Goal: Task Accomplishment & Management: Manage account settings

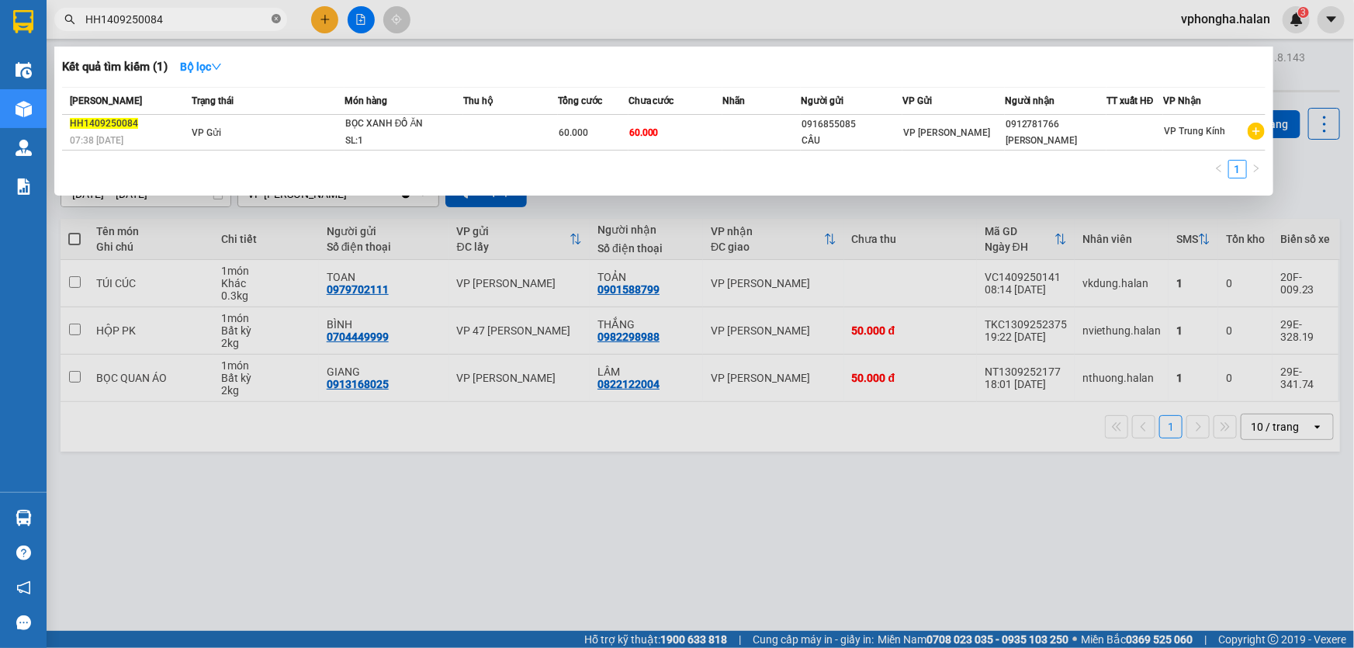
click at [277, 21] on icon "close-circle" at bounding box center [275, 18] width 9 height 9
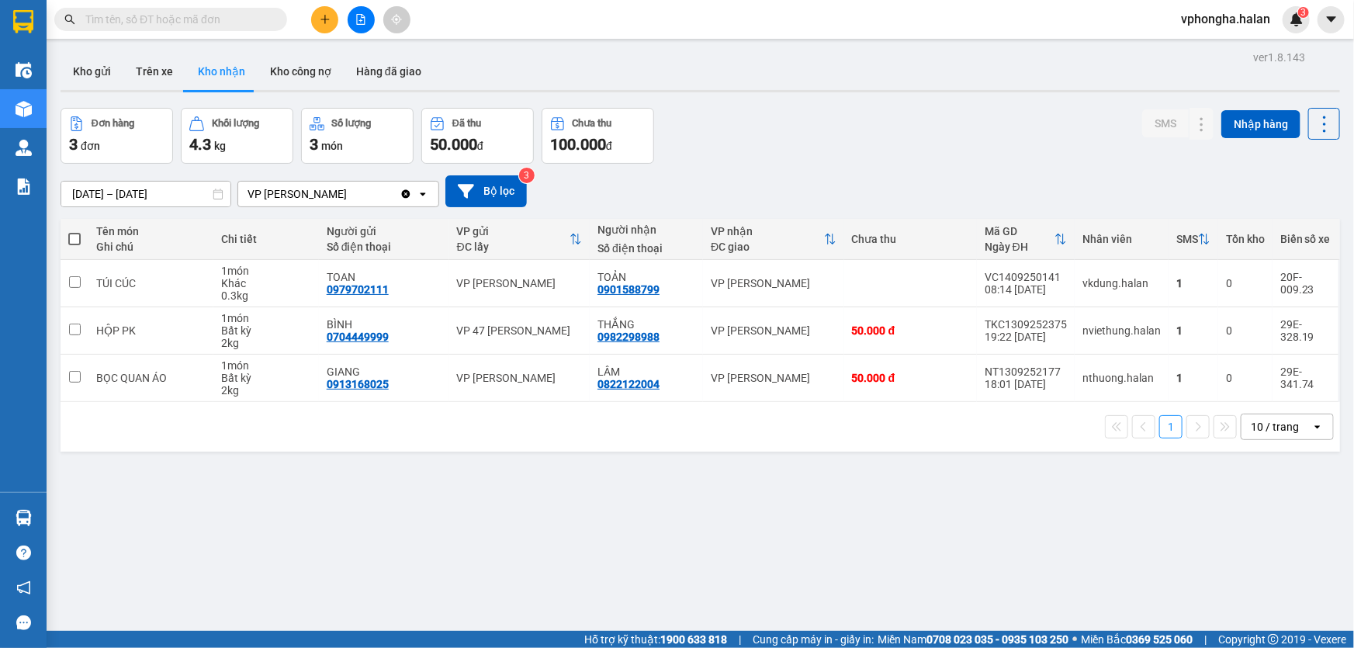
click at [212, 15] on input "text" at bounding box center [176, 19] width 183 height 17
paste input "CT0609250801"
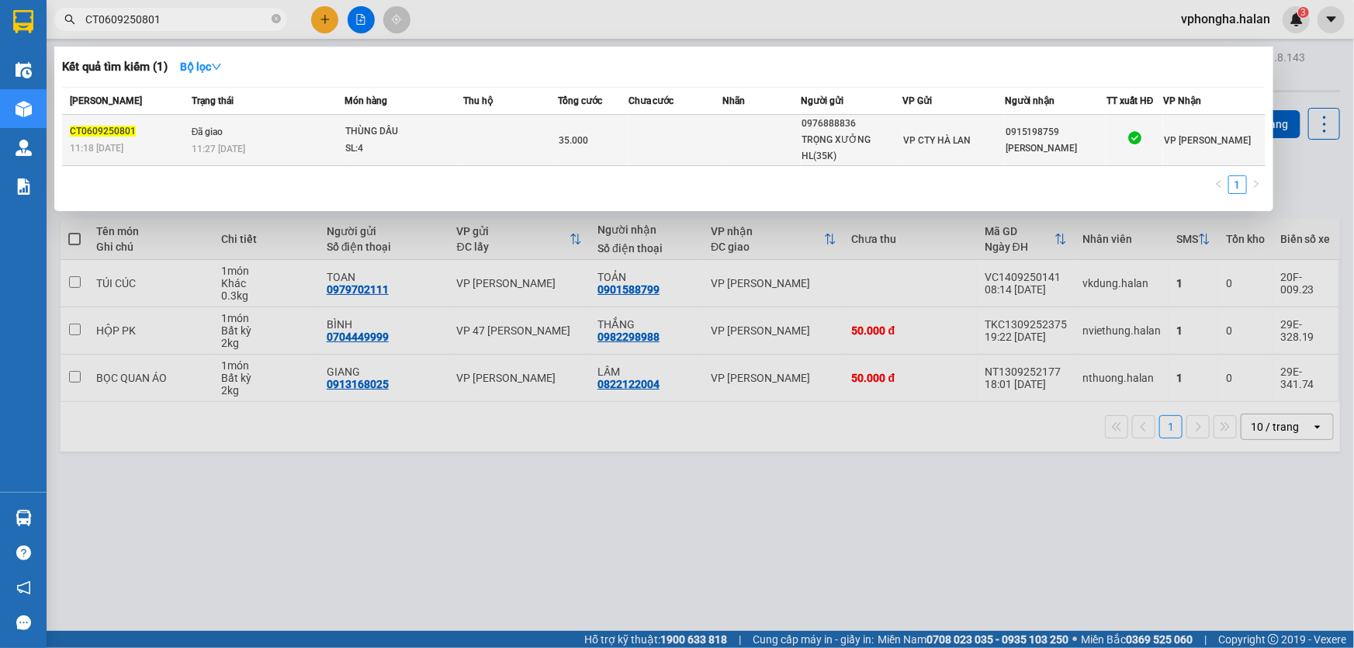
type input "CT0609250801"
click at [814, 142] on div "TRỌNG XƯỞNG HL(35K)" at bounding box center [851, 148] width 100 height 33
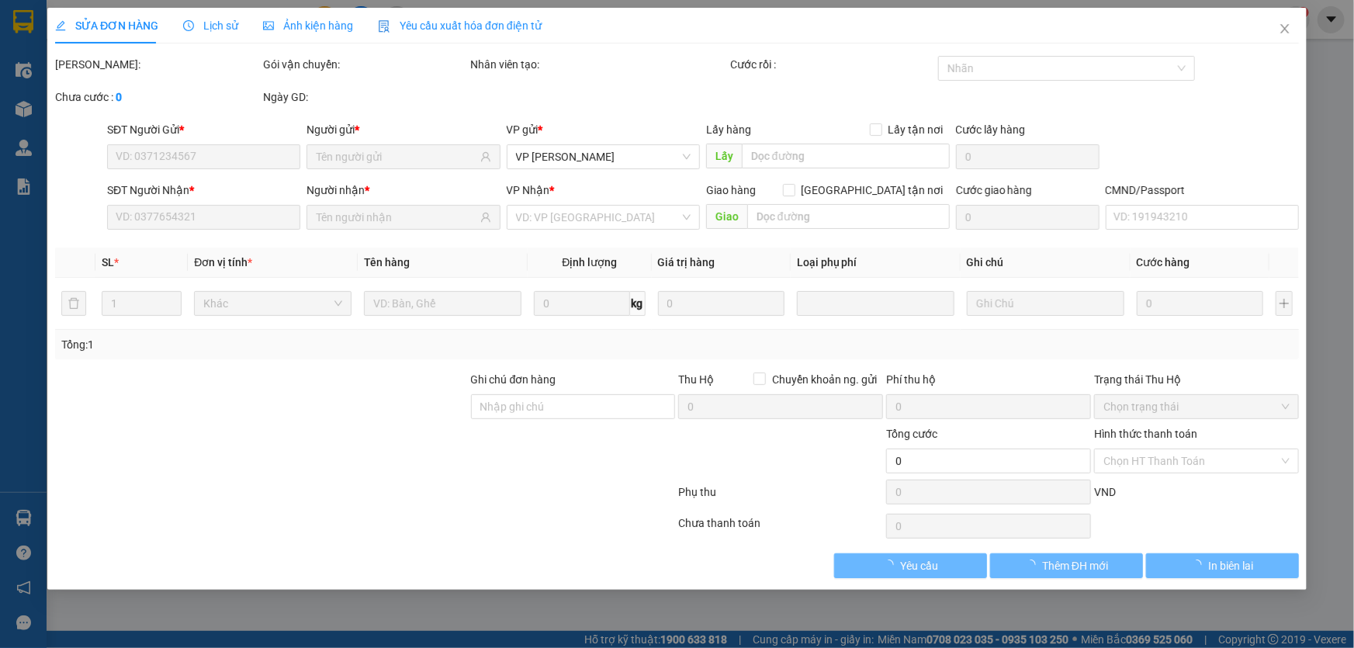
type input "0976888836"
type input "TRỌNG XƯỞNG HL(35K)"
type input "0915198759"
type input "[PERSON_NAME]"
type input "35.000"
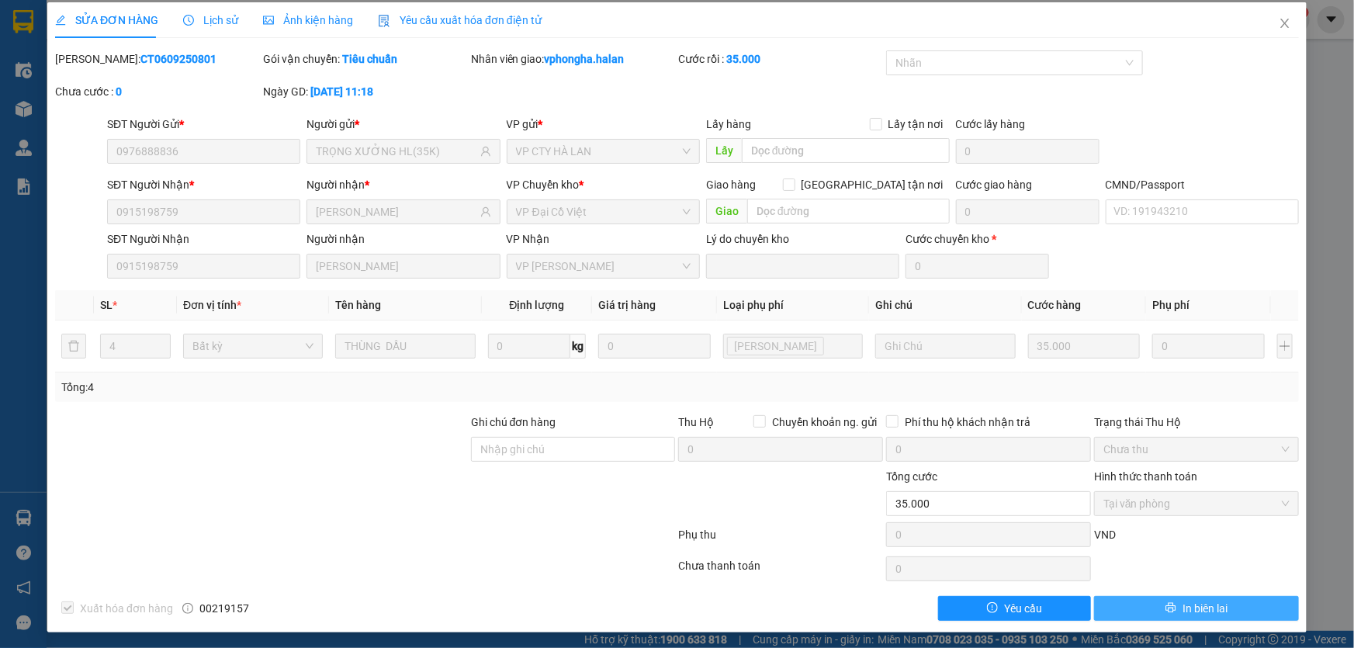
scroll to position [7, 0]
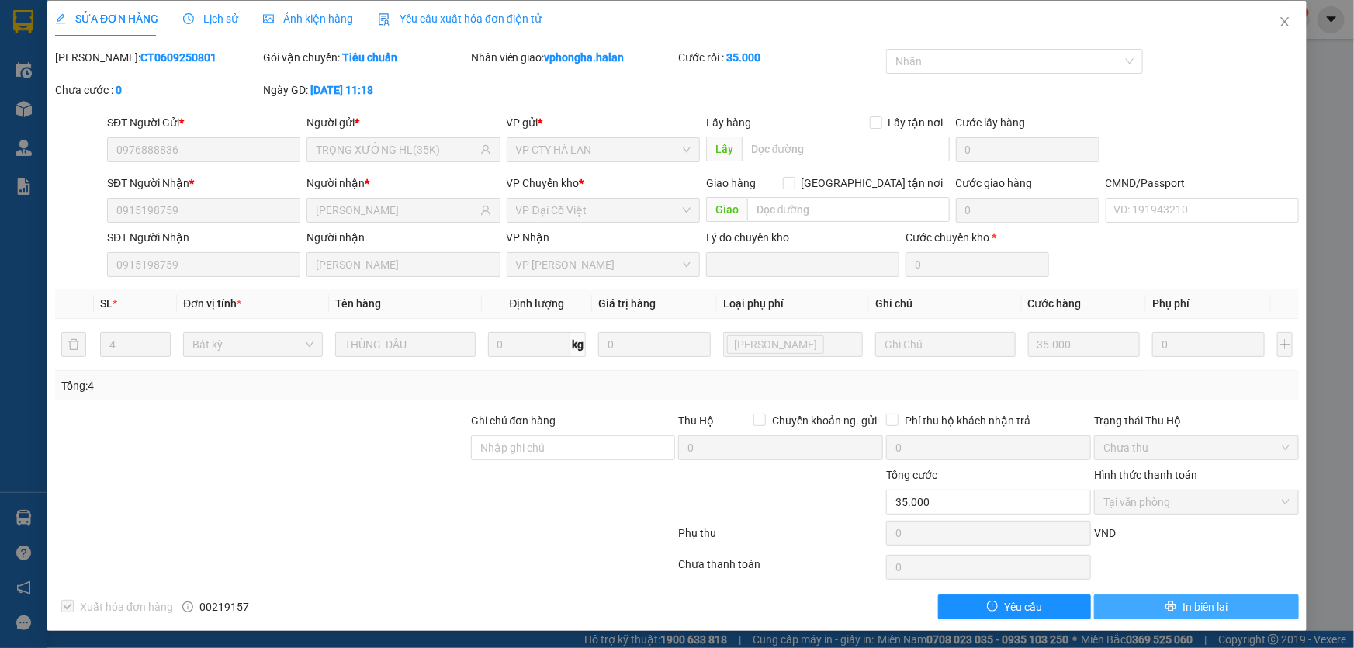
click at [1216, 604] on span "In biên lai" at bounding box center [1204, 606] width 45 height 17
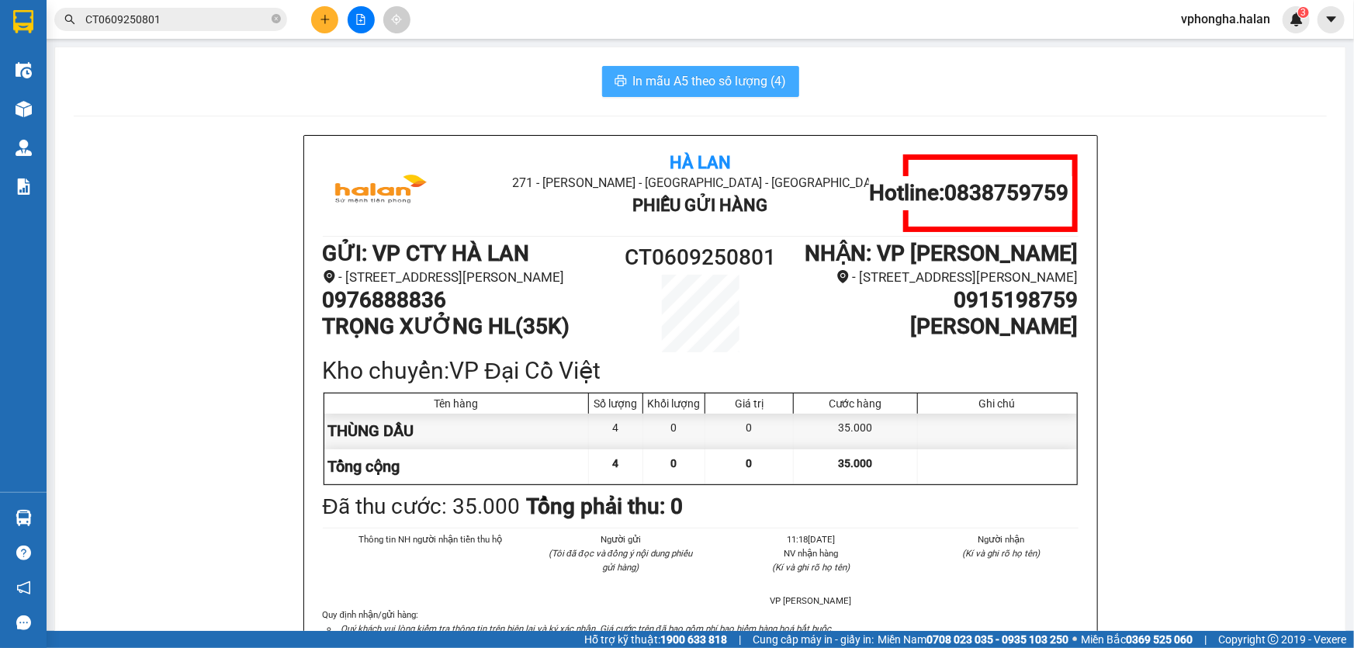
click at [707, 82] on span "In mẫu A5 theo số lượng (4)" at bounding box center [710, 80] width 154 height 19
click at [279, 16] on icon "close-circle" at bounding box center [275, 18] width 9 height 9
click at [209, 17] on input "text" at bounding box center [176, 19] width 183 height 17
paste input "DC0709250521"
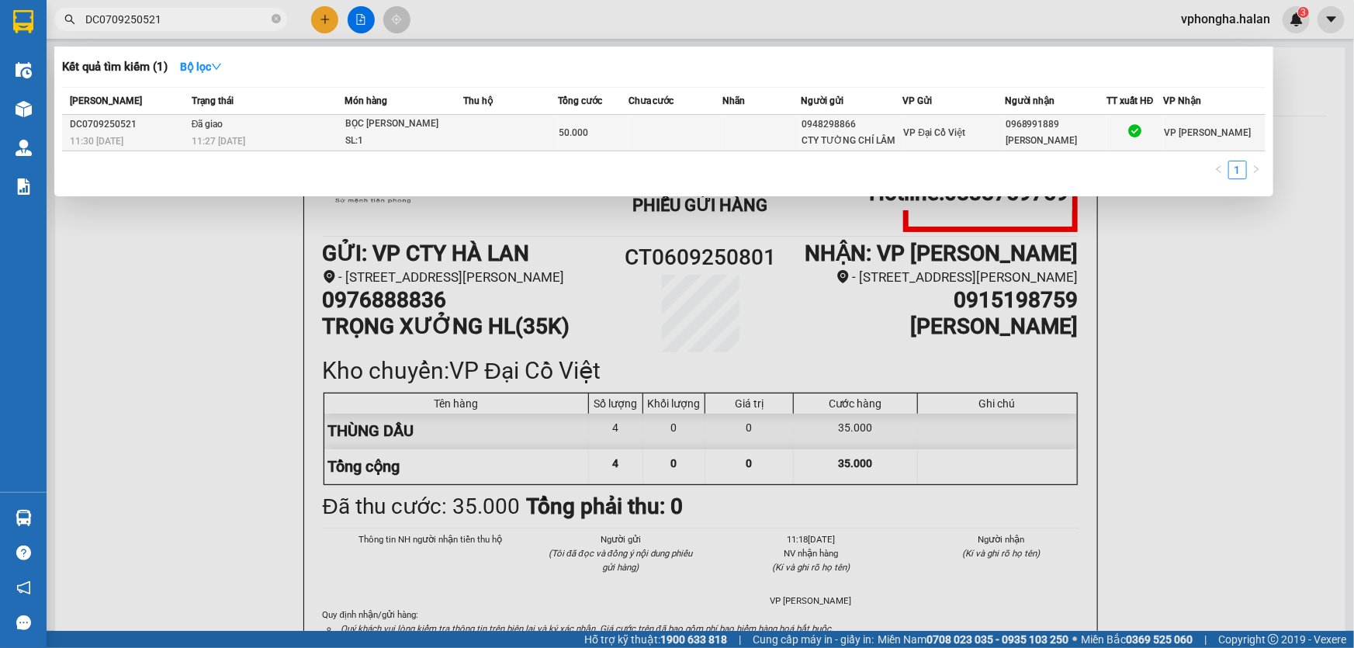
type input "DC0709250521"
click at [926, 136] on span "VP Đại Cồ Việt" at bounding box center [934, 132] width 62 height 11
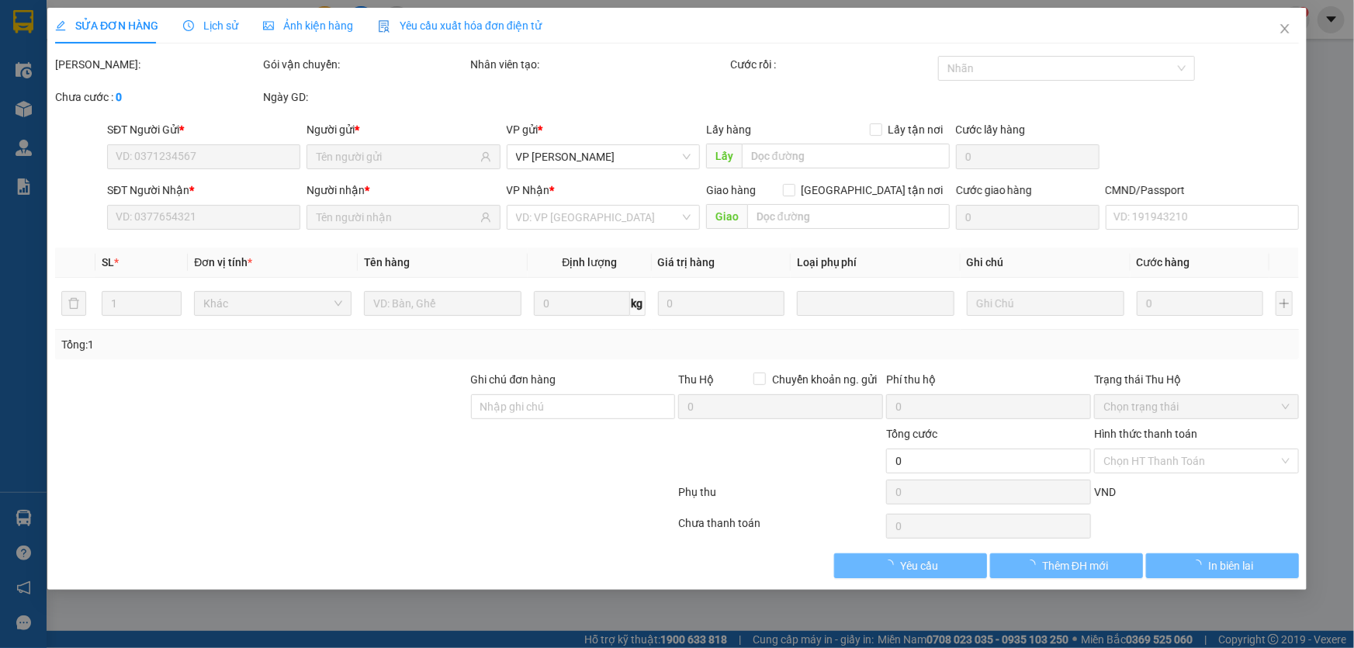
type input "0948298866"
type input "CTY TƯỜNG CHÍ LÂM"
type input "0968991889"
type input "[PERSON_NAME]"
type input "50.000"
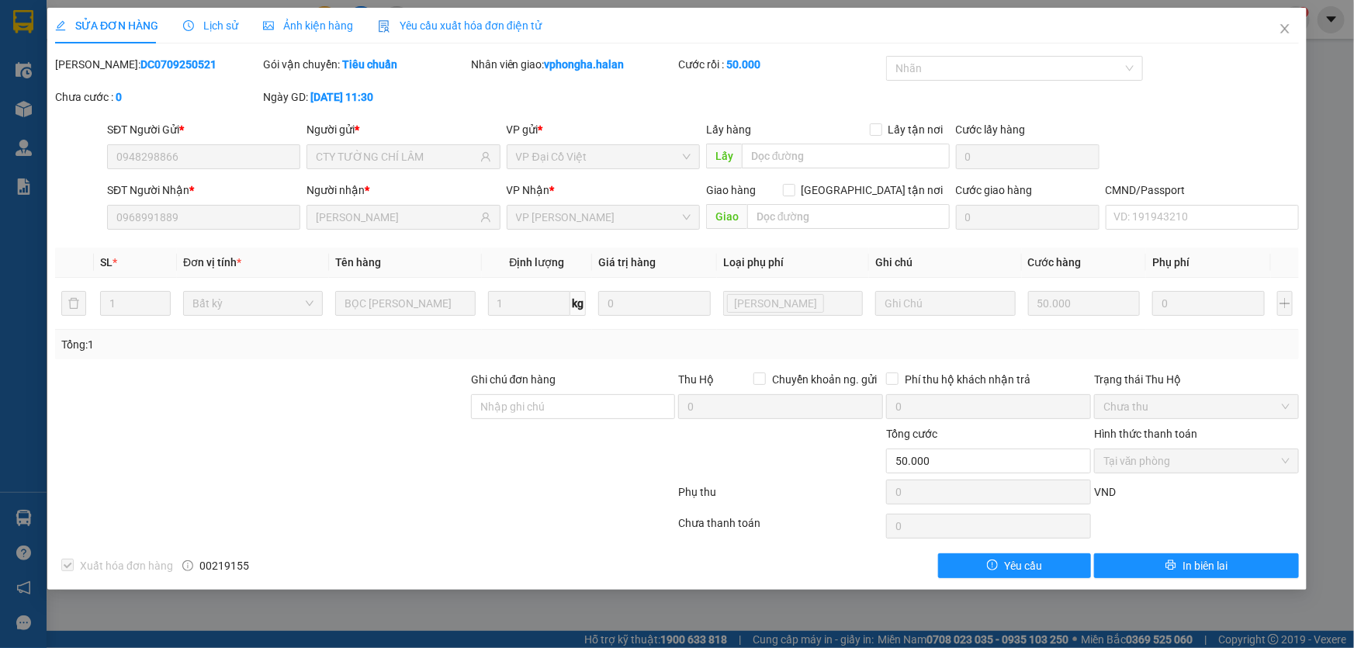
click at [1221, 462] on span "Tại văn phòng" at bounding box center [1196, 460] width 186 height 23
click at [1200, 565] on span "In biên lai" at bounding box center [1204, 565] width 45 height 17
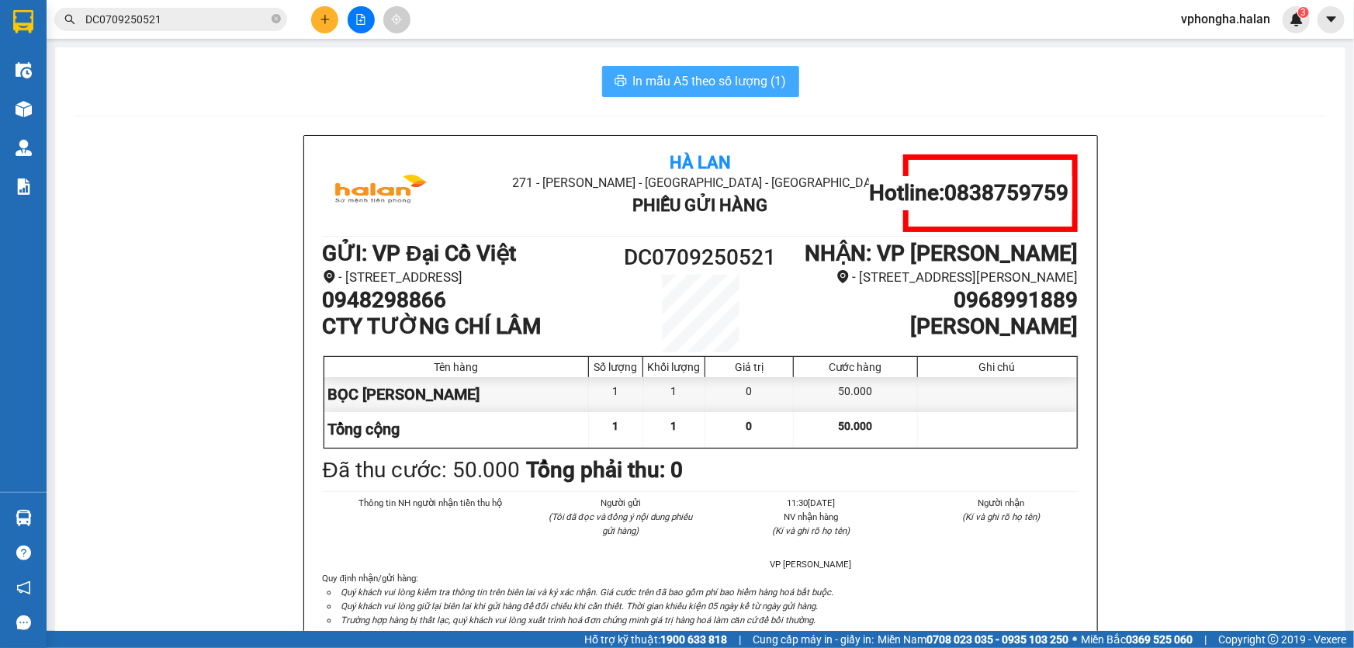
click at [728, 85] on span "In mẫu A5 theo số lượng (1)" at bounding box center [710, 80] width 154 height 19
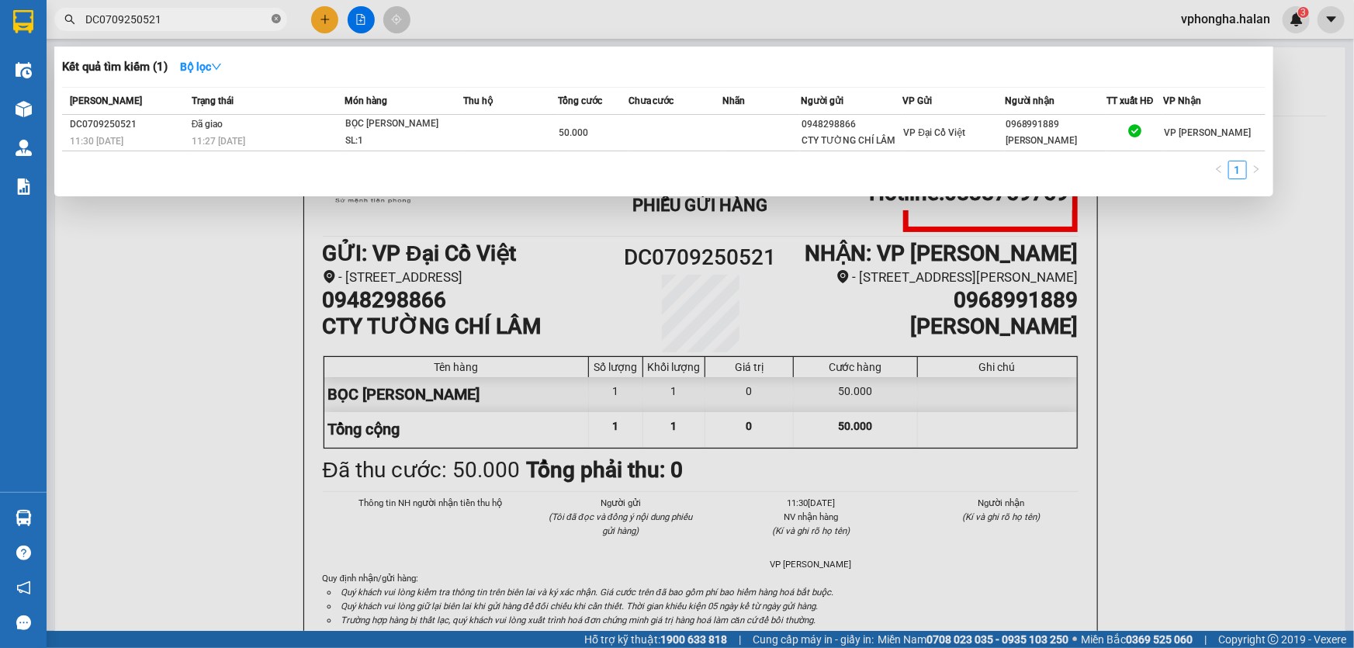
click at [278, 22] on icon "close-circle" at bounding box center [275, 18] width 9 height 9
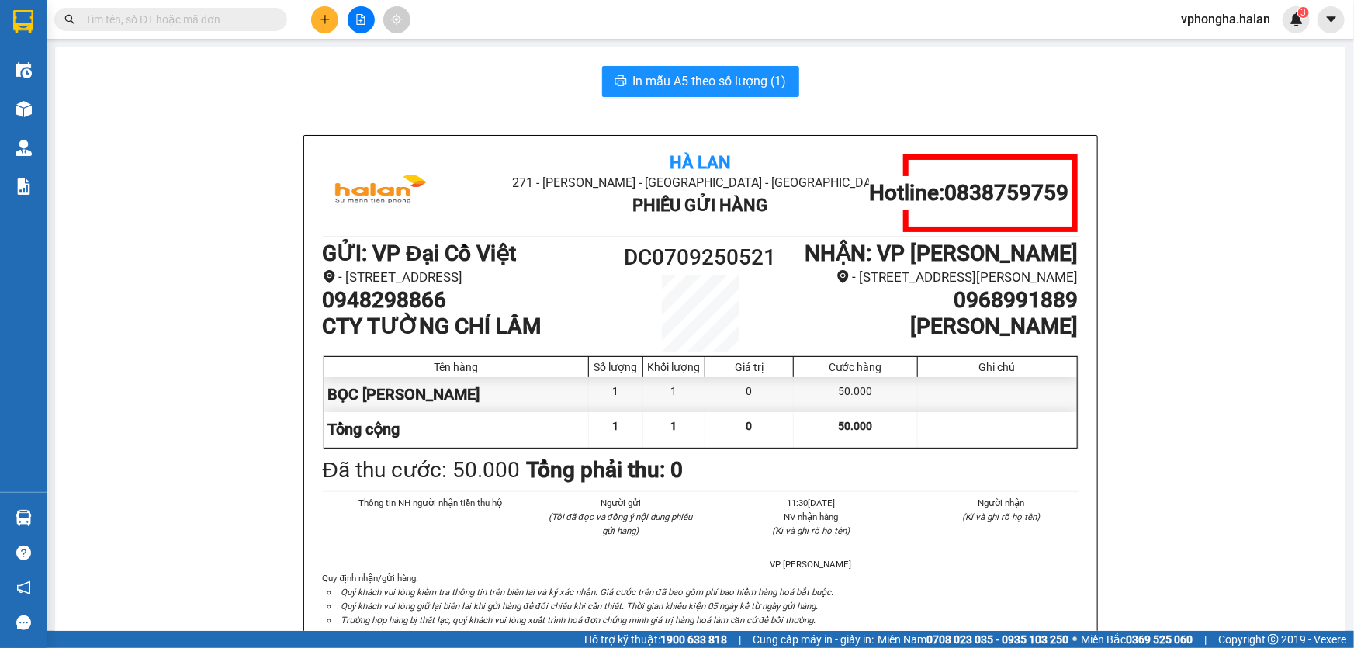
click at [233, 22] on input "text" at bounding box center [176, 19] width 183 height 17
paste input "DC0709251353"
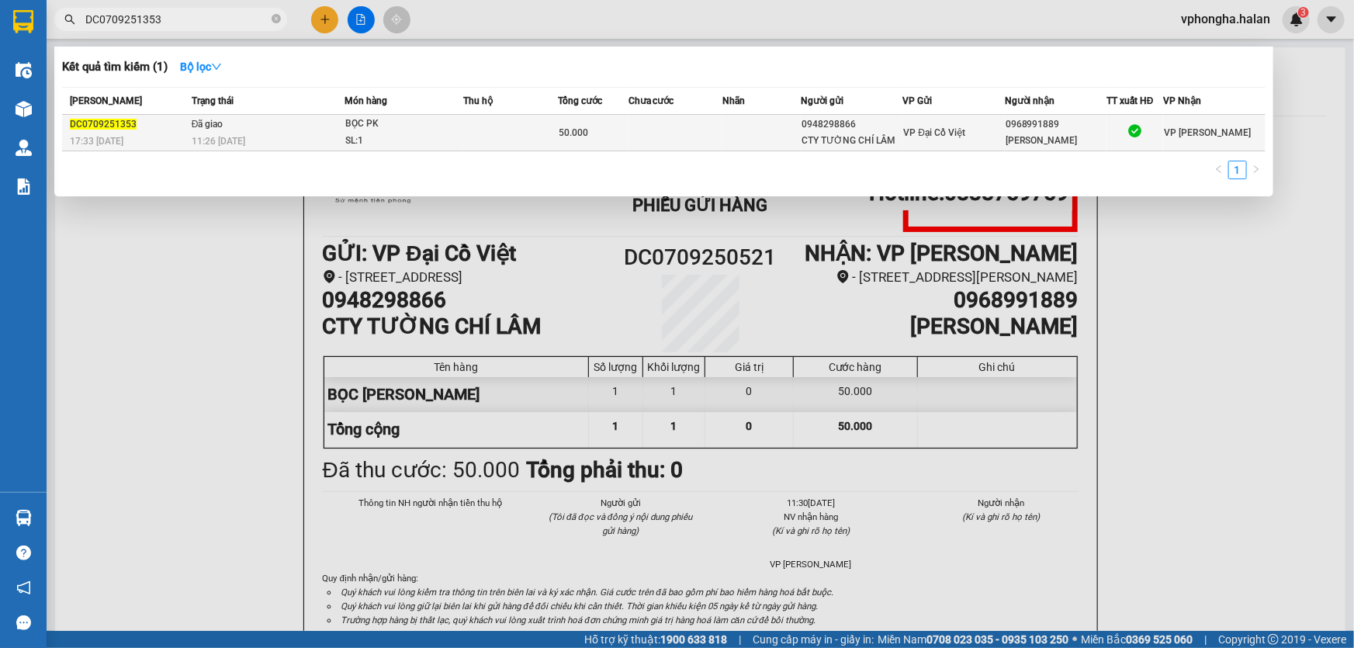
type input "DC0709251353"
click at [797, 138] on td at bounding box center [761, 133] width 78 height 36
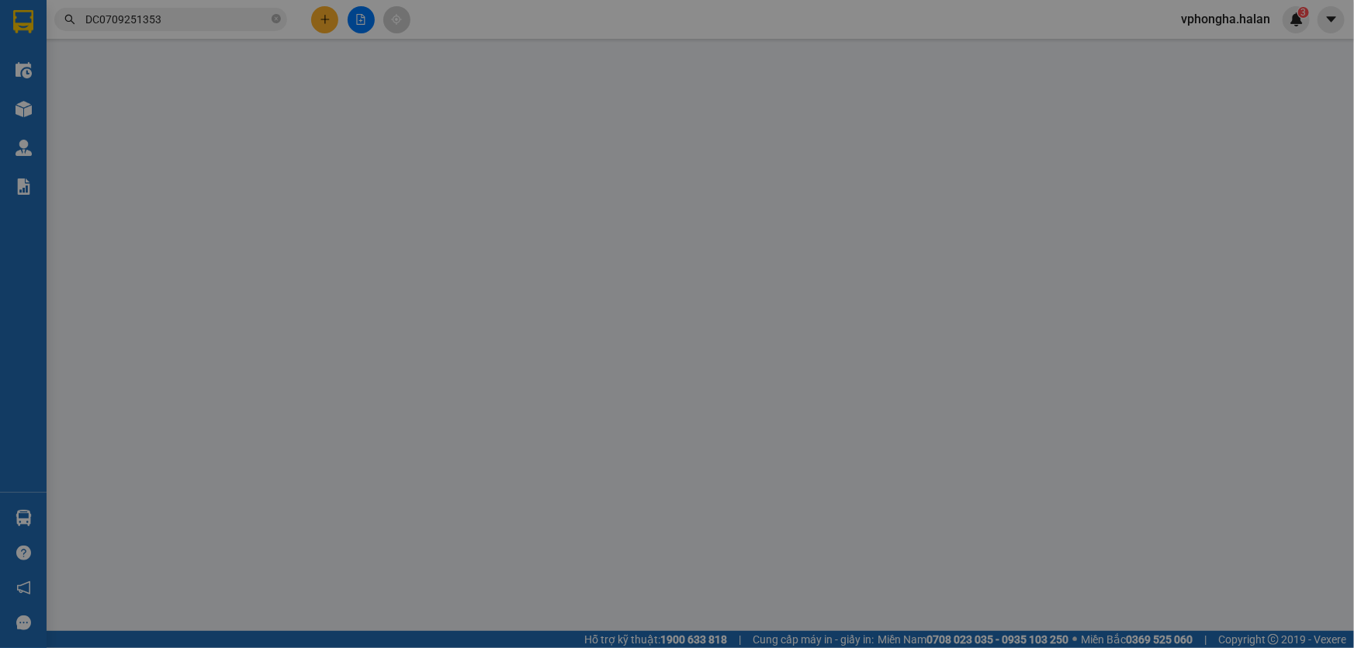
type input "0948298866"
type input "CTY TƯỜNG CHÍ LÂM"
type input "0968991889"
type input "[PERSON_NAME]"
type input "50.000"
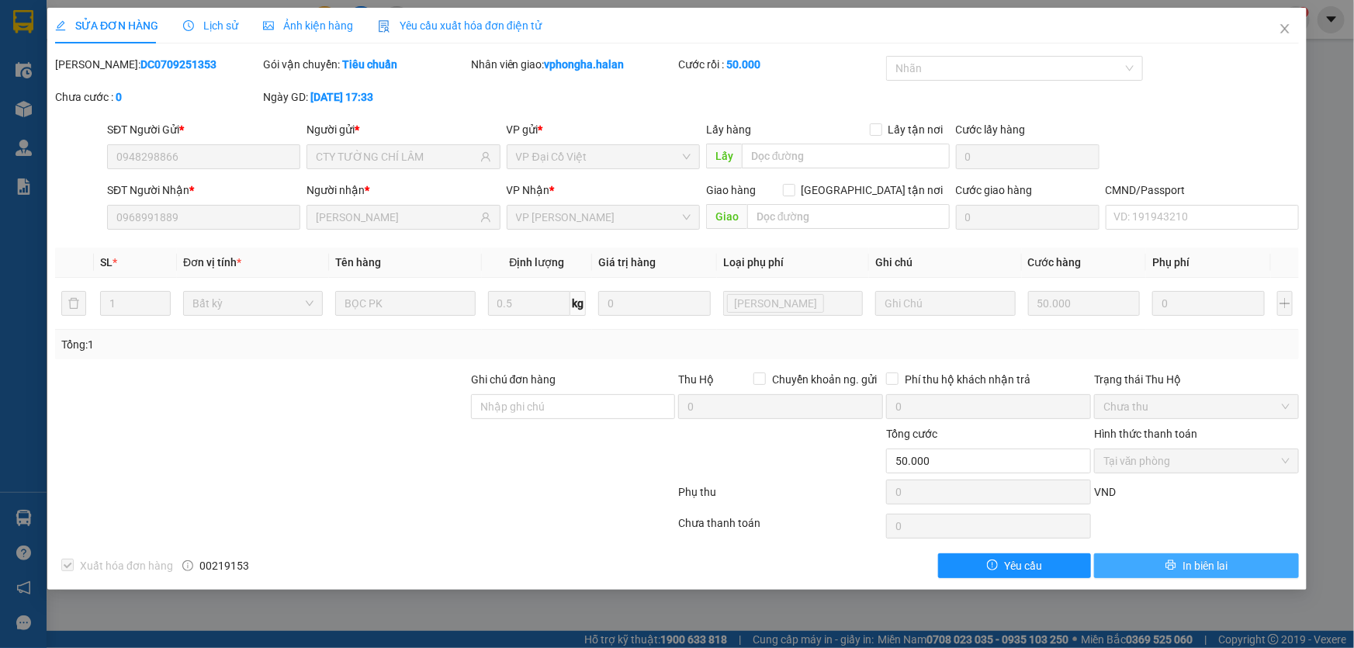
click at [1202, 565] on span "In biên lai" at bounding box center [1204, 565] width 45 height 17
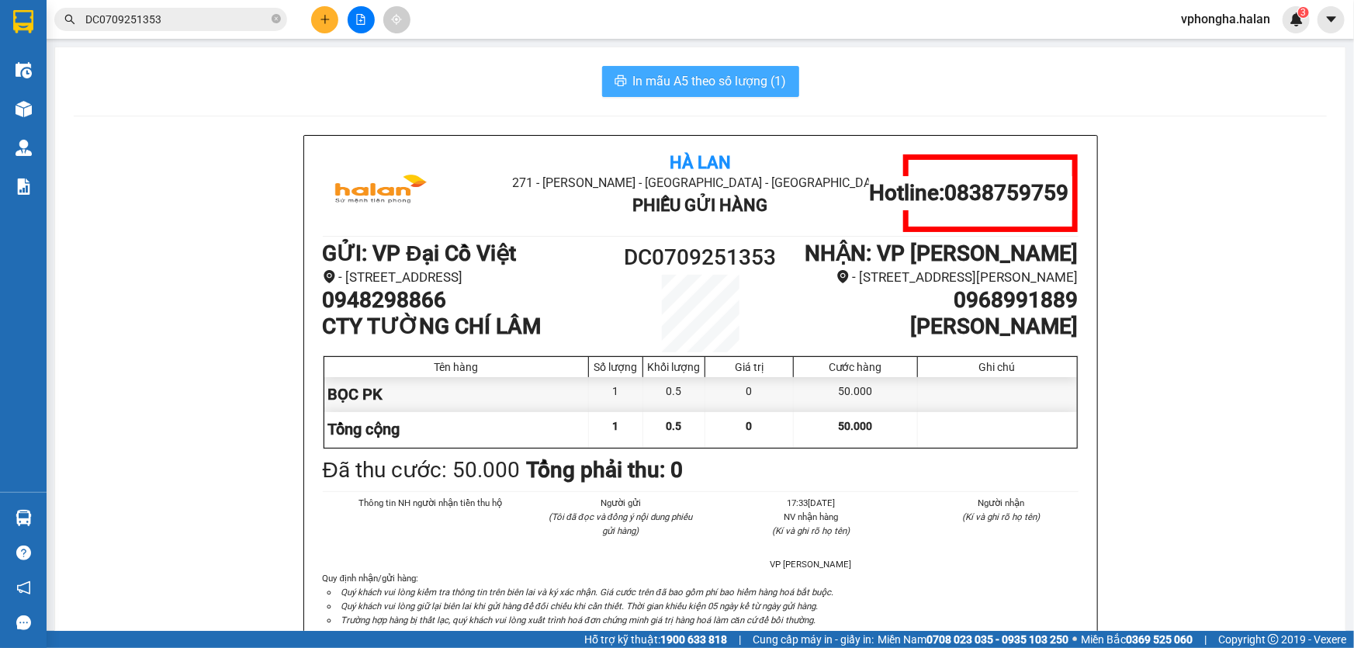
click at [705, 88] on span "In mẫu A5 theo số lượng (1)" at bounding box center [710, 80] width 154 height 19
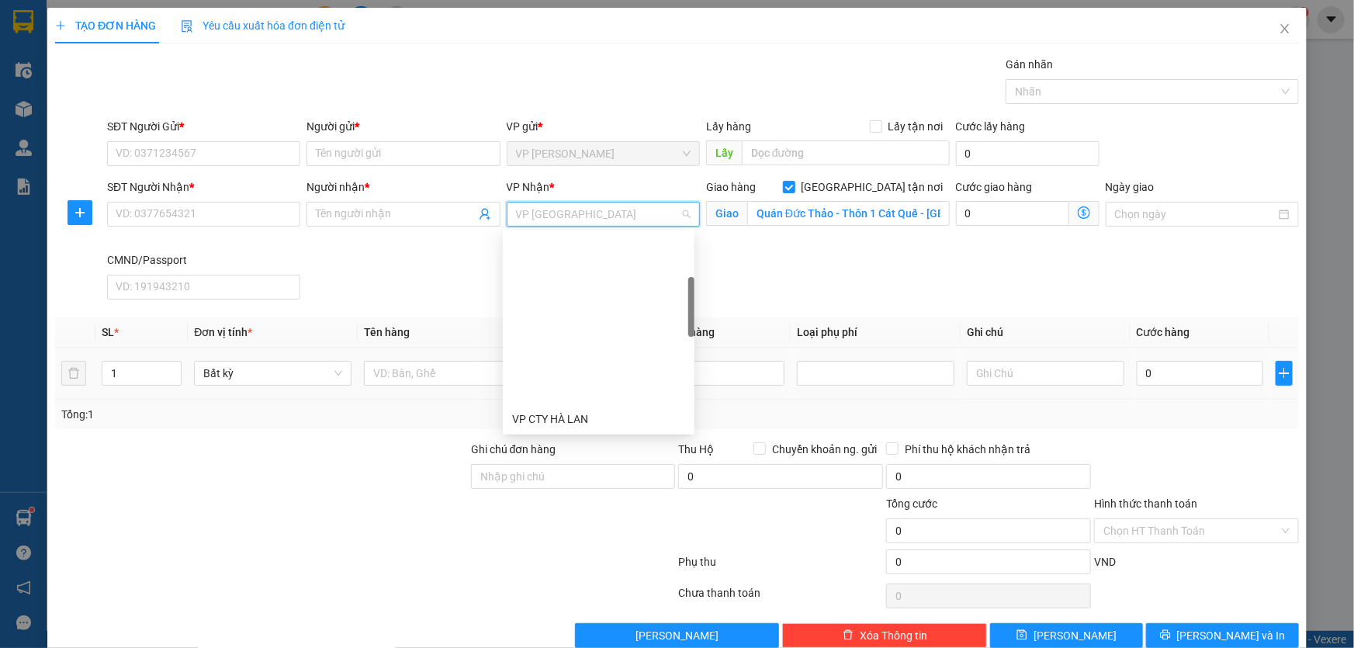
scroll to position [199, 0]
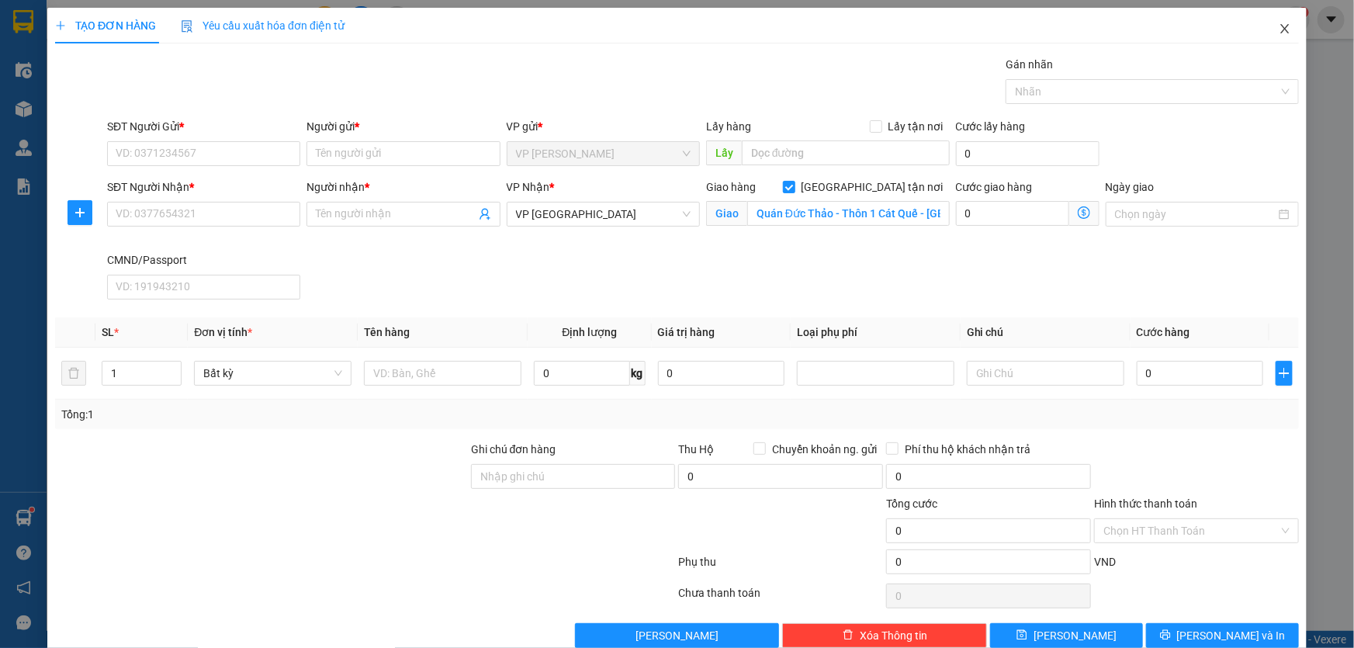
click at [1278, 34] on icon "close" at bounding box center [1284, 28] width 12 height 12
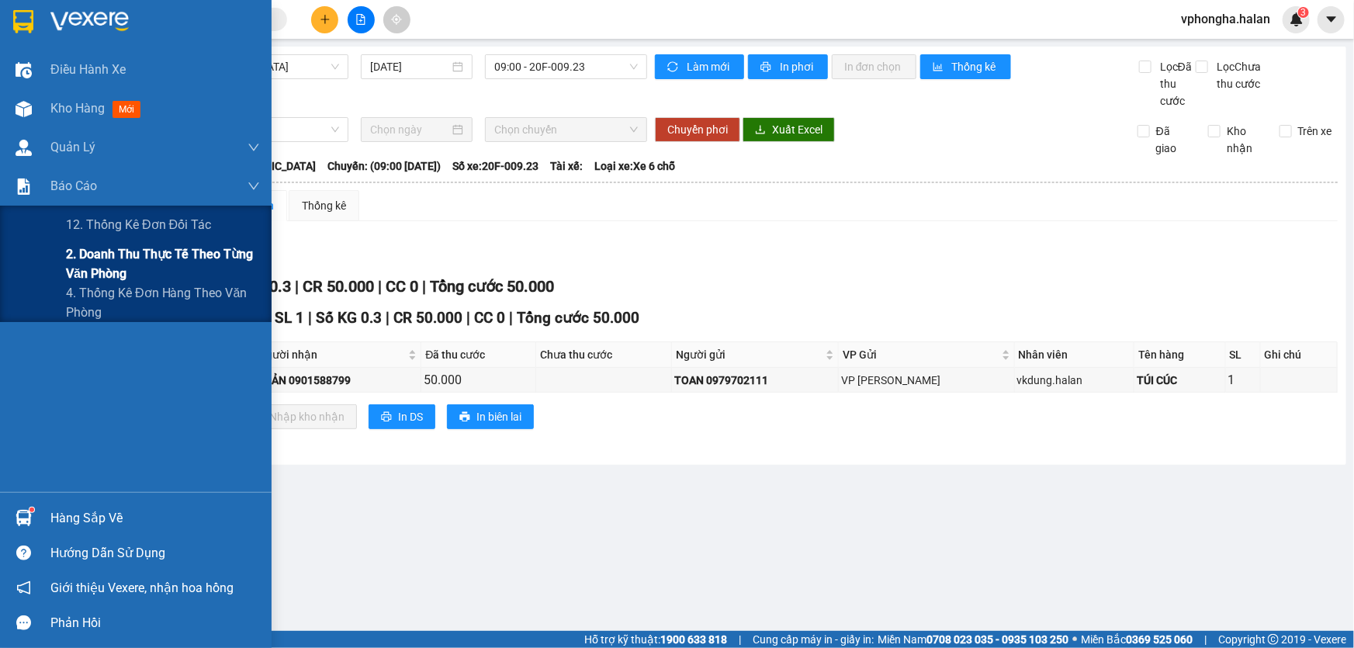
click at [113, 262] on span "2. Doanh thu thực tế theo từng văn phòng" at bounding box center [163, 263] width 194 height 39
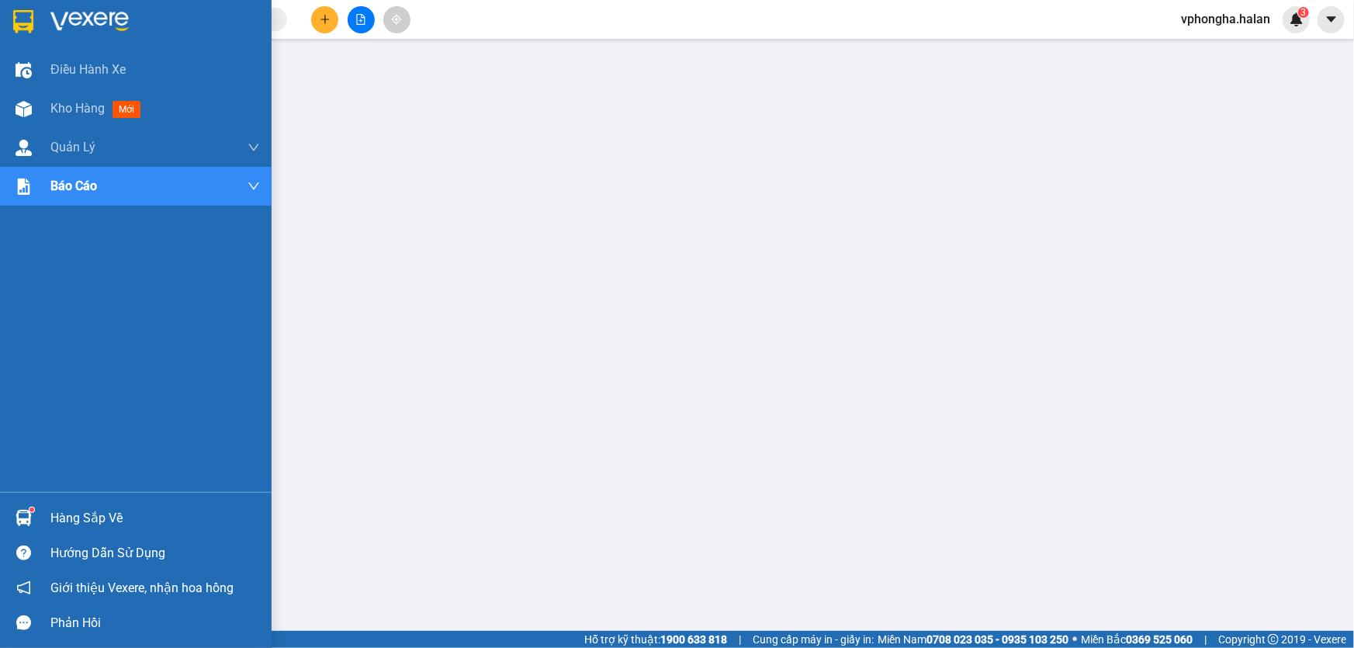
click at [50, 519] on div "Hàng sắp về" at bounding box center [154, 518] width 209 height 23
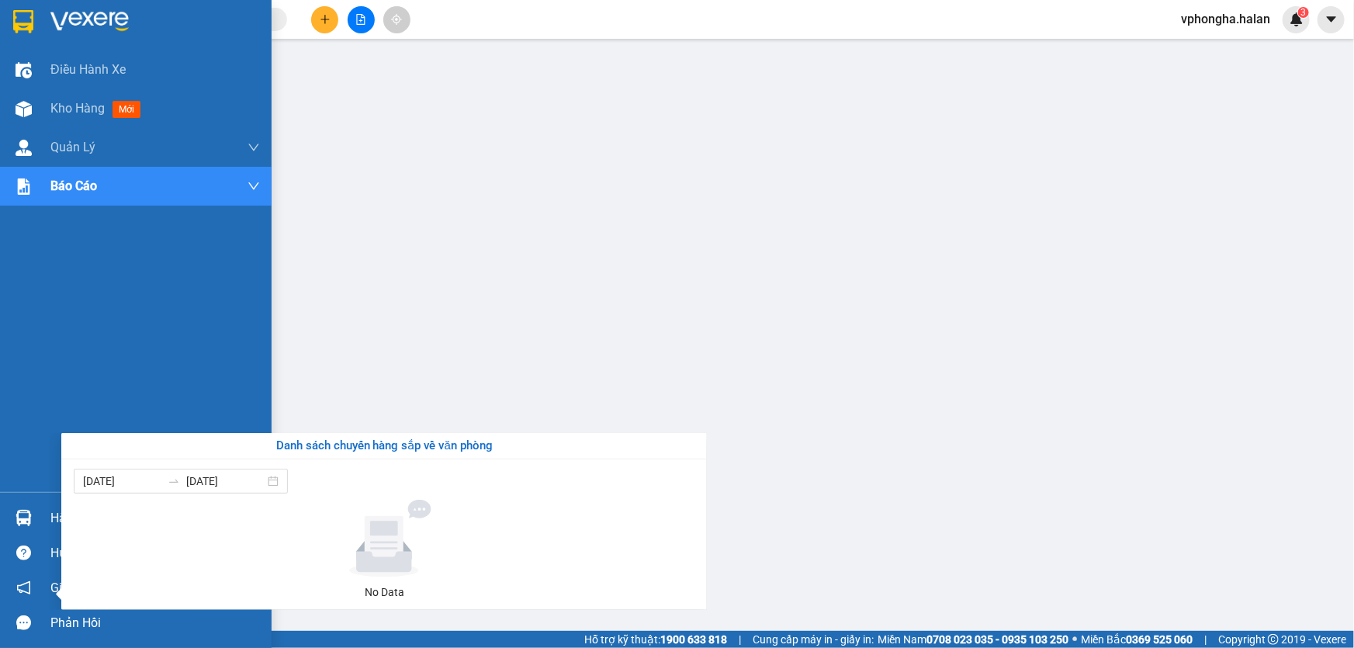
click at [21, 522] on div "Điều hành xe Kho hàng mới Quản [PERSON_NAME] lý chuyến Quản lý kiểm kho Báo cáo…" at bounding box center [135, 324] width 271 height 648
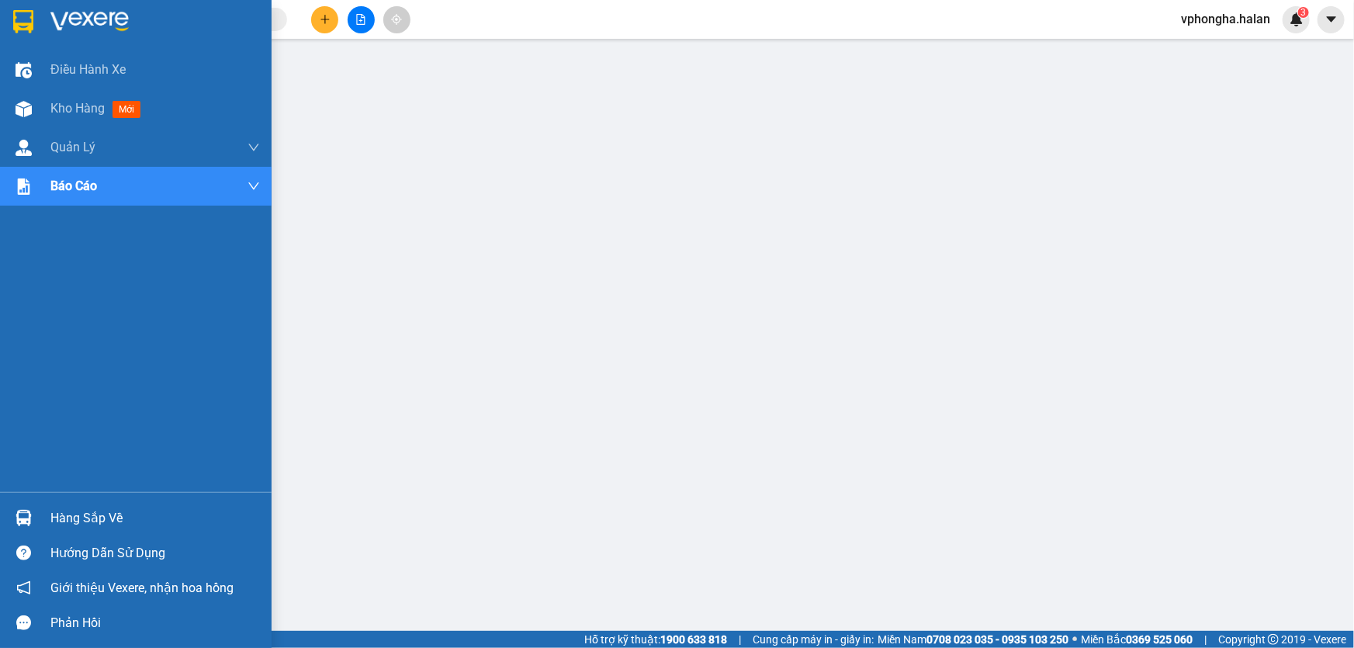
click at [45, 516] on div "Hàng sắp về" at bounding box center [135, 517] width 271 height 35
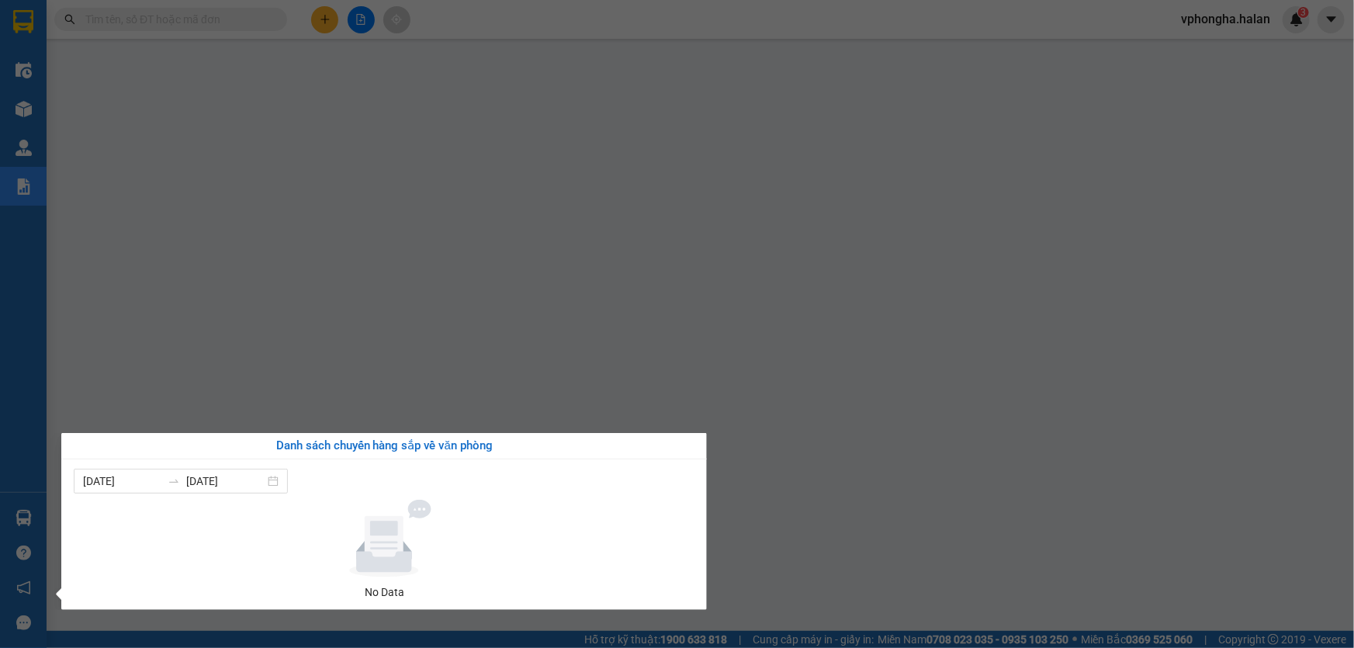
drag, startPoint x: 53, startPoint y: 531, endPoint x: 31, endPoint y: 527, distance: 21.9
click at [33, 528] on body "Kết quả tìm kiếm ( 0 ) Bộ lọc No Data vphongha.halan 3 Điều hành xe Kho hàng mớ…" at bounding box center [677, 324] width 1354 height 648
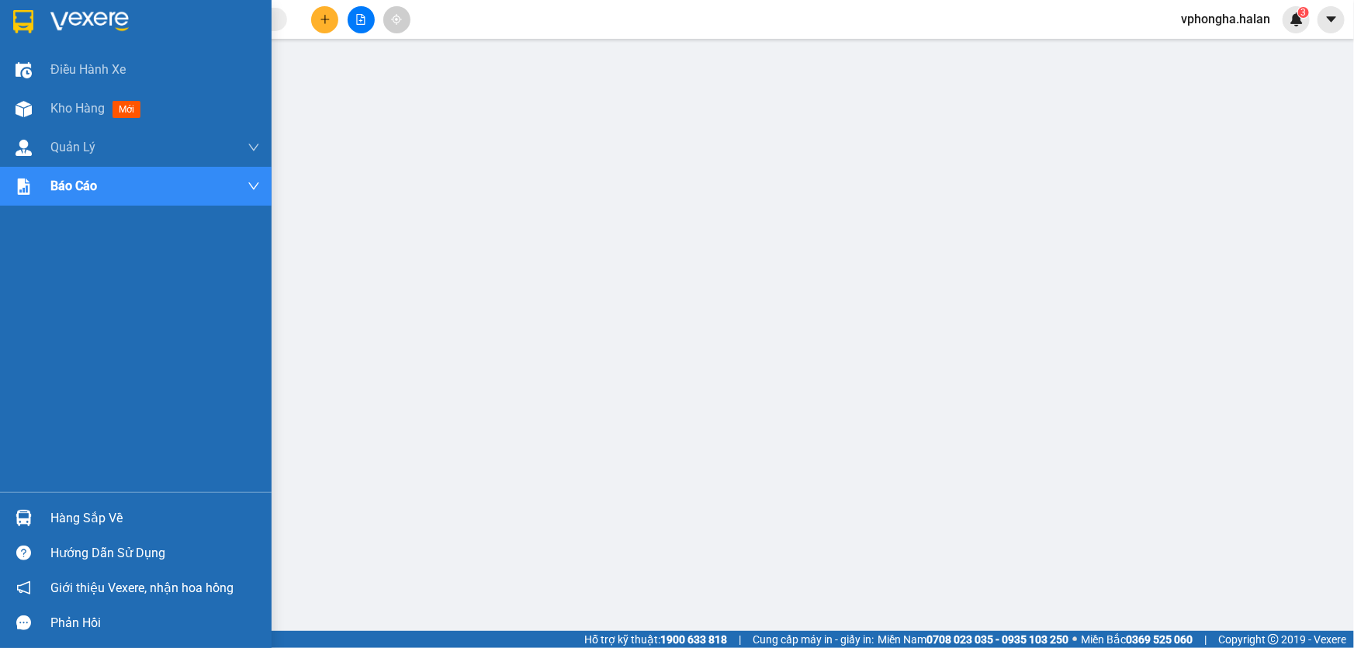
click at [18, 524] on div "Điều hành xe Kho hàng mới Quản [PERSON_NAME] lý chuyến Quản lý kiểm kho Báo cáo…" at bounding box center [135, 324] width 271 height 648
click at [62, 516] on div "Hàng sắp về" at bounding box center [154, 518] width 209 height 23
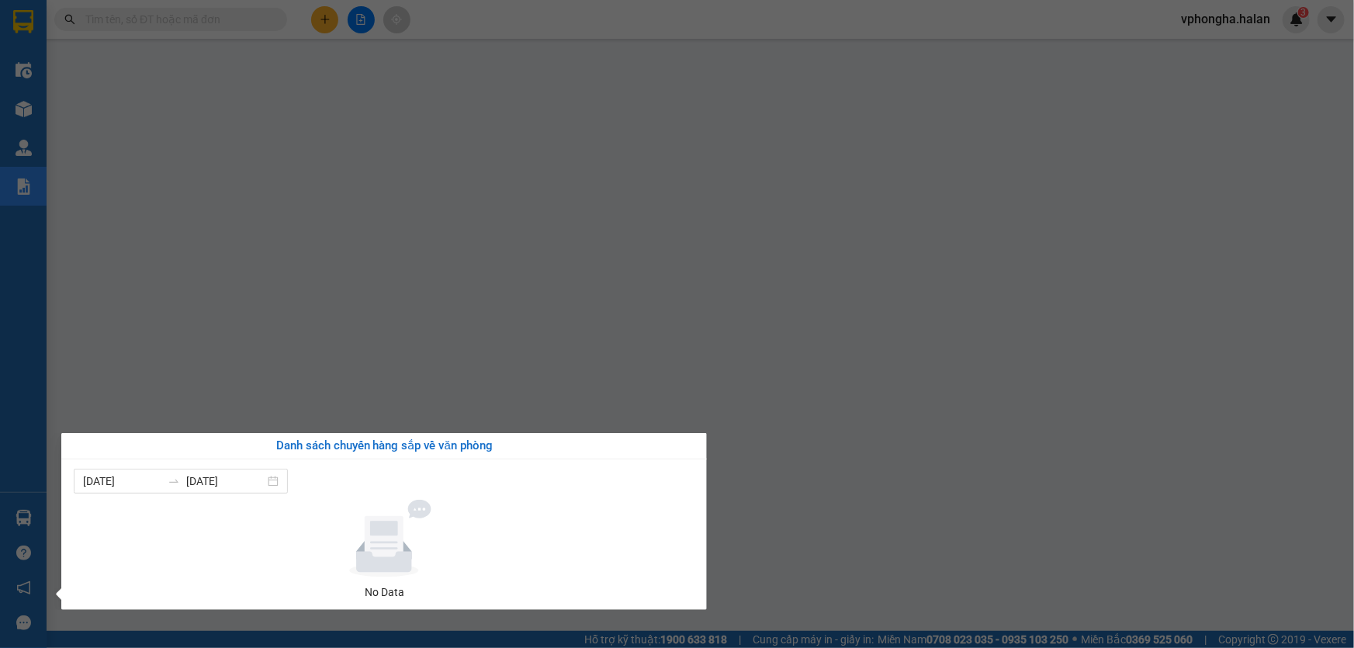
click at [35, 413] on div "Điều hành xe Kho hàng mới Quản [PERSON_NAME] lý chuyến Quản lý kiểm kho Báo cáo…" at bounding box center [23, 324] width 47 height 648
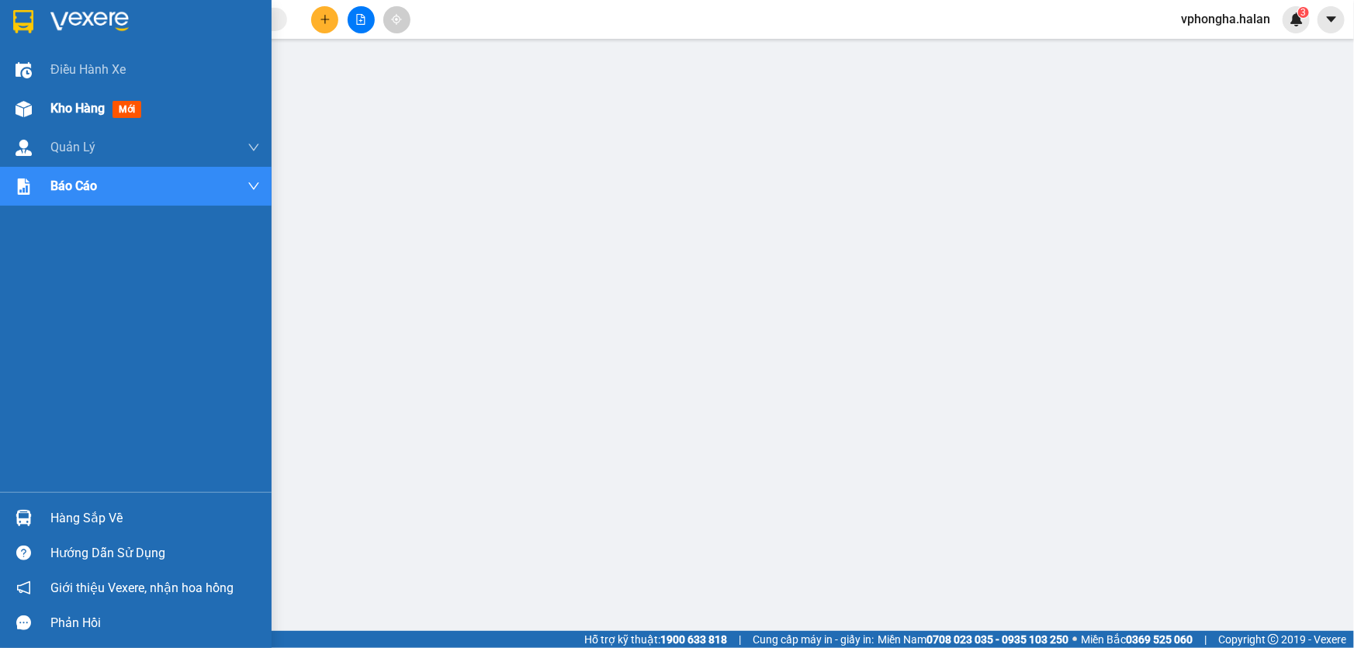
click at [75, 95] on div "Kho hàng mới" at bounding box center [154, 108] width 209 height 39
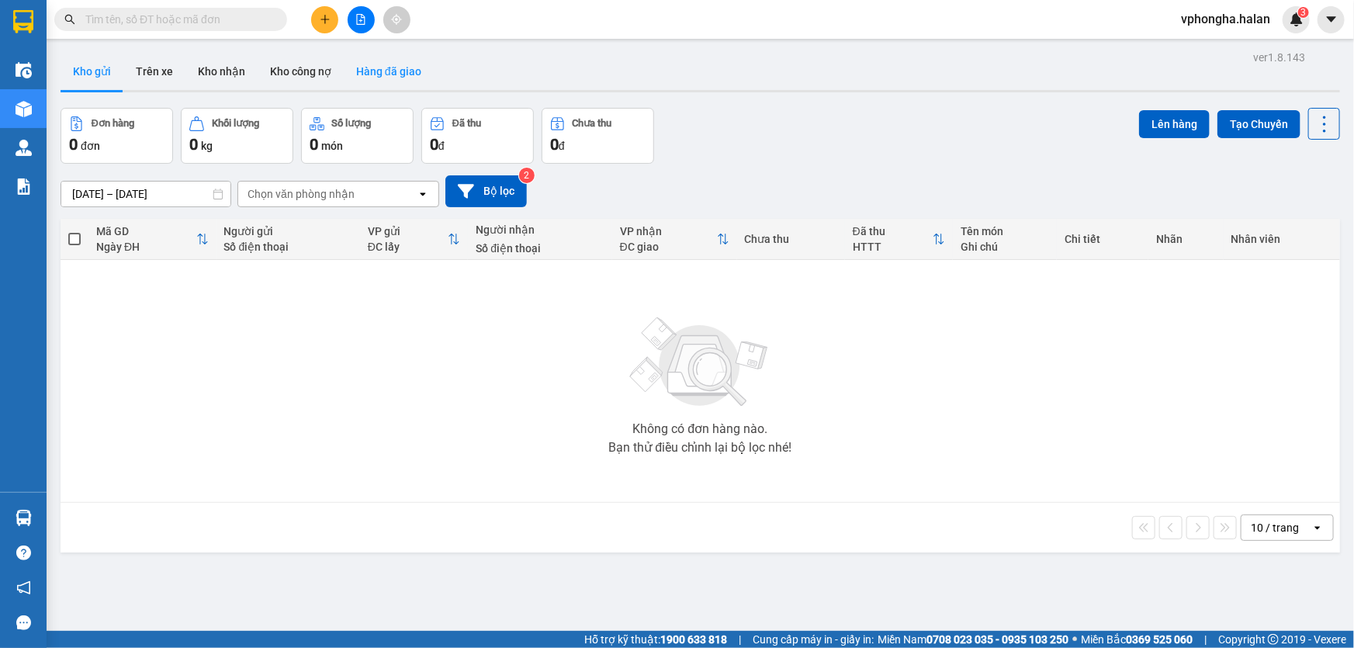
click at [369, 78] on button "Hàng đã giao" at bounding box center [389, 71] width 90 height 37
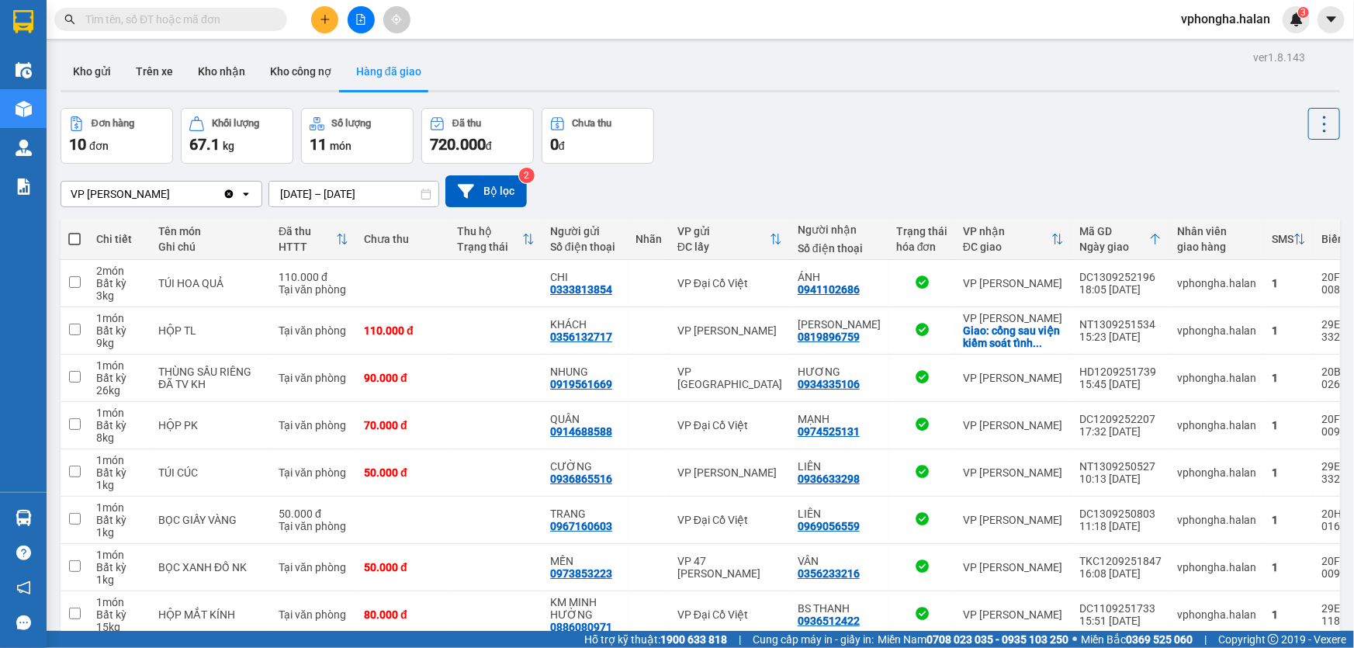
click at [285, 193] on input "12/09/2025 – 14/09/2025" at bounding box center [353, 194] width 169 height 25
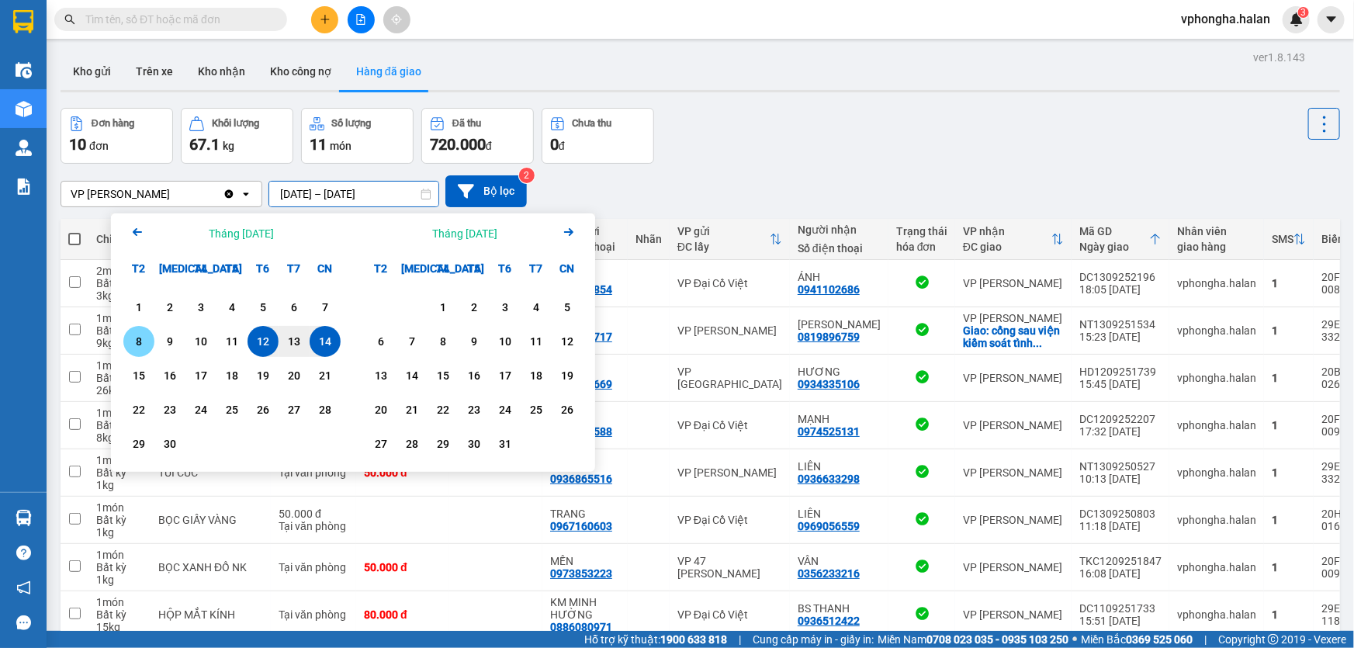
click at [142, 340] on div "8" at bounding box center [139, 341] width 22 height 19
click at [361, 193] on input "08/09/2025 – / /" at bounding box center [353, 194] width 169 height 25
click at [147, 342] on div "8" at bounding box center [139, 341] width 22 height 19
type input "[DATE] – [DATE]"
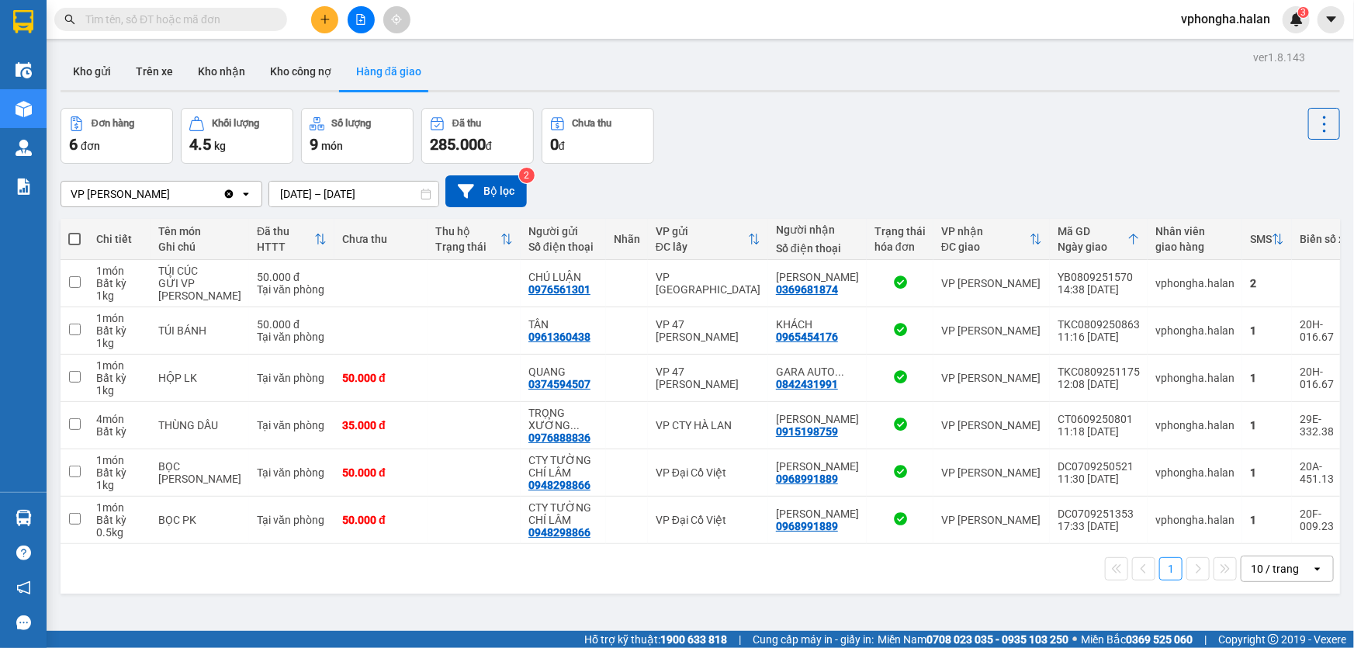
click at [250, 19] on input "text" at bounding box center [176, 19] width 183 height 17
click at [205, 22] on input "text" at bounding box center [176, 19] width 183 height 17
drag, startPoint x: 1033, startPoint y: 418, endPoint x: 1108, endPoint y: 420, distance: 74.5
click at [1108, 420] on td "CT0609250801 11:18 06/09" at bounding box center [1099, 425] width 98 height 47
checkbox input "true"
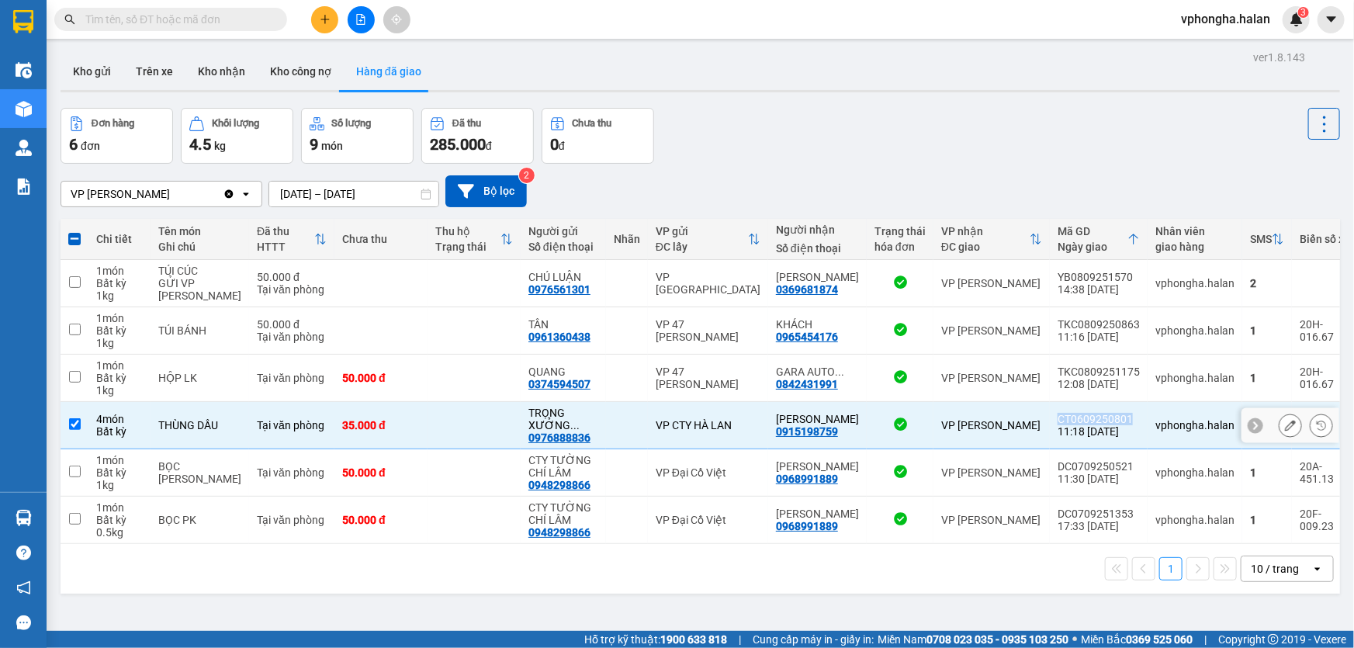
copy div "CT0609250801"
click at [168, 25] on input "text" at bounding box center [176, 19] width 183 height 17
paste input "CT0609250801"
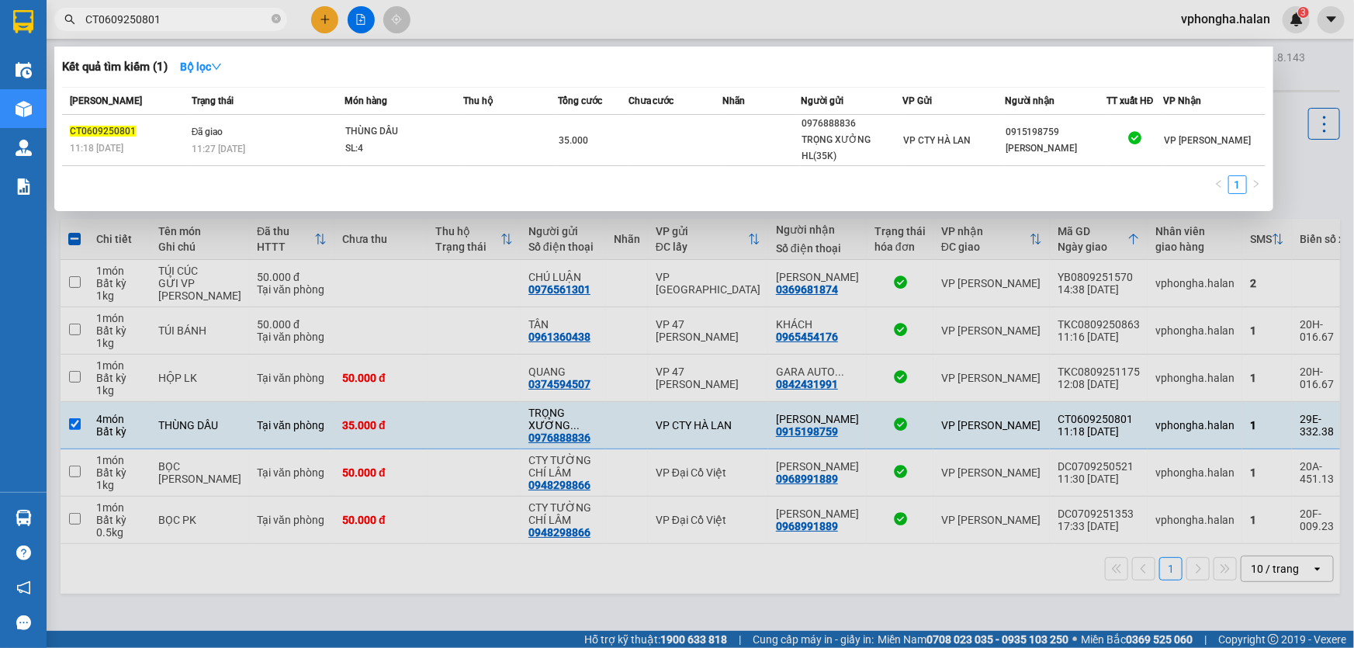
type input "CT0609250801"
click at [713, 571] on div at bounding box center [677, 324] width 1354 height 648
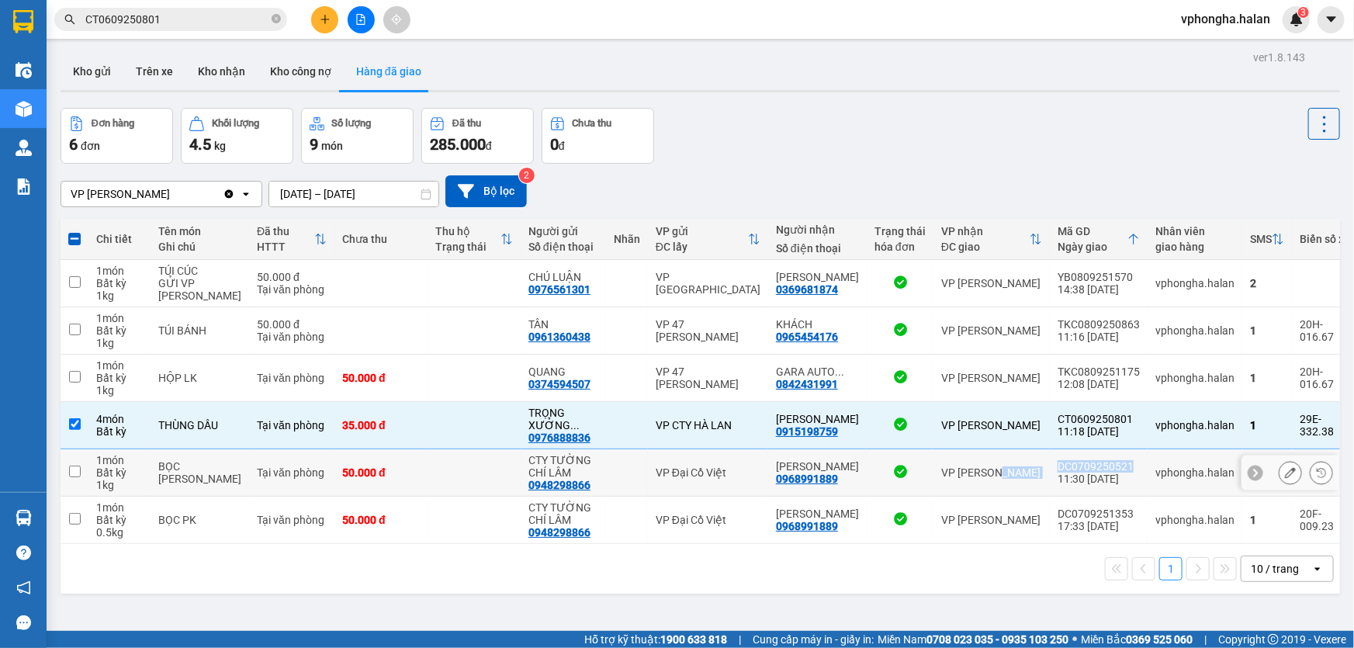
copy tr "VP Hồng Hà DC0709250521"
drag, startPoint x: 1025, startPoint y: 465, endPoint x: 1110, endPoint y: 466, distance: 84.6
click at [1110, 466] on tr "1 món Bất kỳ 1 kg BỌC LINH KIỆN Tại văn phòng 50.000 đ CTY TƯỜNG CHÍ LÂM 094829…" at bounding box center [710, 472] width 1299 height 47
checkbox input "true"
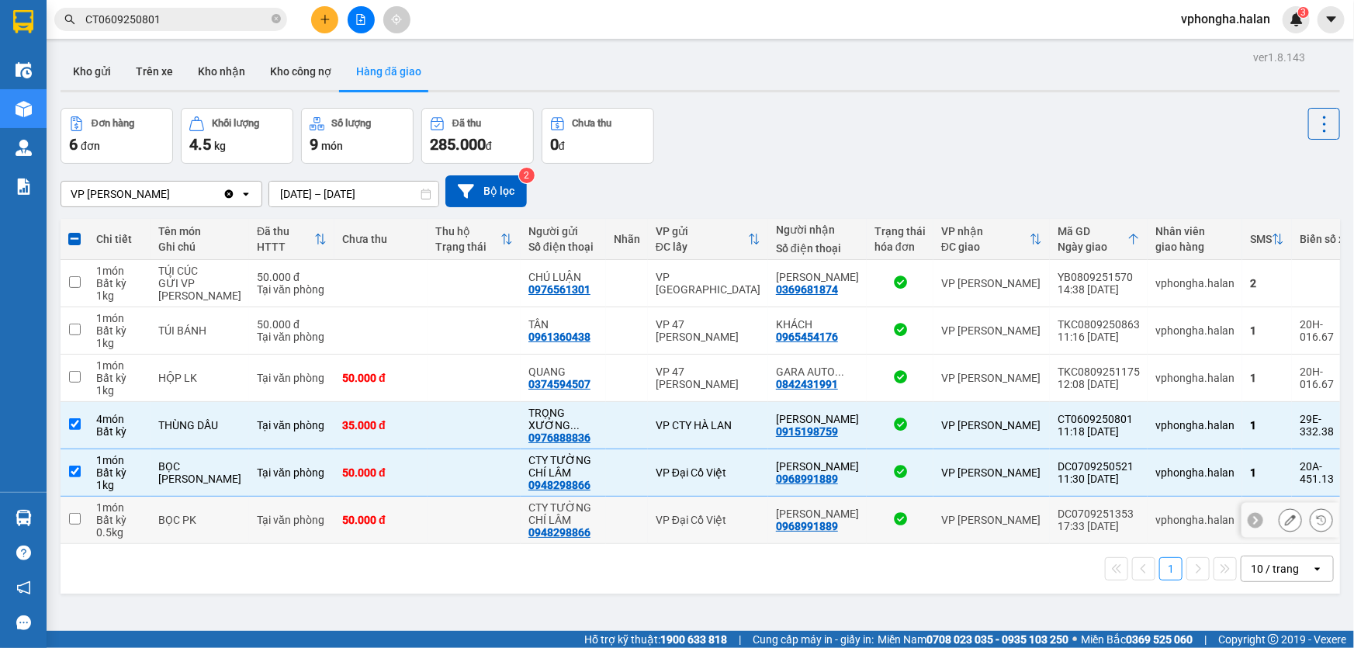
click at [1018, 522] on div "VP [PERSON_NAME]" at bounding box center [991, 520] width 101 height 12
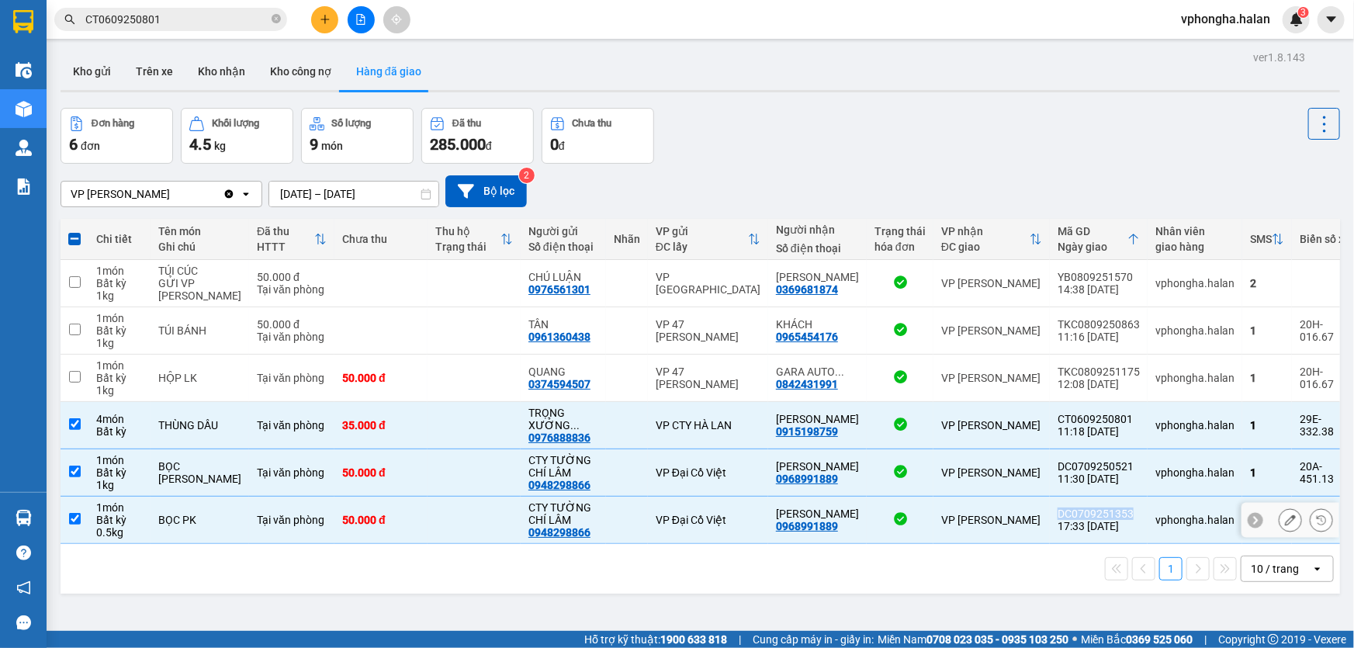
copy div "DC0709251353"
drag, startPoint x: 1032, startPoint y: 511, endPoint x: 1117, endPoint y: 510, distance: 85.3
click at [1117, 510] on td "DC0709251353 17:33 07/09" at bounding box center [1099, 519] width 98 height 47
checkbox input "false"
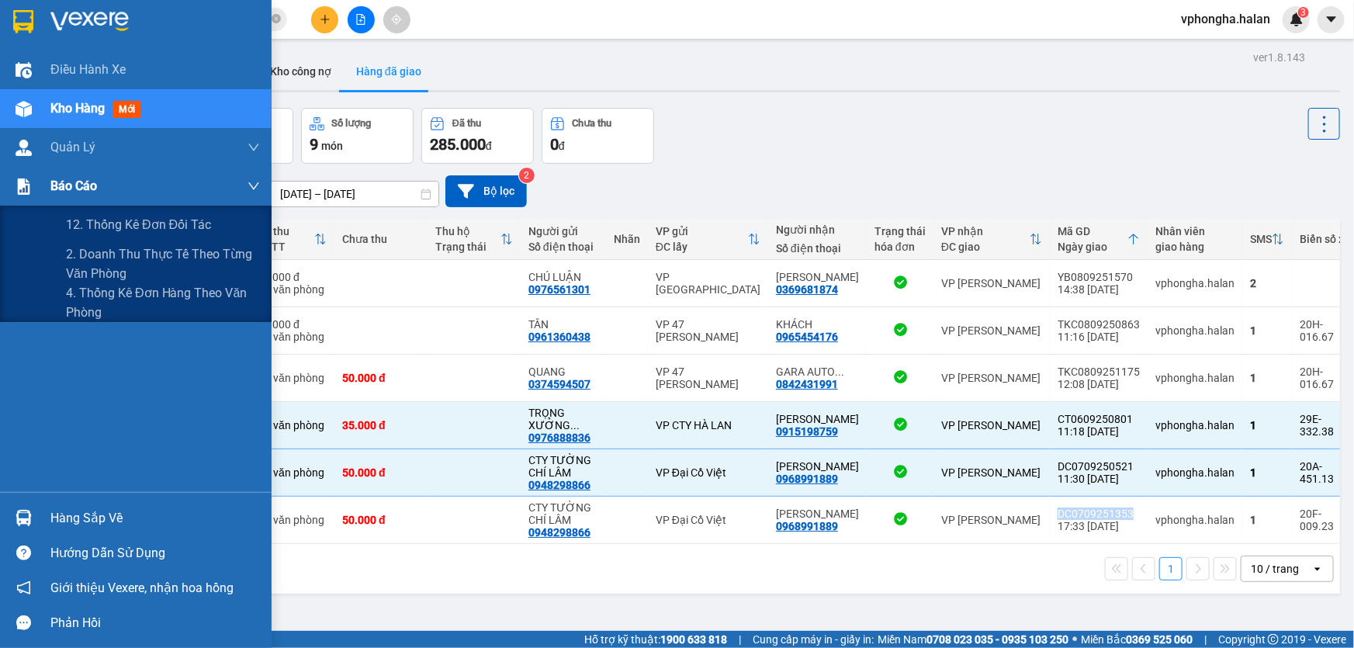
click at [78, 189] on span "Báo cáo" at bounding box center [73, 185] width 47 height 19
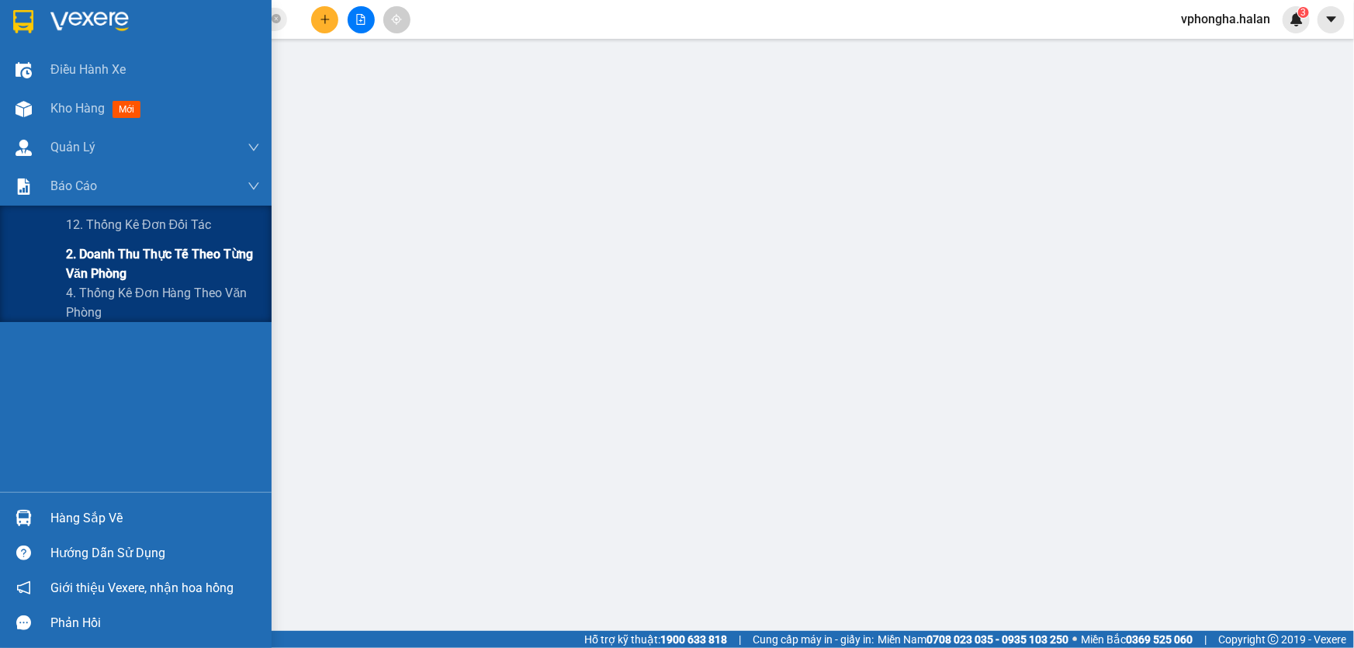
click at [119, 261] on span "2. Doanh thu thực tế theo từng văn phòng" at bounding box center [163, 263] width 194 height 39
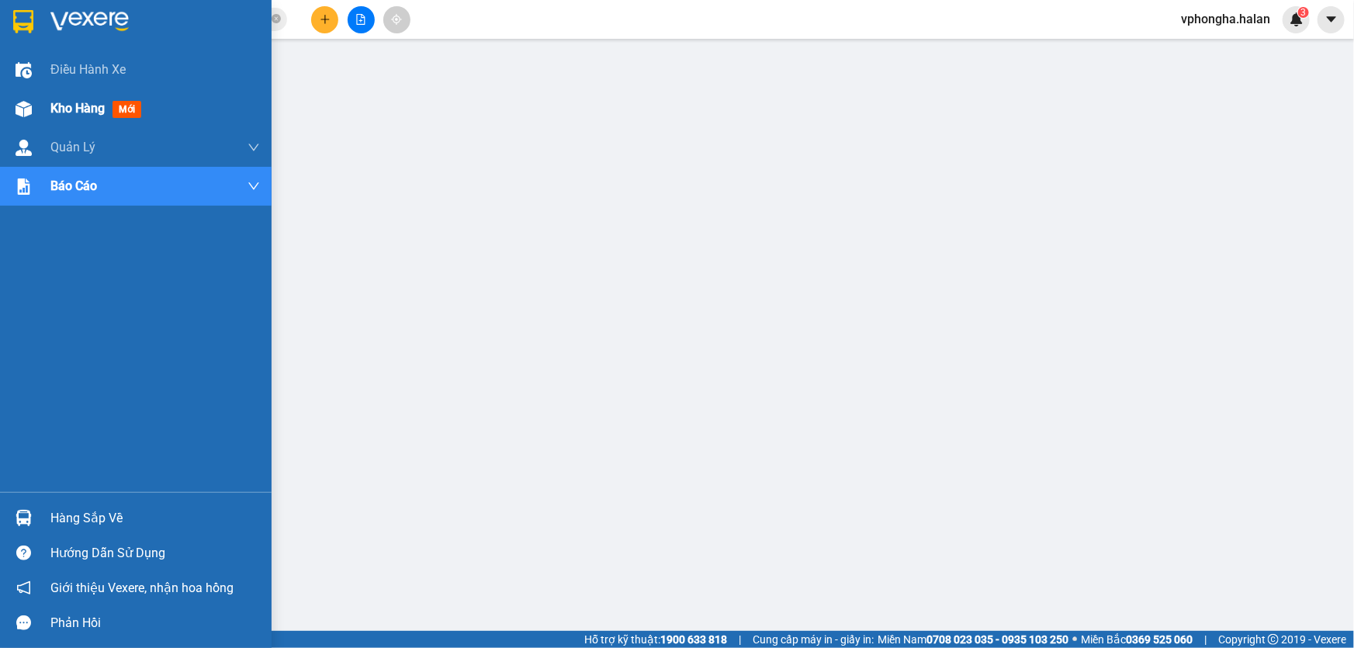
click at [104, 111] on span "Kho hàng" at bounding box center [77, 108] width 54 height 15
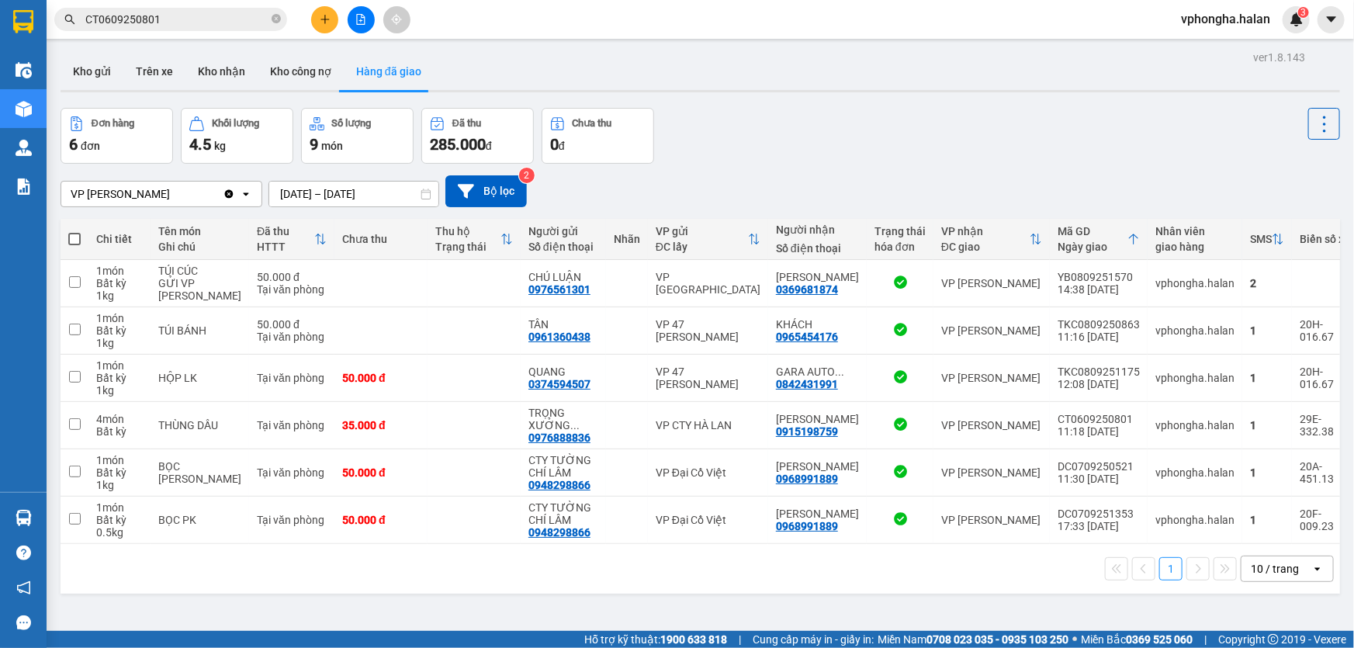
click at [825, 93] on div "Kho gửi Trên xe Kho nhận Kho công nợ Hàng đã giao" at bounding box center [700, 73] width 1279 height 41
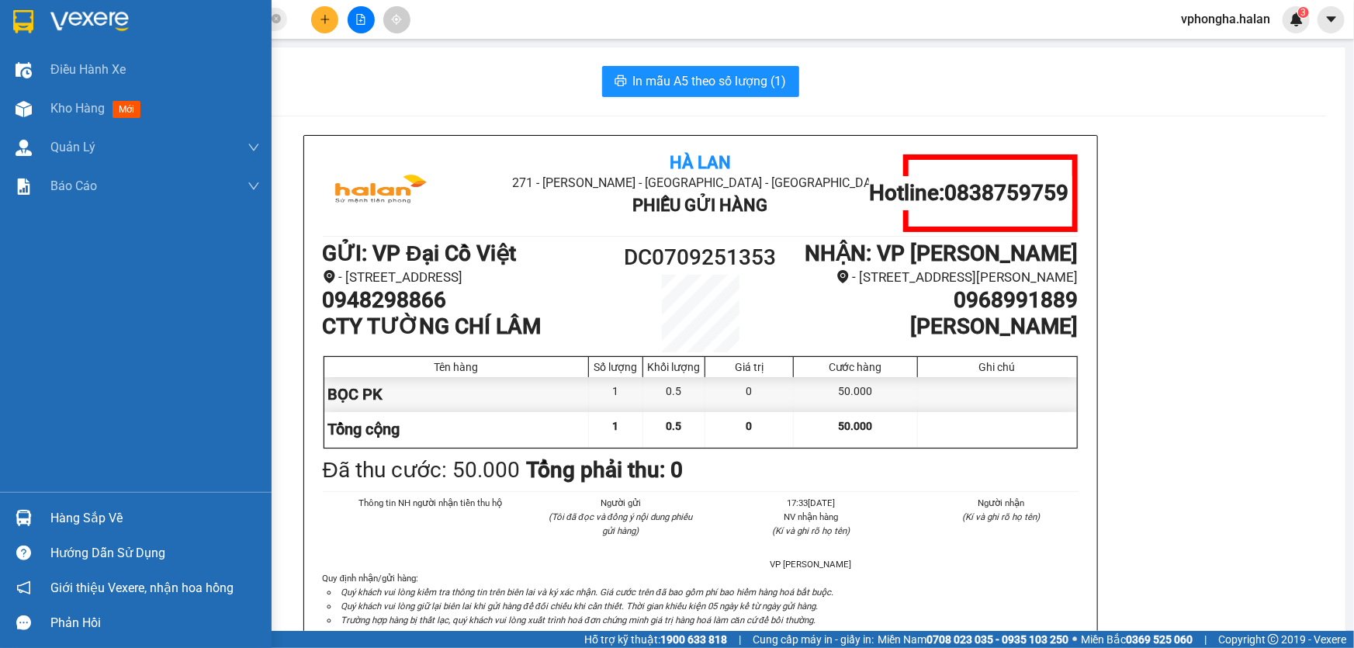
click at [55, 109] on span "Kho hàng" at bounding box center [77, 108] width 54 height 15
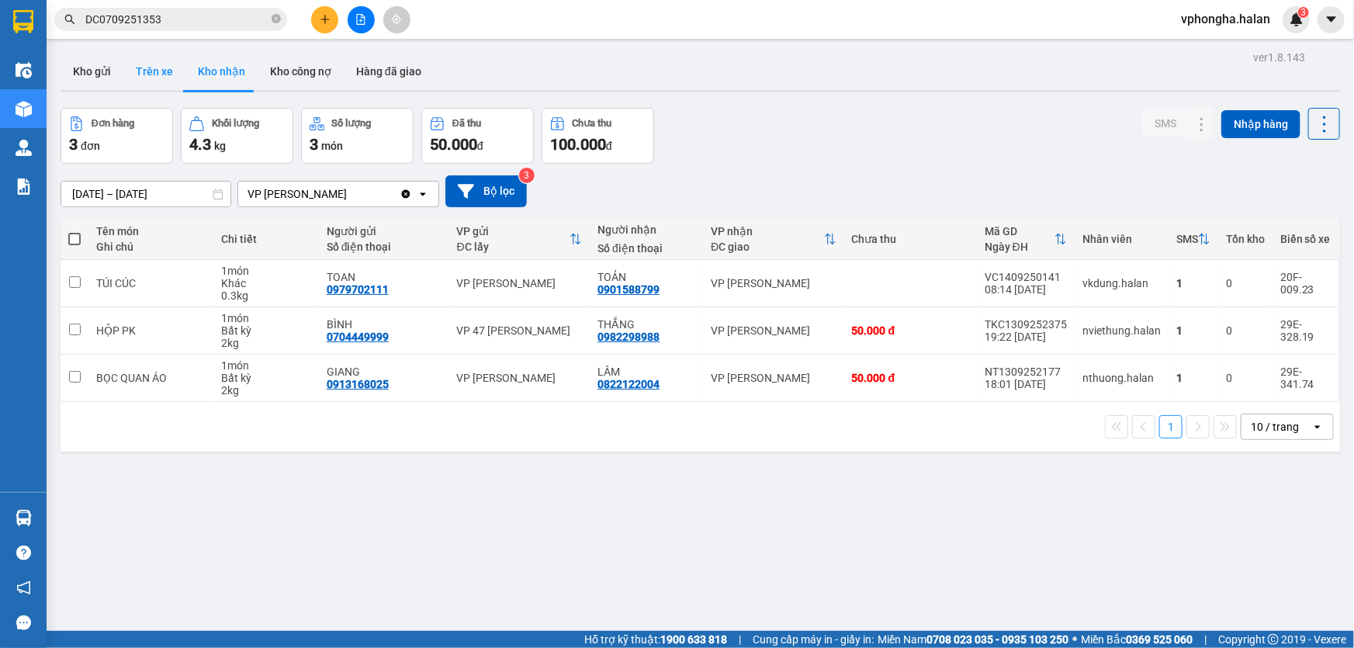
click at [146, 64] on button "Trên xe" at bounding box center [154, 71] width 62 height 37
type input "[DATE] – [DATE]"
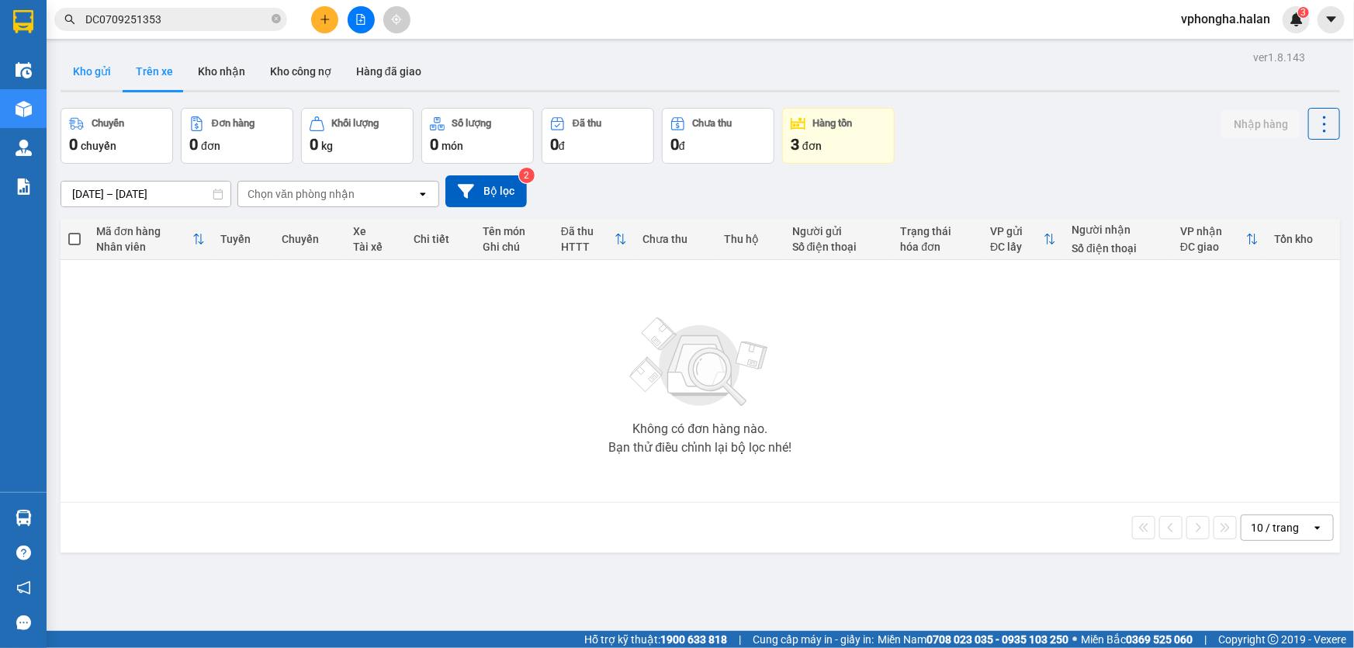
click at [109, 70] on button "Kho gửi" at bounding box center [92, 71] width 63 height 37
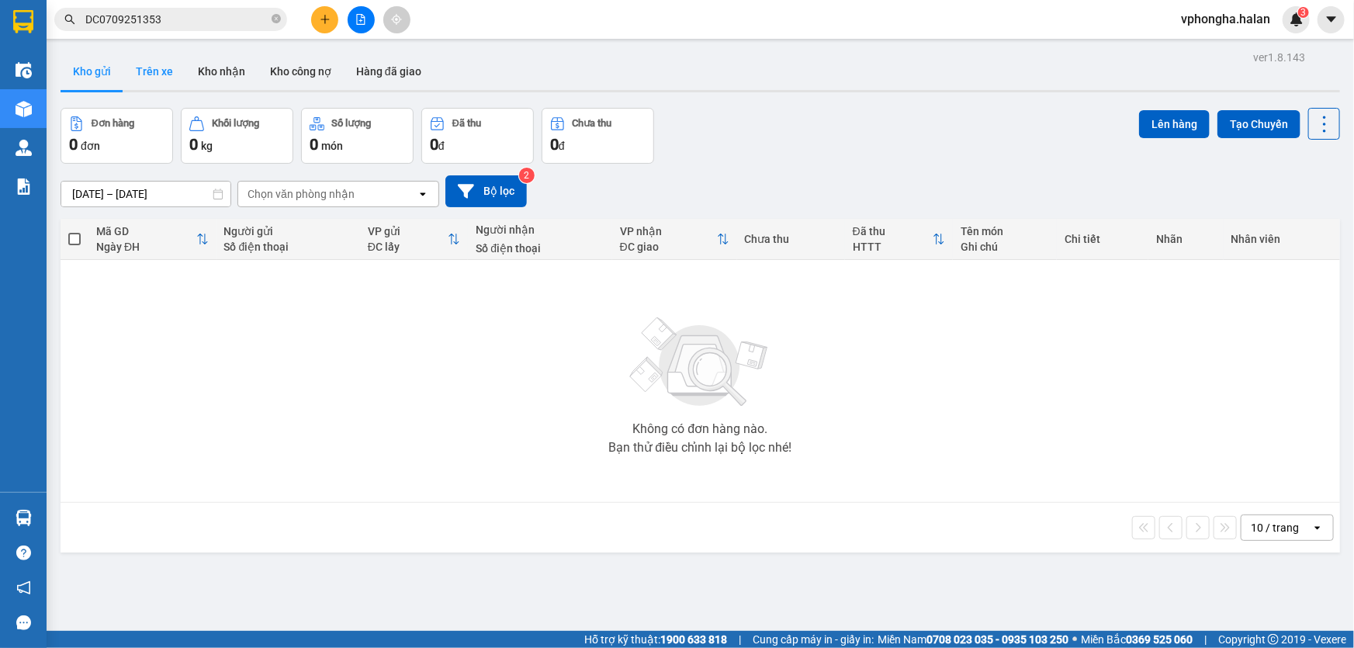
click at [176, 74] on button "Trên xe" at bounding box center [154, 71] width 62 height 37
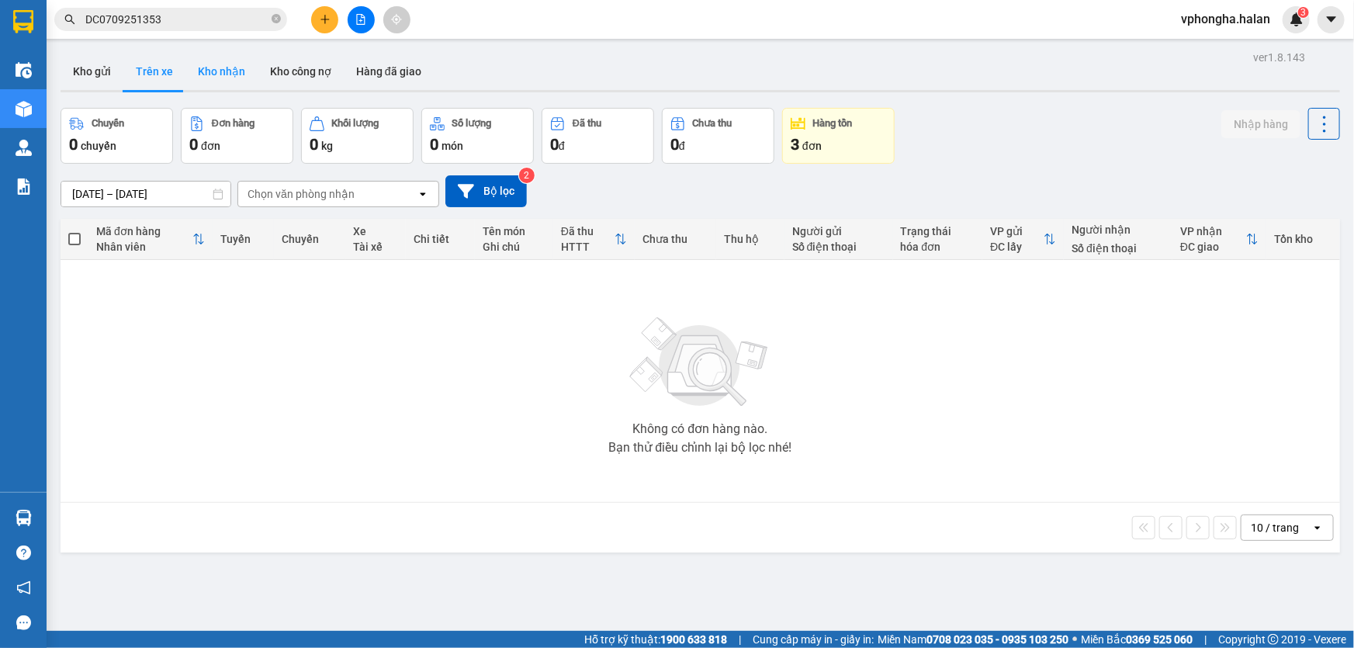
click at [231, 69] on button "Kho nhận" at bounding box center [221, 71] width 72 height 37
type input "[DATE] – [DATE]"
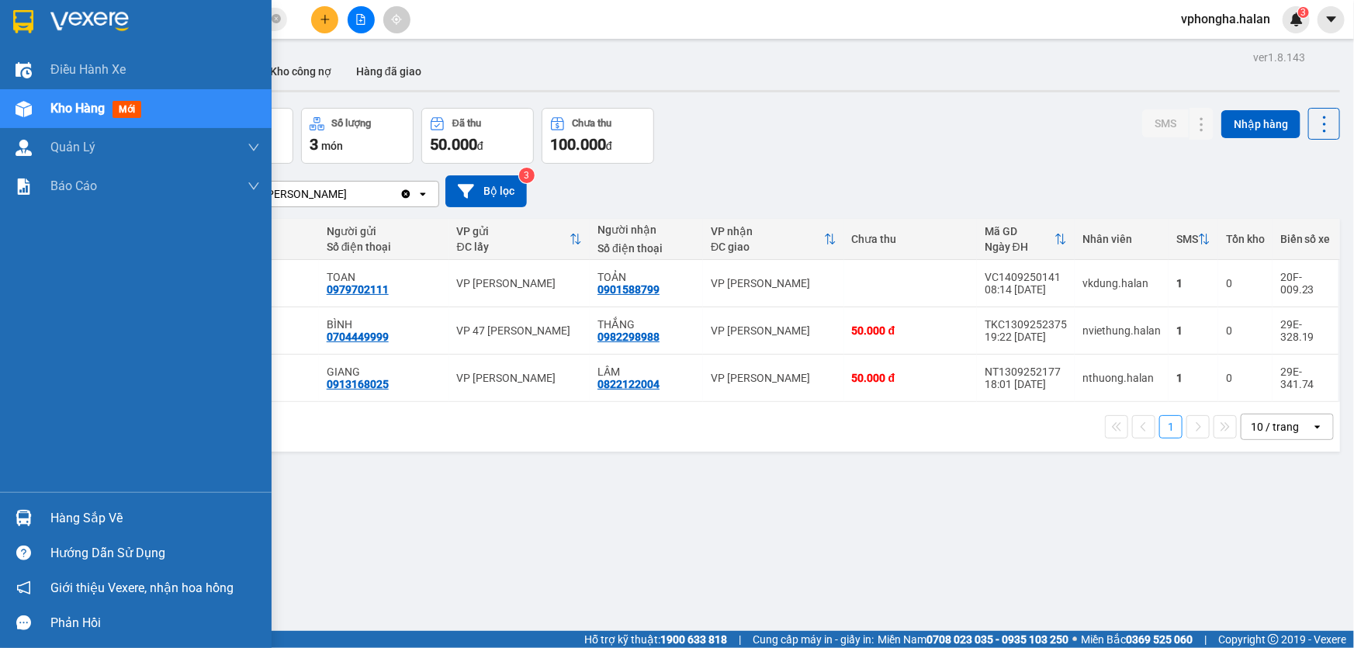
click at [40, 520] on div "Hàng sắp về" at bounding box center [135, 517] width 271 height 35
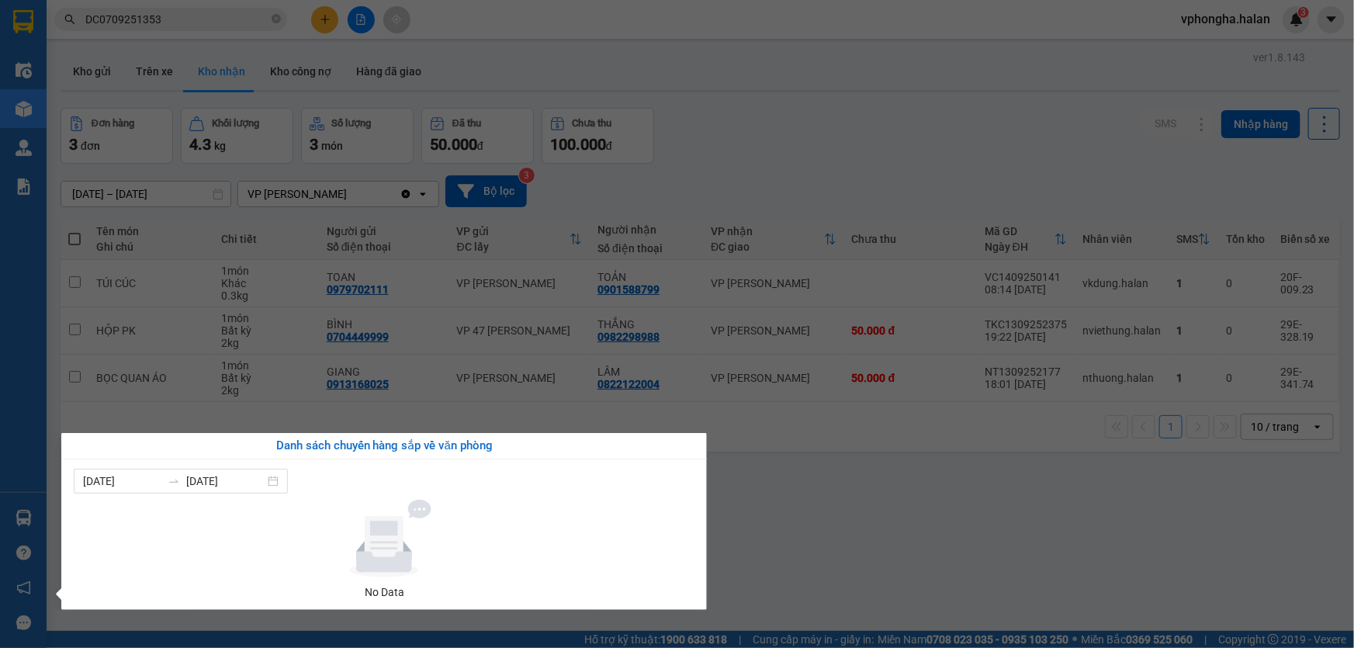
click at [790, 507] on section "Kết quả tìm kiếm ( 1 ) Bộ lọc Mã ĐH Trạng thái Món hàng Thu hộ Tổng cước Chưa c…" at bounding box center [677, 324] width 1354 height 648
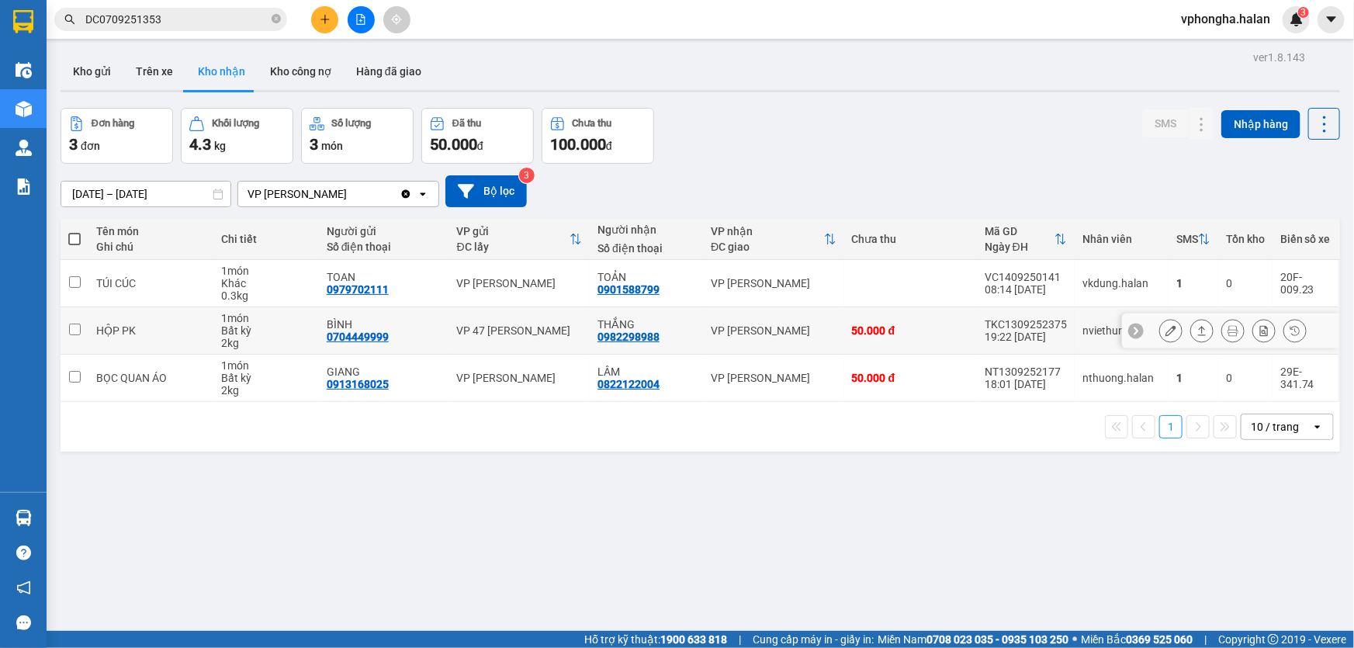
click at [78, 334] on input "checkbox" at bounding box center [75, 329] width 12 height 12
checkbox input "true"
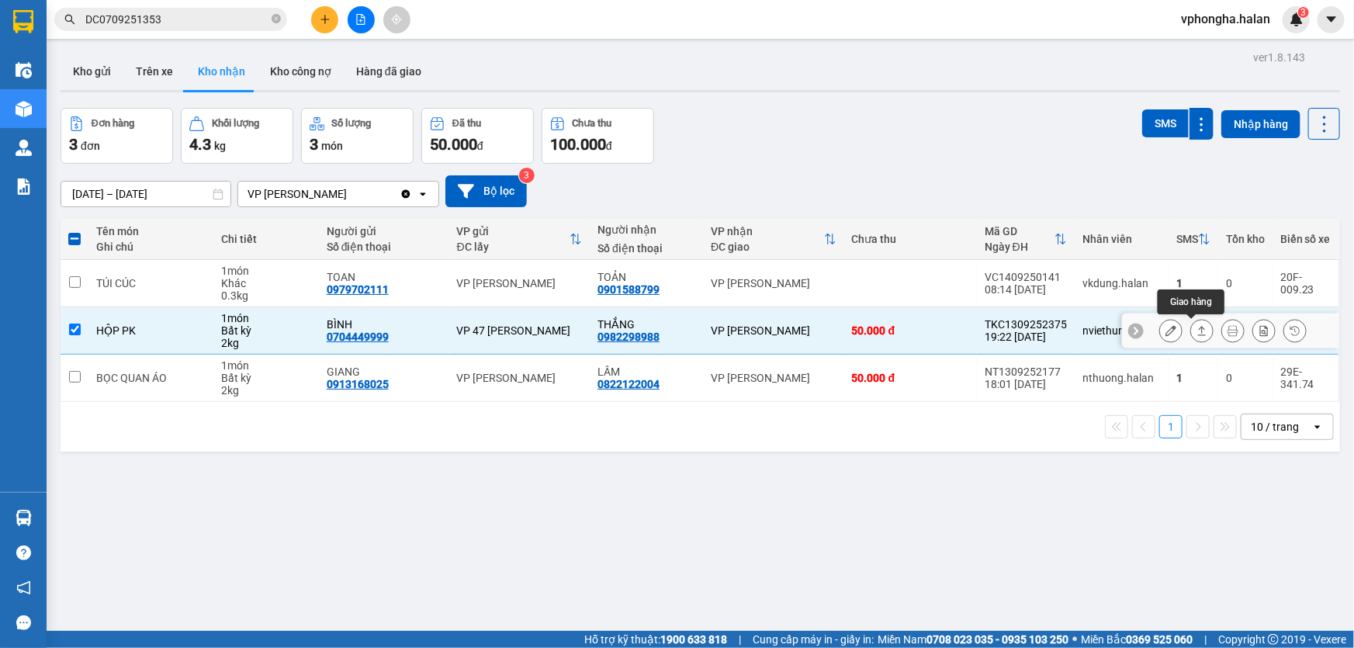
click at [1191, 336] on button at bounding box center [1202, 330] width 22 height 27
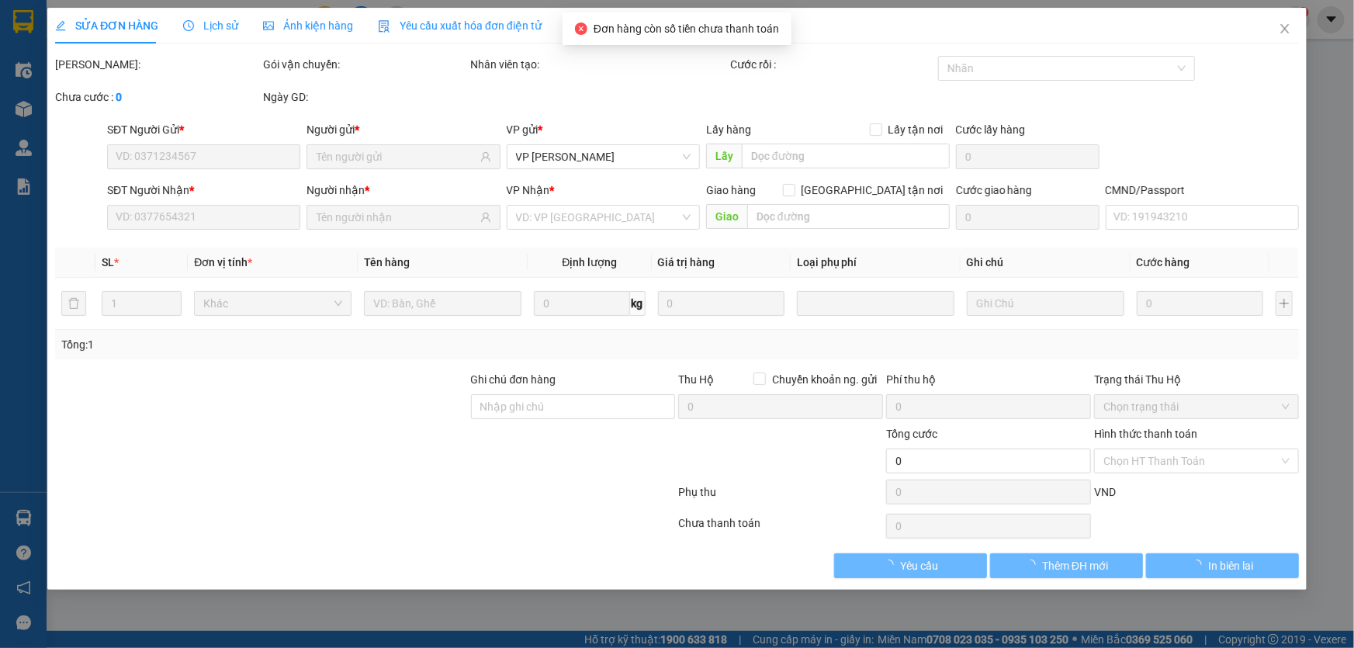
type input "0704449999"
type input "BÌNH"
type input "0982298988"
type input "THẮNG"
type input "50.000"
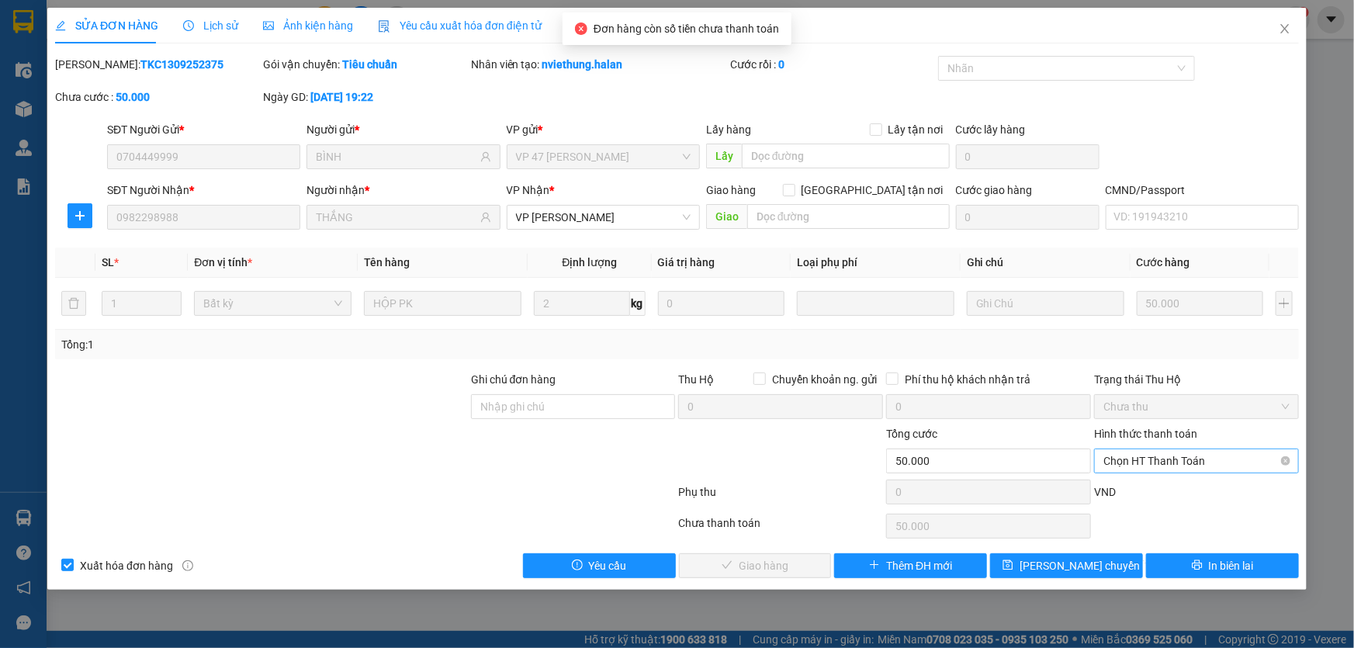
click at [1133, 455] on span "Chọn HT Thanh Toán" at bounding box center [1196, 460] width 186 height 23
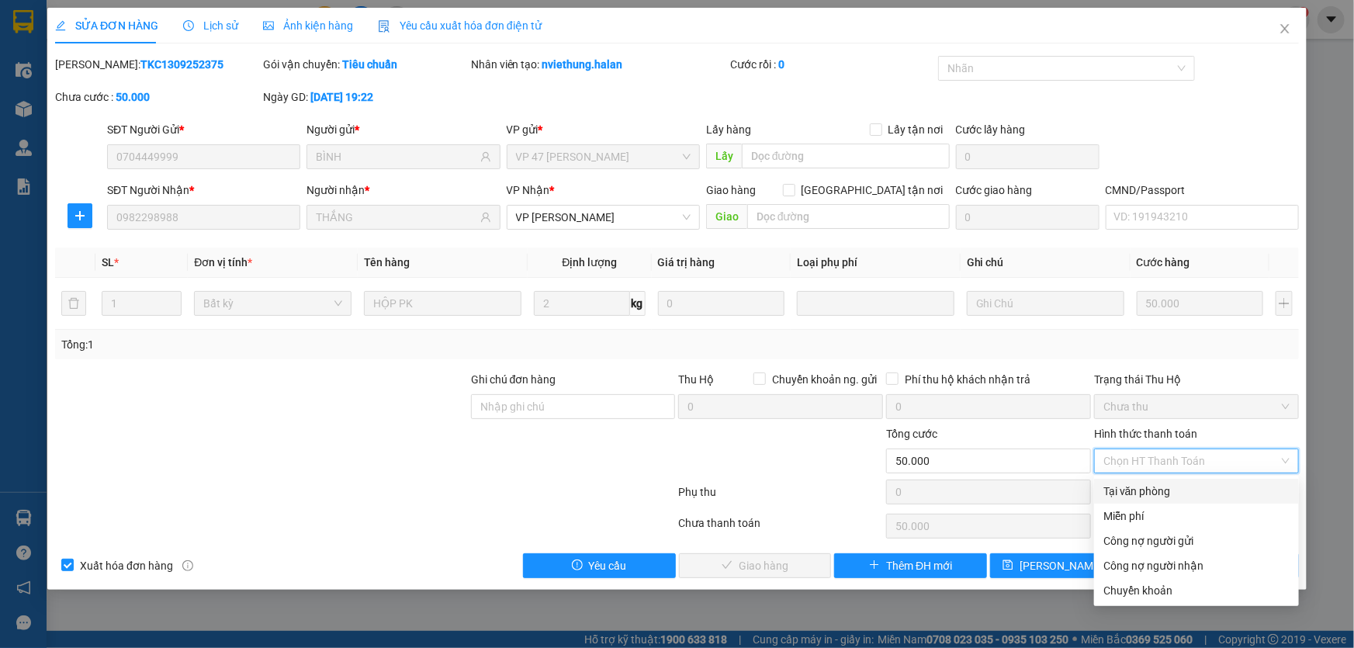
click at [1146, 489] on div "Tại văn phòng" at bounding box center [1196, 490] width 186 height 17
type input "0"
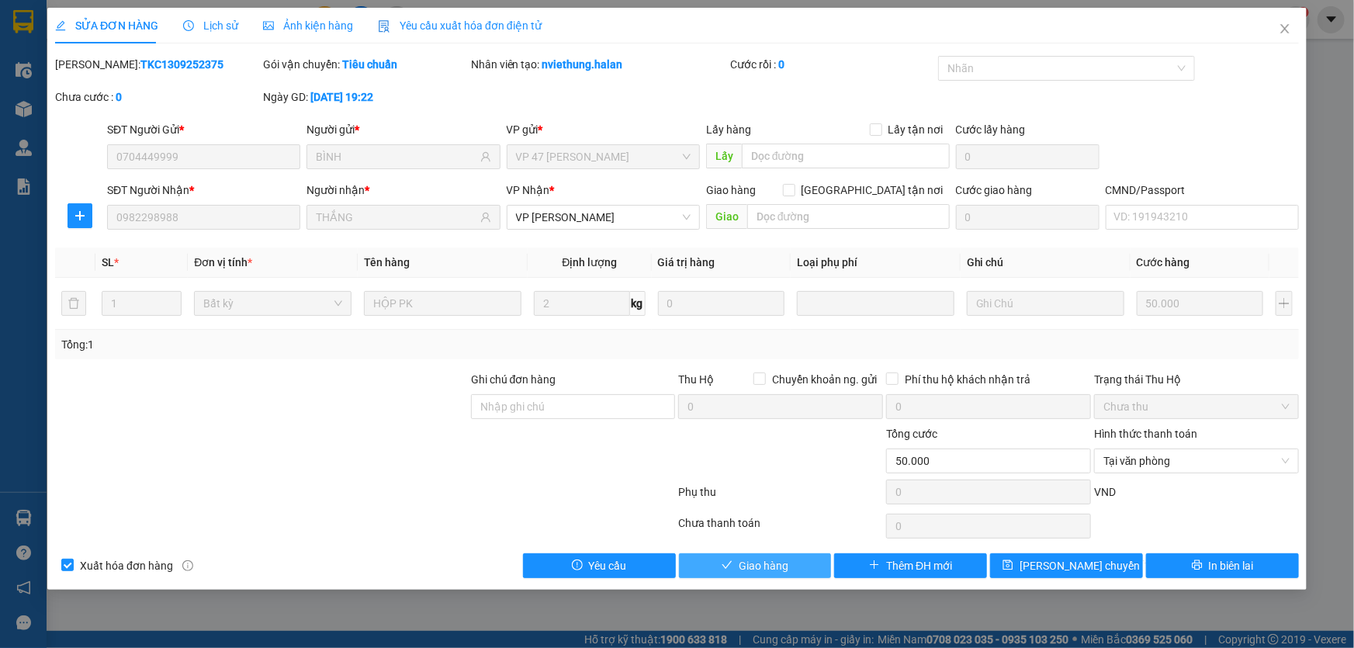
click at [752, 561] on span "Giao hàng" at bounding box center [763, 565] width 50 height 17
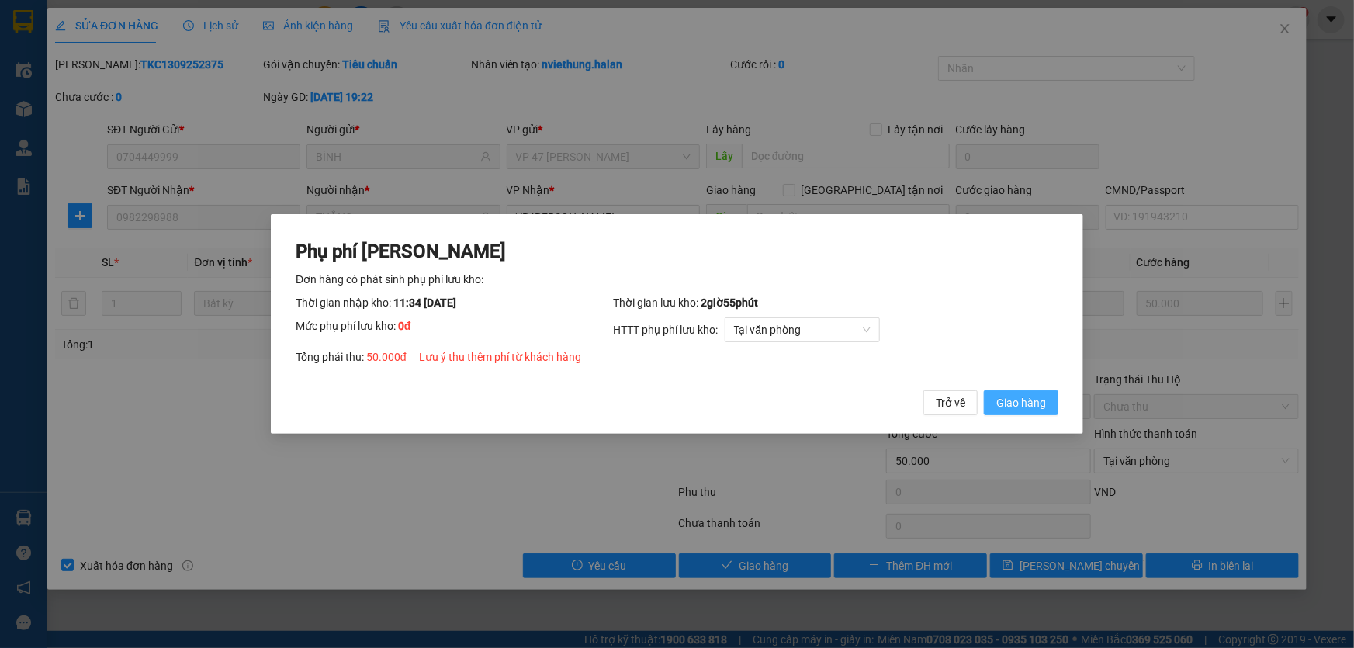
click at [987, 395] on button "Giao hàng" at bounding box center [1021, 402] width 74 height 25
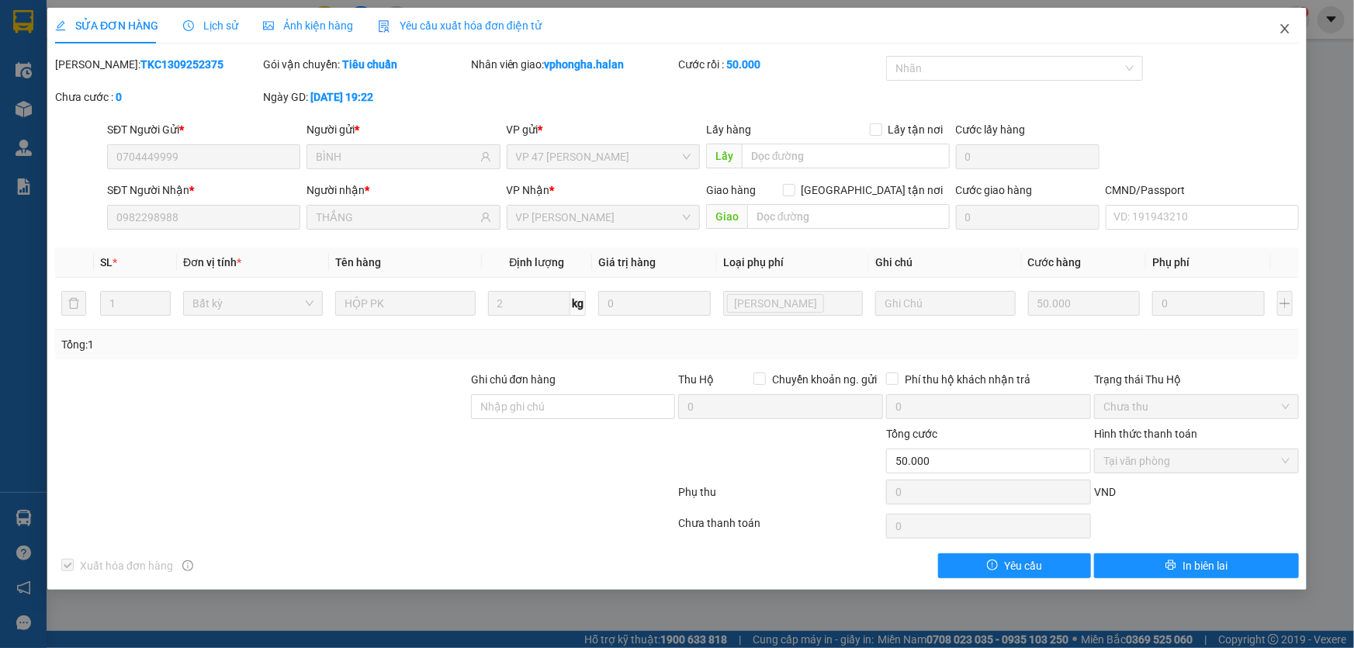
click at [1292, 25] on span "Close" at bounding box center [1284, 29] width 43 height 43
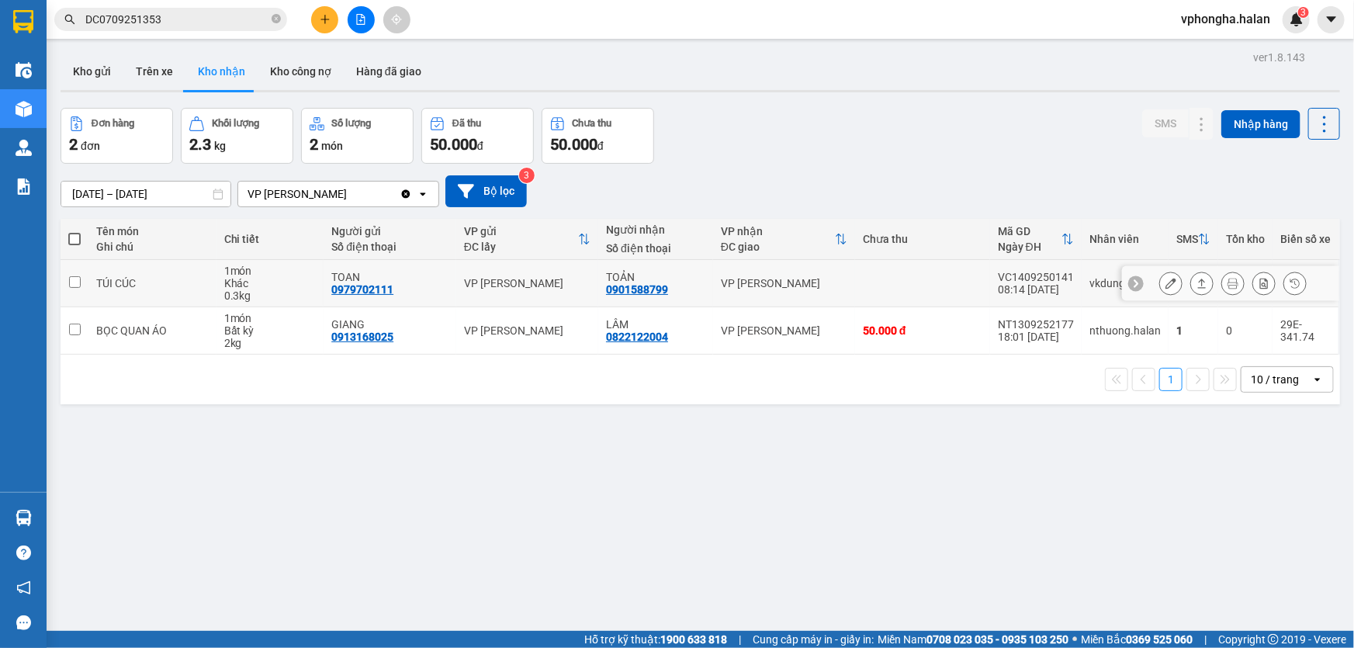
click at [78, 281] on input "checkbox" at bounding box center [75, 282] width 12 height 12
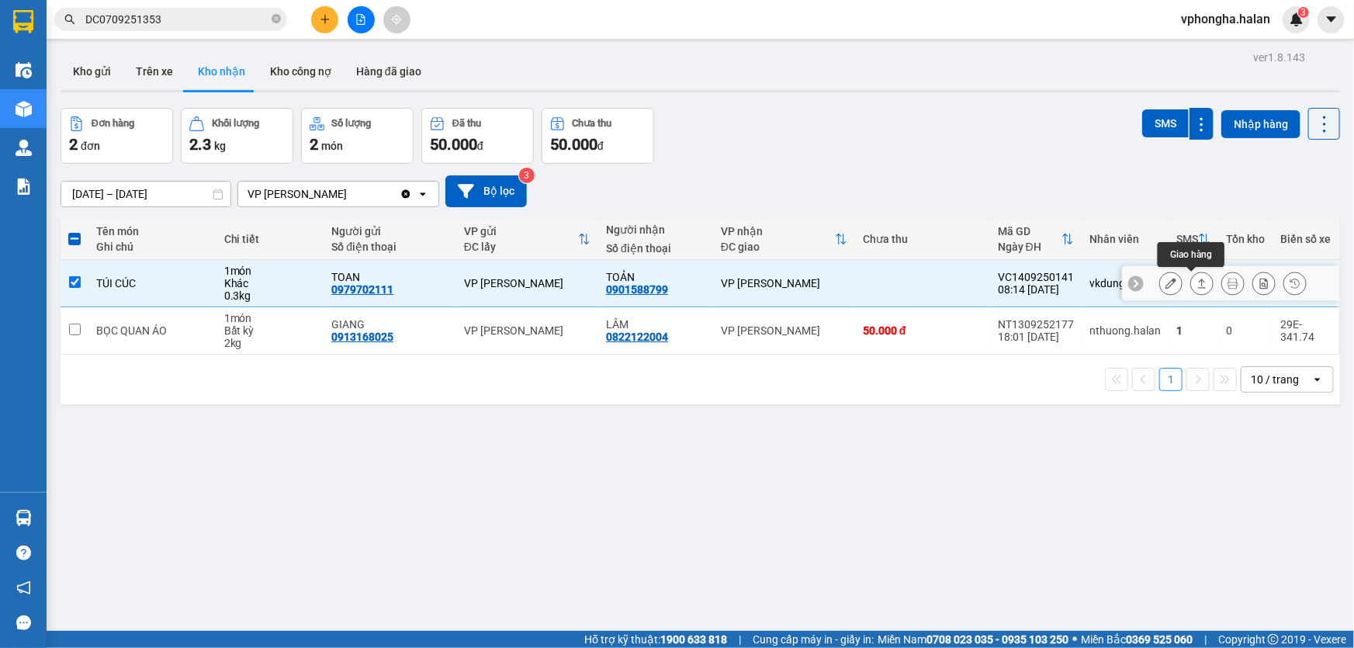
click at [1196, 282] on icon at bounding box center [1201, 283] width 11 height 11
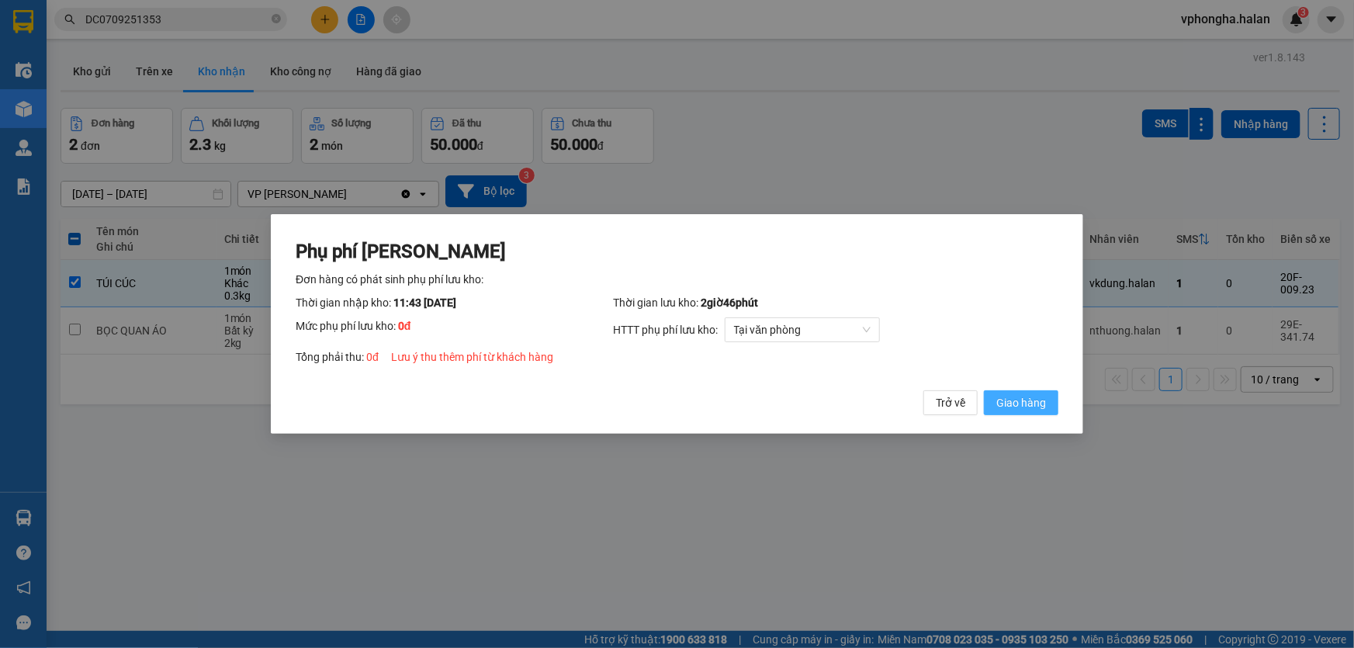
click at [1029, 403] on span "Giao hàng" at bounding box center [1021, 402] width 50 height 17
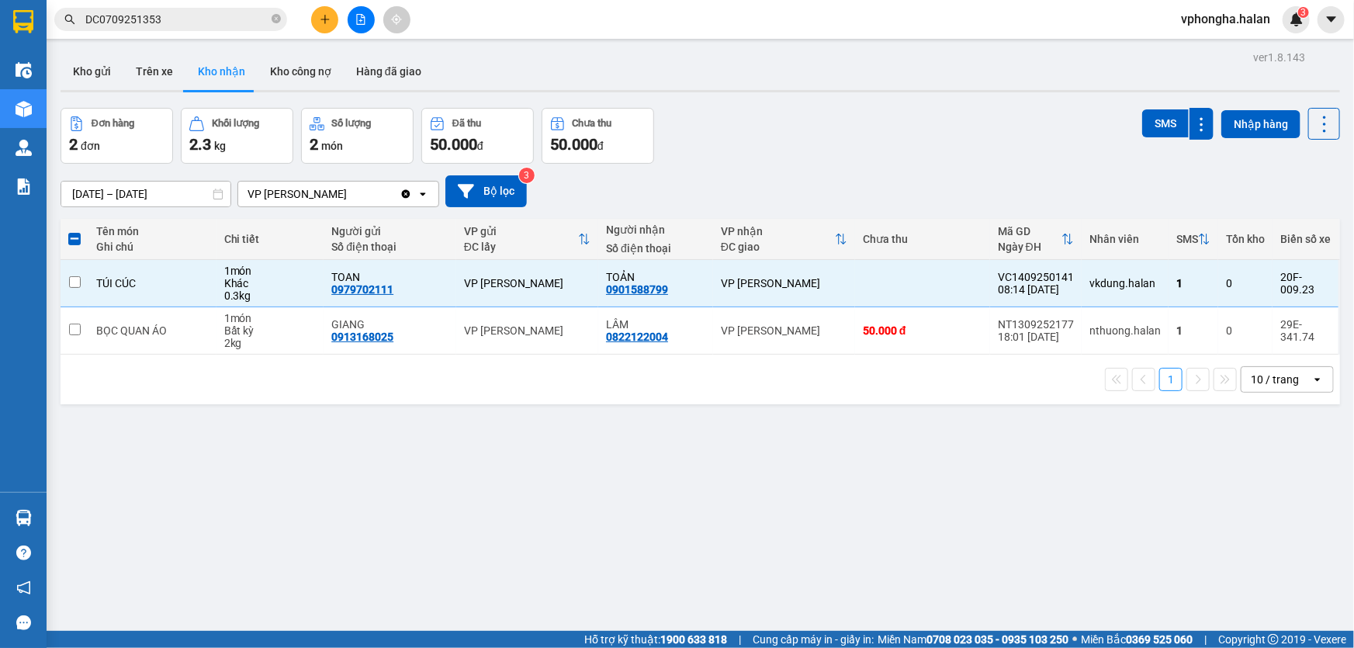
checkbox input "false"
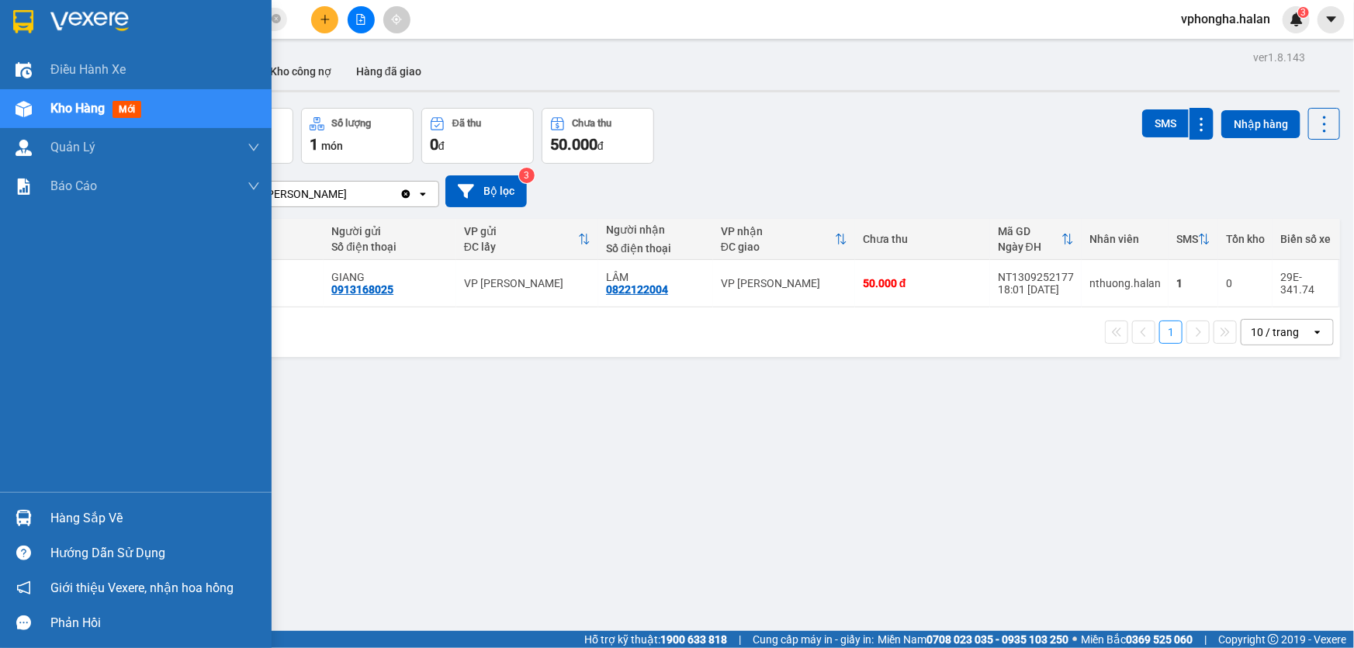
click at [43, 519] on div "Hàng sắp về" at bounding box center [135, 517] width 271 height 35
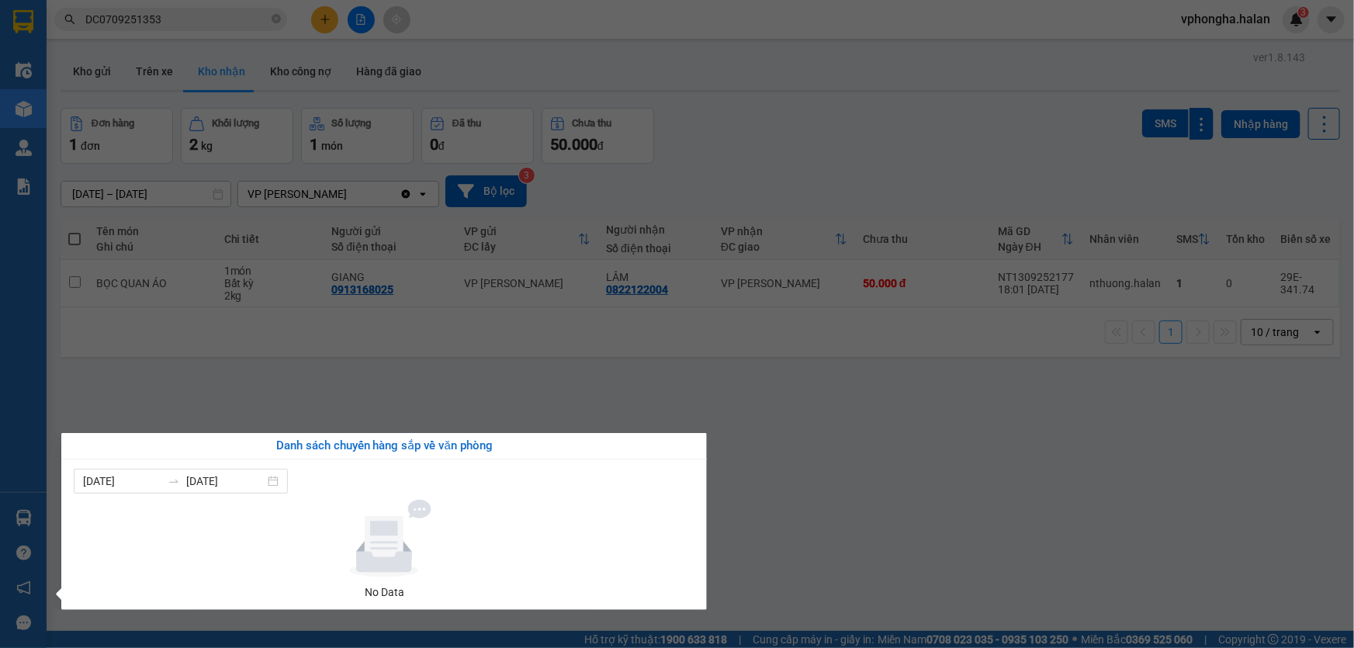
click at [876, 412] on section "Kết quả tìm kiếm ( 1 ) Bộ lọc Mã ĐH Trạng thái Món hàng Thu hộ Tổng cước Chưa c…" at bounding box center [677, 324] width 1354 height 648
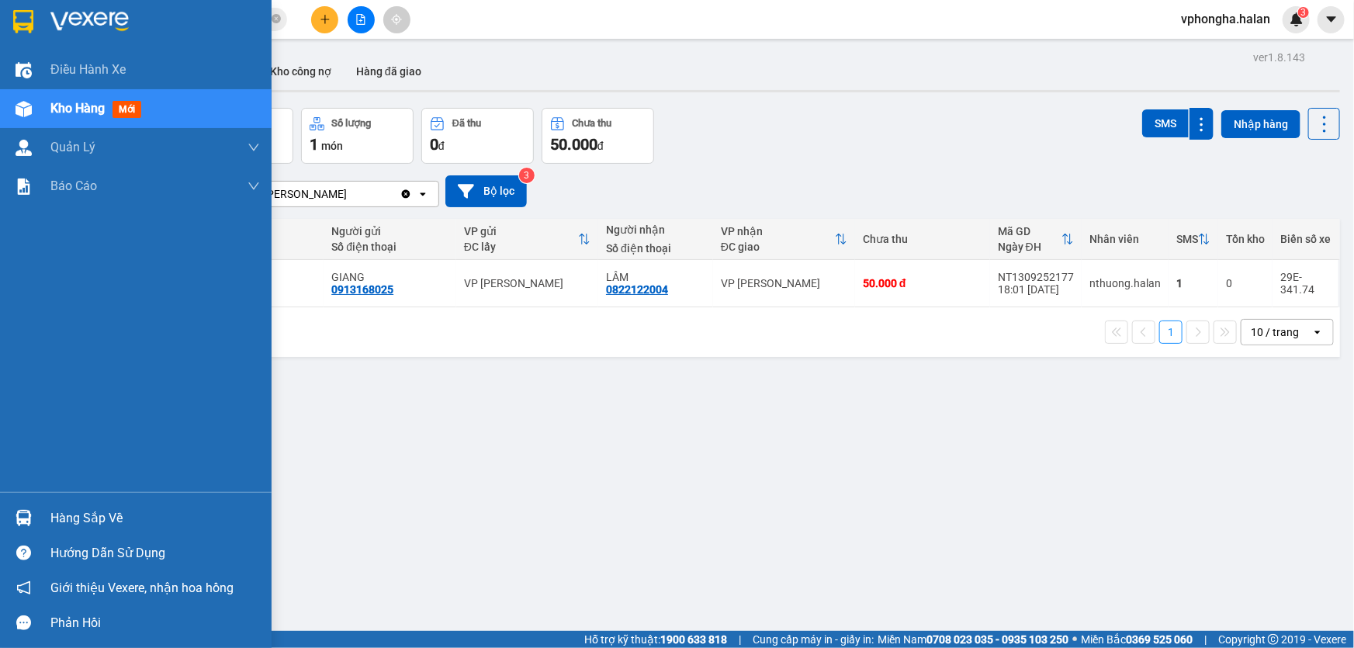
click at [52, 512] on div "Hàng sắp về" at bounding box center [154, 518] width 209 height 23
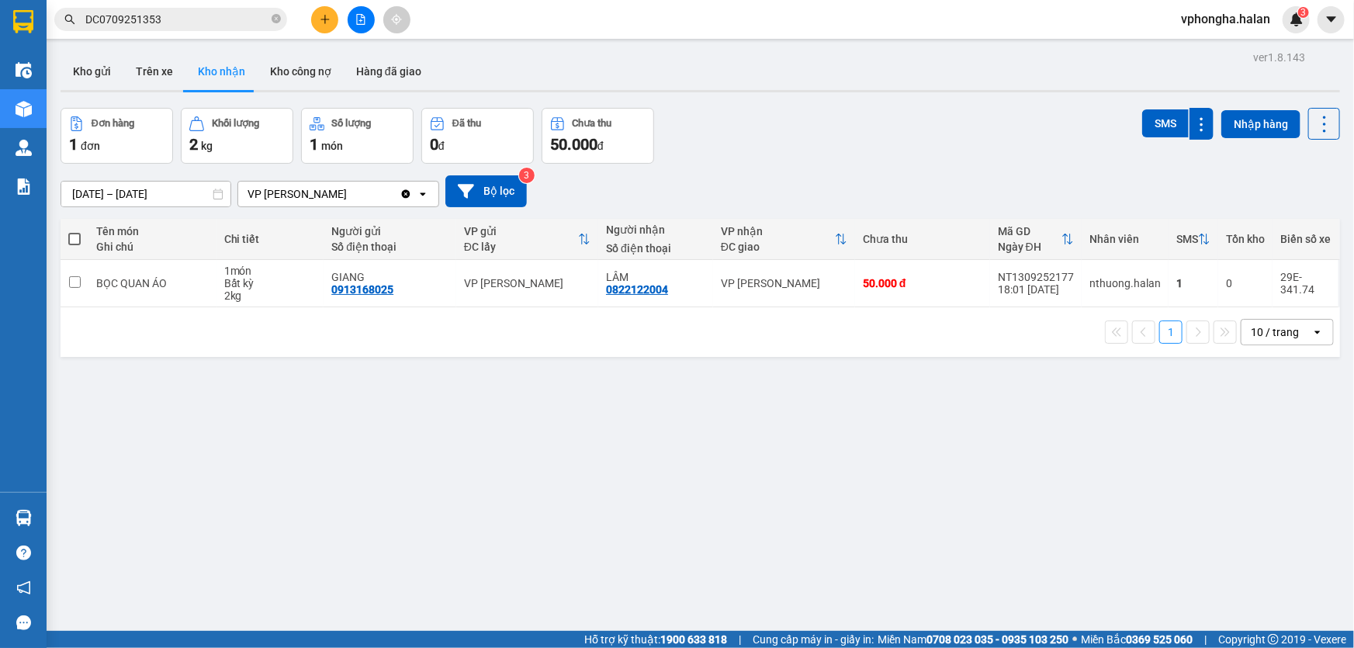
click at [538, 330] on section "Kết quả tìm kiếm ( 1 ) Bộ lọc Mã ĐH Trạng thái Món hàng Thu hộ Tổng cước Chưa c…" at bounding box center [677, 324] width 1354 height 648
click at [125, 72] on button "Trên xe" at bounding box center [154, 71] width 62 height 37
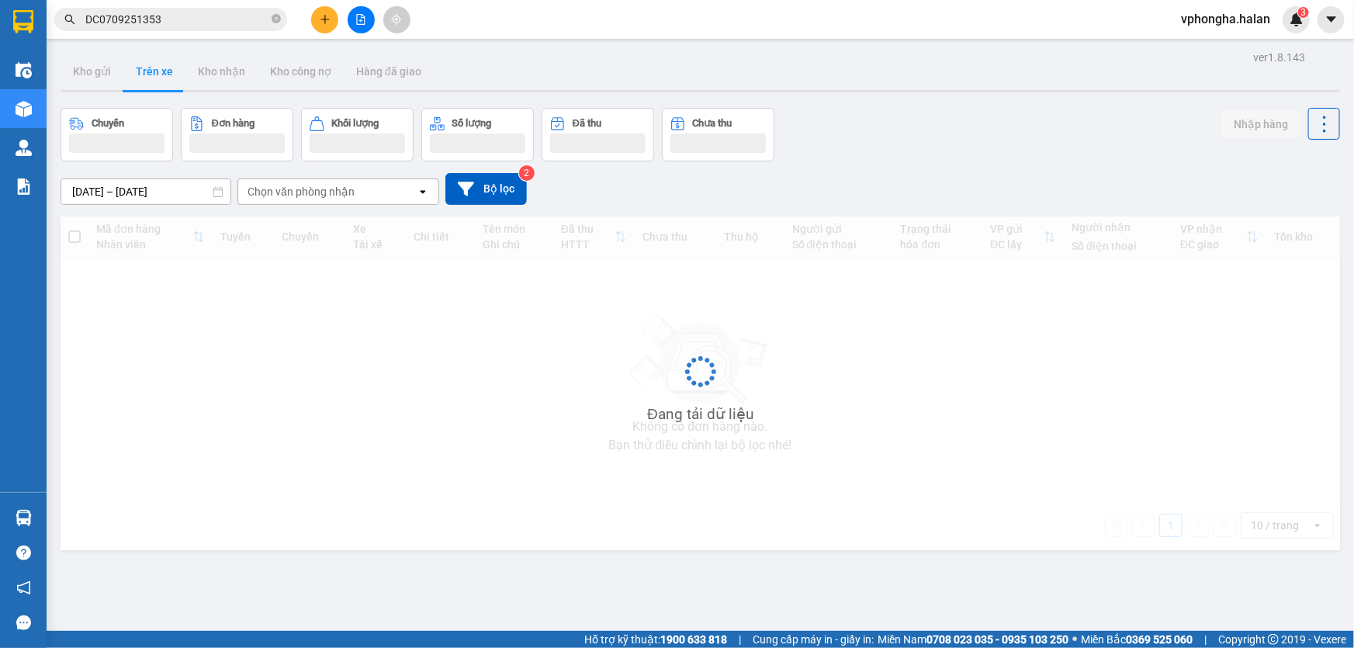
click at [141, 70] on button "Trên xe" at bounding box center [154, 71] width 62 height 37
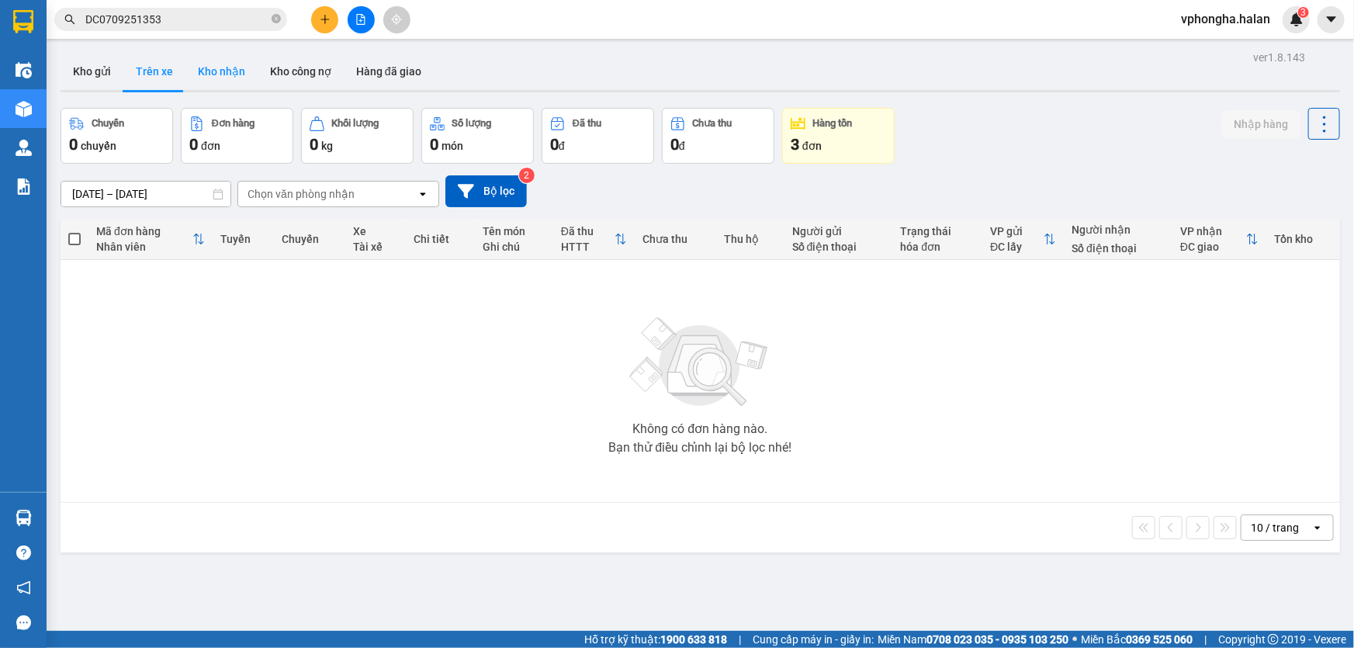
click at [240, 62] on button "Kho nhận" at bounding box center [221, 71] width 72 height 37
type input "[DATE] – [DATE]"
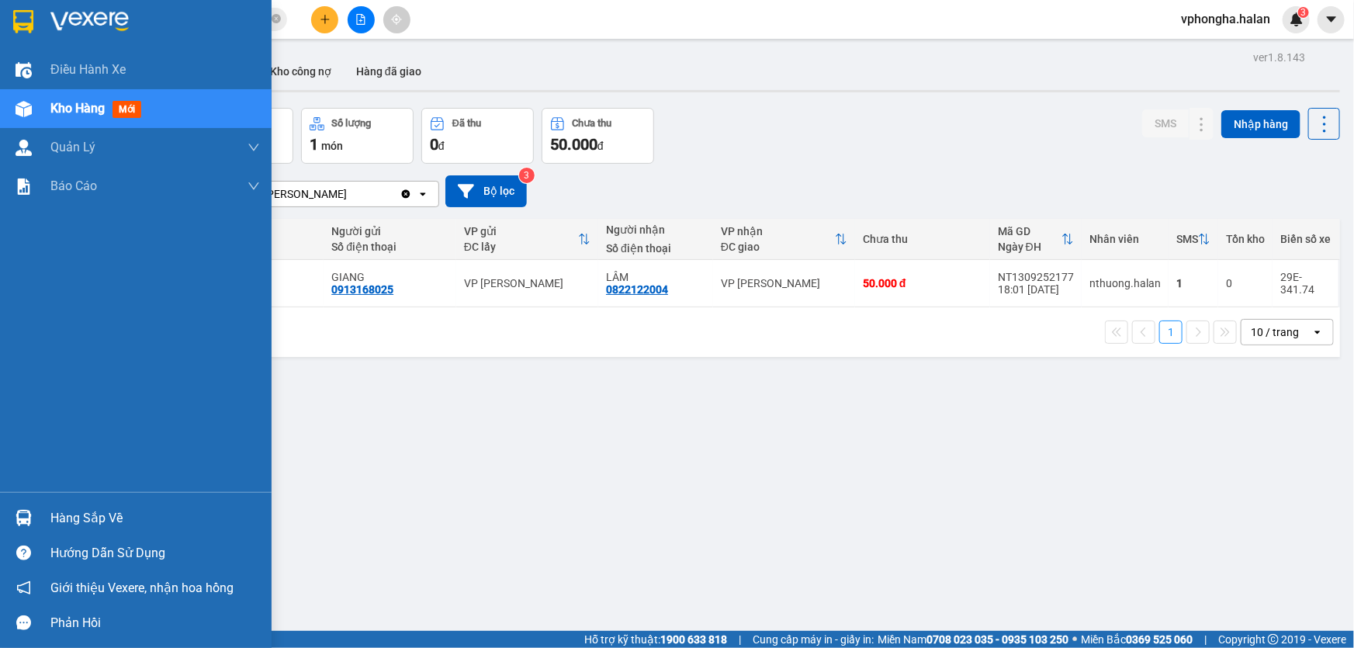
click at [106, 510] on div "Hàng sắp về" at bounding box center [154, 518] width 209 height 23
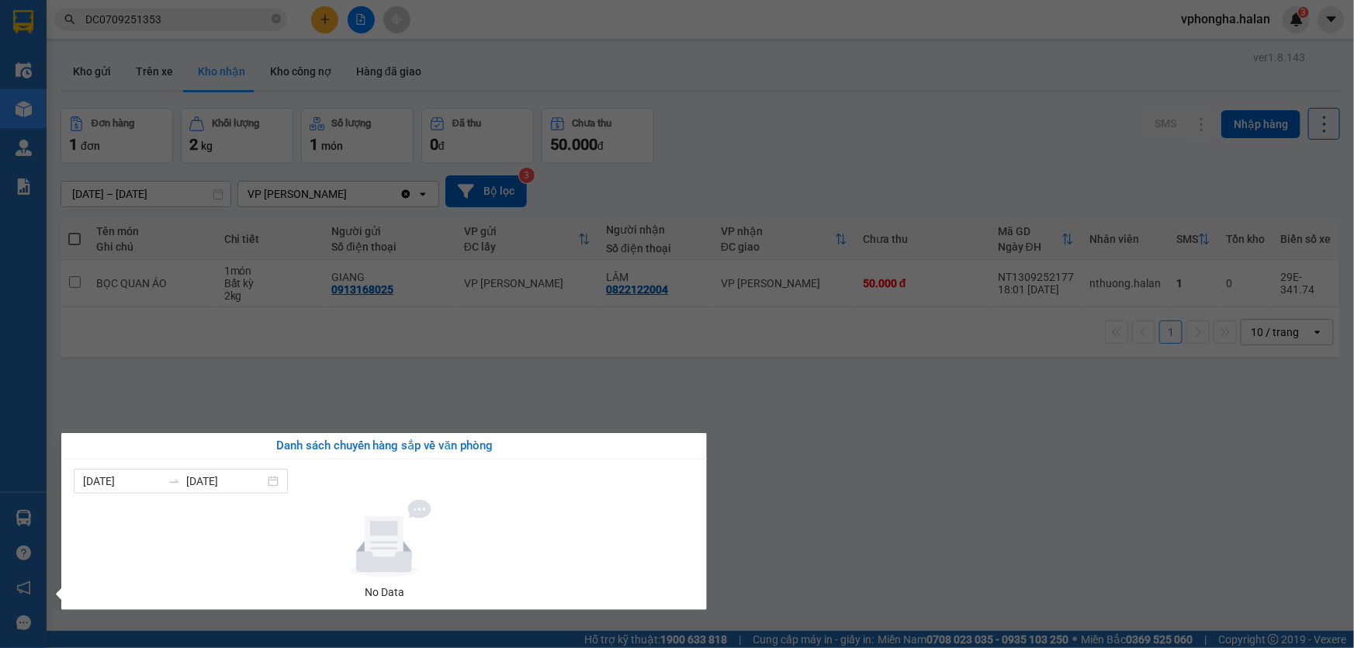
click at [915, 450] on section "Kết quả tìm kiếm ( 1 ) Bộ lọc Mã ĐH Trạng thái Món hàng Thu hộ Tổng cước Chưa c…" at bounding box center [677, 324] width 1354 height 648
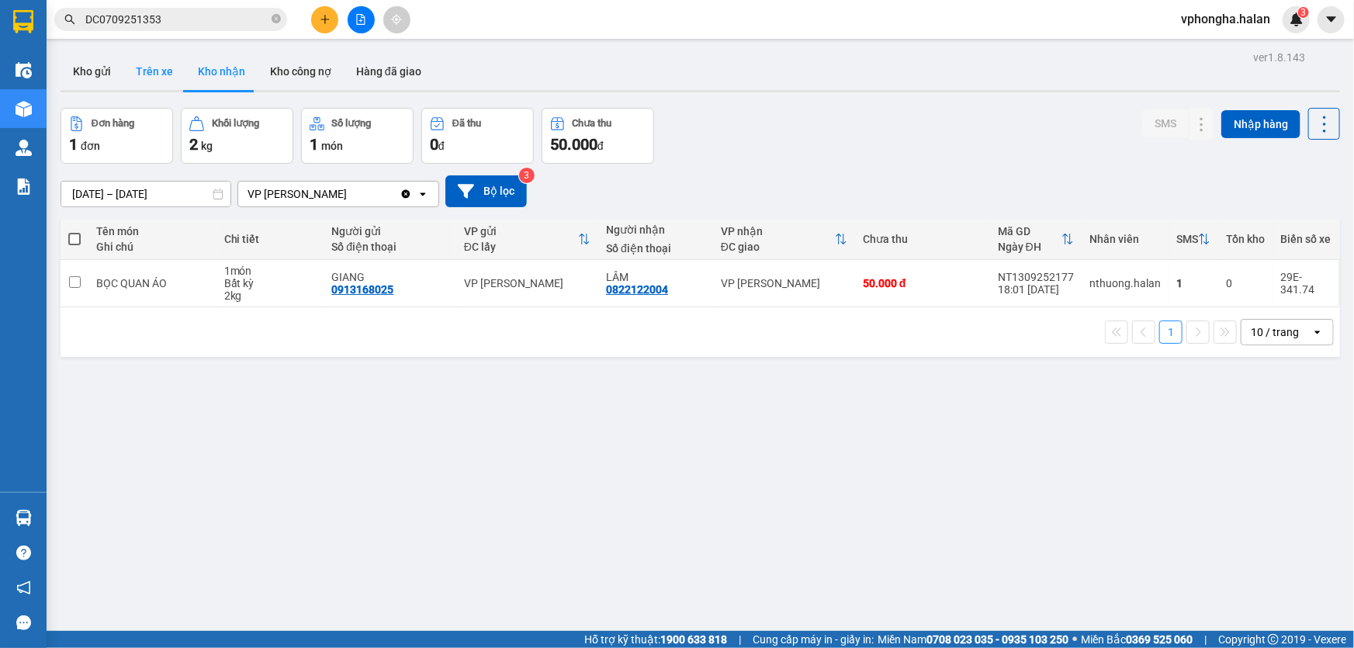
click at [140, 64] on button "Trên xe" at bounding box center [154, 71] width 62 height 37
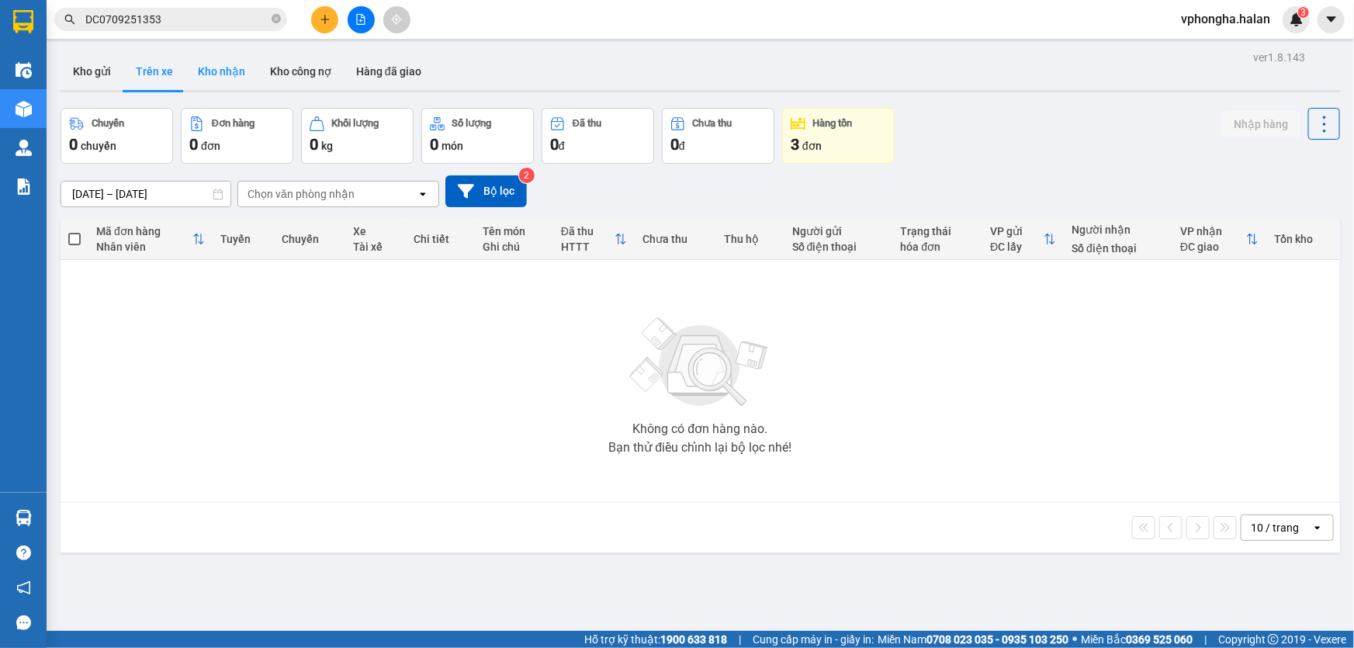
click at [209, 61] on button "Kho nhận" at bounding box center [221, 71] width 72 height 37
type input "[DATE] – [DATE]"
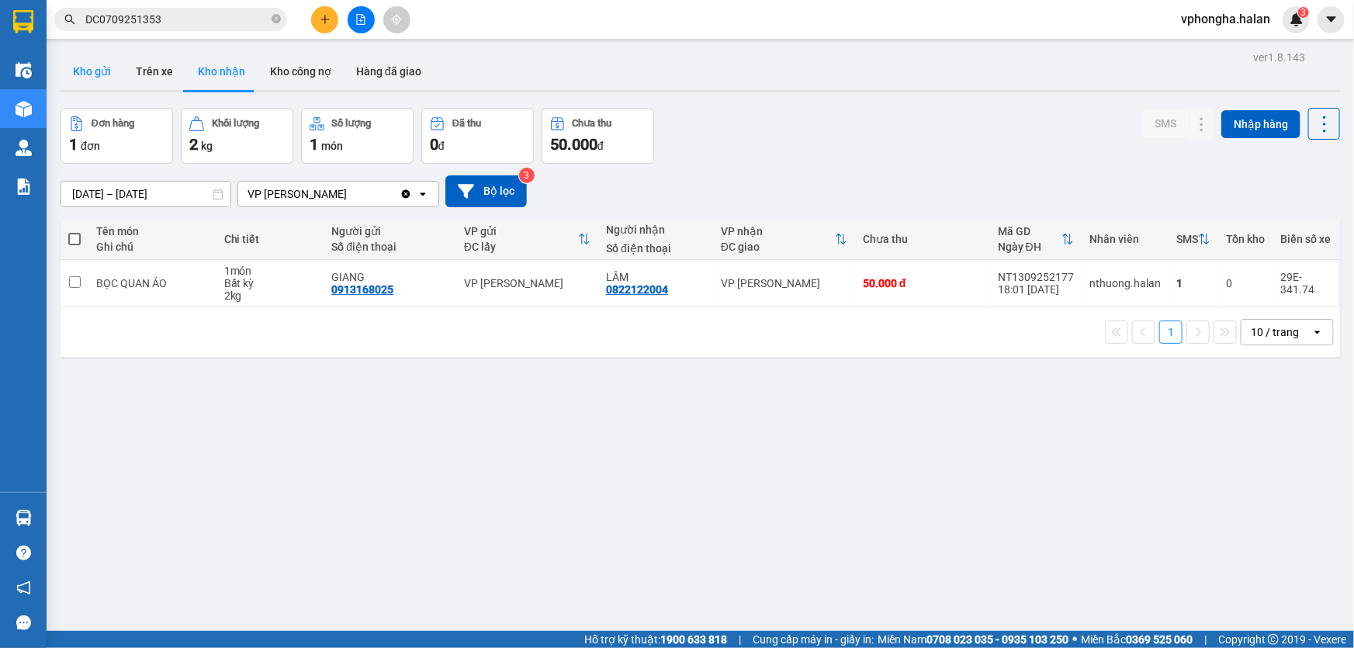
click at [116, 69] on button "Kho gửi" at bounding box center [92, 71] width 63 height 37
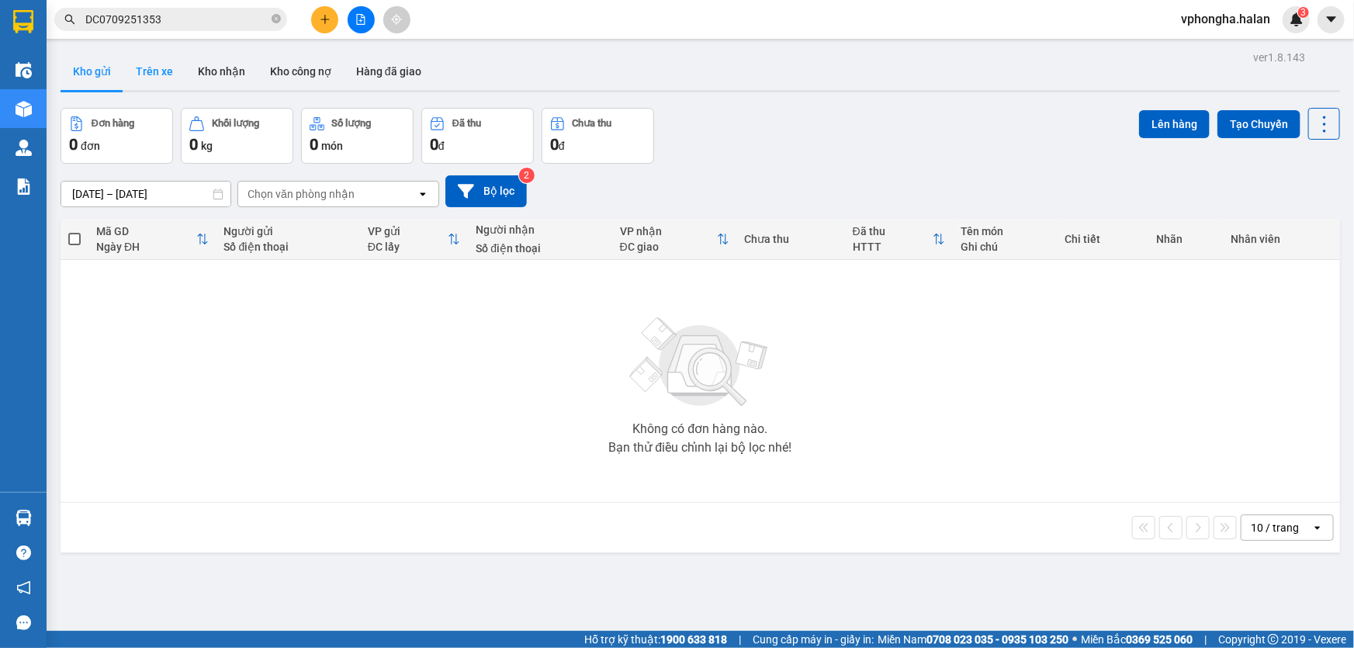
click at [165, 71] on button "Trên xe" at bounding box center [154, 71] width 62 height 37
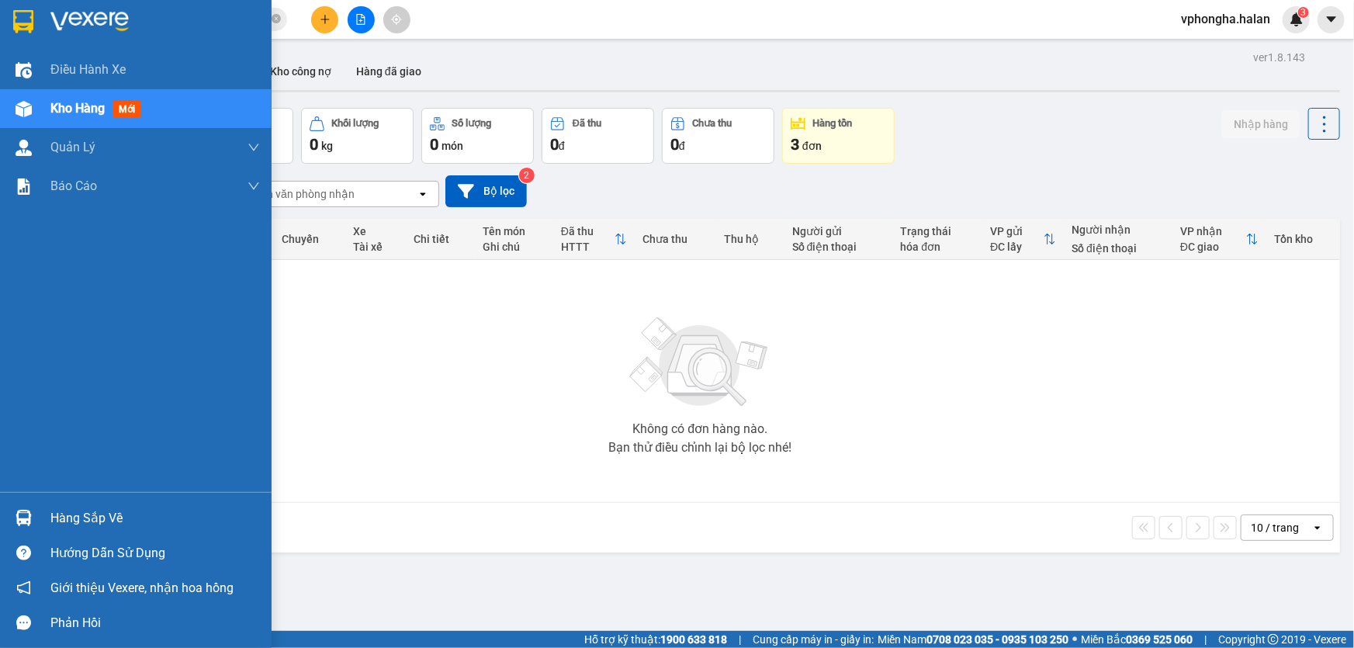
click at [105, 511] on div "Hàng sắp về" at bounding box center [154, 518] width 209 height 23
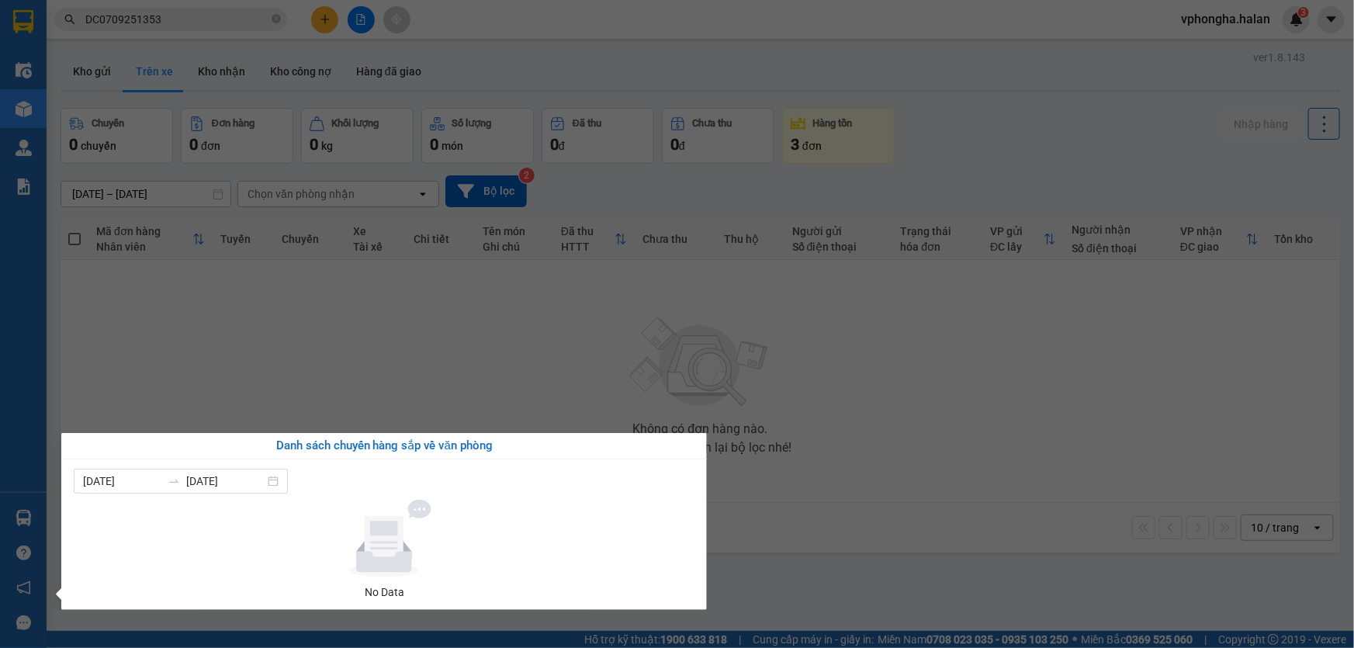
click at [392, 336] on section "Kết quả tìm kiếm ( 1 ) Bộ lọc Mã ĐH Trạng thái Món hàng Thu hộ Tổng cước Chưa c…" at bounding box center [677, 324] width 1354 height 648
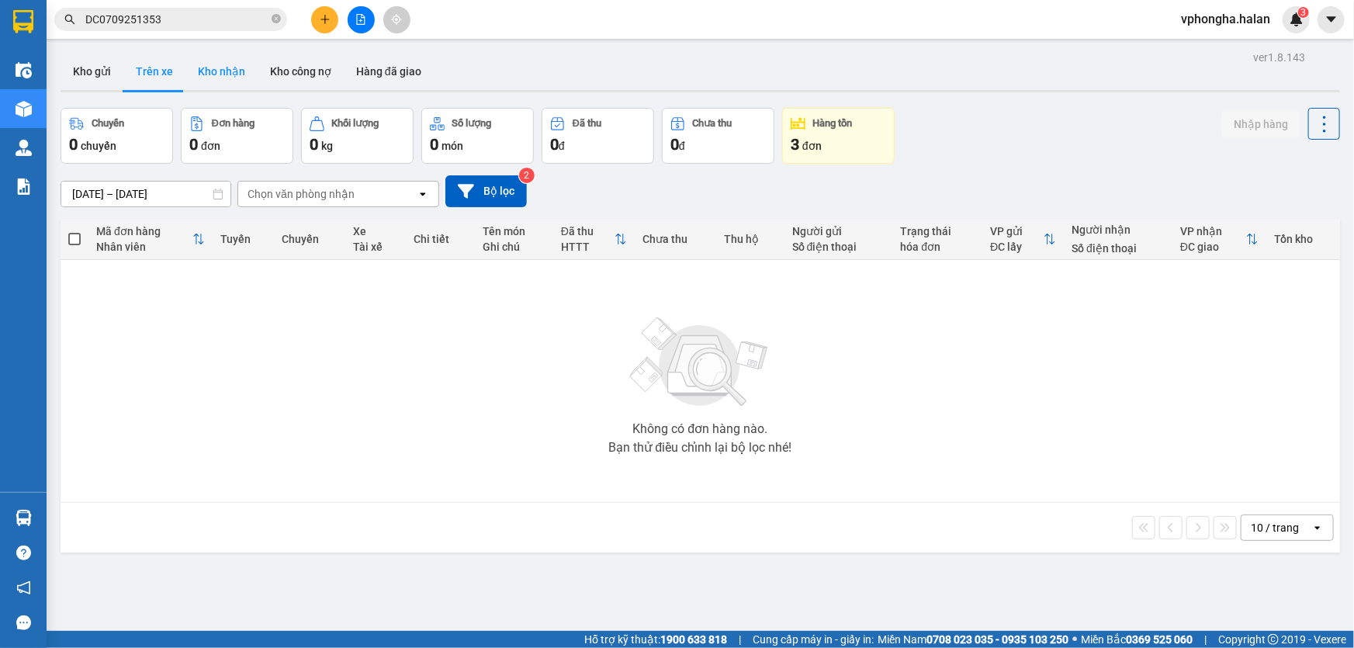
click at [237, 64] on button "Kho nhận" at bounding box center [221, 71] width 72 height 37
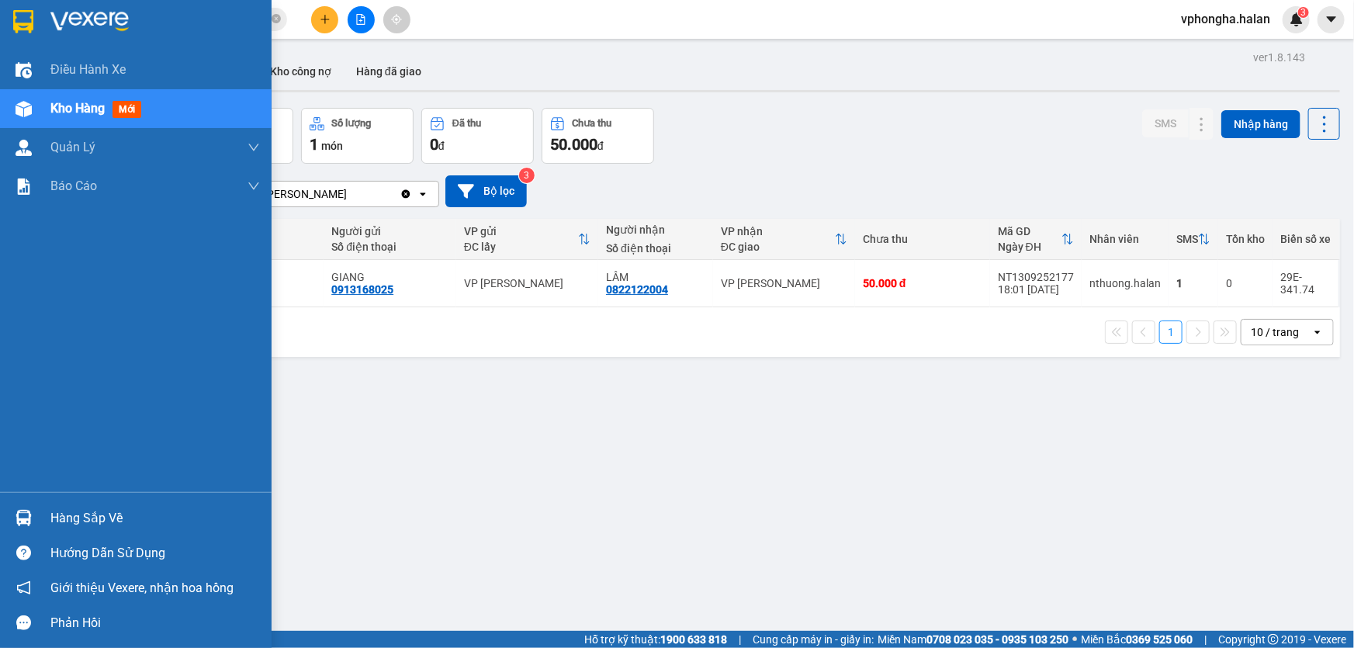
click at [39, 518] on div "Hàng sắp về" at bounding box center [135, 517] width 271 height 35
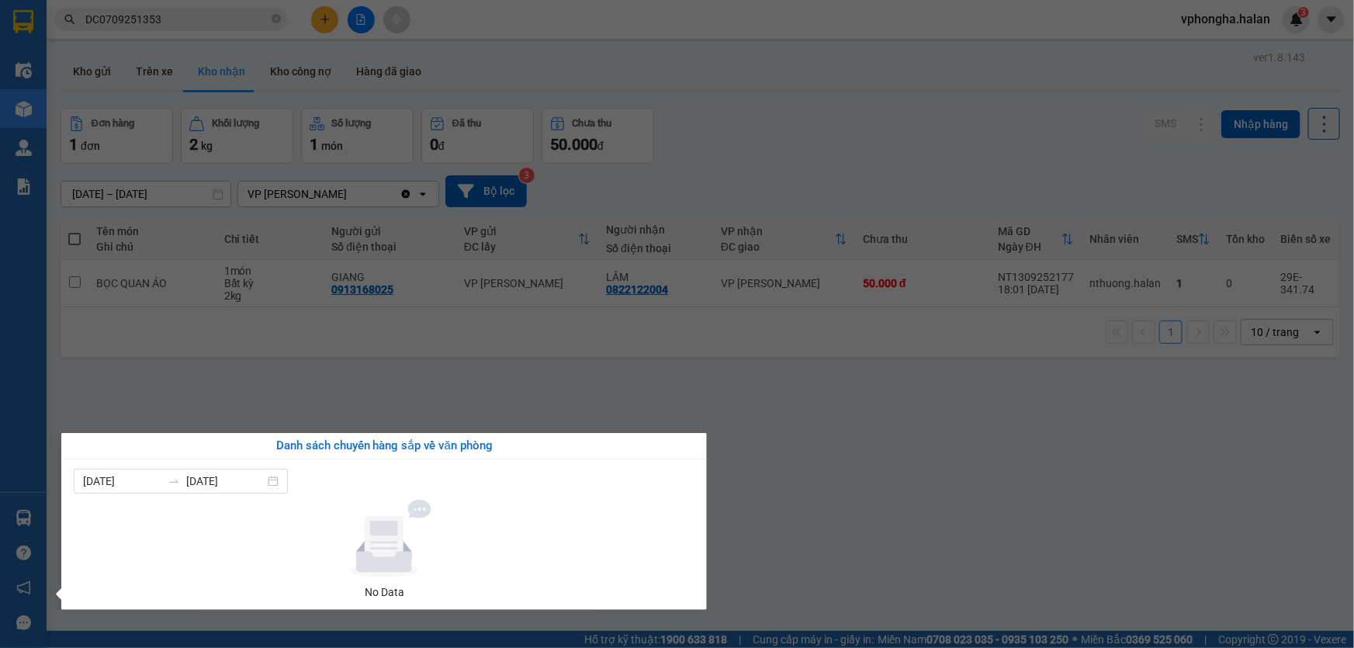
click at [380, 382] on section "Kết quả tìm kiếm ( 1 ) Bộ lọc Mã ĐH Trạng thái Món hàng Thu hộ Tổng cước Chưa c…" at bounding box center [677, 324] width 1354 height 648
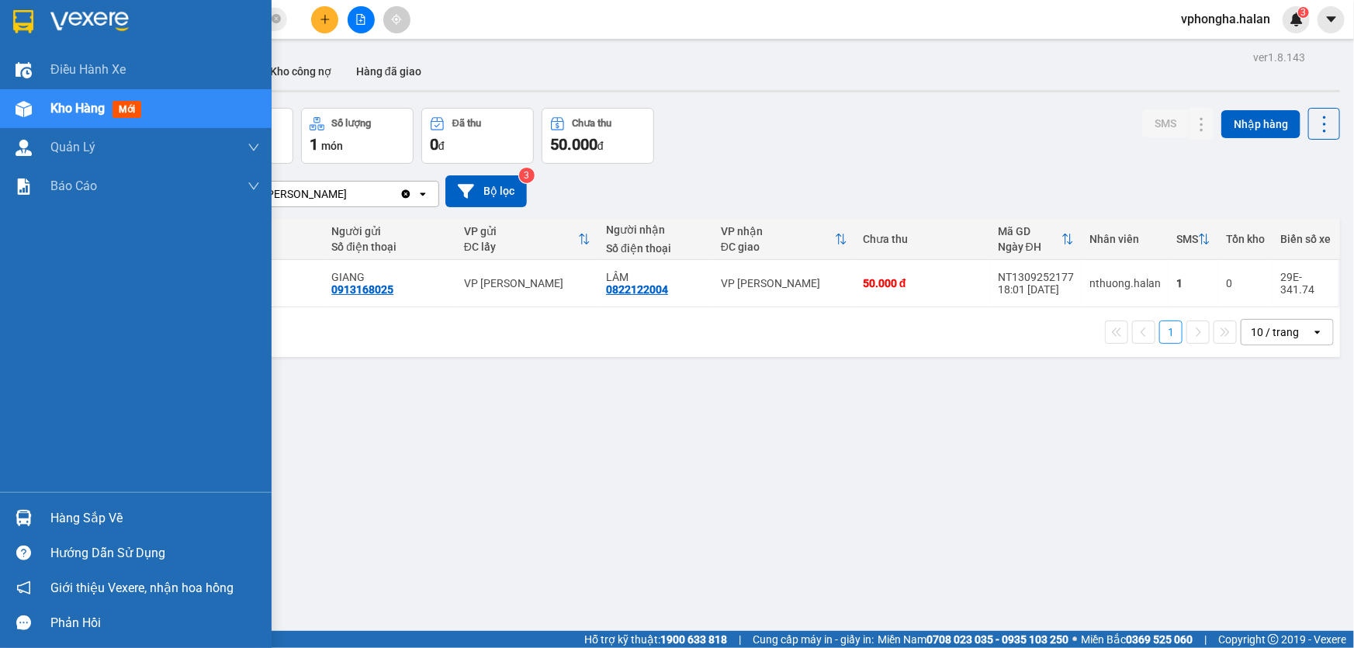
click at [81, 520] on div "Hàng sắp về" at bounding box center [154, 518] width 209 height 23
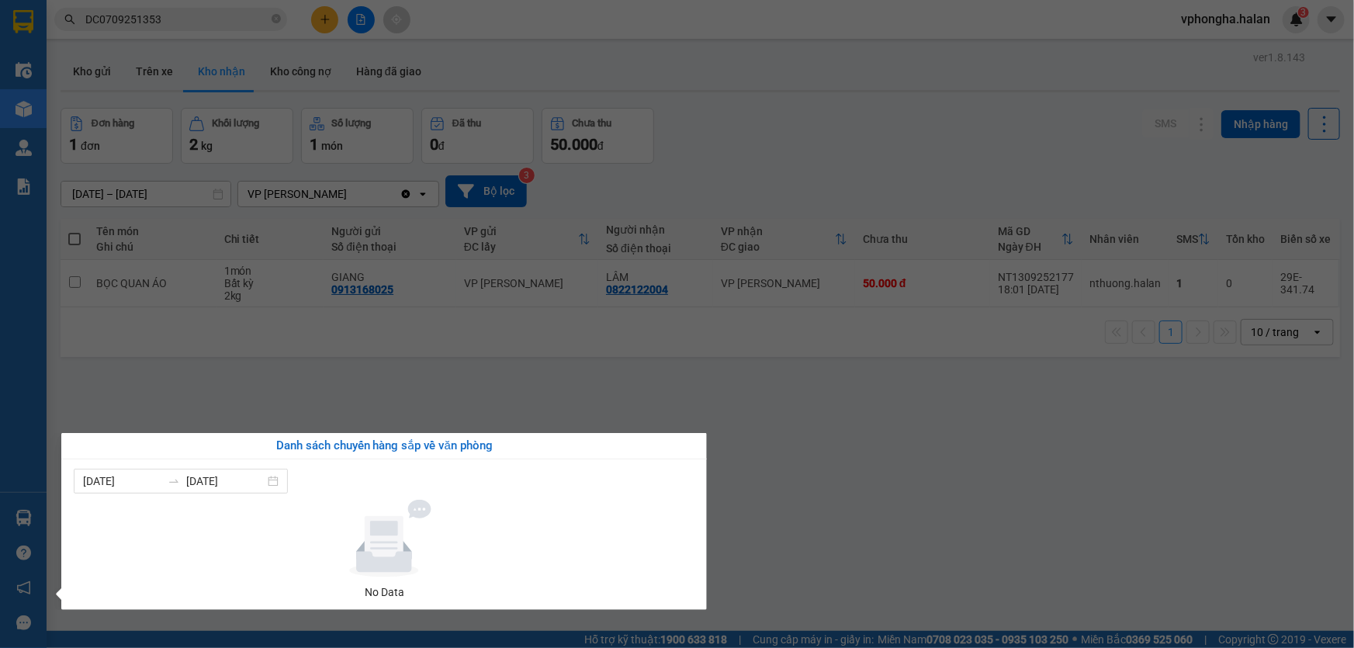
click at [839, 455] on section "Kết quả tìm kiếm ( 1 ) Bộ lọc Mã ĐH Trạng thái Món hàng Thu hộ Tổng cước Chưa c…" at bounding box center [677, 324] width 1354 height 648
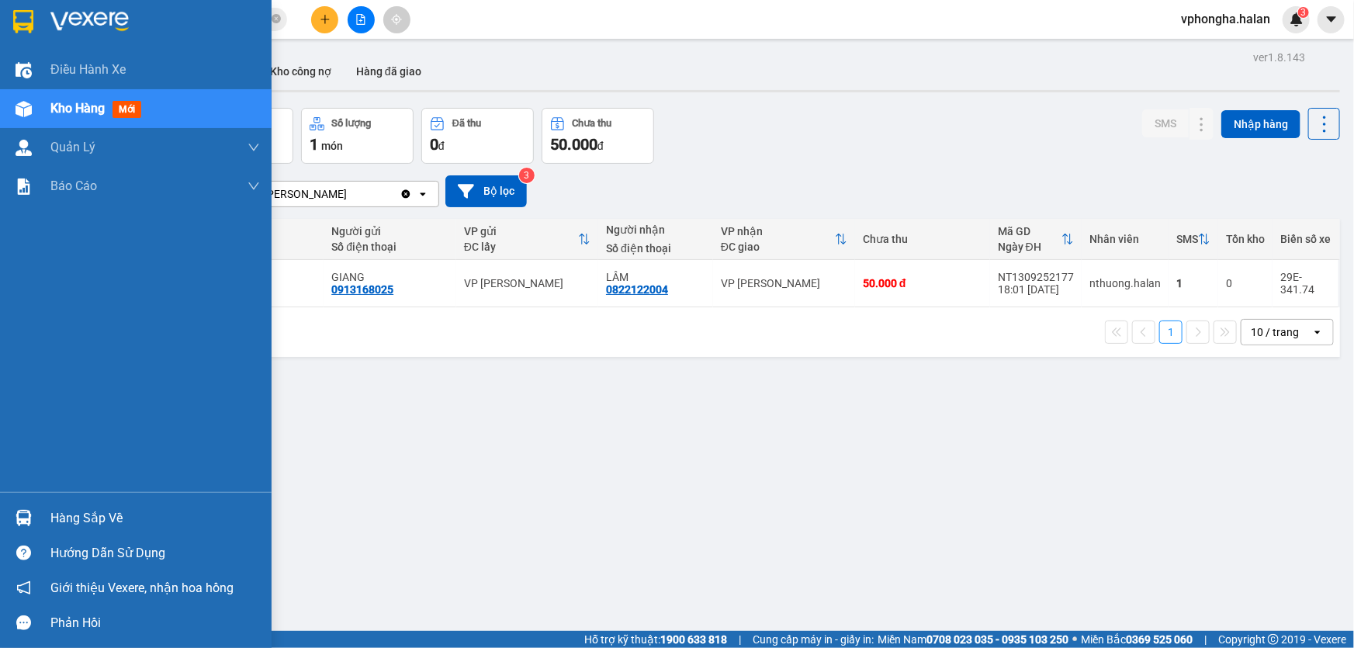
click at [111, 527] on div "Hàng sắp về" at bounding box center [154, 518] width 209 height 23
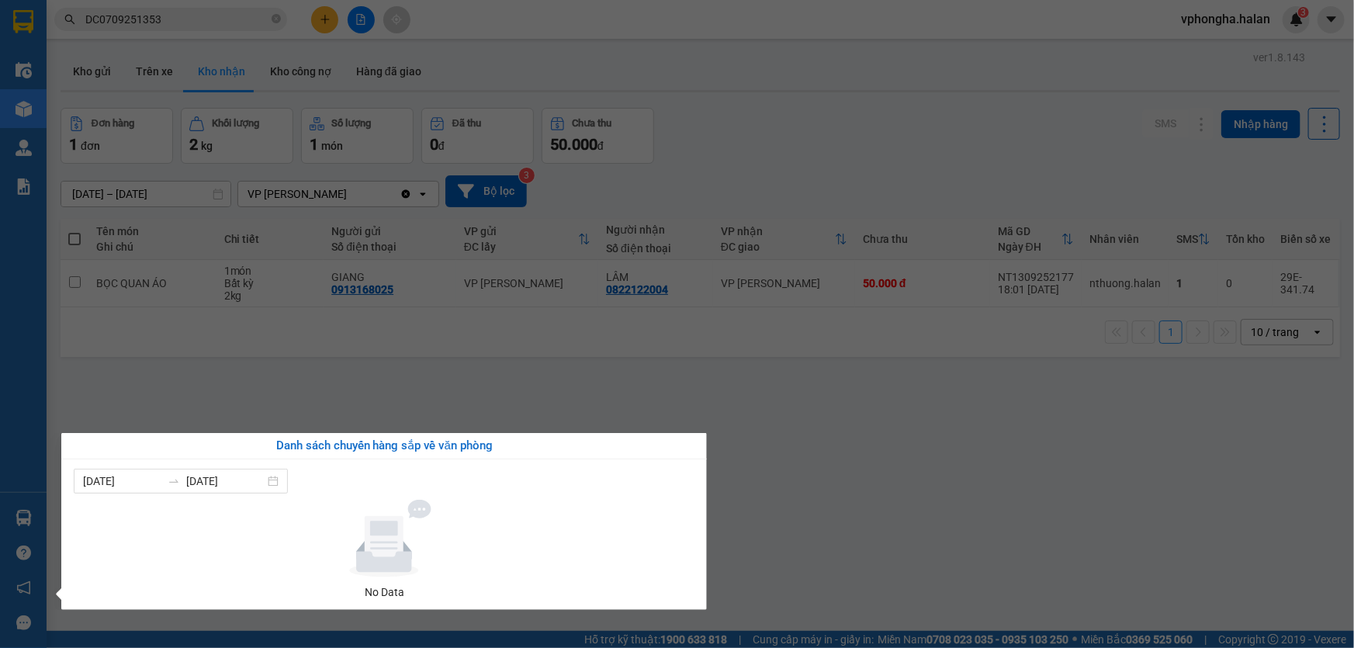
click at [901, 450] on section "Kết quả tìm kiếm ( 1 ) Bộ lọc Mã ĐH Trạng thái Món hàng Thu hộ Tổng cước Chưa c…" at bounding box center [677, 324] width 1354 height 648
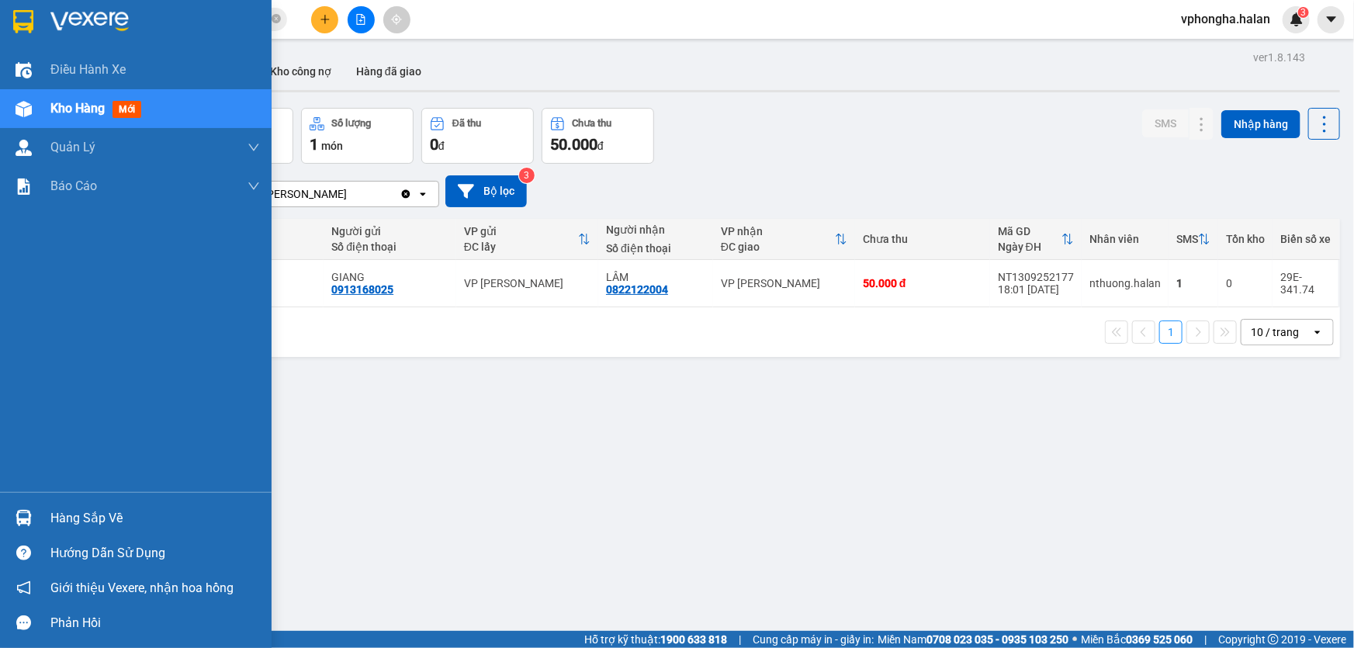
click at [54, 510] on div "Hàng sắp về" at bounding box center [154, 518] width 209 height 23
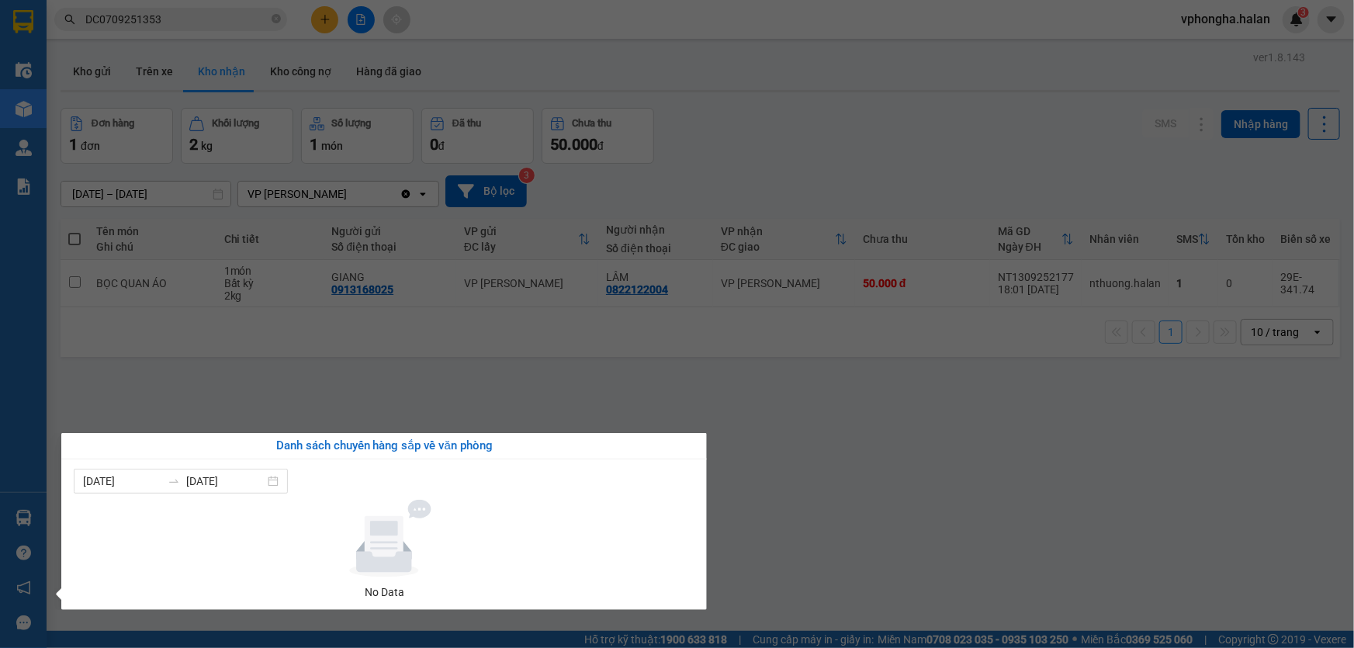
click at [736, 413] on section "Kết quả tìm kiếm ( 1 ) Bộ lọc Mã ĐH Trạng thái Món hàng Thu hộ Tổng cước Chưa c…" at bounding box center [677, 324] width 1354 height 648
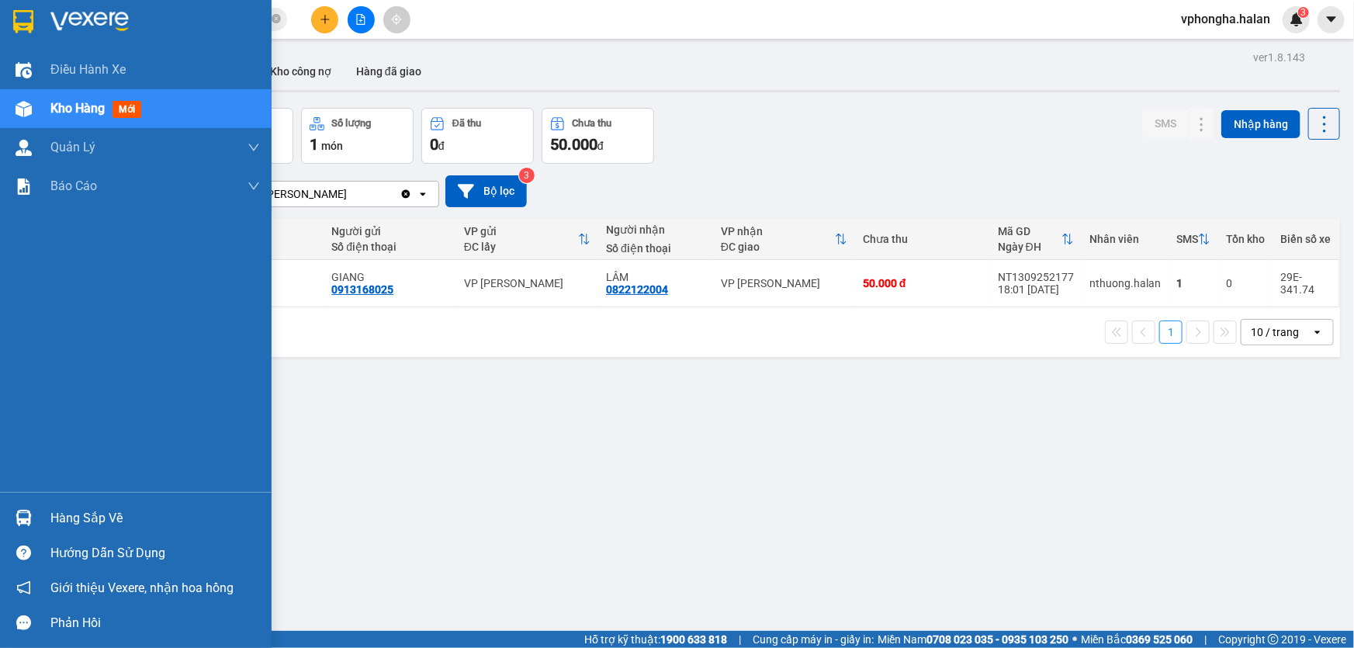
click at [73, 512] on div "Hàng sắp về" at bounding box center [154, 518] width 209 height 23
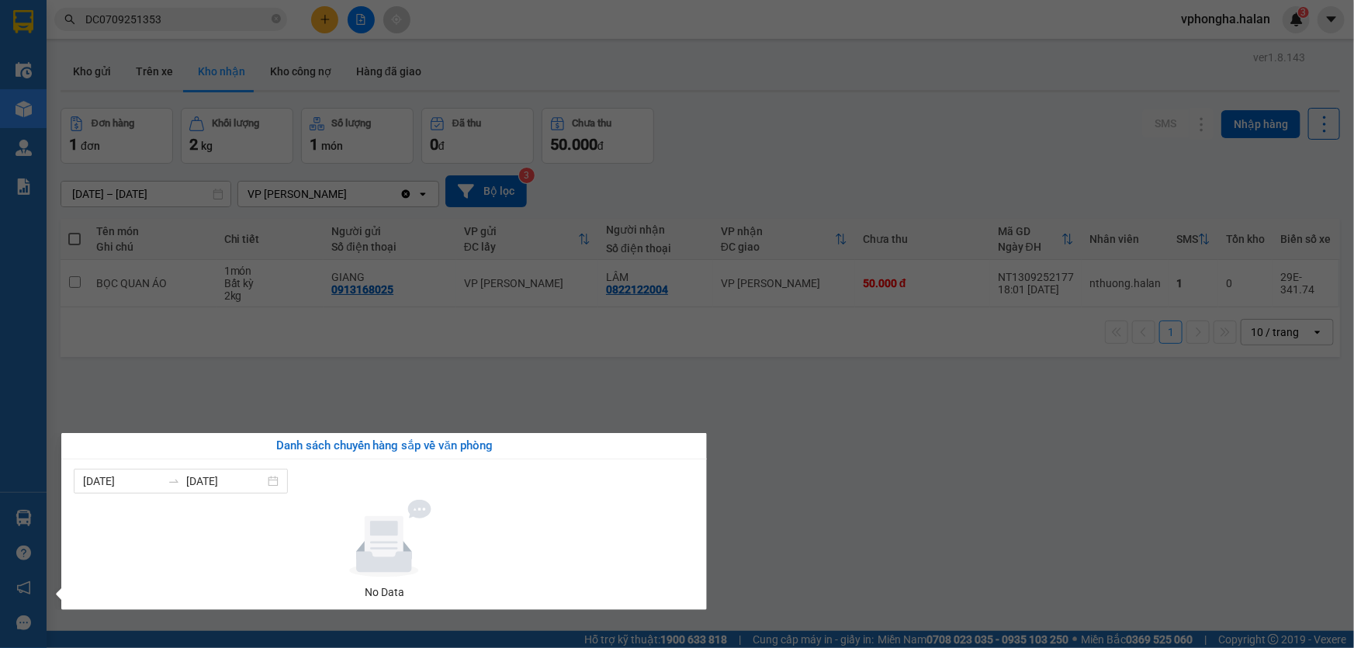
click at [890, 444] on section "Kết quả tìm kiếm ( 1 ) Bộ lọc Mã ĐH Trạng thái Món hàng Thu hộ Tổng cước Chưa c…" at bounding box center [677, 324] width 1354 height 648
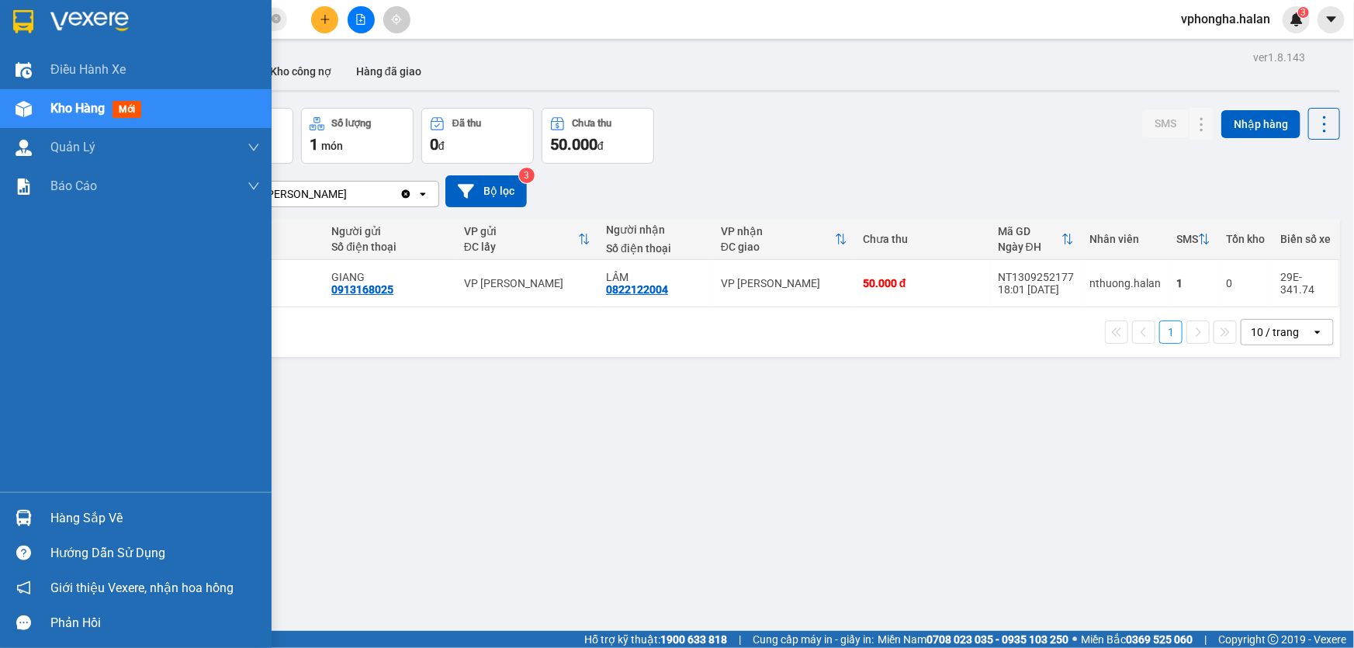
click at [70, 511] on div "Hàng sắp về" at bounding box center [154, 518] width 209 height 23
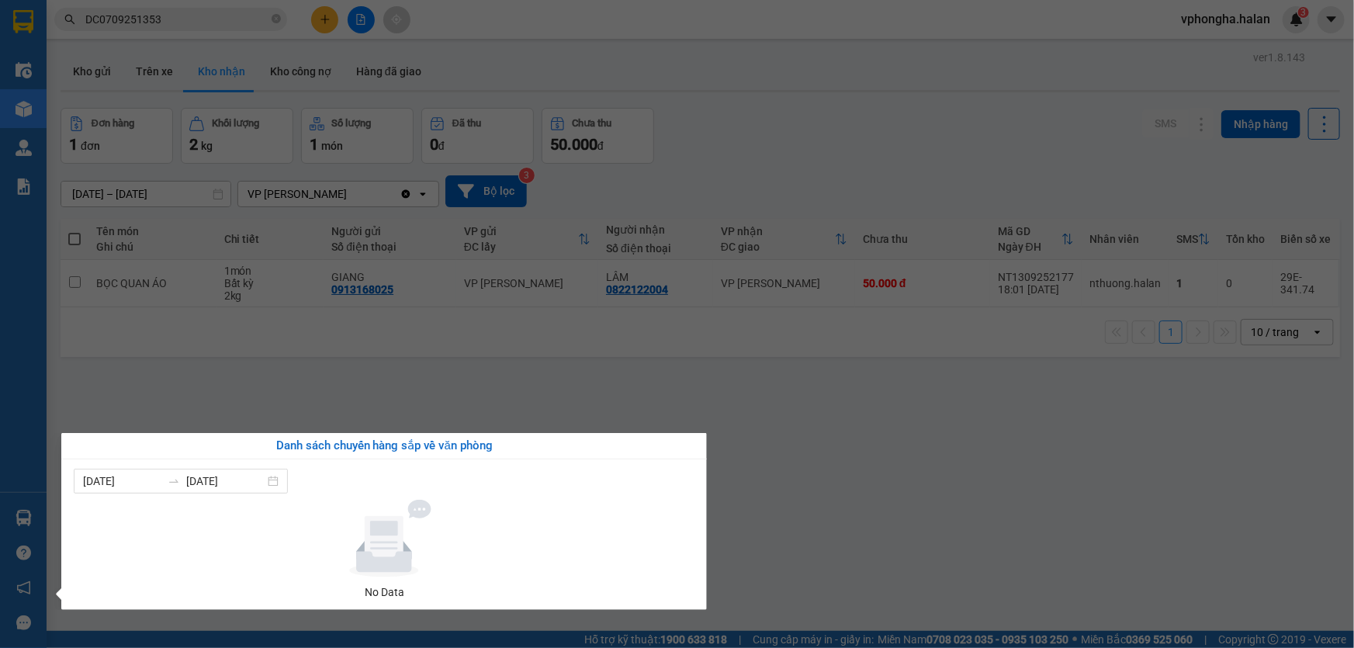
click at [360, 437] on div "Danh sách chuyến hàng sắp về văn phòng" at bounding box center [384, 446] width 621 height 19
click at [60, 494] on div "Danh sách chuyến hàng sắp về văn phòng [DATE] [DATE] No Data" at bounding box center [378, 521] width 657 height 177
click at [22, 505] on div "Điều hành xe Kho hàng mới Quản [PERSON_NAME] lý chuyến Quản lý kiểm kho Báo cáo…" at bounding box center [23, 324] width 47 height 648
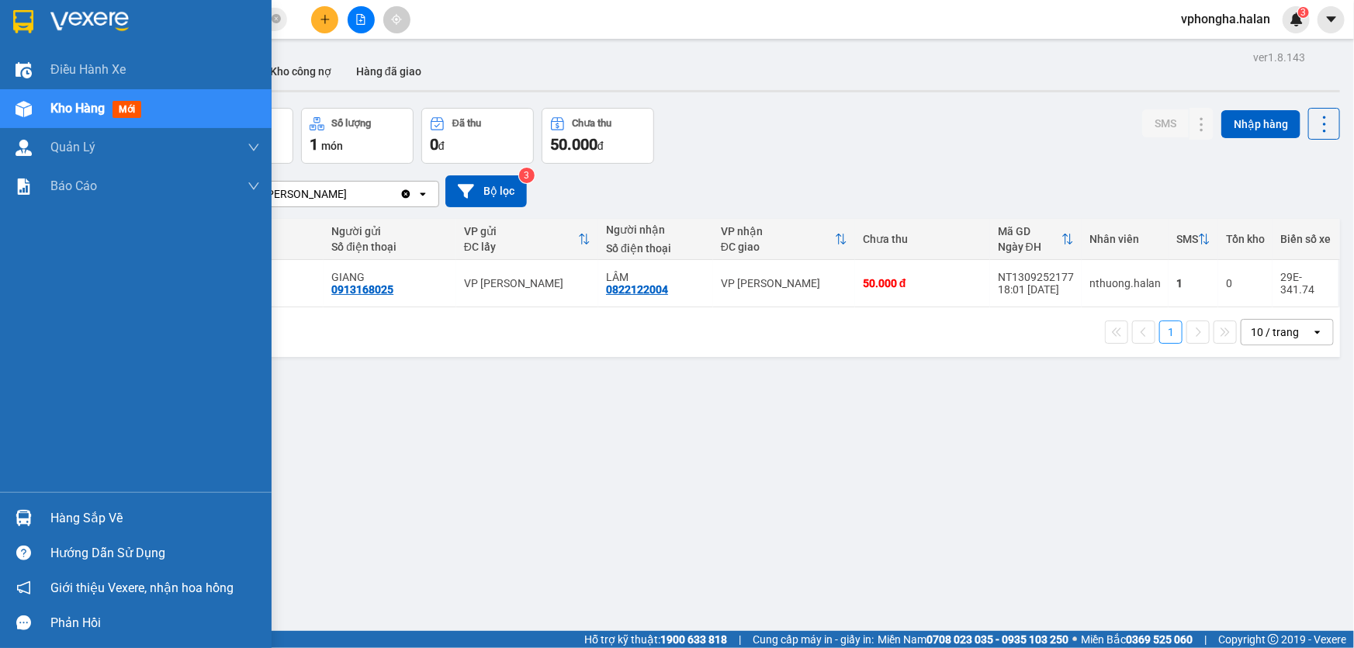
click at [22, 517] on img at bounding box center [24, 518] width 16 height 16
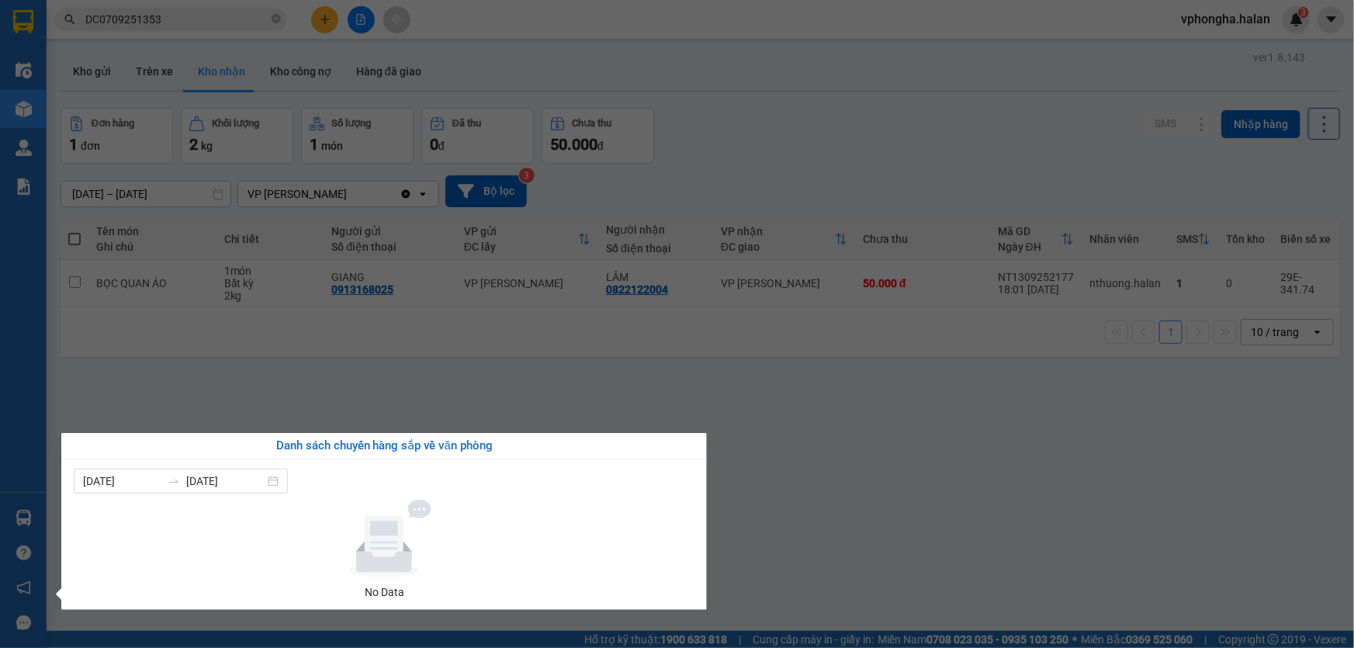
click at [446, 382] on section "Kết quả tìm kiếm ( 1 ) Bộ lọc Mã ĐH Trạng thái Món hàng Thu hộ Tổng cước Chưa c…" at bounding box center [677, 324] width 1354 height 648
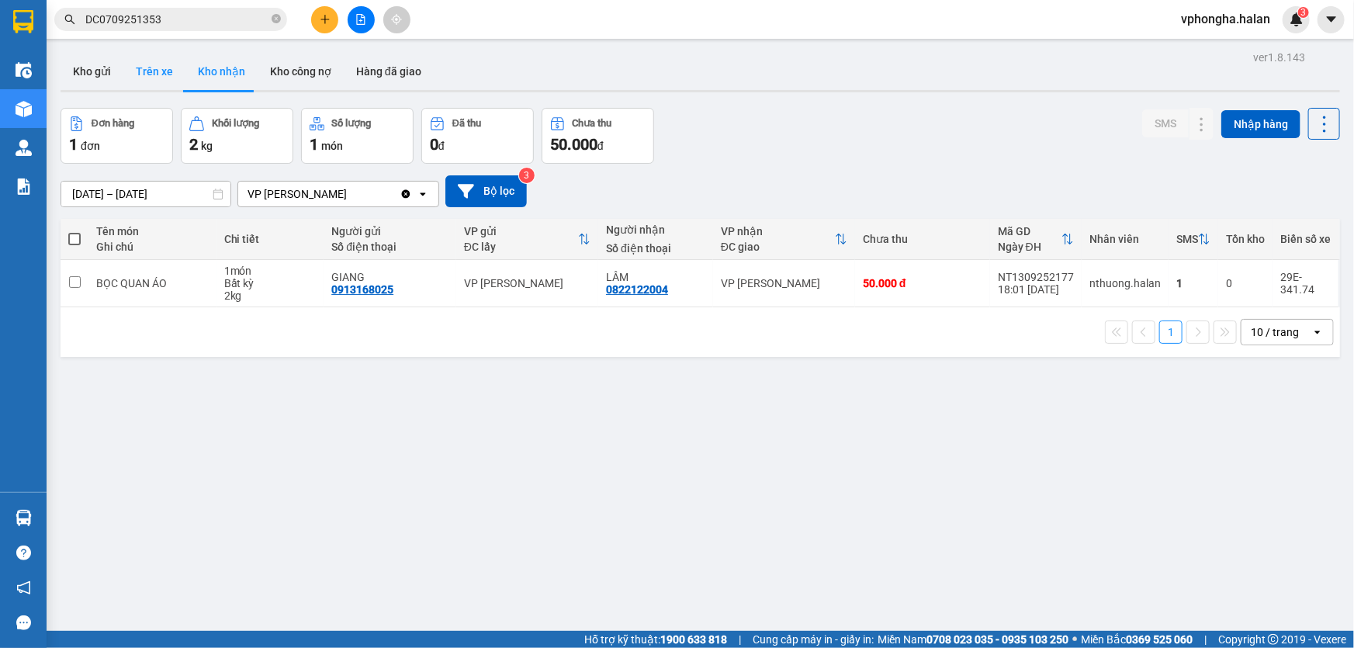
click at [181, 74] on button "Trên xe" at bounding box center [154, 71] width 62 height 37
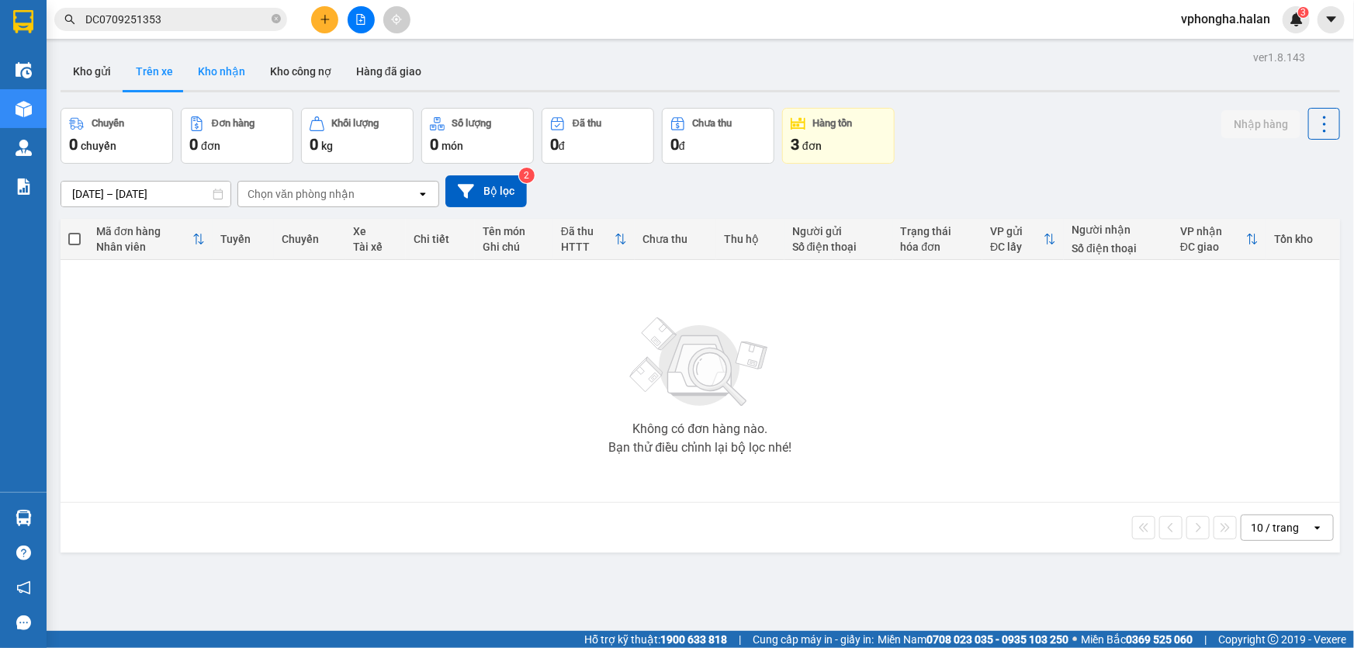
click at [232, 68] on button "Kho nhận" at bounding box center [221, 71] width 72 height 37
type input "[DATE] – [DATE]"
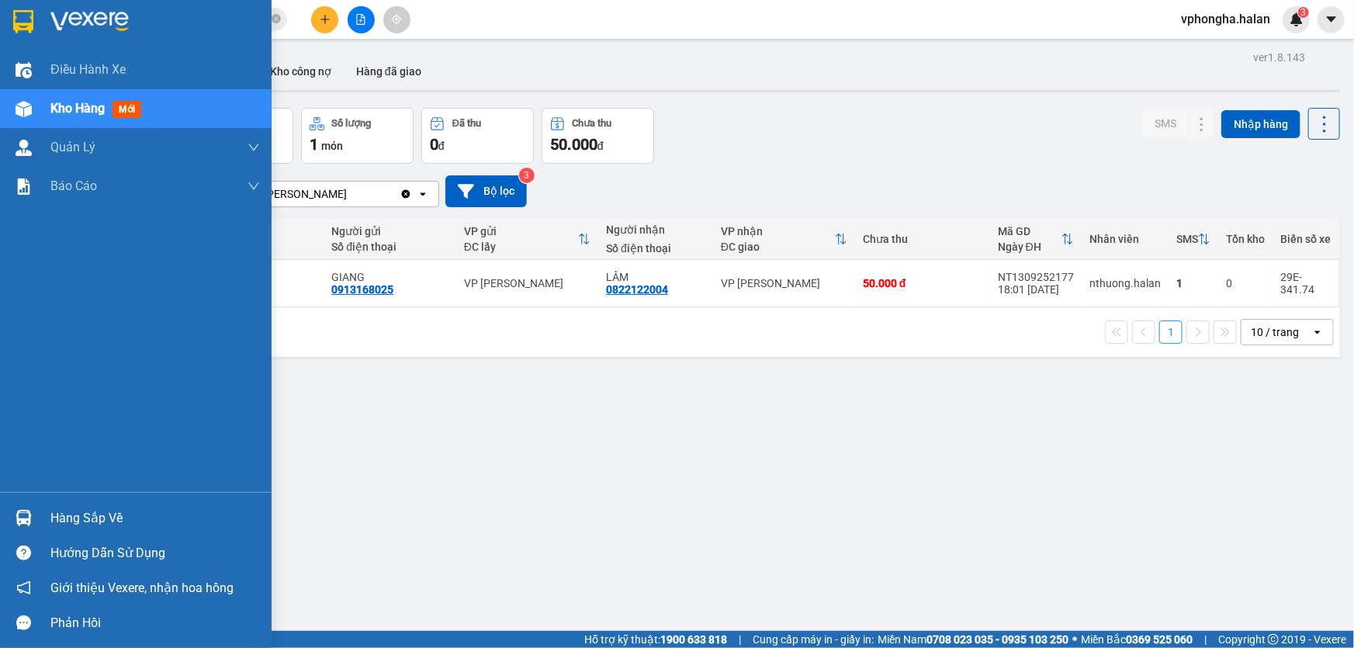
click at [42, 510] on div "Hàng sắp về" at bounding box center [135, 517] width 271 height 35
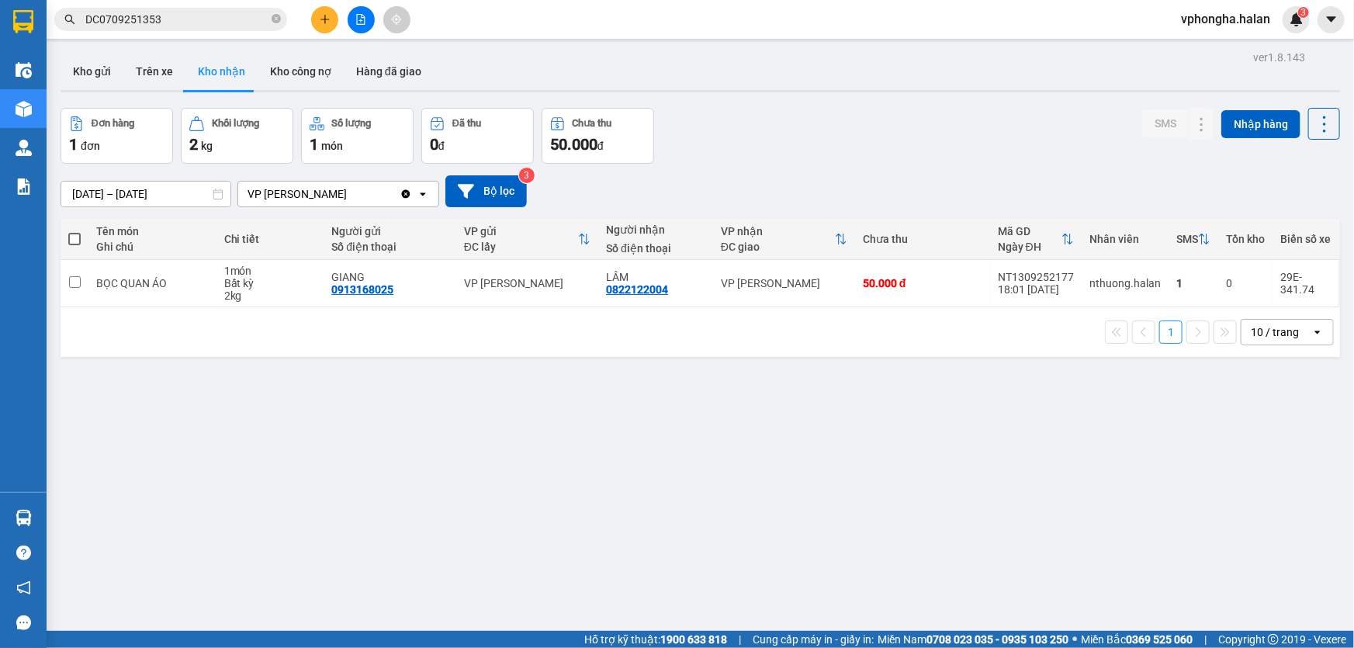
click at [744, 479] on section "Kết quả tìm kiếm ( 1 ) Bộ lọc Mã ĐH Trạng thái Món hàng Thu hộ Tổng cước Chưa c…" at bounding box center [677, 324] width 1354 height 648
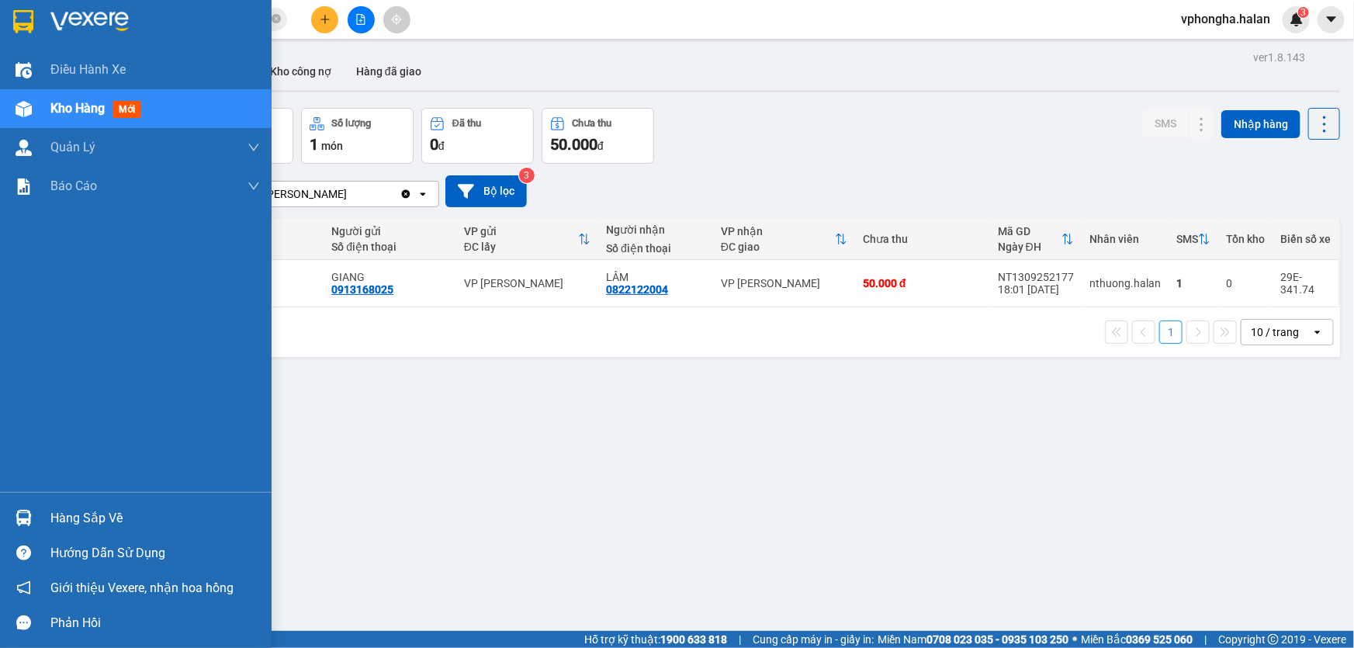
click at [36, 520] on div at bounding box center [23, 517] width 27 height 27
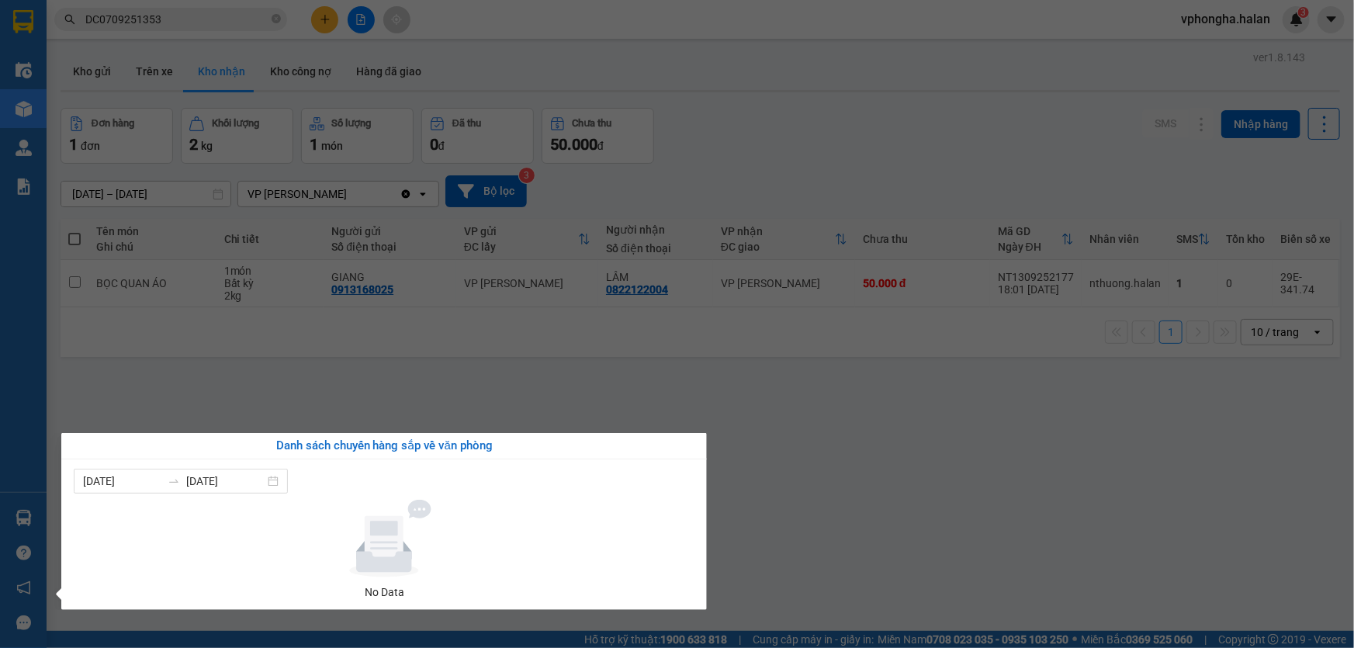
click at [818, 447] on section "Kết quả tìm kiếm ( 1 ) Bộ lọc Mã ĐH Trạng thái Món hàng Thu hộ Tổng cước Chưa c…" at bounding box center [677, 324] width 1354 height 648
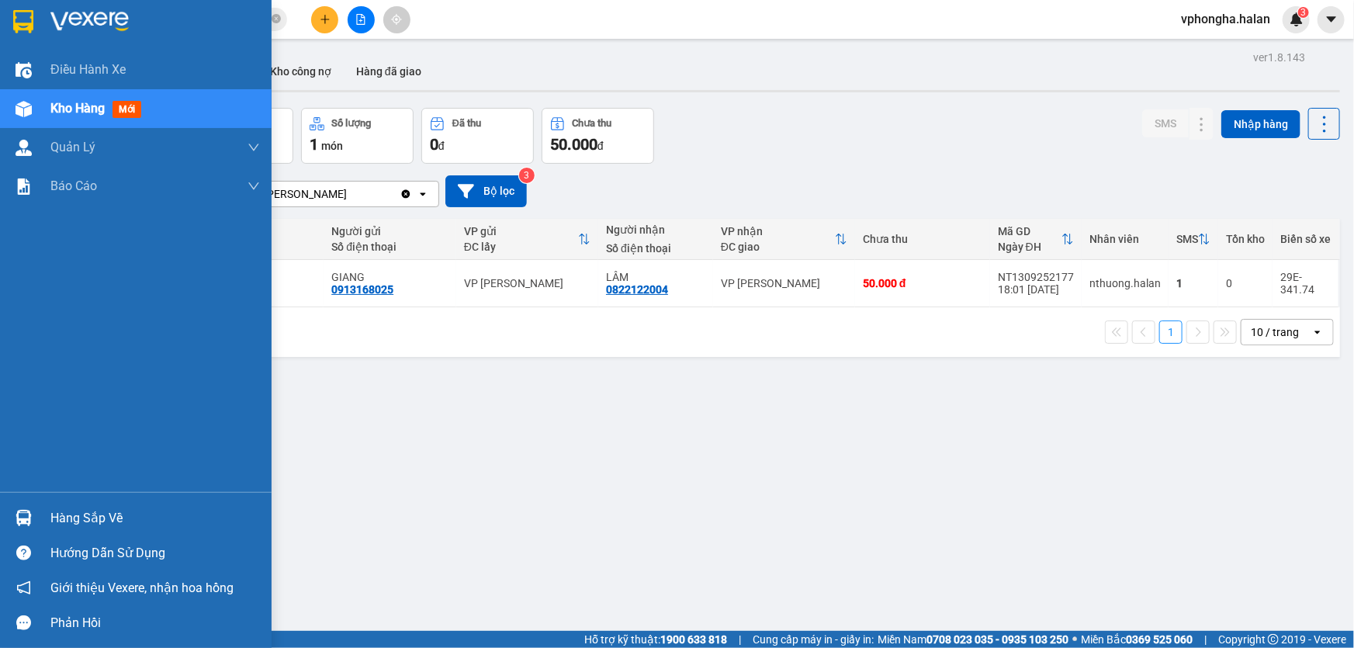
click at [104, 520] on div "Hàng sắp về" at bounding box center [154, 518] width 209 height 23
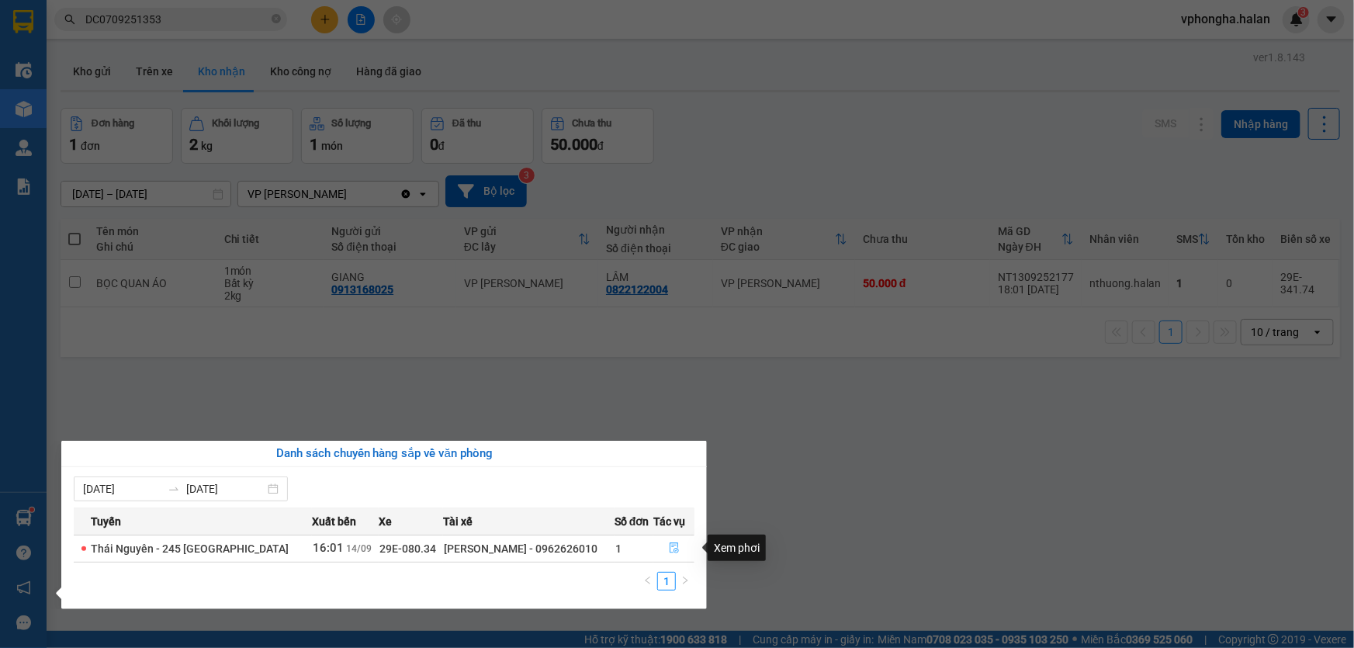
click at [675, 546] on icon "file-done" at bounding box center [673, 547] width 9 height 11
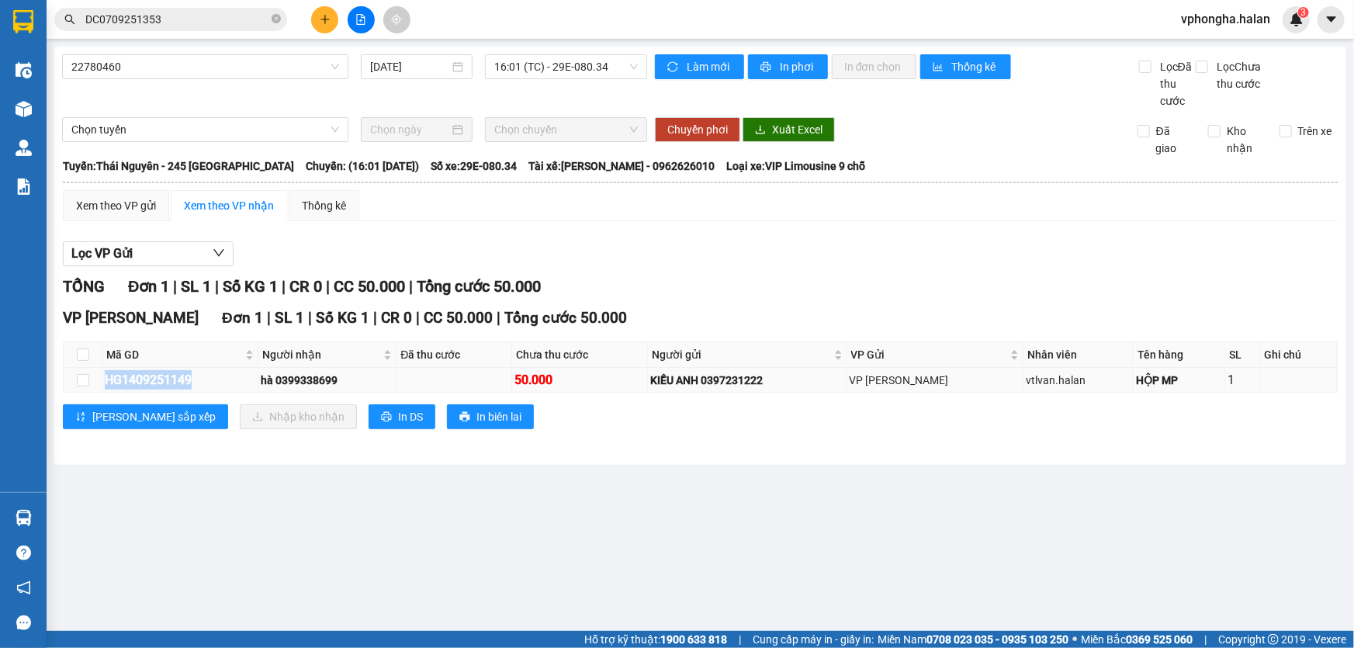
drag, startPoint x: 209, startPoint y: 375, endPoint x: 103, endPoint y: 378, distance: 106.3
click at [103, 378] on td "HG1409251149" at bounding box center [180, 380] width 156 height 25
copy div "HG1409251149"
click at [276, 19] on icon "close-circle" at bounding box center [275, 18] width 9 height 9
click at [178, 22] on input "text" at bounding box center [176, 19] width 183 height 17
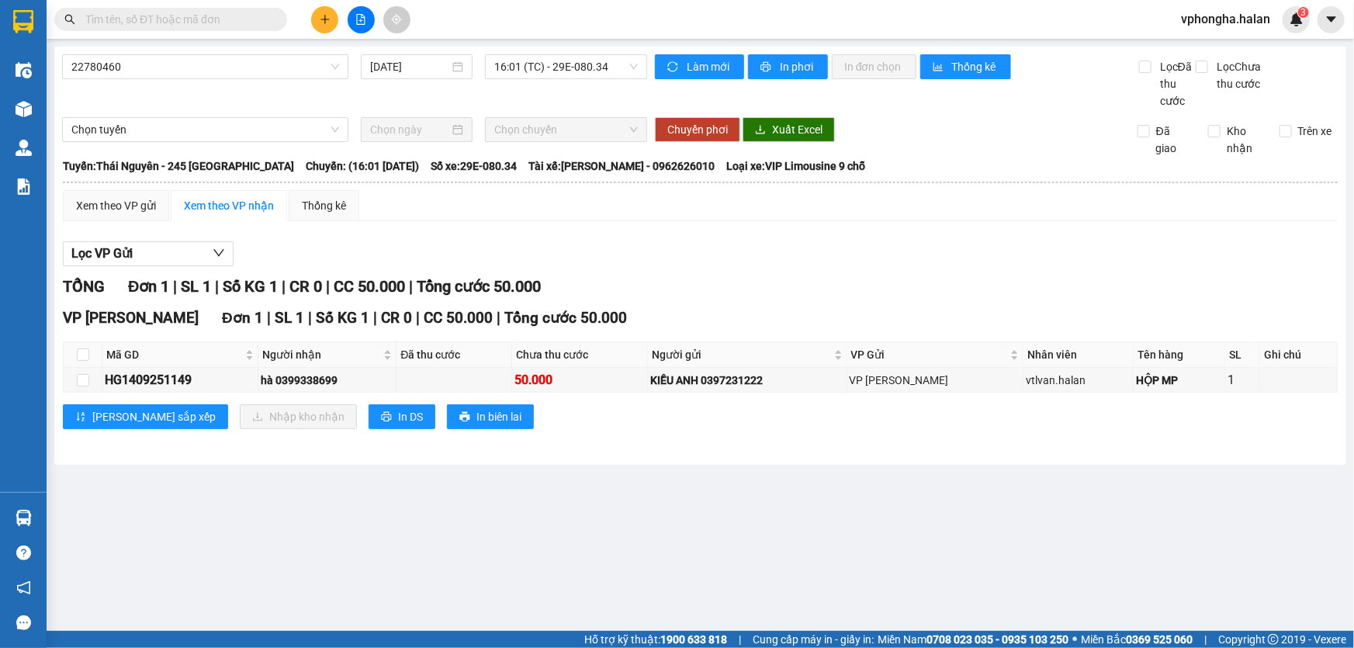
paste input "HG1409251149"
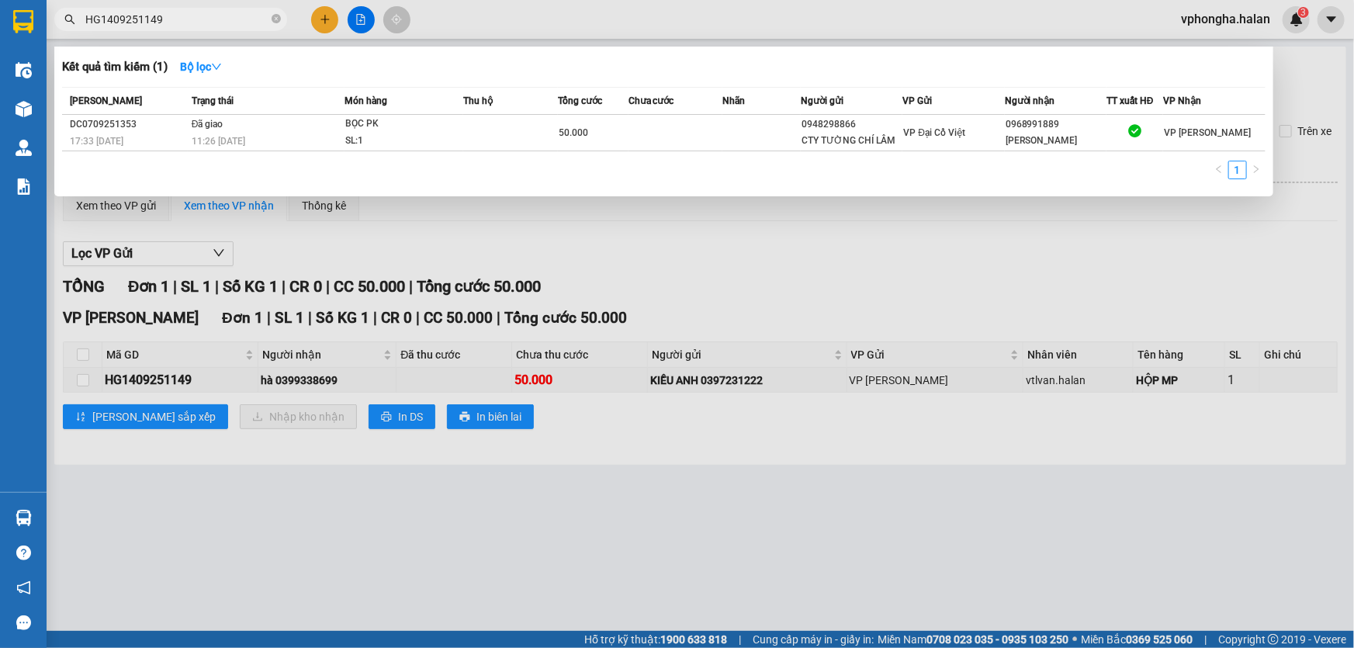
type input "HG1409251149"
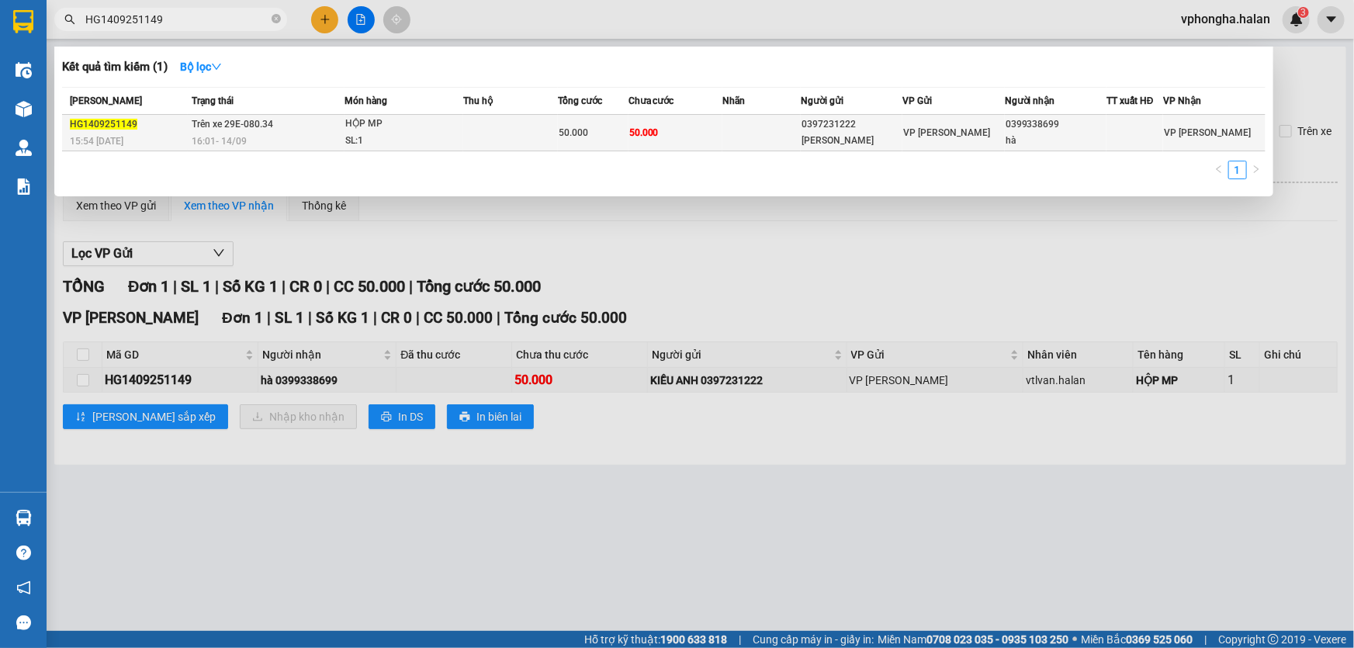
click at [506, 132] on td at bounding box center [510, 133] width 94 height 36
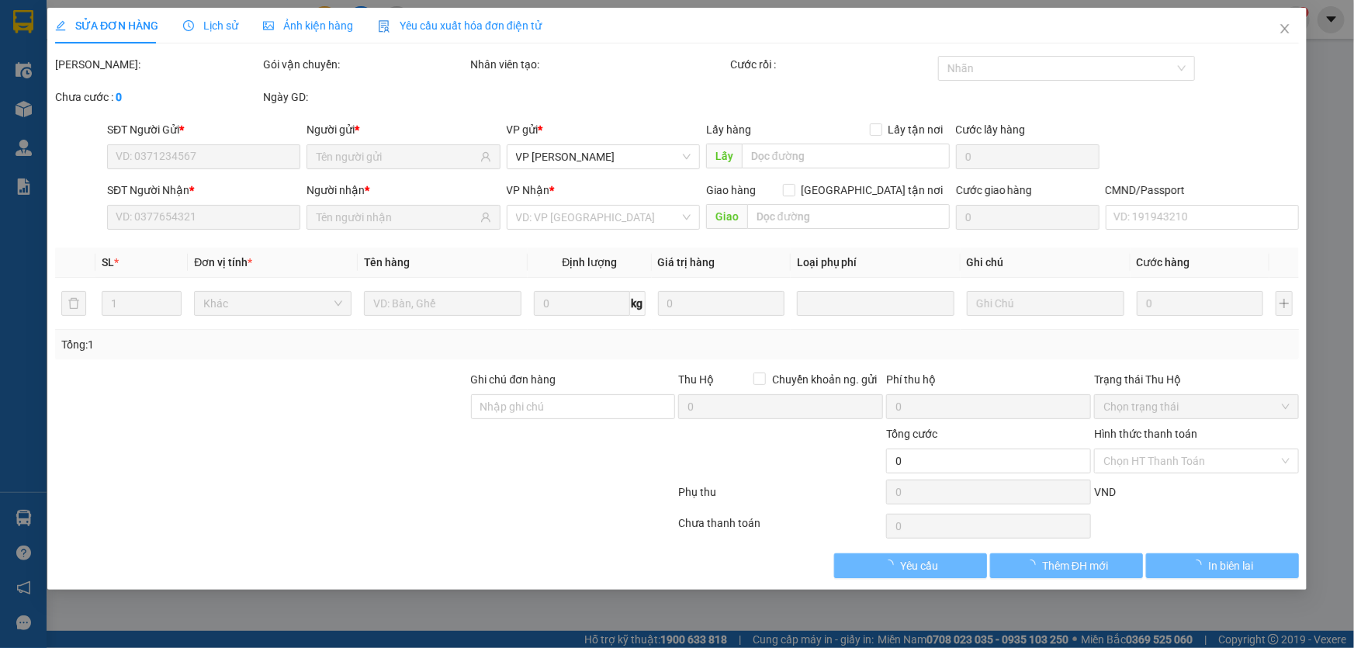
type input "0397231222"
type input "[PERSON_NAME]"
type input "0399338699"
type input "hà"
type input "50.000"
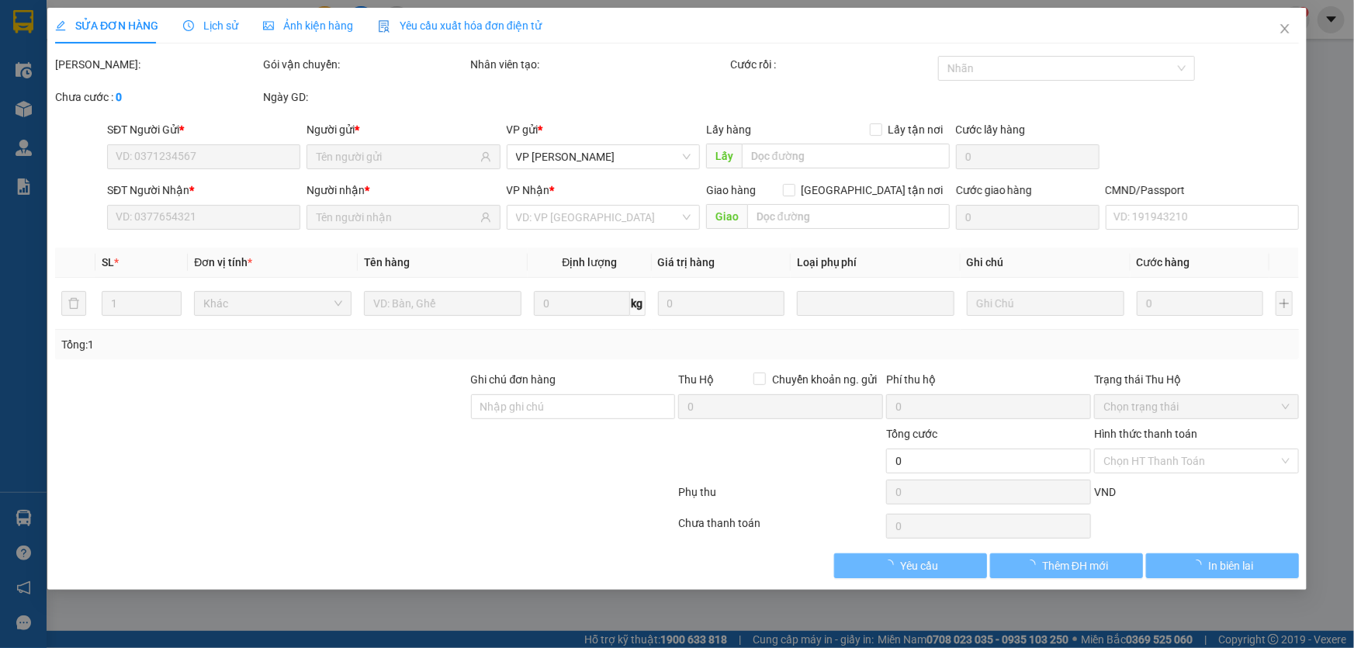
type input "50.000"
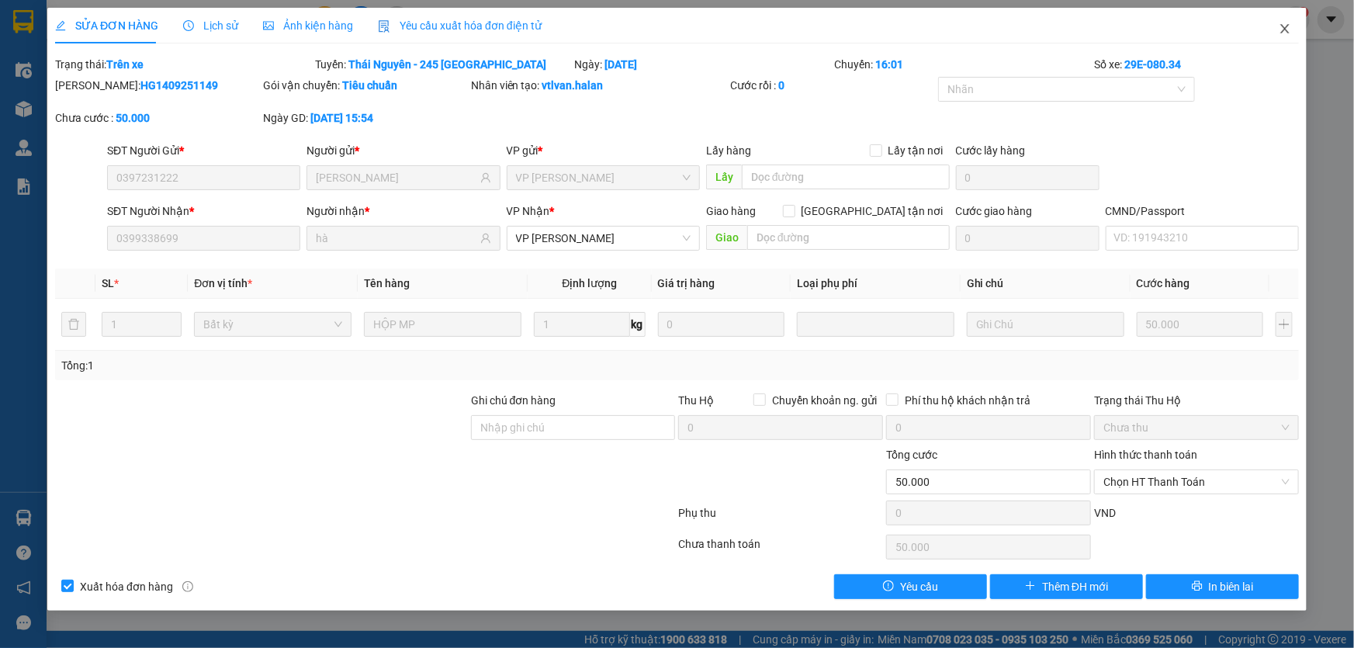
click at [1282, 22] on icon "close" at bounding box center [1284, 28] width 12 height 12
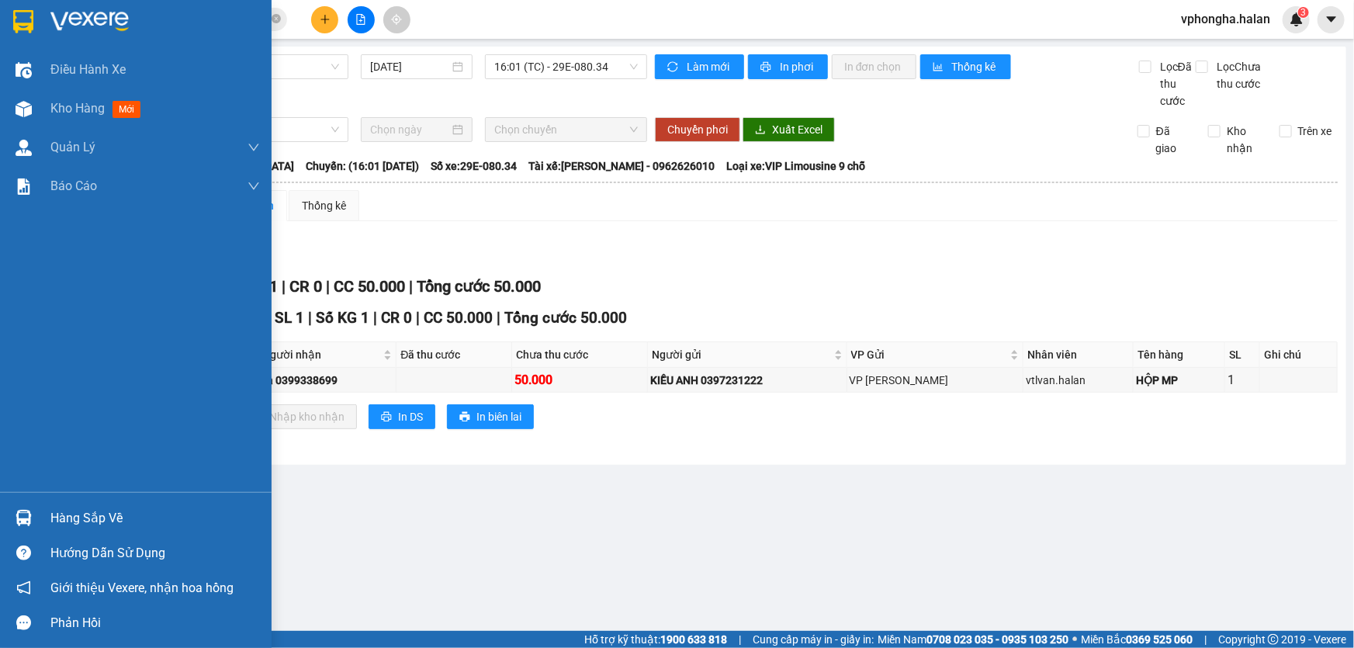
click at [78, 514] on div "Hàng sắp về" at bounding box center [154, 518] width 209 height 23
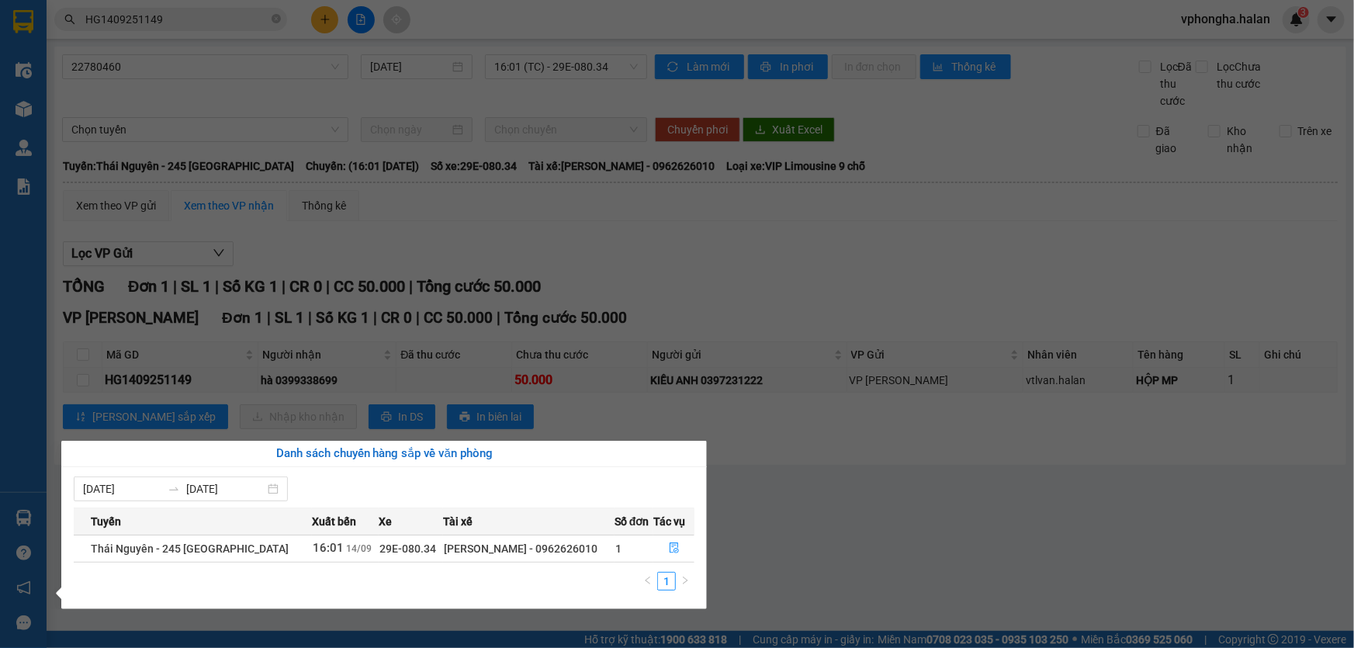
click at [829, 506] on section "Kết quả tìm kiếm ( 1 ) Bộ lọc Mã ĐH Trạng thái Món hàng Thu hộ Tổng cước Chưa c…" at bounding box center [677, 324] width 1354 height 648
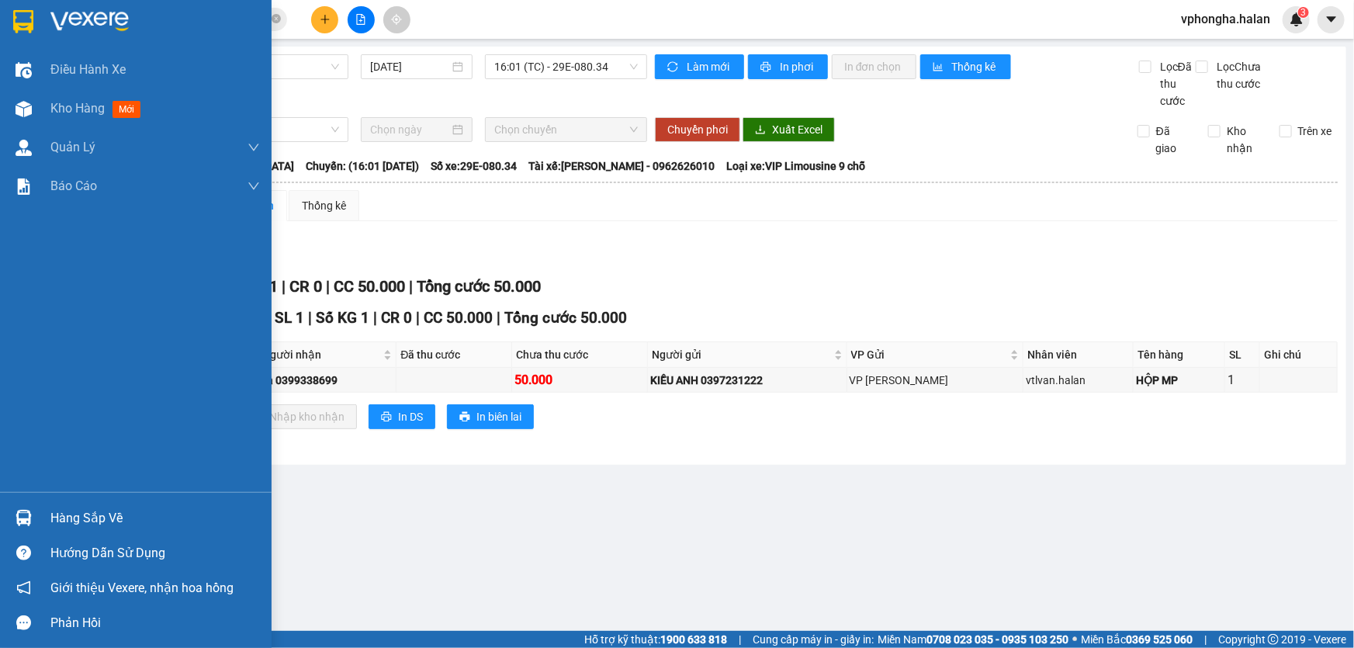
drag, startPoint x: 109, startPoint y: 524, endPoint x: 182, endPoint y: 524, distance: 73.7
click at [112, 524] on div "Hàng sắp về" at bounding box center [154, 518] width 209 height 23
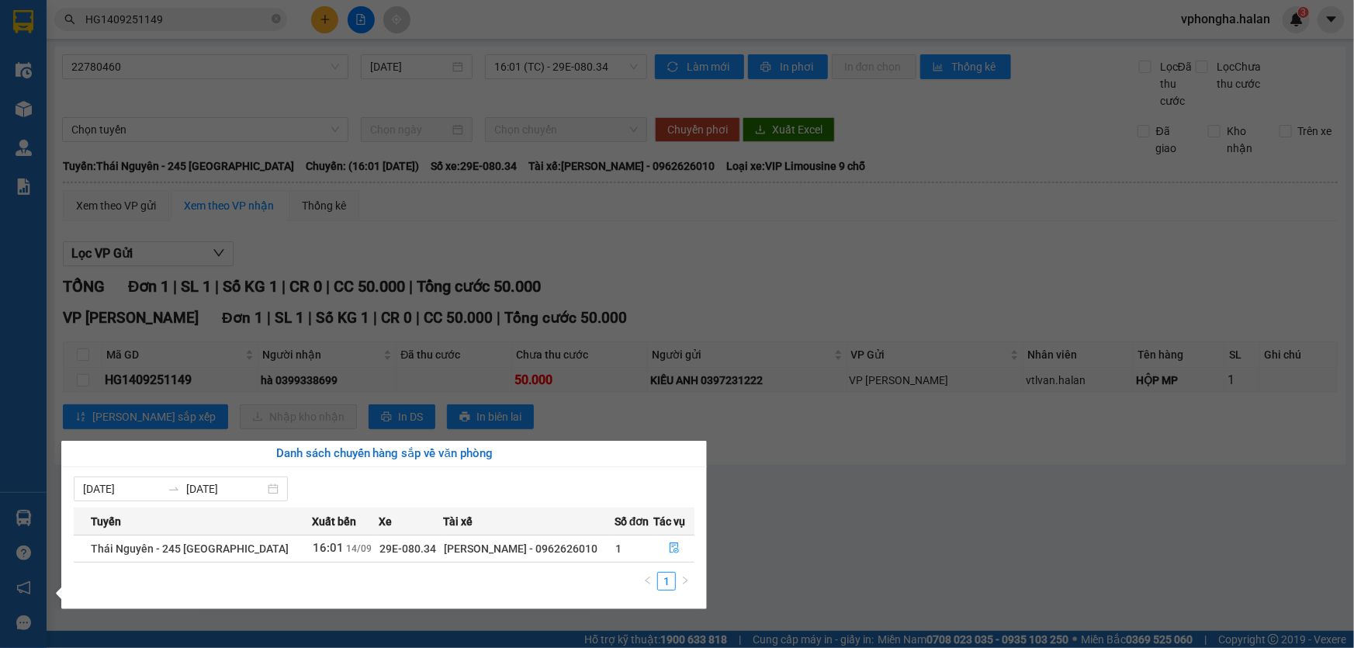
click at [856, 503] on section "Kết quả tìm kiếm ( 1 ) Bộ lọc Mã ĐH Trạng thái Món hàng Thu hộ Tổng cước Chưa c…" at bounding box center [677, 324] width 1354 height 648
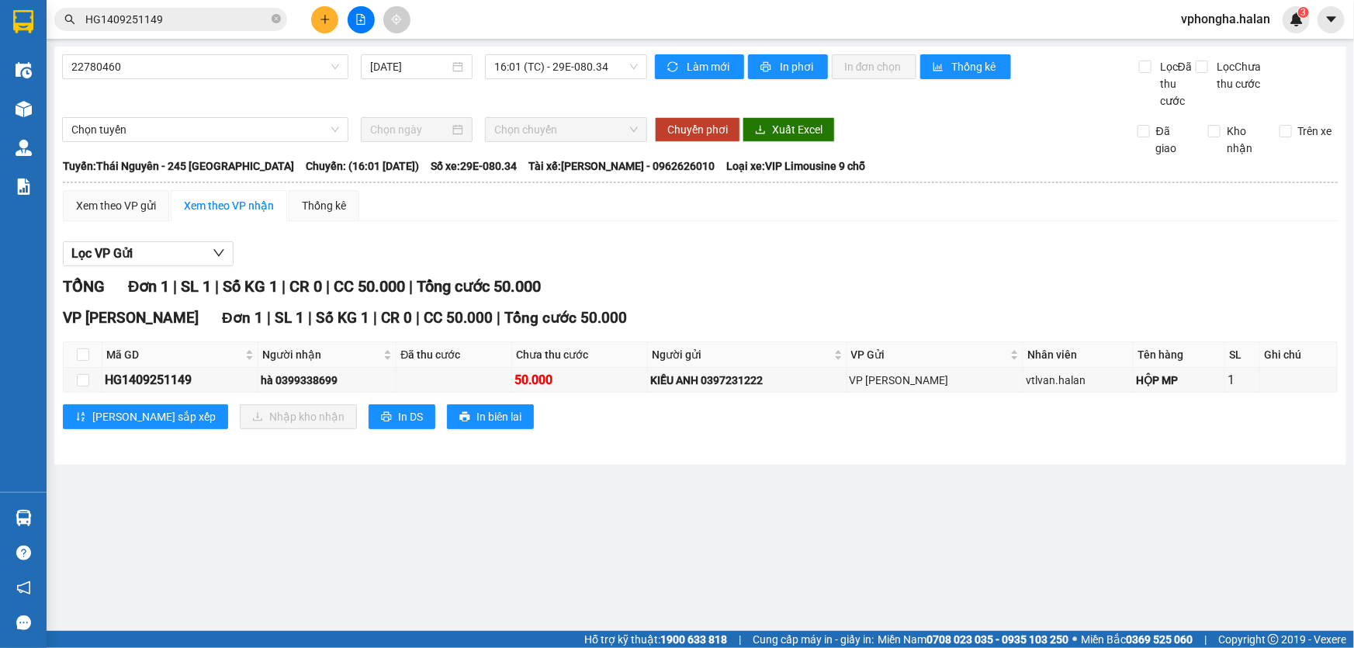
click at [737, 234] on div "Lọc VP Gửi TỔNG Đơn 1 | SL 1 | Số KG 1 | CR 0 | CC 50.000 | Tổng cước 50.000 V…" at bounding box center [700, 340] width 1274 height 215
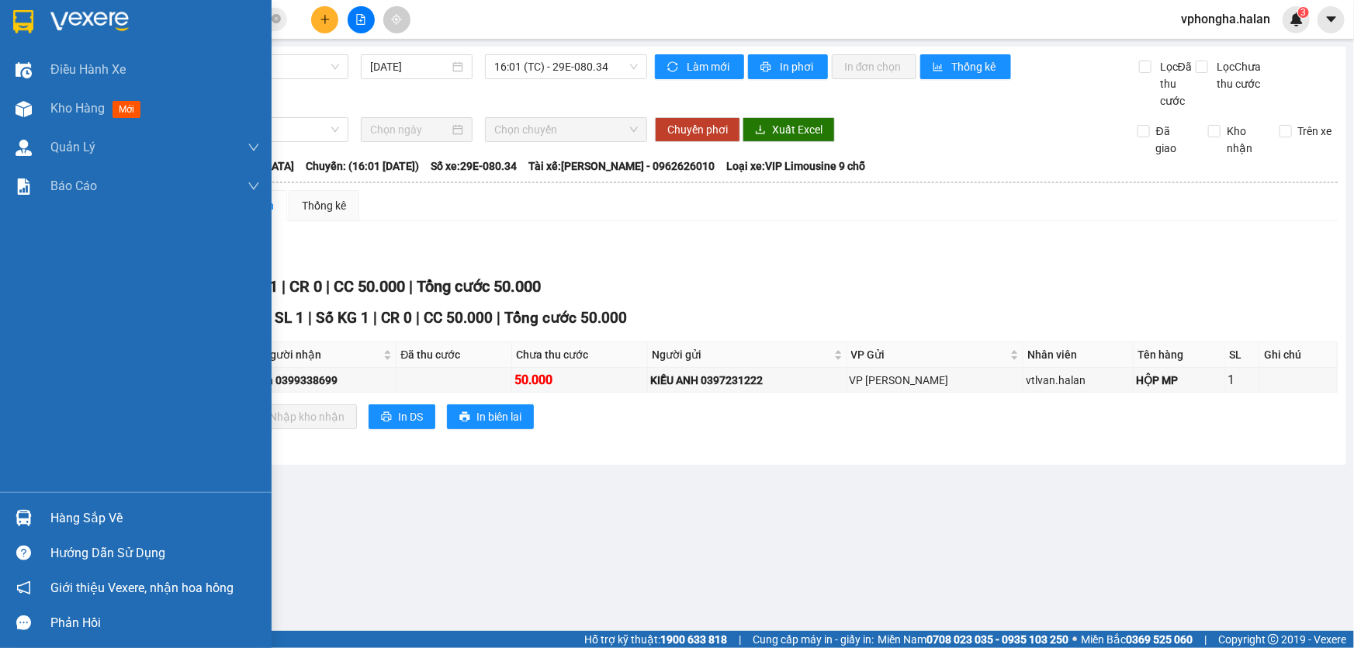
click at [102, 510] on div "Hàng sắp về" at bounding box center [154, 518] width 209 height 23
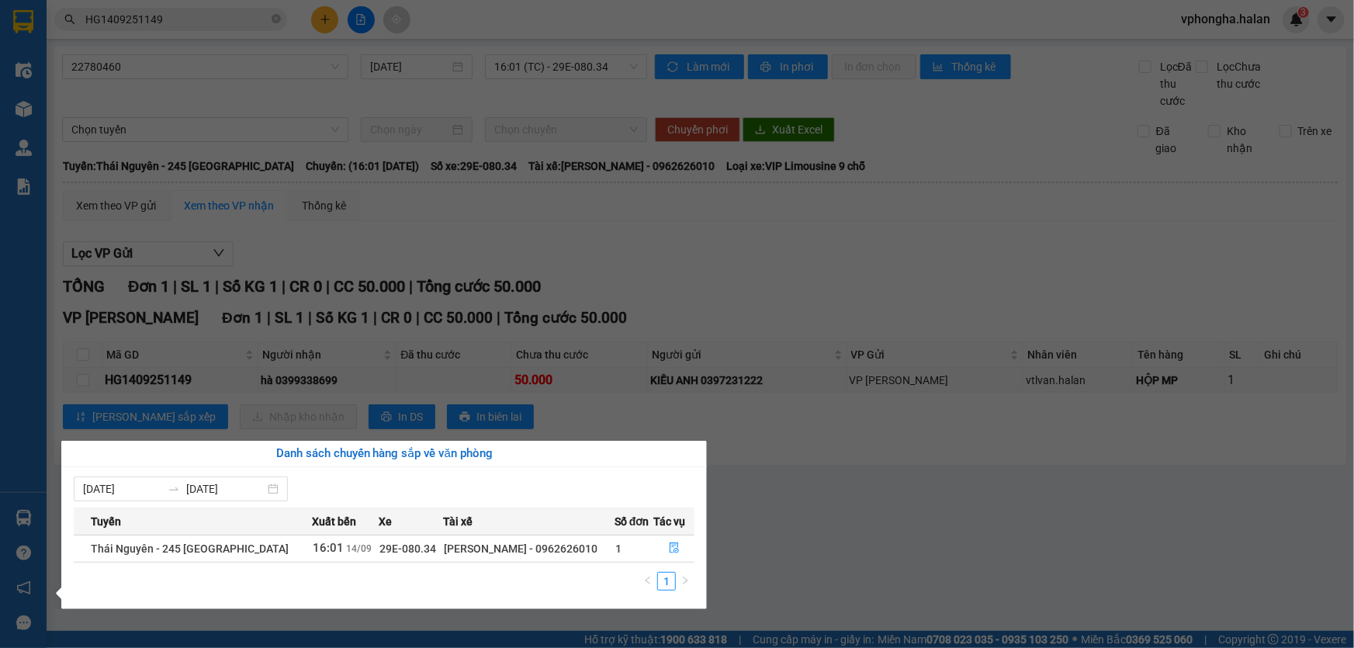
click at [872, 481] on section "Kết quả tìm kiếm ( 1 ) Bộ lọc Mã ĐH Trạng thái Món hàng Thu hộ Tổng cước Chưa c…" at bounding box center [677, 324] width 1354 height 648
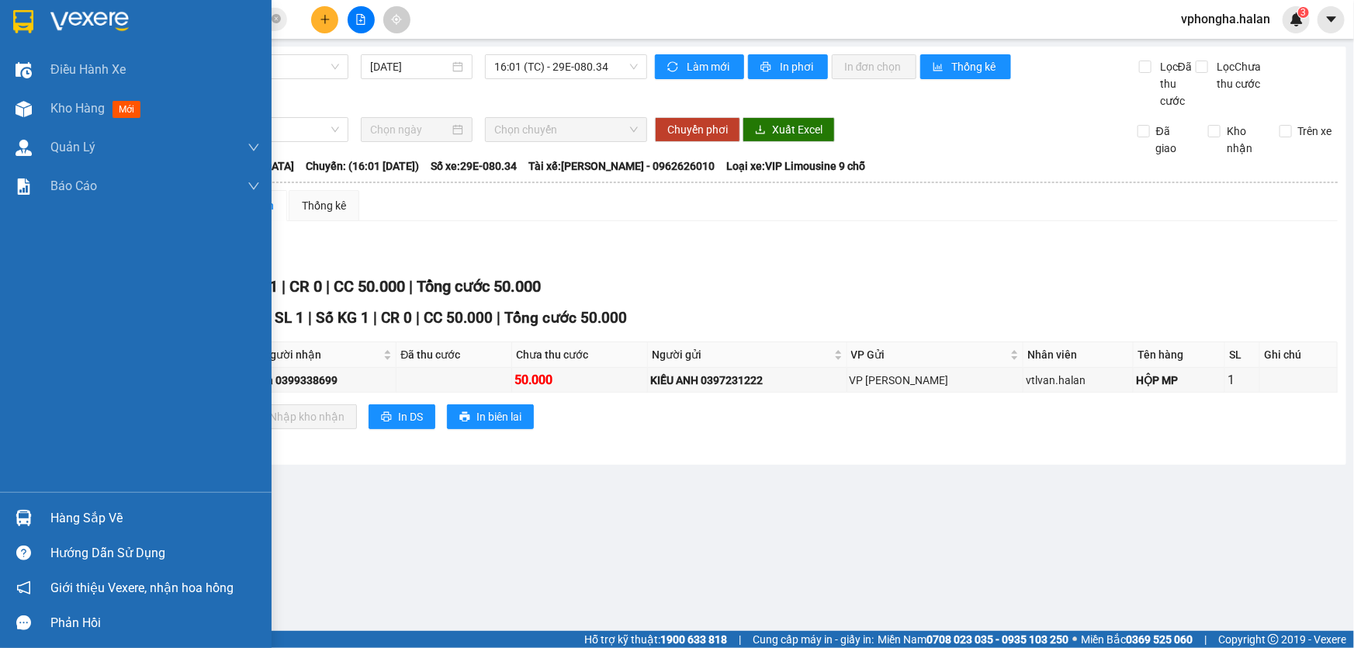
click at [68, 507] on div "Hàng sắp về" at bounding box center [154, 518] width 209 height 23
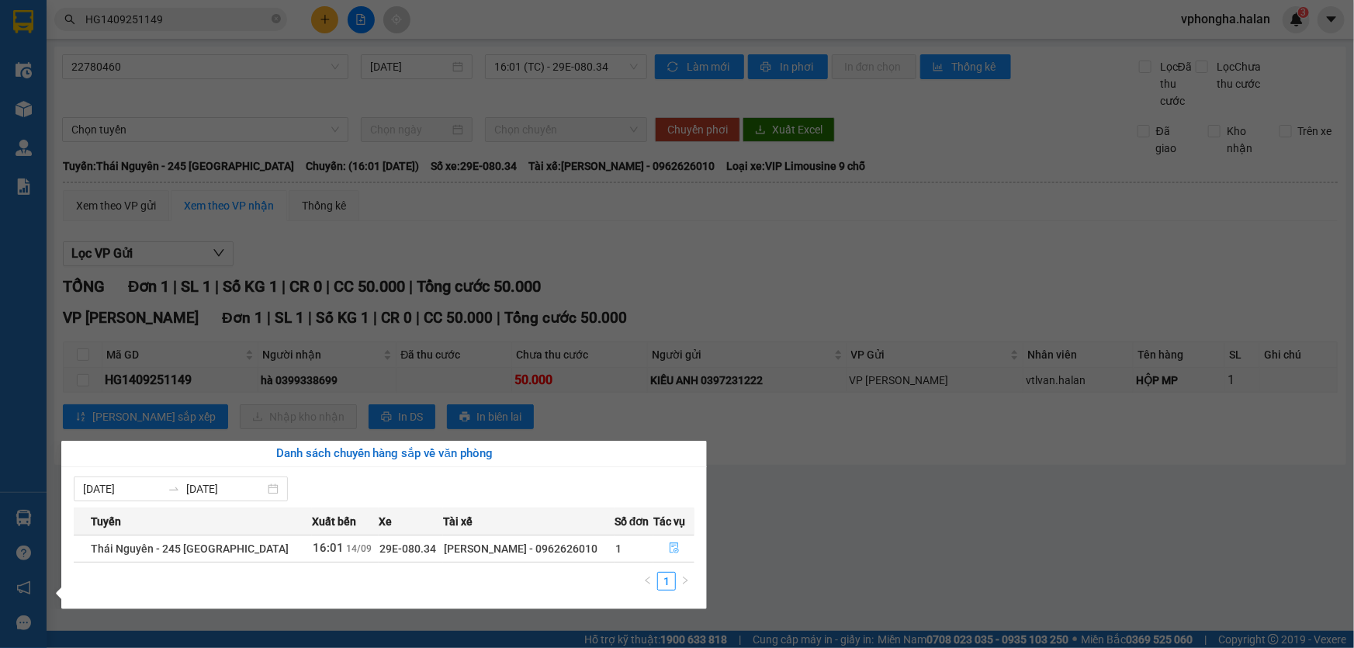
click at [669, 547] on icon "file-done" at bounding box center [674, 547] width 11 height 11
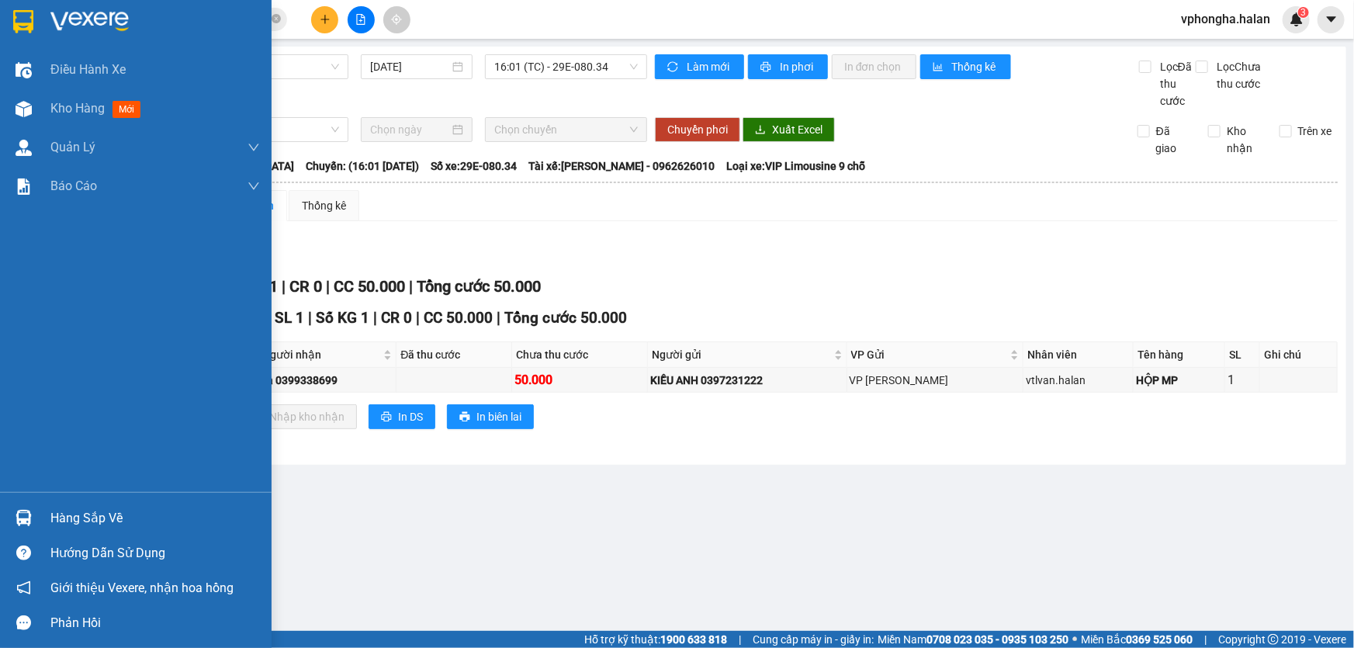
click at [64, 510] on div "Hàng sắp về" at bounding box center [154, 518] width 209 height 23
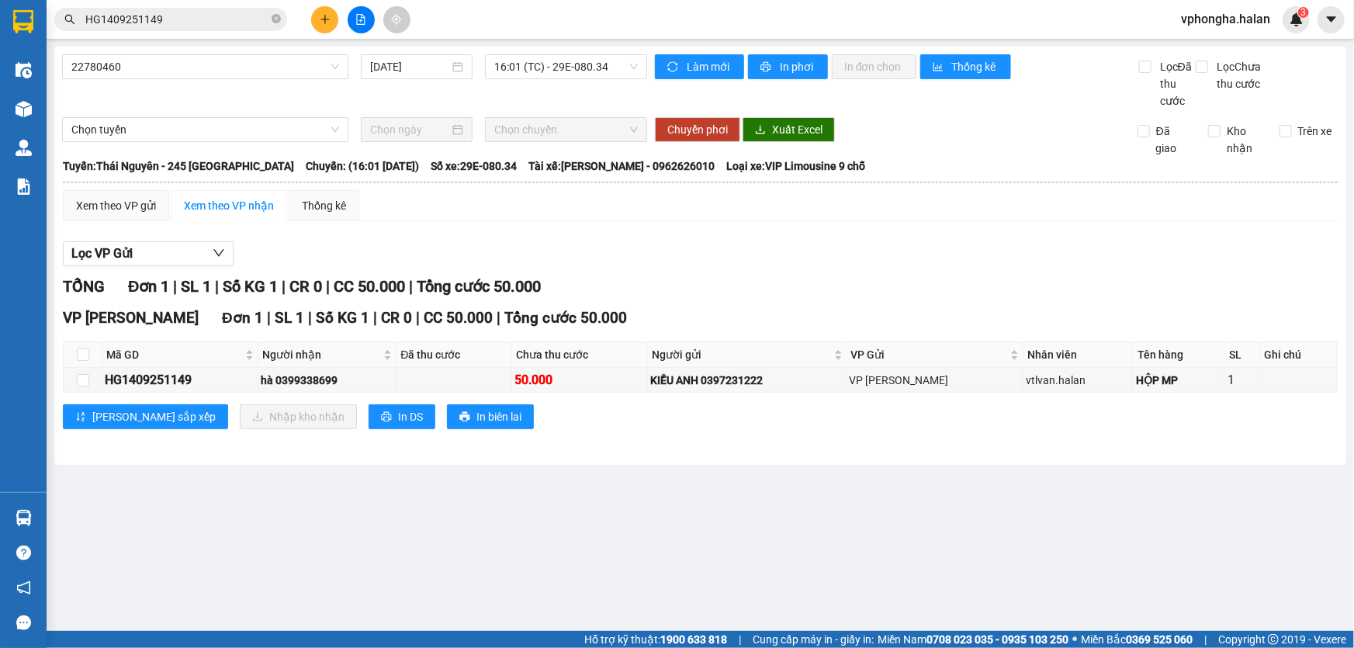
click at [879, 496] on section "Kết quả tìm kiếm ( 1 ) Bộ lọc Mã ĐH Trạng thái Món hàng Thu hộ Tổng cước Chưa c…" at bounding box center [677, 324] width 1354 height 648
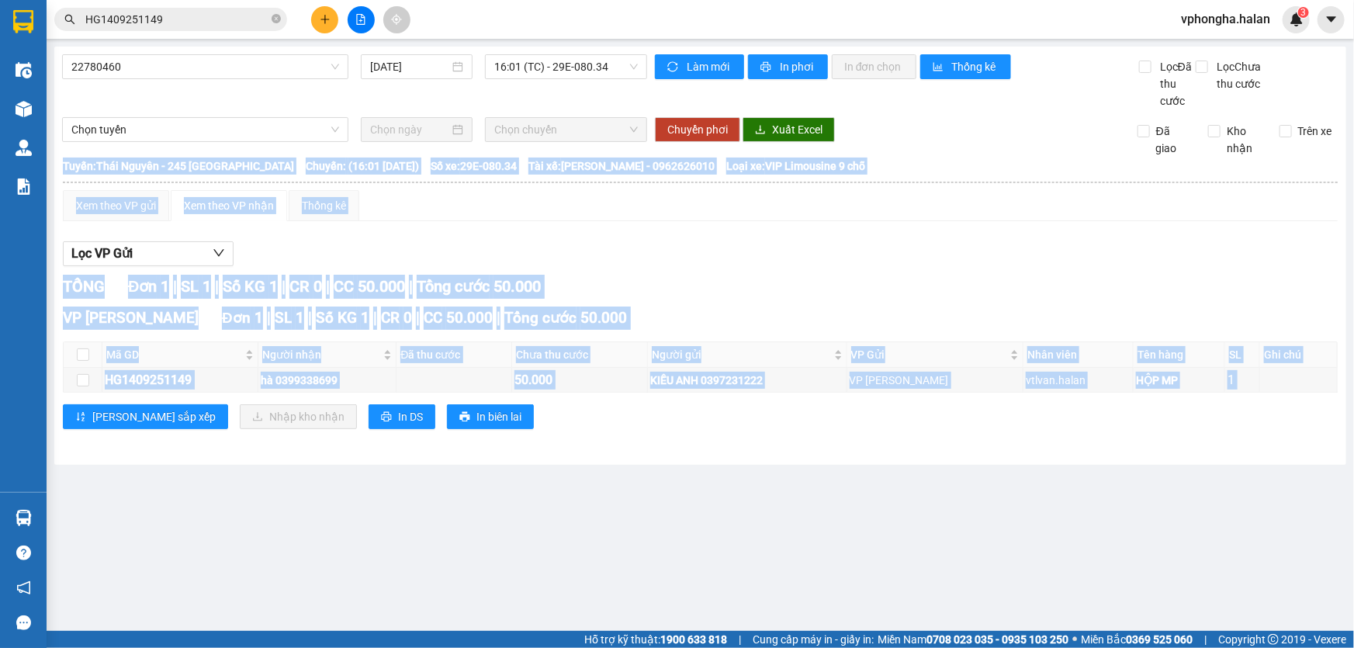
click at [879, 496] on main "22780460 [DATE] 16:01 (TC) - 29E-080.34 Làm mới In phơi In đơn chọn Thống kê Lọ…" at bounding box center [677, 315] width 1354 height 631
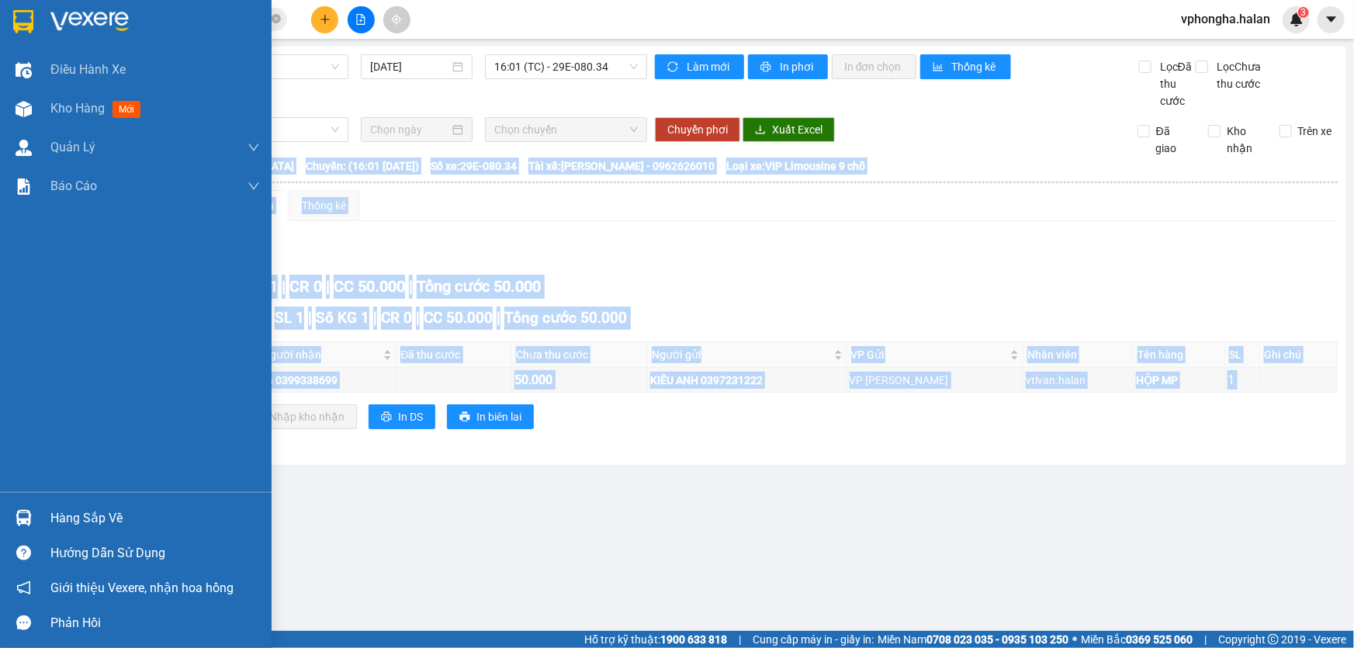
click at [121, 515] on div "Hàng sắp về" at bounding box center [154, 518] width 209 height 23
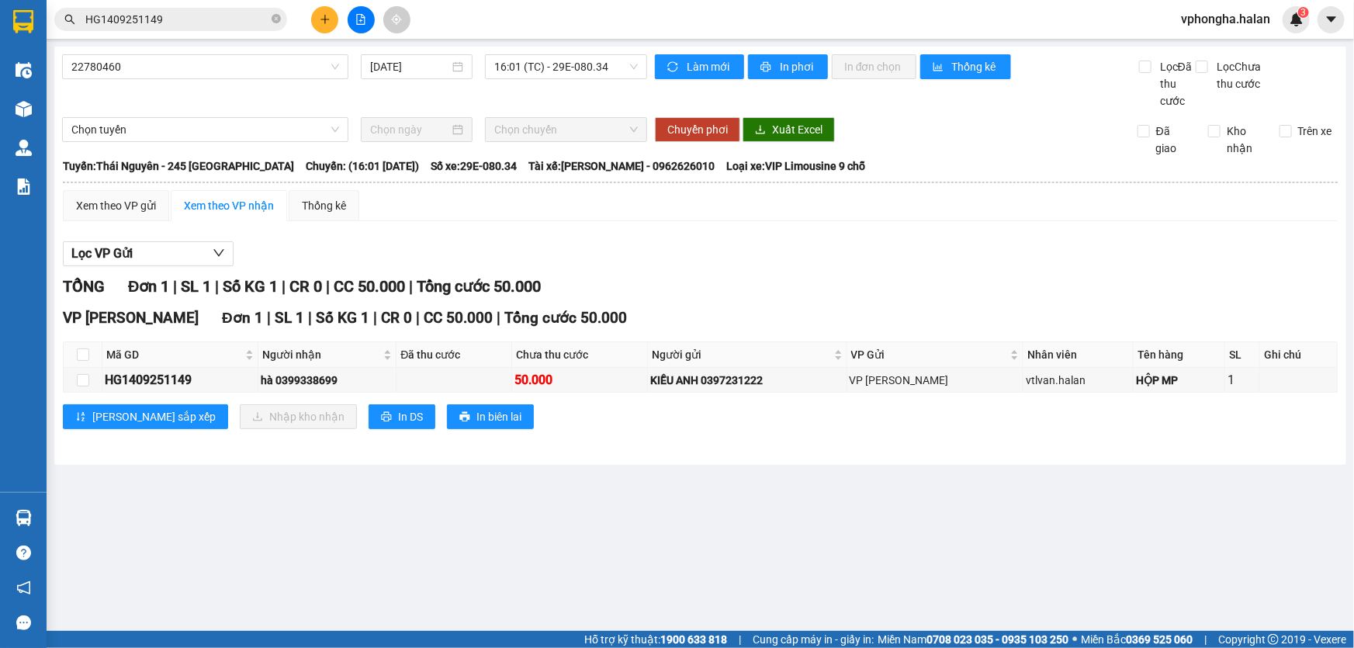
click at [881, 496] on section "Kết quả tìm kiếm ( 1 ) Bộ lọc Mã ĐH Trạng thái Món hàng Thu hộ Tổng cước Chưa c…" at bounding box center [677, 324] width 1354 height 648
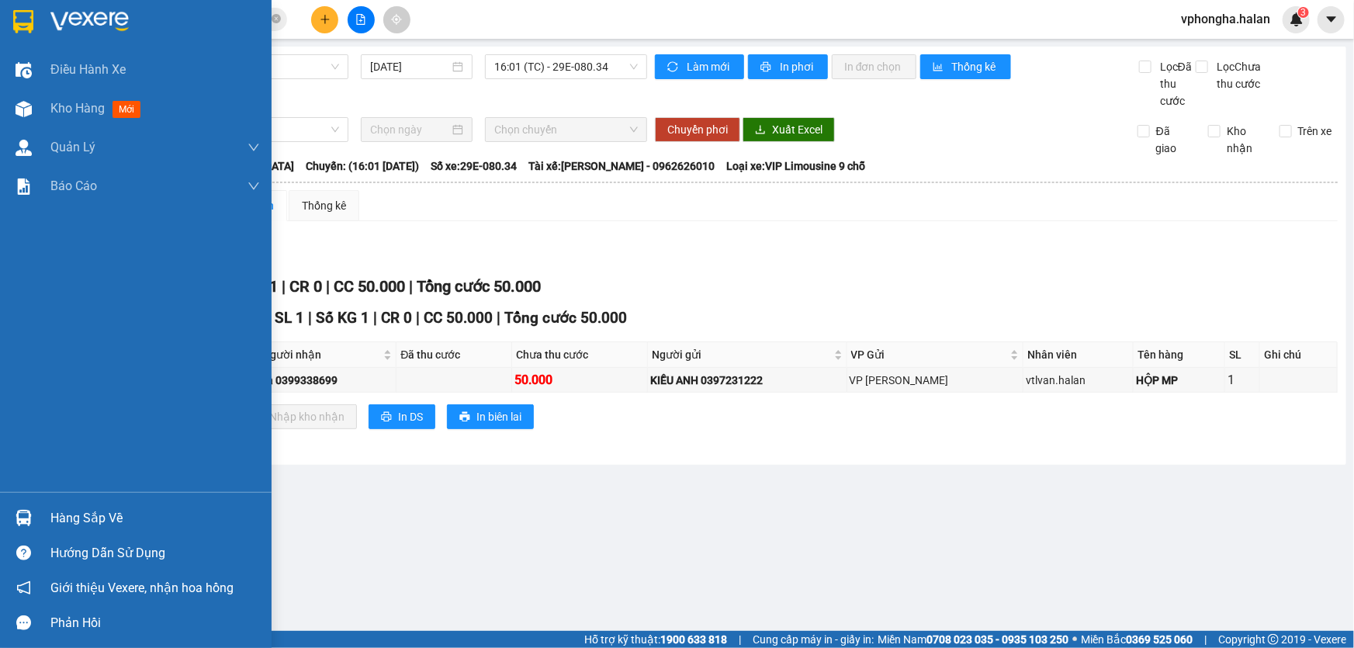
click at [101, 504] on div "Hàng sắp về" at bounding box center [135, 517] width 271 height 35
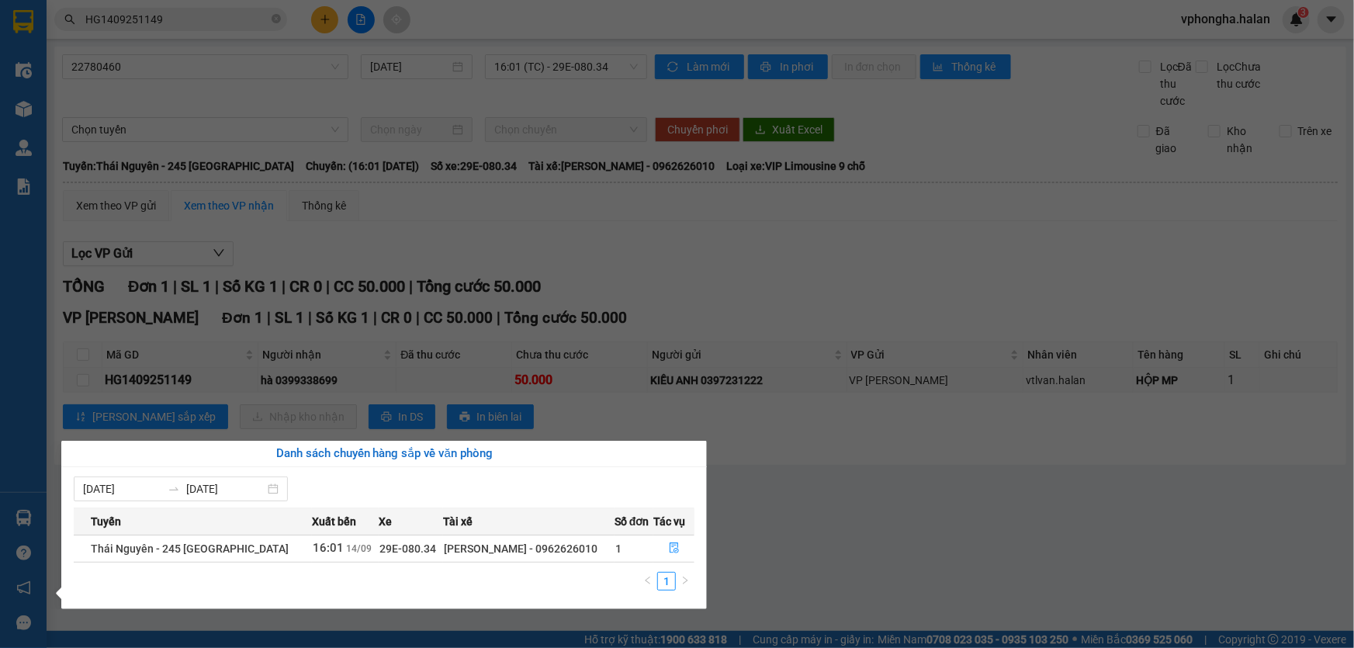
drag, startPoint x: 858, startPoint y: 513, endPoint x: 606, endPoint y: 211, distance: 393.2
click at [853, 513] on section "Kết quả tìm kiếm ( 1 ) Bộ lọc Mã ĐH Trạng thái Món hàng Thu hộ Tổng cước Chưa c…" at bounding box center [677, 324] width 1354 height 648
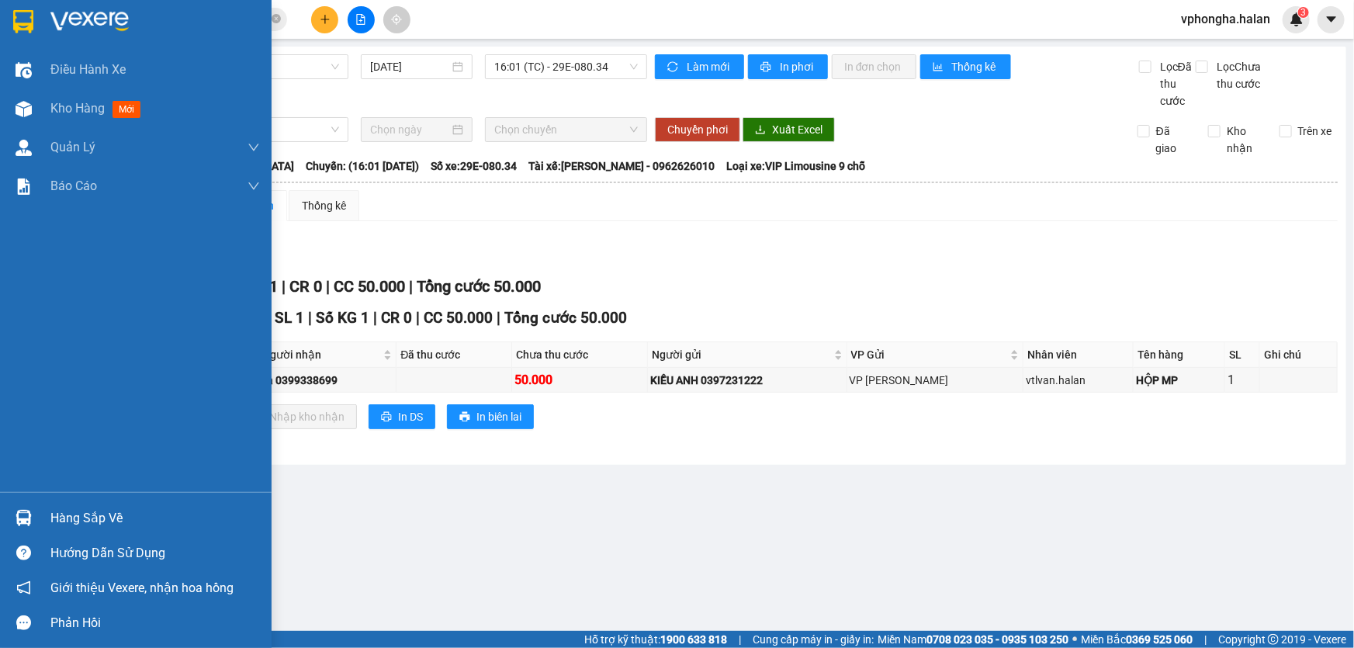
click at [77, 511] on div "Hàng sắp về" at bounding box center [154, 518] width 209 height 23
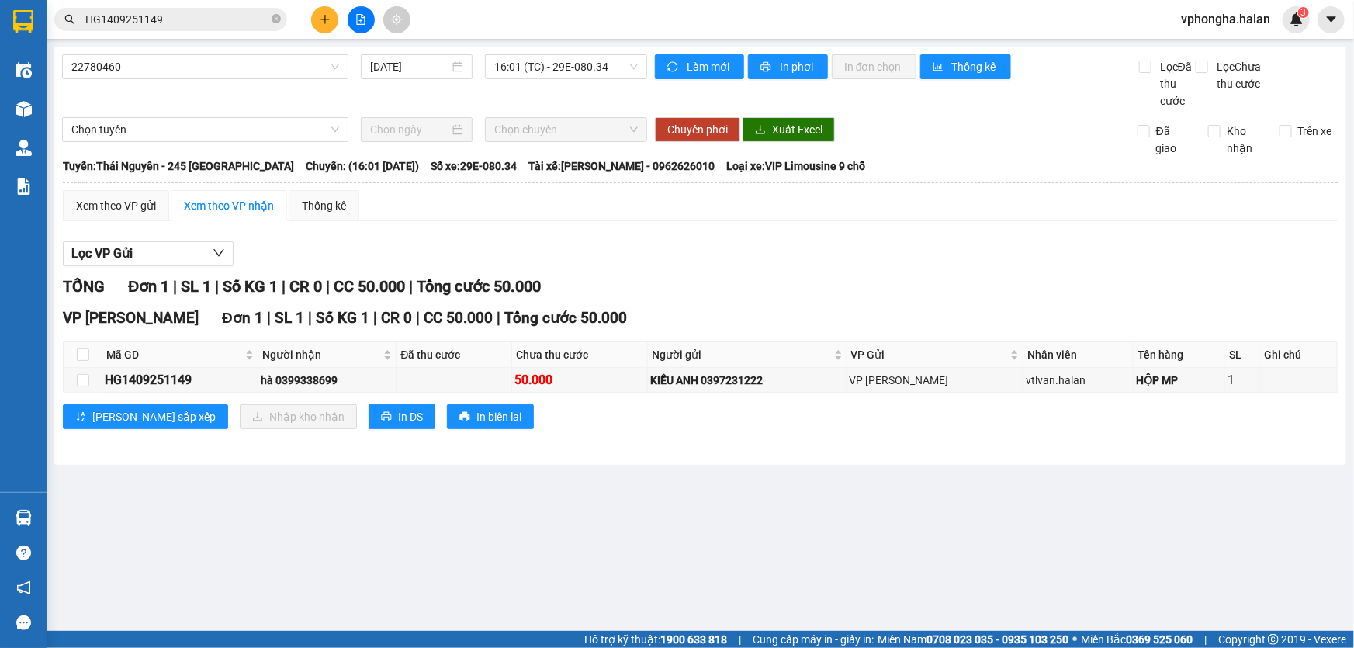
click at [840, 246] on section "Kết quả tìm kiếm ( 1 ) Bộ lọc Mã ĐH Trạng thái Món hàng Thu hộ Tổng cước Chưa c…" at bounding box center [677, 324] width 1354 height 648
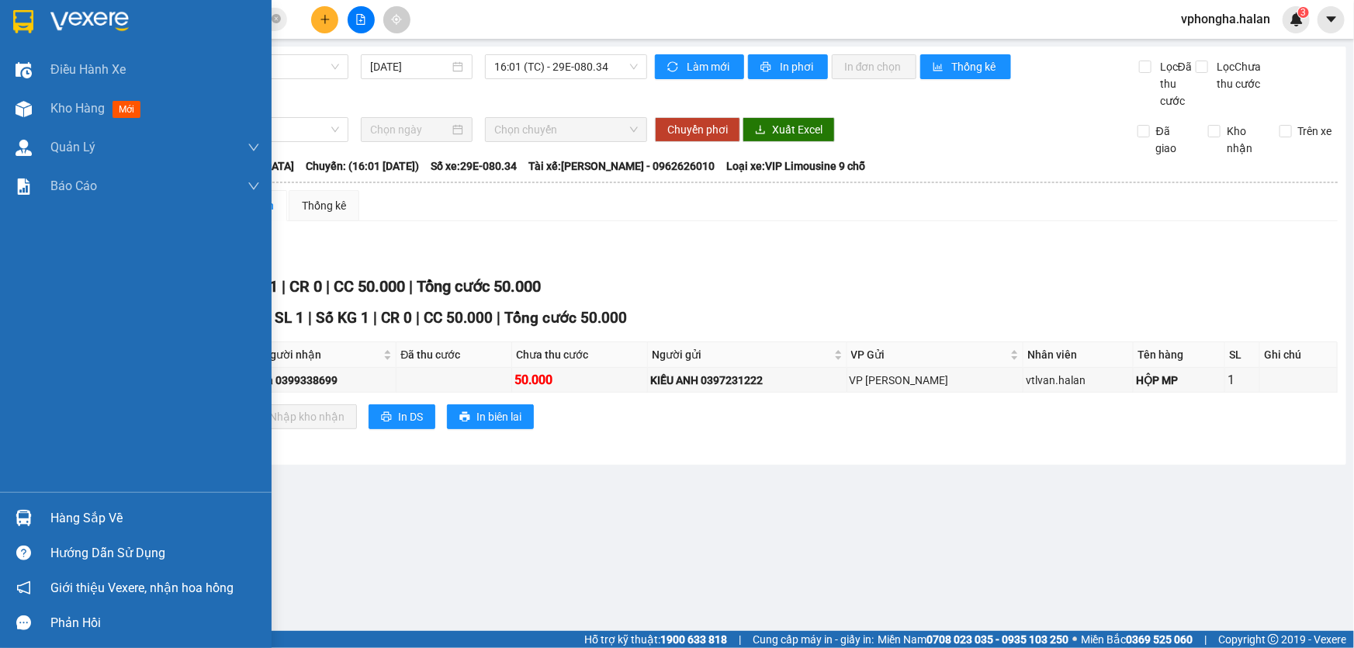
click at [92, 510] on div "Hàng sắp về" at bounding box center [154, 518] width 209 height 23
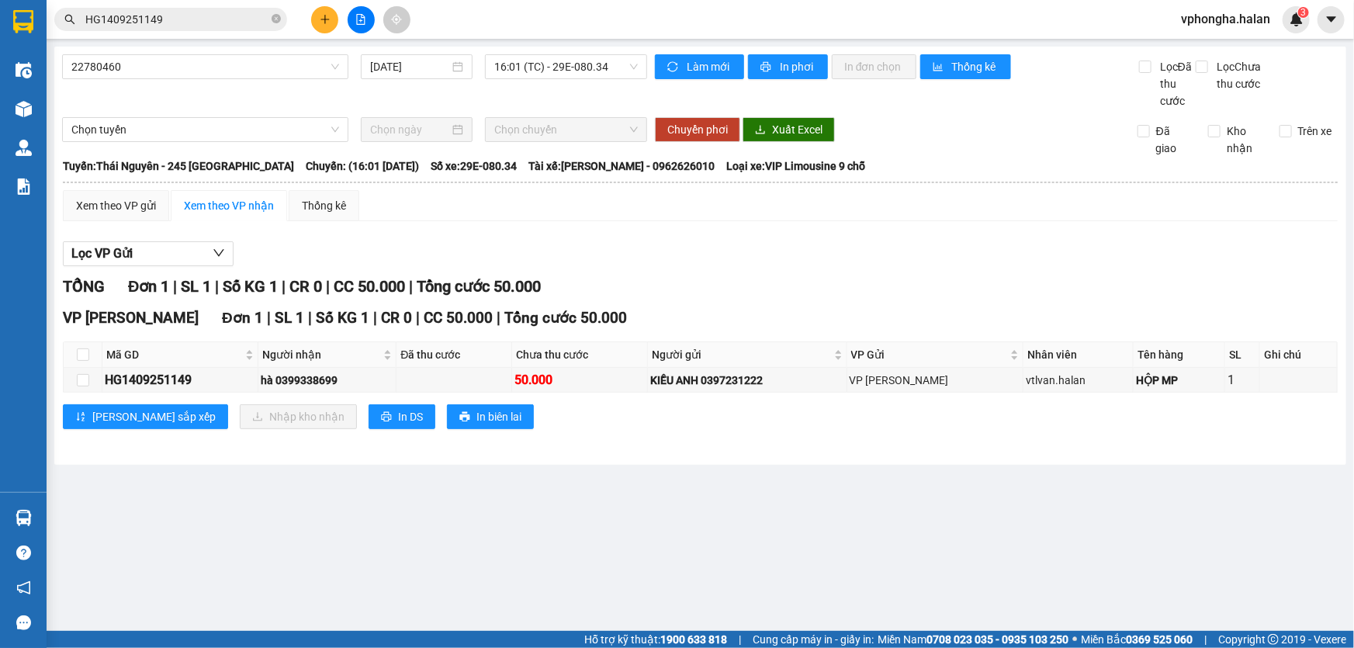
click at [825, 489] on section "Kết quả tìm kiếm ( 1 ) Bộ lọc Mã ĐH Trạng thái Món hàng Thu hộ Tổng cước Chưa c…" at bounding box center [677, 324] width 1354 height 648
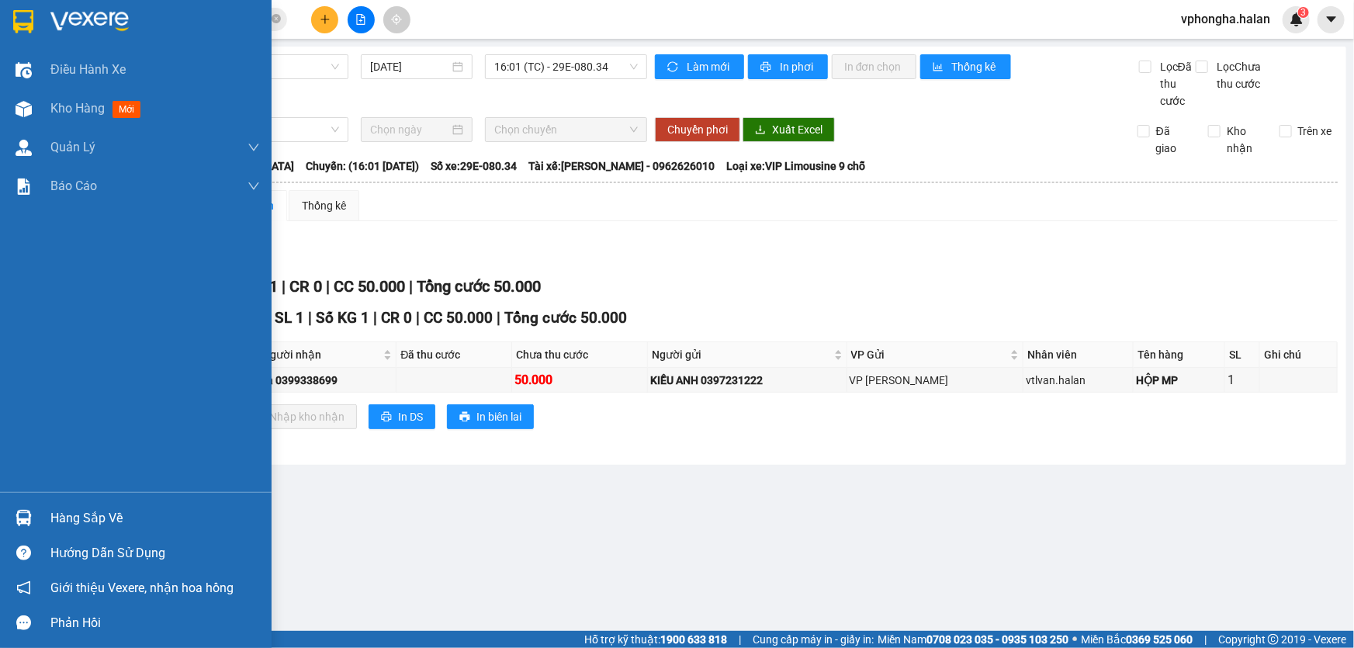
click at [87, 520] on div "Hàng sắp về" at bounding box center [154, 518] width 209 height 23
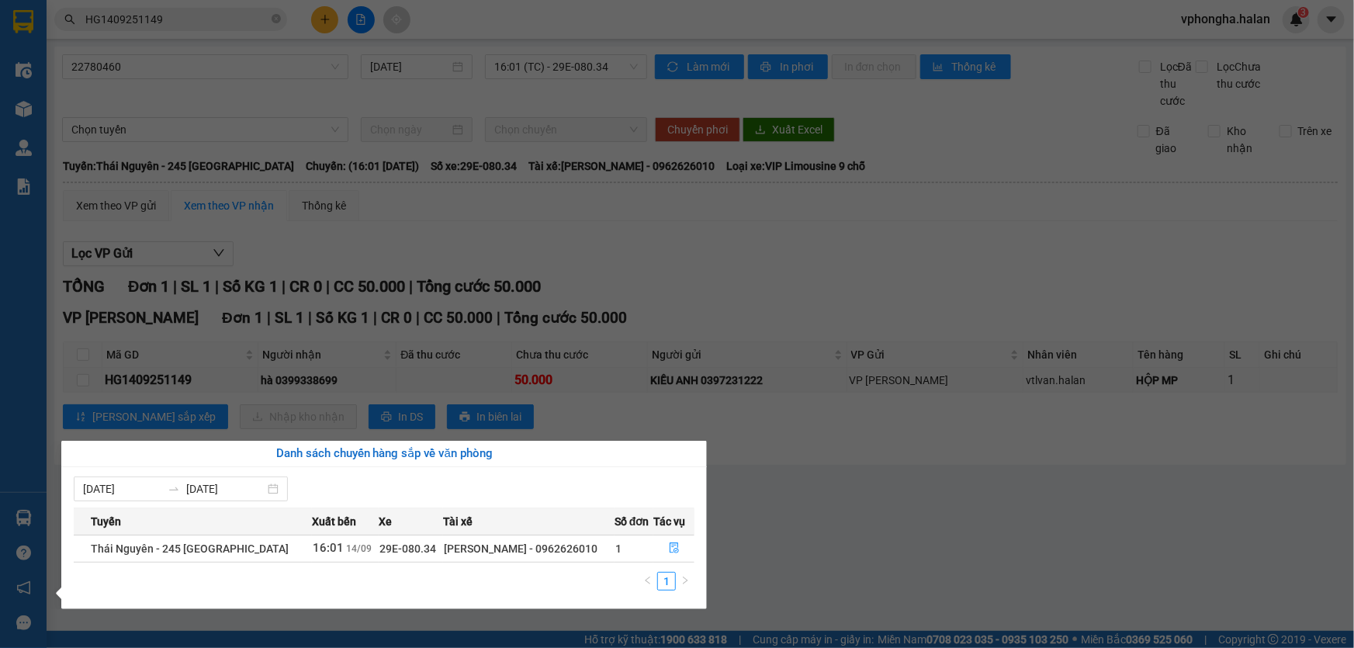
click at [849, 487] on section "Kết quả tìm kiếm ( 1 ) Bộ lọc Mã ĐH Trạng thái Món hàng Thu hộ Tổng cước Chưa c…" at bounding box center [677, 324] width 1354 height 648
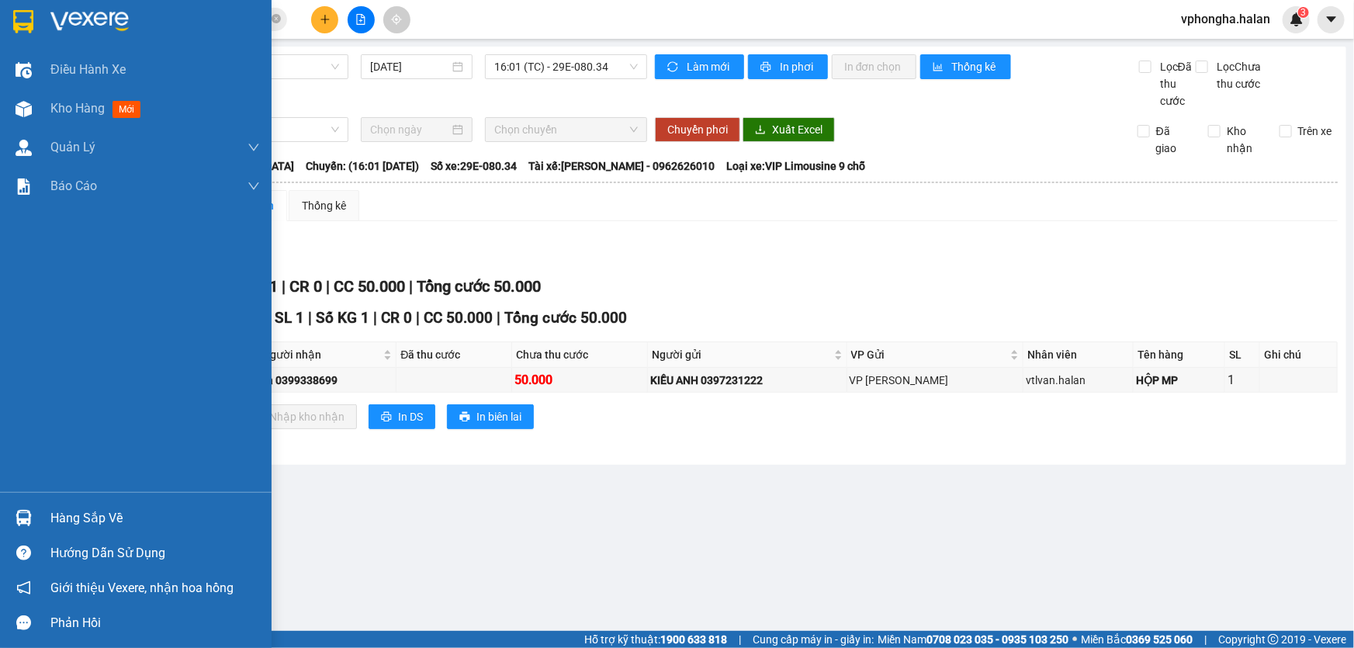
click at [45, 507] on div "Hàng sắp về" at bounding box center [135, 517] width 271 height 35
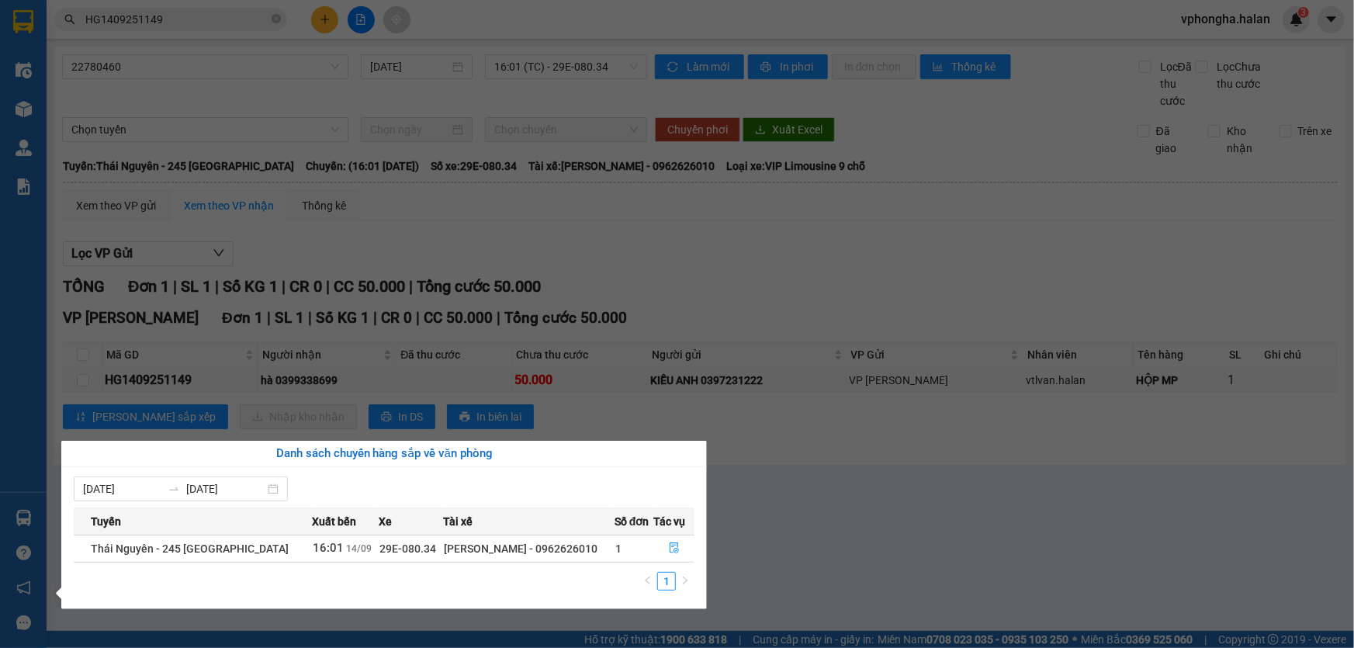
click at [853, 509] on section "Kết quả tìm kiếm ( 1 ) Bộ lọc Mã ĐH Trạng thái Món hàng Thu hộ Tổng cước Chưa c…" at bounding box center [677, 324] width 1354 height 648
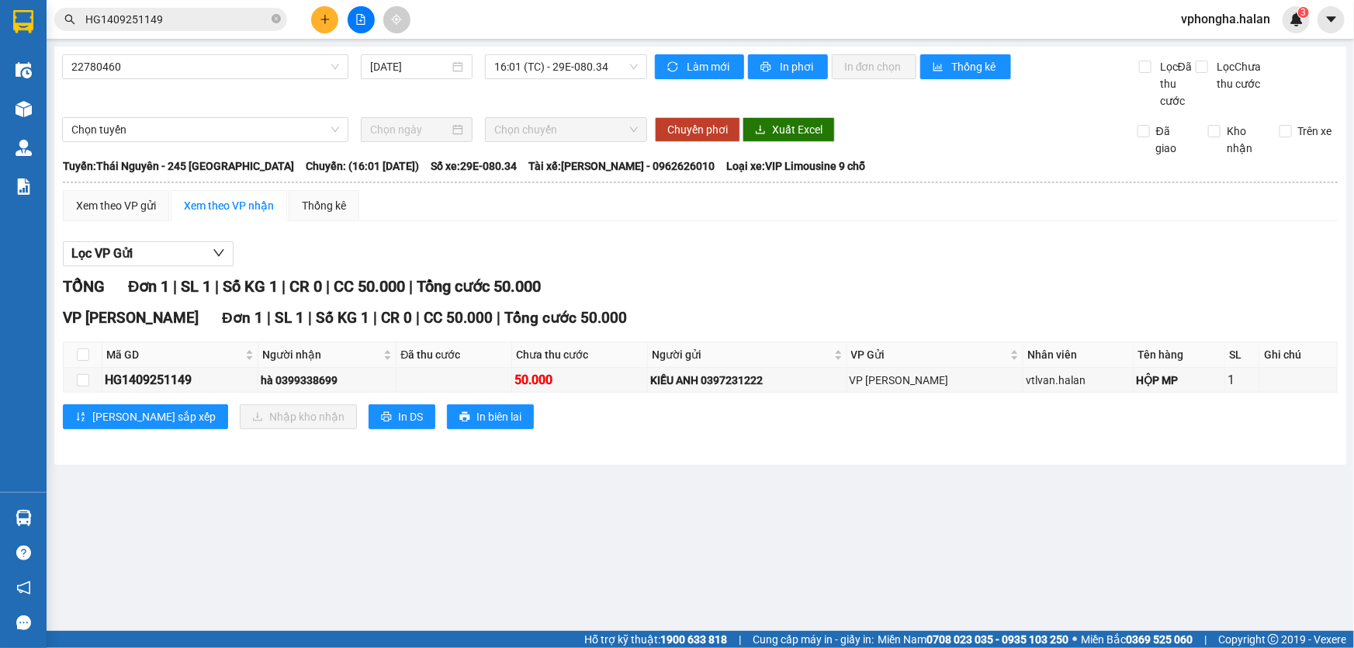
click at [856, 536] on main "22780460 [DATE] 16:01 (TC) - 29E-080.34 Làm mới In phơi In đơn chọn Thống kê Lọ…" at bounding box center [677, 315] width 1354 height 631
click at [655, 557] on main "22780460 [DATE] 16:01 (TC) - 29E-080.34 Làm mới In phơi In đơn chọn Thống kê Lọ…" at bounding box center [677, 315] width 1354 height 631
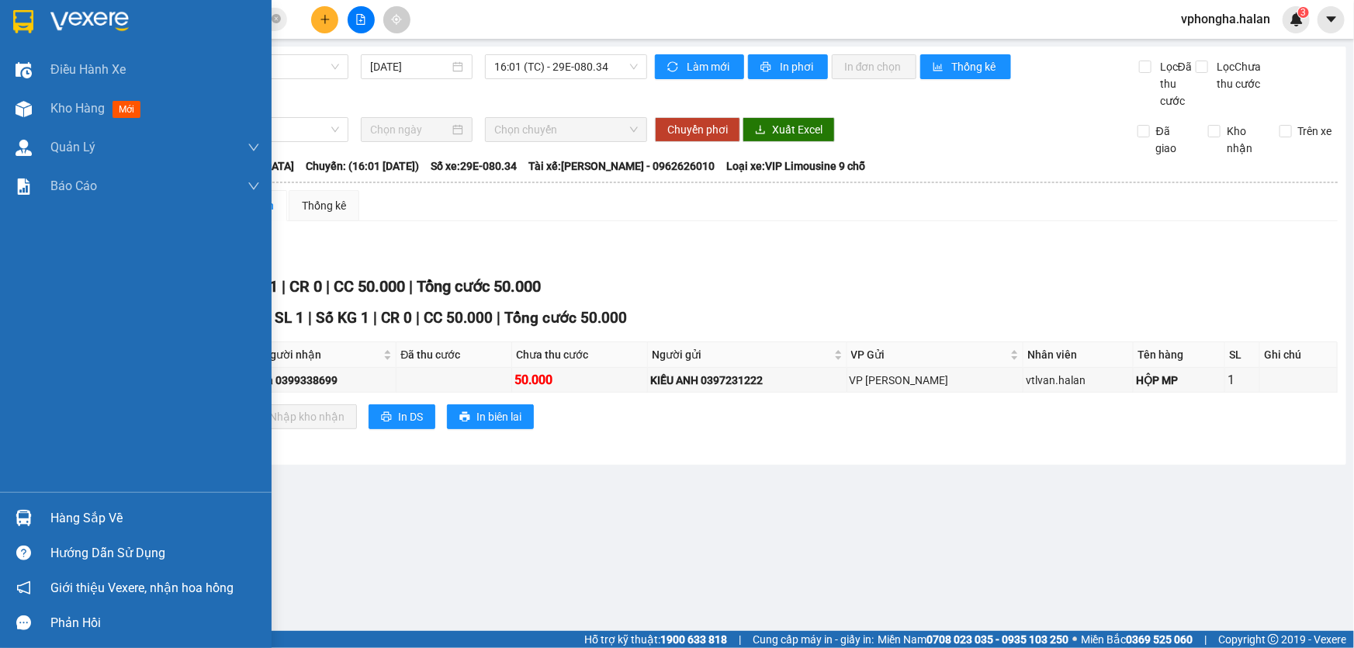
click at [36, 525] on div at bounding box center [23, 517] width 27 height 27
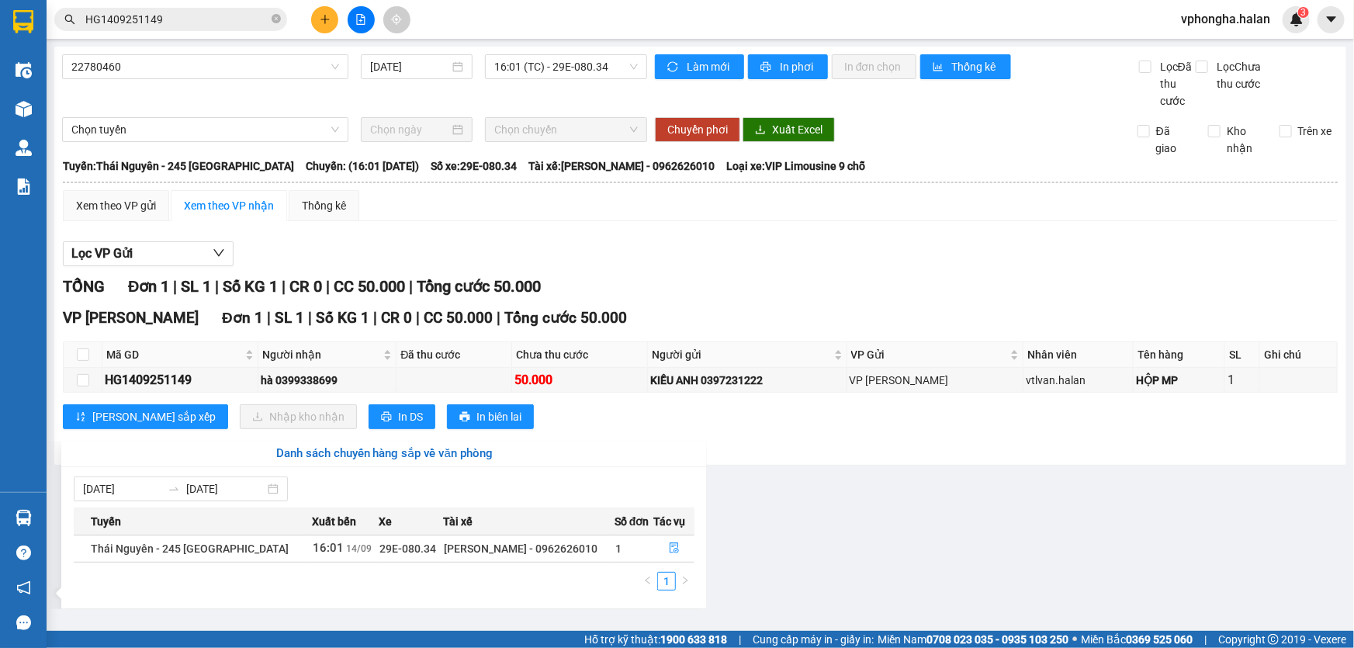
click at [925, 525] on section "Kết quả tìm kiếm ( 1 ) Bộ lọc Mã ĐH Trạng thái Món hàng Thu hộ Tổng cước Chưa c…" at bounding box center [677, 324] width 1354 height 648
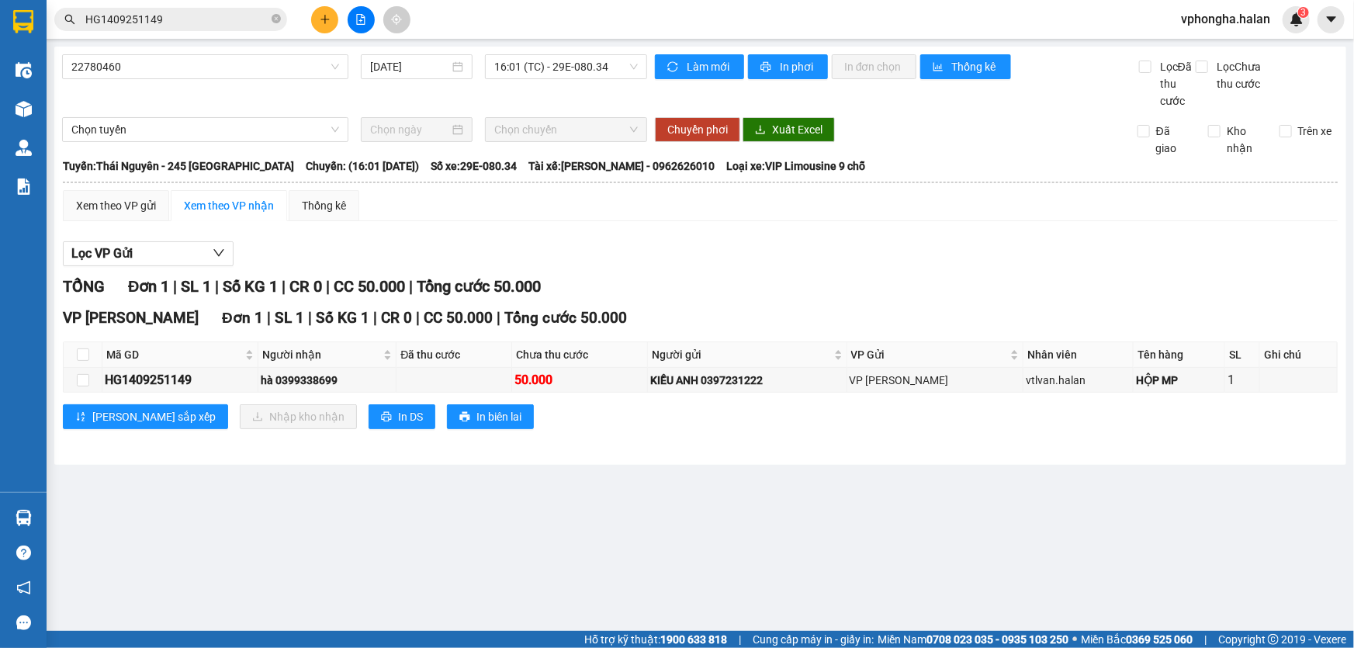
click at [852, 501] on main "22780460 [DATE] 16:01 (TC) - 29E-080.34 Làm mới In phơi In đơn chọn Thống kê Lọ…" at bounding box center [677, 315] width 1354 height 631
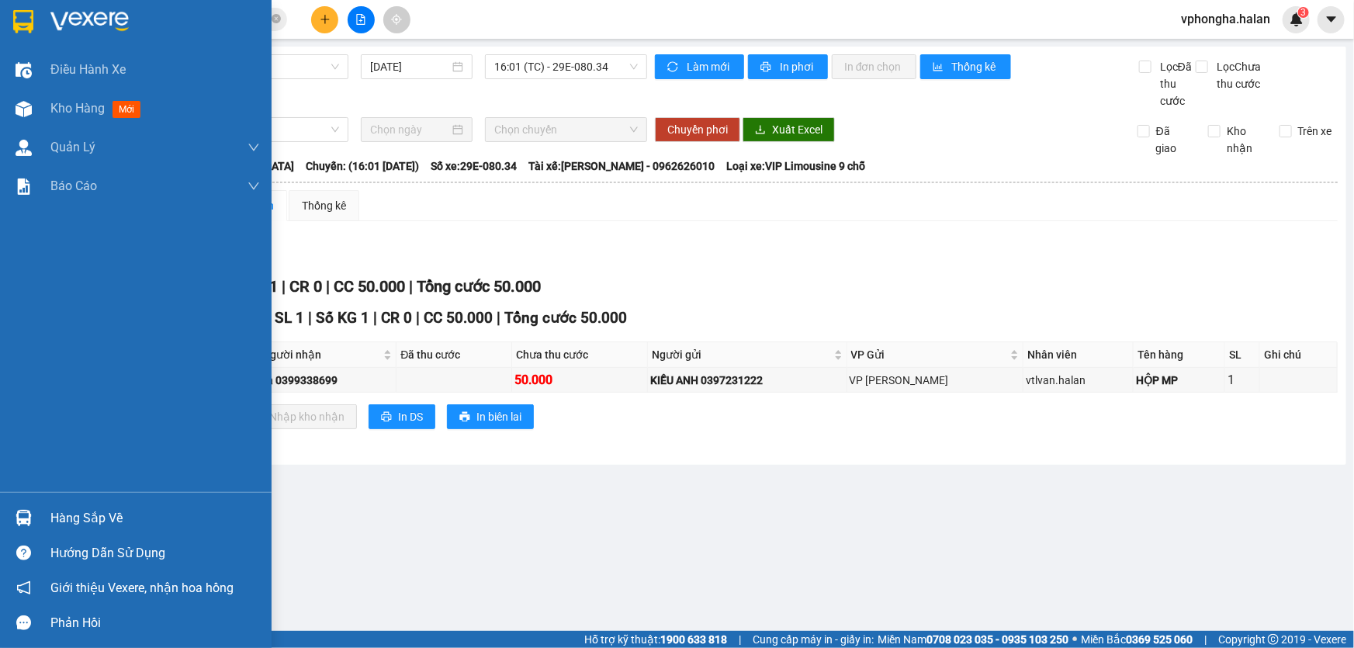
drag, startPoint x: 33, startPoint y: 521, endPoint x: 58, endPoint y: 513, distance: 26.2
click at [32, 522] on div at bounding box center [23, 517] width 27 height 27
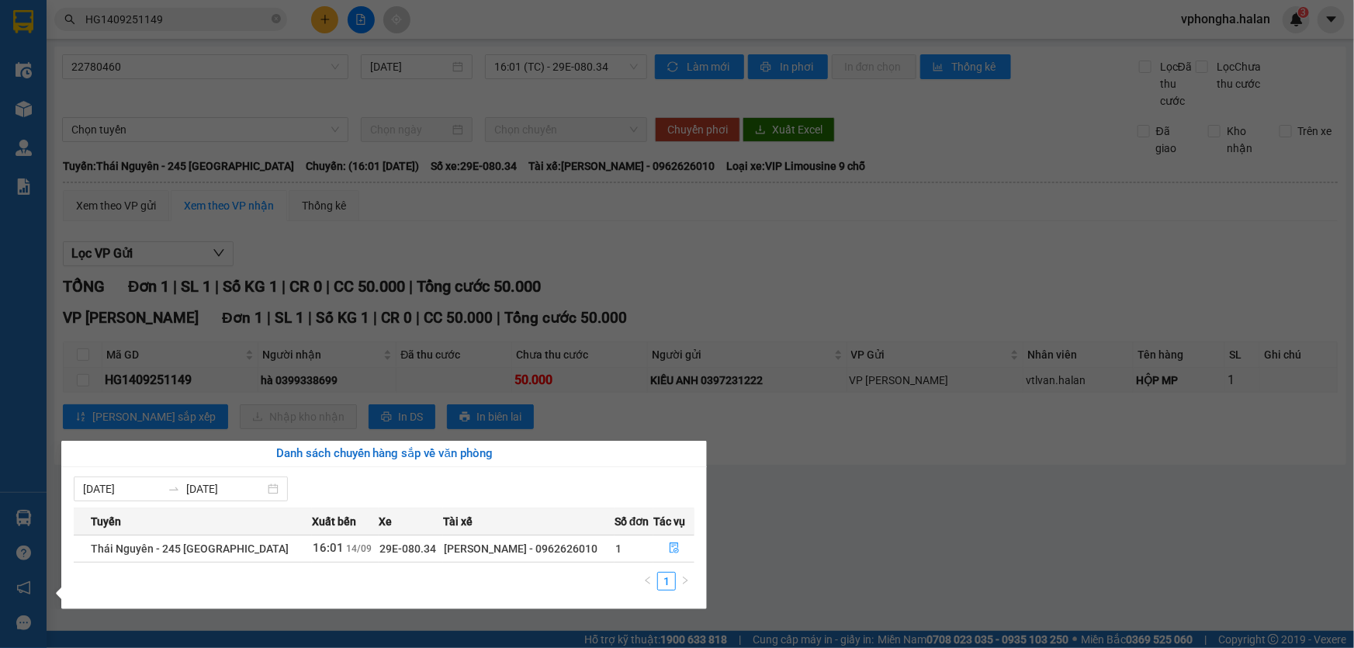
click at [823, 487] on section "Kết quả tìm kiếm ( 1 ) Bộ lọc Mã ĐH Trạng thái Món hàng Thu hộ Tổng cước Chưa c…" at bounding box center [677, 324] width 1354 height 648
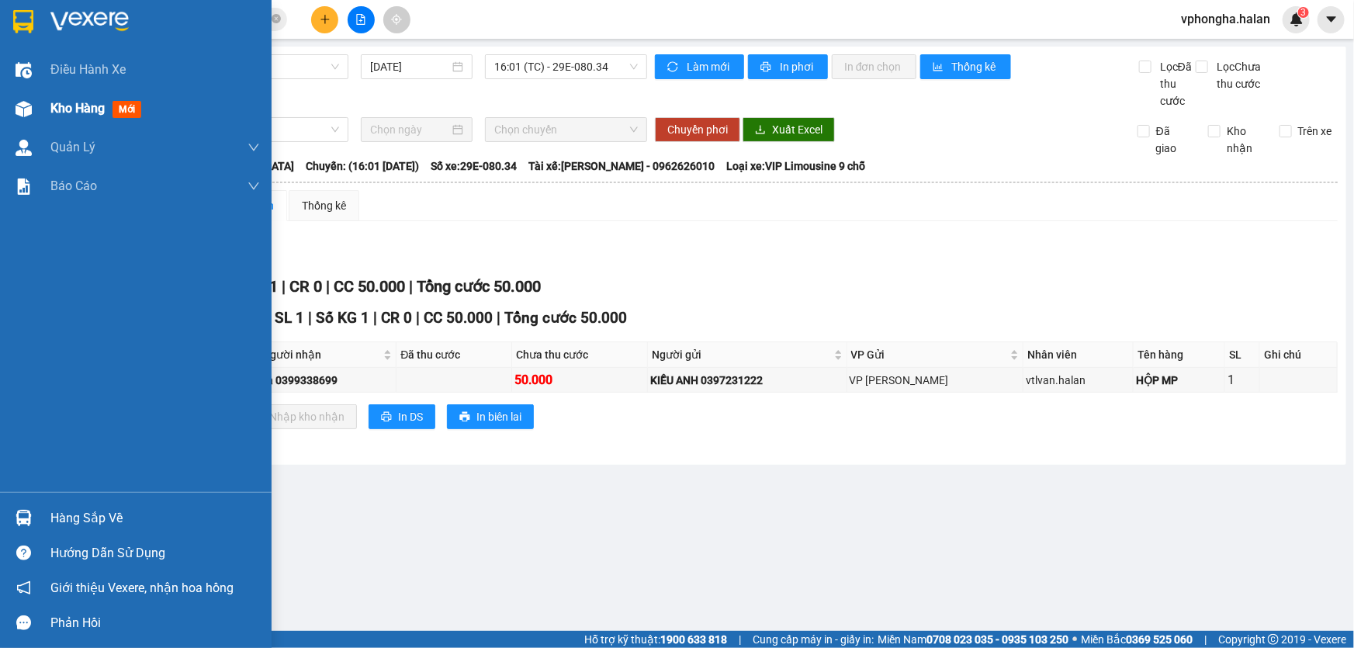
click at [66, 113] on span "Kho hàng" at bounding box center [77, 108] width 54 height 15
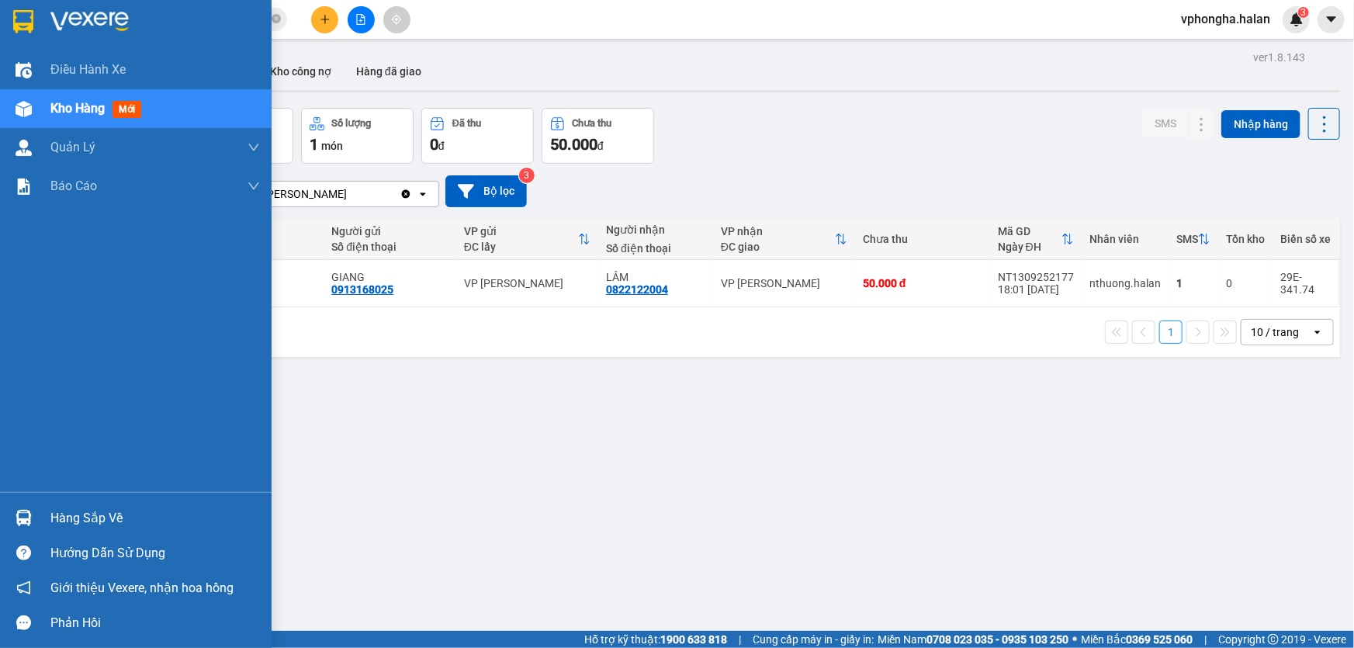
click at [112, 513] on div "Hàng sắp về" at bounding box center [154, 518] width 209 height 23
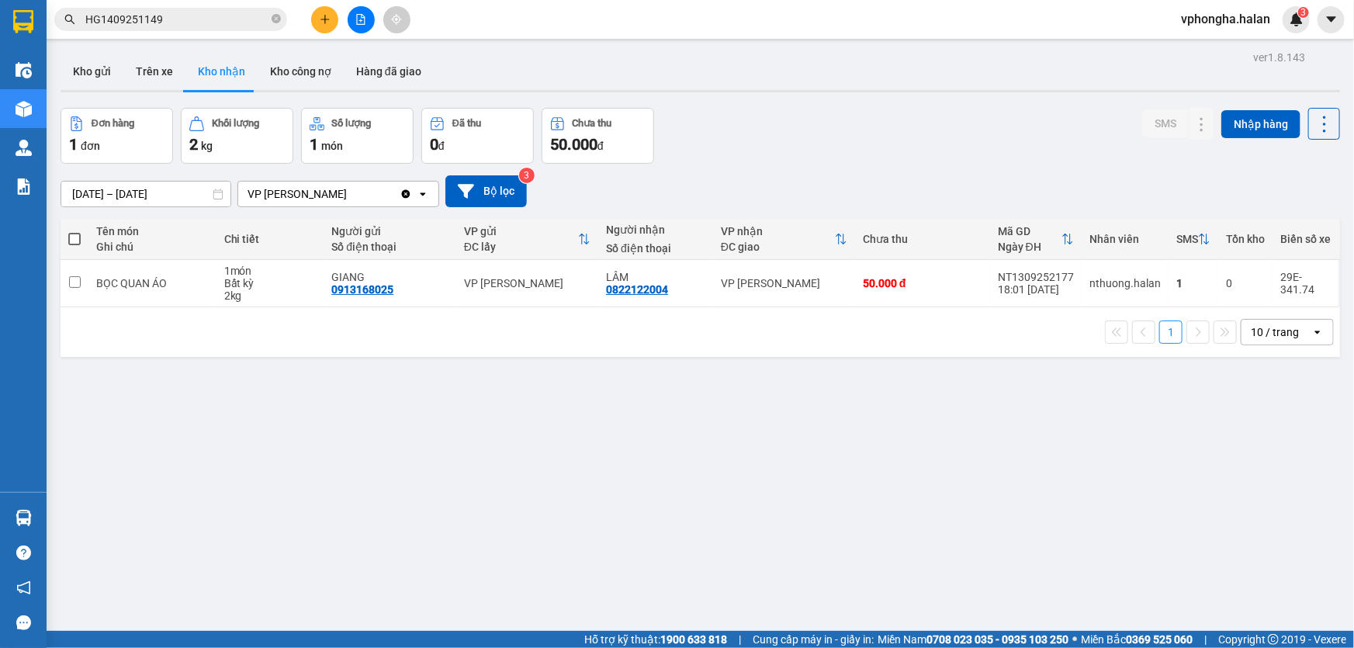
click at [1052, 476] on section "Kết quả tìm kiếm ( 1 ) Bộ lọc Mã ĐH Trạng thái Món hàng Thu hộ Tổng cước Chưa c…" at bounding box center [677, 324] width 1354 height 648
drag, startPoint x: 823, startPoint y: 471, endPoint x: 529, endPoint y: 512, distance: 296.8
click at [823, 471] on div "ver 1.8.143 Kho gửi Trên xe Kho nhận Kho công nợ Hàng đã giao Đơn hàng 1 đơn Kh…" at bounding box center [700, 371] width 1292 height 648
click at [1064, 397] on div "ver 1.8.143 Kho gửi Trên xe Kho nhận Kho công nợ Hàng đã giao Đơn hàng 1 đơn Kh…" at bounding box center [700, 371] width 1292 height 648
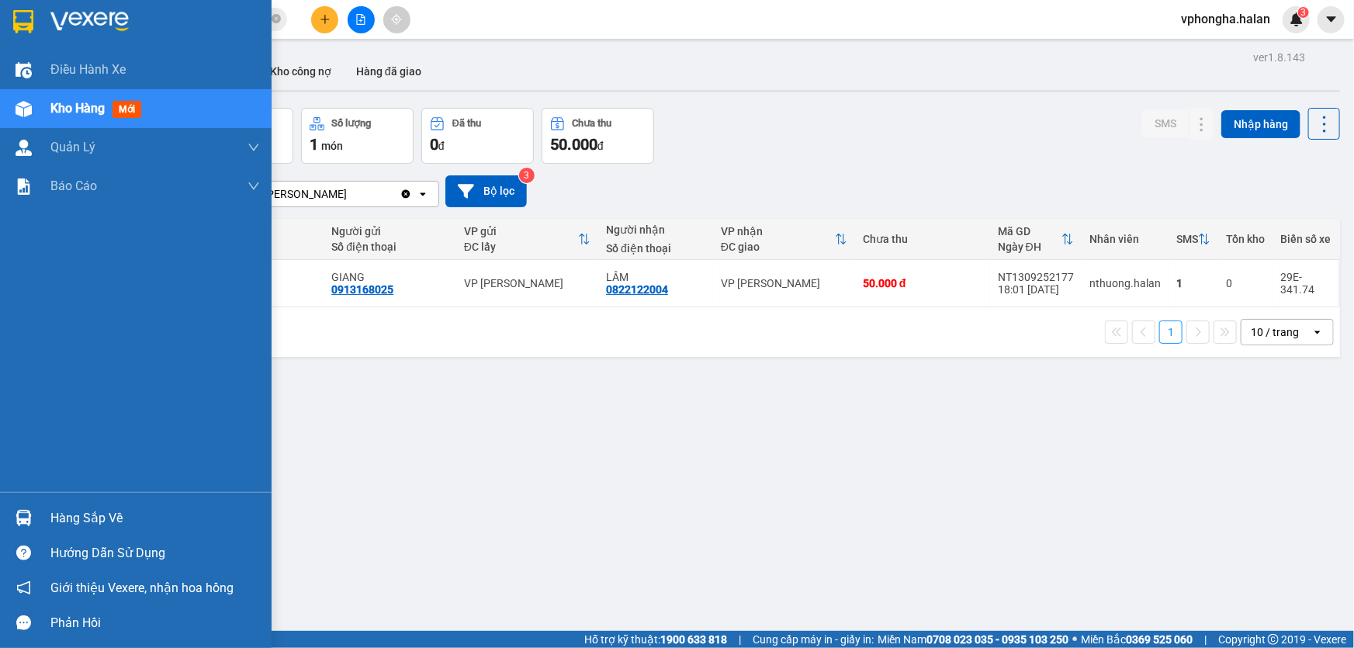
click at [33, 517] on div at bounding box center [23, 517] width 27 height 27
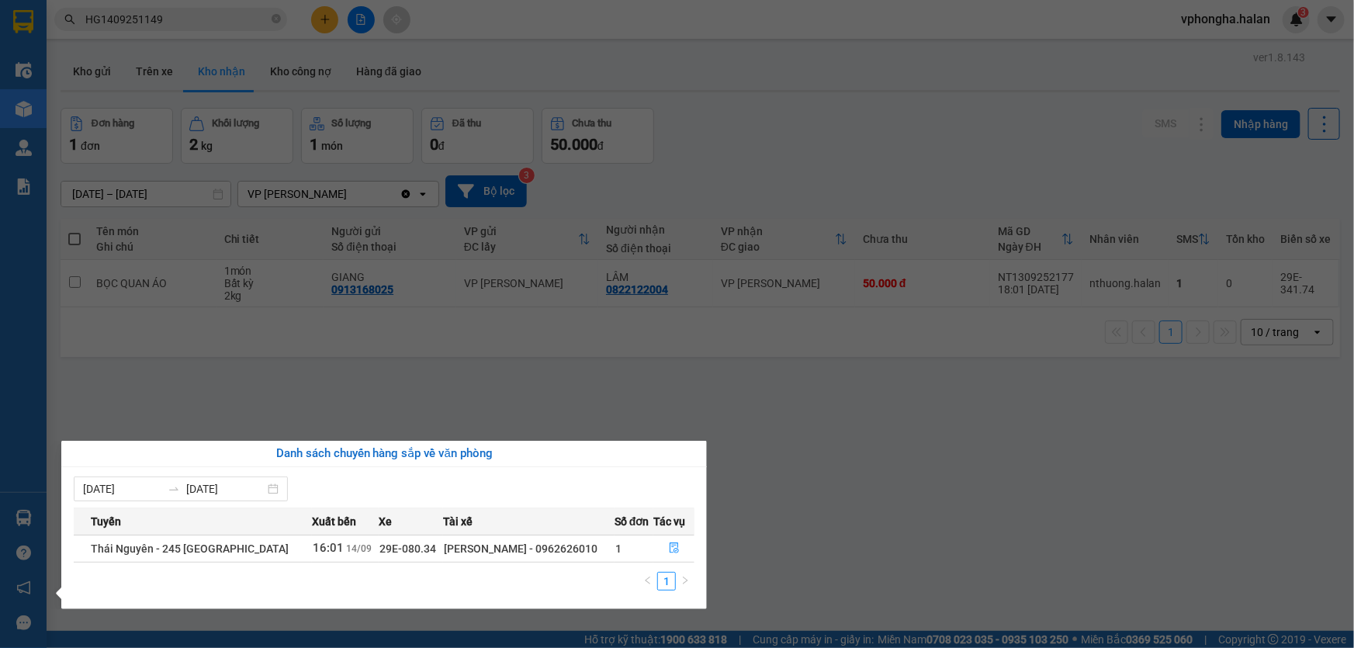
click at [1199, 458] on section "Kết quả tìm kiếm ( 1 ) Bộ lọc Mã ĐH Trạng thái Món hàng Thu hộ Tổng cước Chưa c…" at bounding box center [677, 324] width 1354 height 648
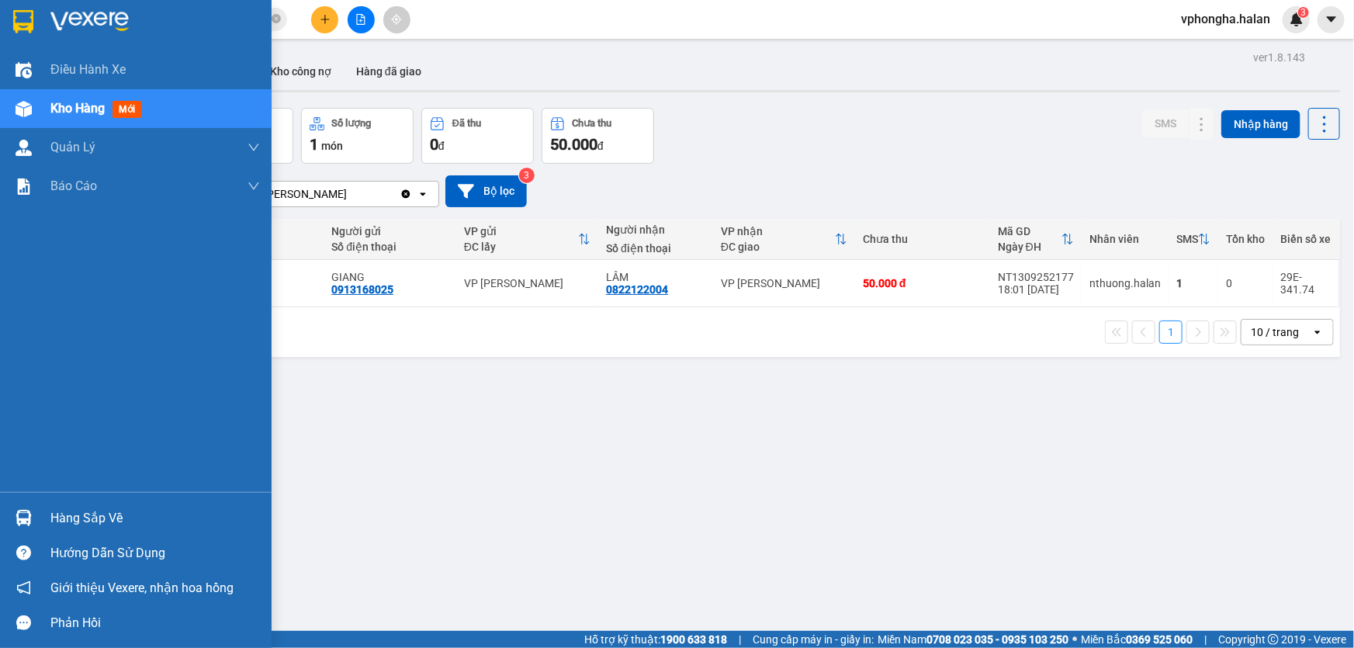
click at [87, 509] on div "Hàng sắp về" at bounding box center [154, 518] width 209 height 23
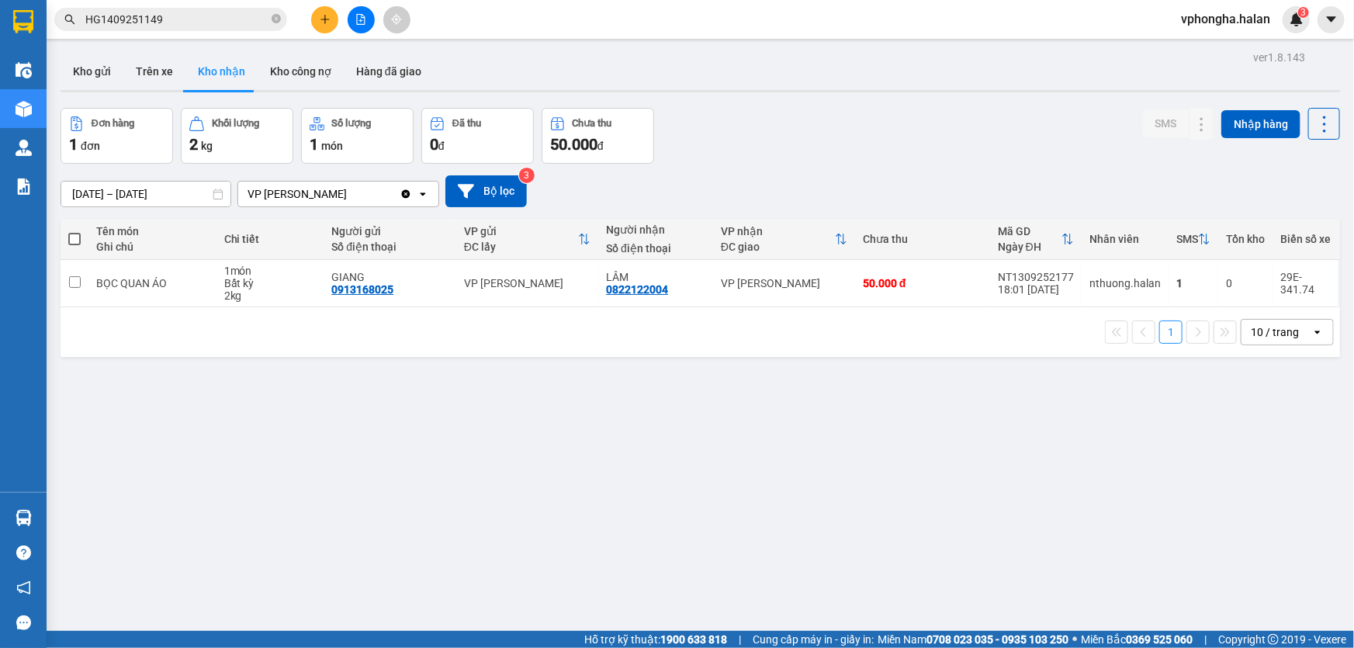
drag, startPoint x: 1050, startPoint y: 440, endPoint x: 88, endPoint y: 574, distance: 970.4
click at [1036, 440] on section "Kết quả tìm kiếm ( 1 ) Bộ lọc Mã ĐH Trạng thái Món hàng Thu hộ Tổng cước Chưa c…" at bounding box center [677, 324] width 1354 height 648
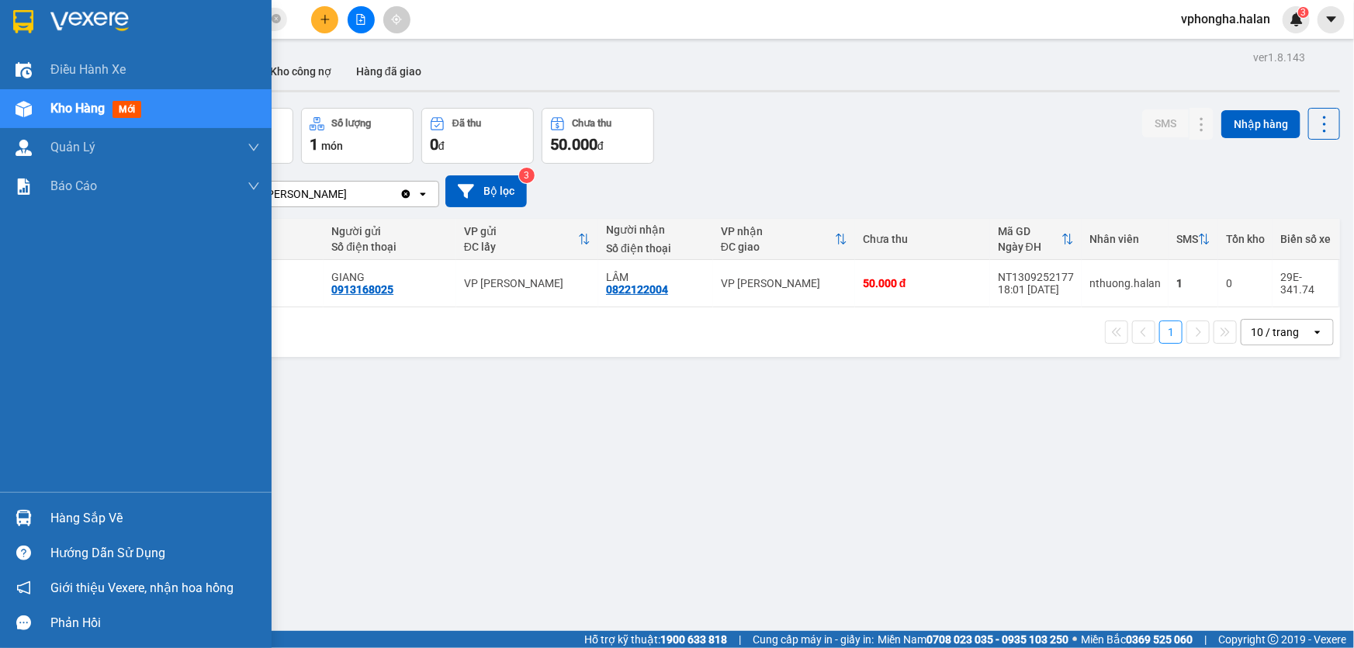
click at [83, 512] on div "Hàng sắp về" at bounding box center [154, 518] width 209 height 23
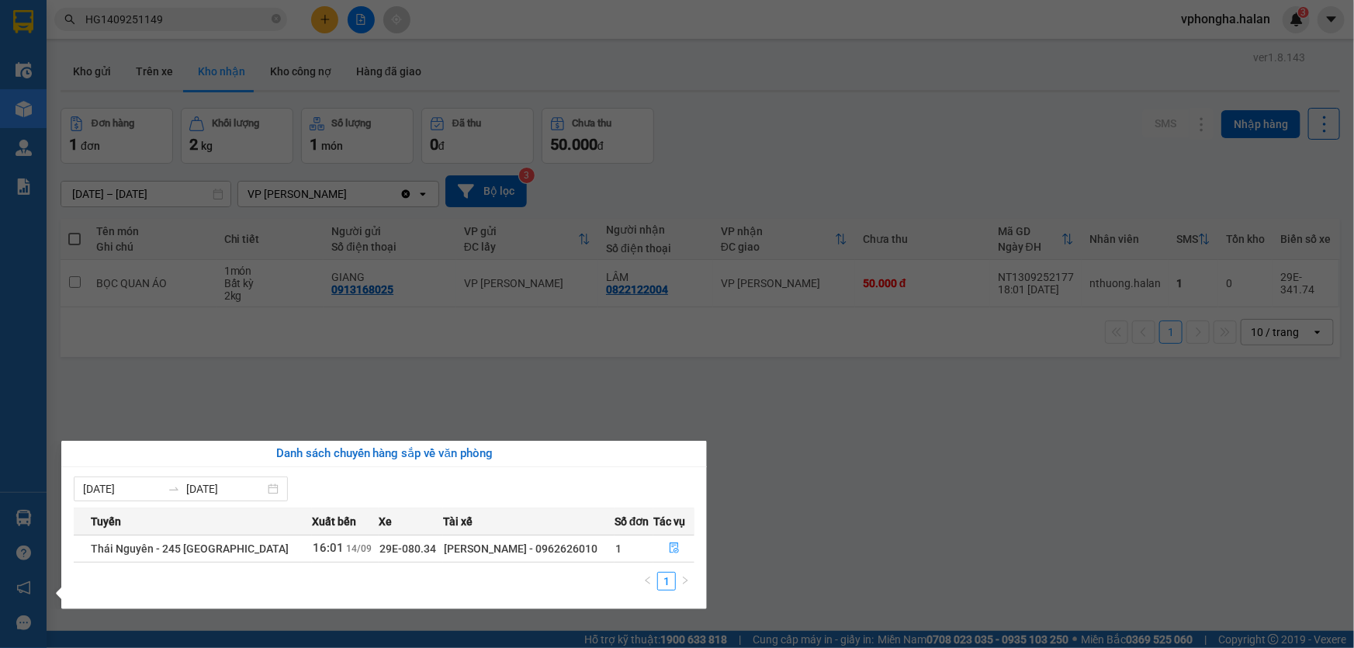
click at [974, 392] on section "Kết quả tìm kiếm ( 1 ) Bộ lọc Mã ĐH Trạng thái Món hàng Thu hộ Tổng cước Chưa c…" at bounding box center [677, 324] width 1354 height 648
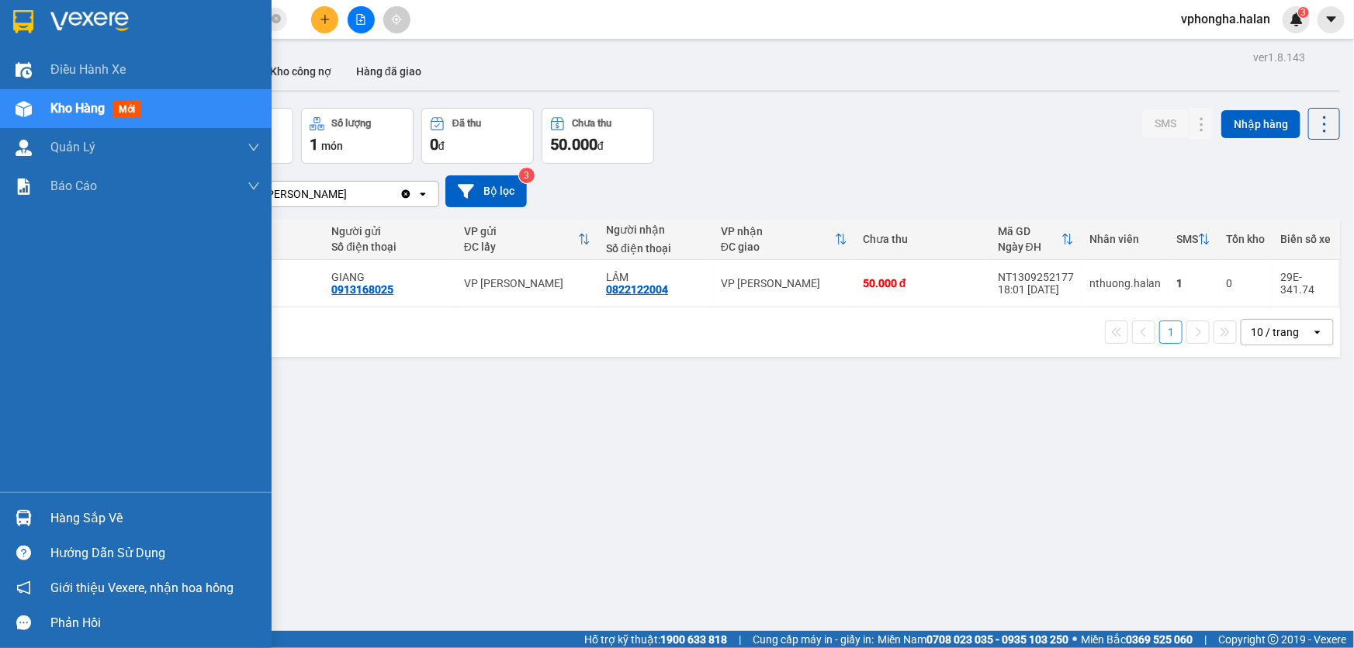
click at [123, 531] on div "Hàng sắp về" at bounding box center [135, 517] width 271 height 35
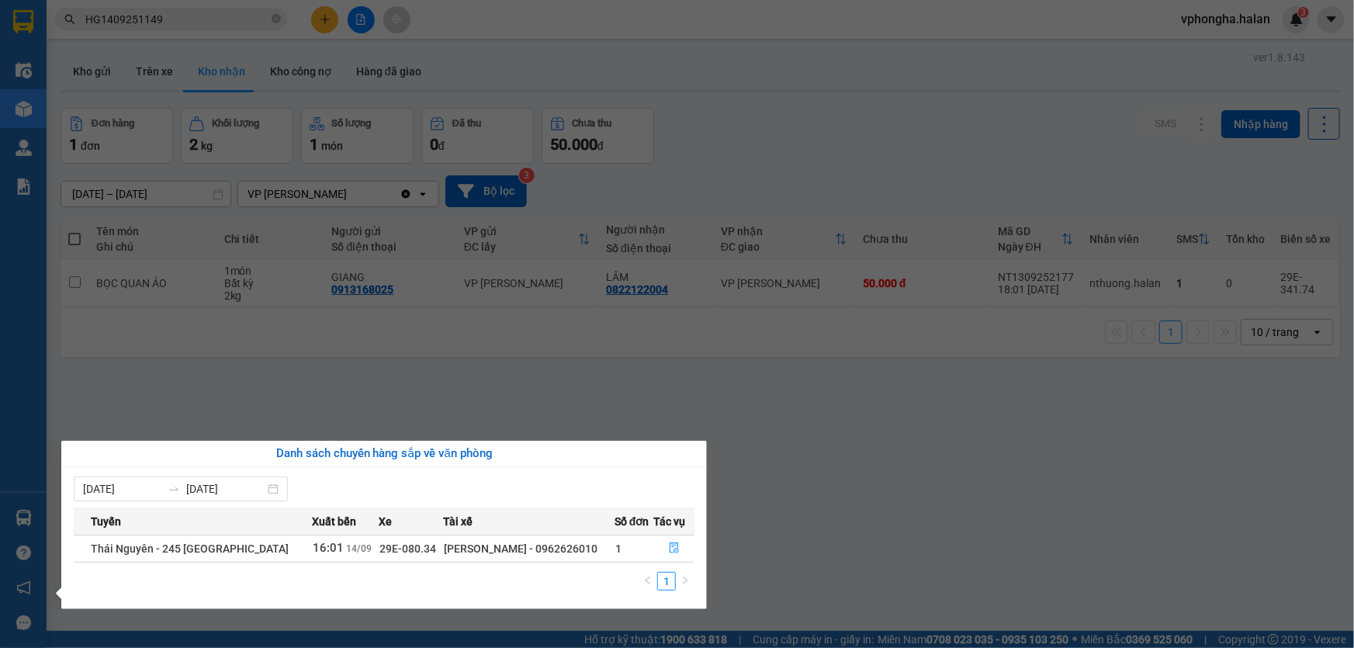
click at [1016, 482] on section "Kết quả tìm kiếm ( 1 ) Bộ lọc Mã ĐH Trạng thái Món hàng Thu hộ Tổng cước Chưa c…" at bounding box center [677, 324] width 1354 height 648
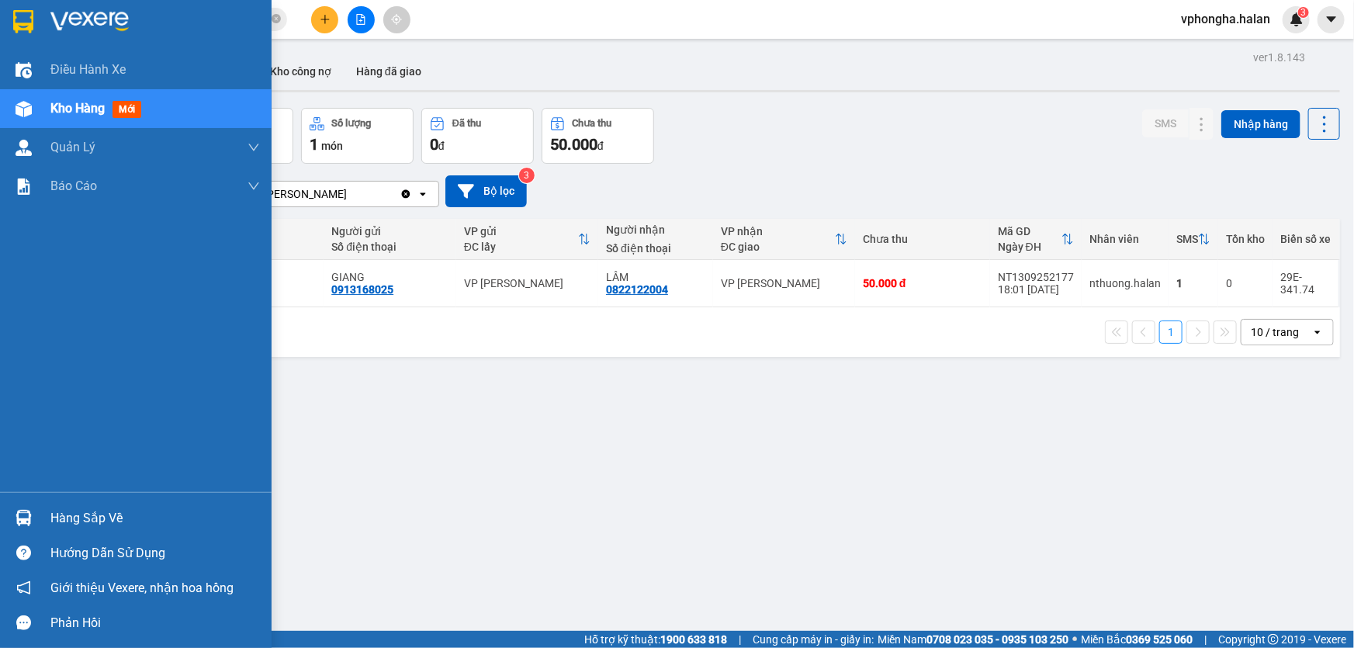
click at [66, 520] on div "Hàng sắp về" at bounding box center [154, 518] width 209 height 23
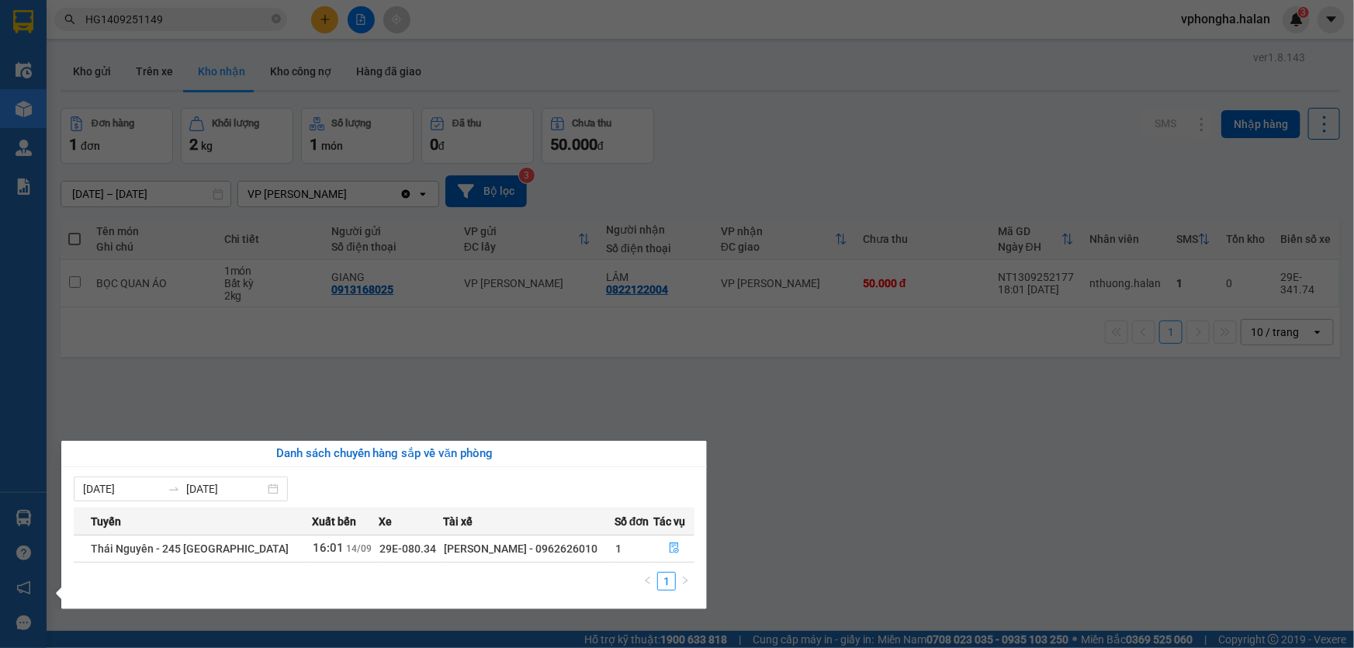
click at [864, 393] on section "Kết quả tìm kiếm ( 1 ) Bộ lọc Mã ĐH Trạng thái Món hàng Thu hộ Tổng cước Chưa c…" at bounding box center [677, 324] width 1354 height 648
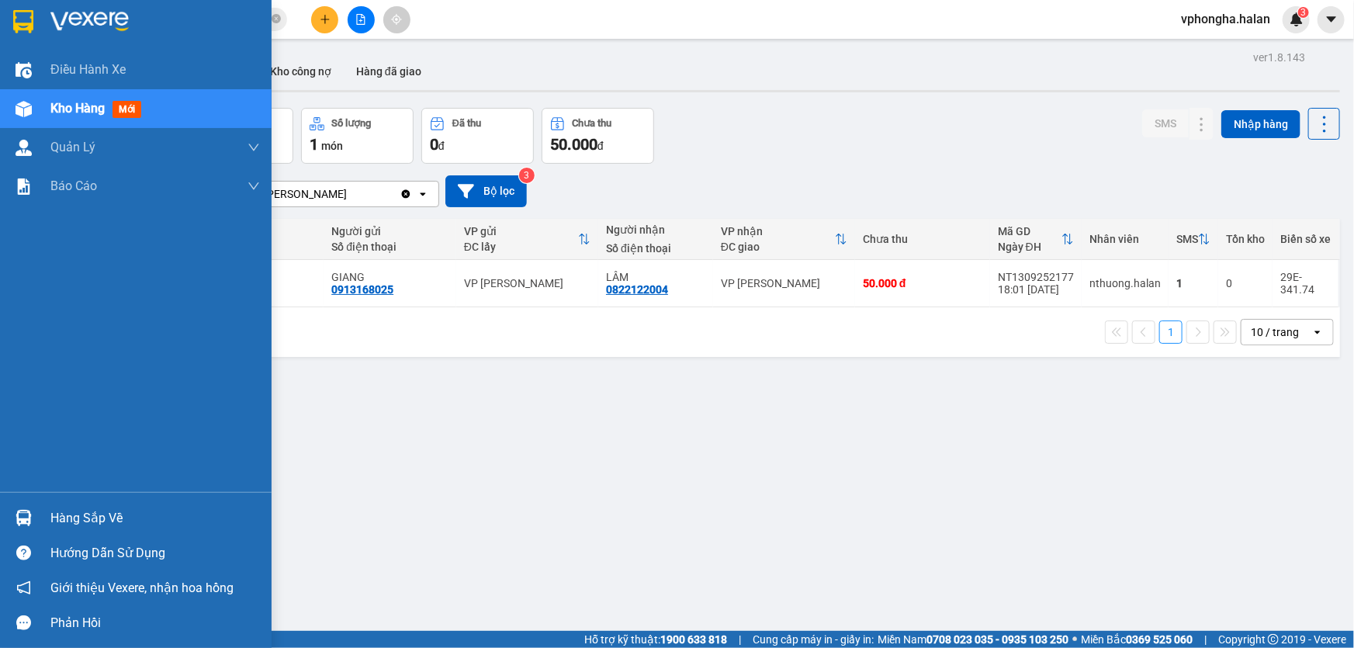
click at [59, 511] on div "Hàng sắp về" at bounding box center [154, 518] width 209 height 23
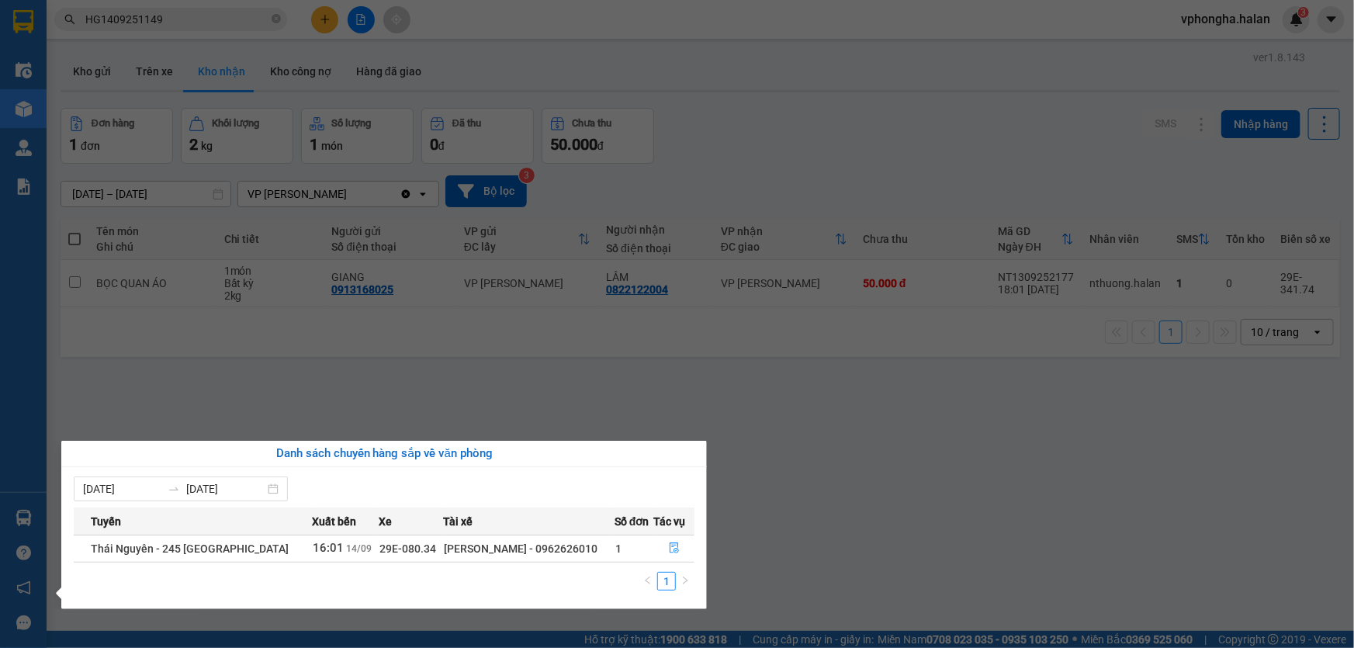
click at [208, 376] on section "Kết quả tìm kiếm ( 1 ) Bộ lọc Mã ĐH Trạng thái Món hàng Thu hộ Tổng cước Chưa c…" at bounding box center [677, 324] width 1354 height 648
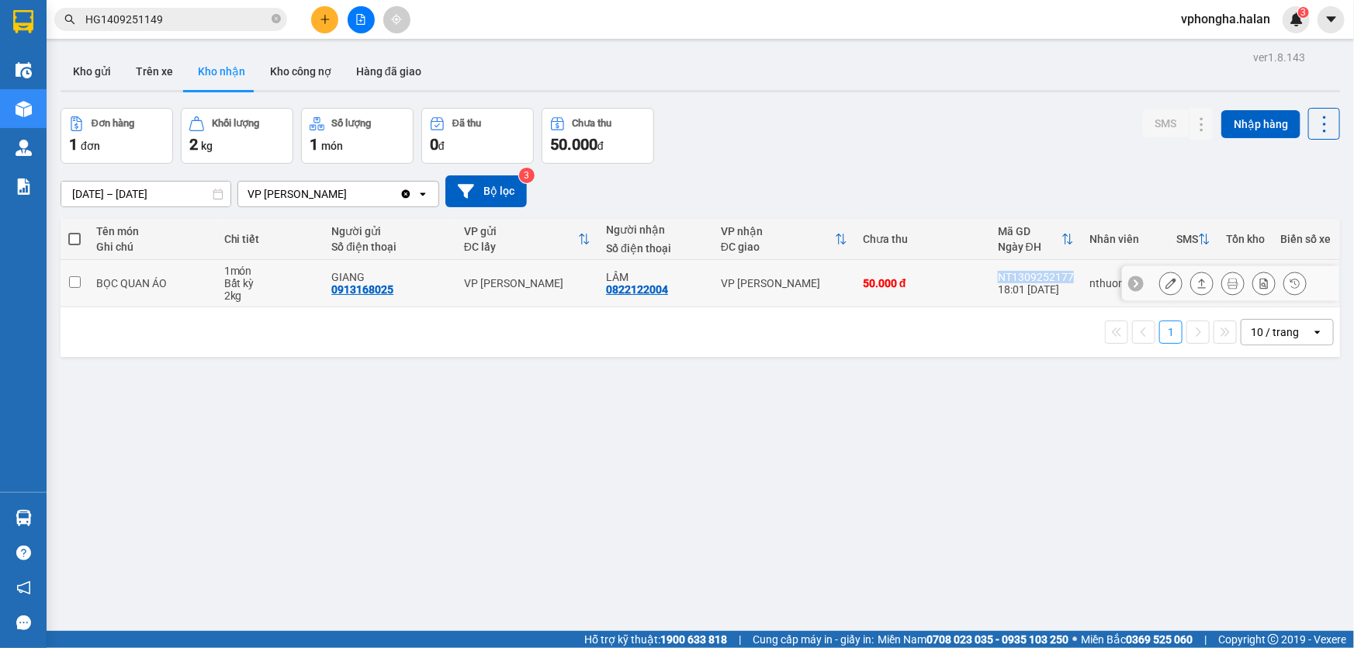
drag, startPoint x: 1070, startPoint y: 275, endPoint x: 987, endPoint y: 271, distance: 82.3
click at [990, 271] on td "NT1309252177 18:01 [DATE]" at bounding box center [1036, 283] width 92 height 47
checkbox input "true"
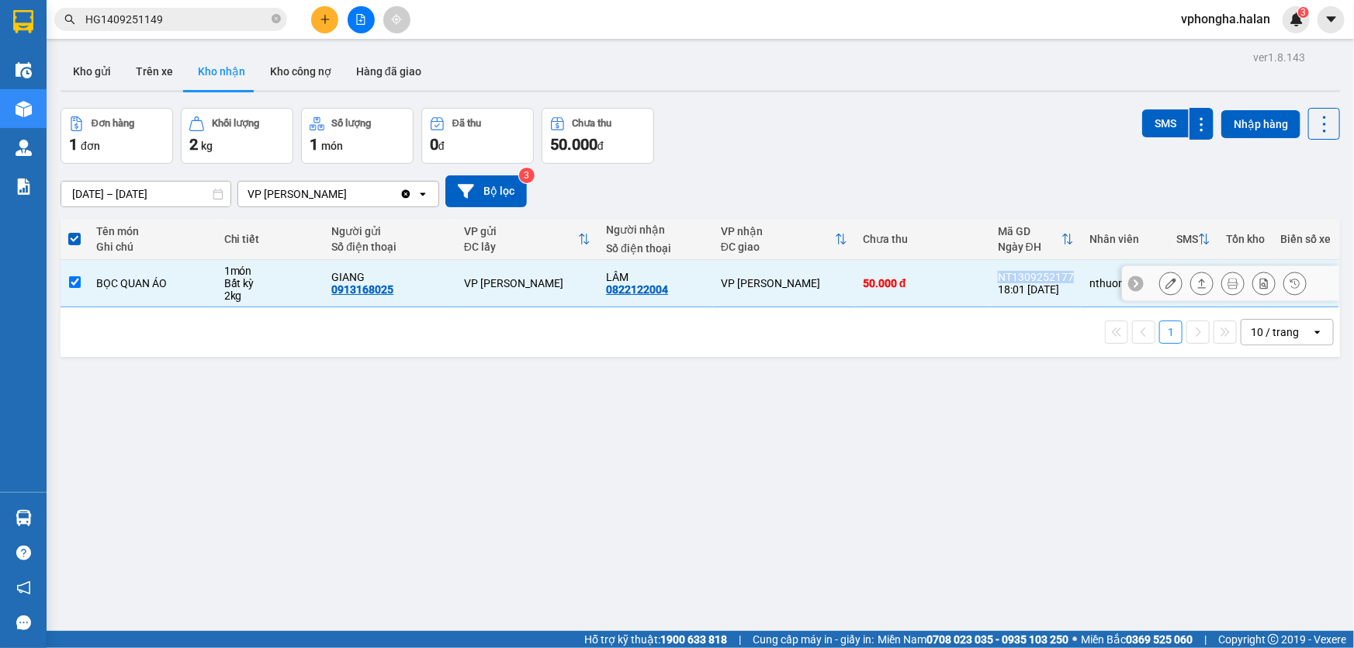
copy div "NT1309252177"
click at [278, 19] on icon "close-circle" at bounding box center [275, 18] width 9 height 9
click at [198, 19] on input "text" at bounding box center [176, 19] width 183 height 17
paste input "NT1309252177"
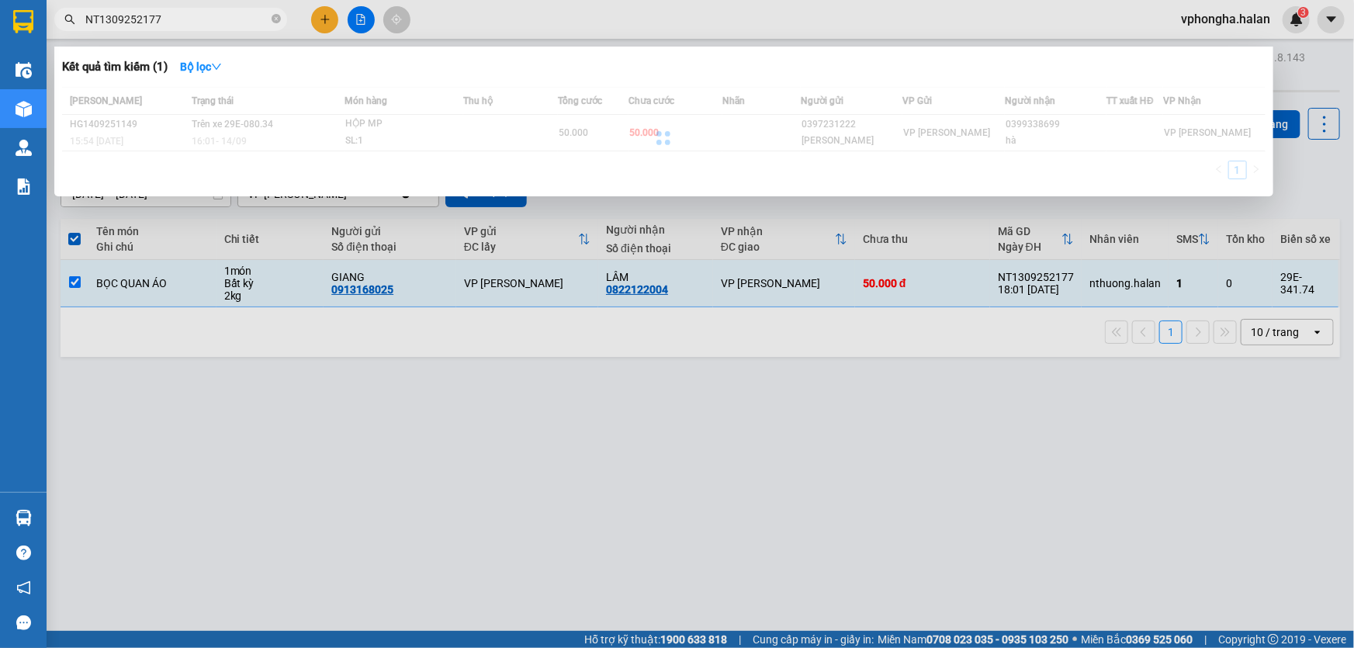
type input "NT1309252177"
click at [314, 148] on div at bounding box center [663, 138] width 1203 height 102
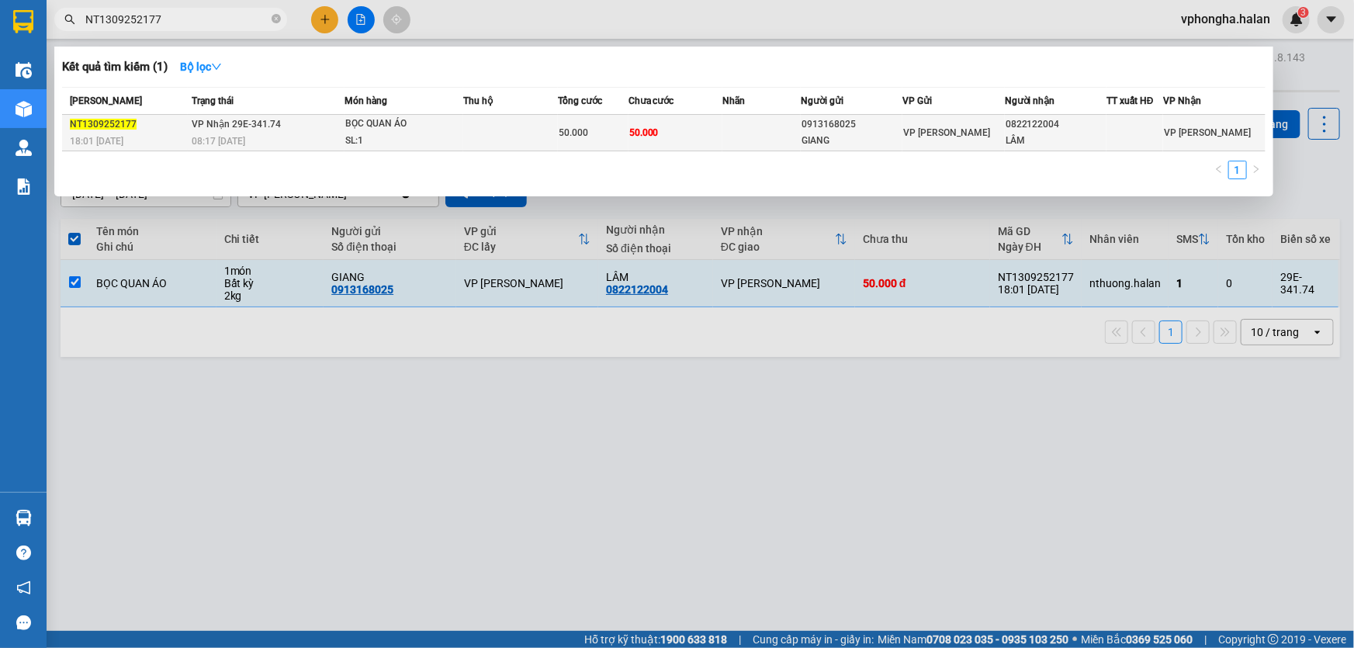
click at [427, 131] on div "BỌC QUAN ÁO" at bounding box center [403, 124] width 116 height 17
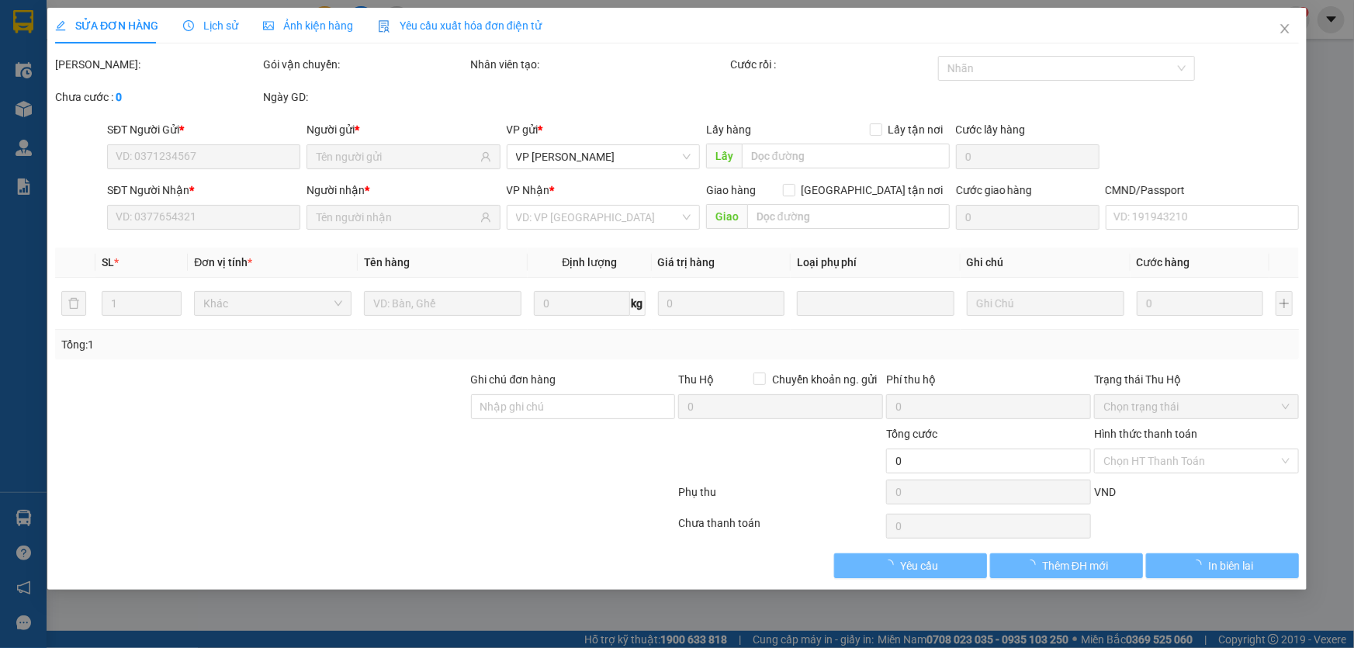
type input "0913168025"
type input "GIANG"
type input "0822122004"
type input "LÂM"
type input "50.000"
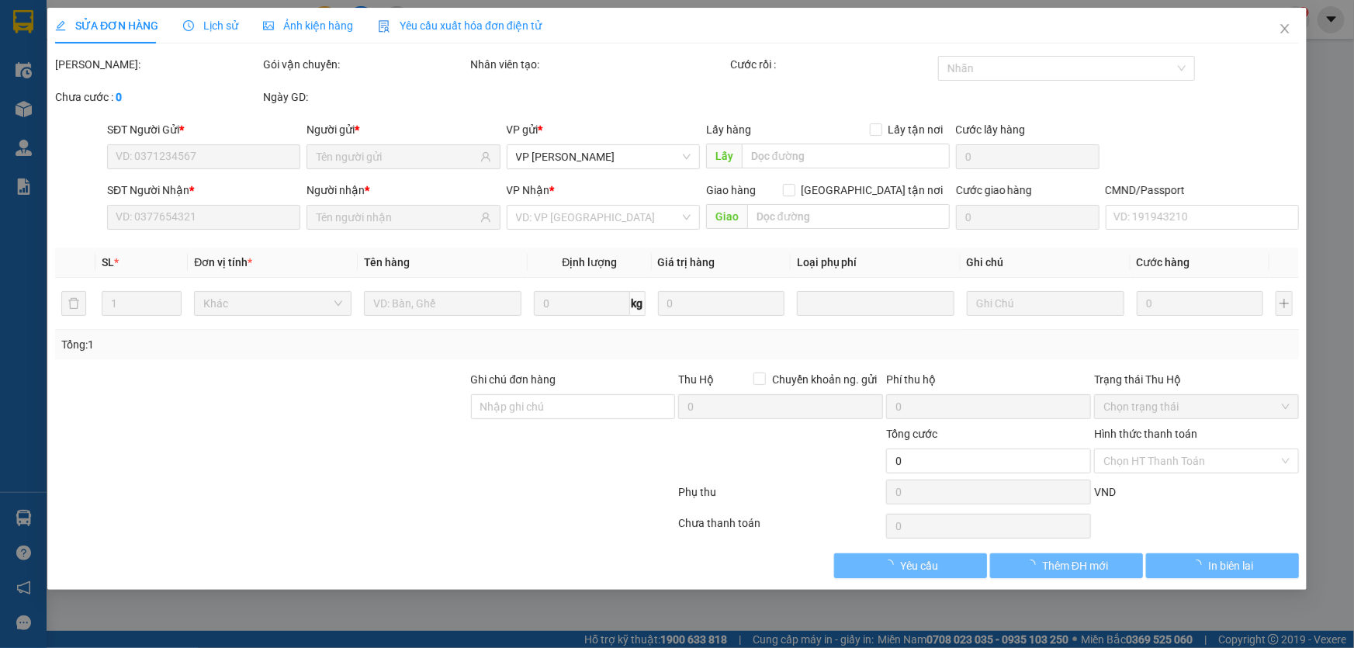
type input "50.000"
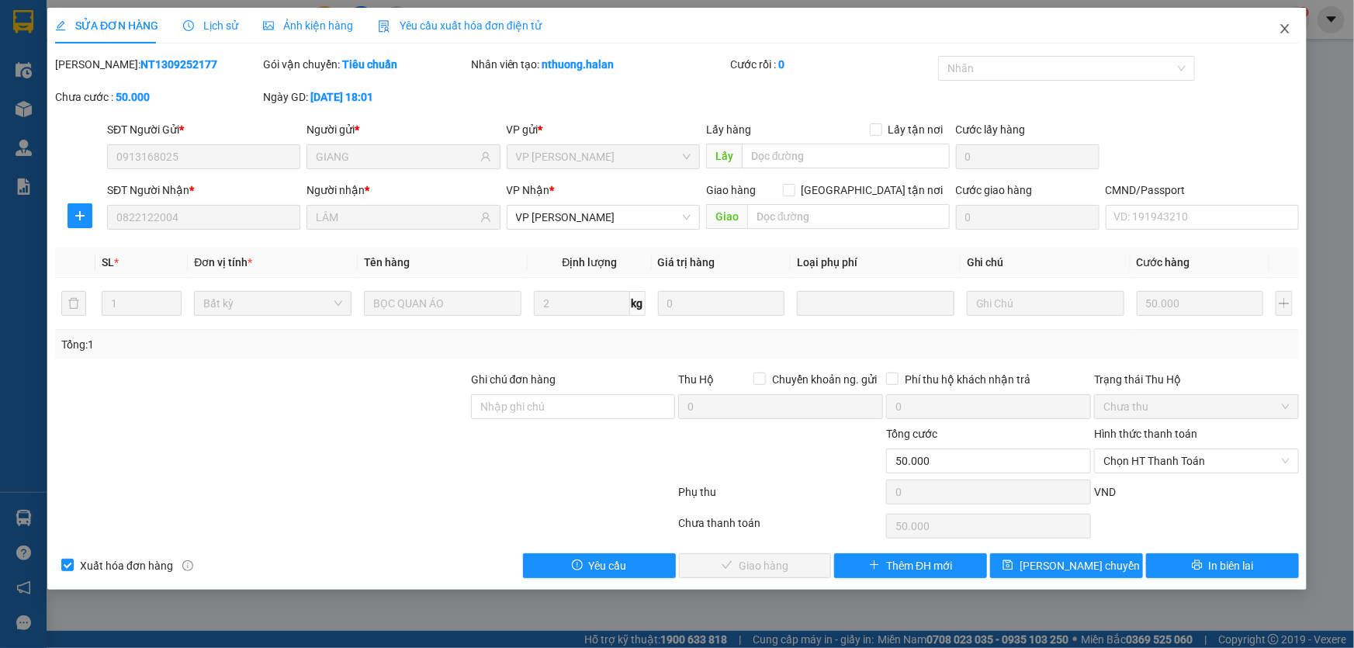
click at [1288, 31] on icon "close" at bounding box center [1284, 28] width 12 height 12
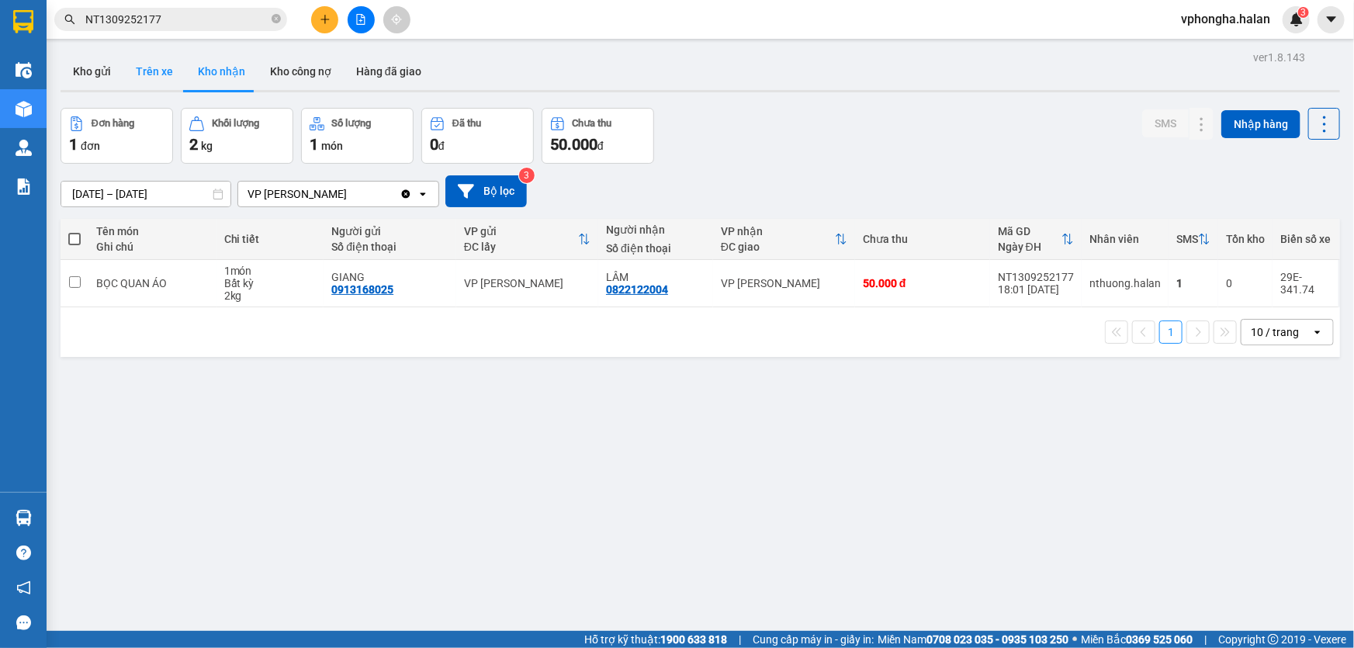
click at [144, 58] on button "Trên xe" at bounding box center [154, 71] width 62 height 37
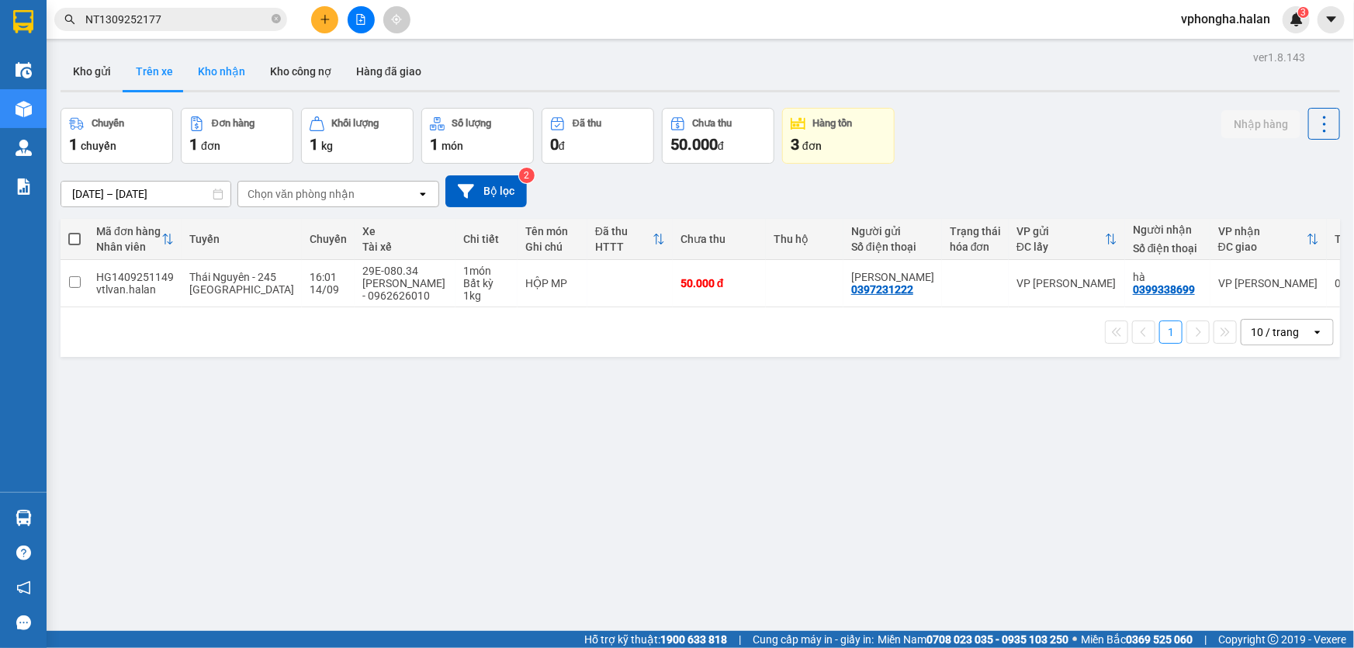
click at [209, 70] on button "Kho nhận" at bounding box center [221, 71] width 72 height 37
type input "[DATE] – [DATE]"
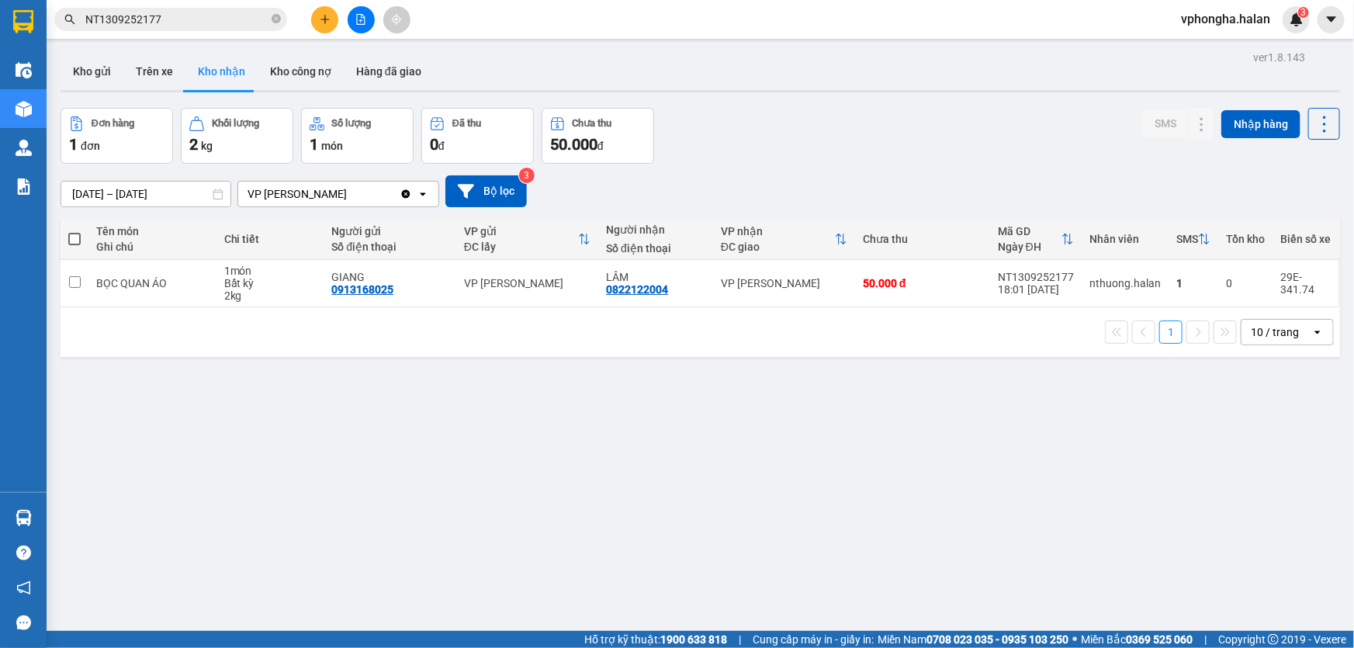
click at [213, 70] on button "Kho nhận" at bounding box center [221, 71] width 72 height 37
click at [538, 535] on div "ver 1.8.143 Kho gửi Trên xe Kho nhận Kho công nợ Hàng đã giao Đơn hàng 1 đơn Kh…" at bounding box center [700, 371] width 1292 height 648
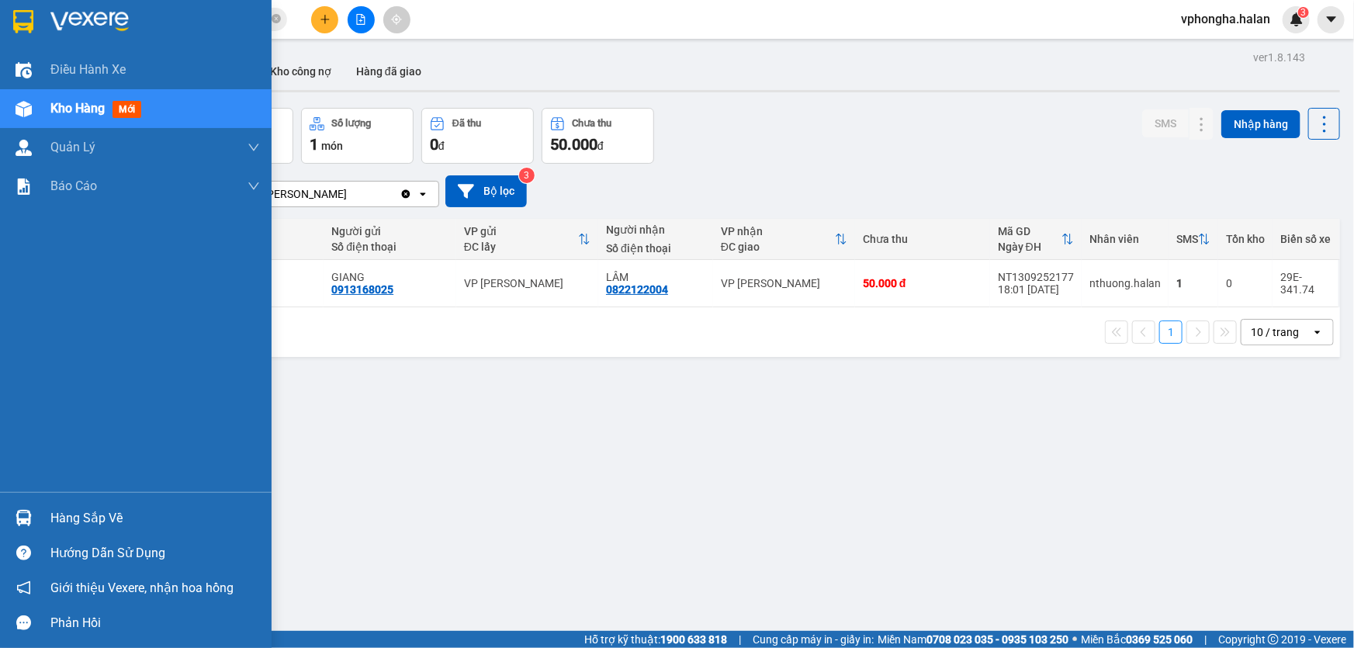
click at [118, 523] on div "Hàng sắp về" at bounding box center [154, 518] width 209 height 23
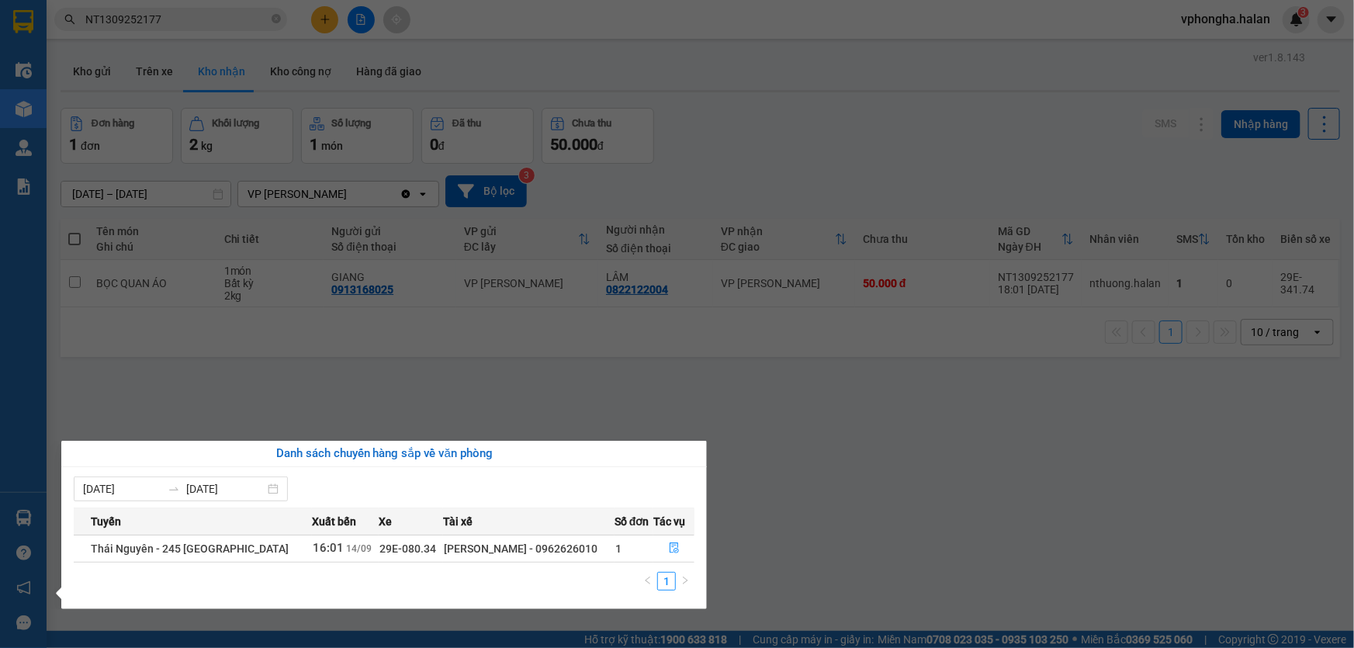
click at [749, 393] on section "Kết quả tìm kiếm ( 1 ) Bộ lọc Mã ĐH Trạng thái Món hàng Thu hộ Tổng cước Chưa c…" at bounding box center [677, 324] width 1354 height 648
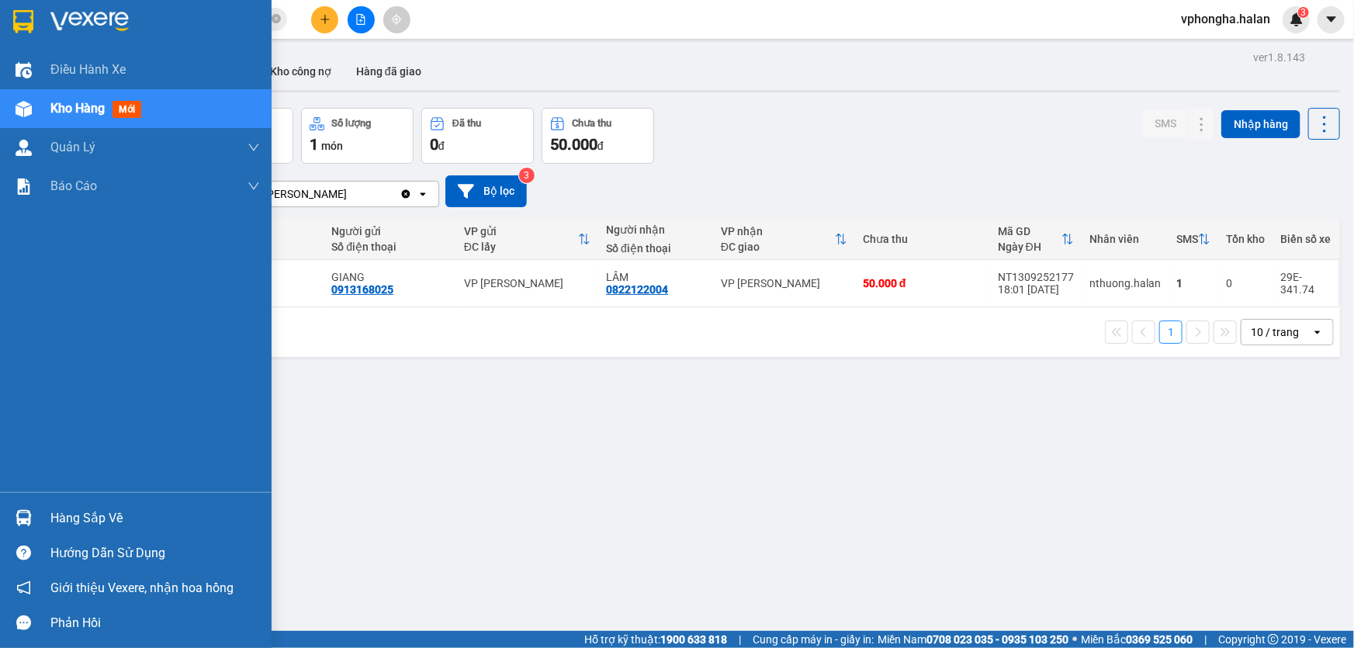
click at [116, 521] on div "Hàng sắp về" at bounding box center [154, 518] width 209 height 23
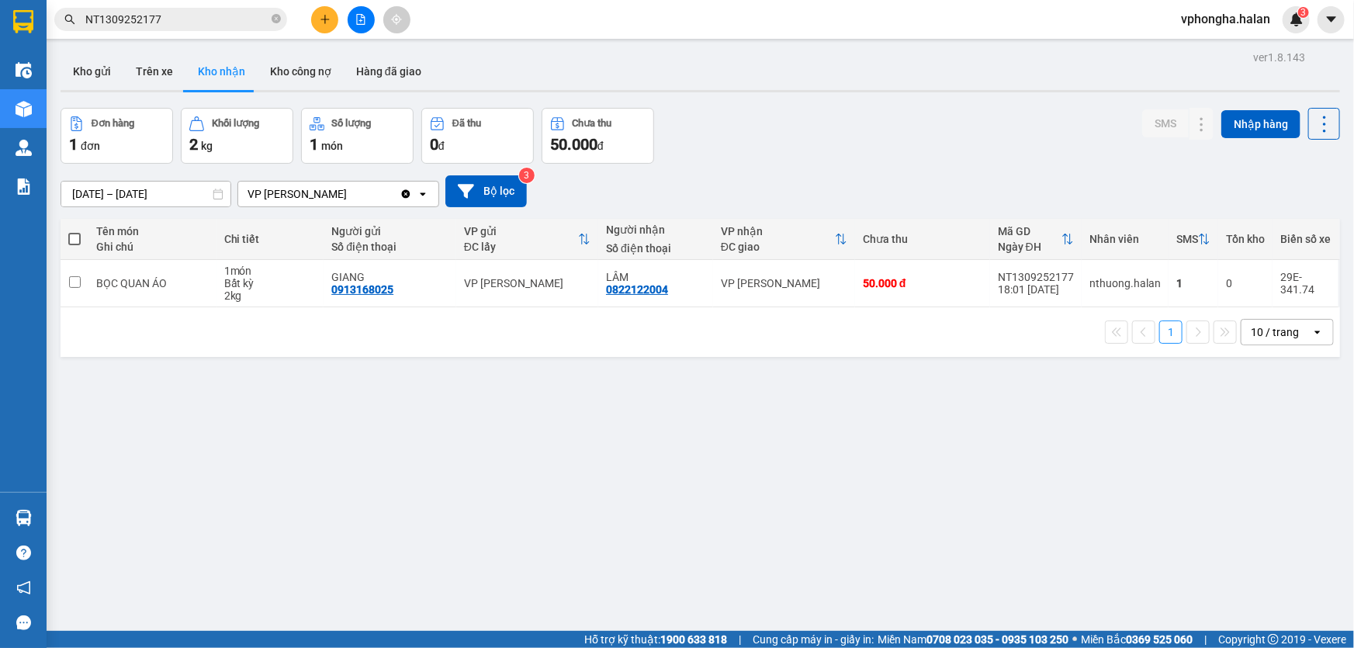
click at [861, 420] on section "Kết quả tìm kiếm ( 1 ) Bộ lọc Mã ĐH Trạng thái Món hàng Thu hộ Tổng cước Chưa c…" at bounding box center [677, 324] width 1354 height 648
drag, startPoint x: 1068, startPoint y: 273, endPoint x: 989, endPoint y: 275, distance: 79.2
click at [990, 275] on td "NT1309252177 18:01 [DATE]" at bounding box center [1036, 283] width 92 height 47
checkbox input "true"
copy div "NT1309252177"
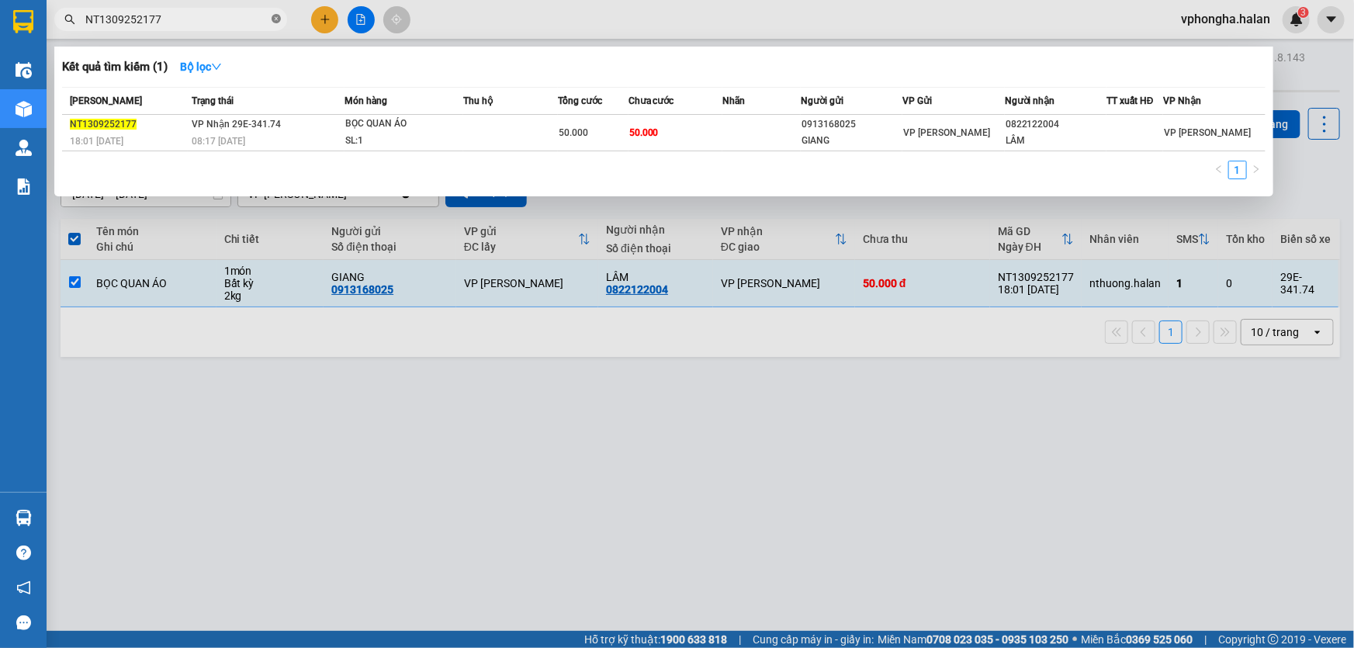
click at [277, 19] on icon "close-circle" at bounding box center [275, 18] width 9 height 9
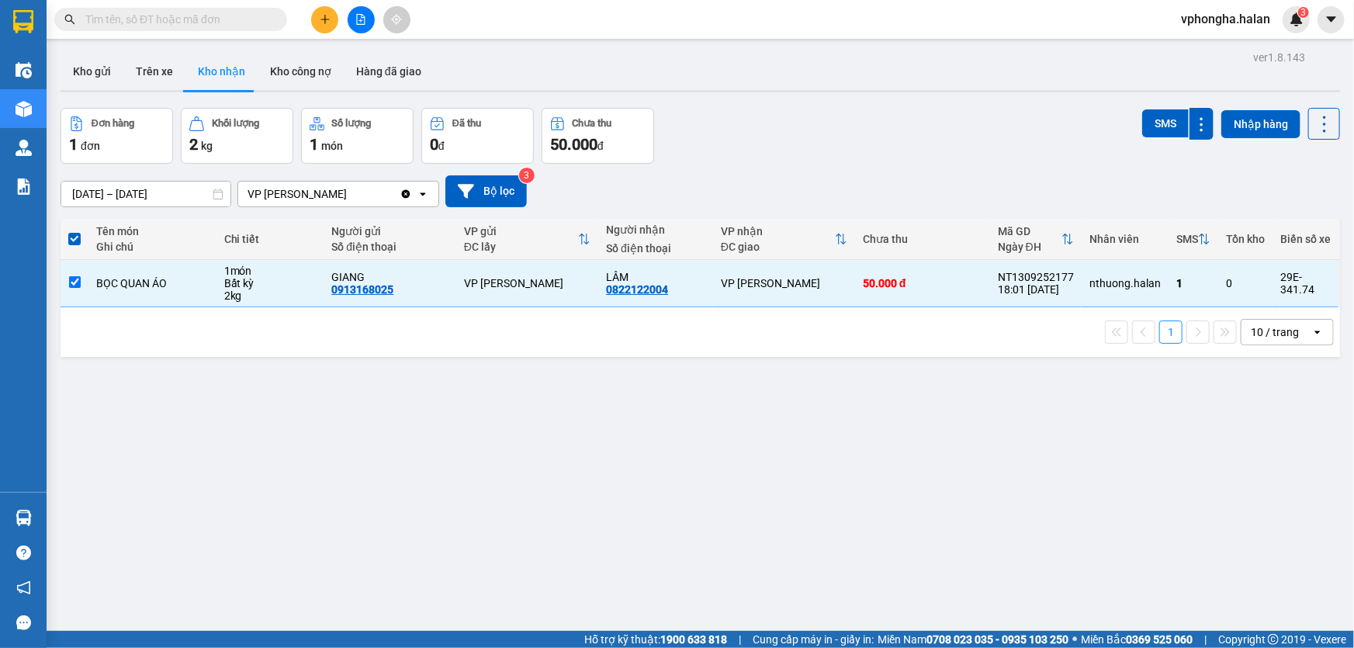
click at [209, 19] on input "text" at bounding box center [176, 19] width 183 height 17
paste input "NT1309252177"
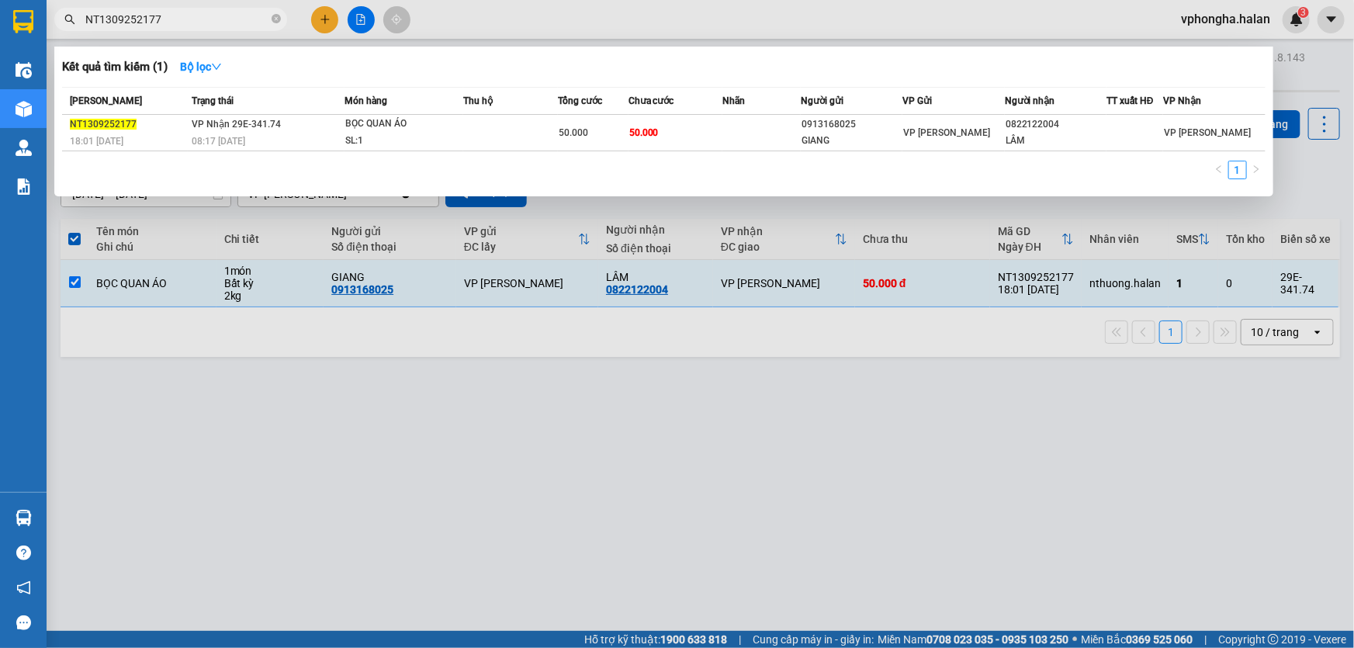
type input "NT1309252177"
click at [300, 126] on td "VP Nhận 29E-341.74 08:17 [DATE]" at bounding box center [266, 133] width 157 height 36
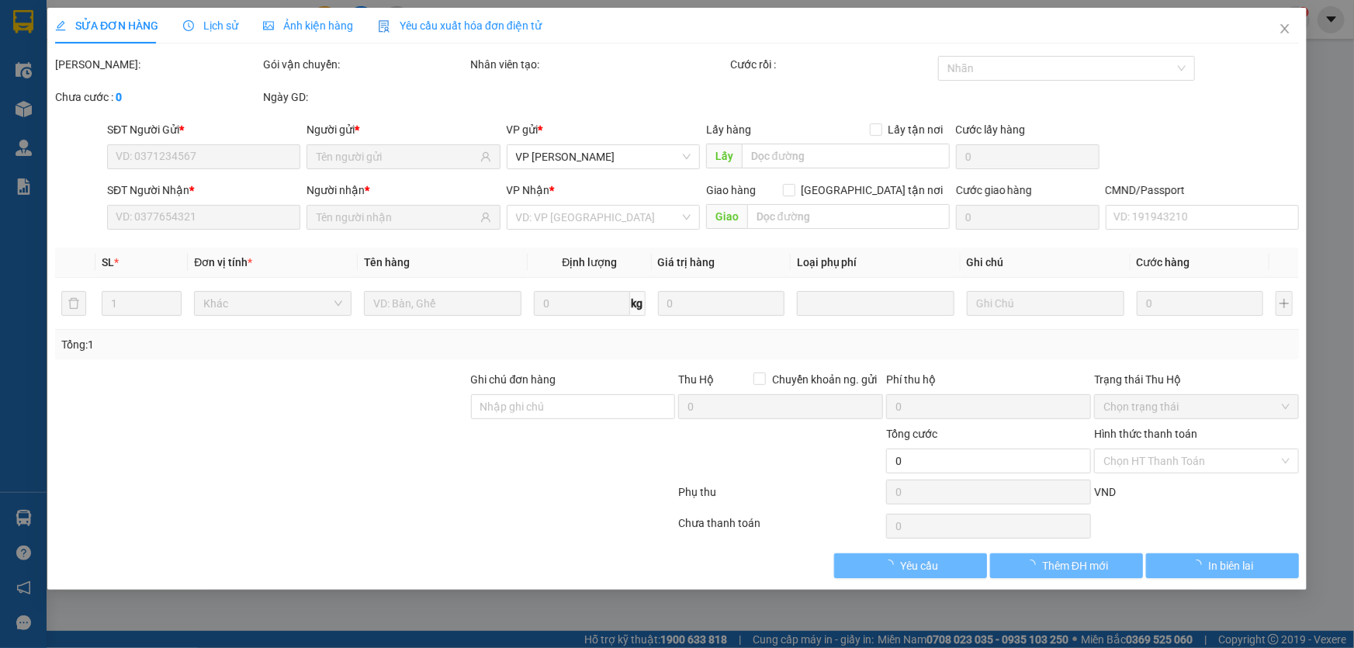
type input "0913168025"
type input "GIANG"
type input "0822122004"
type input "LÂM"
type input "50.000"
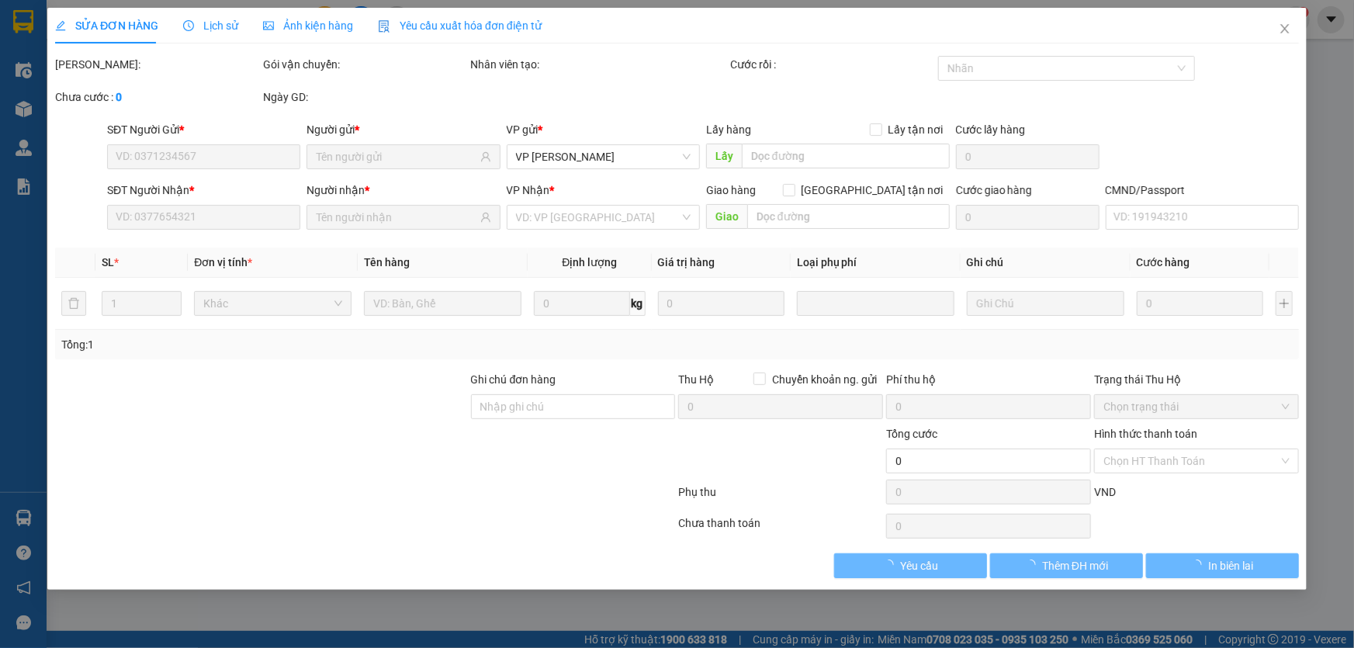
type input "50.000"
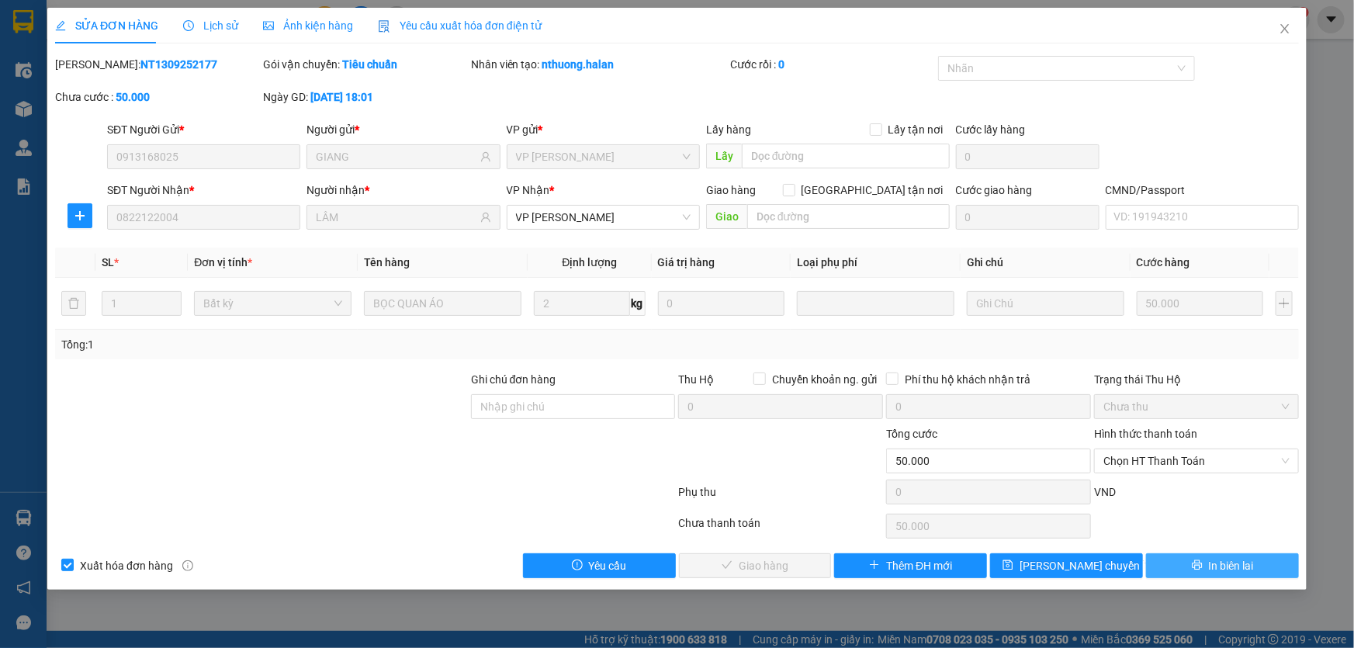
click at [1233, 563] on span "In biên lai" at bounding box center [1231, 565] width 45 height 17
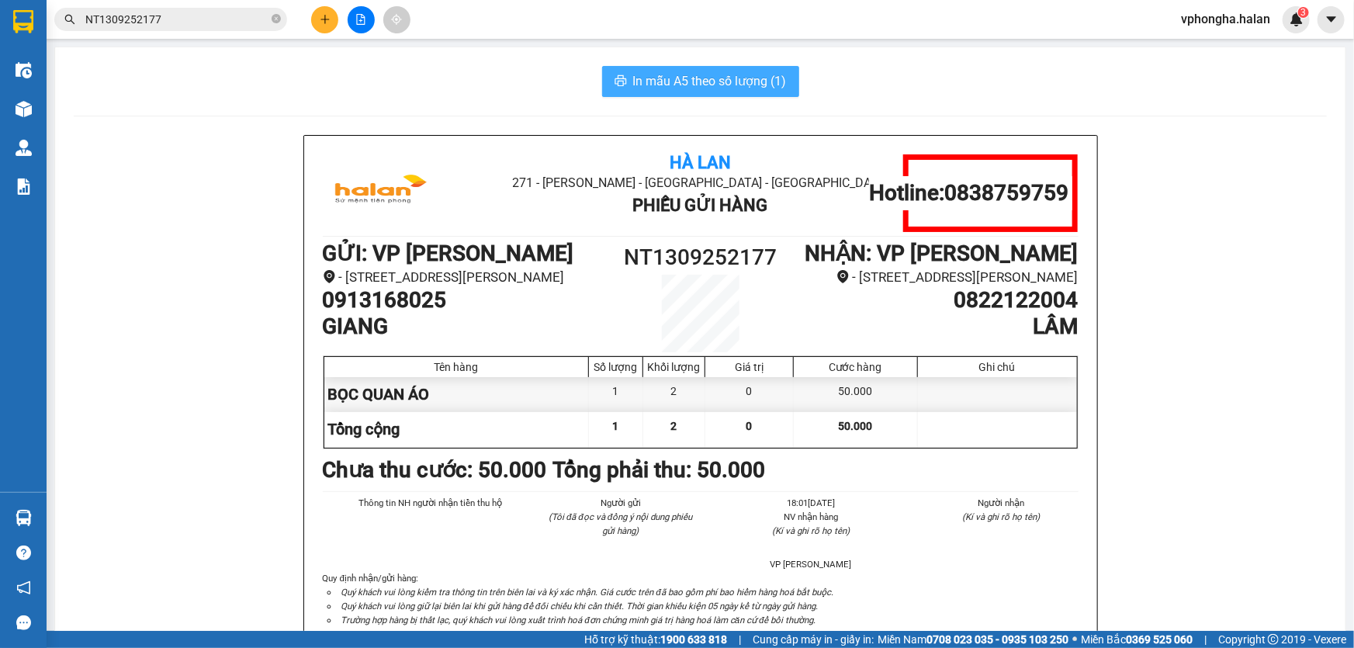
click at [763, 87] on span "In mẫu A5 theo số lượng (1)" at bounding box center [710, 80] width 154 height 19
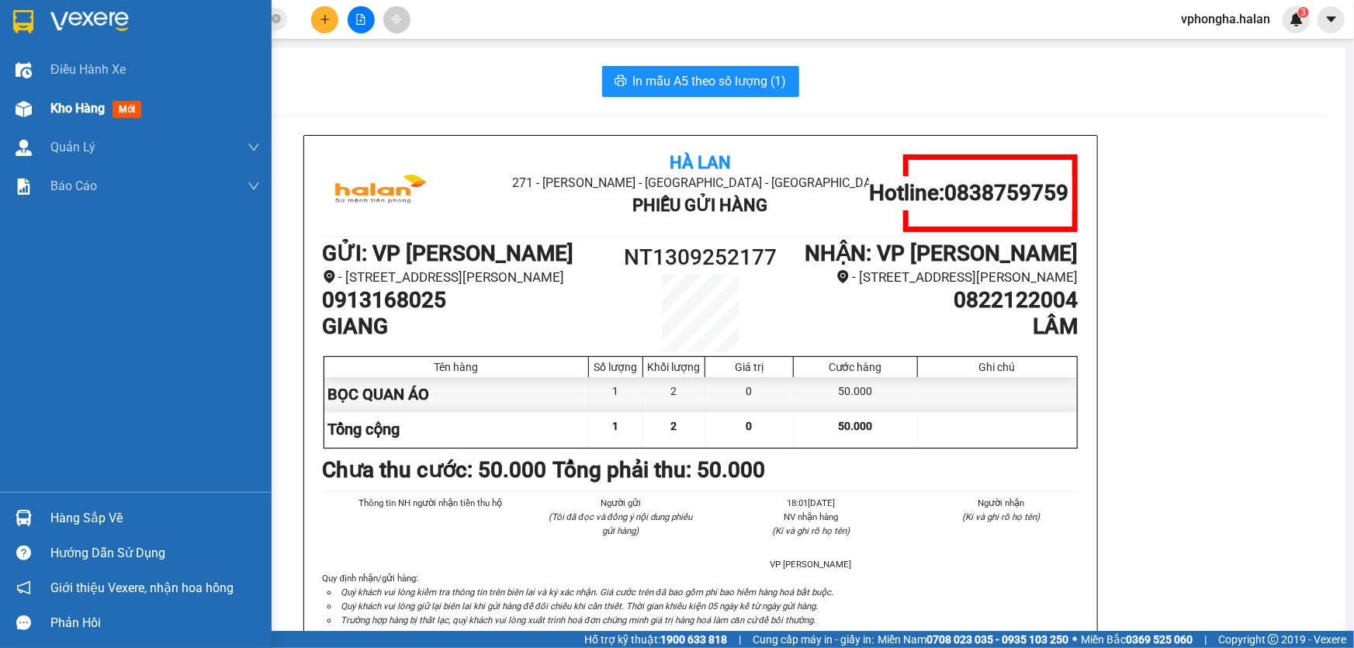
click at [77, 105] on span "Kho hàng" at bounding box center [77, 108] width 54 height 15
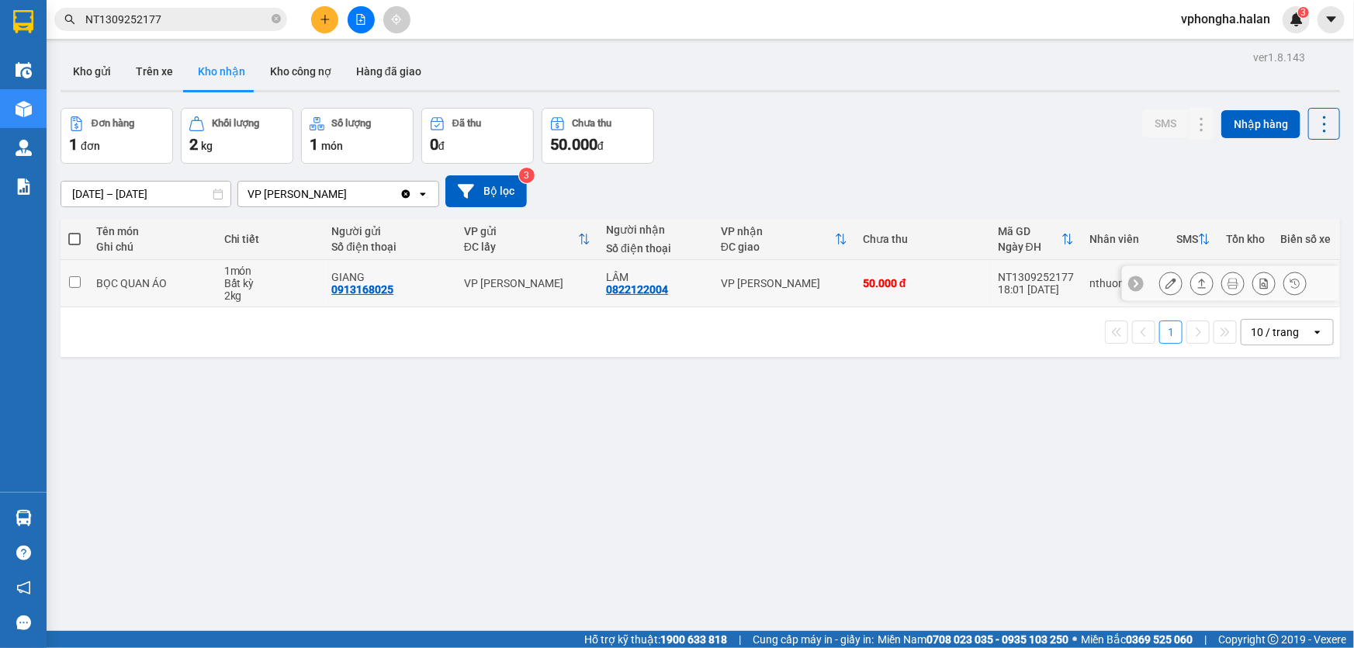
click at [70, 275] on td at bounding box center [75, 283] width 28 height 47
checkbox input "true"
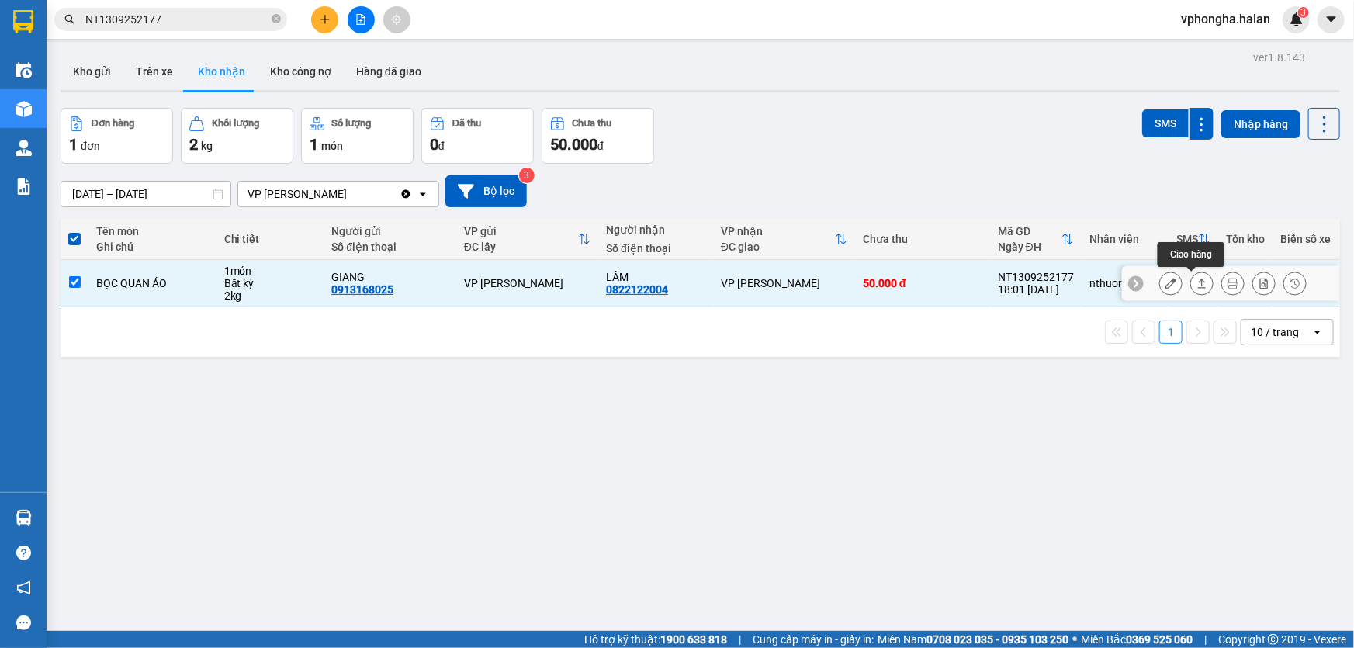
click at [1196, 282] on icon at bounding box center [1201, 283] width 11 height 11
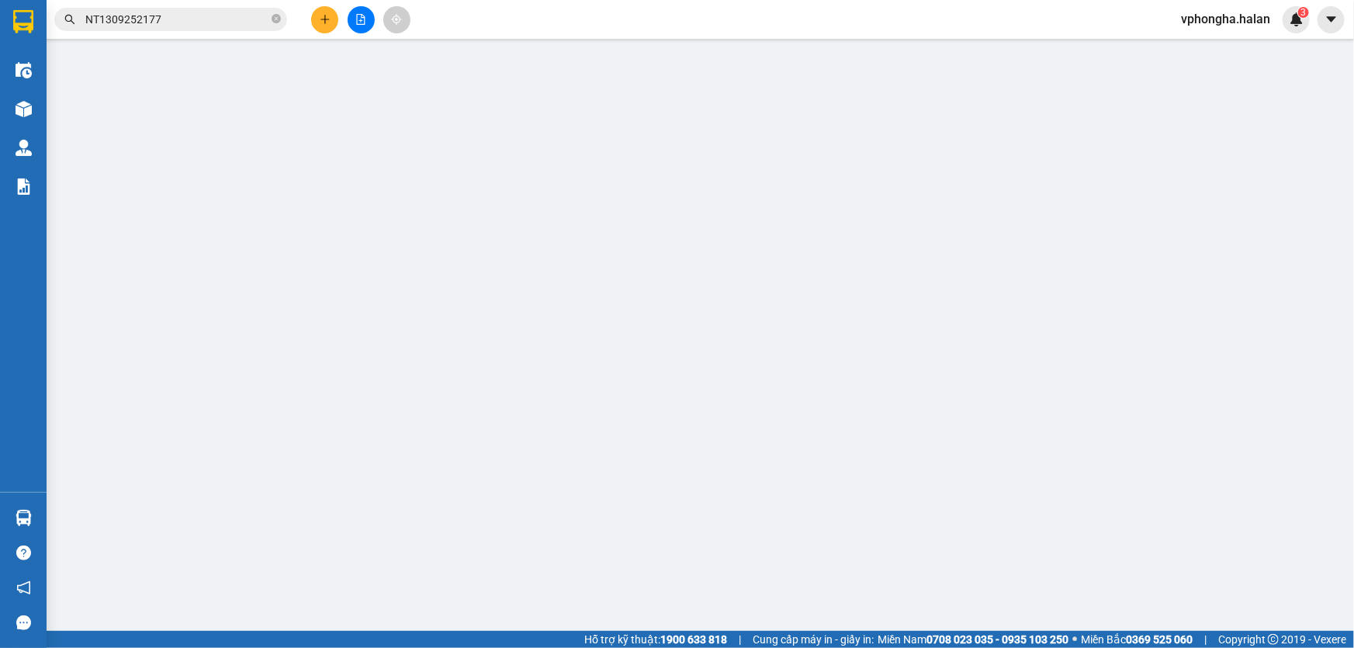
type input "0913168025"
type input "GIANG"
type input "0822122004"
type input "LÂM"
type input "50.000"
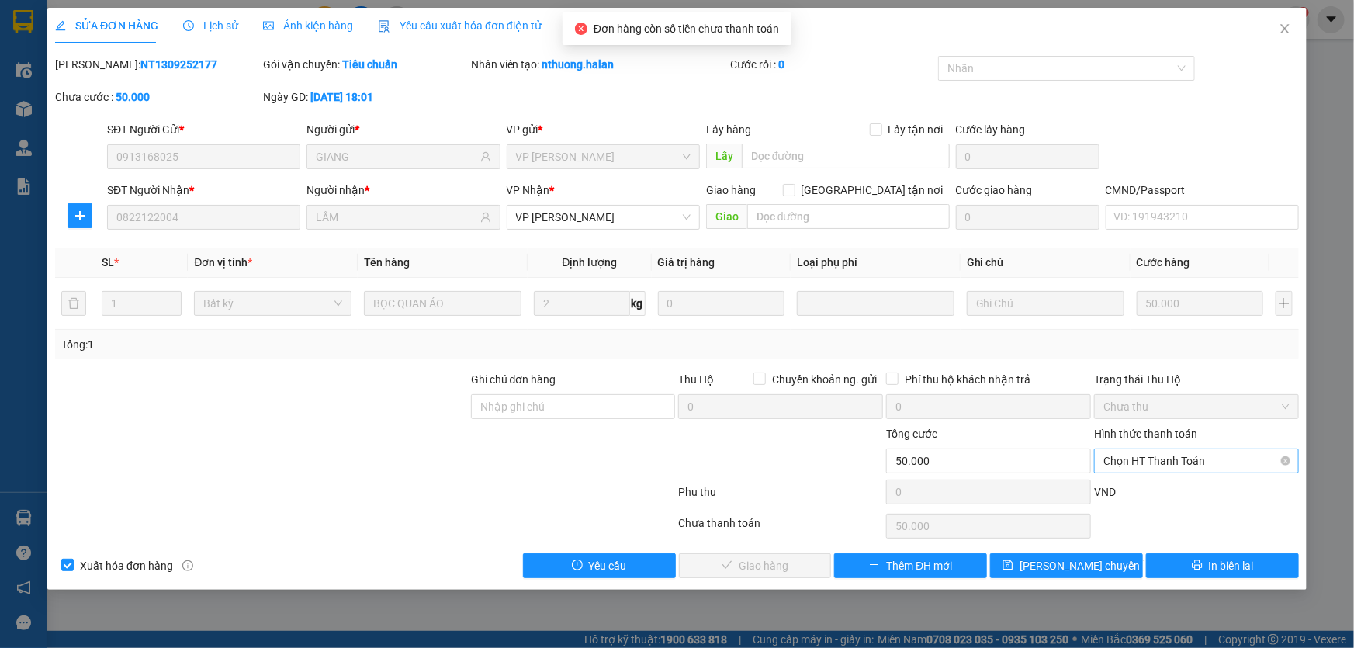
click at [1170, 451] on span "Chọn HT Thanh Toán" at bounding box center [1196, 460] width 186 height 23
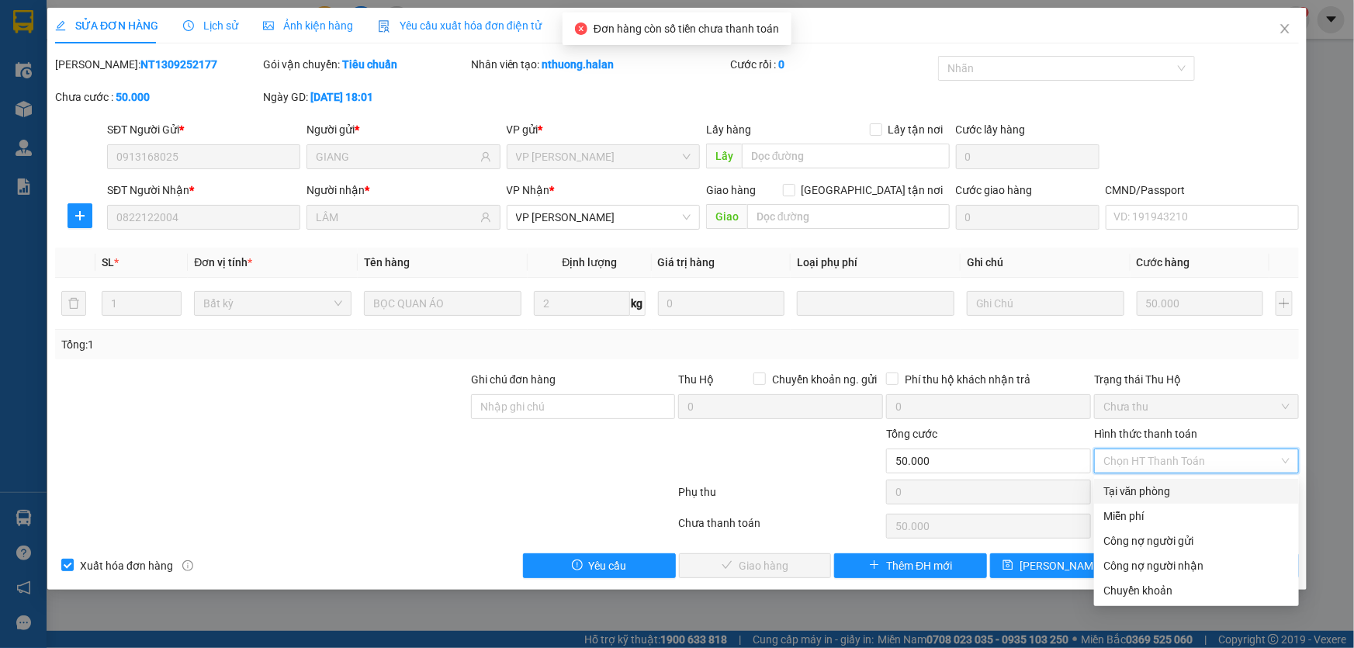
click at [1155, 490] on div "Tại văn phòng" at bounding box center [1196, 490] width 186 height 17
type input "0"
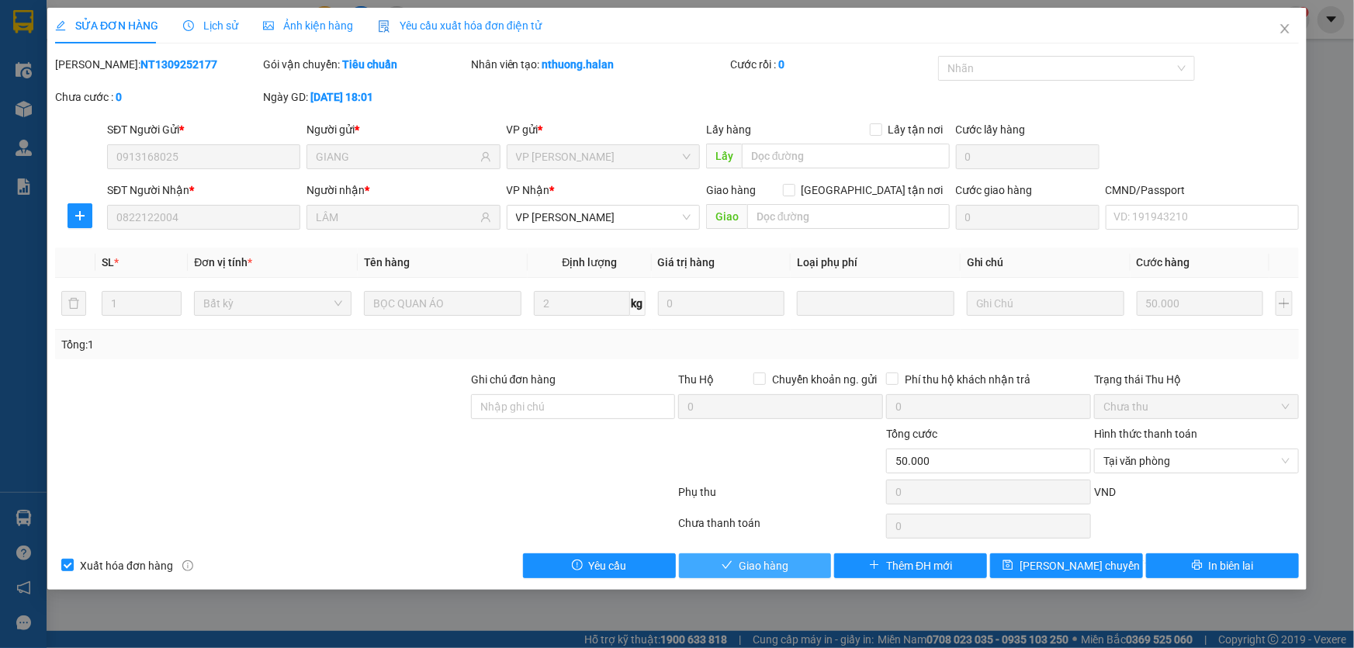
click at [796, 563] on button "Giao hàng" at bounding box center [755, 565] width 153 height 25
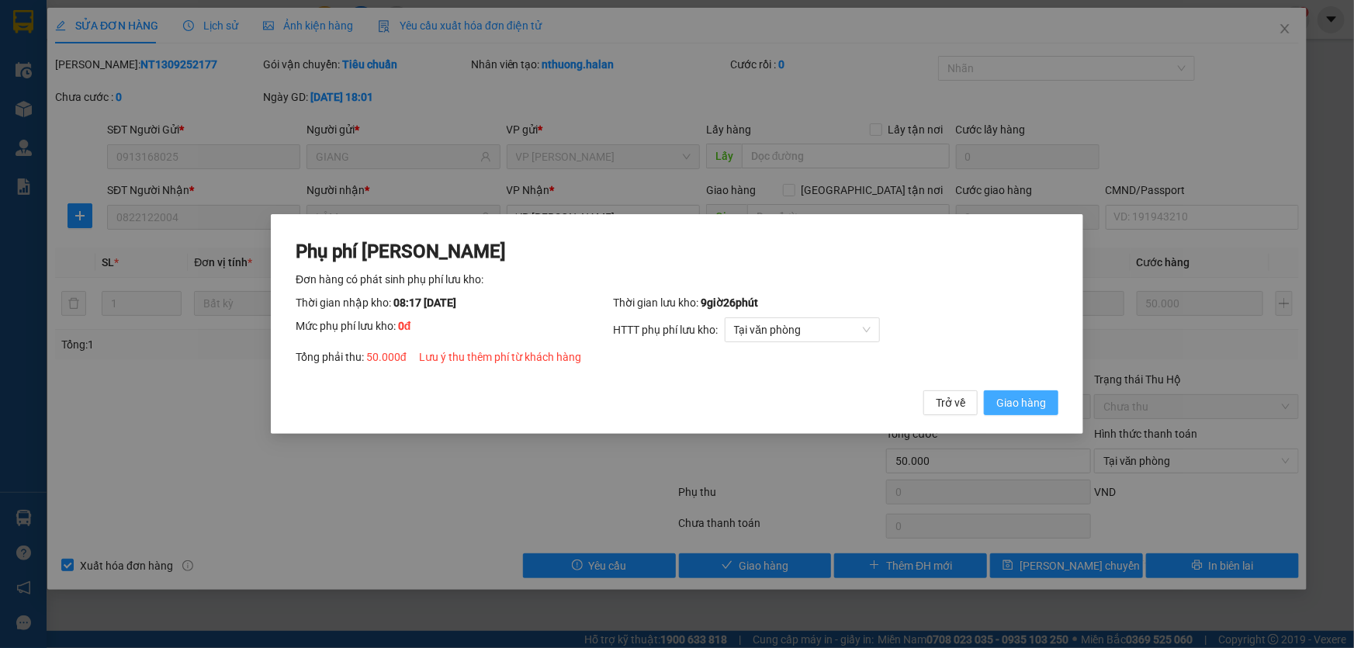
click at [1036, 395] on span "Giao hàng" at bounding box center [1021, 402] width 50 height 17
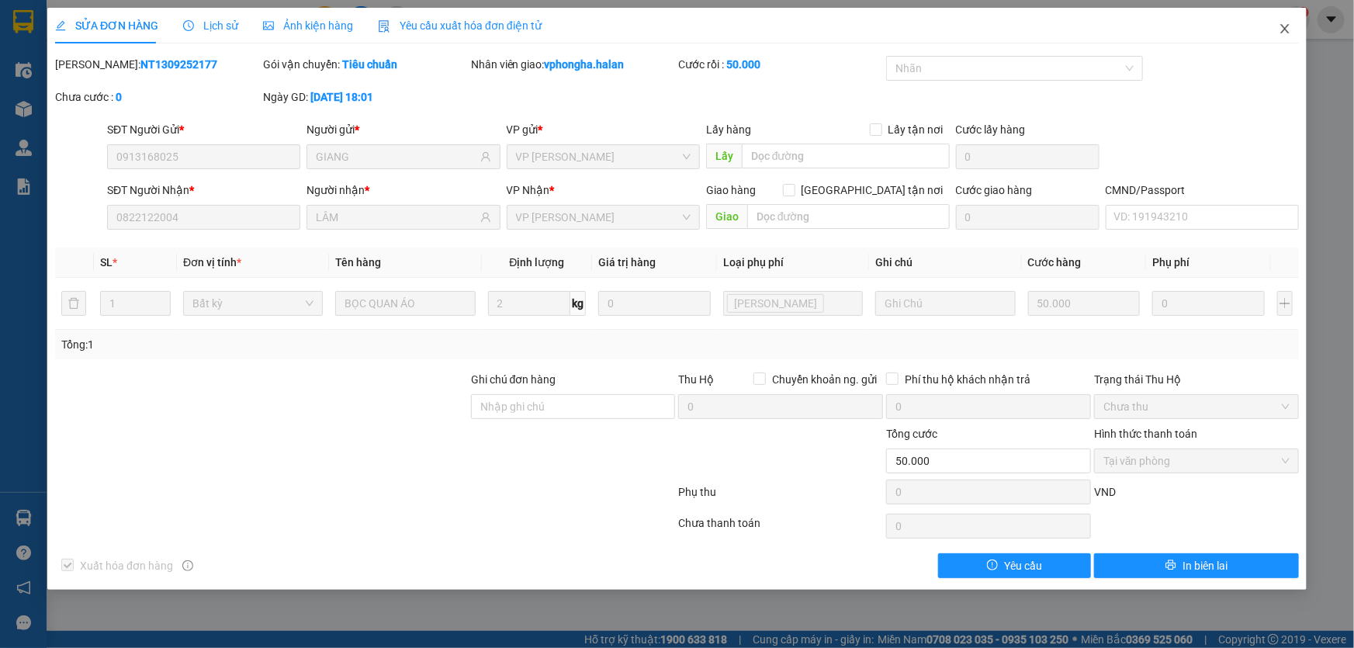
click at [1281, 26] on icon "close" at bounding box center [1284, 28] width 12 height 12
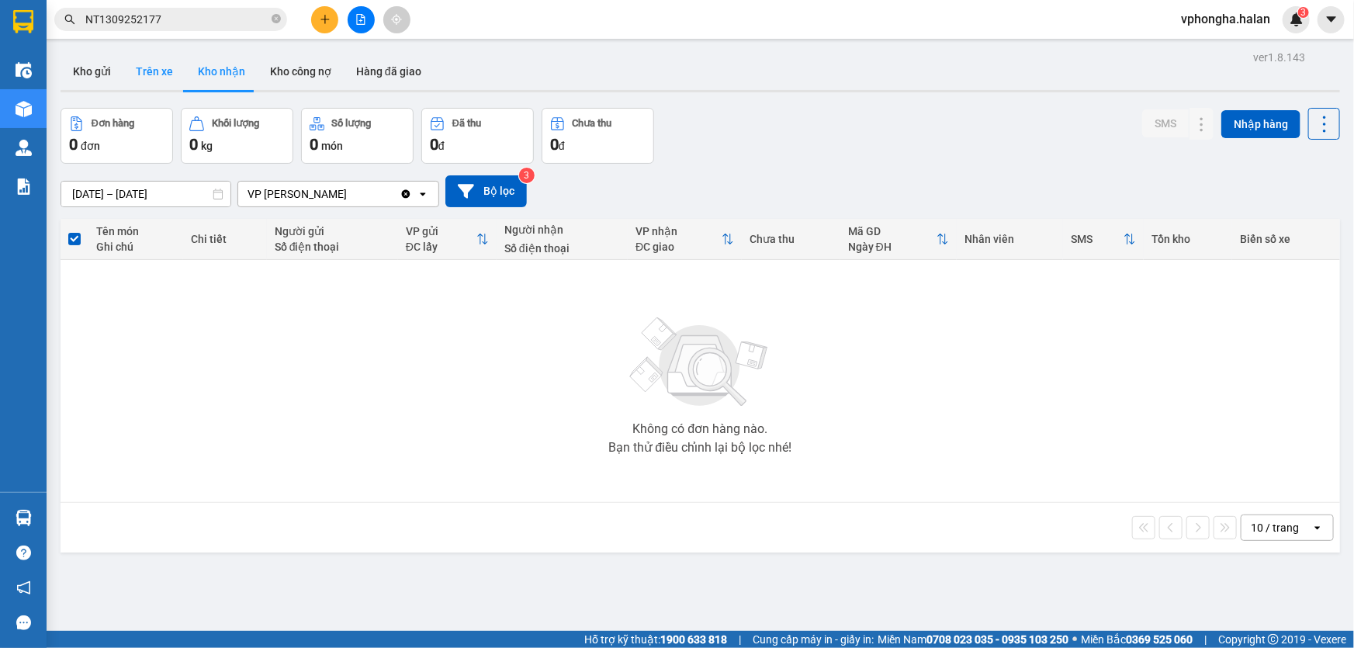
click at [164, 53] on button "Trên xe" at bounding box center [154, 71] width 62 height 37
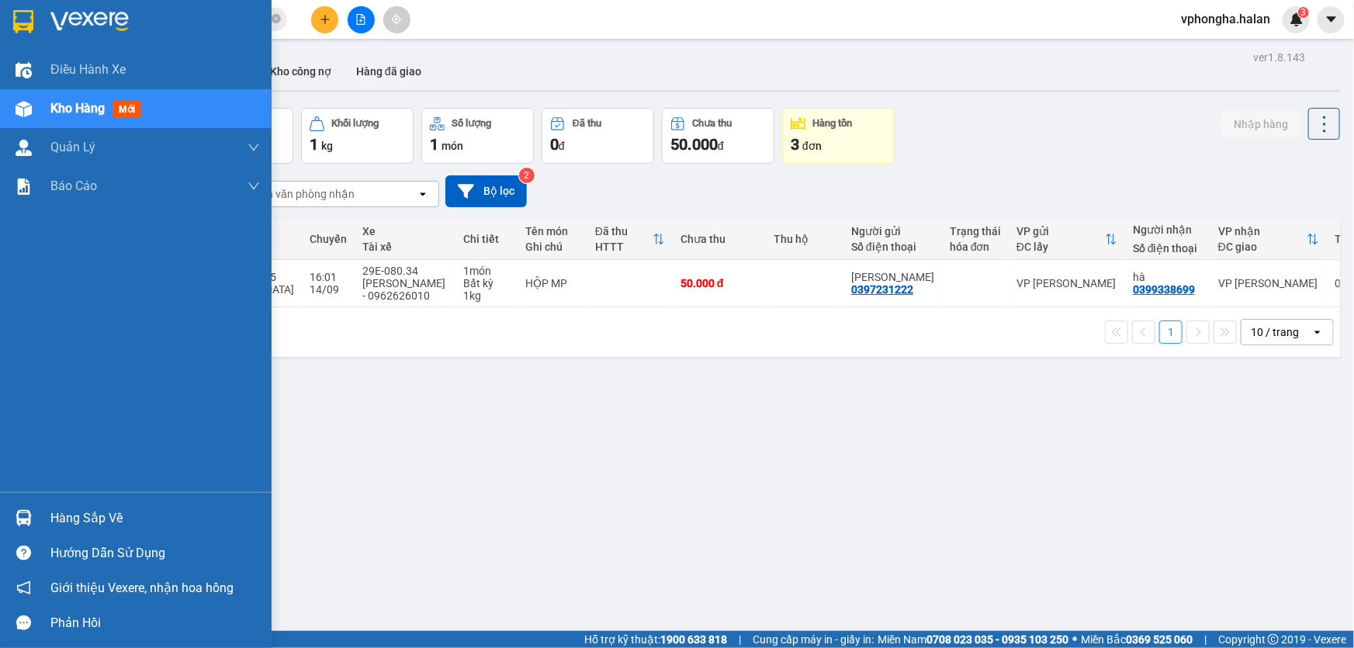
click at [31, 514] on div at bounding box center [23, 517] width 27 height 27
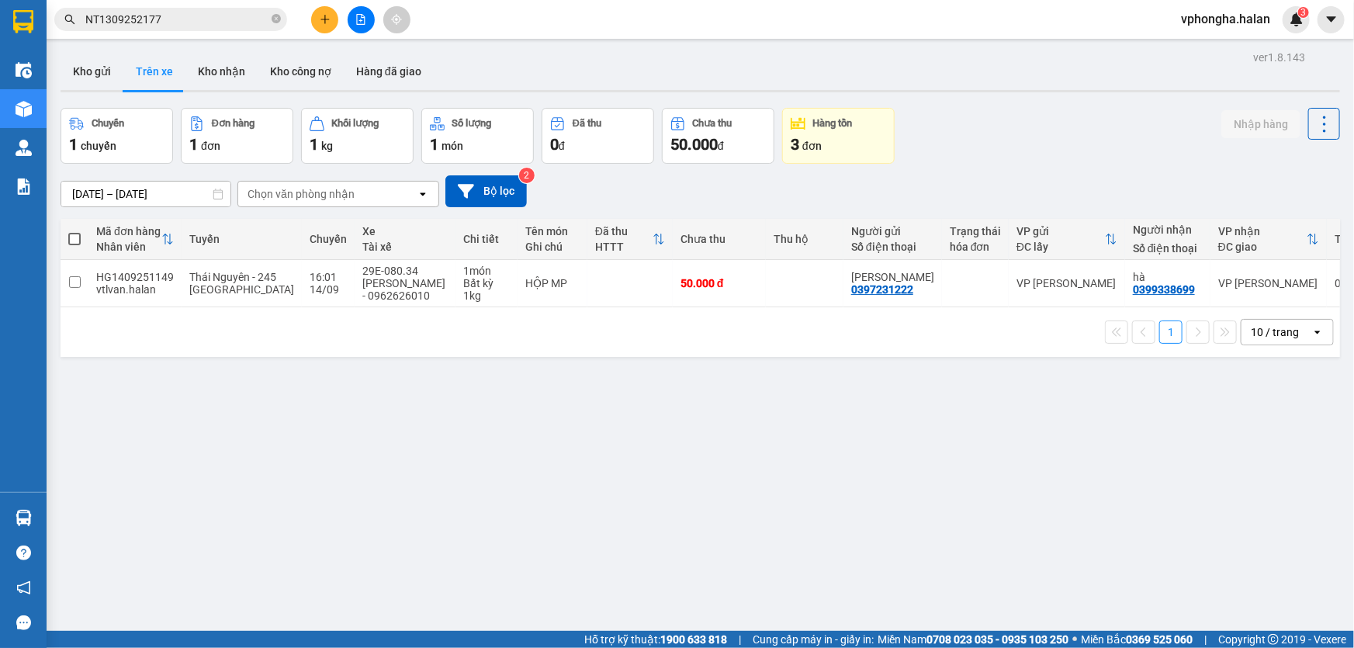
click at [896, 444] on section "Kết quả tìm kiếm ( 1 ) Bộ lọc Mã ĐH Trạng thái Món hàng Thu hộ Tổng cước Chưa c…" at bounding box center [677, 324] width 1354 height 648
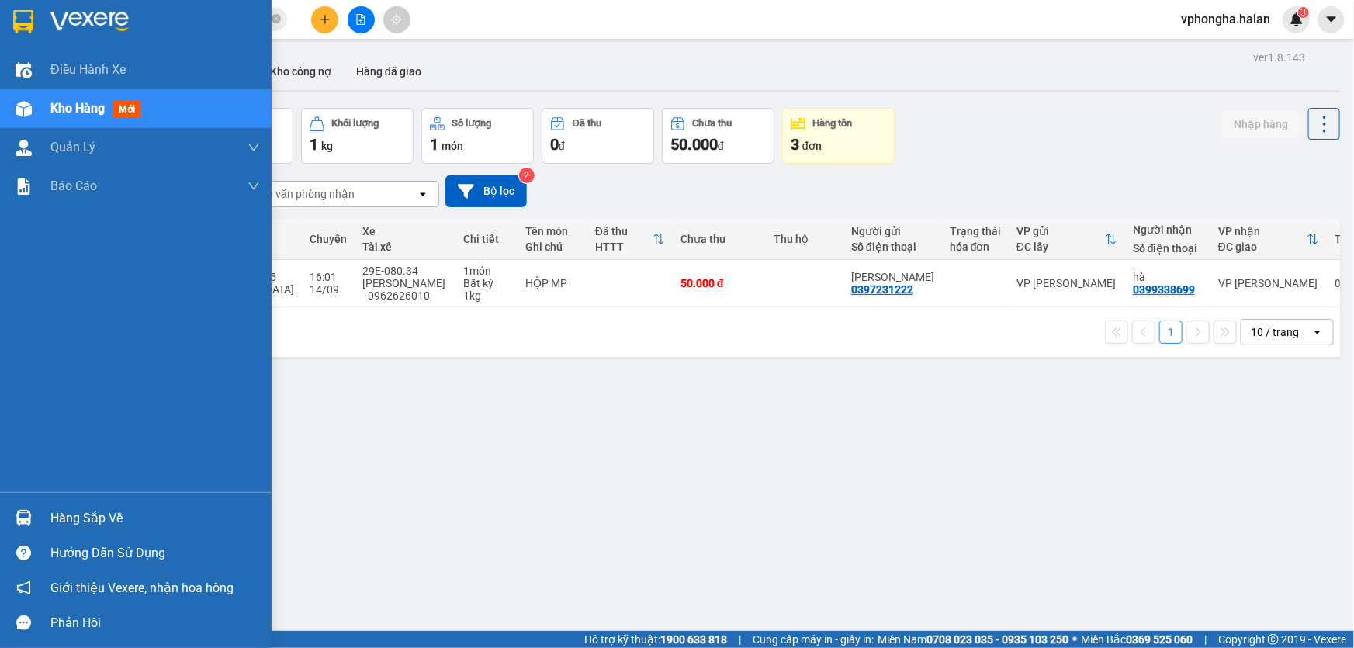
click at [102, 517] on div "Hàng sắp về" at bounding box center [154, 518] width 209 height 23
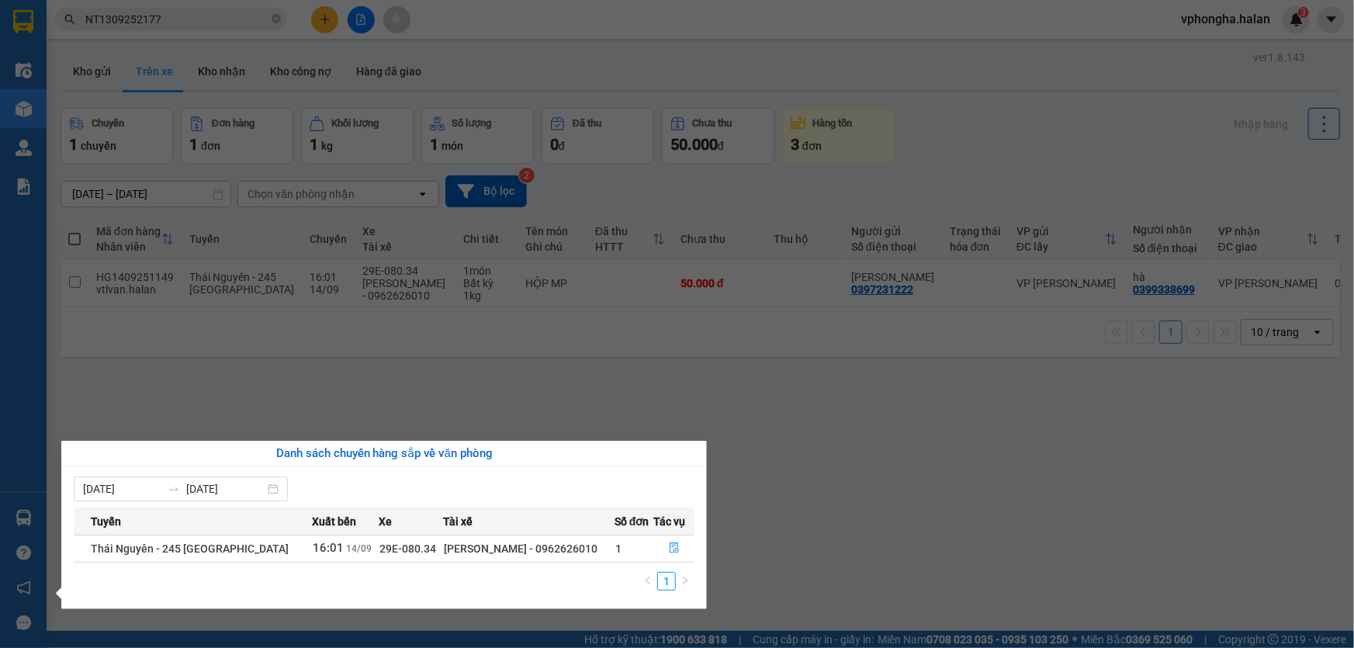
click at [835, 411] on section "Kết quả tìm kiếm ( 1 ) Bộ lọc Mã ĐH Trạng thái Món hàng Thu hộ Tổng cước Chưa c…" at bounding box center [677, 324] width 1354 height 648
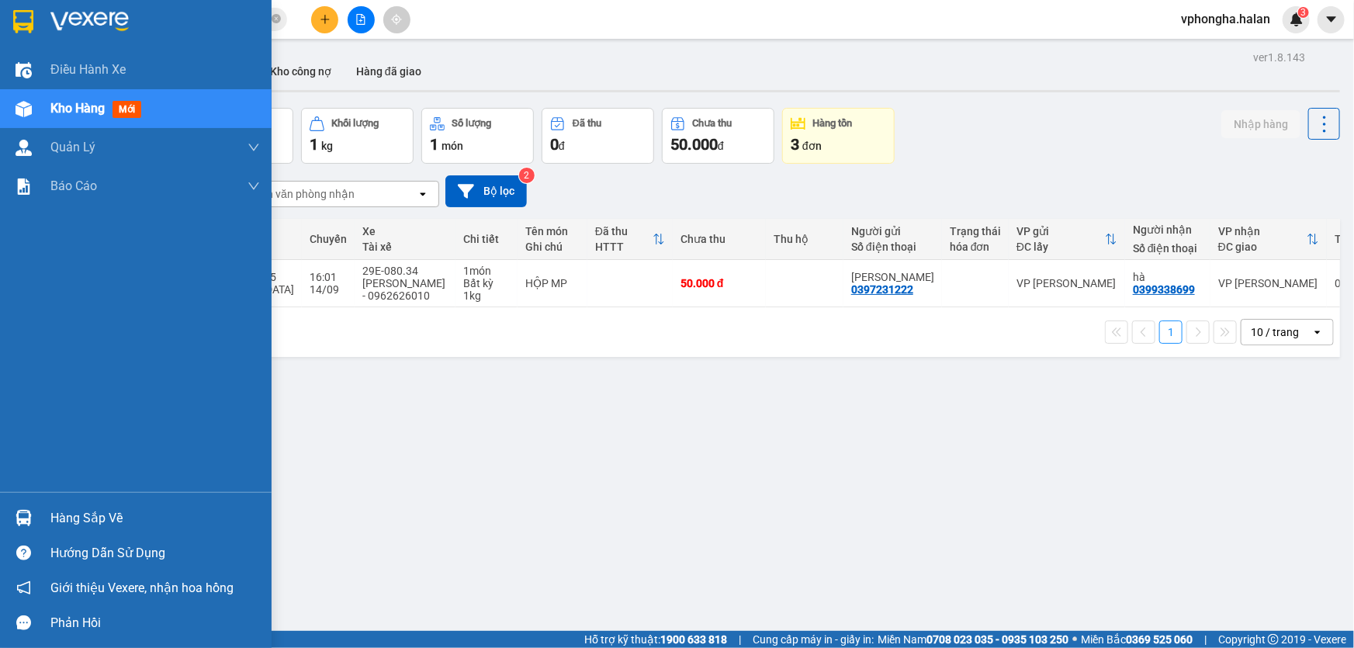
click at [39, 512] on div "Hàng sắp về" at bounding box center [135, 517] width 271 height 35
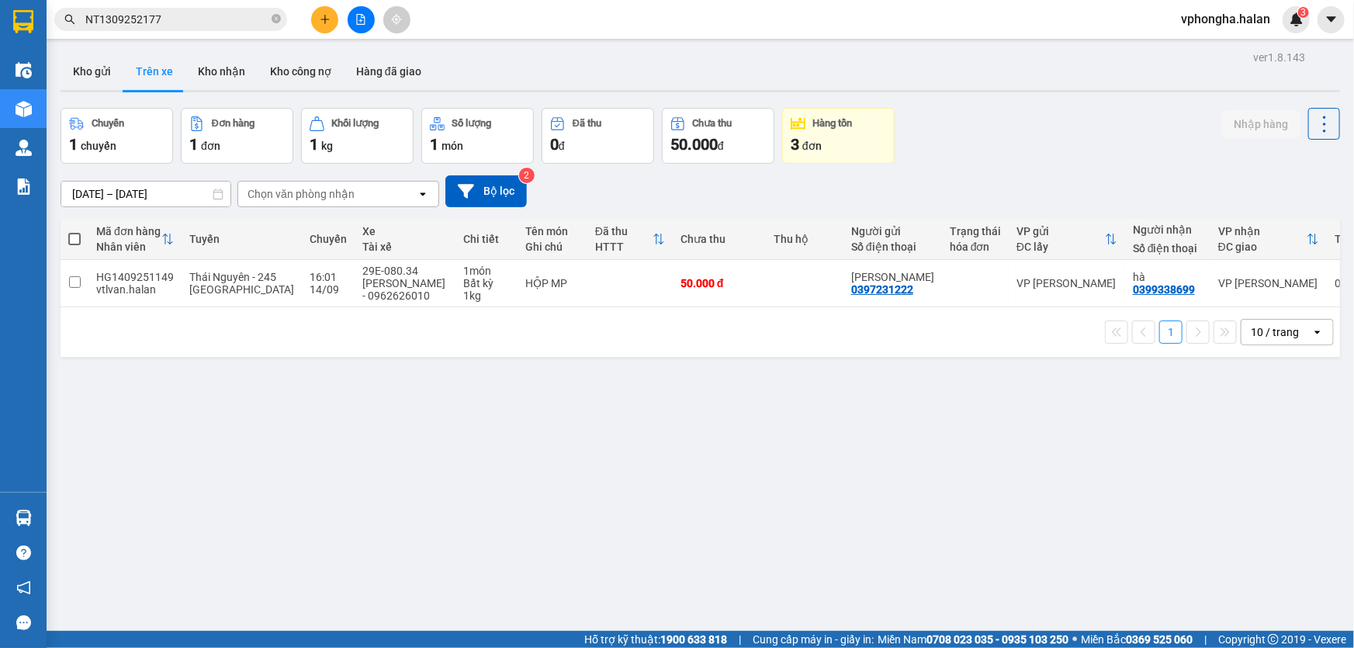
drag, startPoint x: 735, startPoint y: 403, endPoint x: 396, endPoint y: 486, distance: 349.0
click at [734, 402] on section "Kết quả tìm kiếm ( 1 ) Bộ lọc Mã ĐH Trạng thái Món hàng Thu hộ Tổng cước Chưa c…" at bounding box center [677, 324] width 1354 height 648
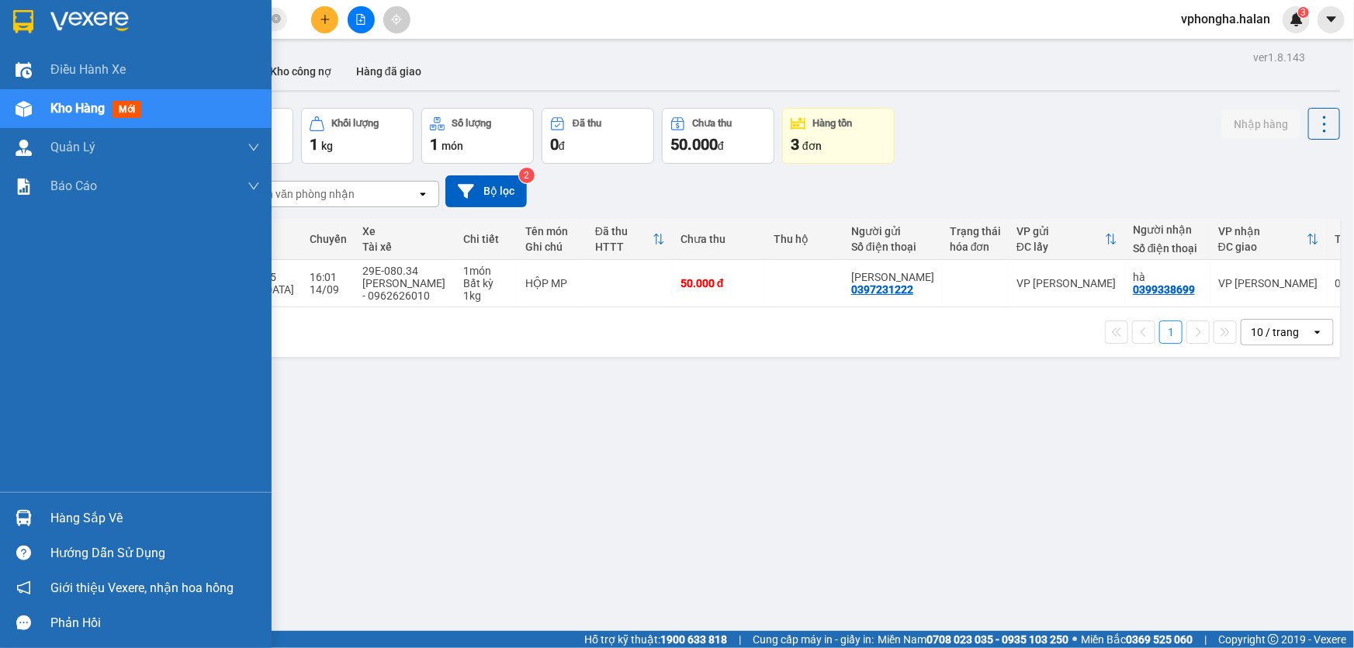
click at [35, 515] on div at bounding box center [23, 517] width 27 height 27
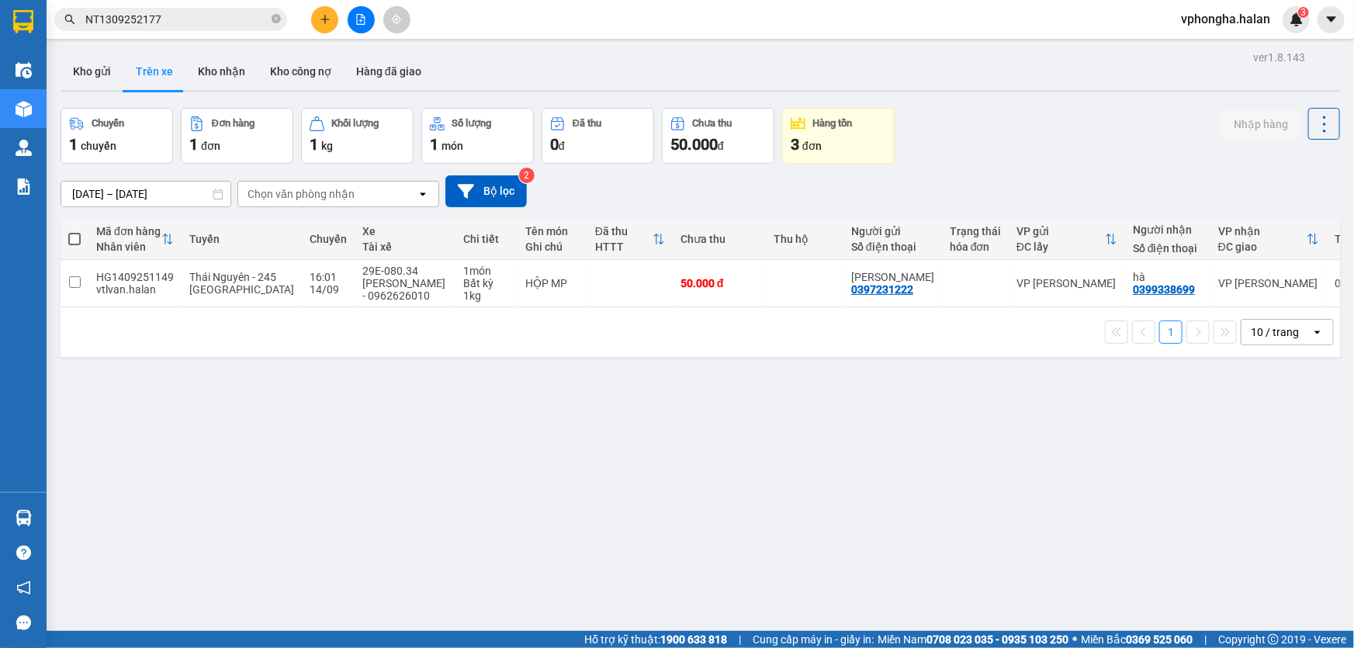
click at [728, 403] on section "Kết quả tìm kiếm ( 1 ) Bộ lọc Mã ĐH Trạng thái Món hàng Thu hộ Tổng cước Chưa c…" at bounding box center [677, 324] width 1354 height 648
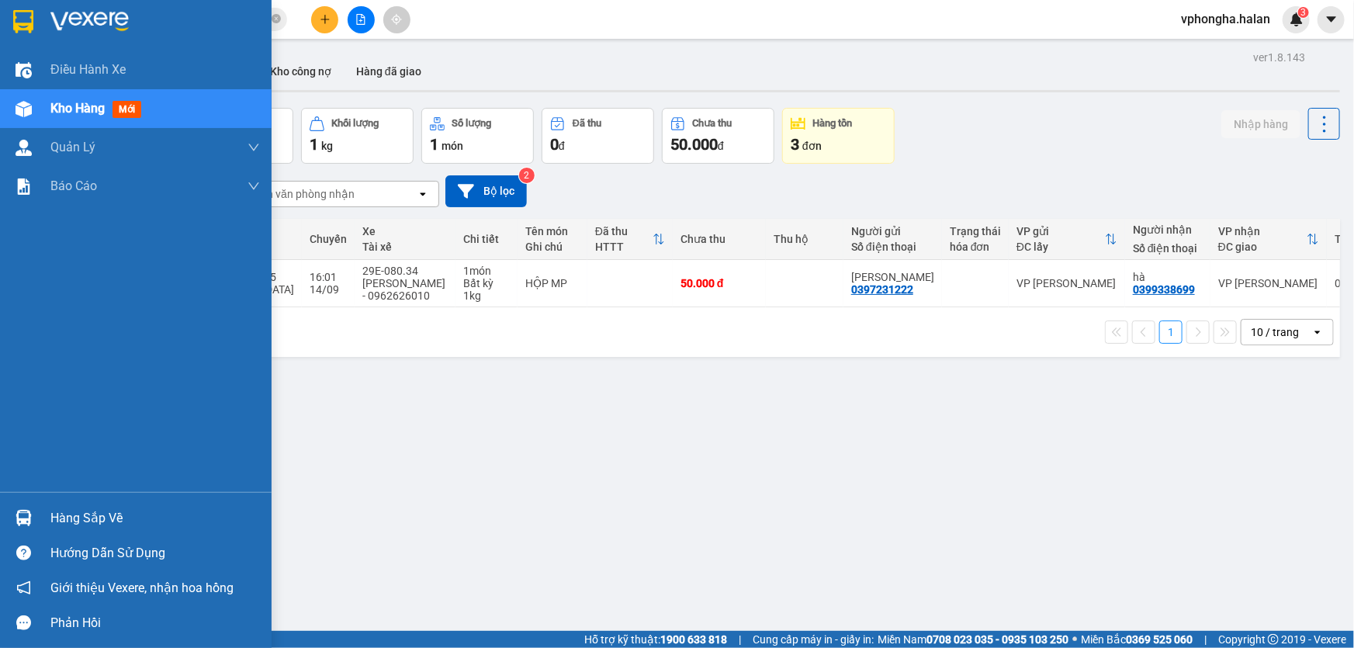
click at [47, 512] on div "Hàng sắp về" at bounding box center [135, 517] width 271 height 35
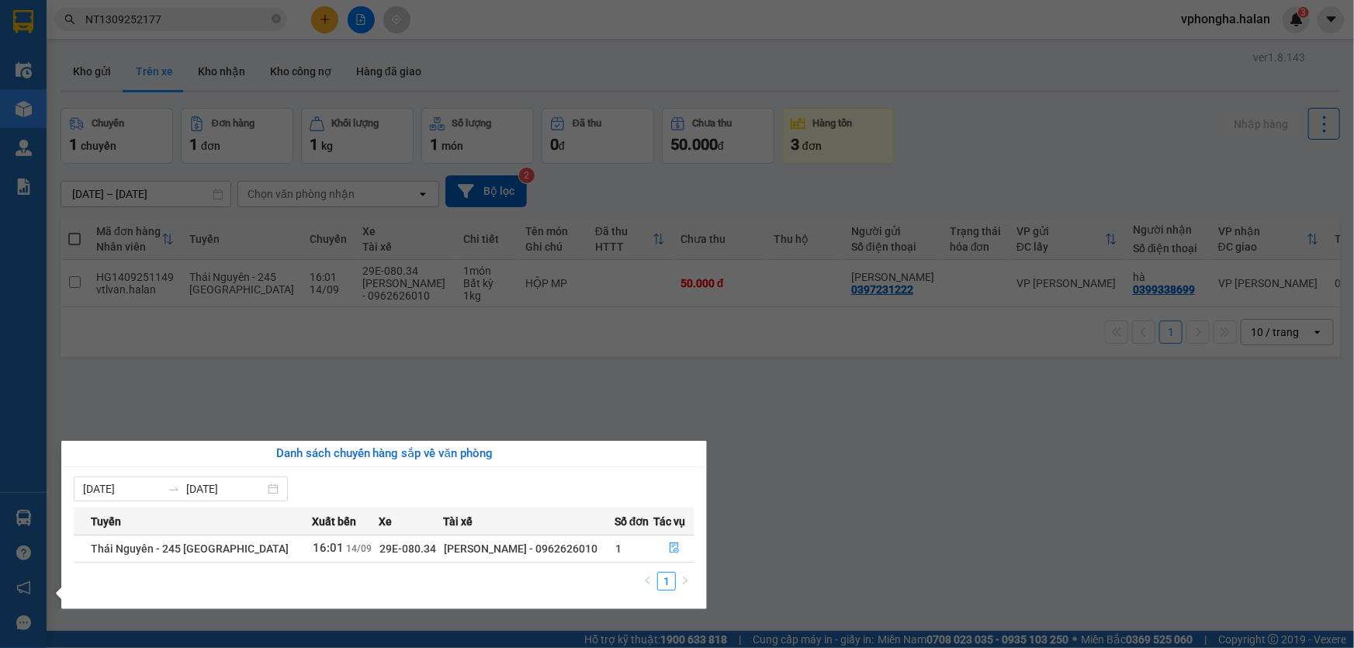
click at [713, 449] on section "Kết quả tìm kiếm ( 1 ) Bộ lọc Mã ĐH Trạng thái Món hàng Thu hộ Tổng cước Chưa c…" at bounding box center [677, 324] width 1354 height 648
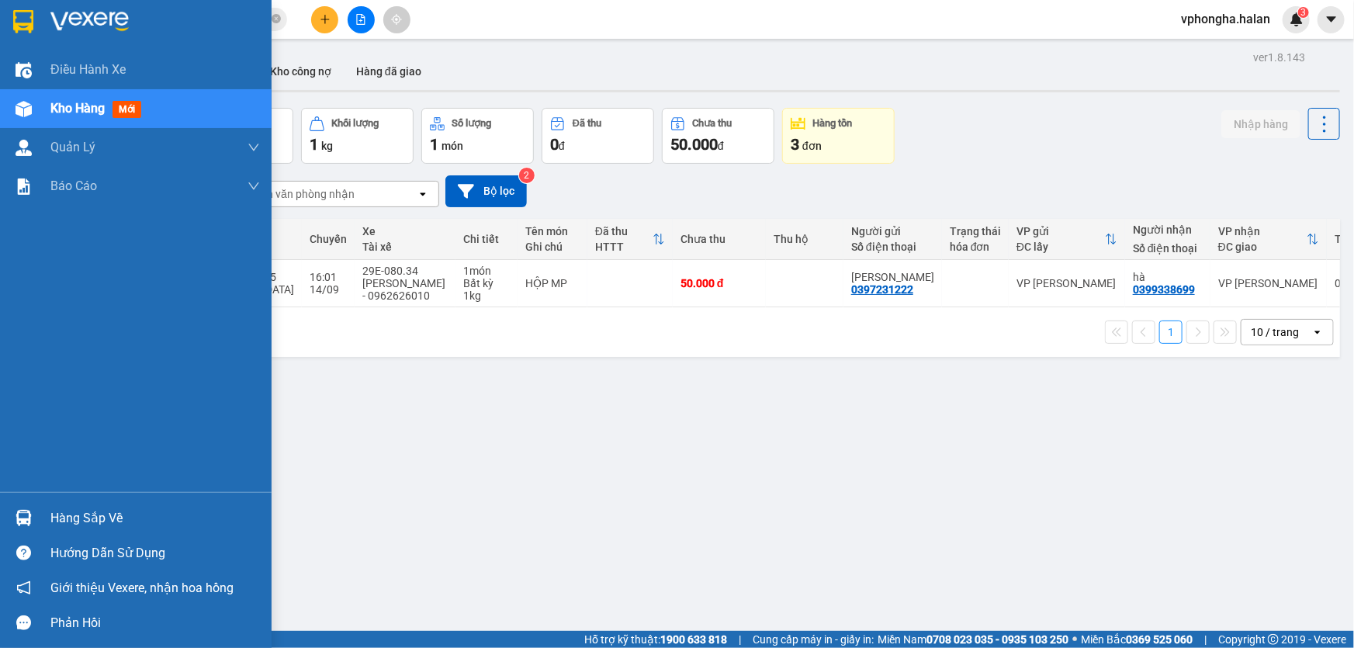
click at [96, 504] on div "Hàng sắp về" at bounding box center [135, 517] width 271 height 35
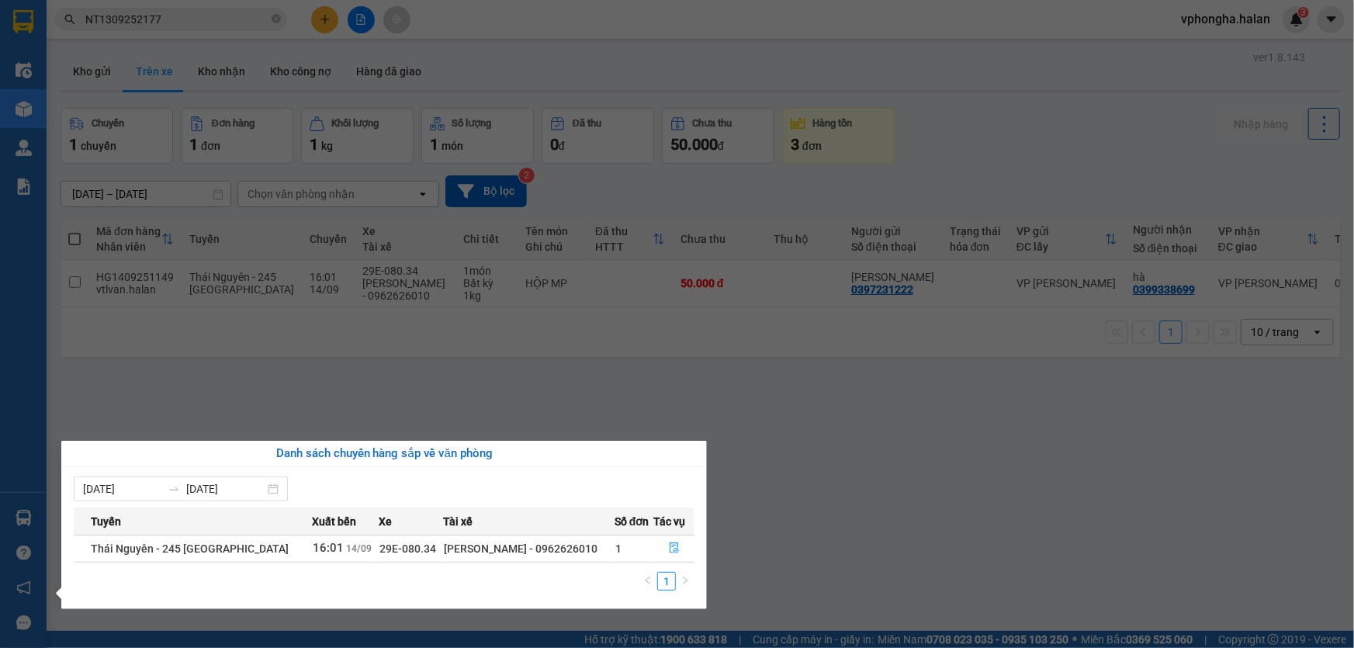
click at [27, 514] on div "Điều hành xe Kho hàng mới Quản [PERSON_NAME] lý chuyến Quản lý kiểm kho Báo cáo…" at bounding box center [23, 324] width 47 height 648
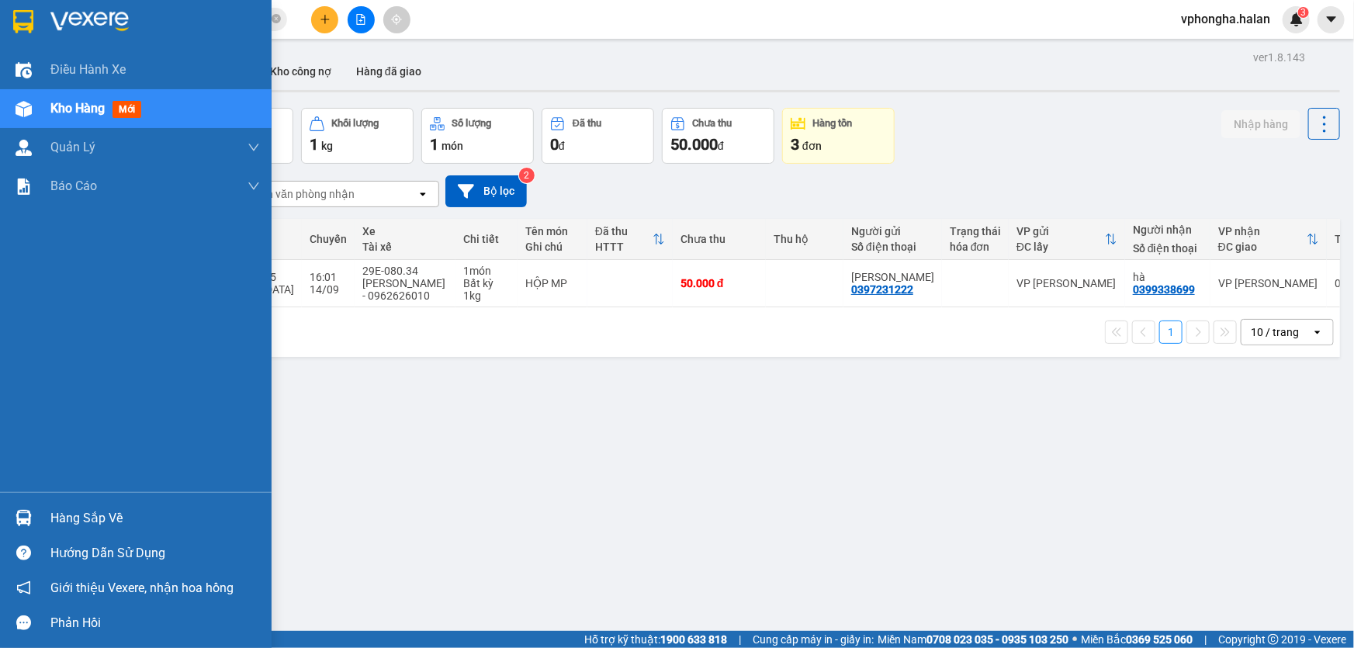
click at [92, 514] on div "Hàng sắp về" at bounding box center [154, 518] width 209 height 23
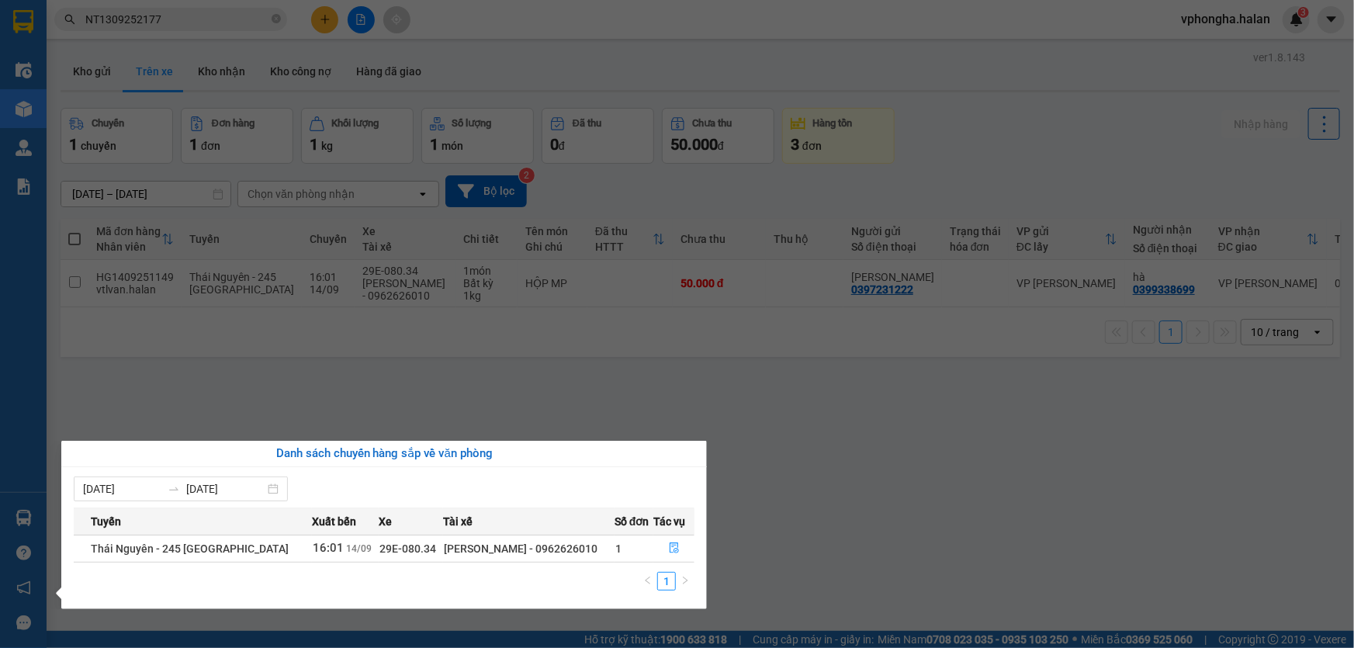
click at [479, 379] on section "Kết quả tìm kiếm ( 1 ) Bộ lọc Mã ĐH Trạng thái Món hàng Thu hộ Tổng cước Chưa c…" at bounding box center [677, 324] width 1354 height 648
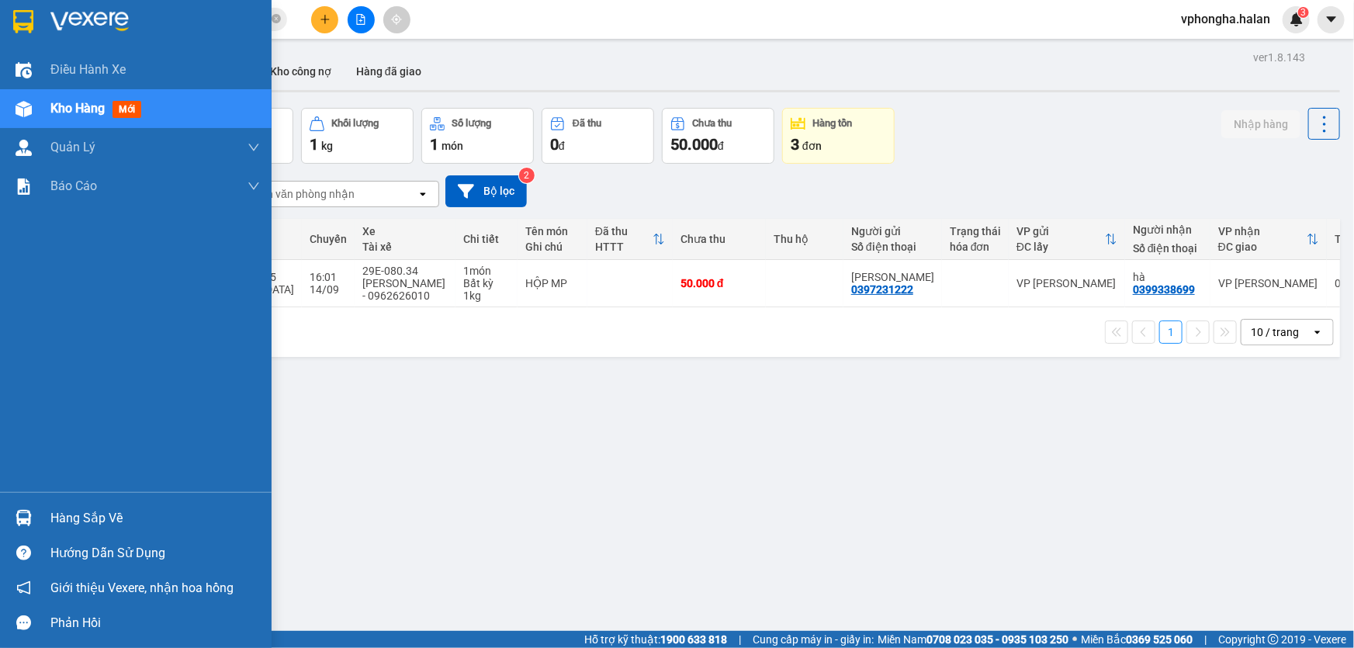
click at [147, 517] on div "Hàng sắp về" at bounding box center [154, 518] width 209 height 23
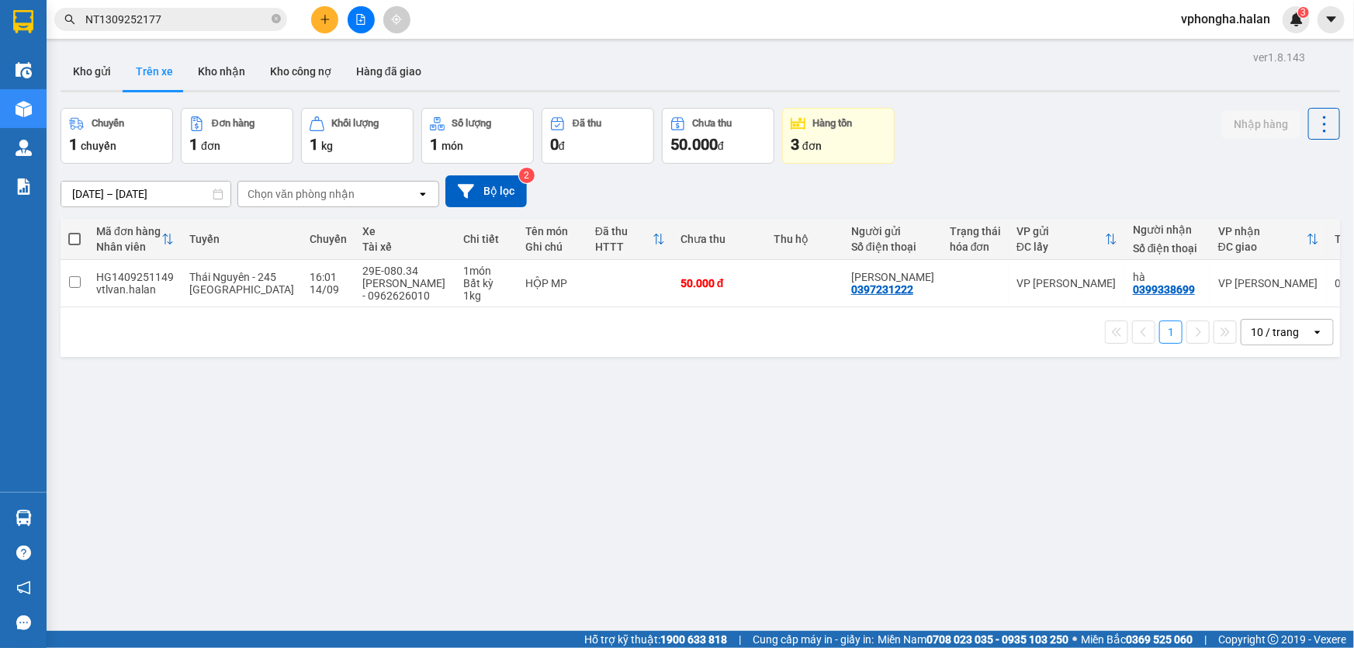
click at [562, 418] on section "Kết quả tìm kiếm ( 1 ) Bộ lọc Mã ĐH Trạng thái Món hàng Thu hộ Tổng cước Chưa c…" at bounding box center [677, 324] width 1354 height 648
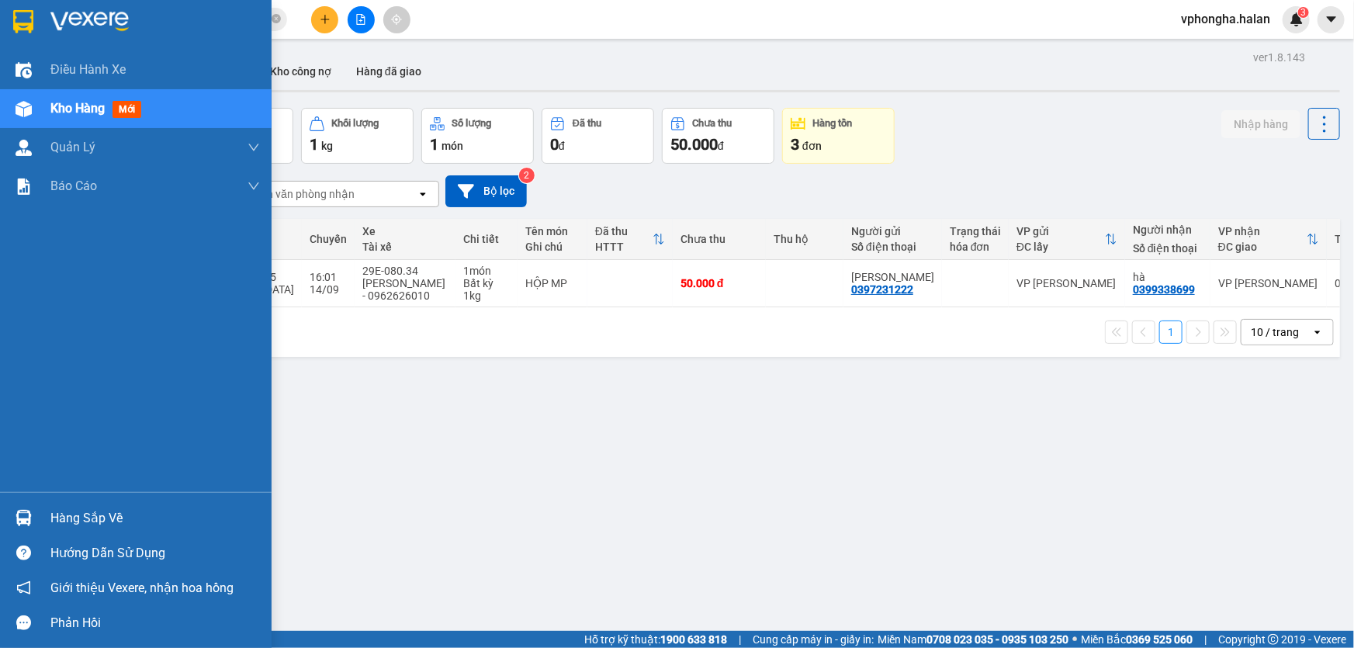
drag, startPoint x: 36, startPoint y: 520, endPoint x: 44, endPoint y: 518, distance: 8.1
click at [39, 520] on div "Hàng sắp về" at bounding box center [135, 517] width 271 height 35
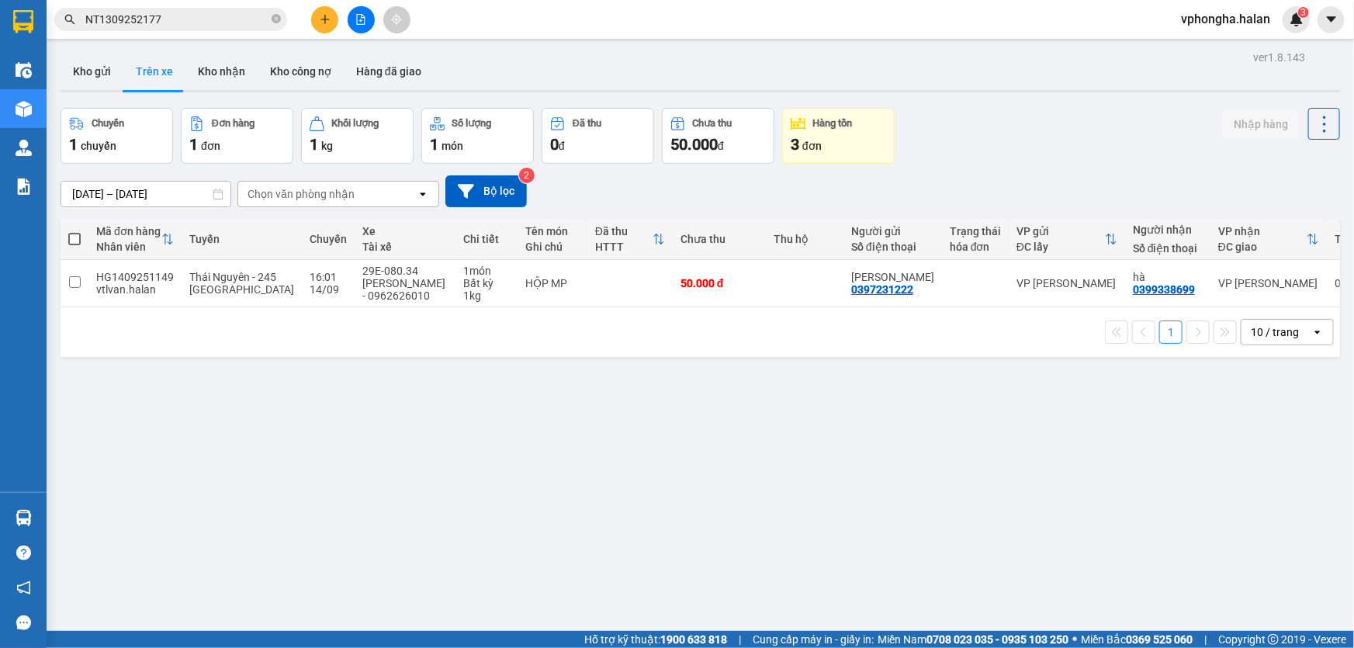
click at [396, 411] on section "Kết quả tìm kiếm ( 1 ) Bộ lọc Mã ĐH Trạng thái Món hàng Thu hộ Tổng cước Chưa c…" at bounding box center [677, 324] width 1354 height 648
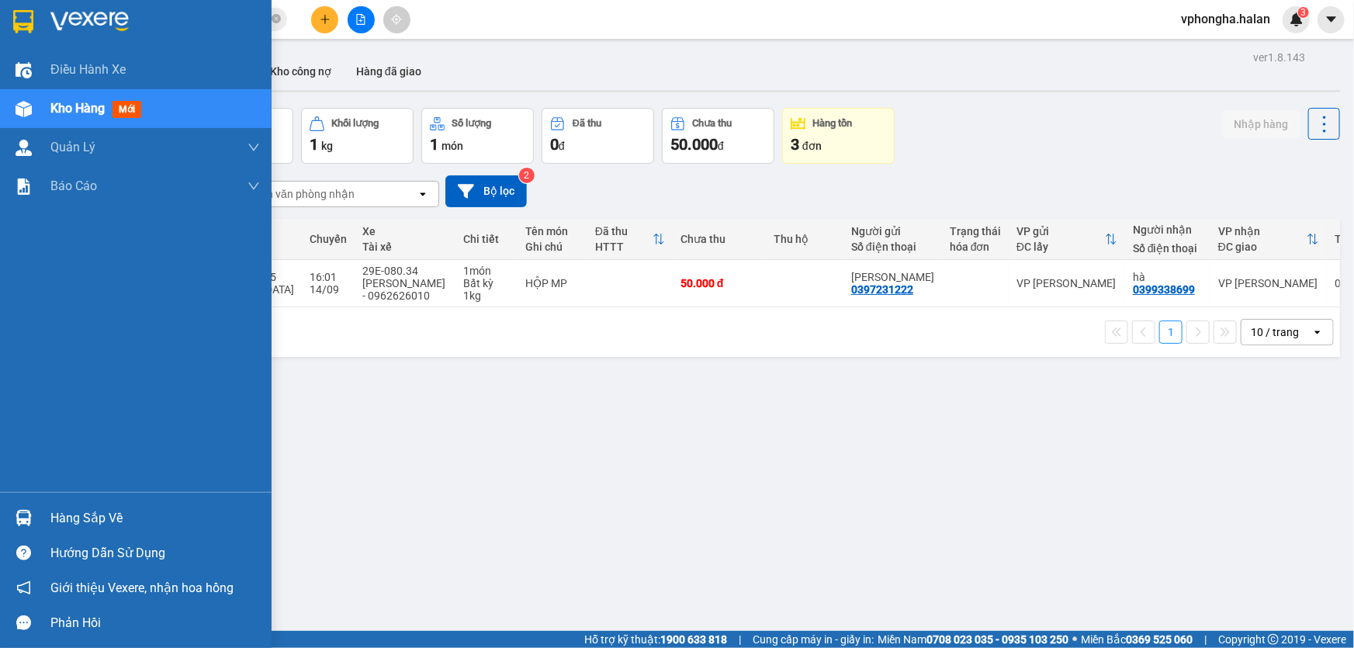
click at [95, 514] on div "Hàng sắp về" at bounding box center [154, 518] width 209 height 23
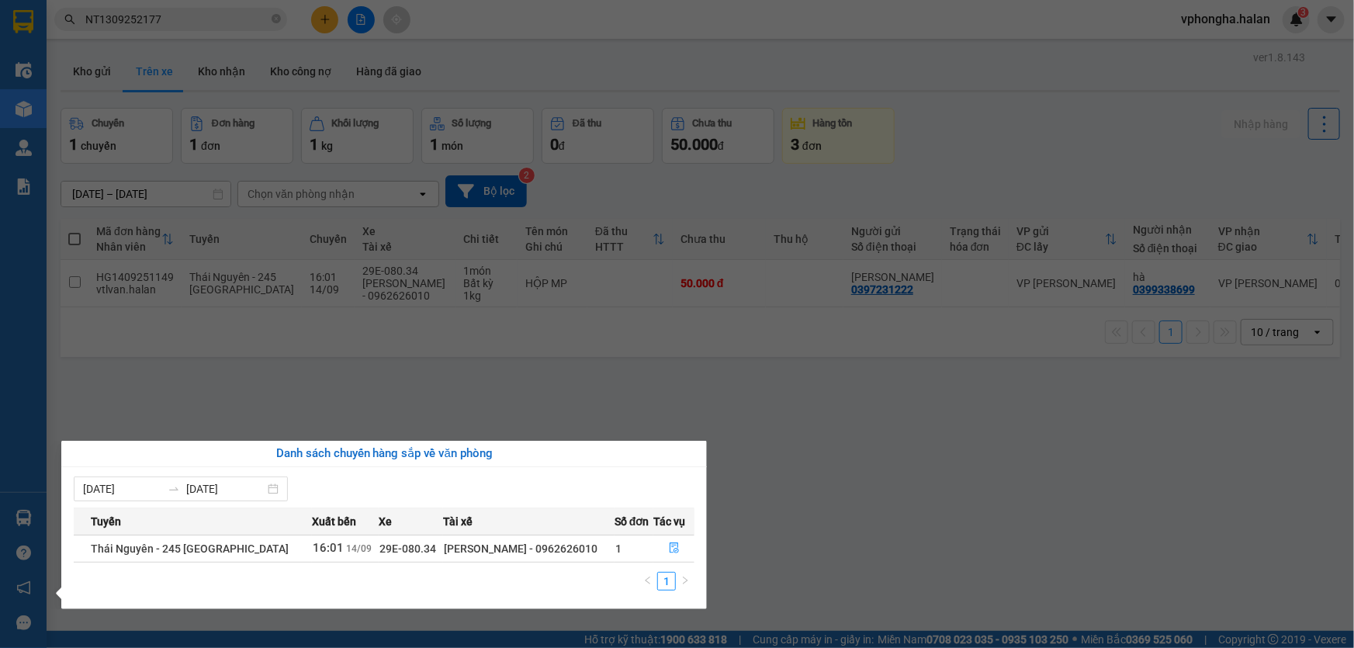
click at [490, 406] on section "Kết quả tìm kiếm ( 1 ) Bộ lọc Mã ĐH Trạng thái Món hàng Thu hộ Tổng cước Chưa c…" at bounding box center [677, 324] width 1354 height 648
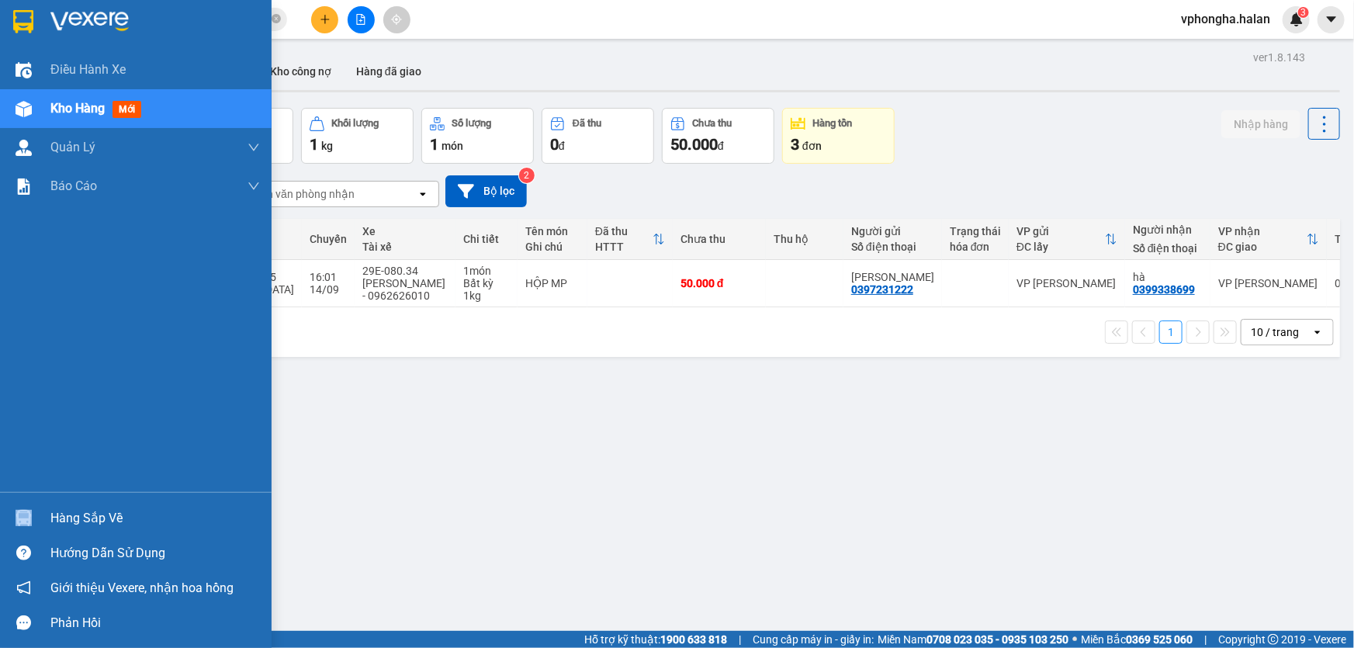
click at [50, 506] on div "Hàng sắp về" at bounding box center [135, 517] width 271 height 35
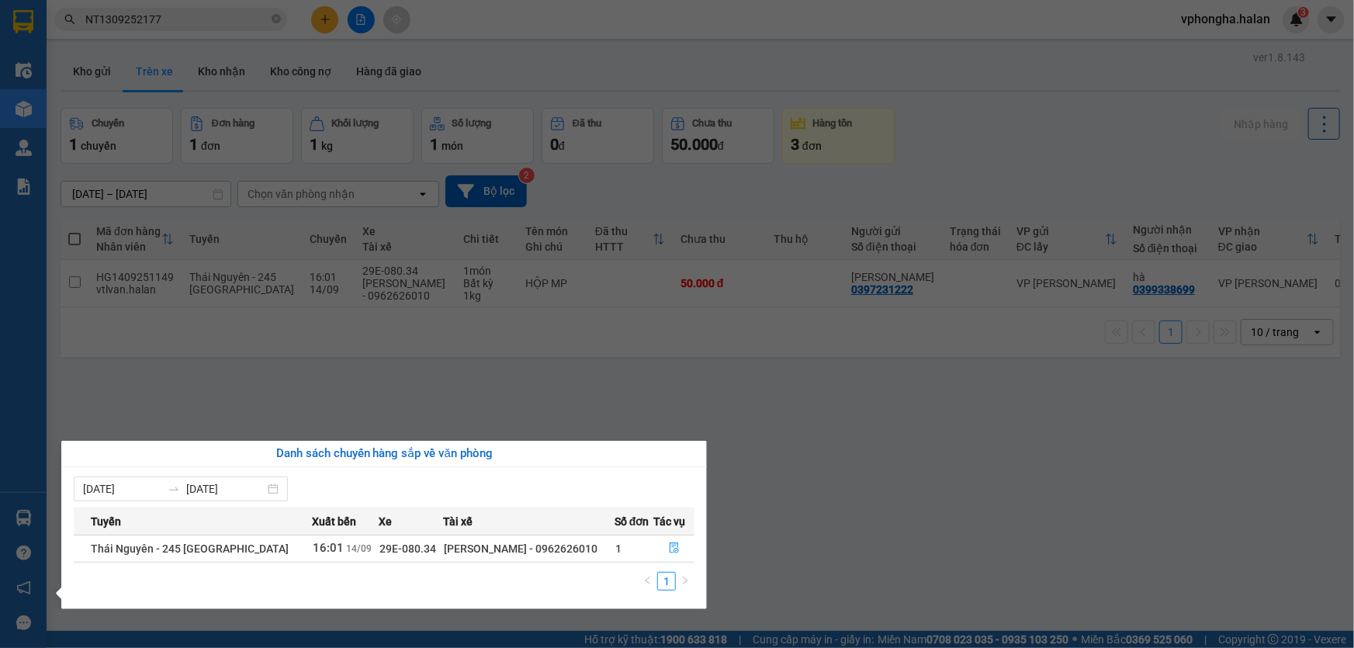
click at [630, 402] on section "Kết quả tìm kiếm ( 1 ) Bộ lọc Mã ĐH Trạng thái Món hàng Thu hộ Tổng cước Chưa c…" at bounding box center [677, 324] width 1354 height 648
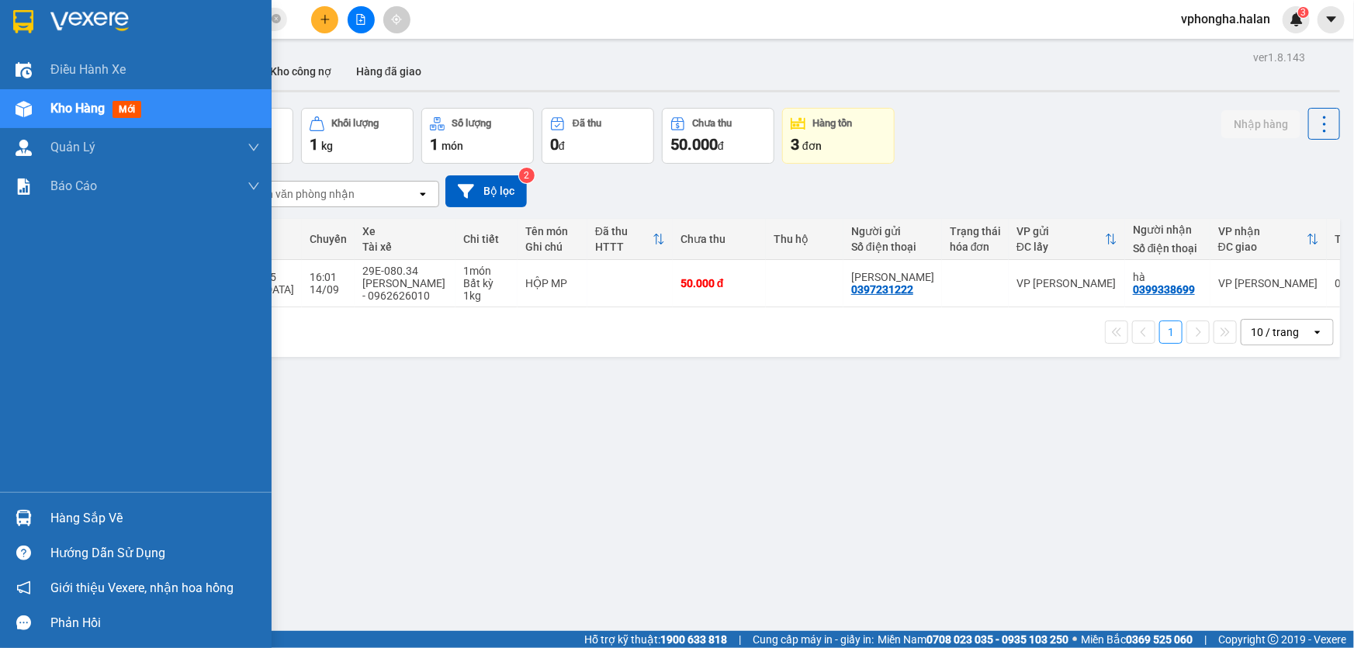
click at [67, 519] on div "Hàng sắp về" at bounding box center [154, 518] width 209 height 23
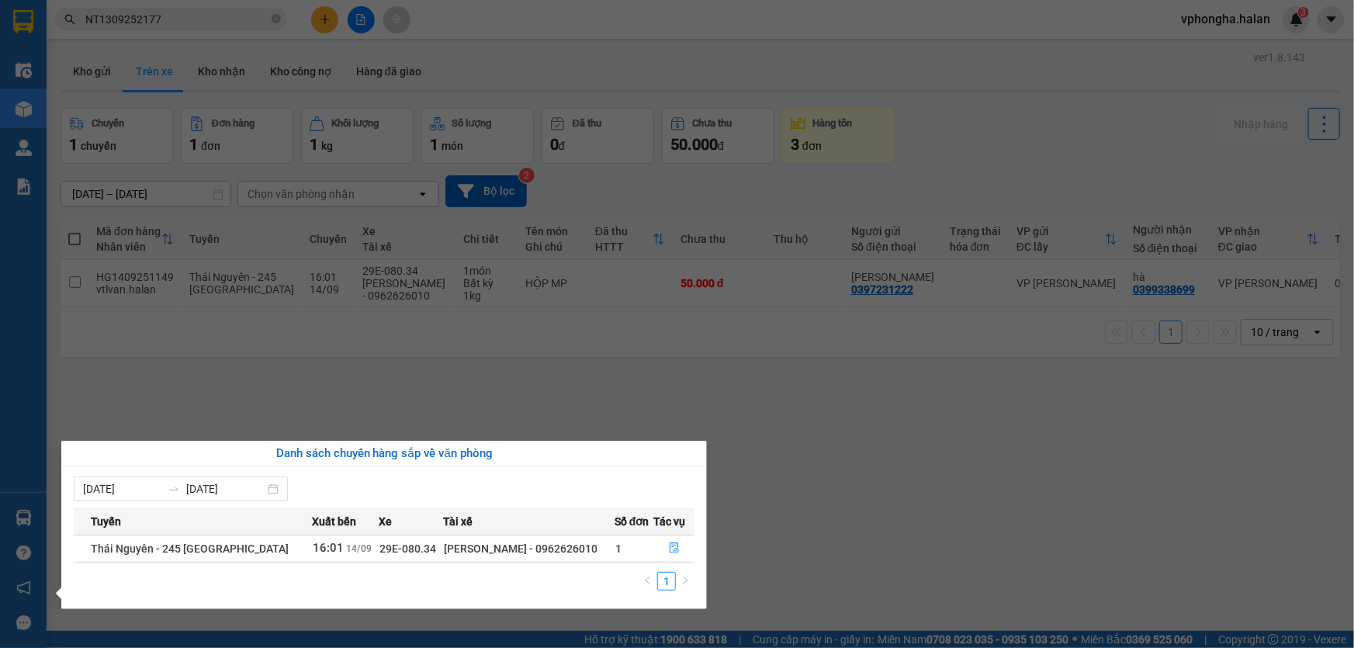
click at [225, 386] on section "Kết quả tìm kiếm ( 1 ) Bộ lọc Mã ĐH Trạng thái Món hàng Thu hộ Tổng cước Chưa c…" at bounding box center [677, 324] width 1354 height 648
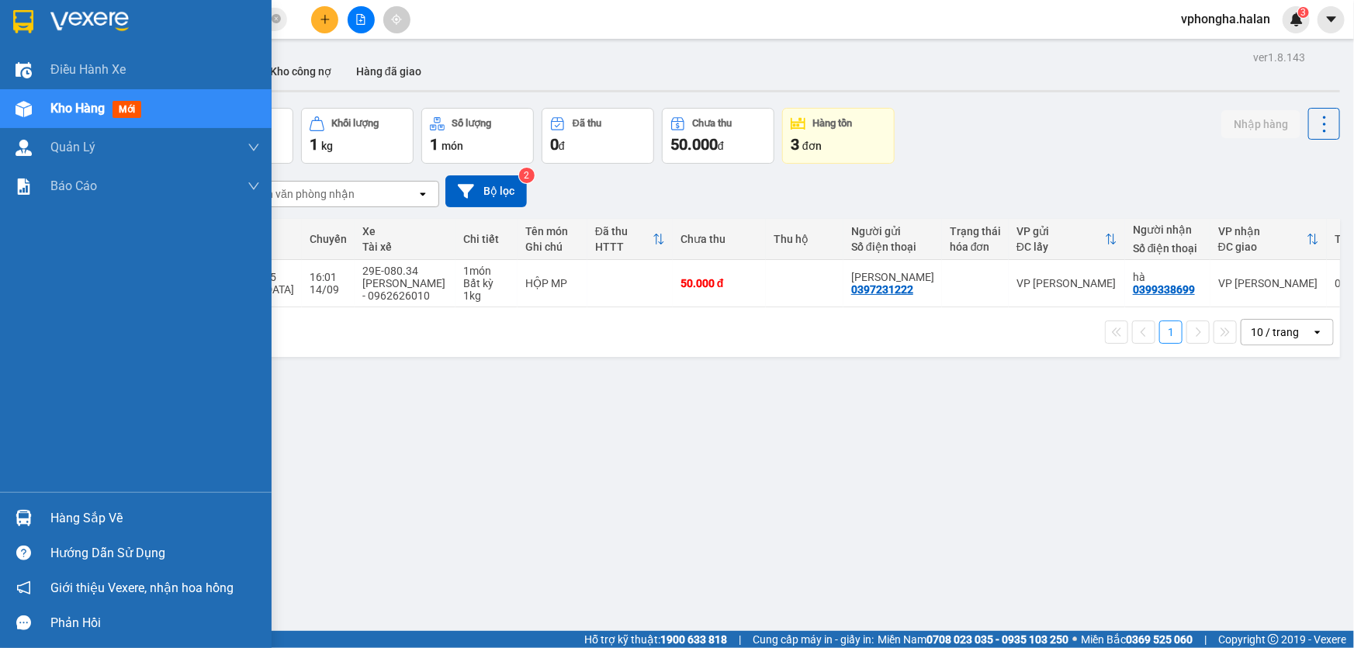
click at [58, 508] on div "Hàng sắp về" at bounding box center [154, 518] width 209 height 23
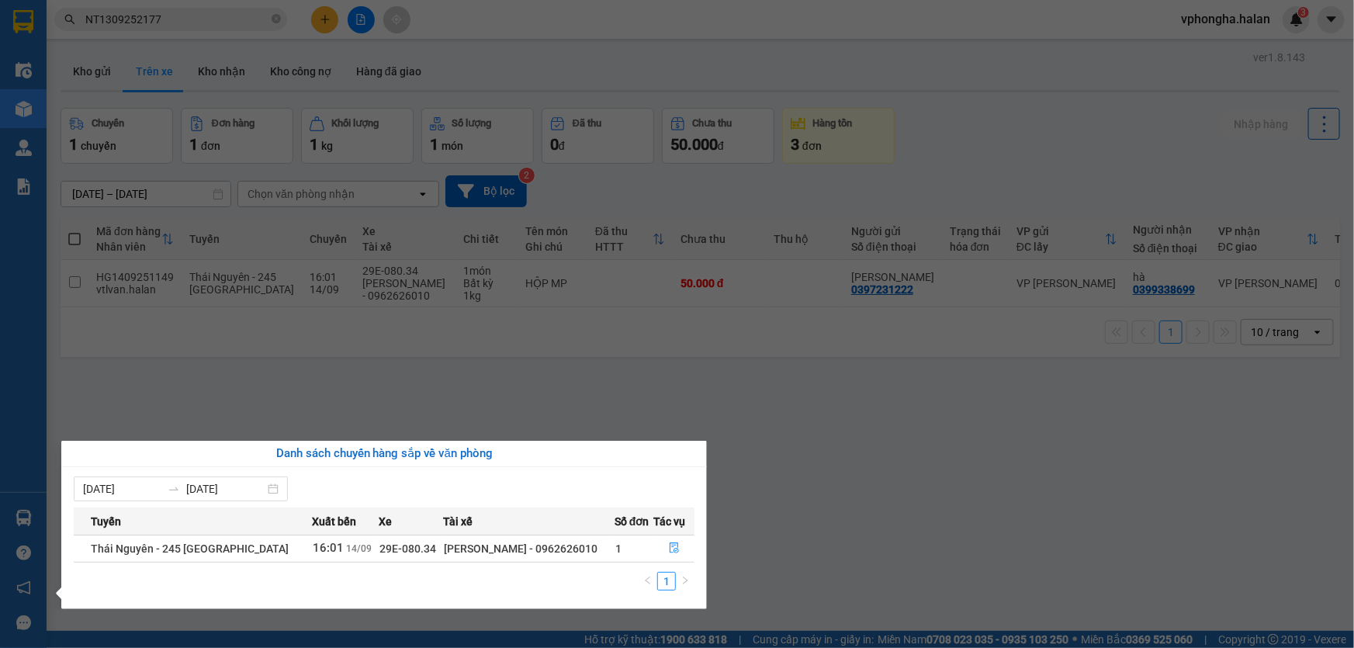
click at [832, 452] on section "Kết quả tìm kiếm ( 1 ) Bộ lọc Mã ĐH Trạng thái Món hàng Thu hộ Tổng cước Chưa c…" at bounding box center [677, 324] width 1354 height 648
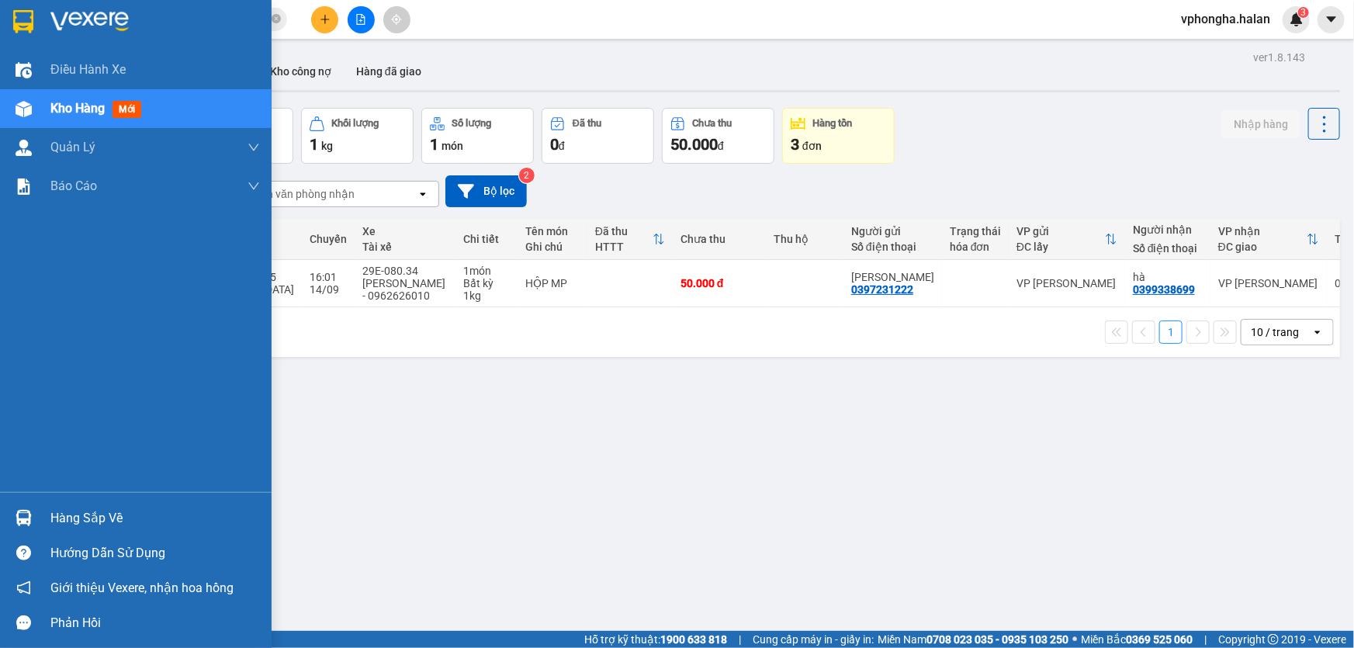
click at [116, 519] on div "Hàng sắp về" at bounding box center [154, 518] width 209 height 23
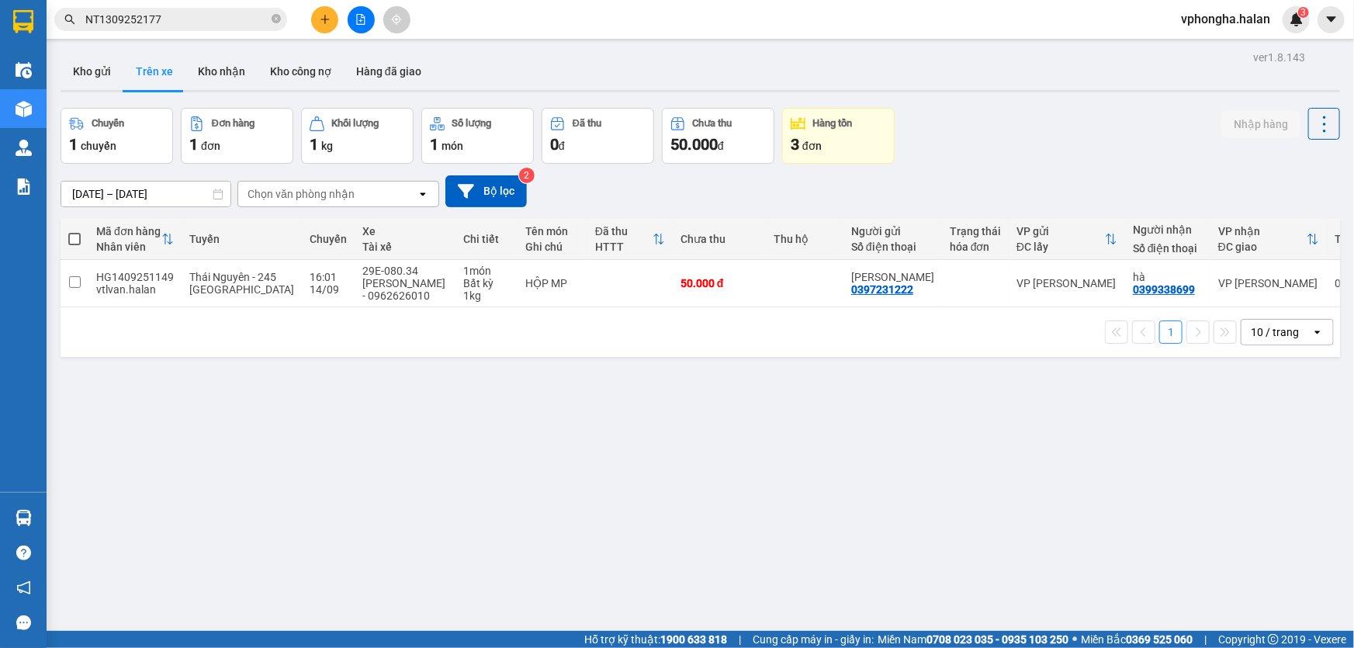
click at [540, 402] on section "Kết quả tìm kiếm ( 1 ) Bộ lọc Mã ĐH Trạng thái Món hàng Thu hộ Tổng cước Chưa c…" at bounding box center [677, 324] width 1354 height 648
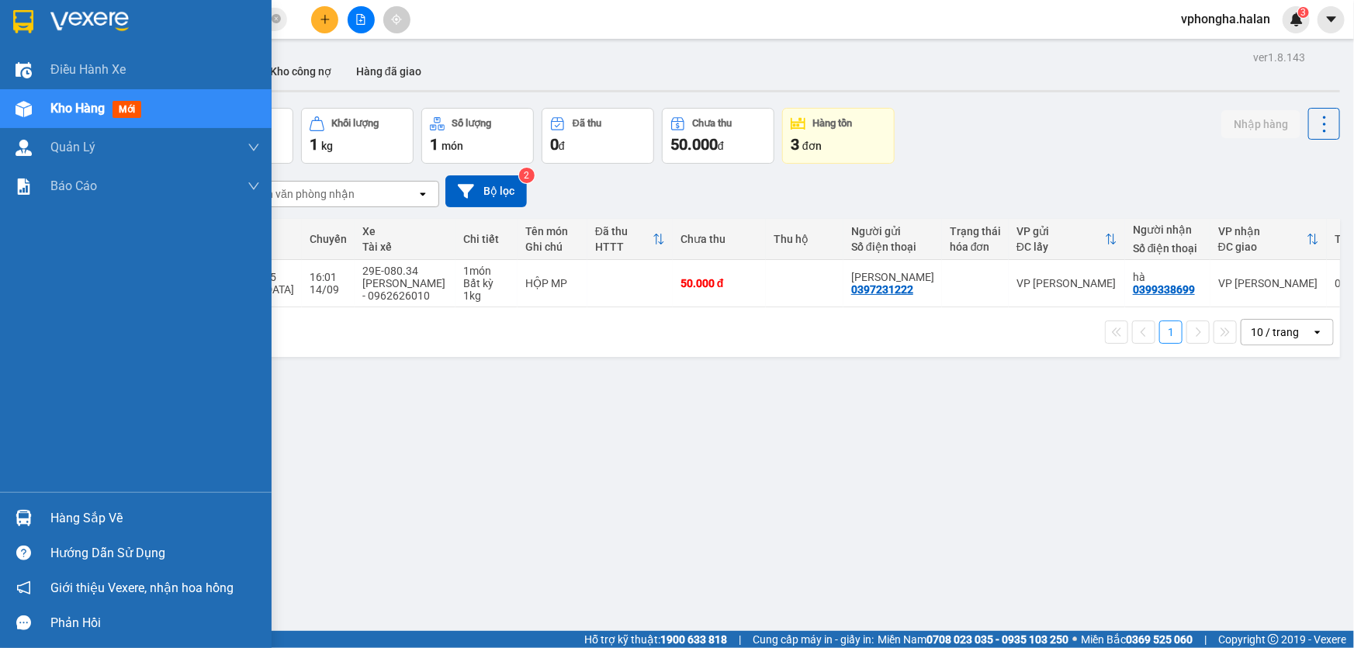
click at [70, 520] on div "Hàng sắp về" at bounding box center [154, 518] width 209 height 23
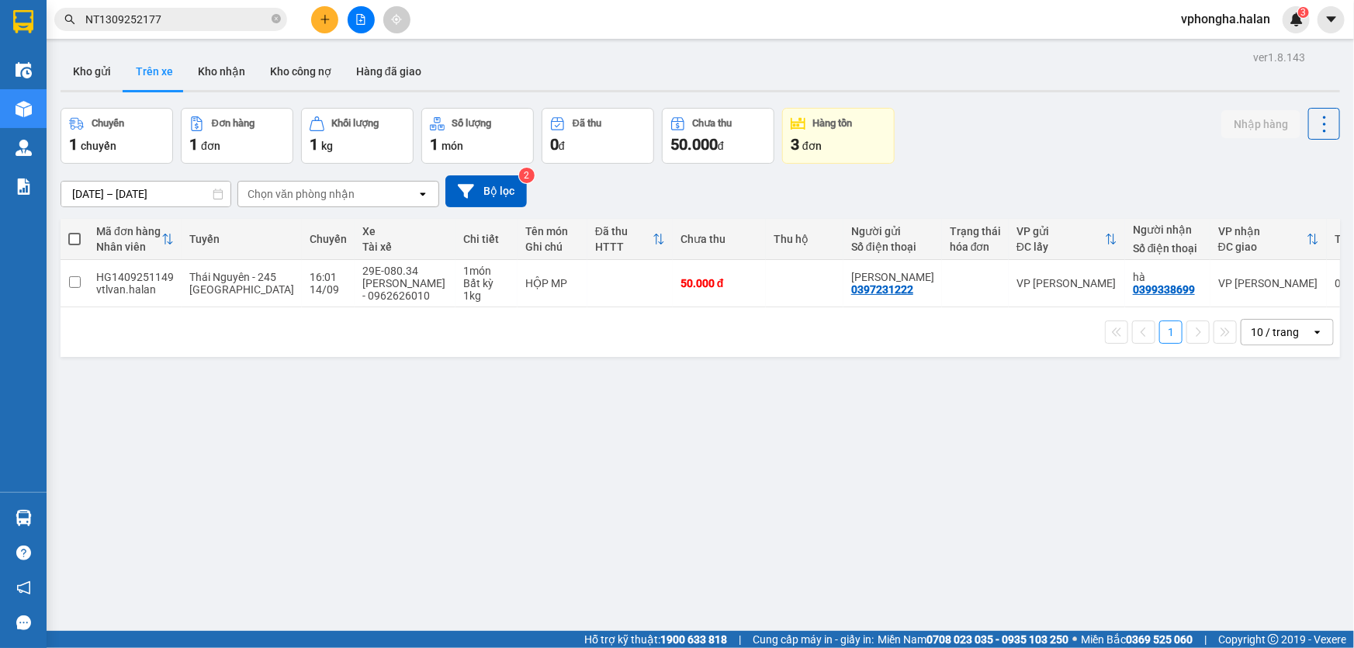
click at [819, 419] on section "Kết quả tìm kiếm ( 1 ) Bộ lọc Mã ĐH Trạng thái Món hàng Thu hộ Tổng cước Chưa c…" at bounding box center [677, 324] width 1354 height 648
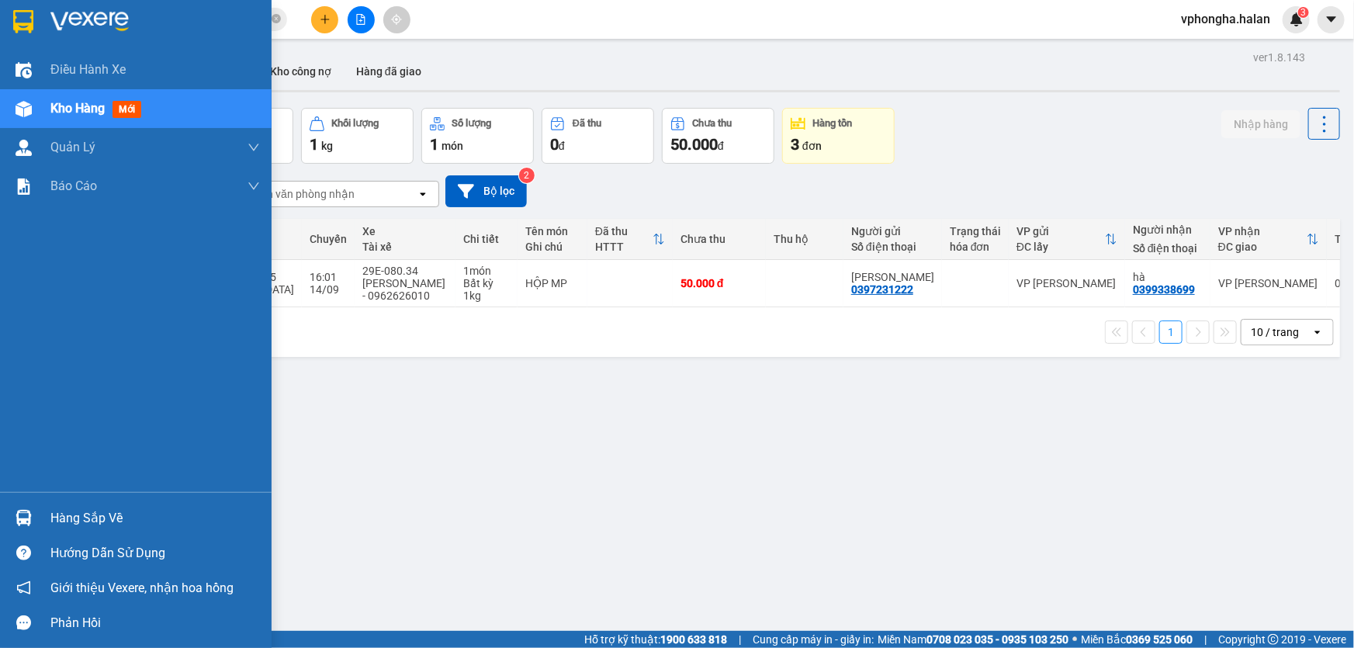
click at [57, 514] on div "Hàng sắp về" at bounding box center [154, 518] width 209 height 23
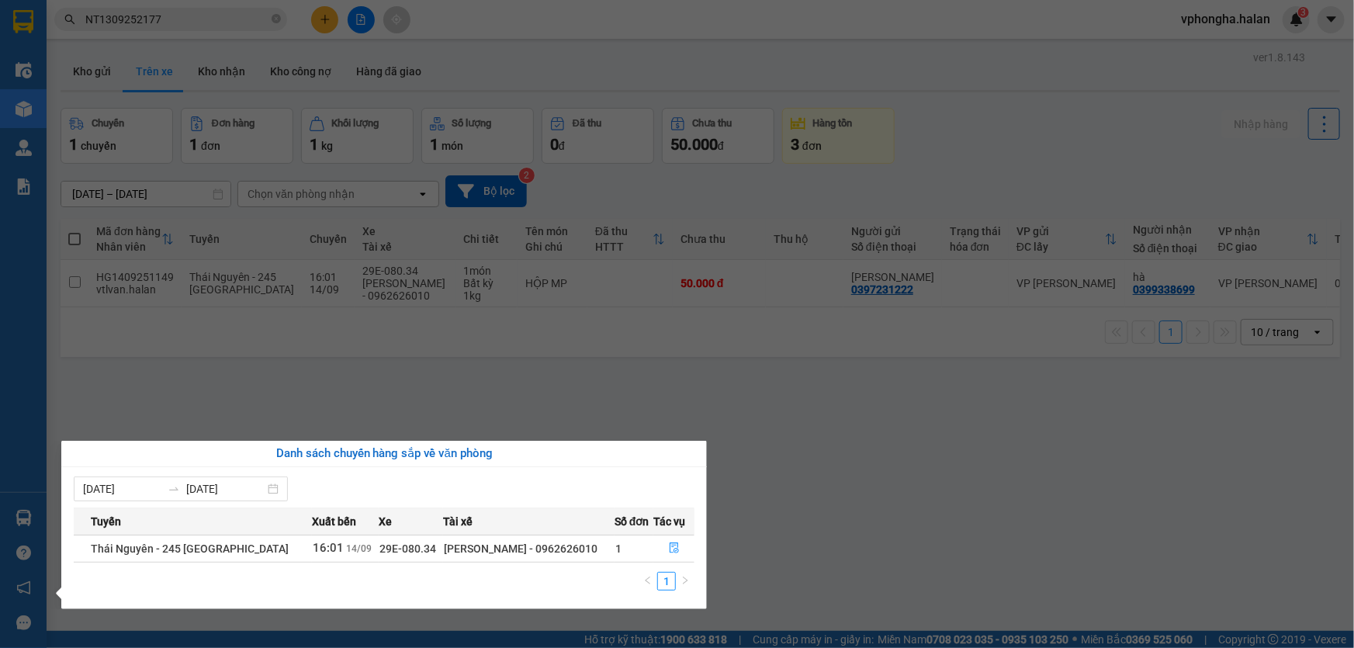
click at [773, 438] on section "Kết quả tìm kiếm ( 1 ) Bộ lọc Mã ĐH Trạng thái Món hàng Thu hộ Tổng cước Chưa c…" at bounding box center [677, 324] width 1354 height 648
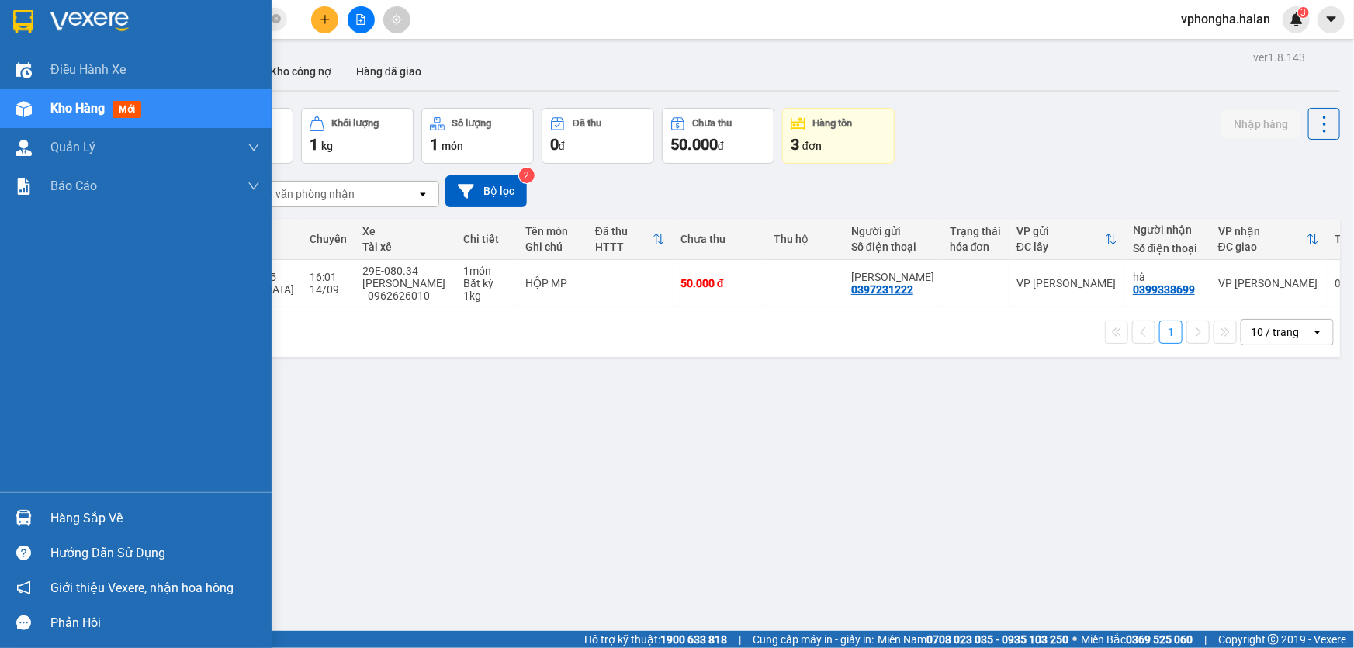
click at [110, 505] on div "Hàng sắp về" at bounding box center [135, 517] width 271 height 35
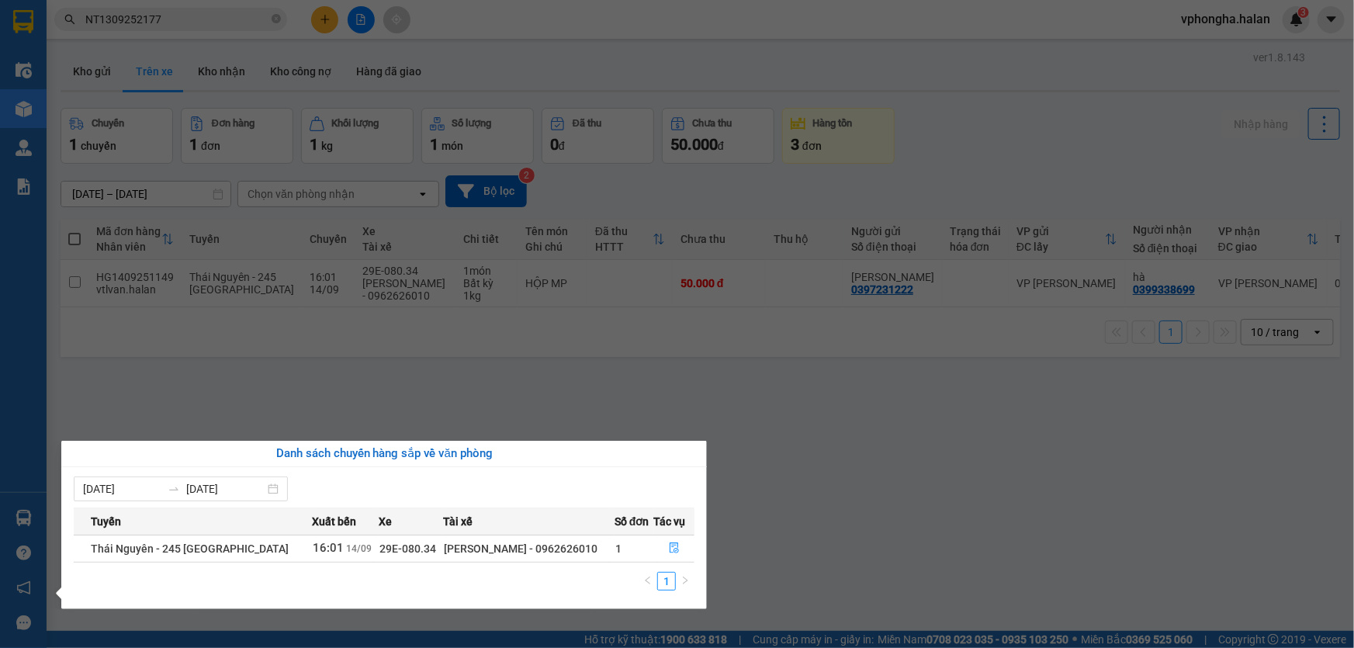
click at [306, 362] on section "Kết quả tìm kiếm ( 1 ) Bộ lọc Mã ĐH Trạng thái Món hàng Thu hộ Tổng cước Chưa c…" at bounding box center [677, 324] width 1354 height 648
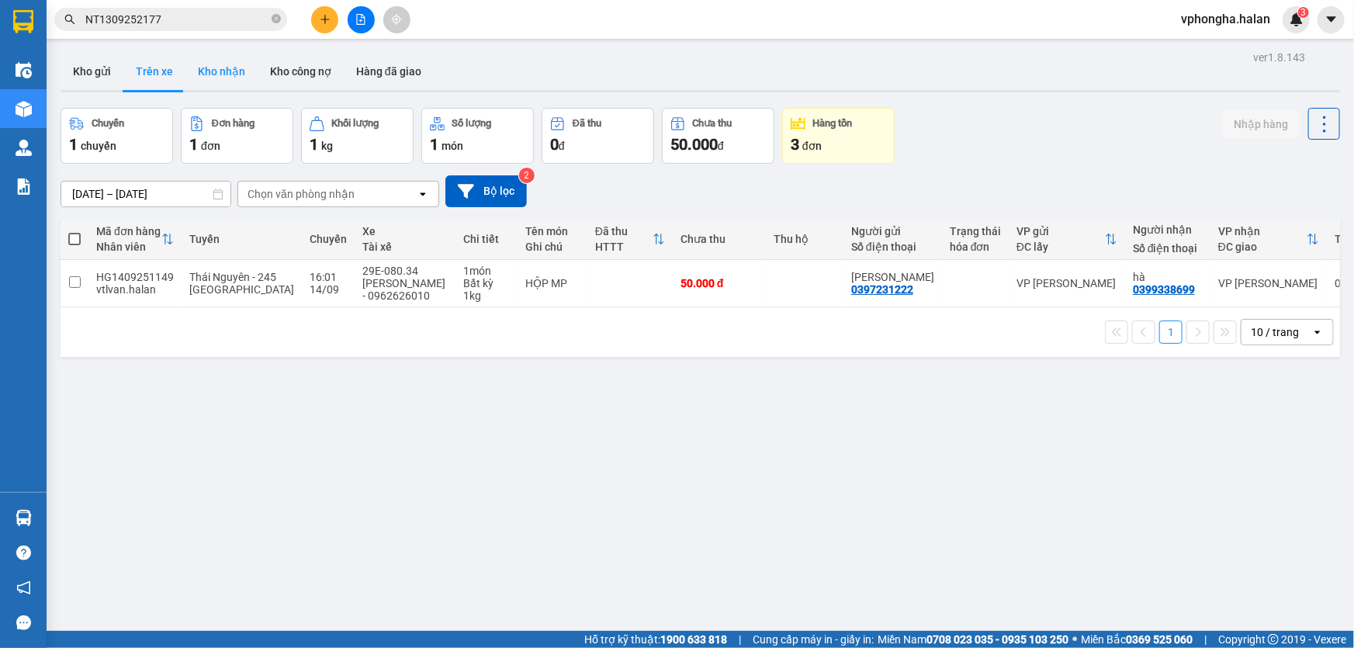
click at [193, 76] on button "Kho nhận" at bounding box center [221, 71] width 72 height 37
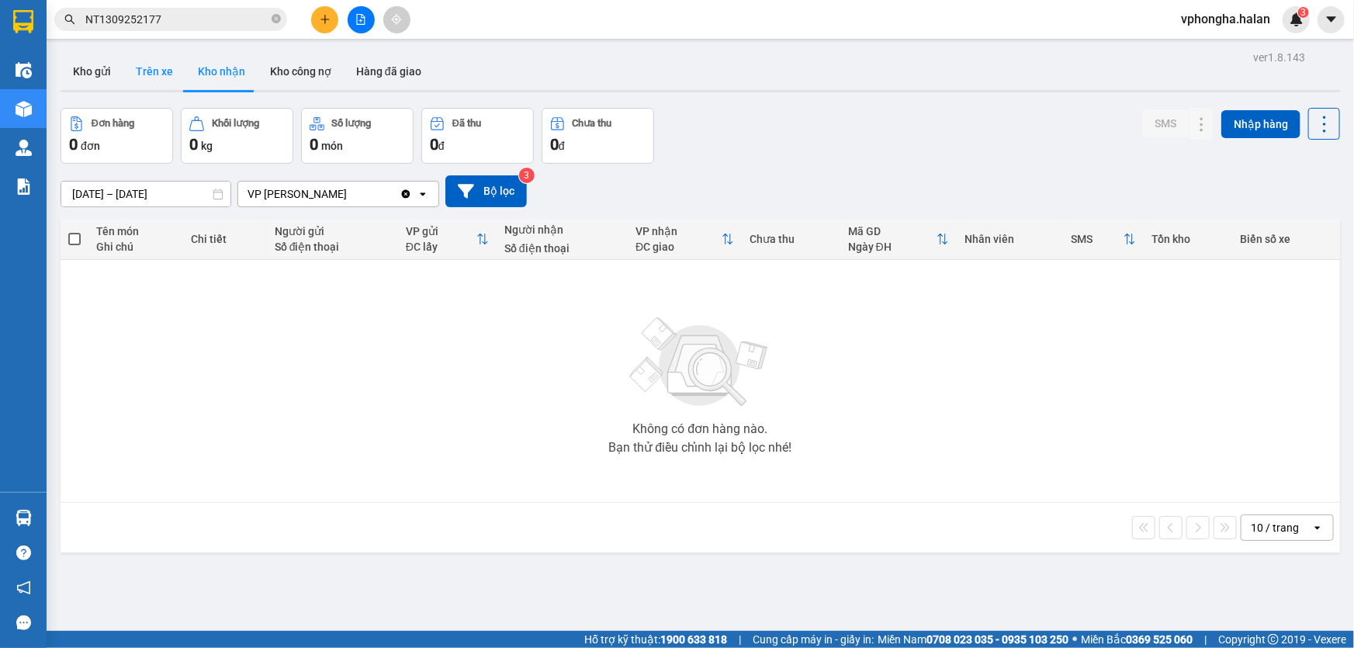
click at [178, 75] on button "Trên xe" at bounding box center [154, 71] width 62 height 37
type input "[DATE] – [DATE]"
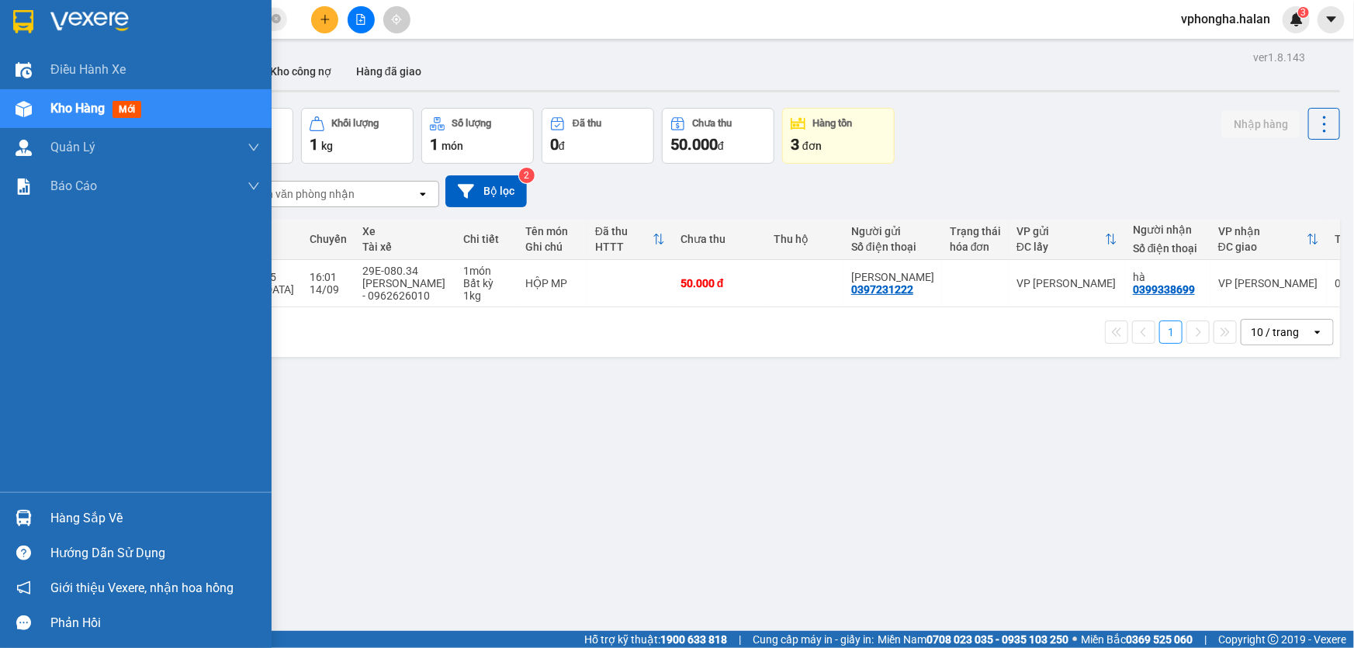
click at [78, 516] on div "Hàng sắp về" at bounding box center [154, 518] width 209 height 23
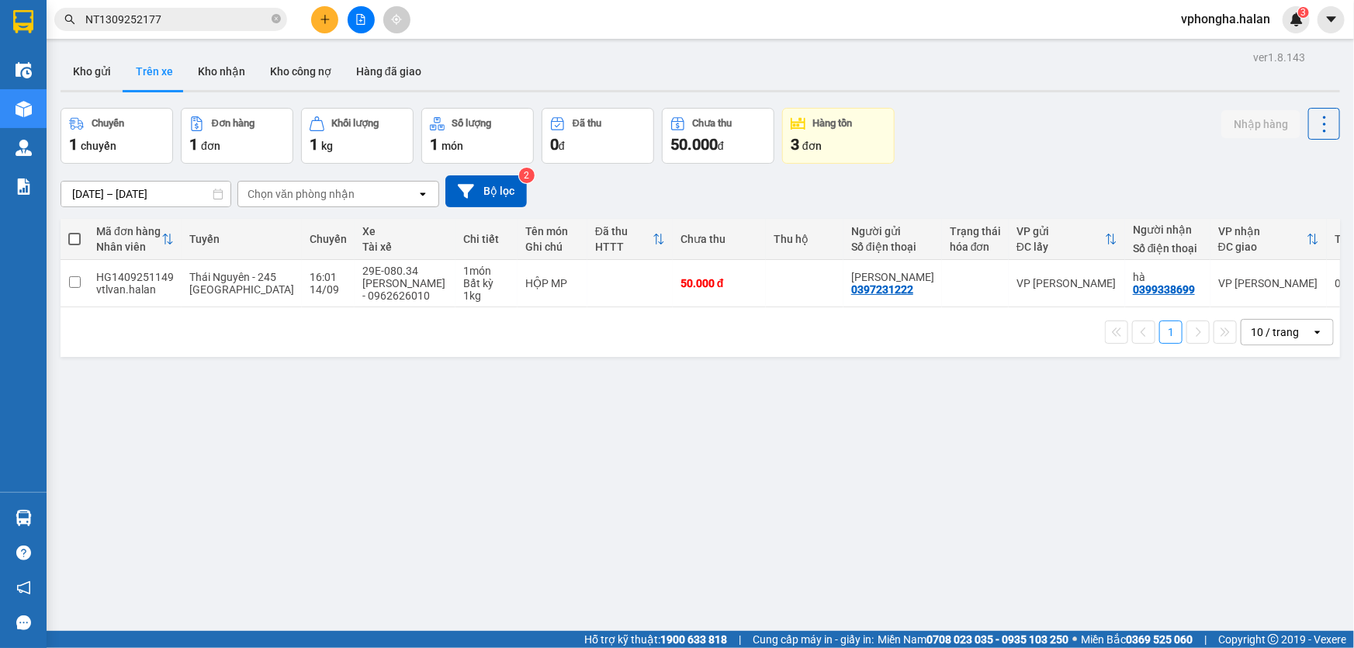
click at [782, 411] on section "Kết quả tìm kiếm ( 1 ) Bộ lọc Mã ĐH Trạng thái Món hàng Thu hộ Tổng cước Chưa c…" at bounding box center [677, 324] width 1354 height 648
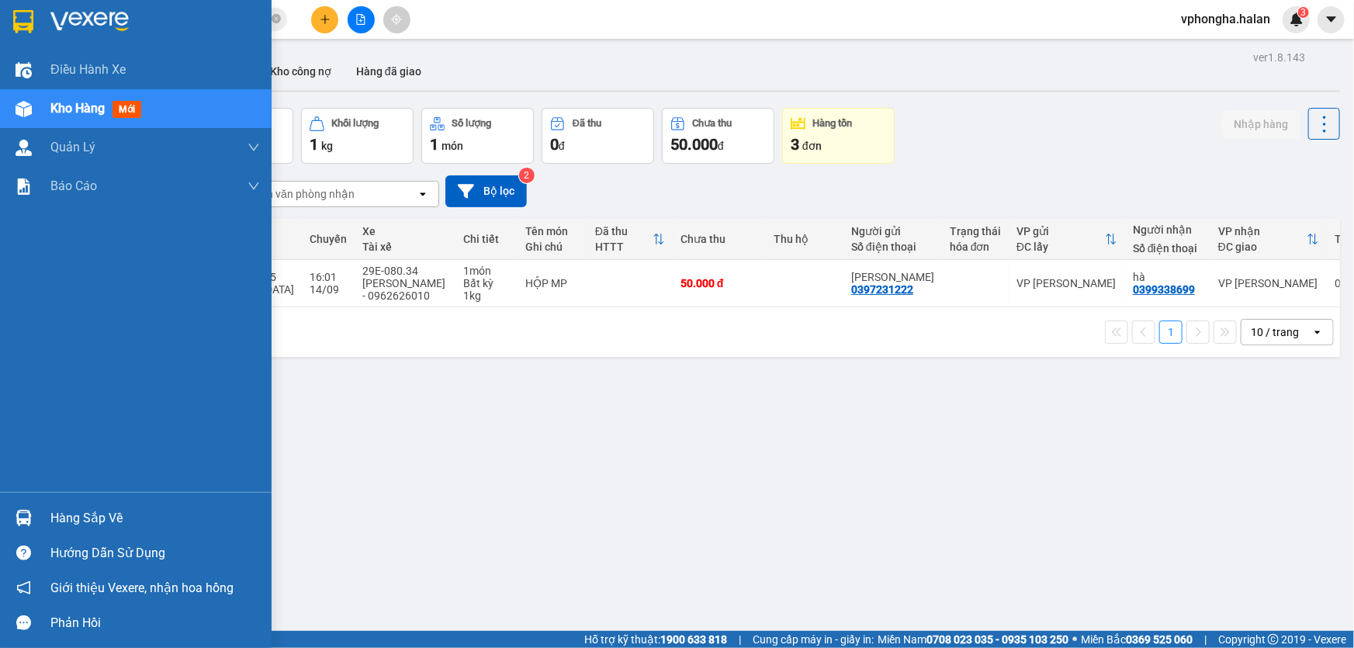
click at [95, 520] on div "Hàng sắp về" at bounding box center [154, 518] width 209 height 23
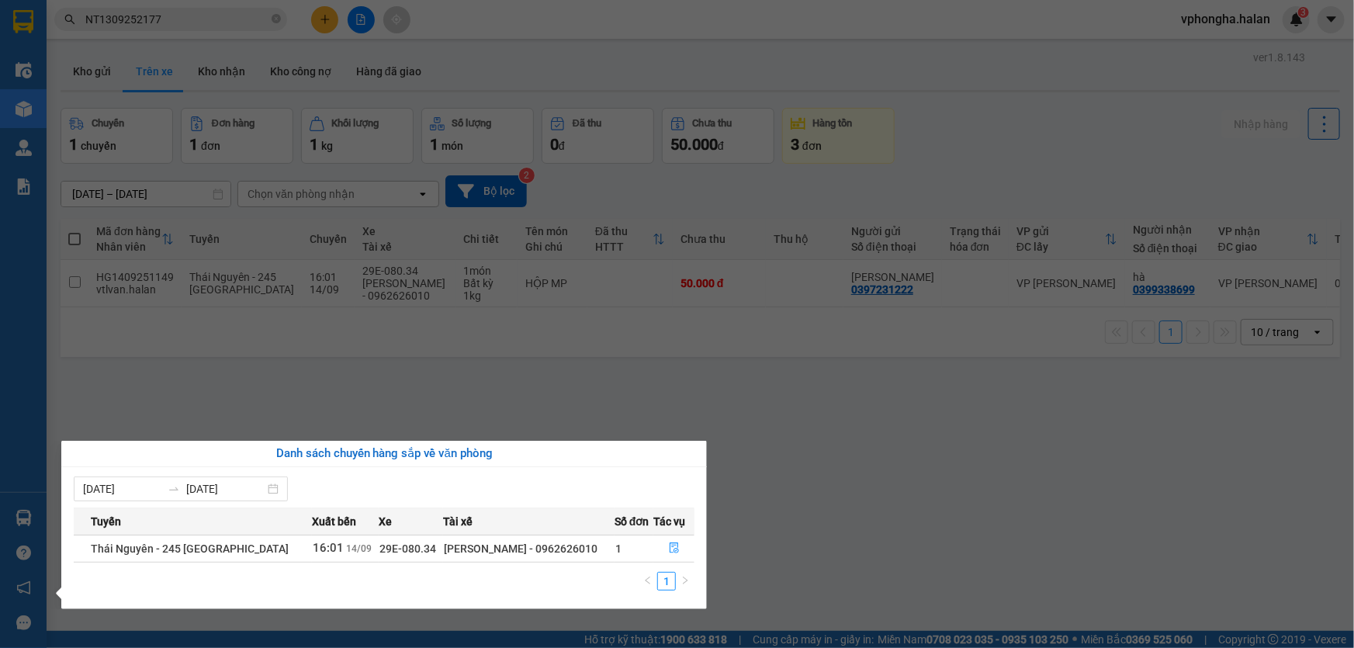
click at [492, 389] on section "Kết quả tìm kiếm ( 1 ) Bộ lọc Mã ĐH Trạng thái Món hàng Thu hộ Tổng cước Chưa c…" at bounding box center [677, 324] width 1354 height 648
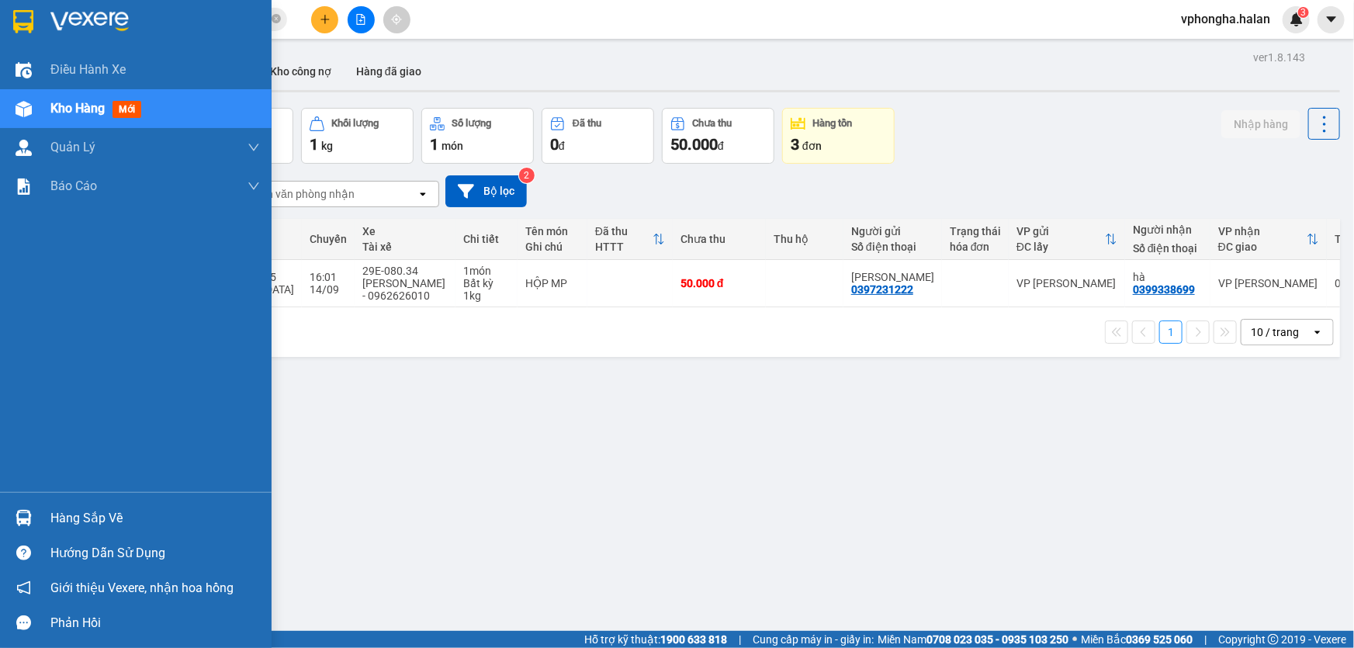
click at [66, 514] on div "Hàng sắp về" at bounding box center [154, 518] width 209 height 23
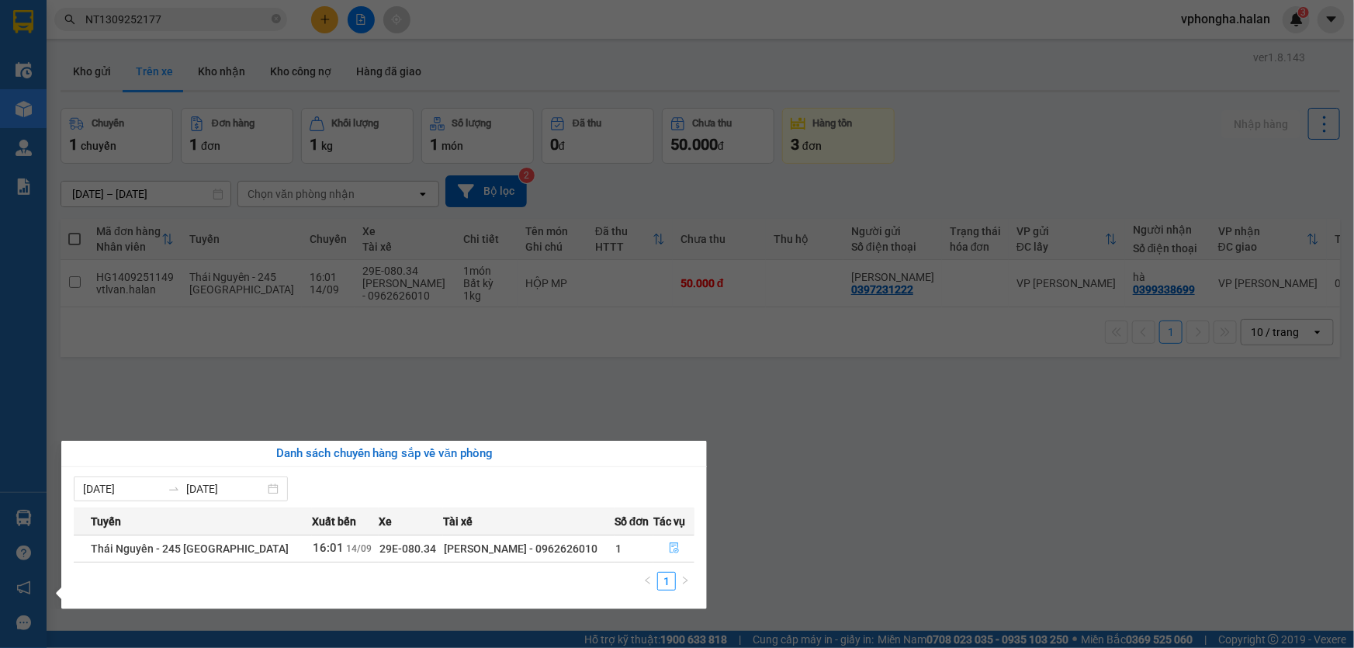
click at [673, 548] on icon "file-done" at bounding box center [673, 547] width 9 height 11
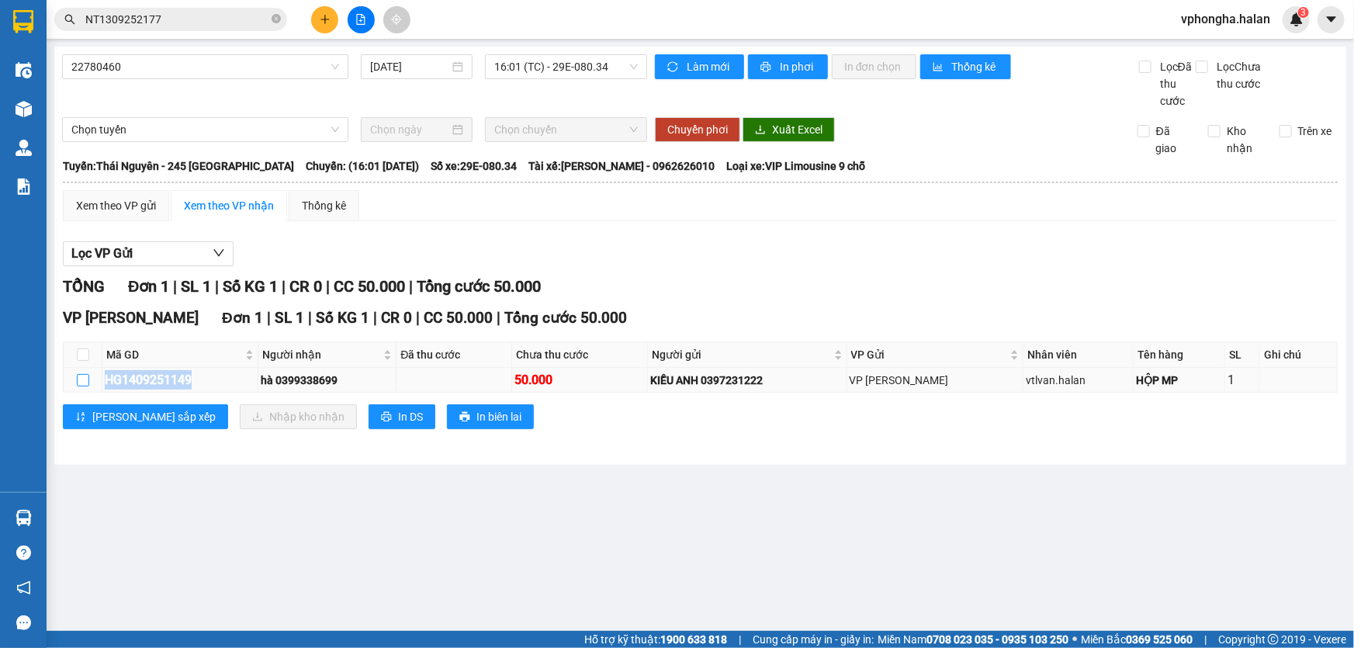
drag, startPoint x: 216, startPoint y: 381, endPoint x: 85, endPoint y: 381, distance: 131.1
click at [85, 381] on tr "HG1409251149 hà 0399338699 50.000 KIỀU ANH 0397231222 VP [PERSON_NAME] vtlvan.h…" at bounding box center [701, 380] width 1274 height 25
copy tr "HG1409251149"
click at [275, 19] on icon "close-circle" at bounding box center [275, 18] width 9 height 9
click at [208, 19] on input "text" at bounding box center [176, 19] width 183 height 17
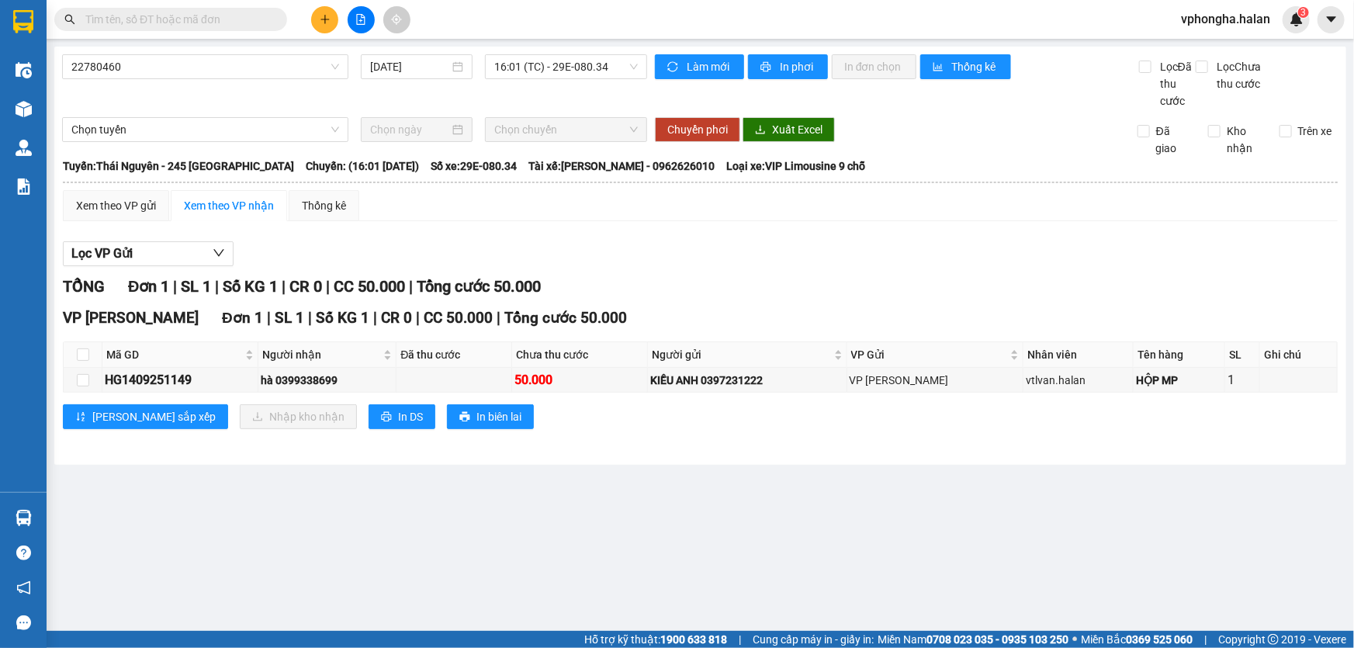
paste input "HG1409251149"
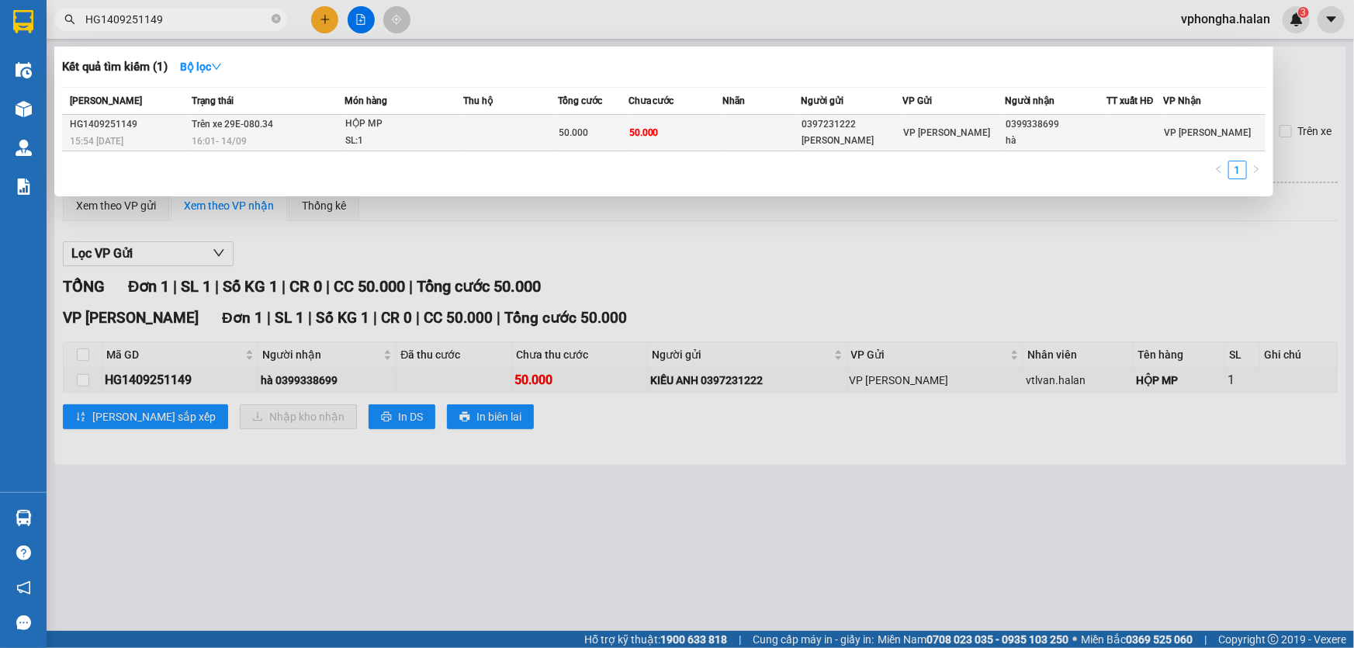
type input "HG1409251149"
click at [446, 130] on div "HỘP MP" at bounding box center [403, 124] width 116 height 17
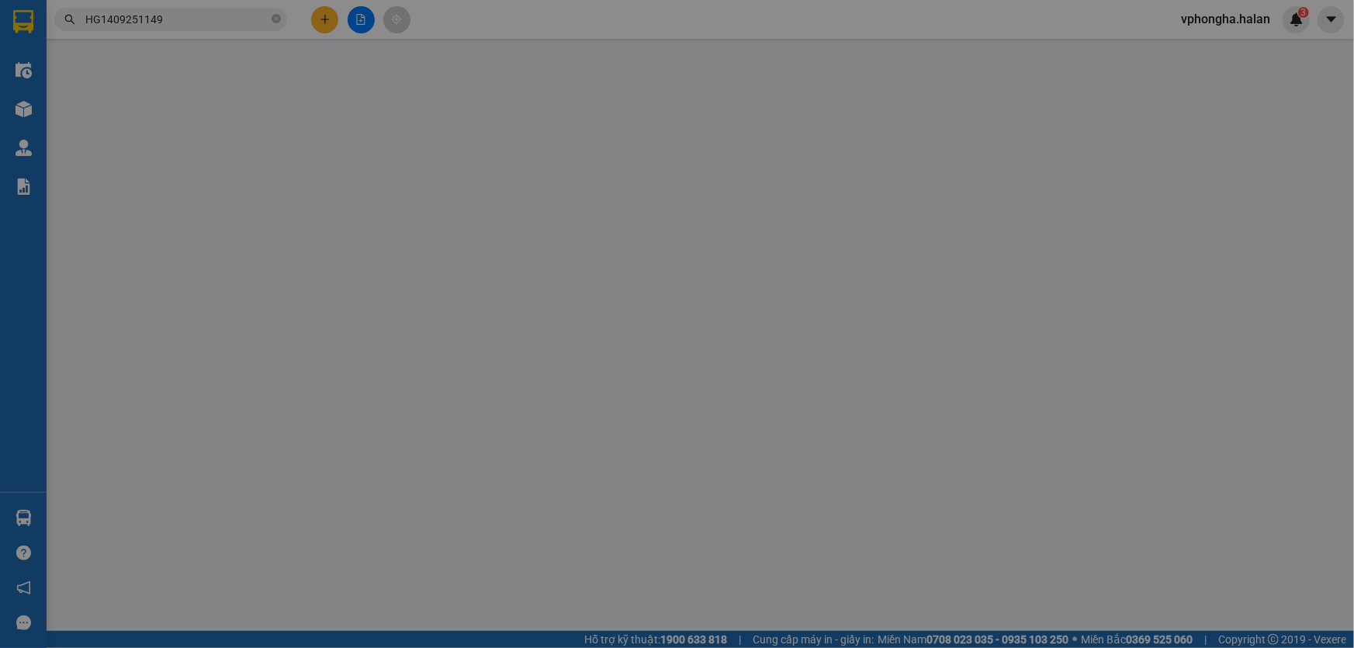
type input "0397231222"
type input "[PERSON_NAME]"
type input "0399338699"
type input "hà"
type input "50.000"
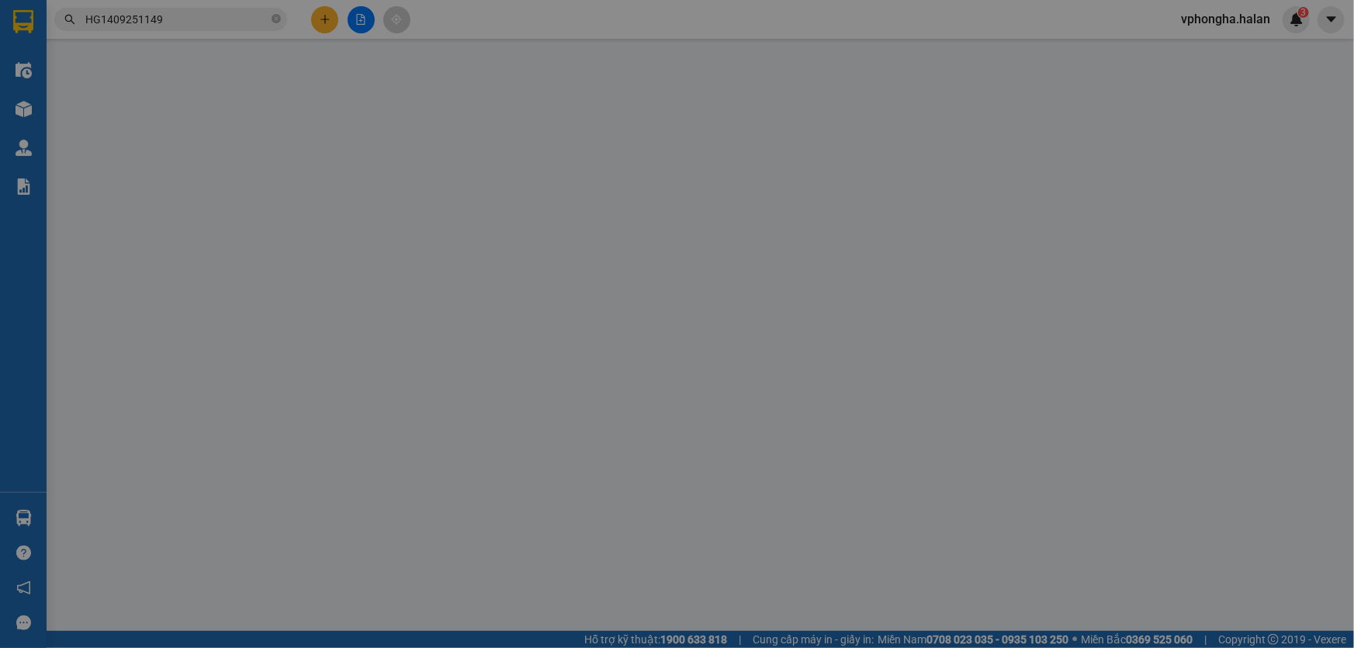
type input "50.000"
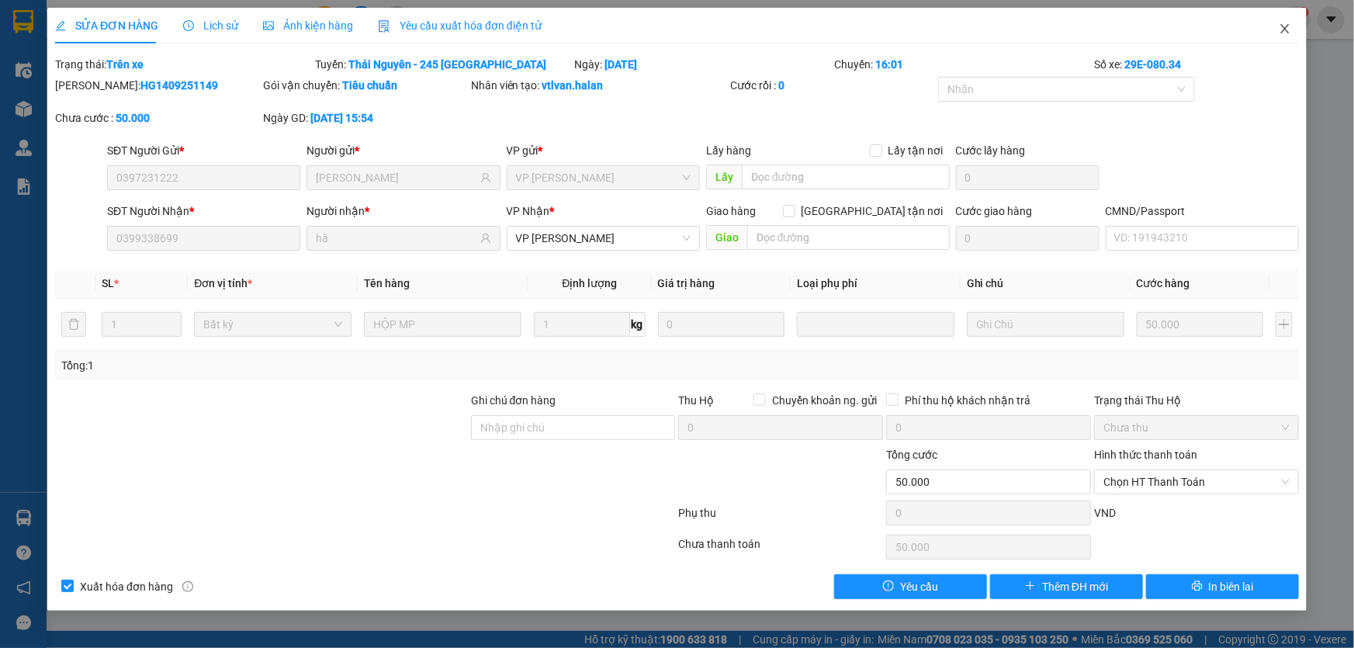
click at [1288, 31] on icon "close" at bounding box center [1284, 28] width 12 height 12
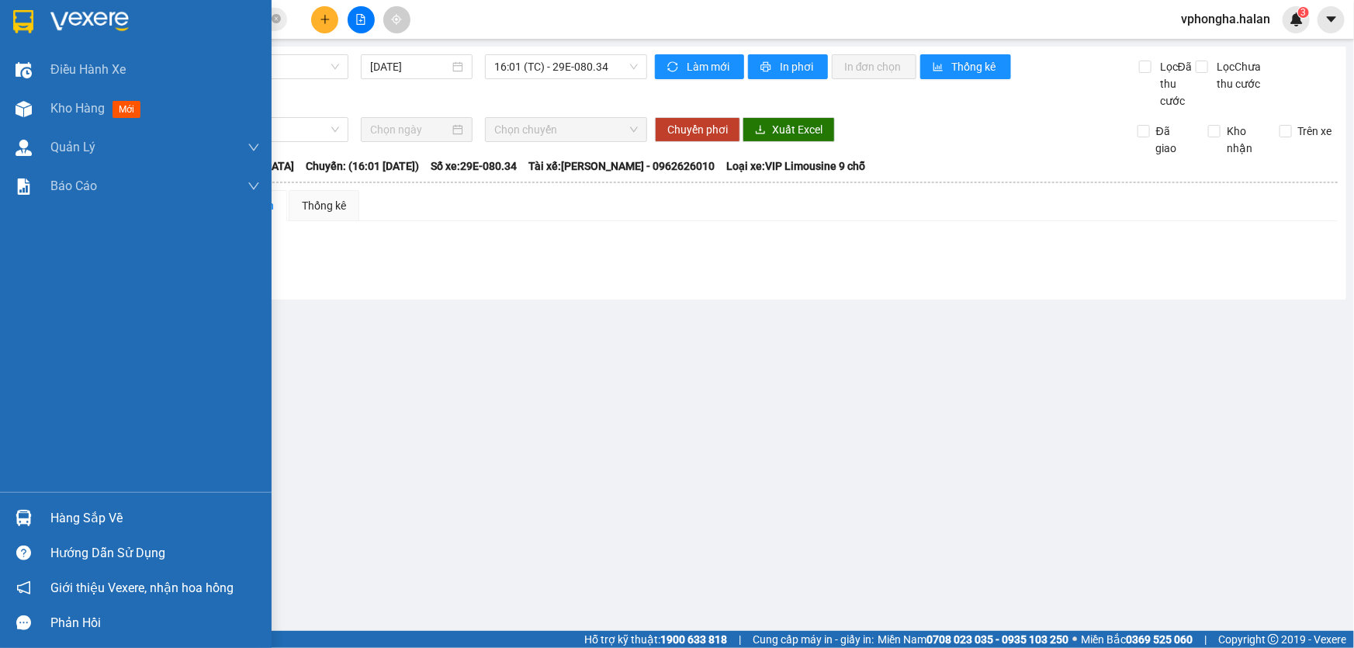
drag, startPoint x: 61, startPoint y: 516, endPoint x: 95, endPoint y: 503, distance: 36.3
click at [62, 515] on div "Hàng sắp về" at bounding box center [154, 518] width 209 height 23
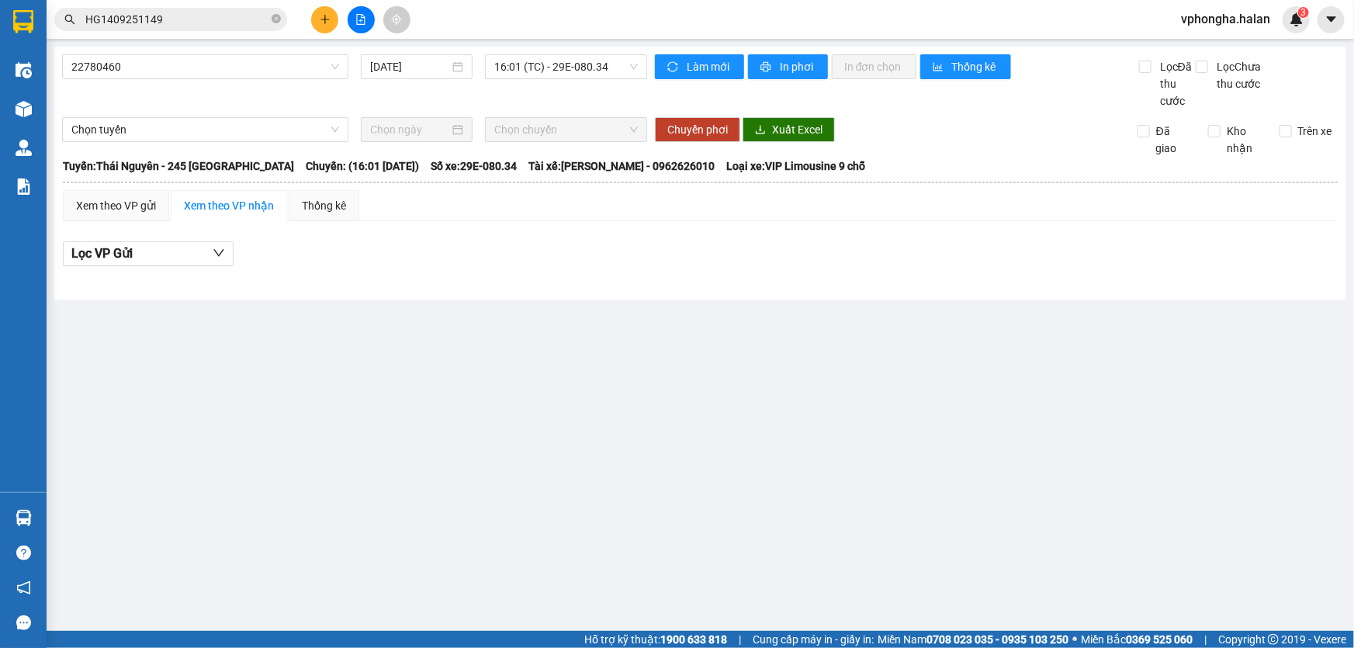
drag, startPoint x: 364, startPoint y: 310, endPoint x: 346, endPoint y: 320, distance: 20.1
click at [361, 310] on section "Kết quả tìm kiếm ( 1 ) Bộ lọc Mã ĐH Trạng thái Món hàng Thu hộ Tổng cước Chưa c…" at bounding box center [677, 324] width 1354 height 648
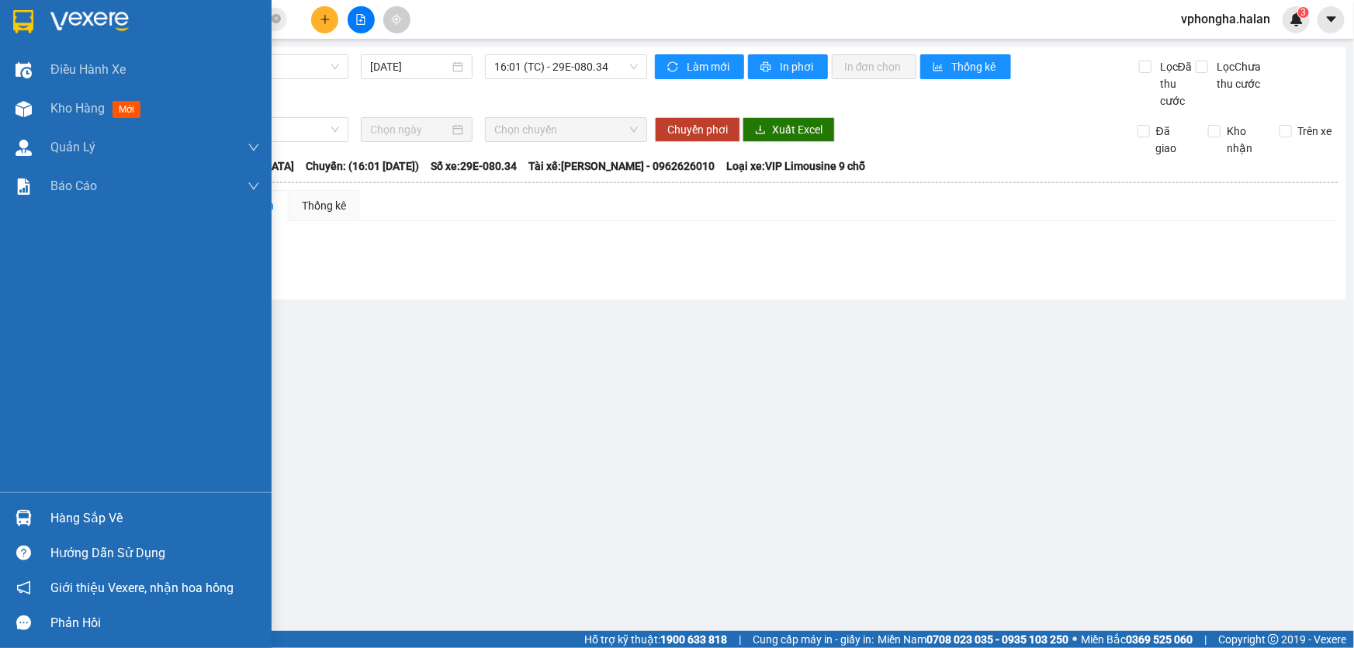
drag, startPoint x: 54, startPoint y: 517, endPoint x: 387, endPoint y: 423, distance: 346.0
click at [65, 512] on div "Hàng sắp về" at bounding box center [154, 518] width 209 height 23
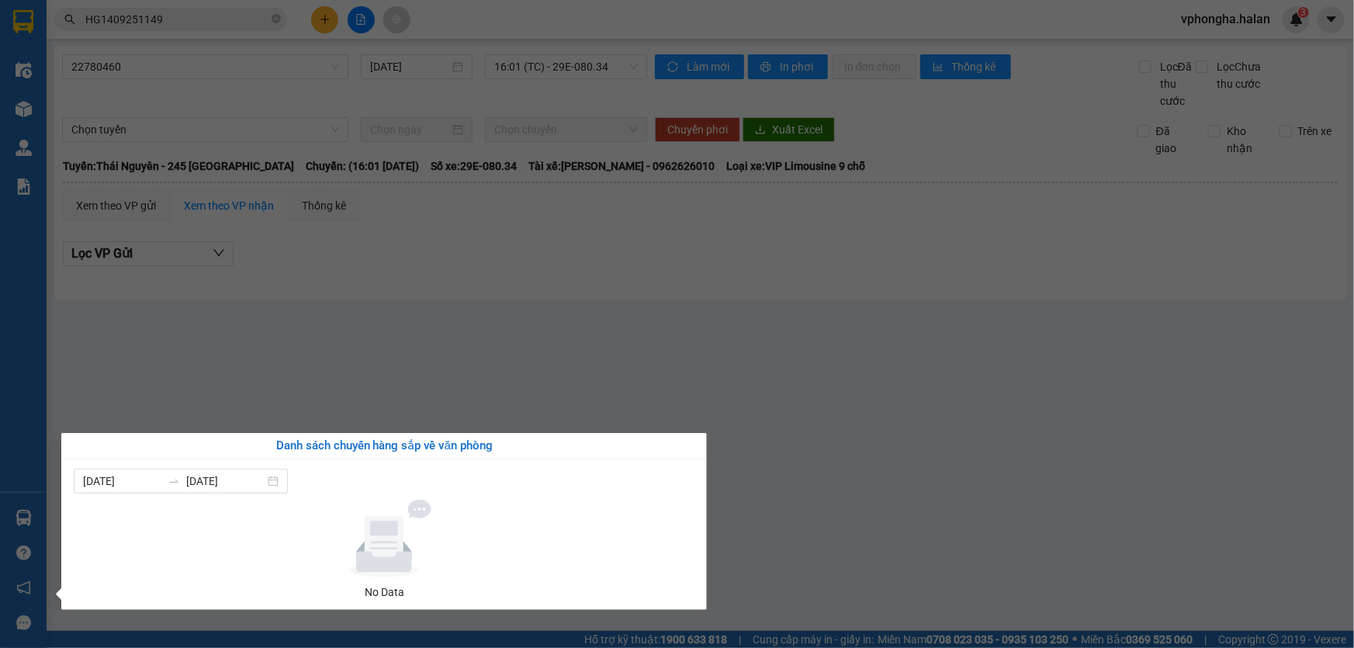
click at [465, 372] on section "Kết quả tìm kiếm ( 1 ) Bộ lọc Mã ĐH Trạng thái Món hàng Thu hộ Tổng cước Chưa c…" at bounding box center [677, 324] width 1354 height 648
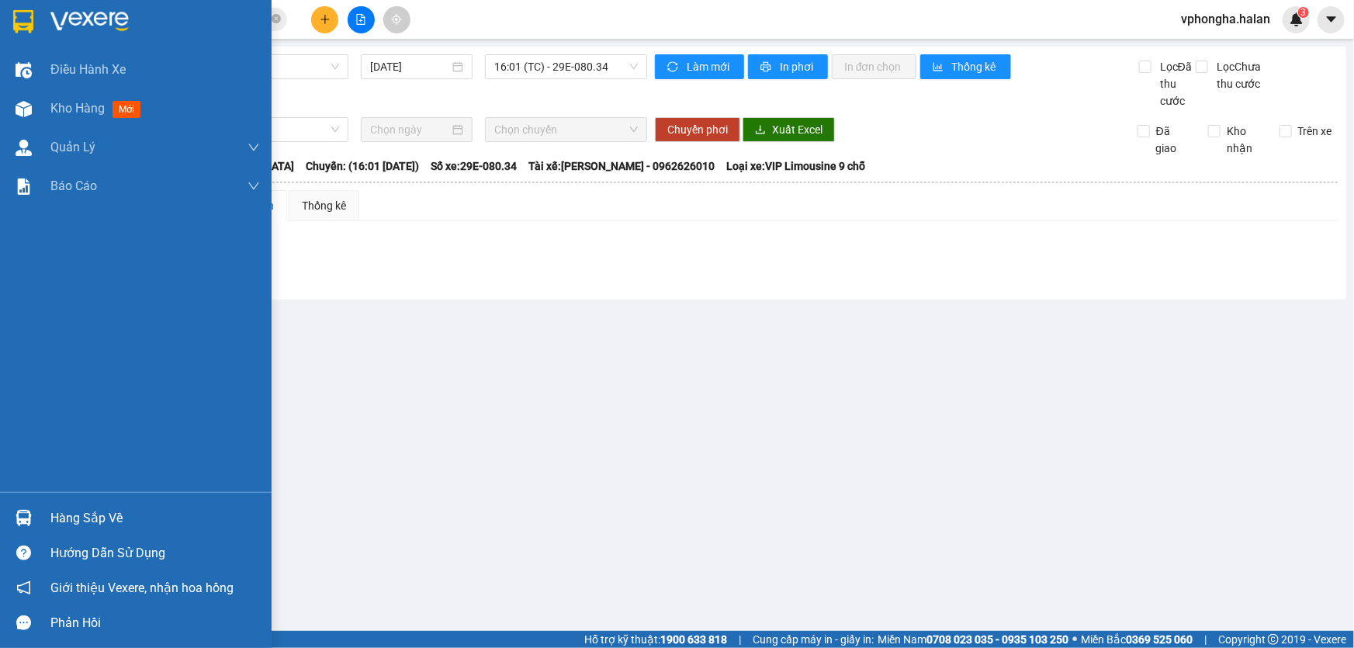
click at [51, 522] on div "Hàng sắp về" at bounding box center [154, 518] width 209 height 23
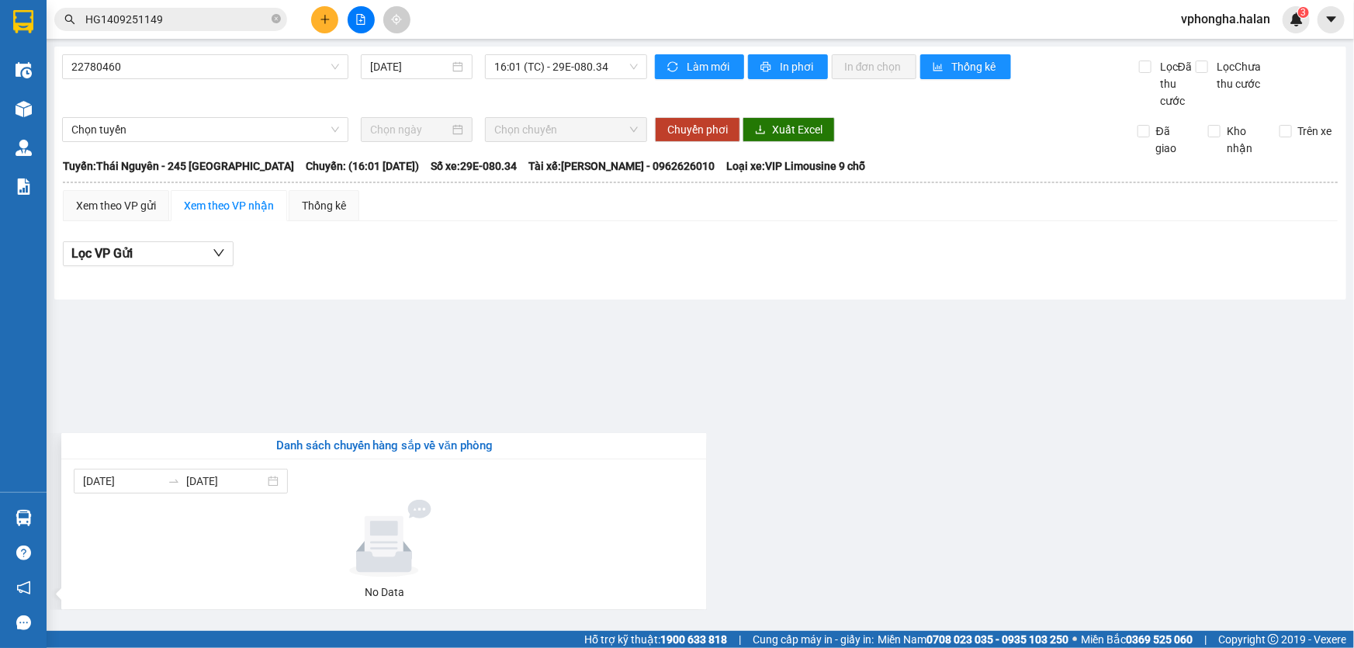
drag, startPoint x: 444, startPoint y: 363, endPoint x: 99, endPoint y: 530, distance: 382.7
click at [434, 365] on section "Kết quả tìm kiếm ( 1 ) Bộ lọc Mã ĐH Trạng thái Món hàng Thu hộ Tổng cước Chưa c…" at bounding box center [677, 324] width 1354 height 648
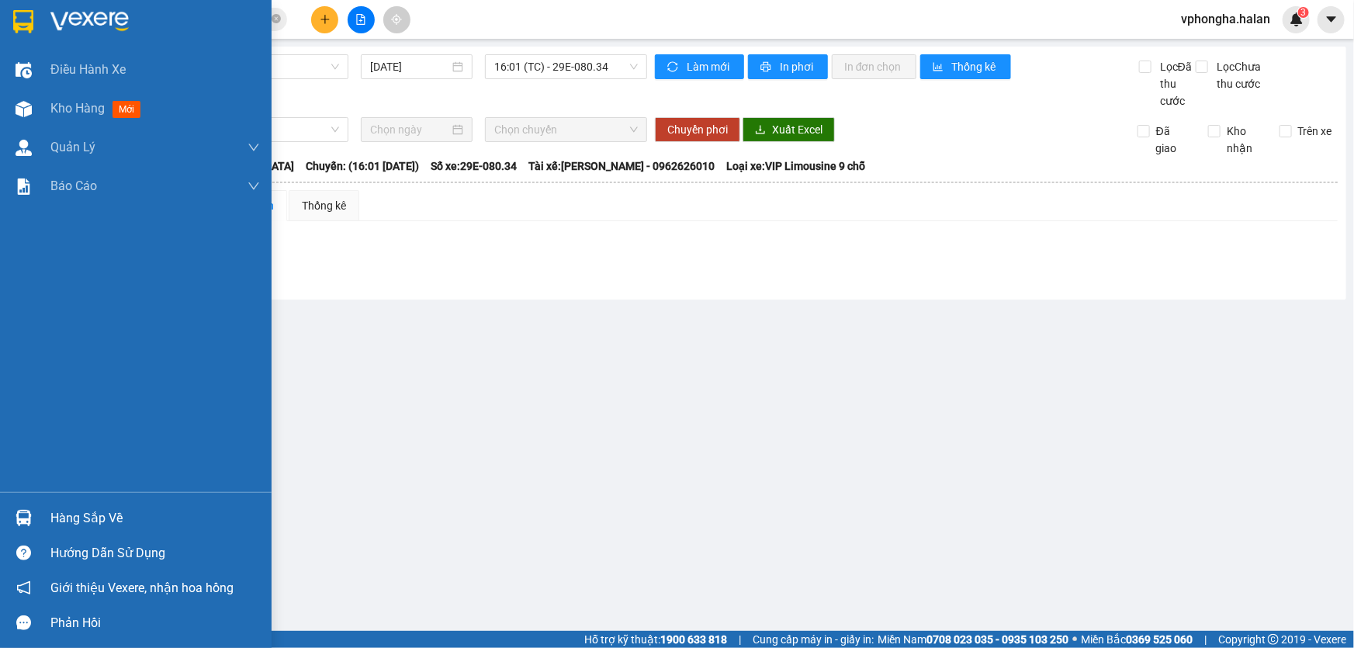
drag, startPoint x: 64, startPoint y: 516, endPoint x: 192, endPoint y: 458, distance: 139.9
click at [64, 514] on div "Hàng sắp về" at bounding box center [154, 518] width 209 height 23
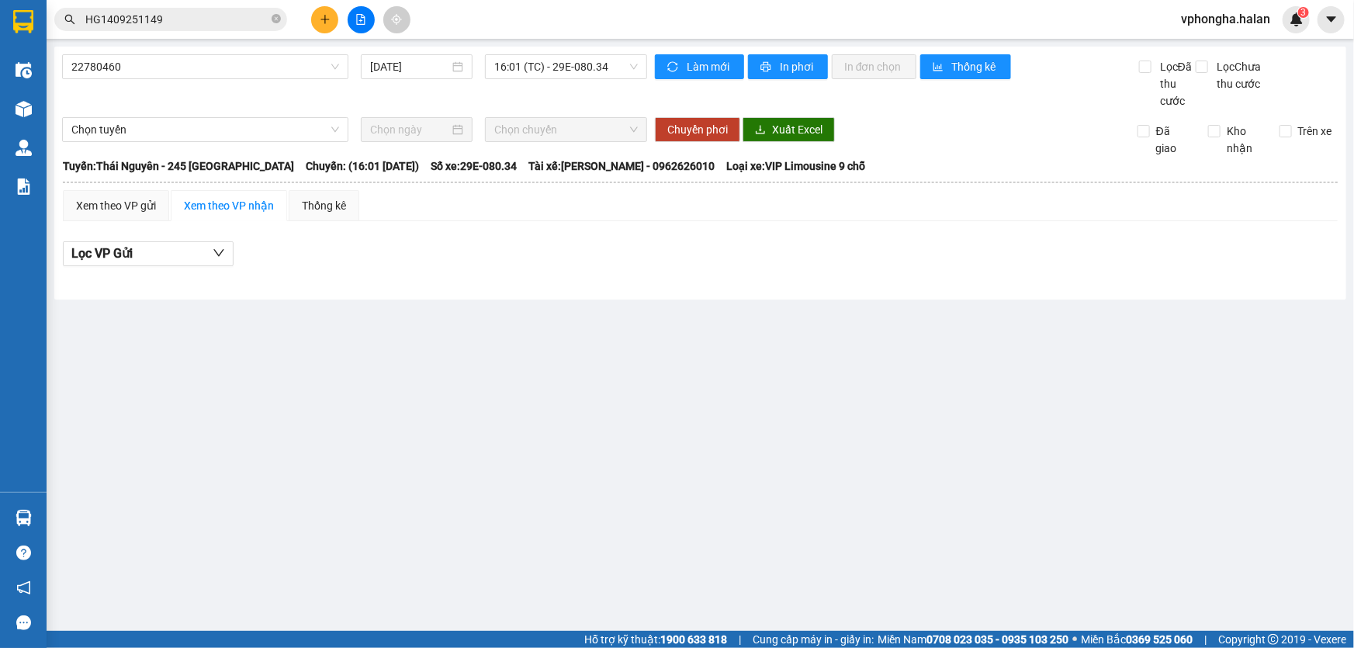
drag, startPoint x: 447, startPoint y: 347, endPoint x: 180, endPoint y: 468, distance: 293.0
click at [446, 348] on section "Kết quả tìm kiếm ( 1 ) Bộ lọc Mã ĐH Trạng thái Món hàng Thu hộ Tổng cước Chưa c…" at bounding box center [677, 324] width 1354 height 648
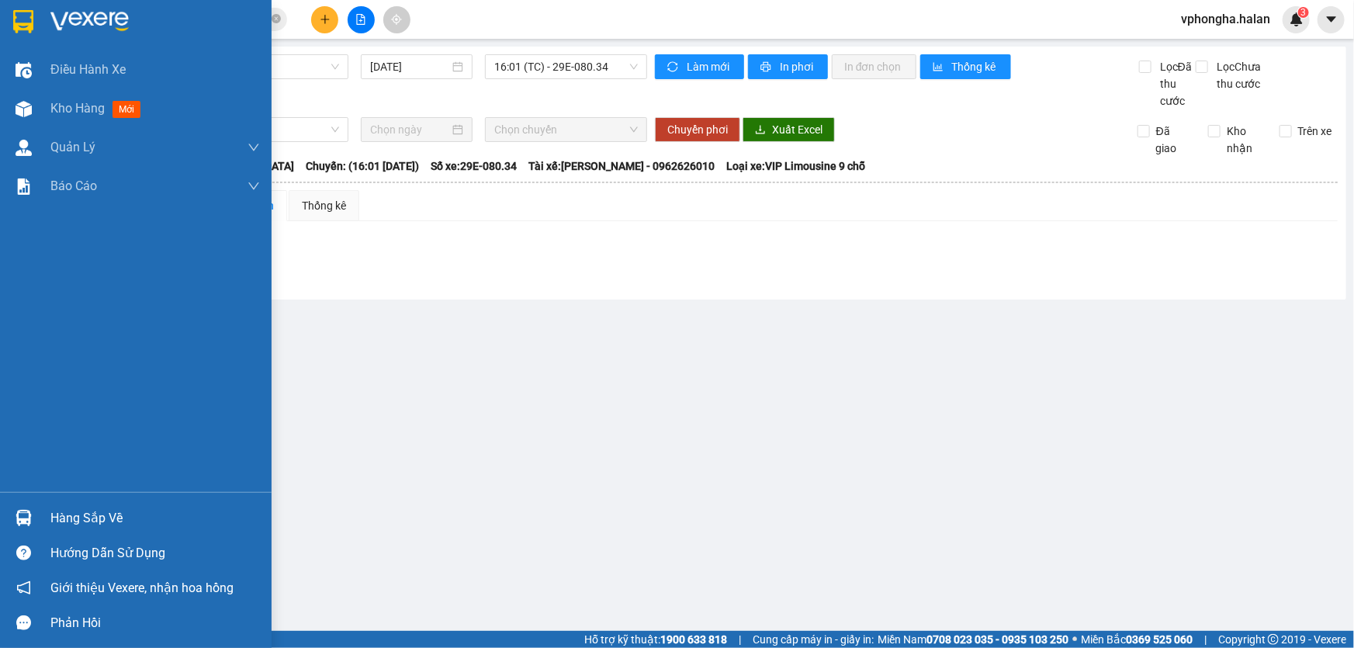
click at [85, 514] on div "Hàng sắp về" at bounding box center [154, 518] width 209 height 23
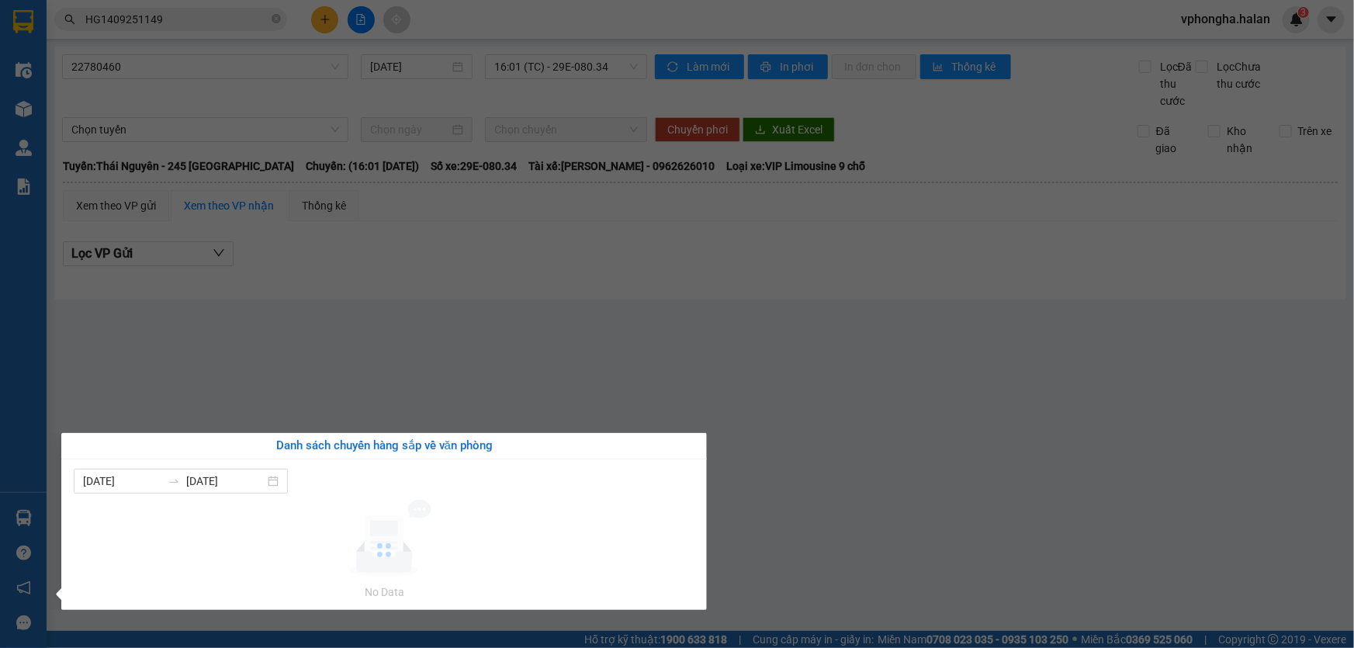
drag, startPoint x: 513, startPoint y: 341, endPoint x: 157, endPoint y: 520, distance: 397.5
click at [491, 354] on section "Kết quả tìm kiếm ( 1 ) Bộ lọc Mã ĐH Trạng thái Món hàng Thu hộ Tổng cước Chưa c…" at bounding box center [677, 324] width 1354 height 648
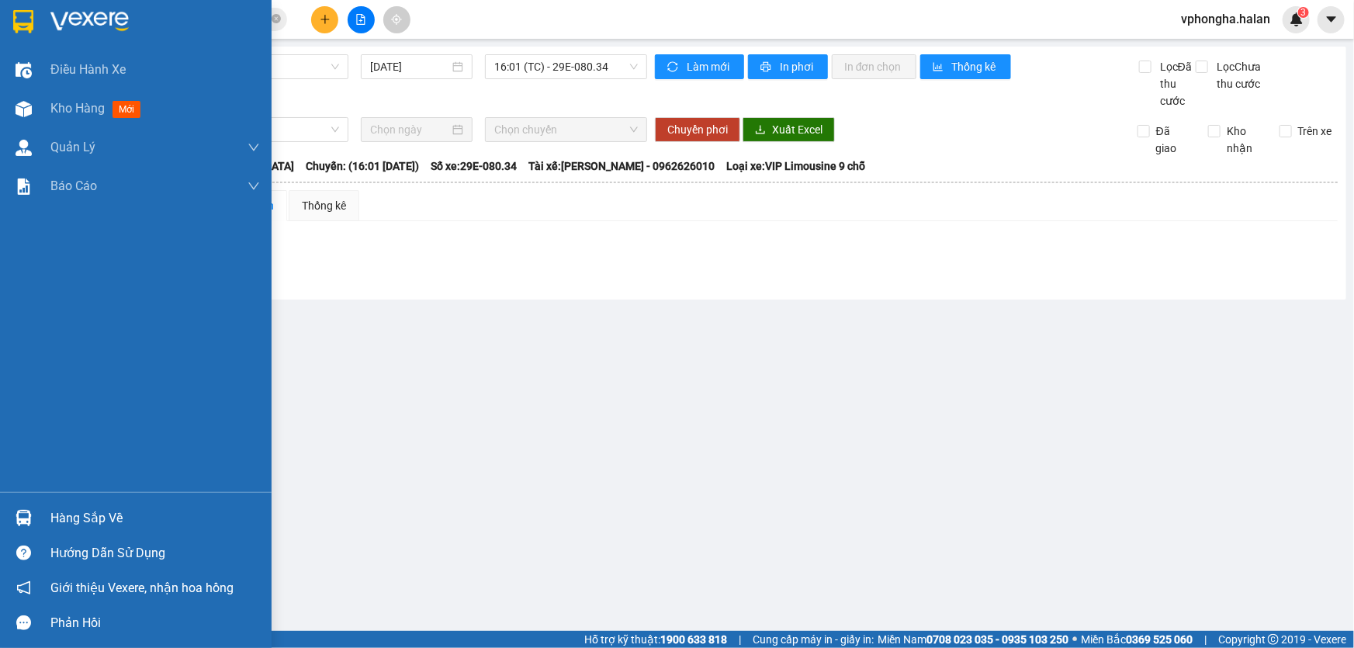
click at [41, 528] on div "Hàng sắp về" at bounding box center [135, 517] width 271 height 35
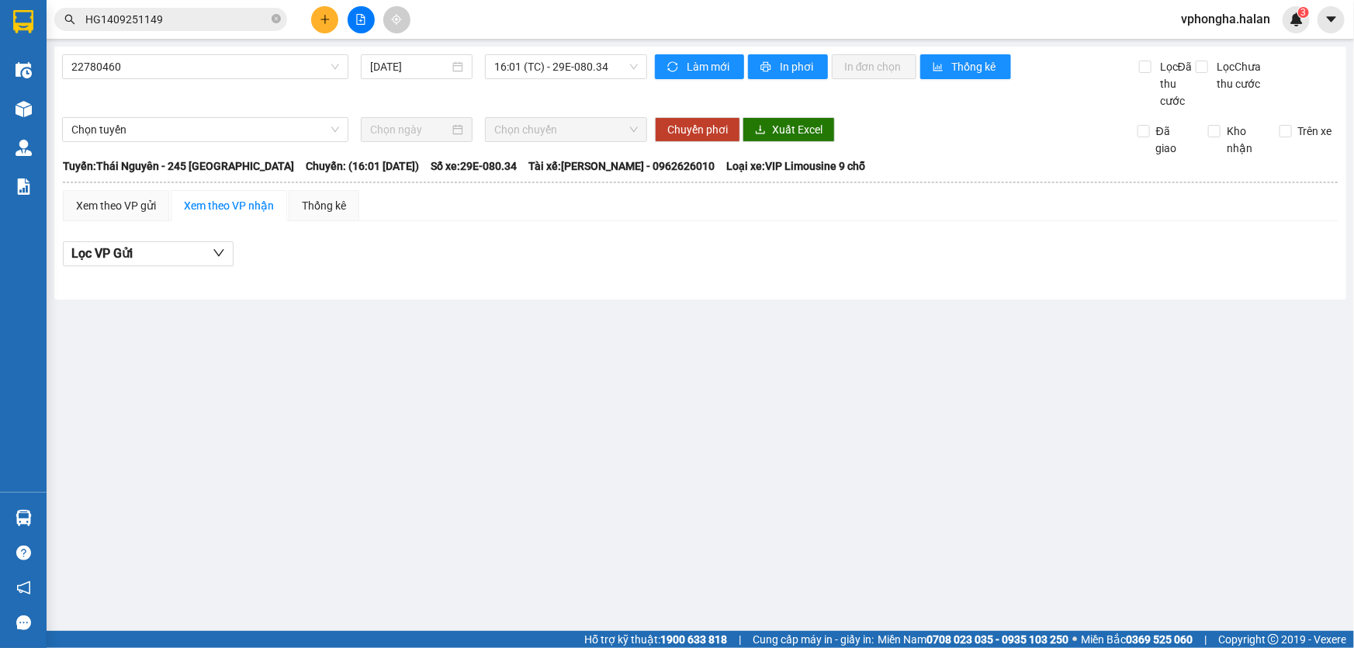
drag, startPoint x: 521, startPoint y: 368, endPoint x: 49, endPoint y: 547, distance: 505.2
click at [520, 368] on section "Kết quả tìm kiếm ( 1 ) Bộ lọc Mã ĐH Trạng thái Món hàng Thu hộ Tổng cước Chưa c…" at bounding box center [677, 324] width 1354 height 648
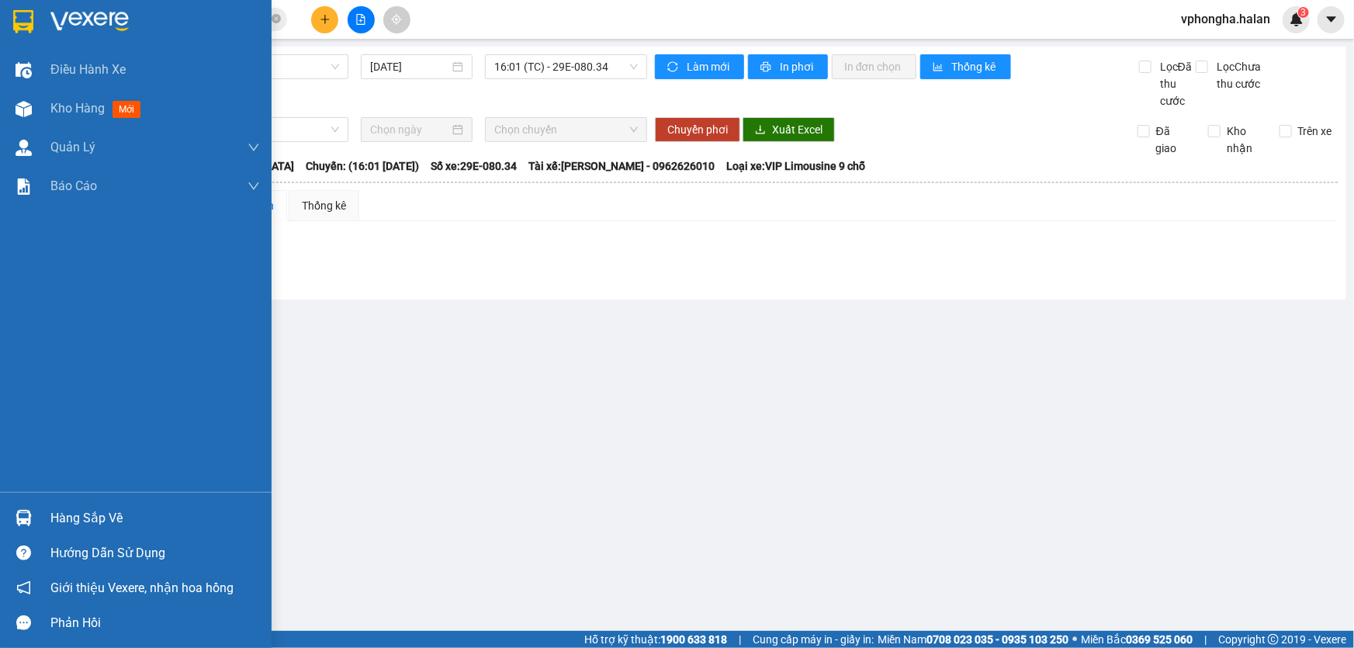
click at [71, 520] on div "Hàng sắp về" at bounding box center [154, 518] width 209 height 23
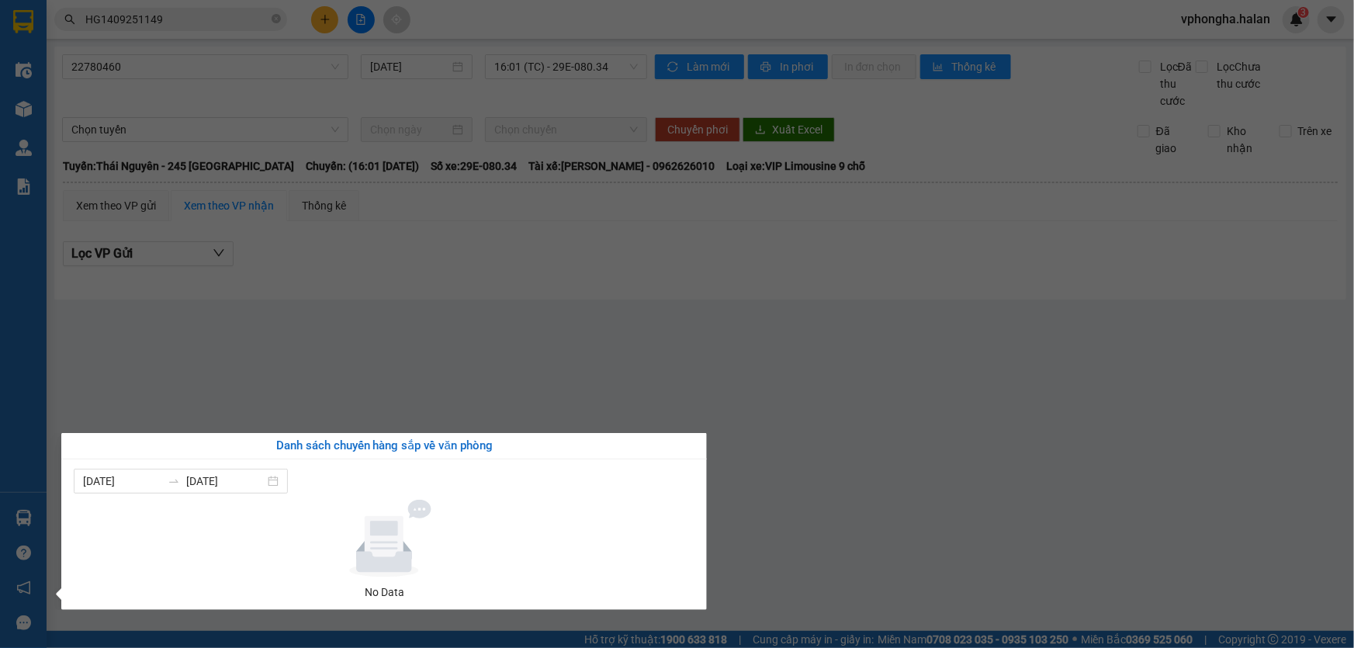
click at [469, 360] on section "Kết quả tìm kiếm ( 1 ) Bộ lọc Mã ĐH Trạng thái Món hàng Thu hộ Tổng cước Chưa c…" at bounding box center [677, 324] width 1354 height 648
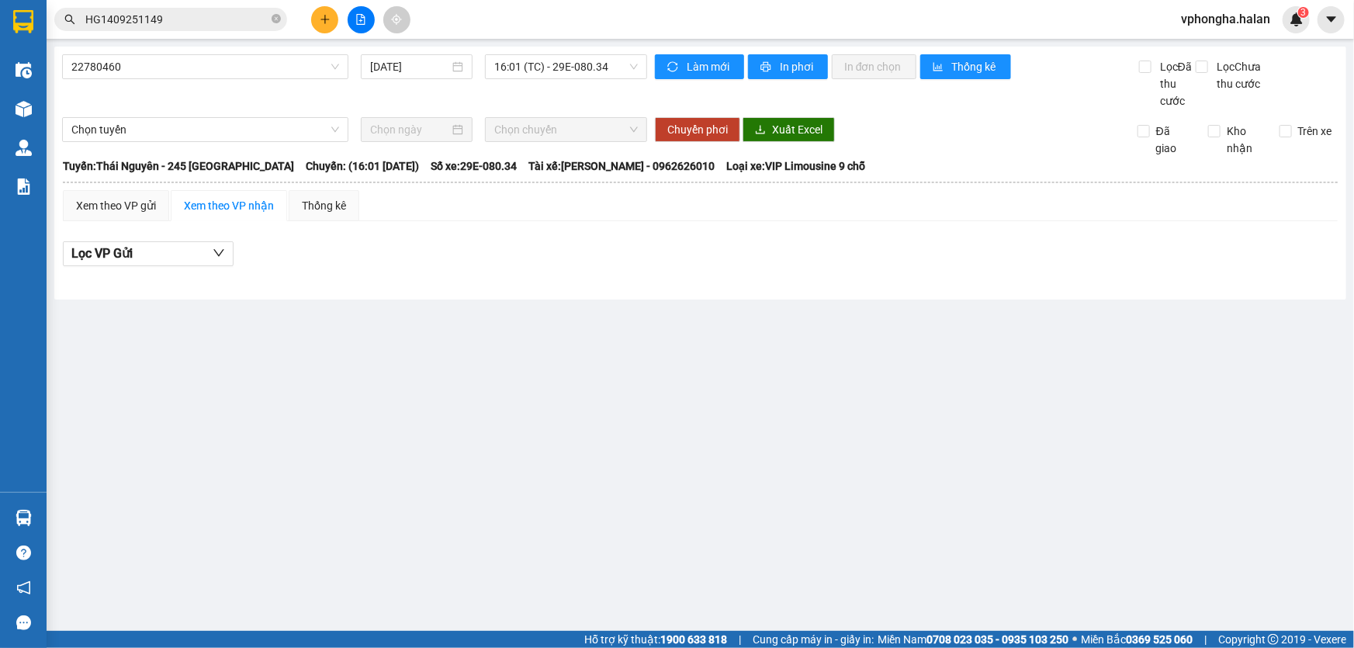
click at [46, 522] on main "22780460 [DATE] 16:01 (TC) - 29E-080.34 Làm mới In phơi In đơn chọn Thống kê Lọ…" at bounding box center [677, 315] width 1354 height 631
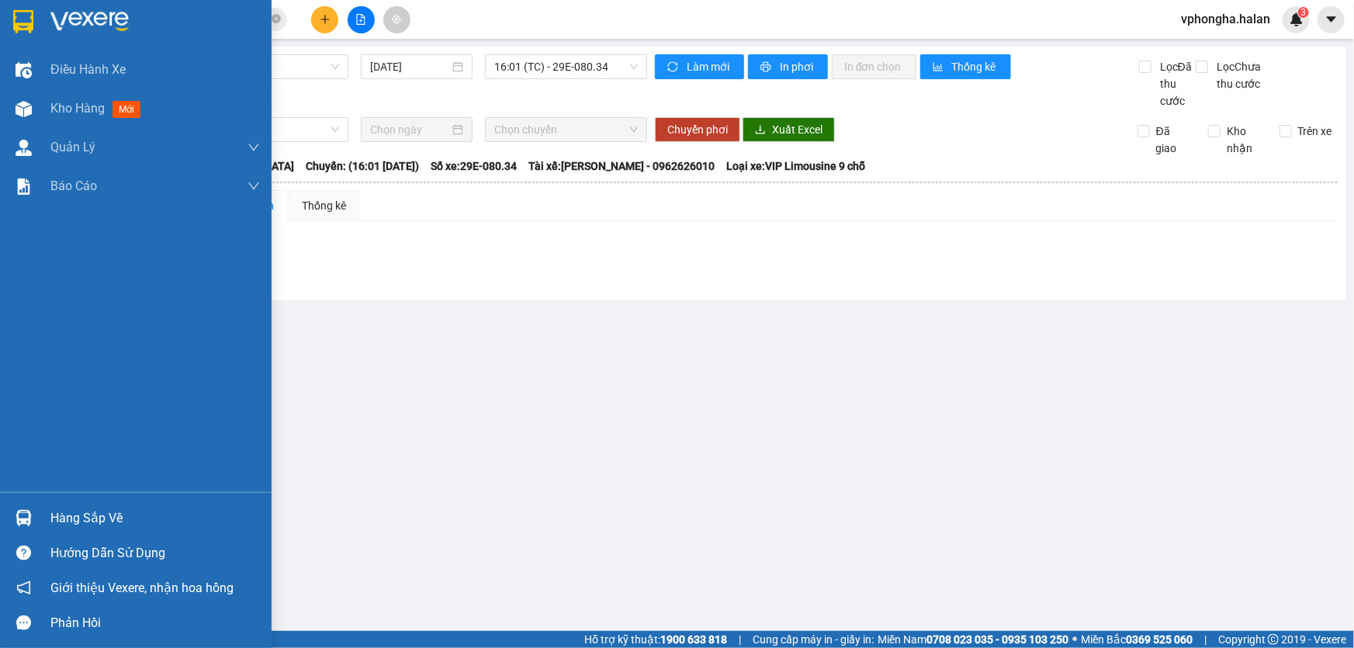
click at [26, 515] on img at bounding box center [24, 518] width 16 height 16
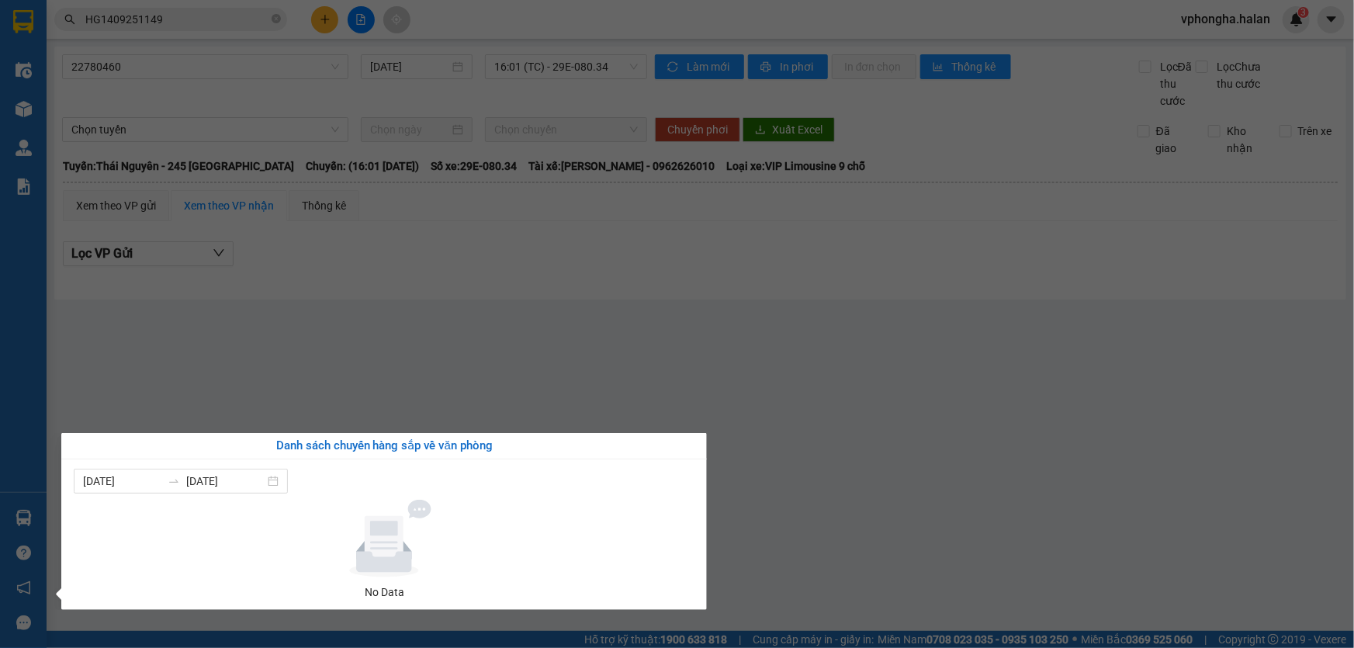
drag, startPoint x: 364, startPoint y: 397, endPoint x: 357, endPoint y: 407, distance: 12.3
click at [357, 407] on section "Kết quả tìm kiếm ( 1 ) Bộ lọc Mã ĐH Trạng thái Món hàng Thu hộ Tổng cước Chưa c…" at bounding box center [677, 324] width 1354 height 648
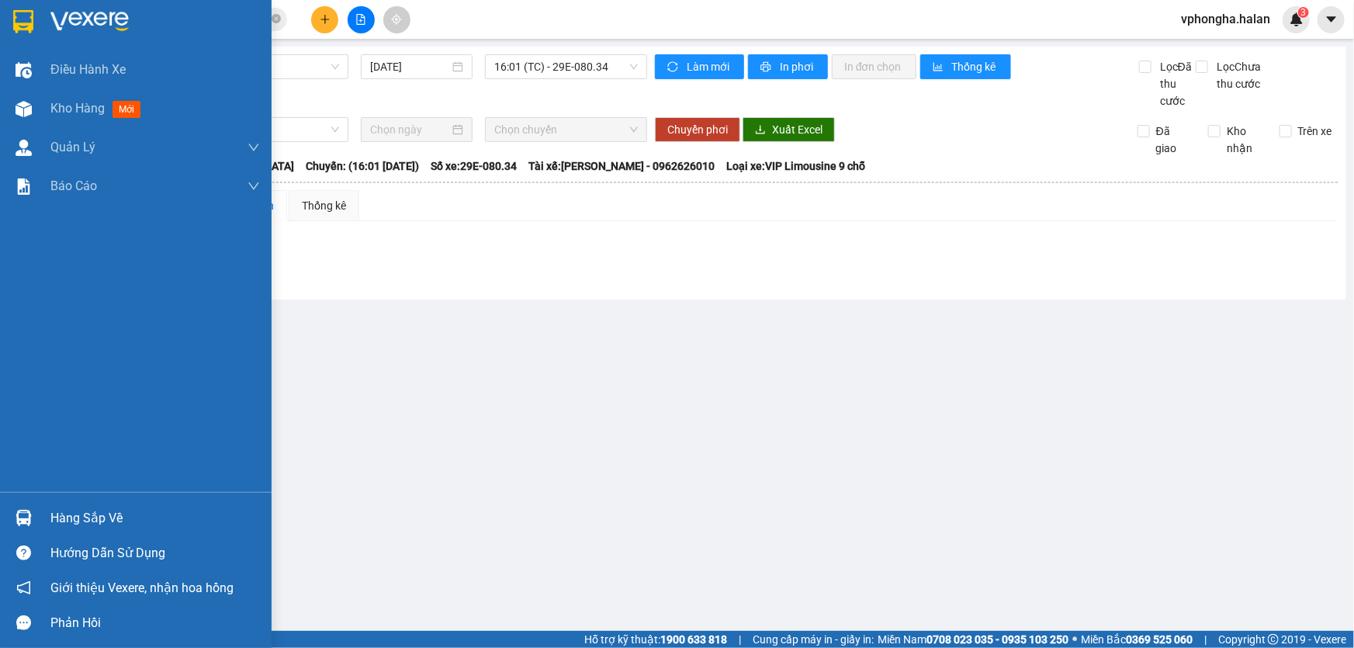
click at [54, 514] on div "Hàng sắp về" at bounding box center [154, 518] width 209 height 23
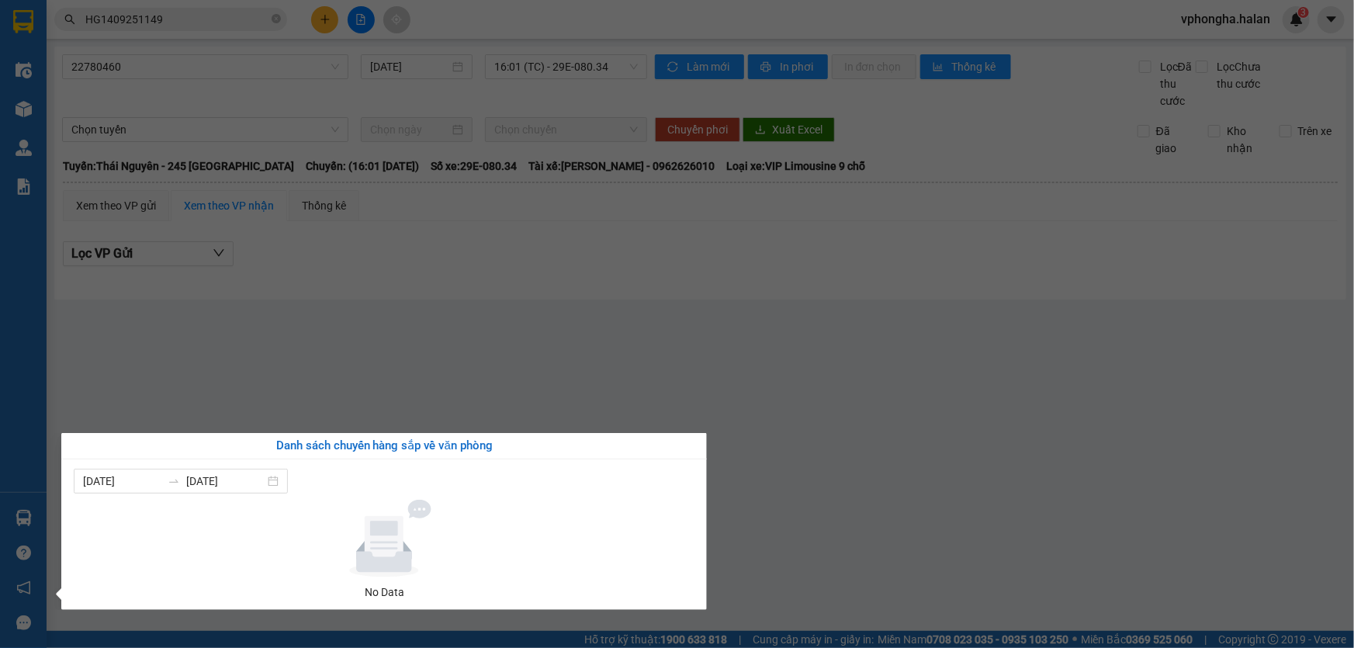
click at [711, 365] on section "Kết quả tìm kiếm ( 1 ) Bộ lọc Mã ĐH Trạng thái Món hàng Thu hộ Tổng cước Chưa c…" at bounding box center [677, 324] width 1354 height 648
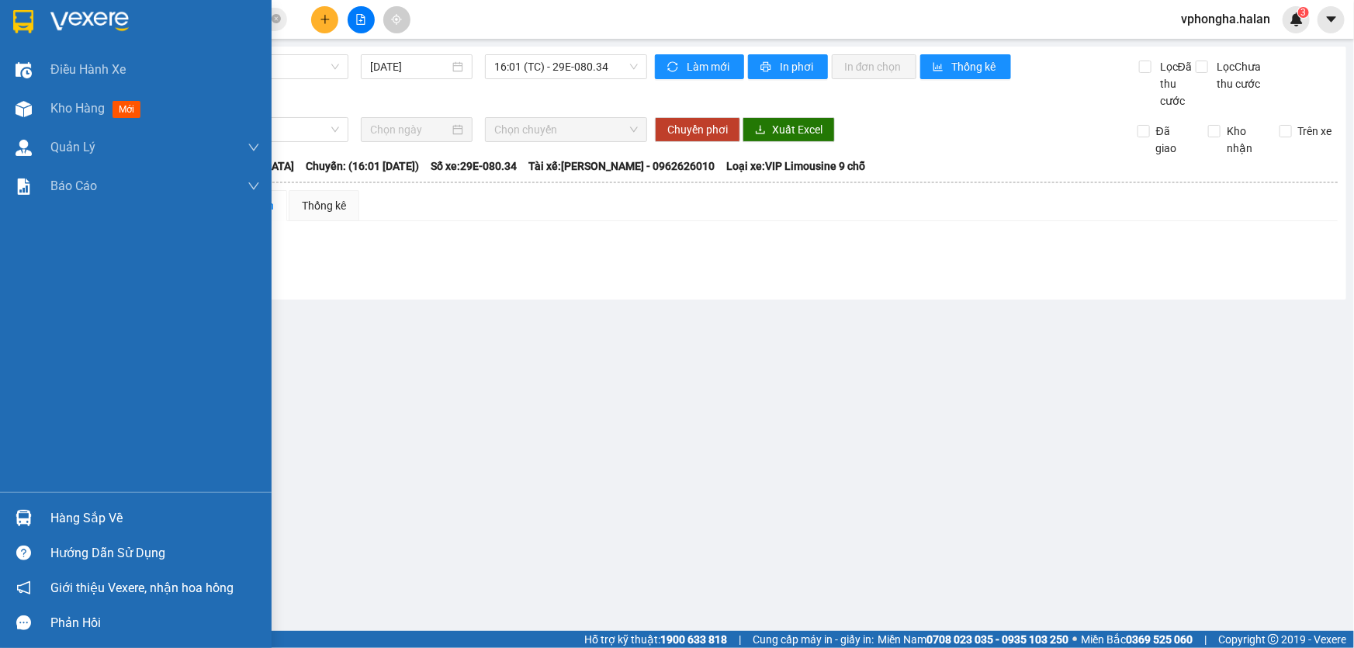
click at [117, 527] on div "Hàng sắp về" at bounding box center [154, 518] width 209 height 23
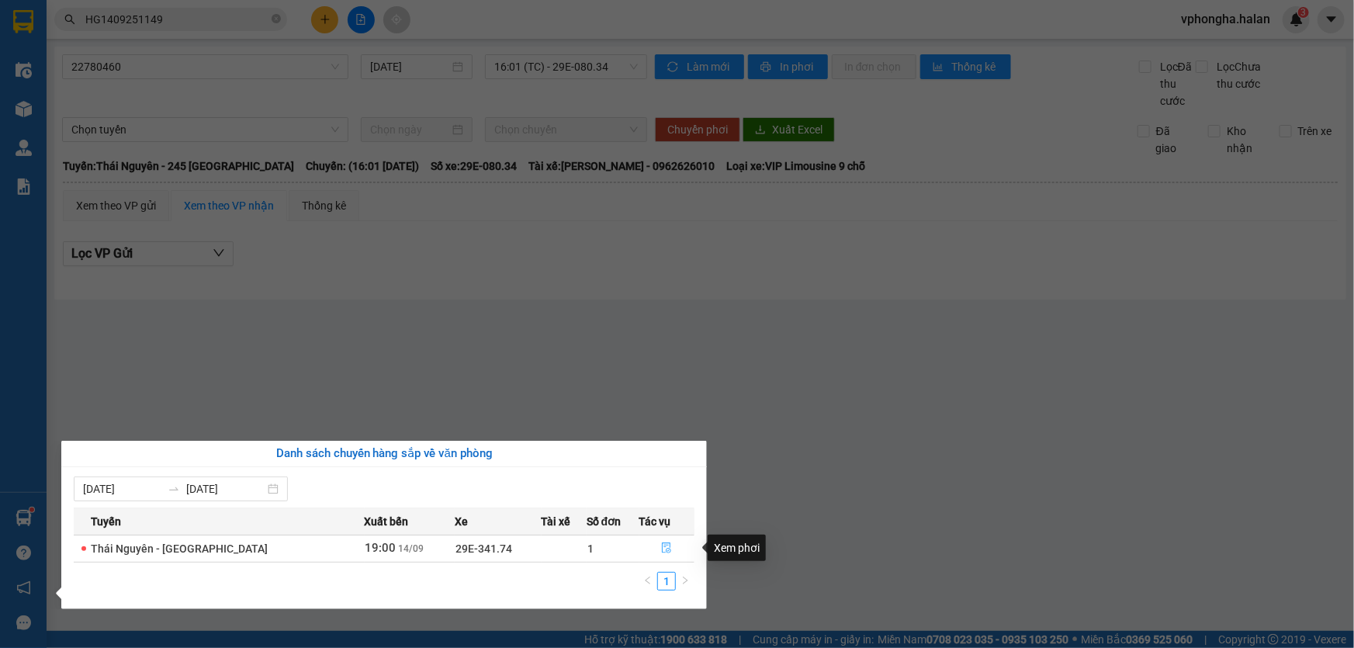
click at [673, 544] on button "button" at bounding box center [667, 548] width 54 height 25
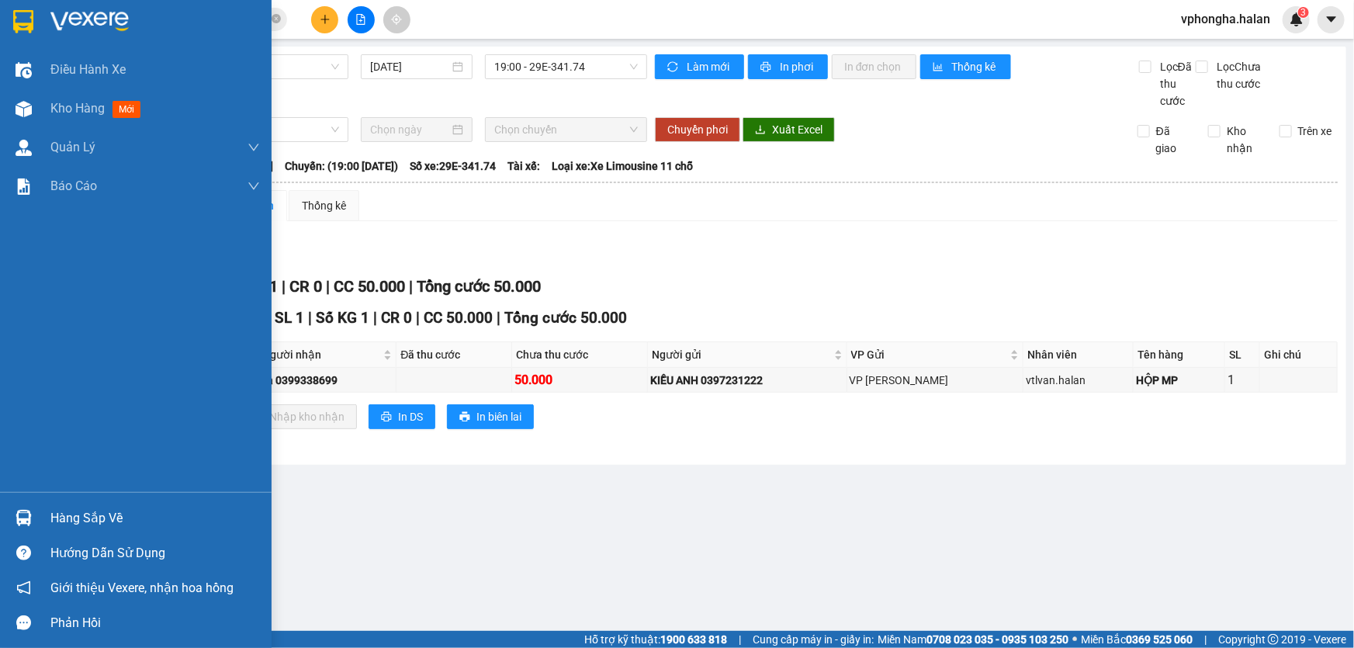
click at [60, 522] on div "Hàng sắp về" at bounding box center [154, 518] width 209 height 23
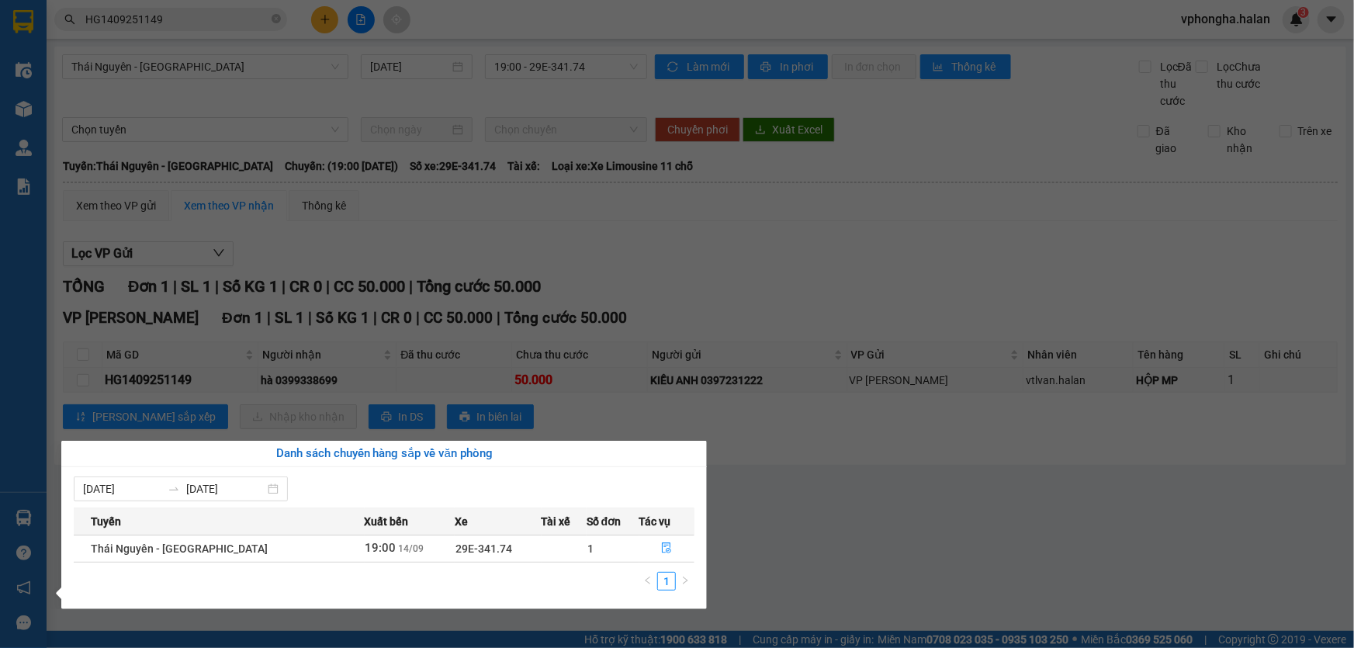
click at [968, 469] on section "Kết quả tìm kiếm ( 1 ) Bộ lọc Mã ĐH Trạng thái Món hàng Thu hộ Tổng cước Chưa c…" at bounding box center [677, 324] width 1354 height 648
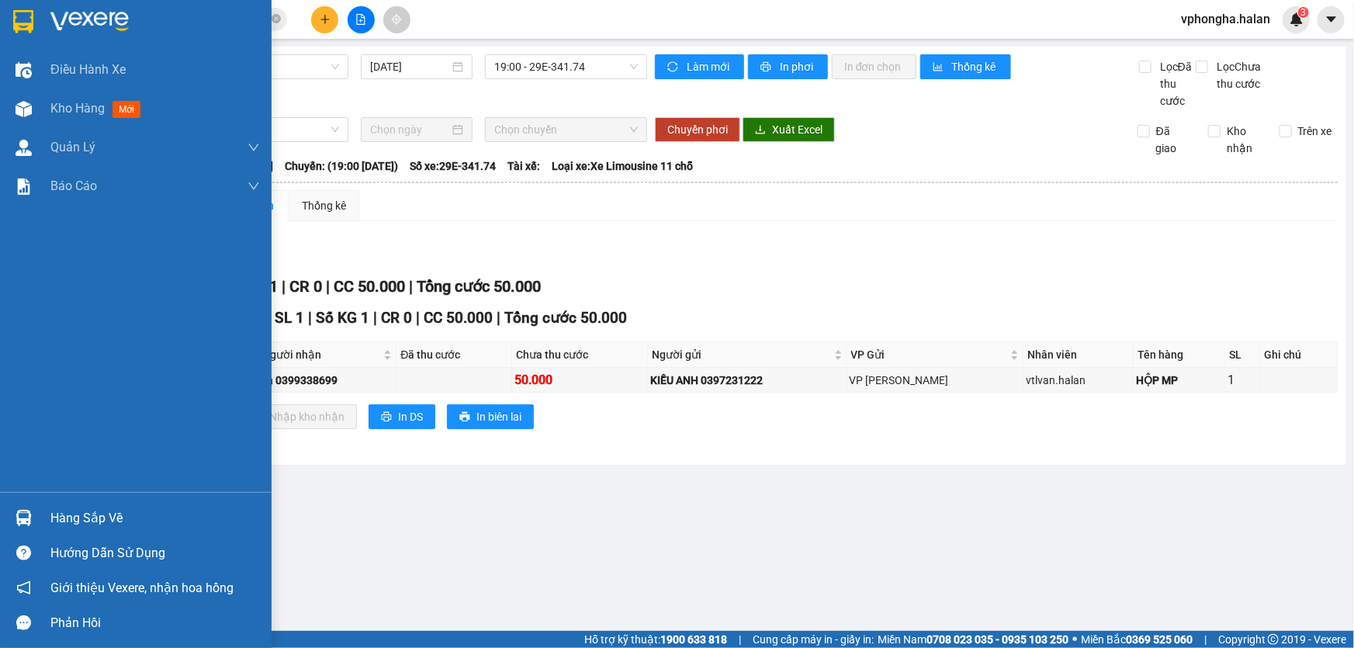
click at [128, 514] on div "Hàng sắp về" at bounding box center [154, 518] width 209 height 23
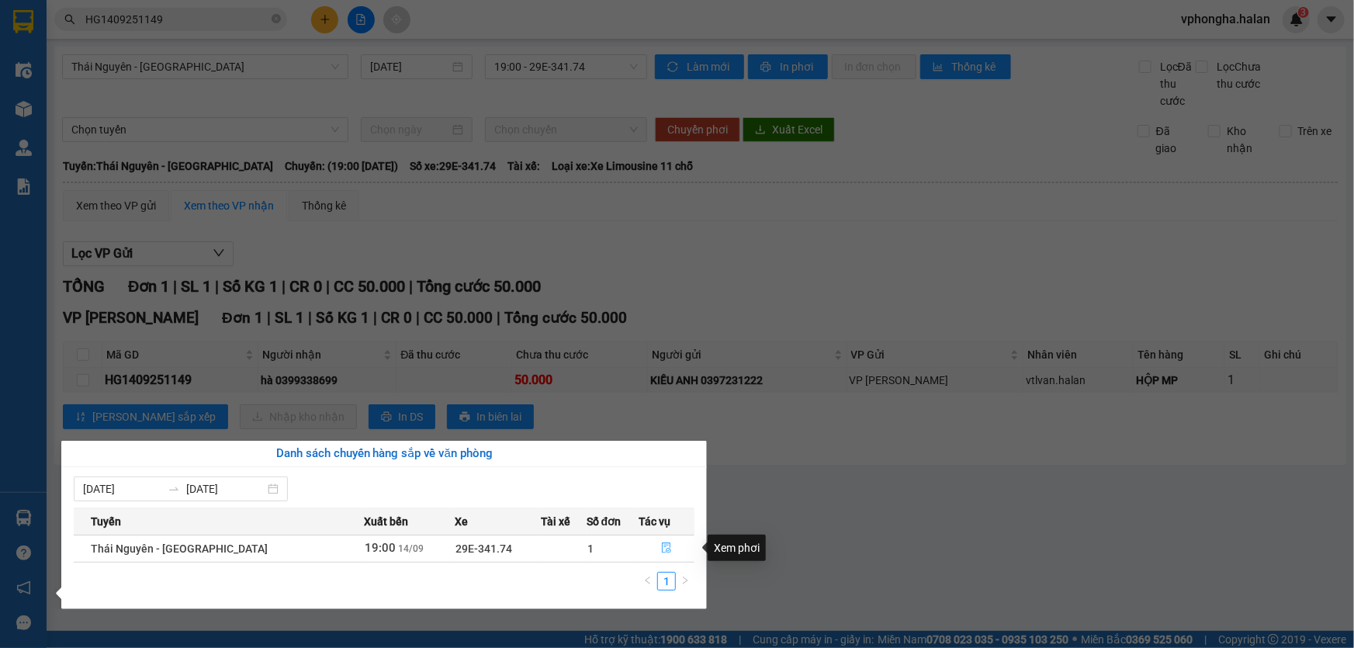
click at [666, 545] on icon "file-done" at bounding box center [666, 547] width 9 height 11
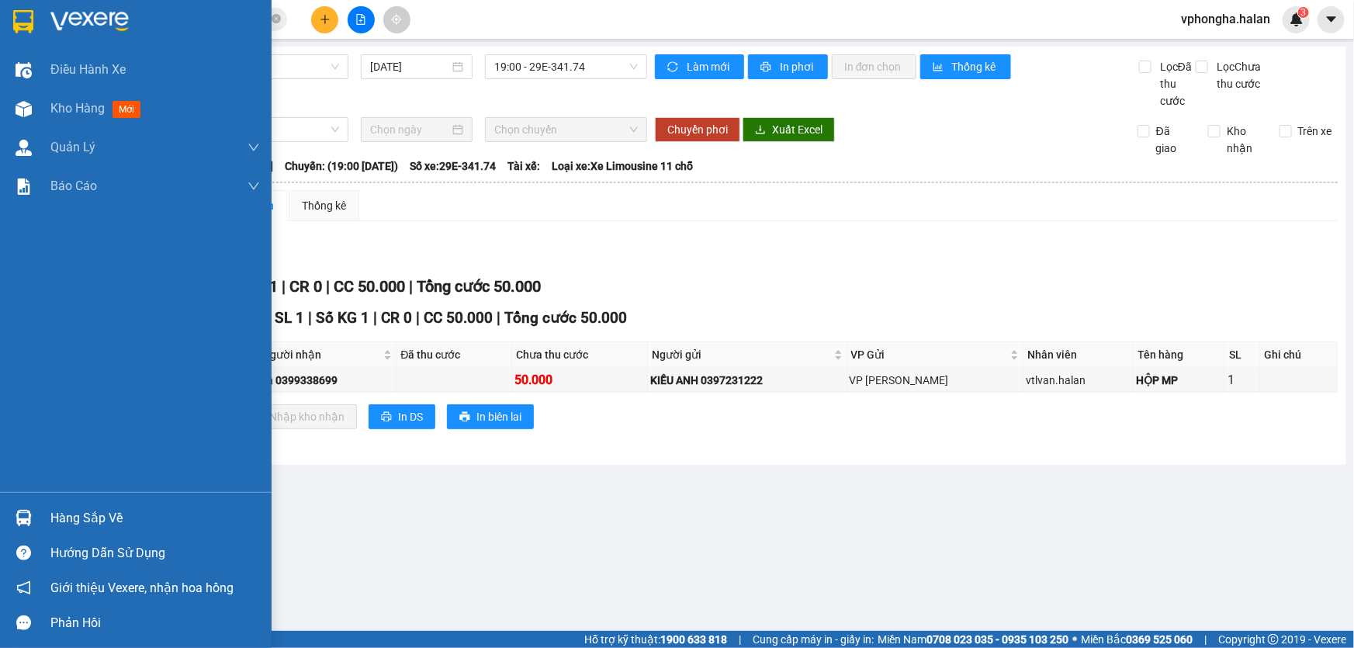
click at [116, 523] on div "Hàng sắp về" at bounding box center [154, 518] width 209 height 23
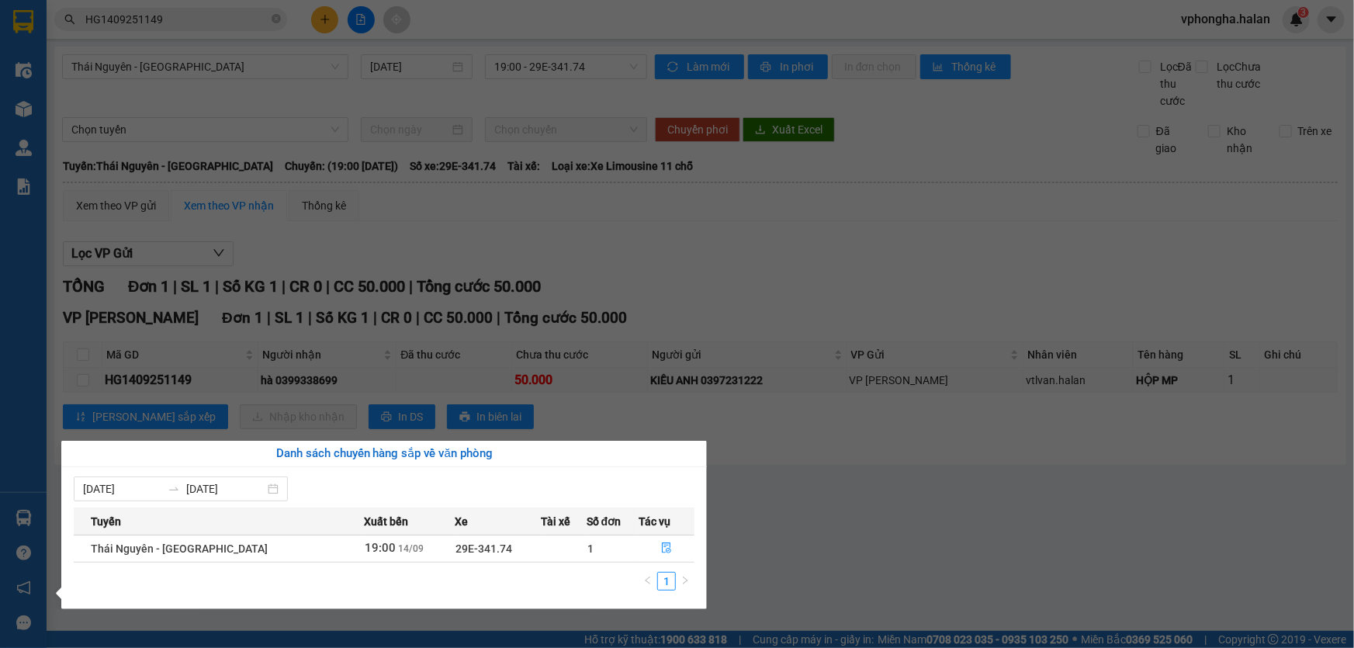
click at [707, 256] on section "Kết quả tìm kiếm ( 1 ) Bộ lọc Mã ĐH Trạng thái Món hàng Thu hộ Tổng cước Chưa c…" at bounding box center [677, 324] width 1354 height 648
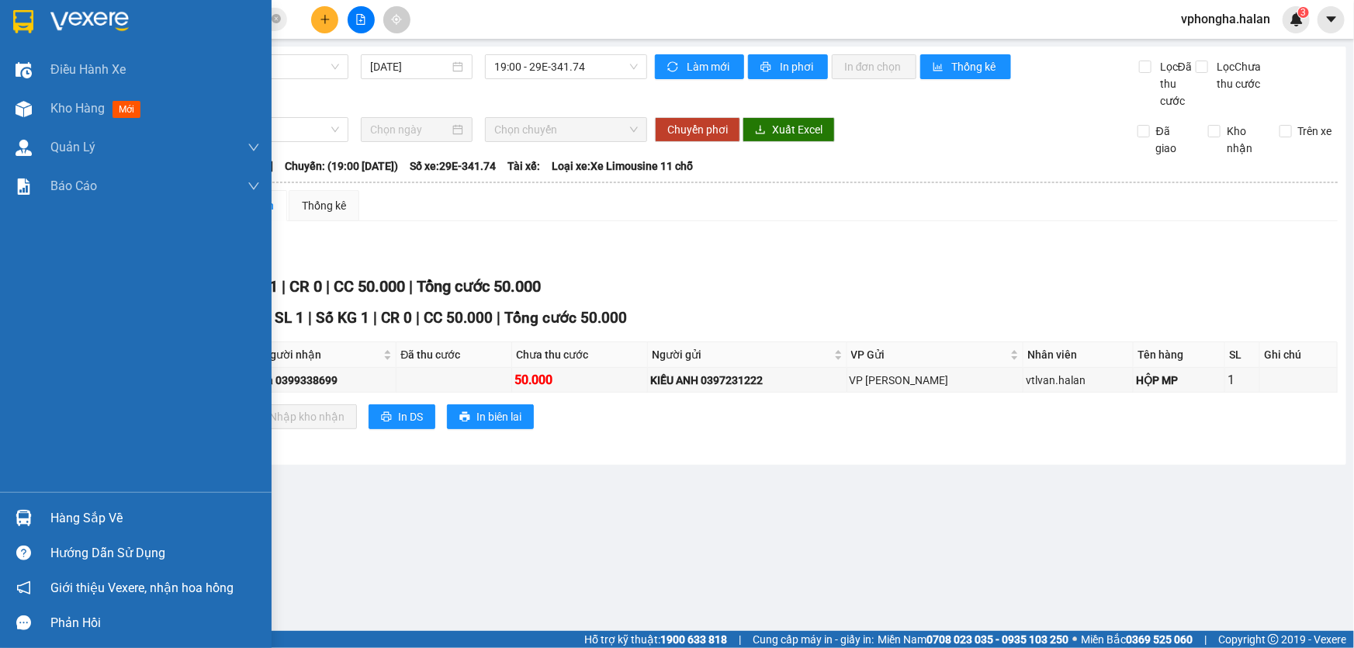
click at [85, 529] on div "Hàng sắp về" at bounding box center [154, 518] width 209 height 23
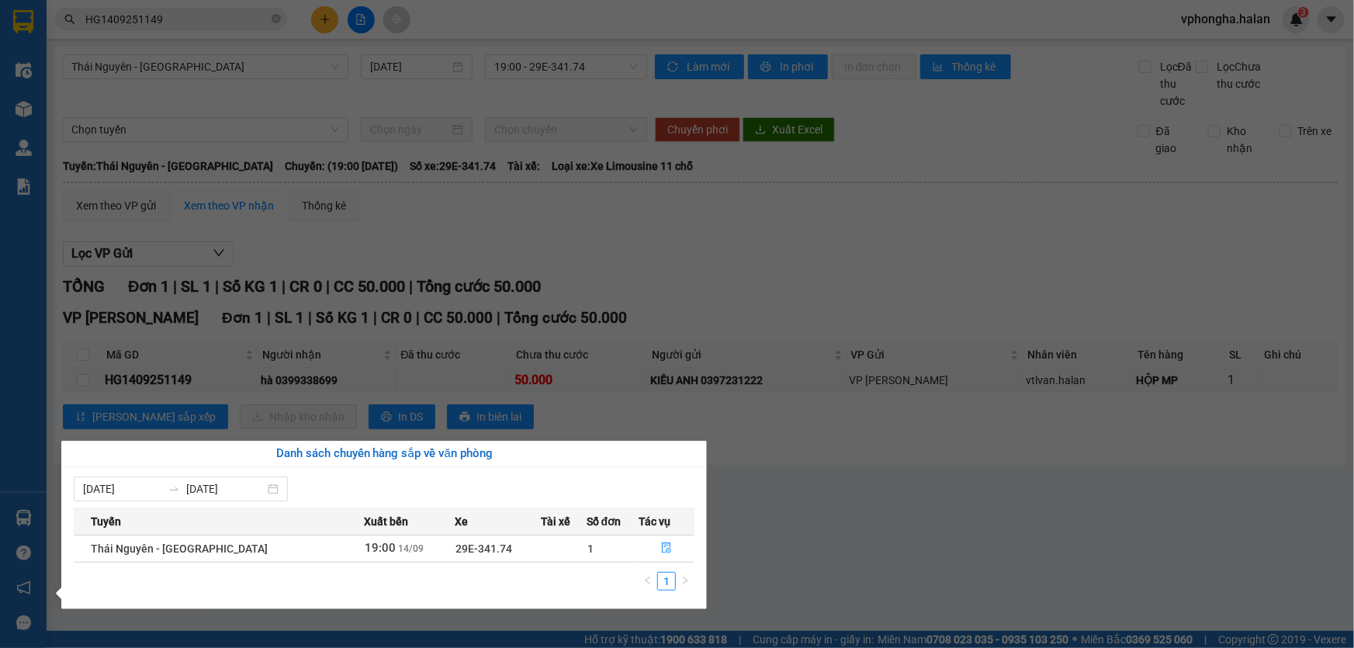
click at [836, 496] on section "Kết quả tìm kiếm ( 1 ) Bộ lọc Mã ĐH Trạng thái Món hàng Thu hộ Tổng cước Chưa c…" at bounding box center [677, 324] width 1354 height 648
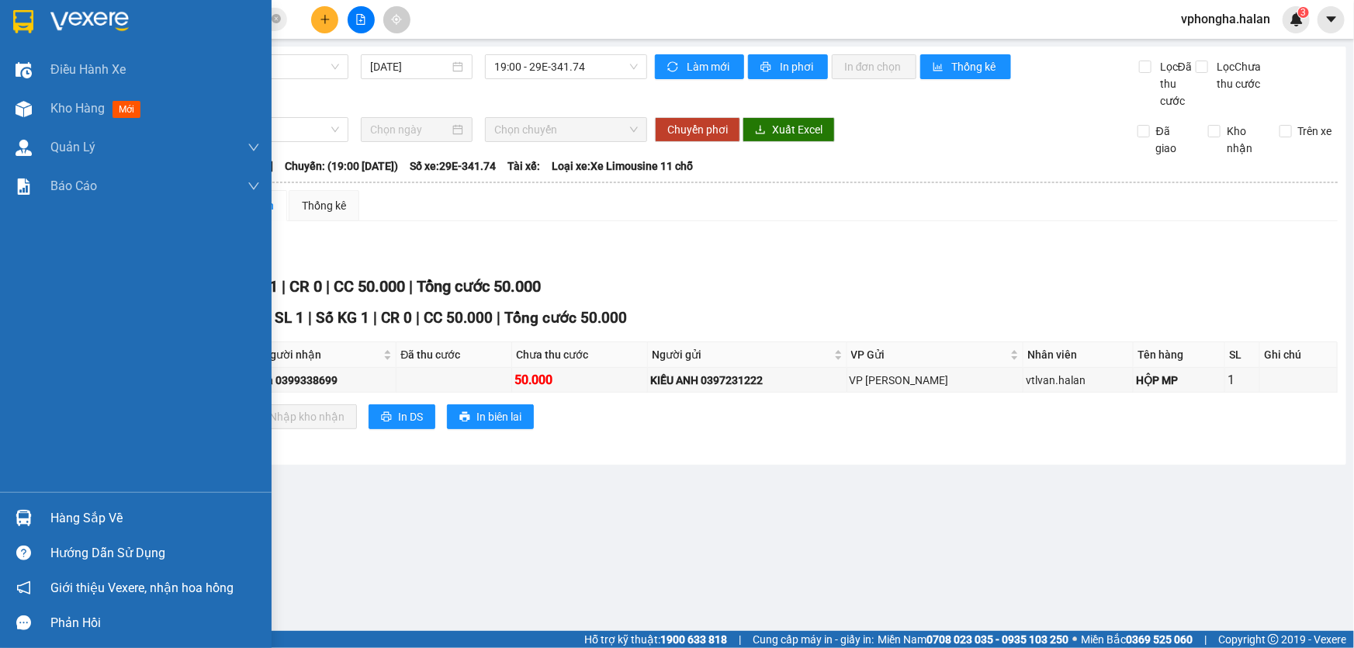
click at [48, 512] on div "Hàng sắp về" at bounding box center [135, 517] width 271 height 35
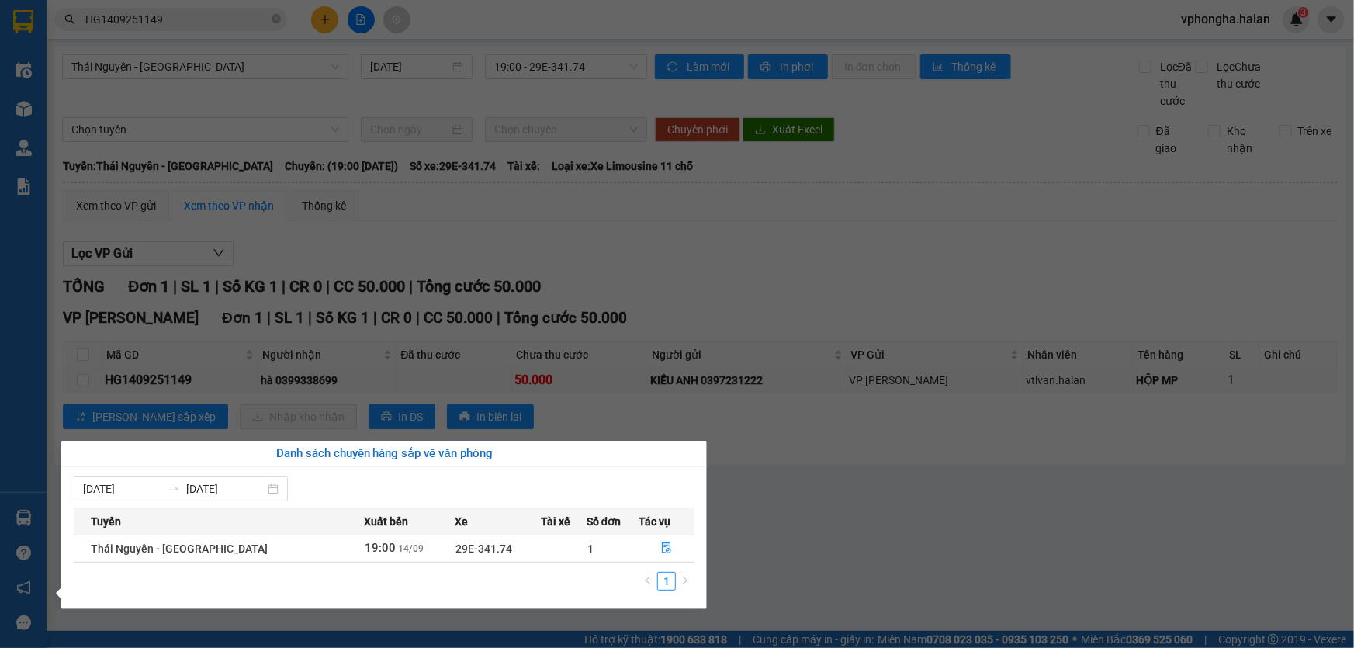
click at [1004, 460] on section "Kết quả tìm kiếm ( 1 ) Bộ lọc Mã ĐH Trạng thái Món hàng Thu hộ Tổng cước Chưa c…" at bounding box center [677, 324] width 1354 height 648
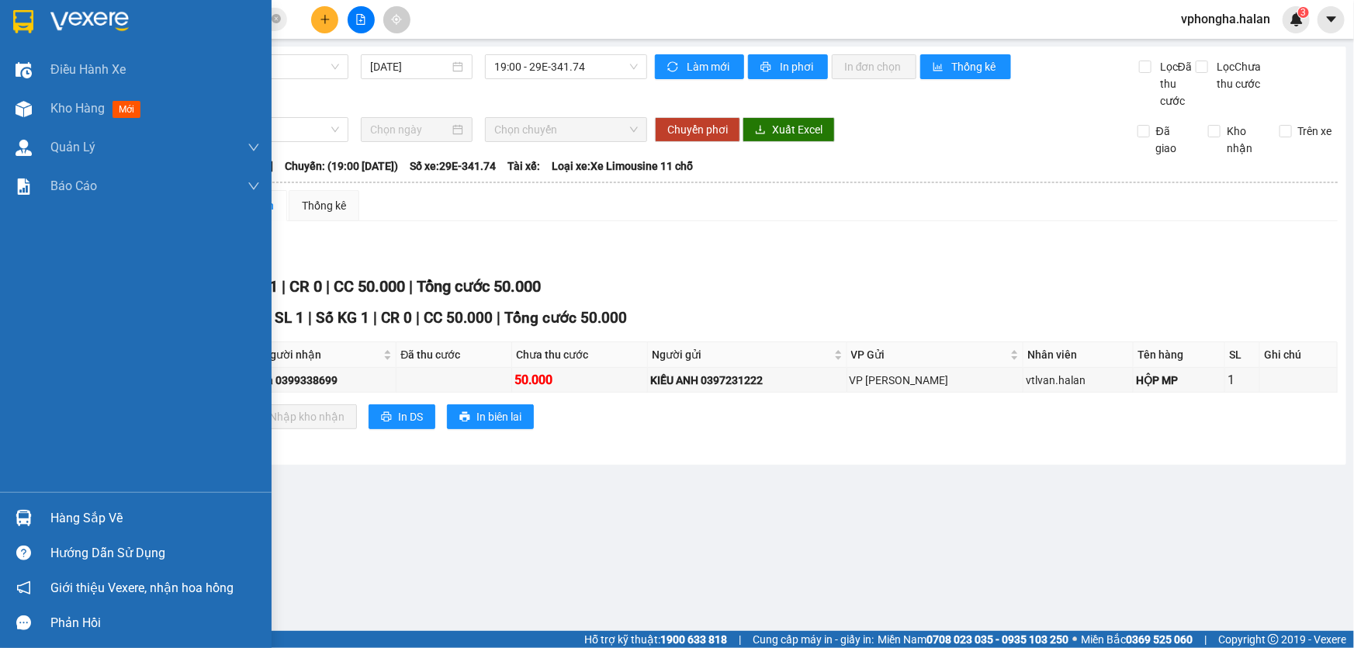
click at [67, 507] on div "Hàng sắp về" at bounding box center [154, 518] width 209 height 23
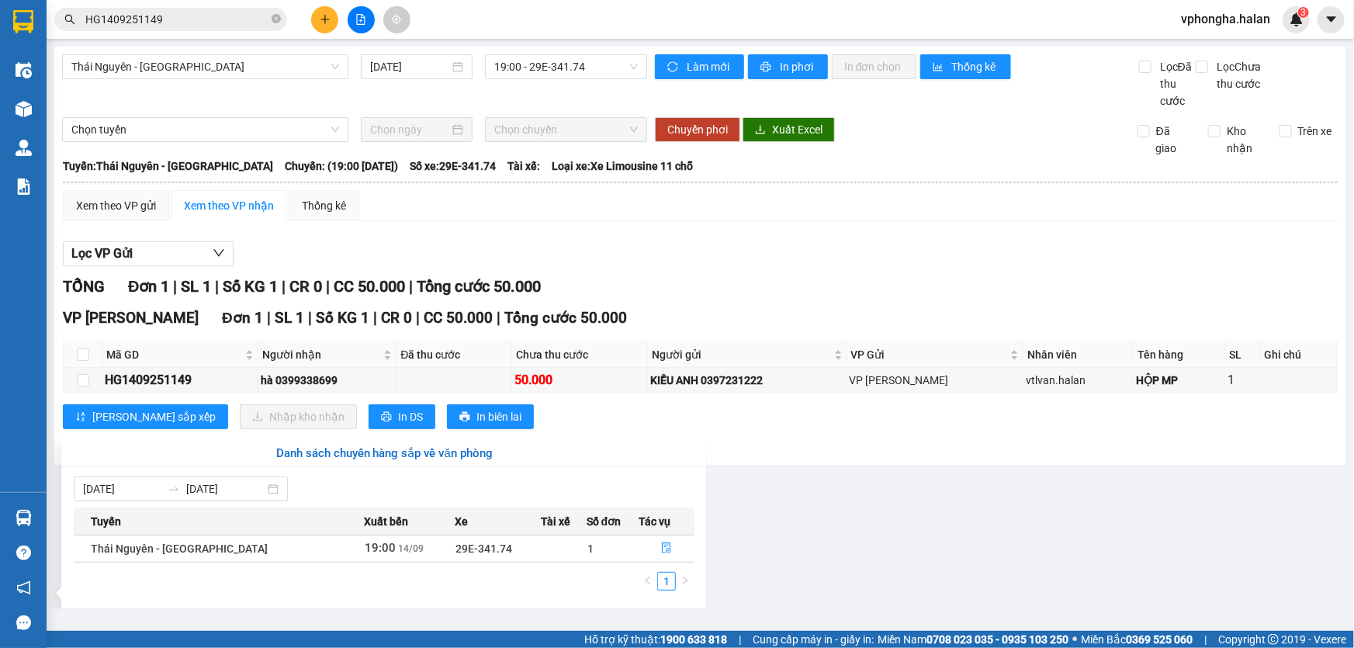
click at [876, 487] on section "Kết quả tìm kiếm ( 1 ) Bộ lọc Mã ĐH Trạng thái Món hàng Thu hộ Tổng cước Chưa c…" at bounding box center [677, 324] width 1354 height 648
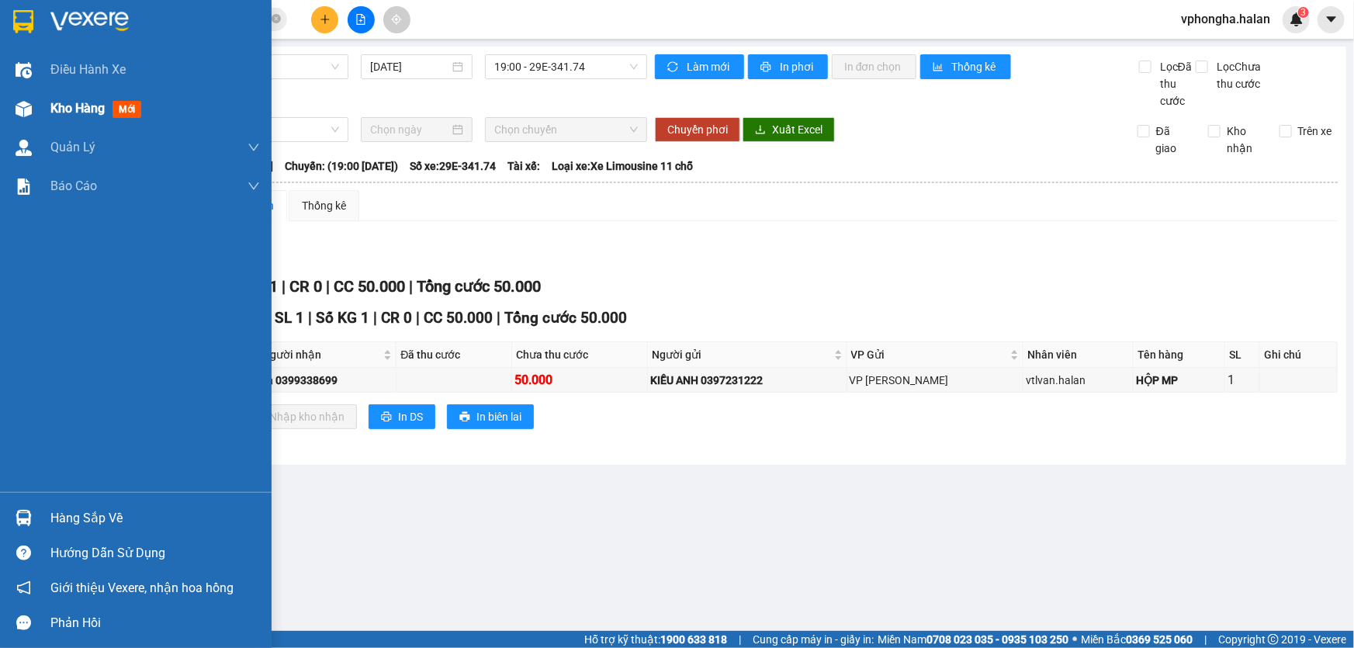
click at [85, 109] on span "Kho hàng" at bounding box center [77, 108] width 54 height 15
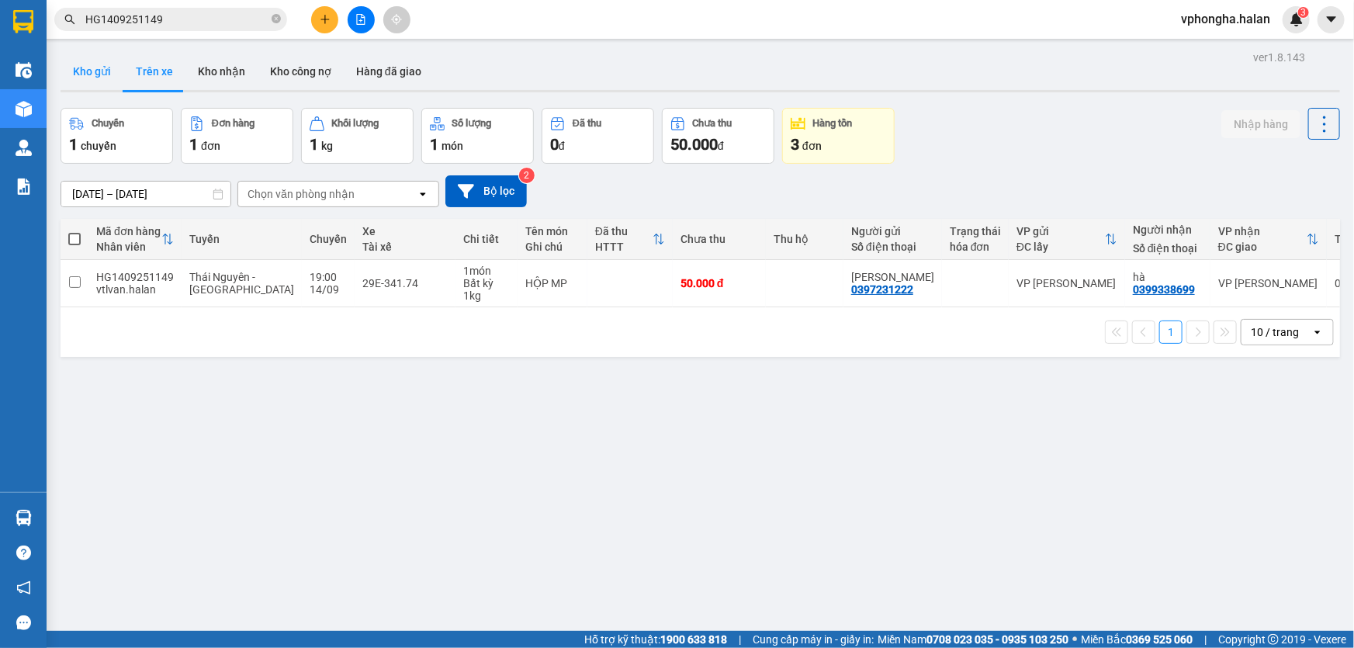
click at [88, 70] on button "Kho gửi" at bounding box center [92, 71] width 63 height 37
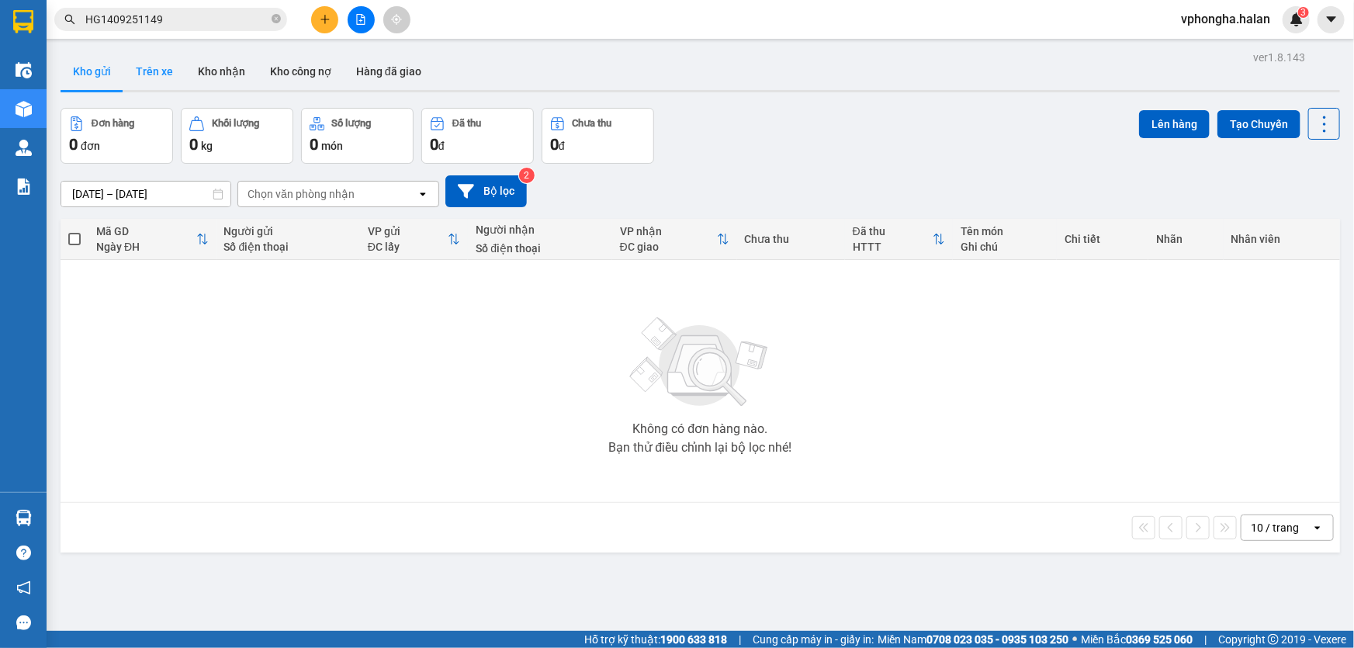
click at [171, 71] on button "Trên xe" at bounding box center [154, 71] width 62 height 37
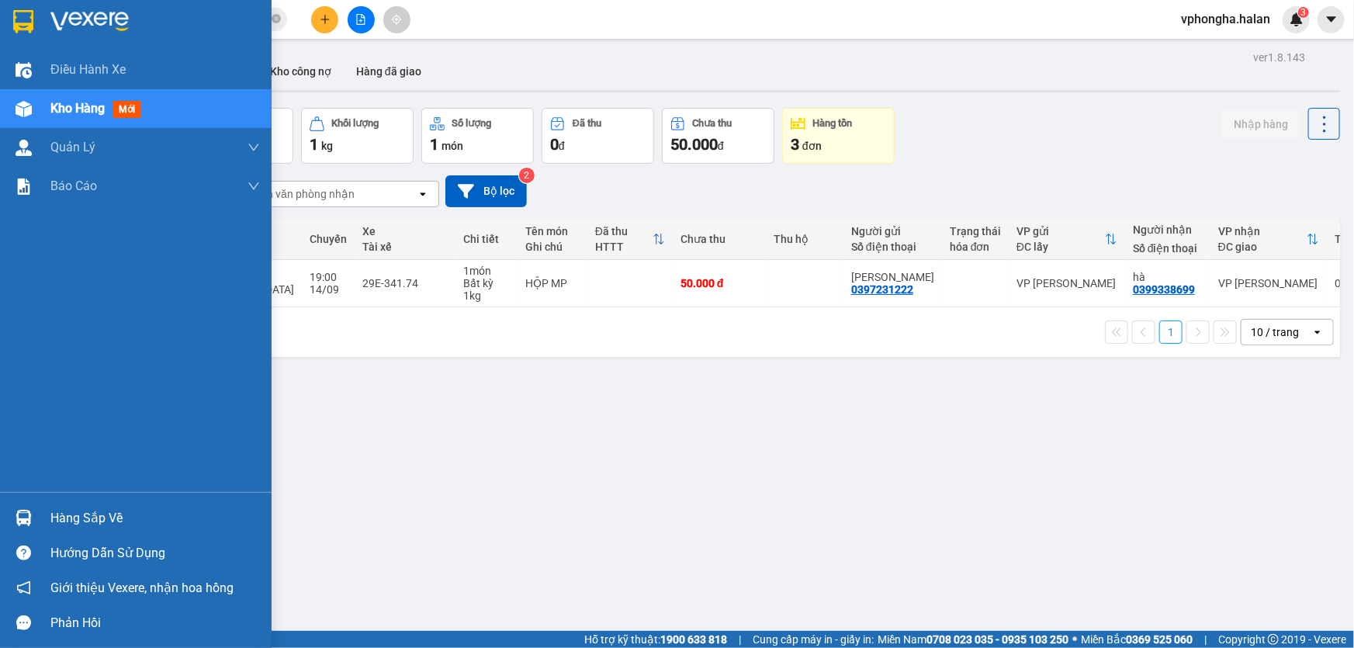
click at [130, 512] on div "Hàng sắp về" at bounding box center [154, 518] width 209 height 23
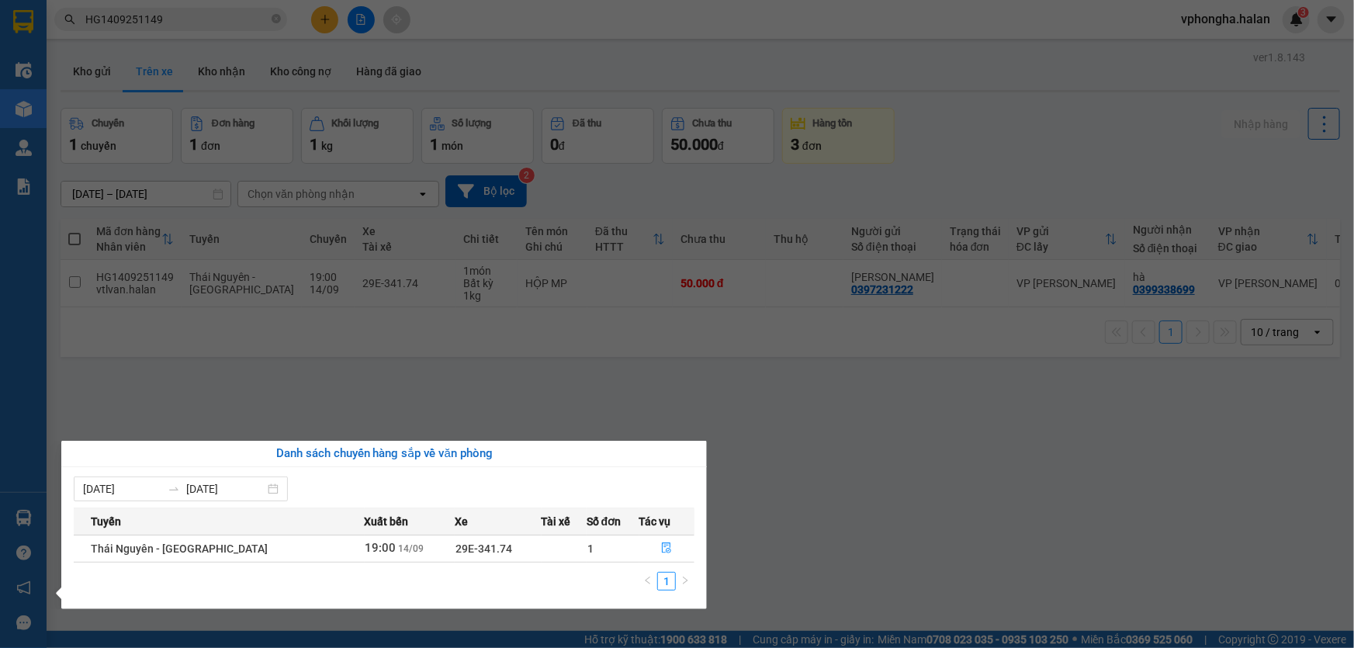
click at [802, 399] on section "Kết quả tìm kiếm ( 1 ) Bộ lọc Mã ĐH Trạng thái Món hàng Thu hộ Tổng cước Chưa c…" at bounding box center [677, 324] width 1354 height 648
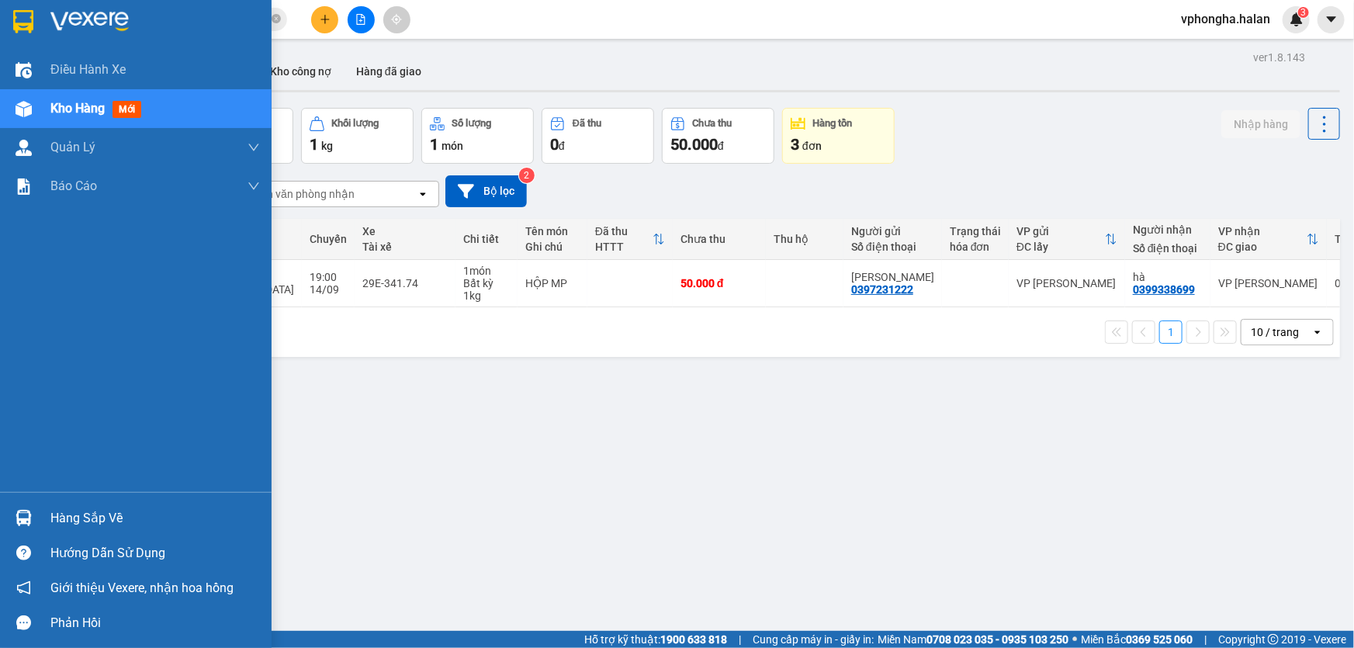
click at [109, 522] on div "Hàng sắp về" at bounding box center [154, 518] width 209 height 23
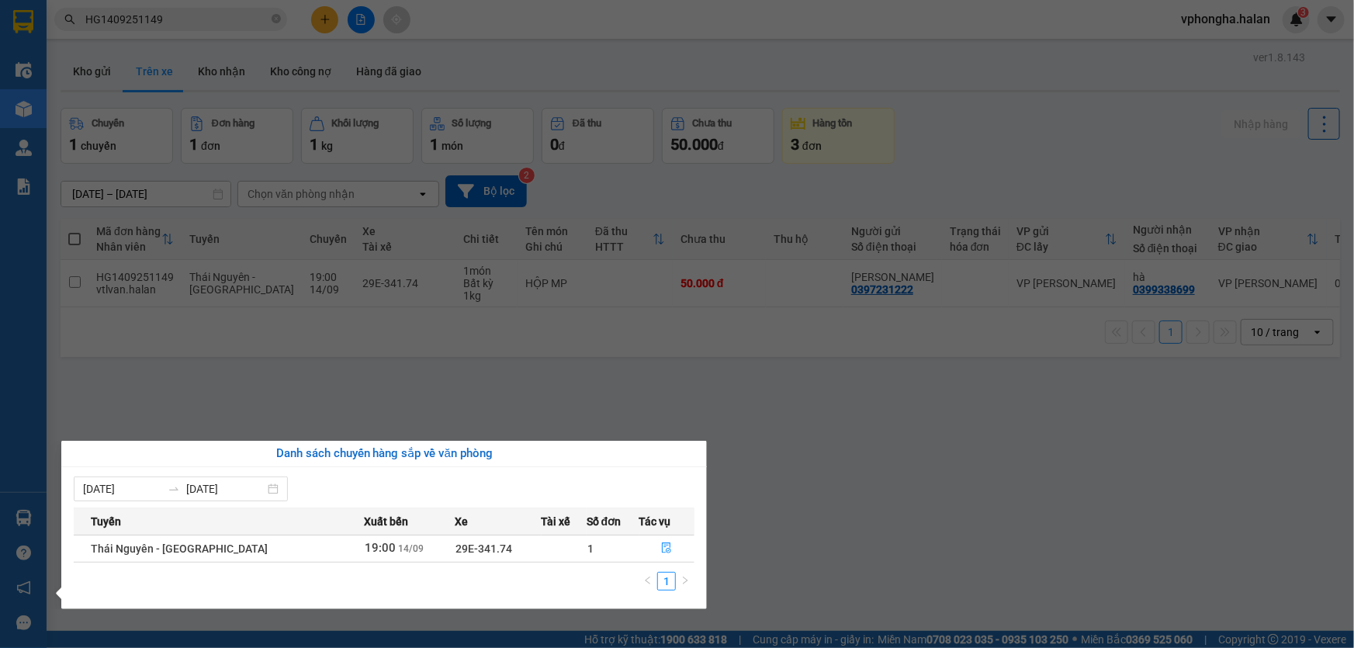
click at [1031, 465] on section "Kết quả tìm kiếm ( 1 ) Bộ lọc Mã ĐH Trạng thái Món hàng Thu hộ Tổng cước Chưa c…" at bounding box center [677, 324] width 1354 height 648
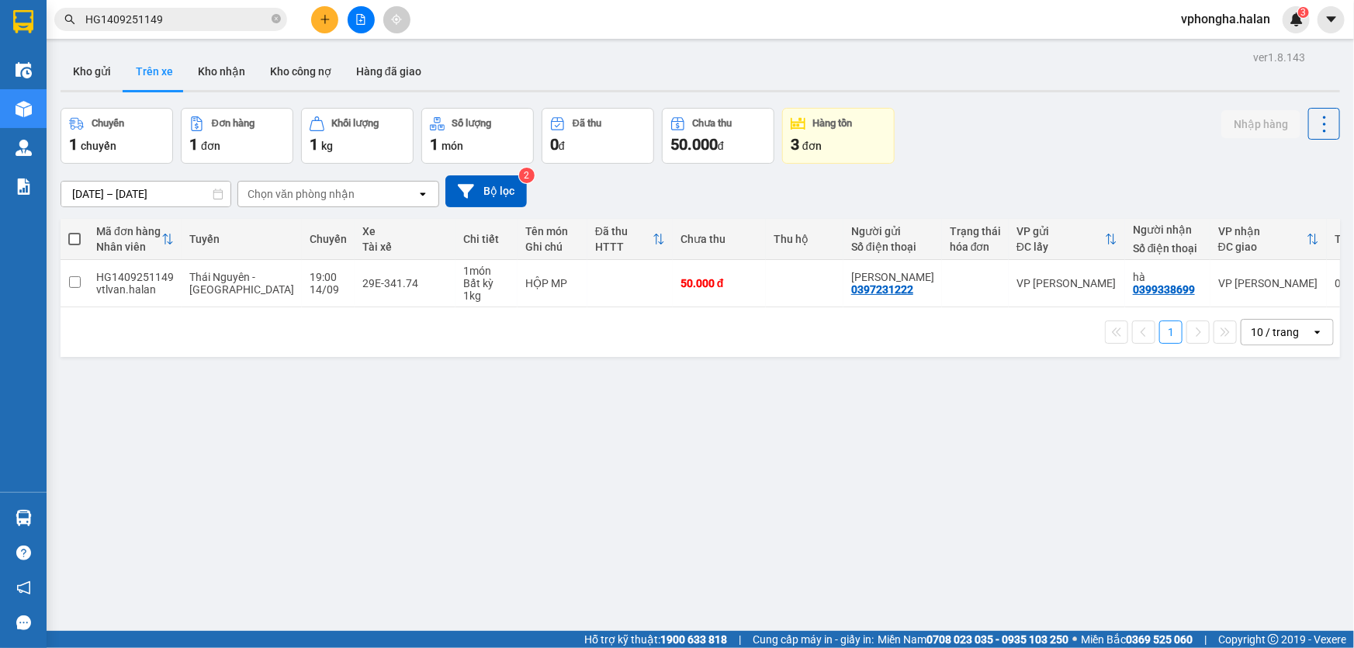
scroll to position [70, 0]
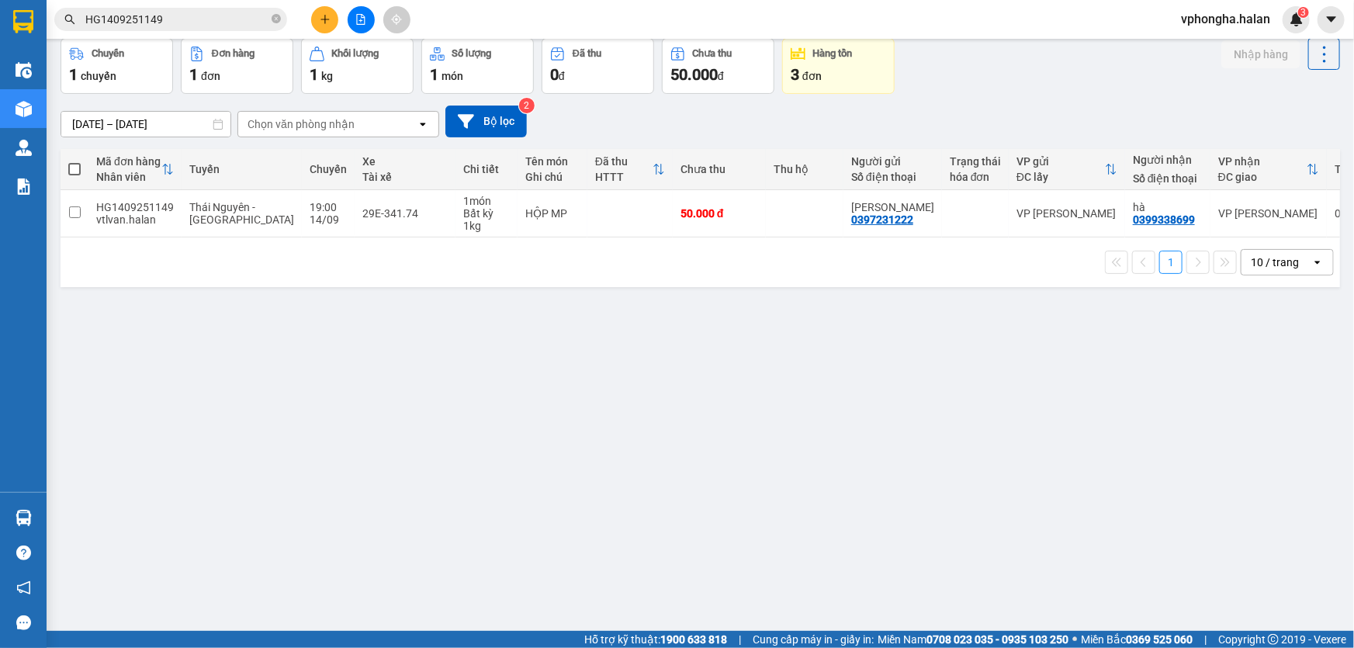
click at [724, 596] on div "ver 1.8.143 Kho gửi Trên xe Kho nhận Kho công nợ Hàng đã giao Chuyến 1 chuyến Đ…" at bounding box center [700, 301] width 1292 height 648
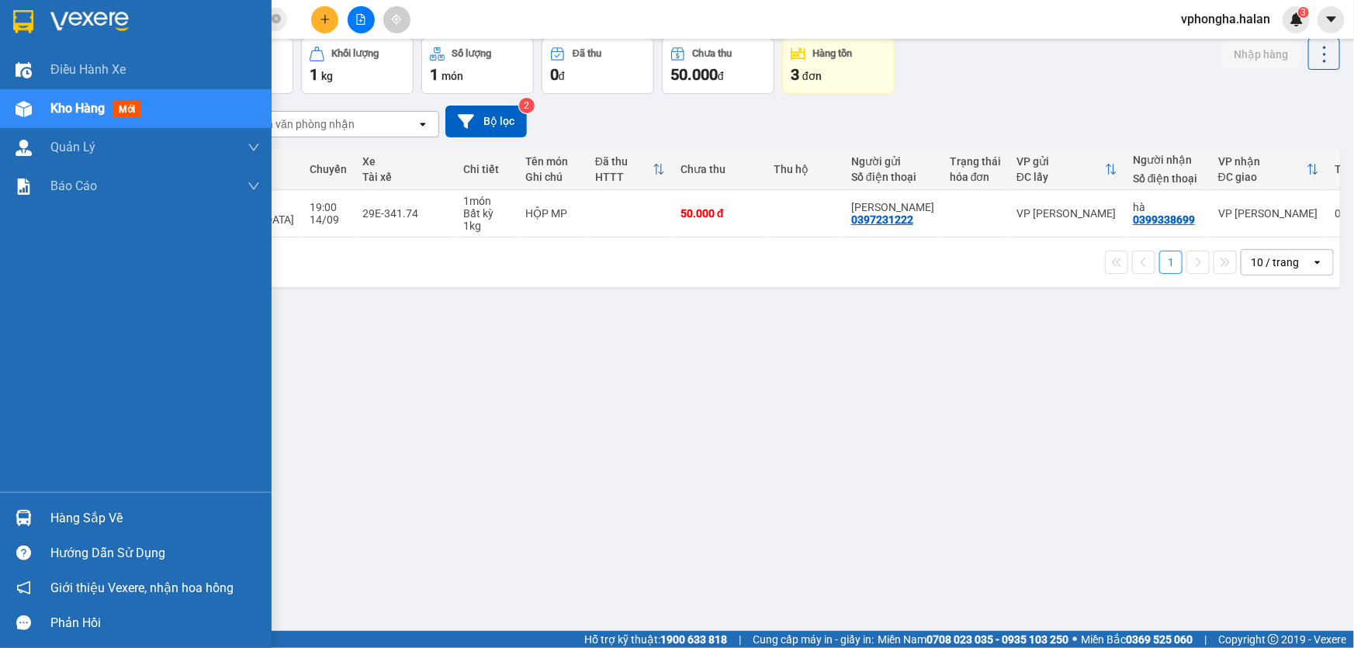
click at [113, 511] on div "Hàng sắp về" at bounding box center [154, 518] width 209 height 23
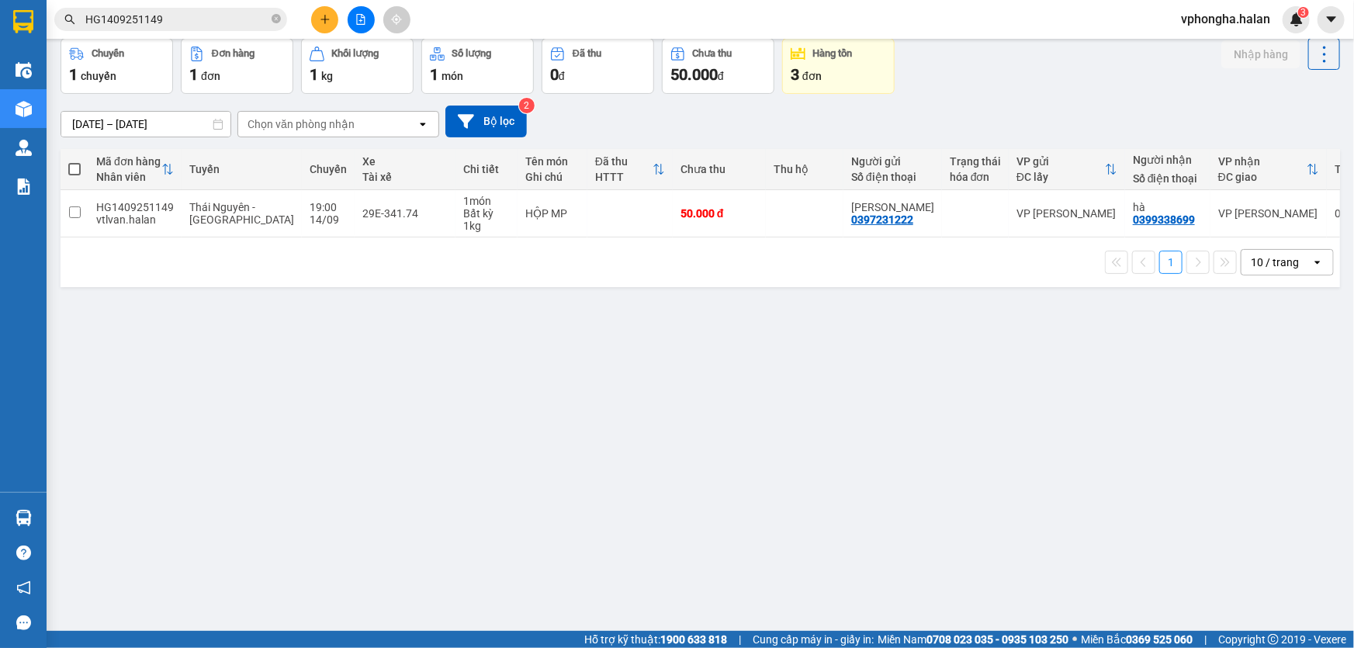
click at [967, 348] on section "Kết quả tìm kiếm ( 1 ) Bộ lọc Mã ĐH Trạng thái Món hàng Thu hộ Tổng cước Chưa c…" at bounding box center [677, 324] width 1354 height 648
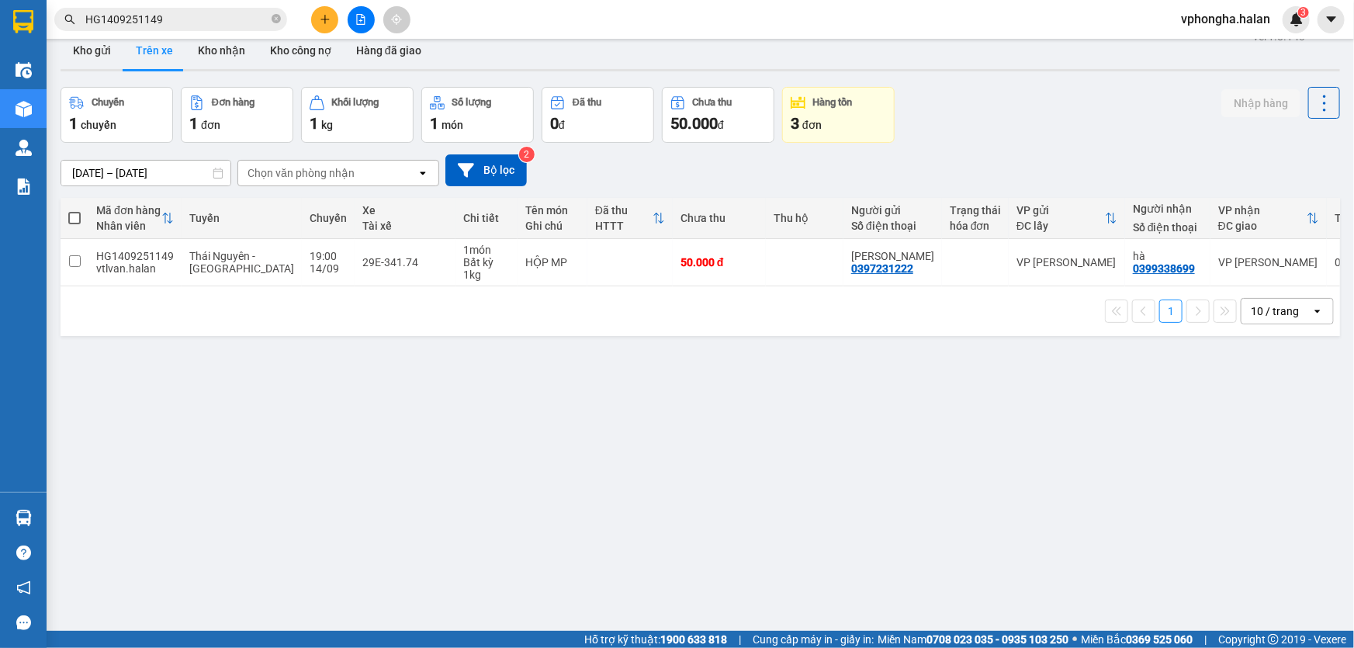
scroll to position [0, 0]
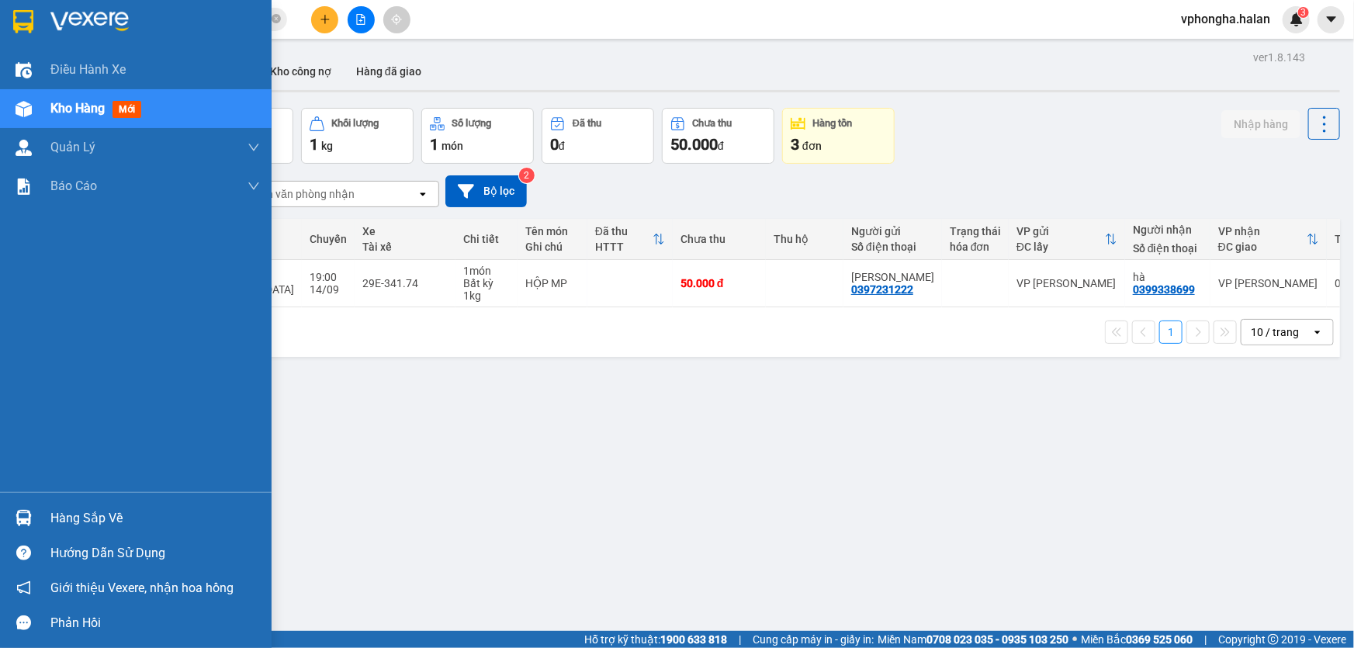
click at [112, 517] on div "Hàng sắp về" at bounding box center [154, 518] width 209 height 23
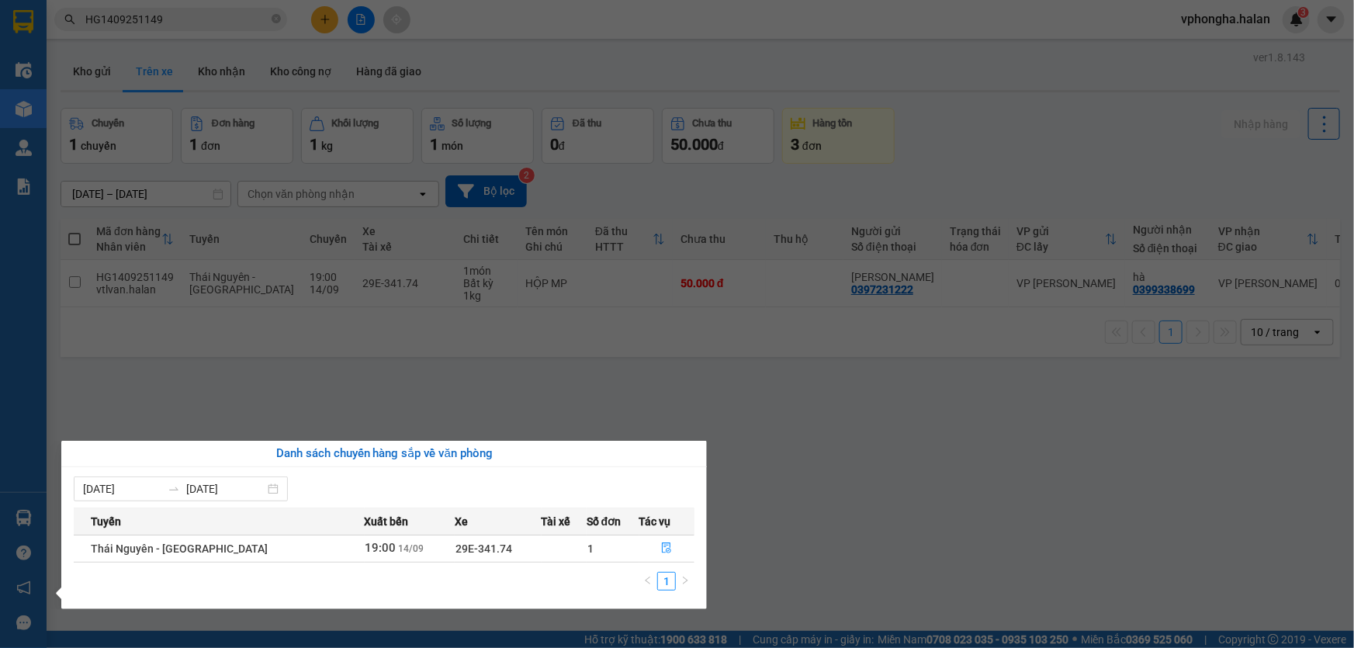
click at [958, 393] on section "Kết quả tìm kiếm ( 1 ) Bộ lọc Mã ĐH Trạng thái Món hàng Thu hộ Tổng cước Chưa c…" at bounding box center [677, 324] width 1354 height 648
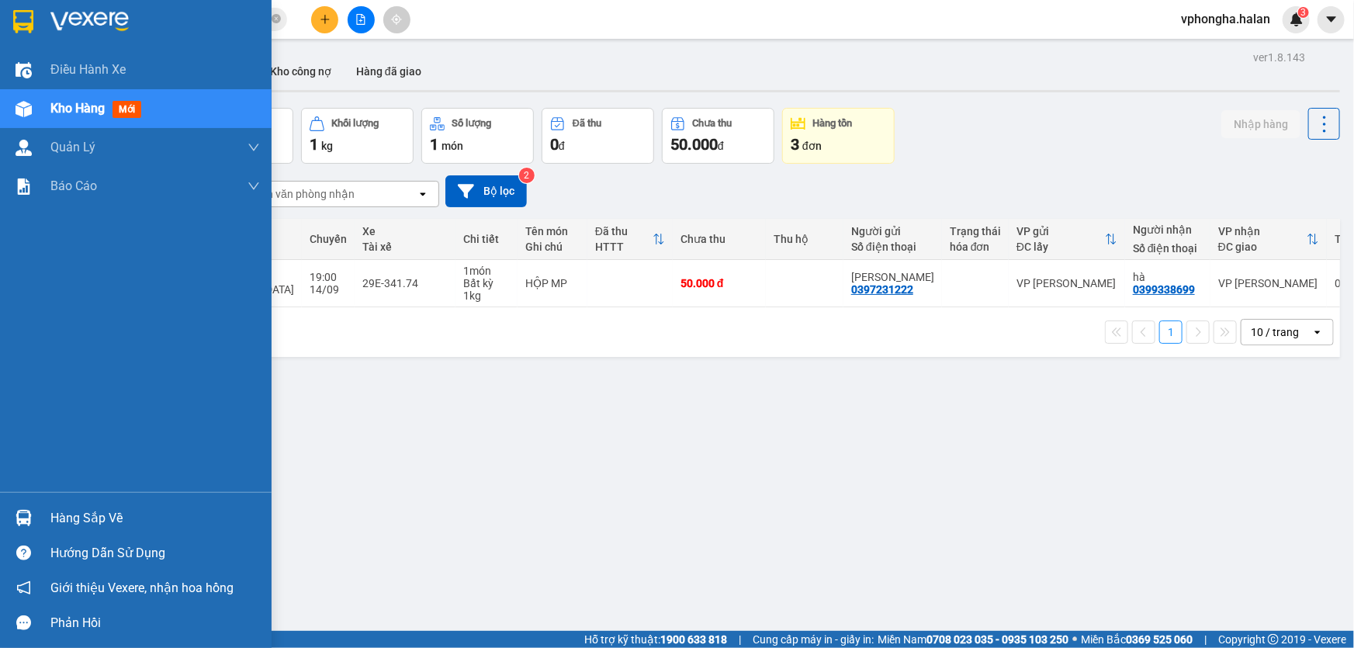
click at [110, 520] on div "Hàng sắp về" at bounding box center [154, 518] width 209 height 23
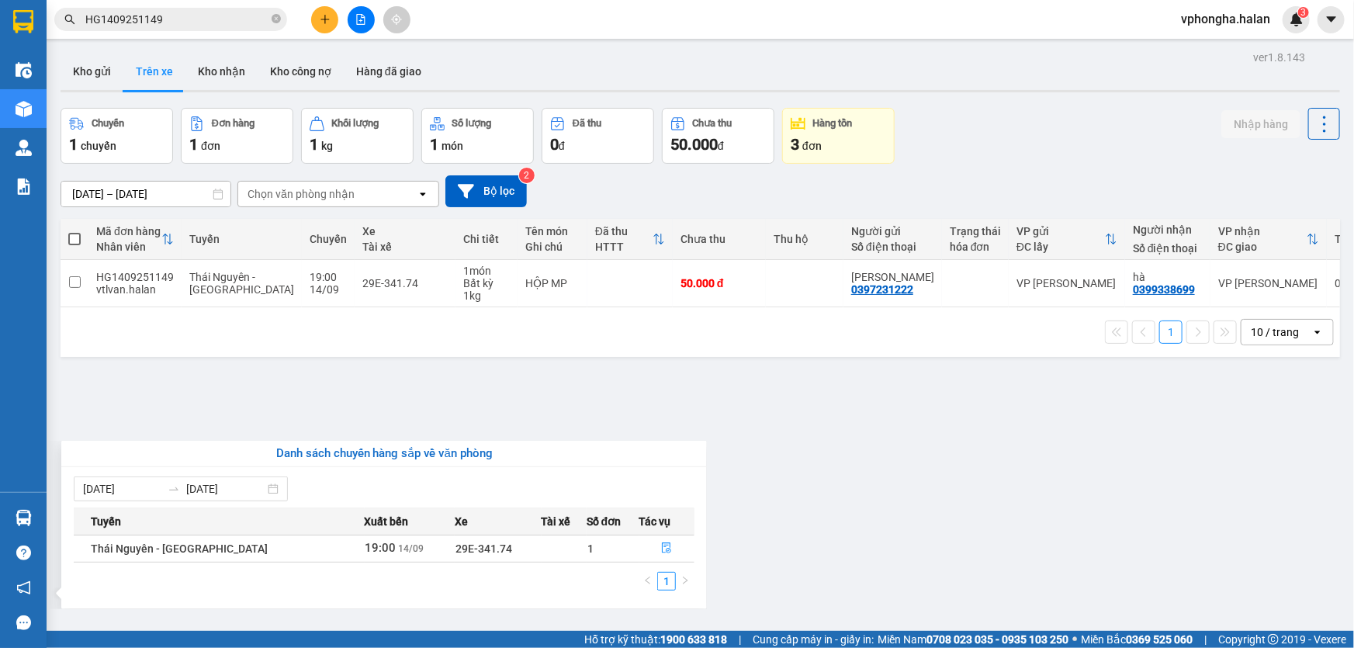
click at [867, 450] on section "Kết quả tìm kiếm ( 1 ) Bộ lọc Mã ĐH Trạng thái Món hàng Thu hộ Tổng cước Chưa c…" at bounding box center [677, 324] width 1354 height 648
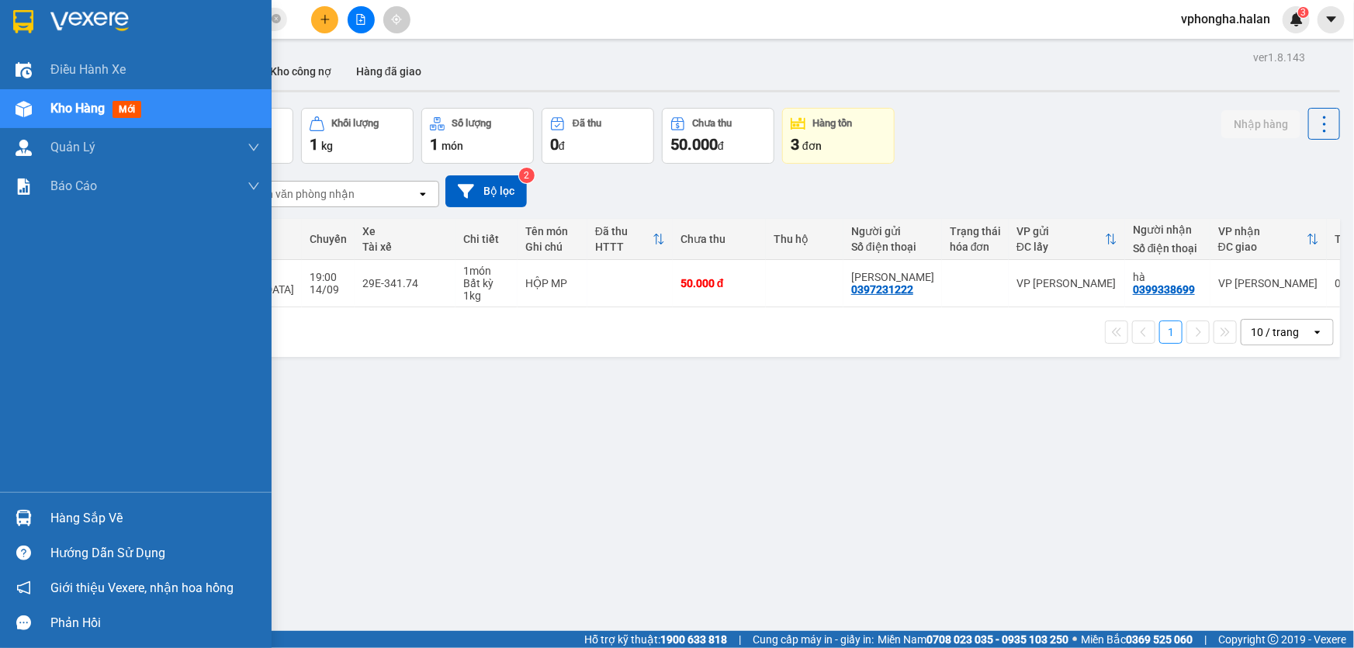
click at [26, 473] on div "Điều hành xe Kho hàng mới Quản [PERSON_NAME] lý chuyến Quản lý kiểm kho Báo cáo…" at bounding box center [135, 270] width 271 height 441
click at [78, 514] on div "Hàng sắp về" at bounding box center [154, 518] width 209 height 23
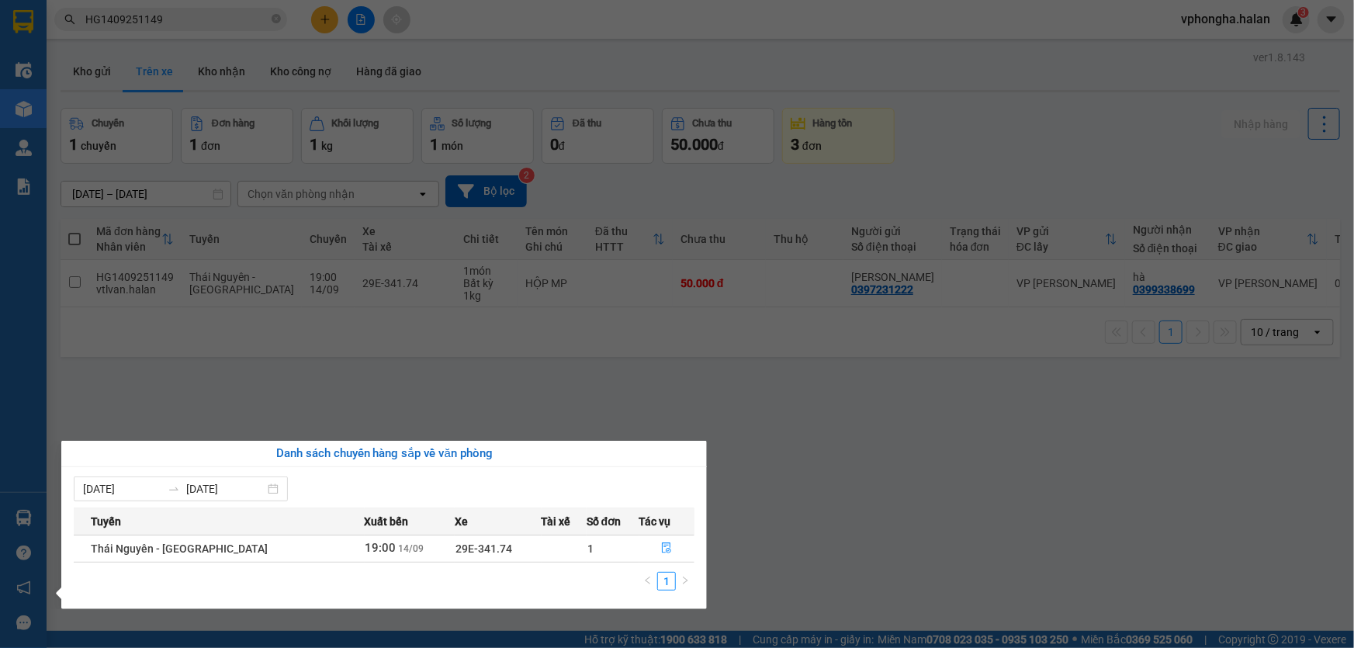
click at [822, 450] on section "Kết quả tìm kiếm ( 1 ) Bộ lọc Mã ĐH Trạng thái Món hàng Thu hộ Tổng cước Chưa c…" at bounding box center [677, 324] width 1354 height 648
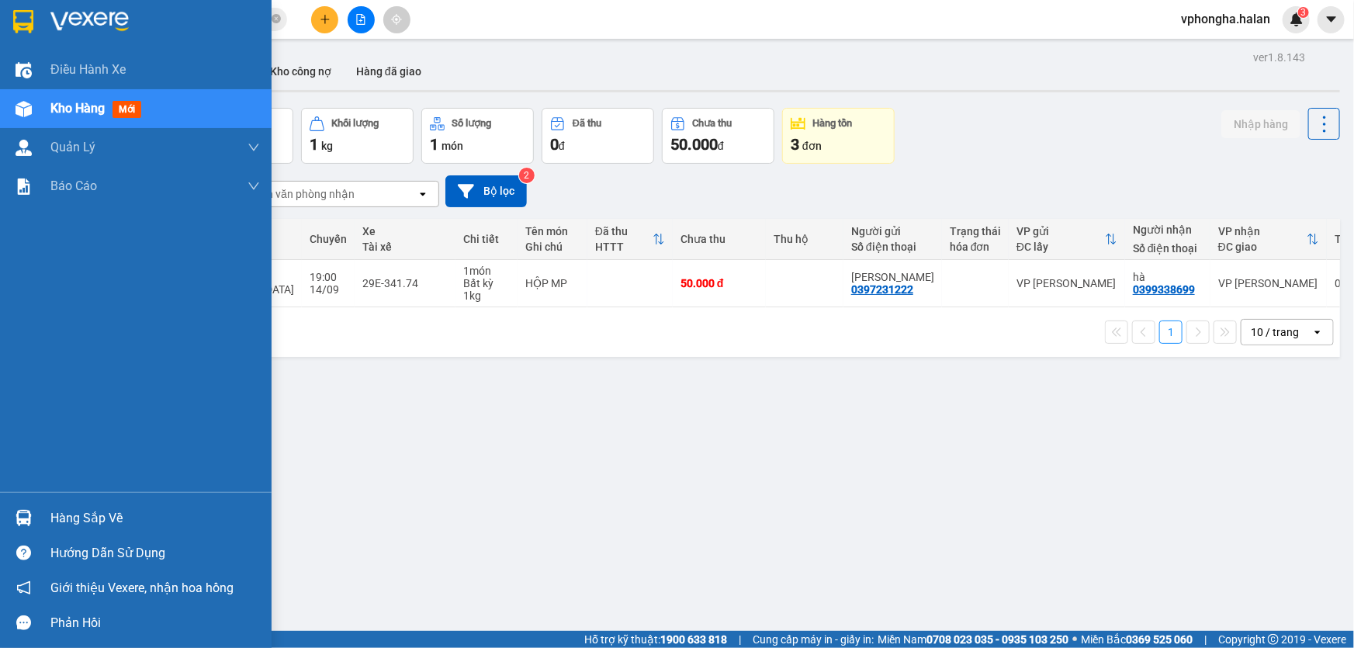
click at [98, 517] on div "Hàng sắp về" at bounding box center [154, 518] width 209 height 23
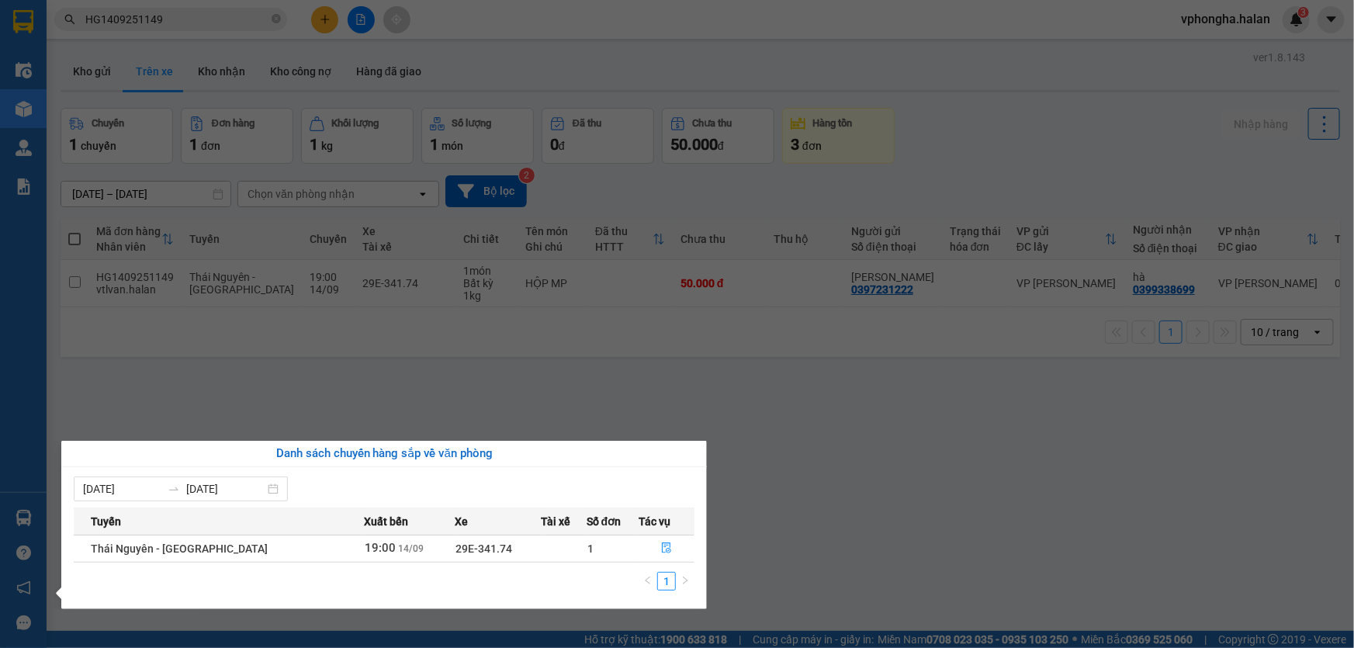
click at [837, 474] on section "Kết quả tìm kiếm ( 1 ) Bộ lọc Mã ĐH Trạng thái Món hàng Thu hộ Tổng cước Chưa c…" at bounding box center [677, 324] width 1354 height 648
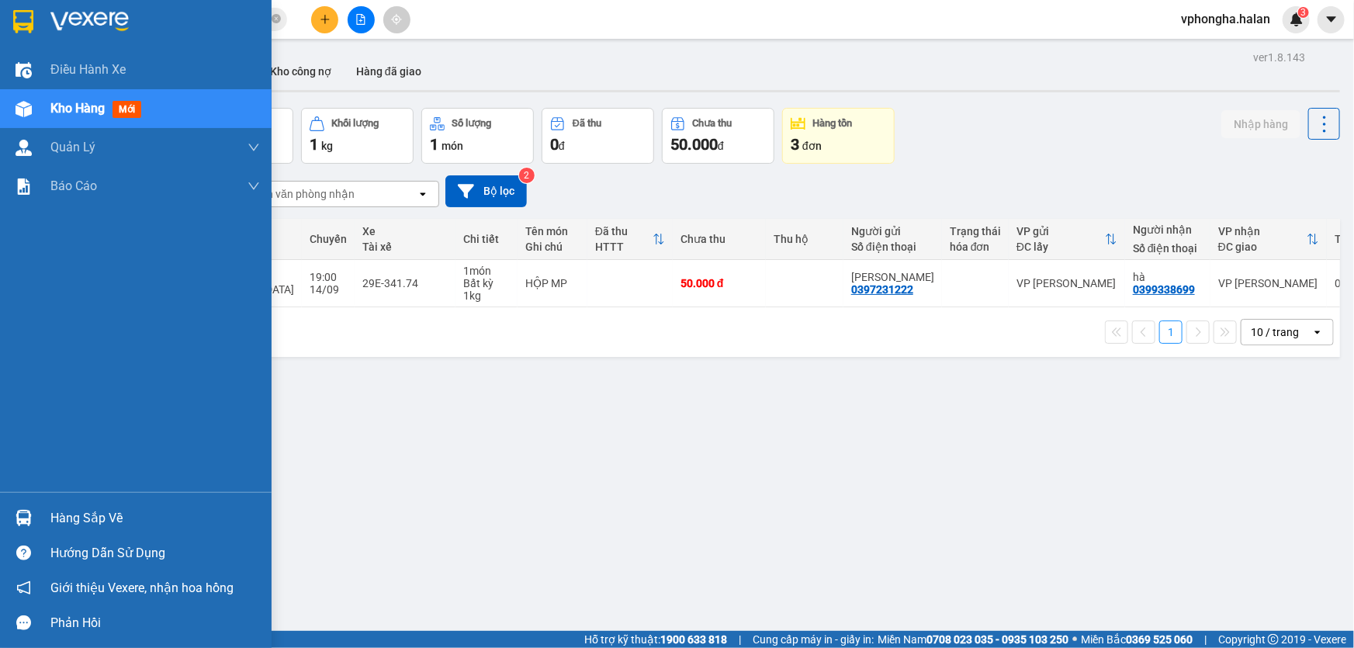
click at [54, 516] on div "Hàng sắp về" at bounding box center [154, 518] width 209 height 23
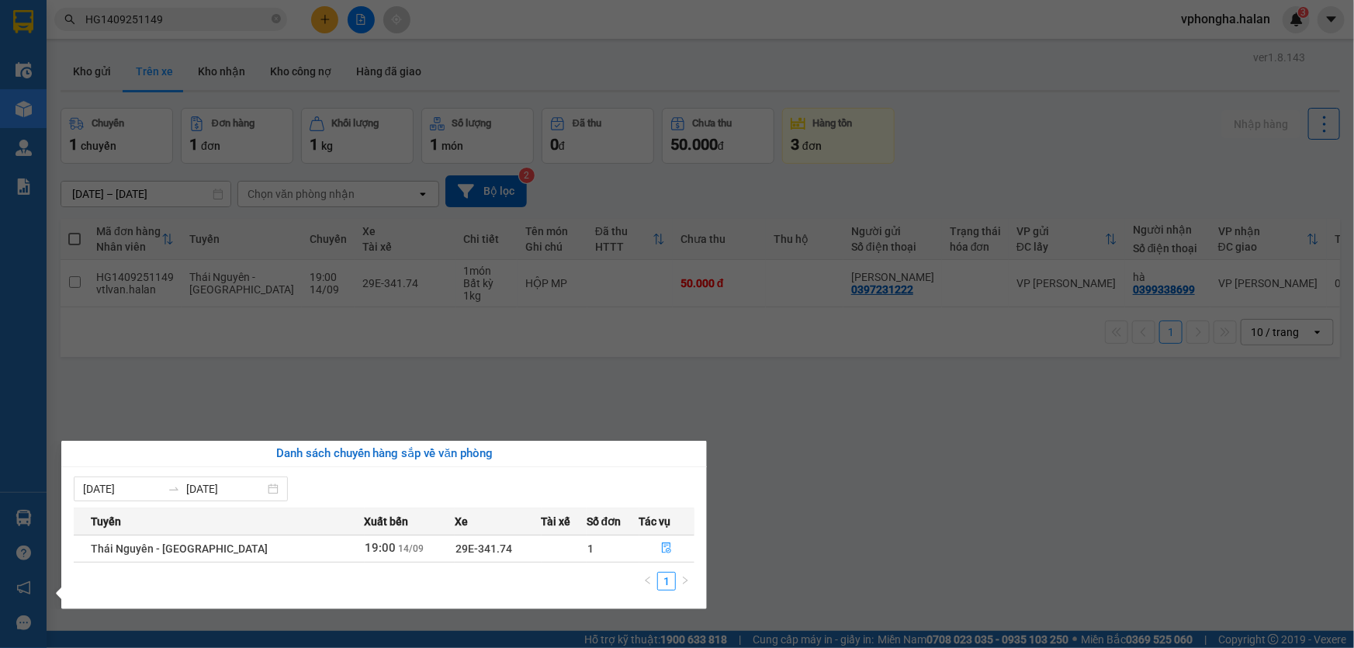
click at [853, 451] on section "Kết quả tìm kiếm ( 1 ) Bộ lọc Mã ĐH Trạng thái Món hàng Thu hộ Tổng cước Chưa c…" at bounding box center [677, 324] width 1354 height 648
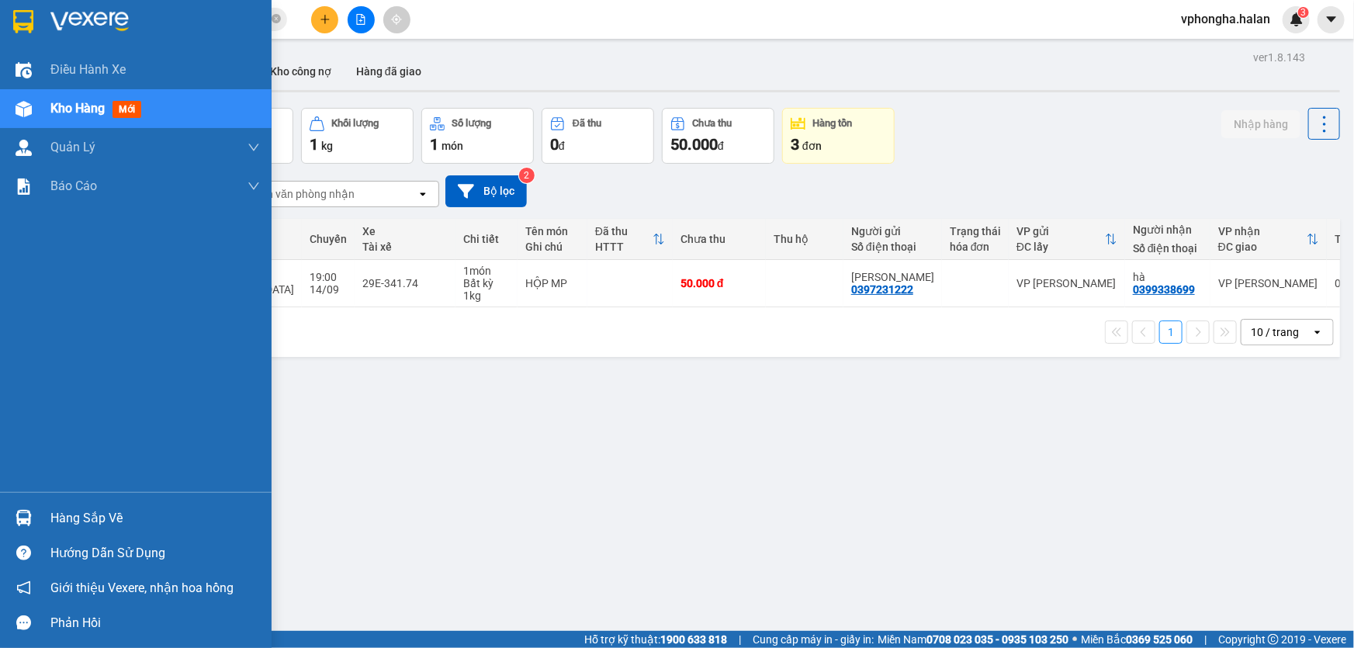
drag, startPoint x: 89, startPoint y: 512, endPoint x: 313, endPoint y: 498, distance: 224.6
click at [90, 512] on div "Hàng sắp về" at bounding box center [154, 518] width 209 height 23
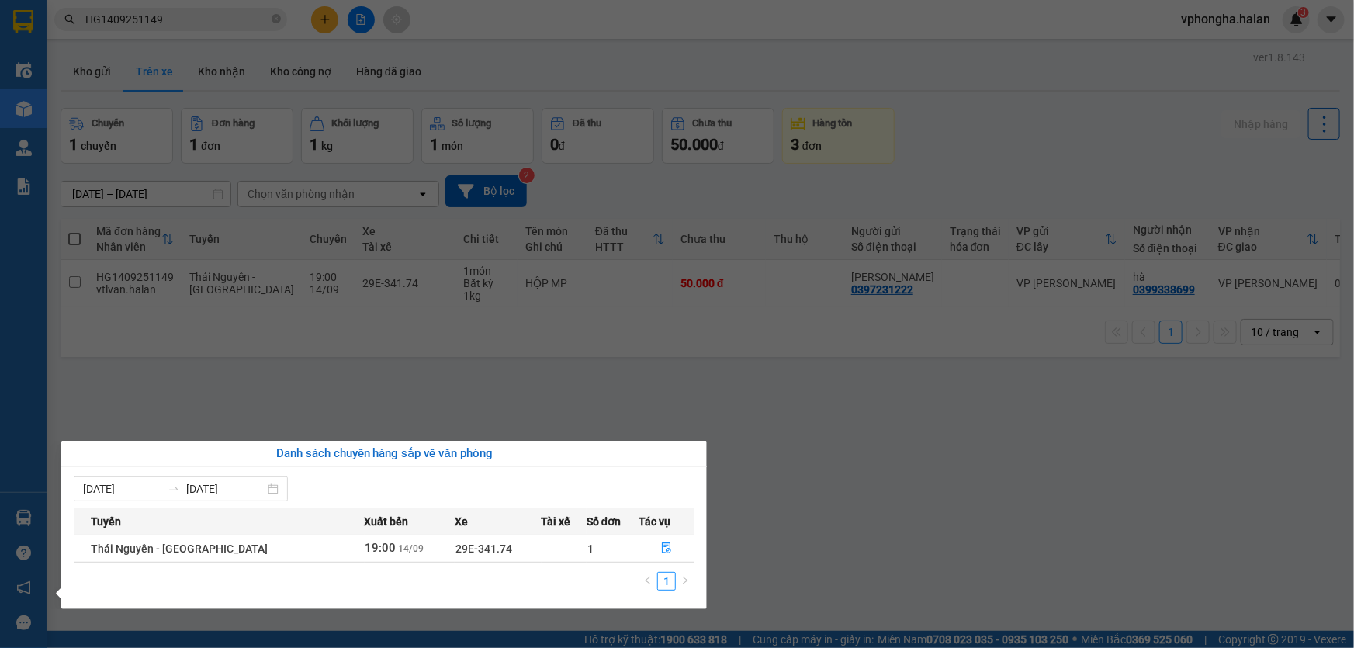
drag, startPoint x: 890, startPoint y: 470, endPoint x: 606, endPoint y: 494, distance: 284.9
click at [887, 471] on section "Kết quả tìm kiếm ( 1 ) Bộ lọc Mã ĐH Trạng thái Món hàng Thu hộ Tổng cước Chưa c…" at bounding box center [677, 324] width 1354 height 648
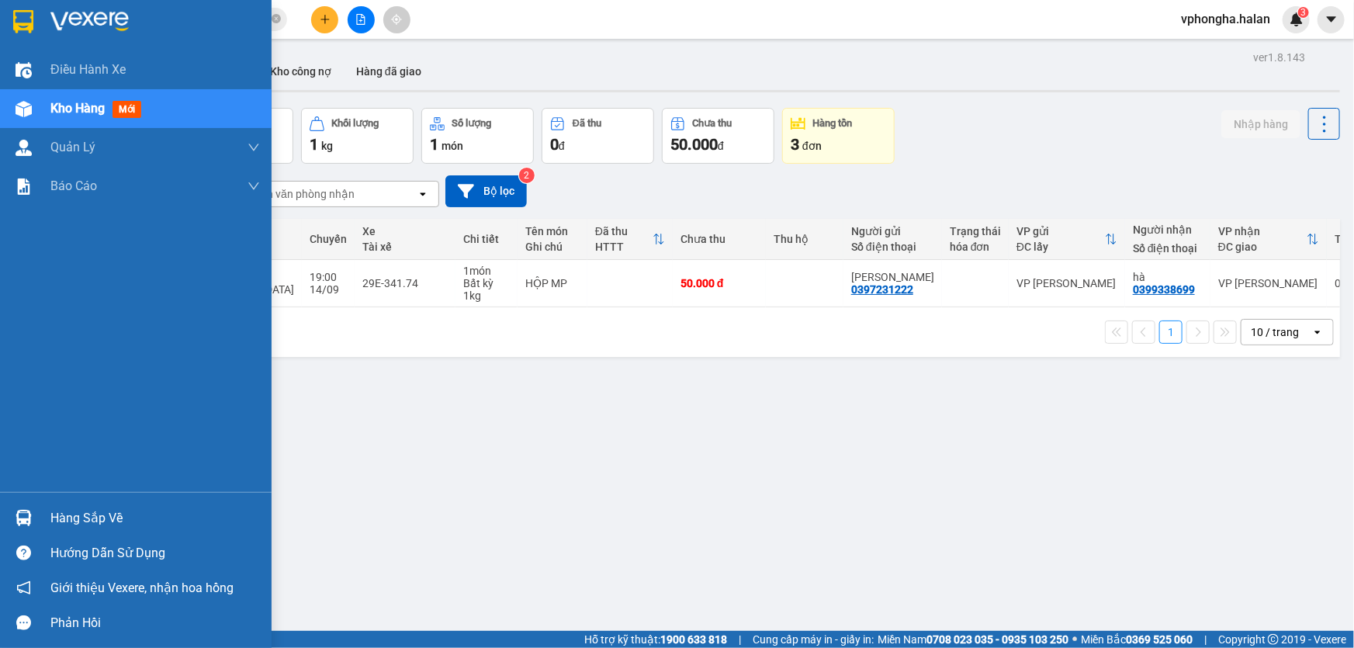
click at [38, 518] on div "Hàng sắp về" at bounding box center [135, 517] width 271 height 35
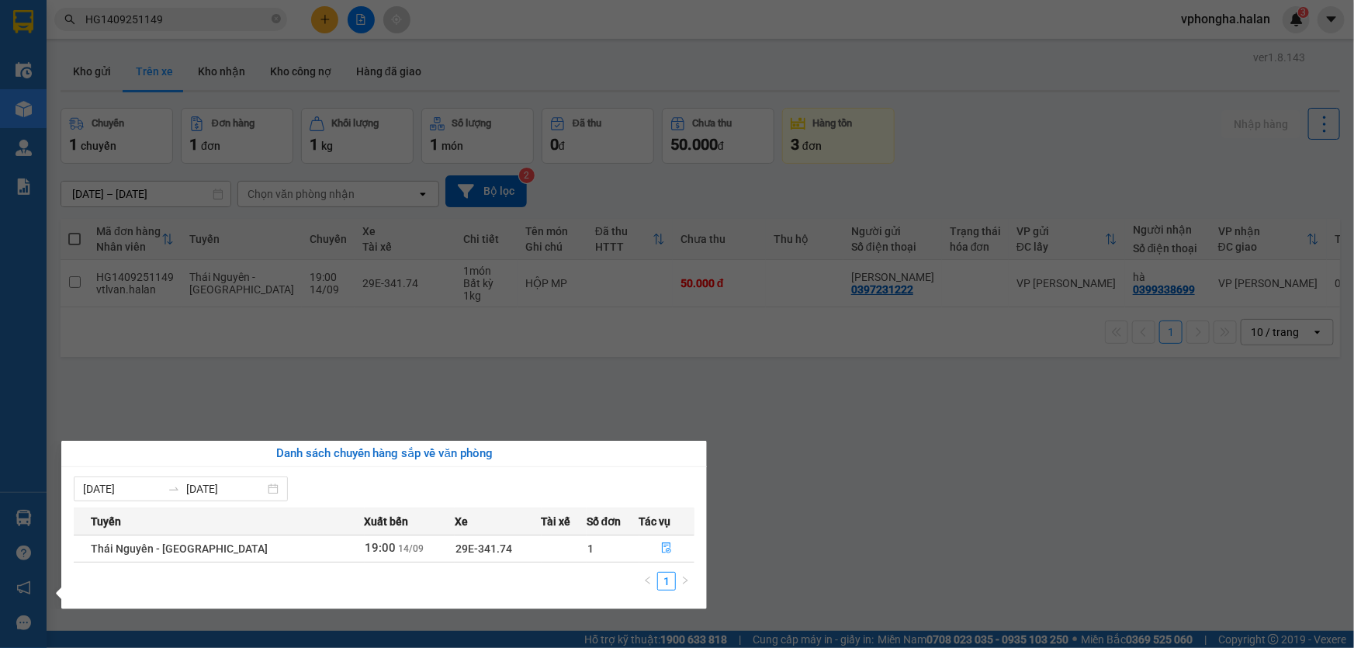
click at [890, 434] on section "Kết quả tìm kiếm ( 1 ) Bộ lọc Mã ĐH Trạng thái Món hàng Thu hộ Tổng cước Chưa c…" at bounding box center [677, 324] width 1354 height 648
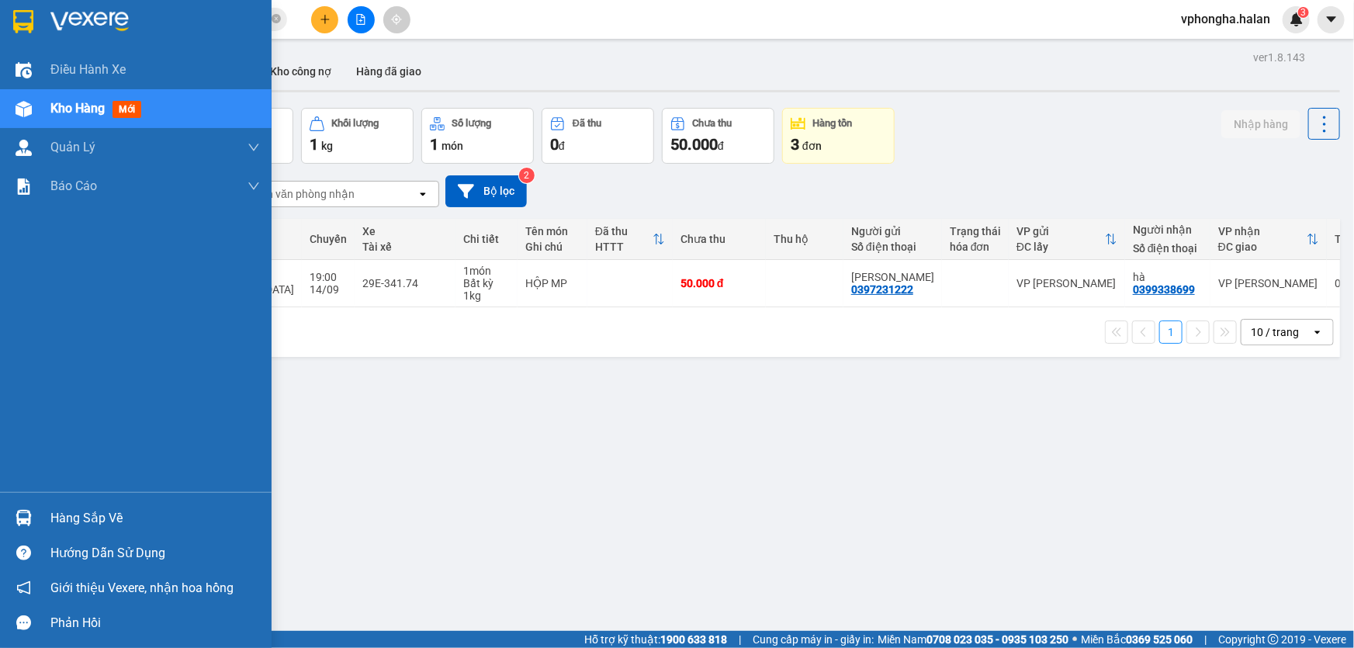
click at [22, 515] on img at bounding box center [24, 518] width 16 height 16
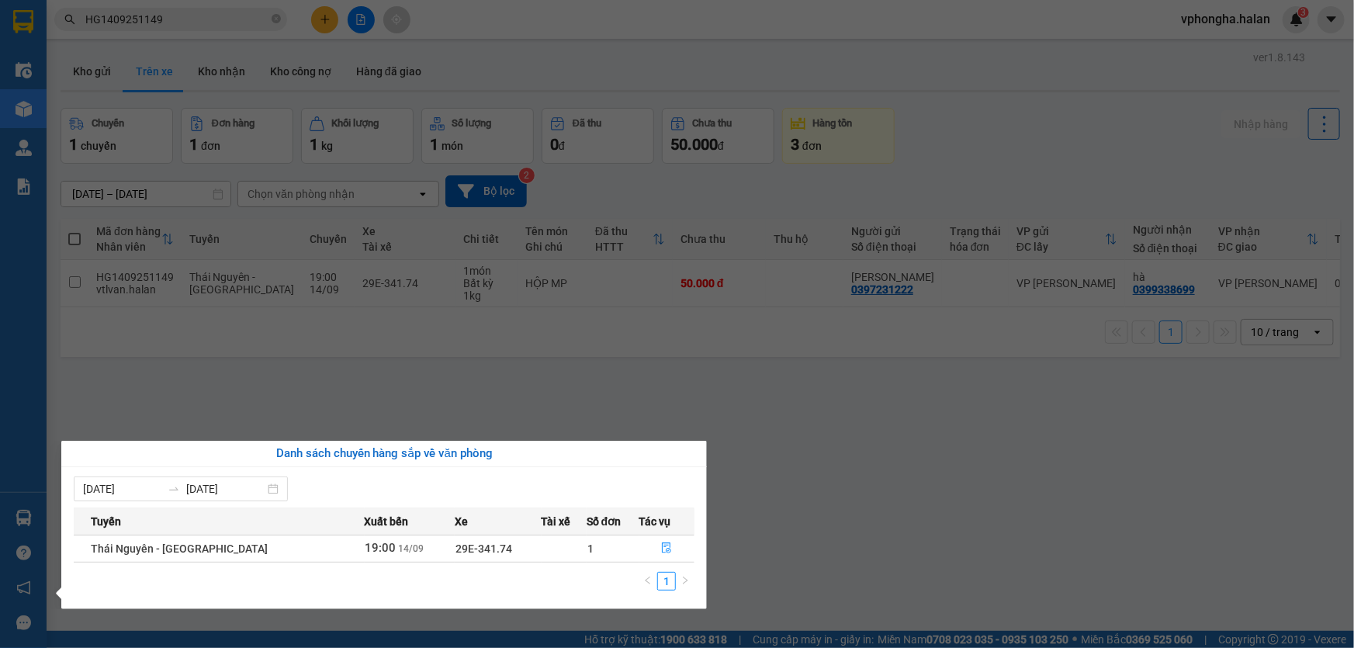
click at [880, 450] on section "Kết quả tìm kiếm ( 1 ) Bộ lọc Mã ĐH Trạng thái Món hàng Thu hộ Tổng cước Chưa c…" at bounding box center [677, 324] width 1354 height 648
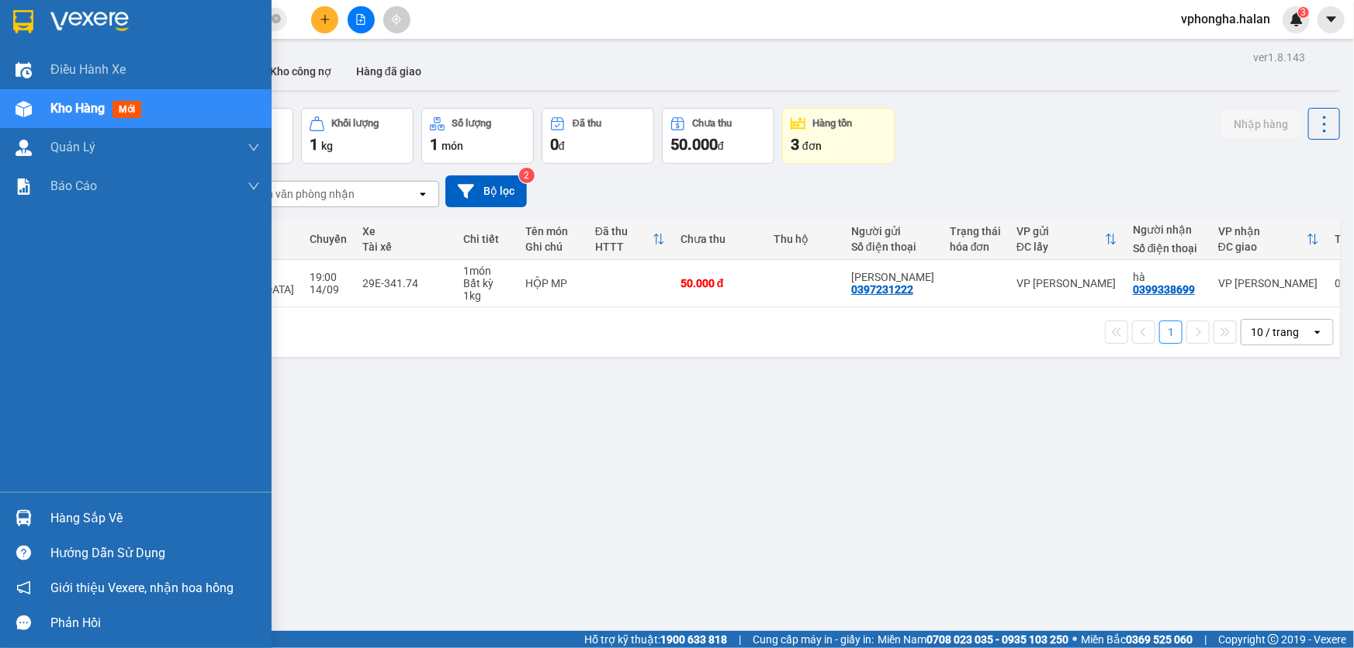
click at [54, 513] on div "Hàng sắp về" at bounding box center [154, 518] width 209 height 23
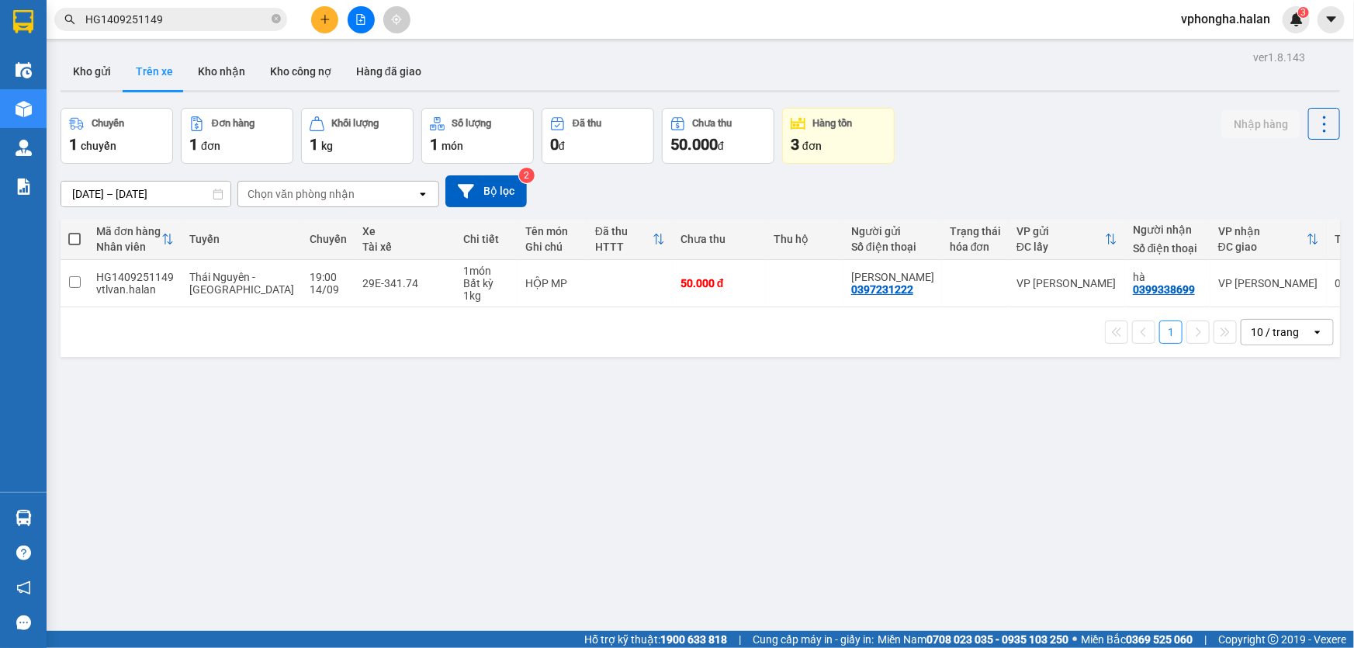
click at [857, 466] on section "Kết quả tìm kiếm ( 1 ) Bộ lọc Mã ĐH Trạng thái Món hàng Thu hộ Tổng cước Chưa c…" at bounding box center [677, 324] width 1354 height 648
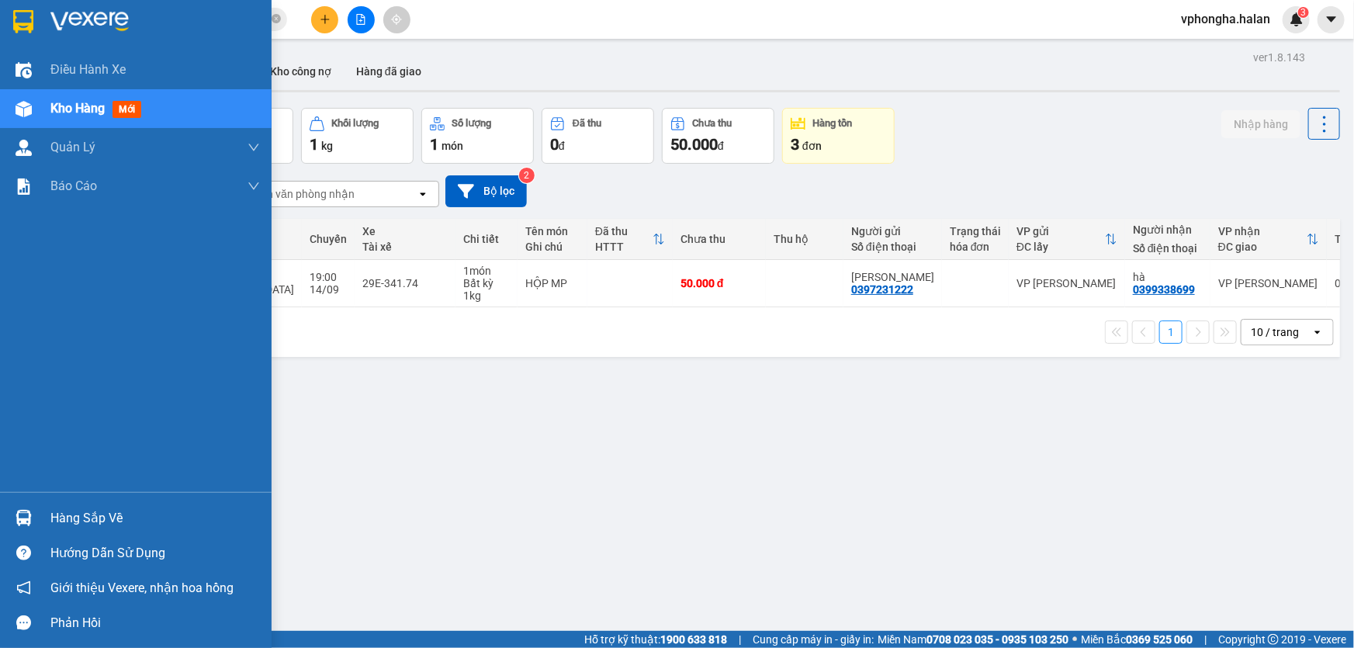
click at [100, 512] on div "Hàng sắp về" at bounding box center [154, 518] width 209 height 23
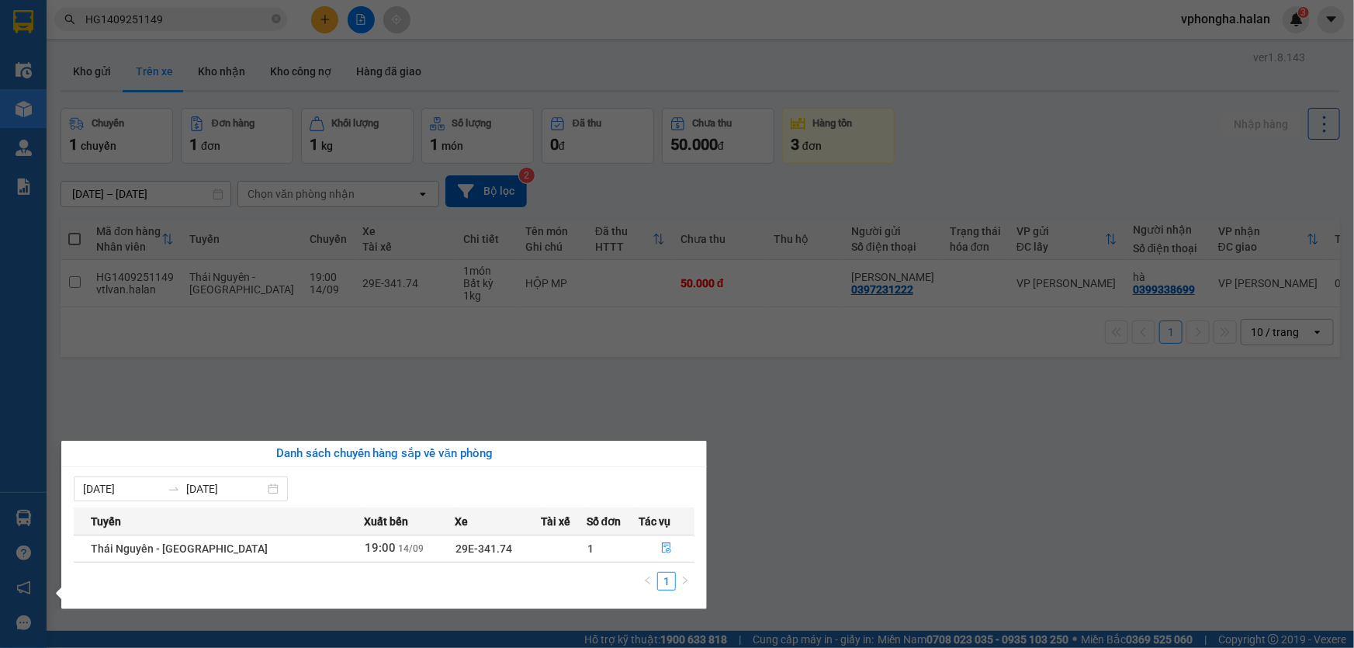
click at [793, 454] on section "Kết quả tìm kiếm ( 1 ) Bộ lọc Mã ĐH Trạng thái Món hàng Thu hộ Tổng cước Chưa c…" at bounding box center [677, 324] width 1354 height 648
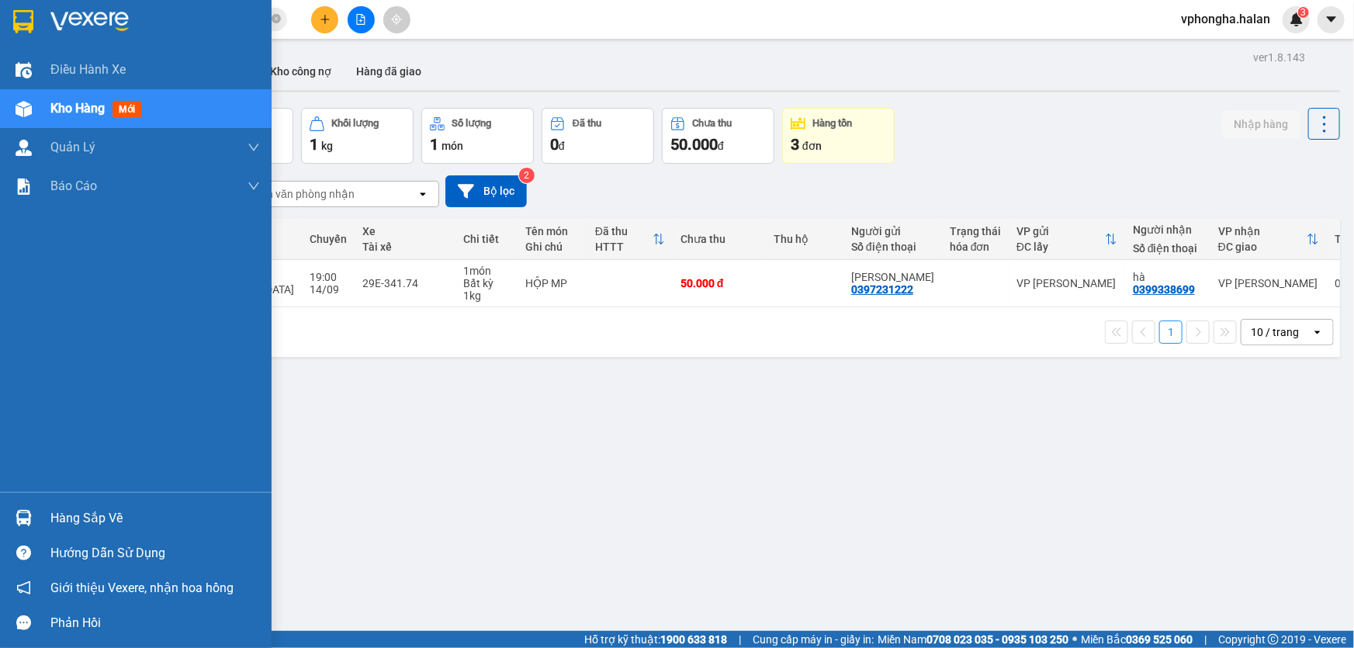
click at [98, 525] on div "Hàng sắp về" at bounding box center [154, 518] width 209 height 23
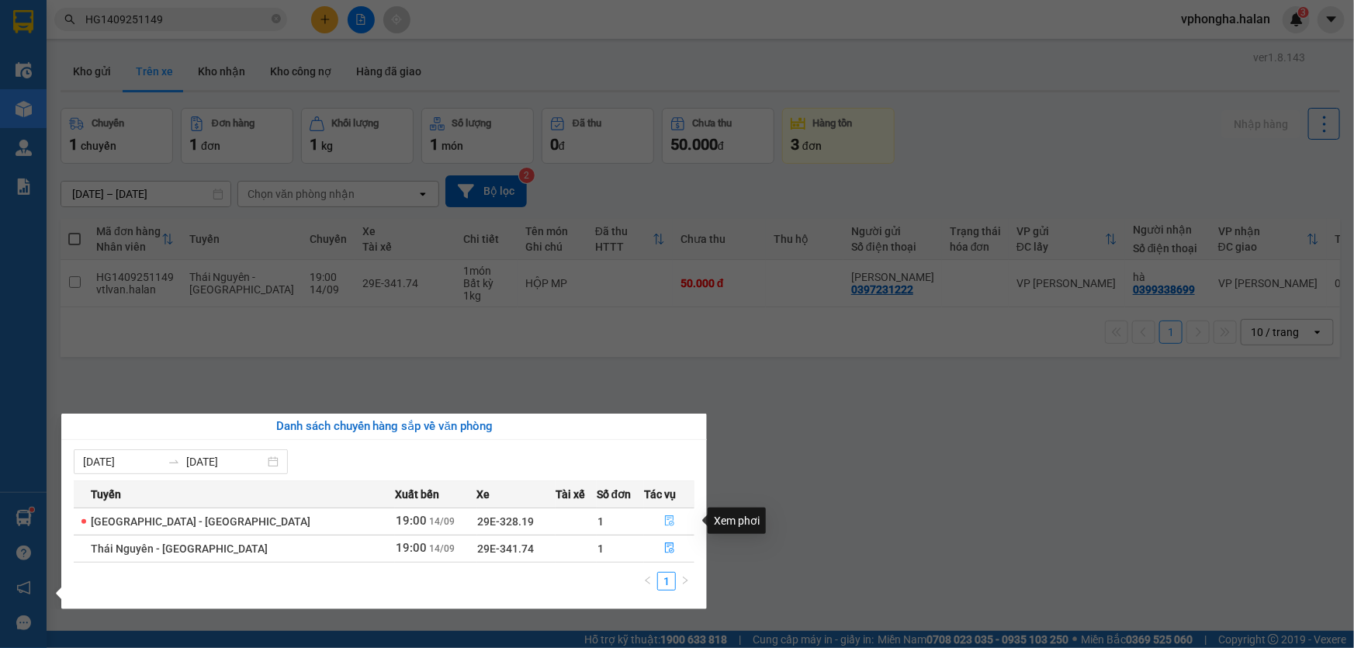
click at [666, 519] on icon "file-done" at bounding box center [669, 520] width 11 height 11
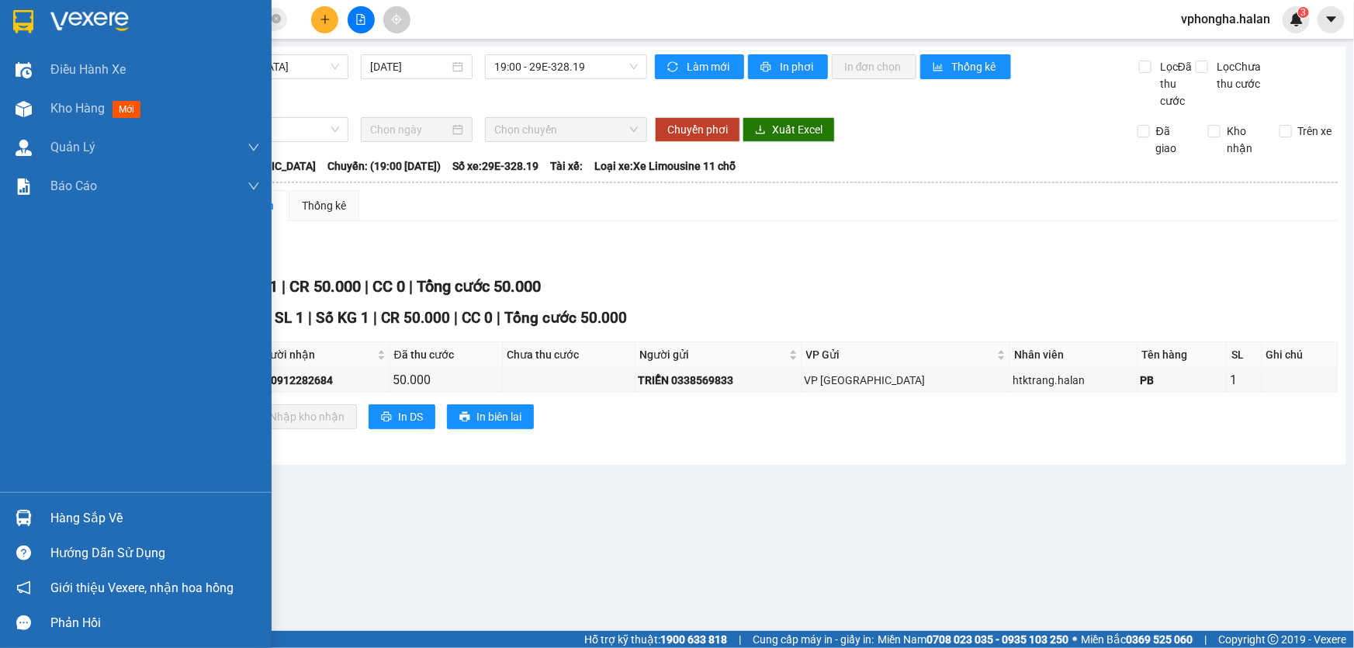
click at [80, 509] on div "Hàng sắp về" at bounding box center [154, 518] width 209 height 23
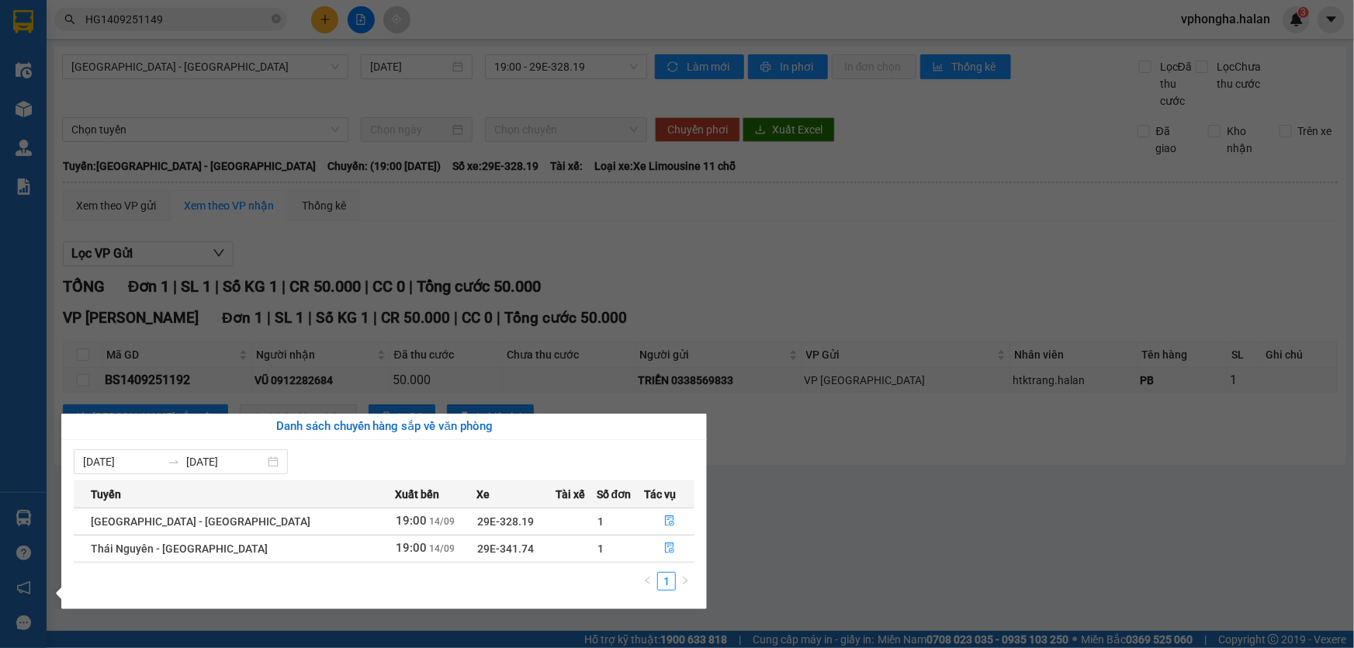
click at [893, 448] on section "Kết quả tìm kiếm ( 1 ) Bộ lọc Mã ĐH Trạng thái Món hàng Thu hộ Tổng cước Chưa c…" at bounding box center [677, 324] width 1354 height 648
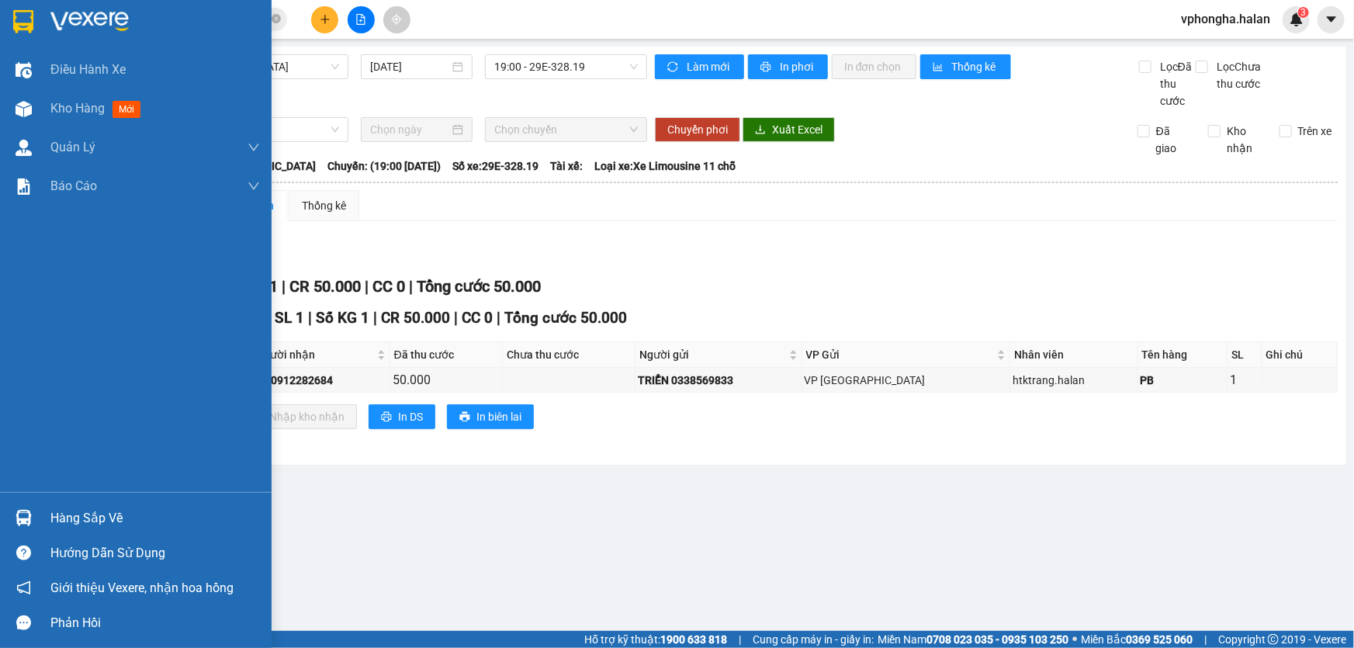
click at [78, 509] on div "Hàng sắp về" at bounding box center [154, 518] width 209 height 23
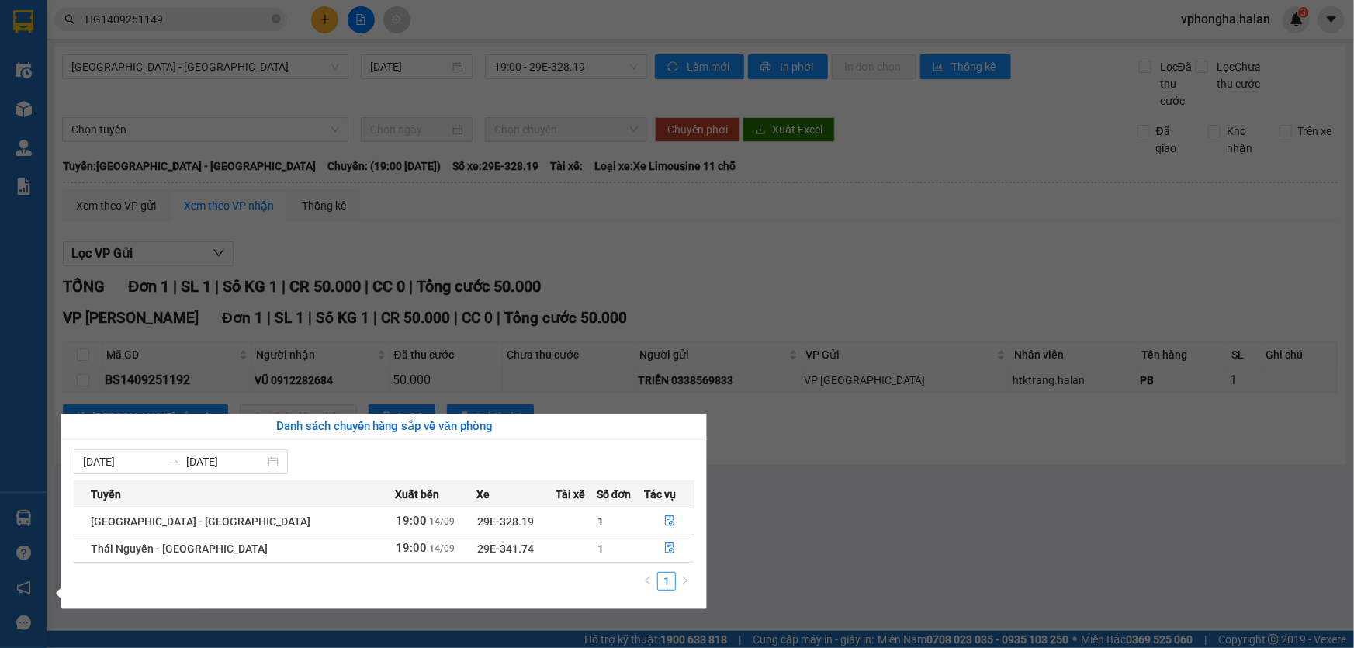
click at [802, 486] on section "Kết quả tìm kiếm ( 1 ) Bộ lọc Mã ĐH Trạng thái Món hàng Thu hộ Tổng cước Chưa c…" at bounding box center [677, 324] width 1354 height 648
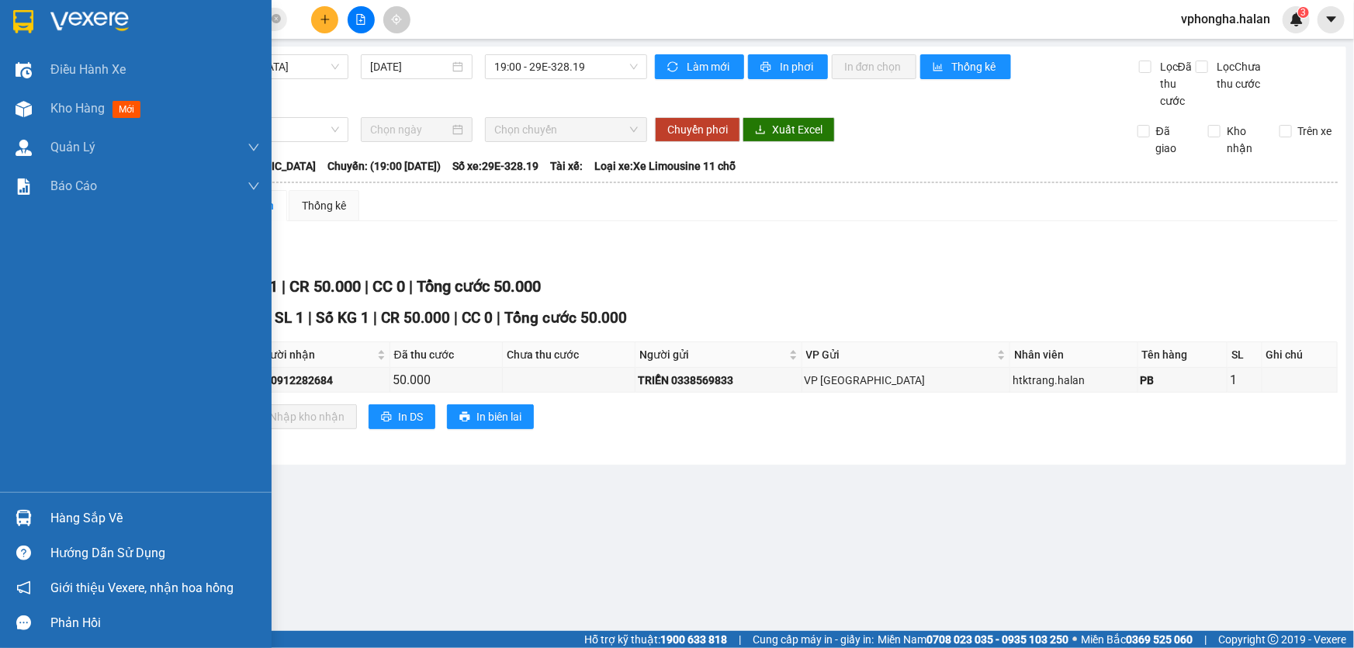
click at [97, 514] on div "Hàng sắp về" at bounding box center [154, 518] width 209 height 23
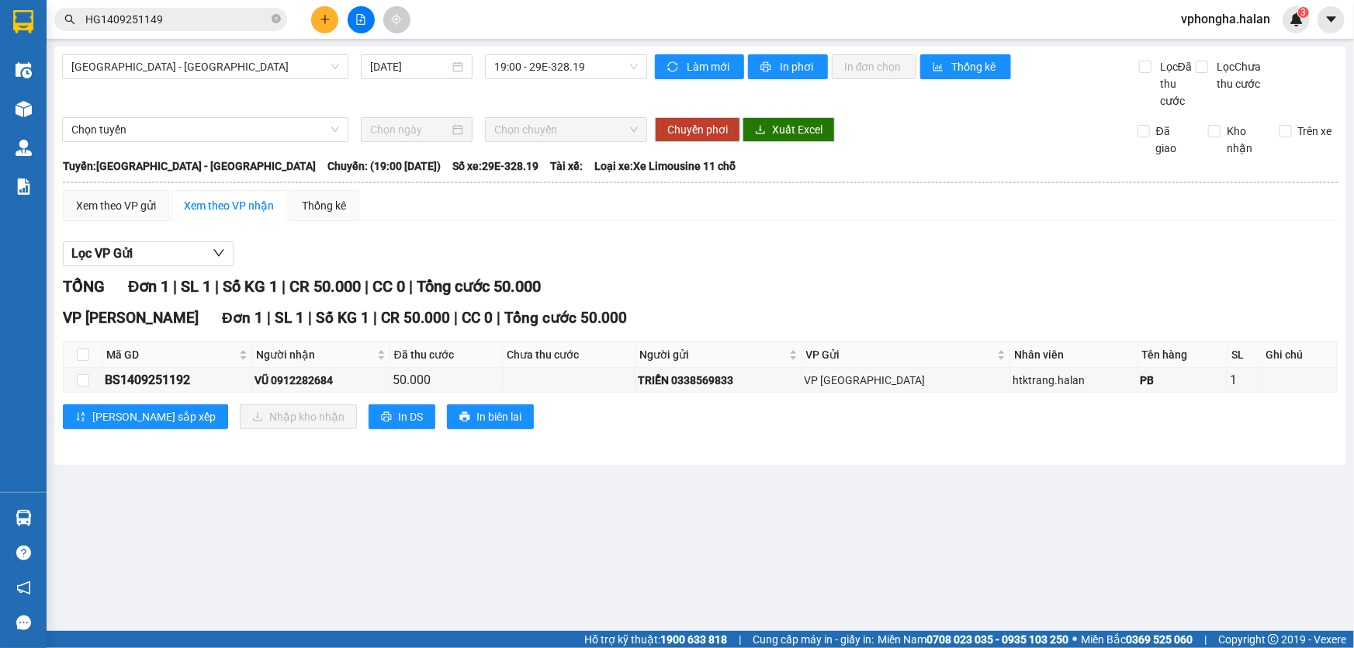
click at [877, 510] on section "Kết quả tìm kiếm ( 1 ) Bộ lọc Mã ĐH Trạng thái Món hàng Thu hộ Tổng cước Chưa c…" at bounding box center [677, 324] width 1354 height 648
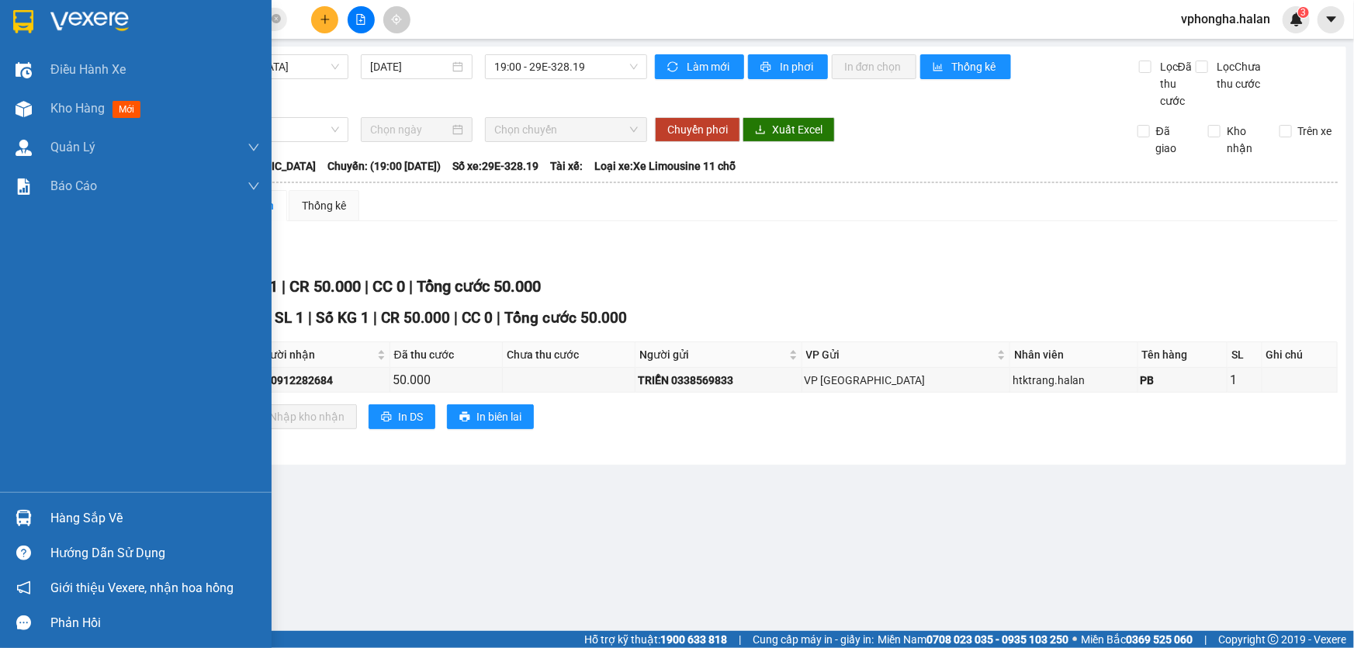
drag, startPoint x: 60, startPoint y: 508, endPoint x: 78, endPoint y: 508, distance: 18.6
click at [61, 508] on div "Hàng sắp về" at bounding box center [154, 518] width 209 height 23
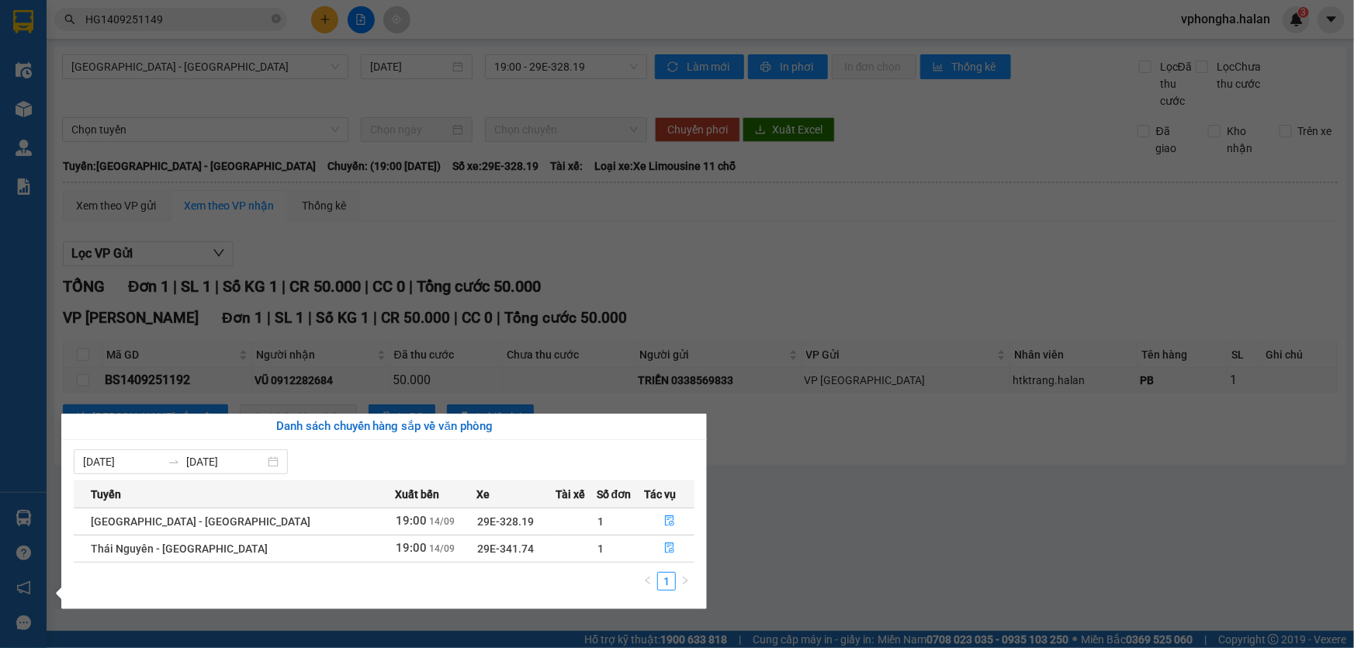
click at [889, 490] on section "Kết quả tìm kiếm ( 1 ) Bộ lọc Mã ĐH Trạng thái Món hàng Thu hộ Tổng cước Chưa c…" at bounding box center [677, 324] width 1354 height 648
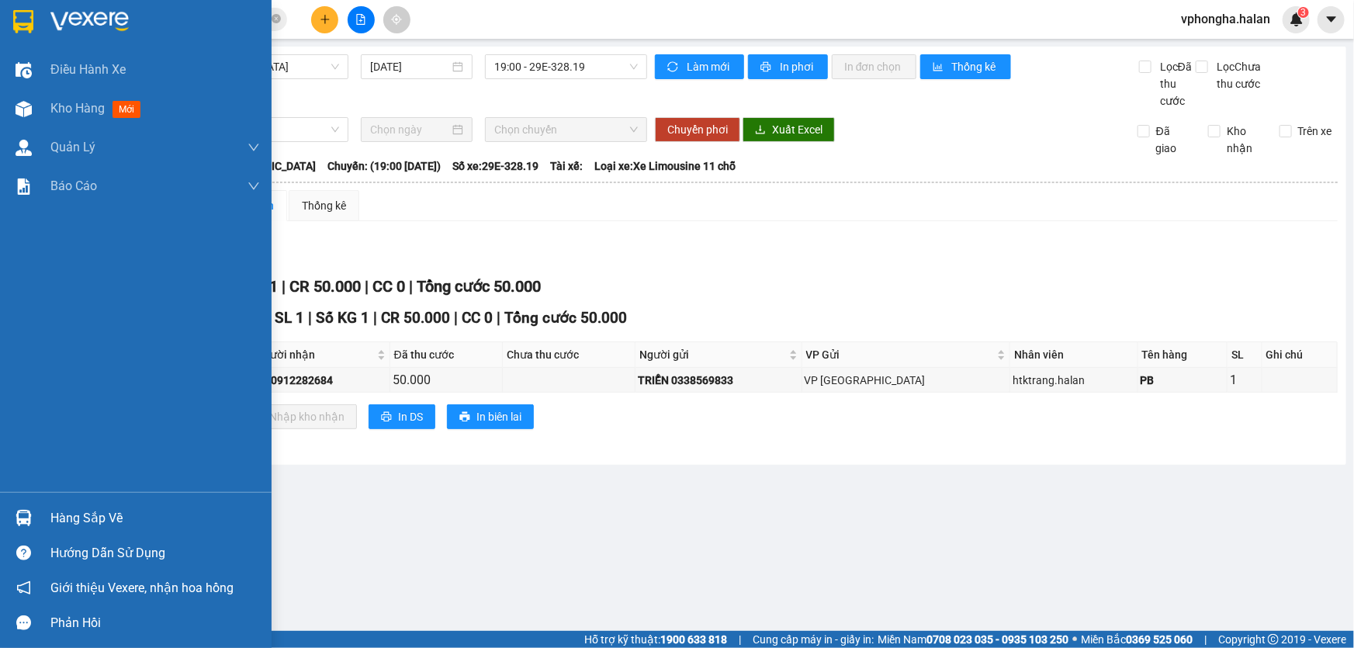
click at [102, 512] on div "Hàng sắp về" at bounding box center [154, 518] width 209 height 23
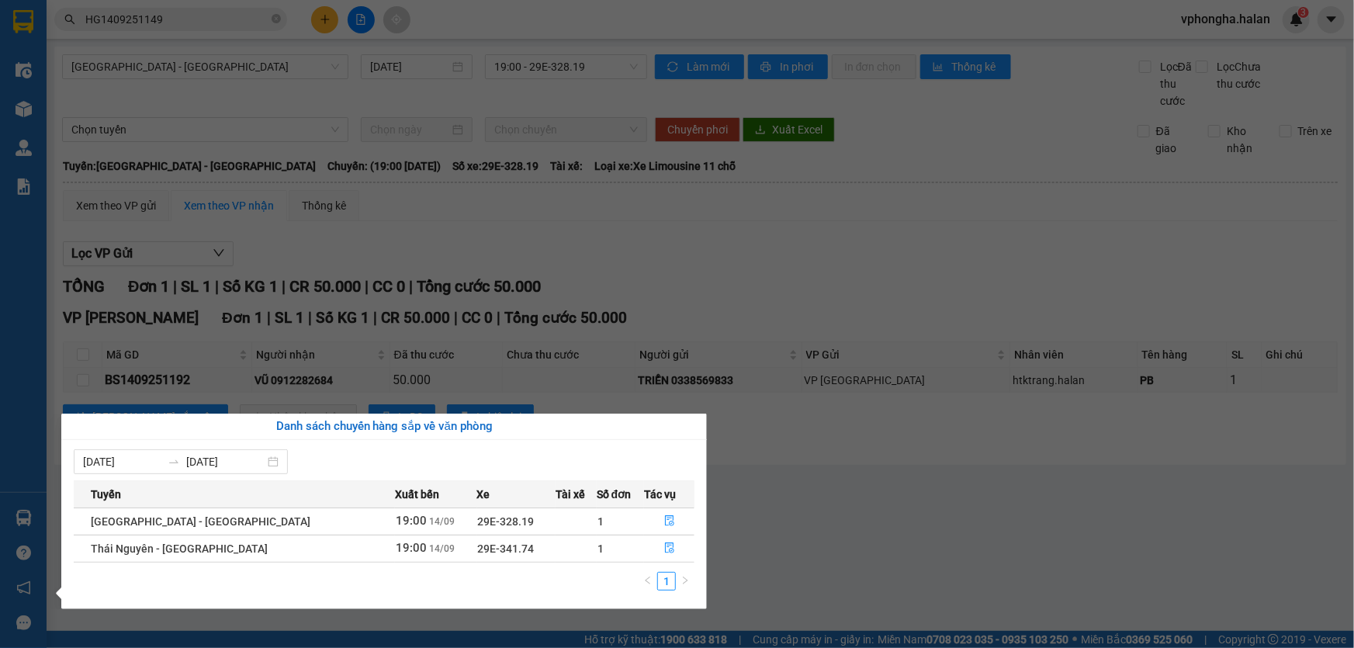
click at [758, 539] on section "Kết quả tìm kiếm ( 1 ) Bộ lọc Mã ĐH Trạng thái Món hàng Thu hộ Tổng cước Chưa c…" at bounding box center [677, 324] width 1354 height 648
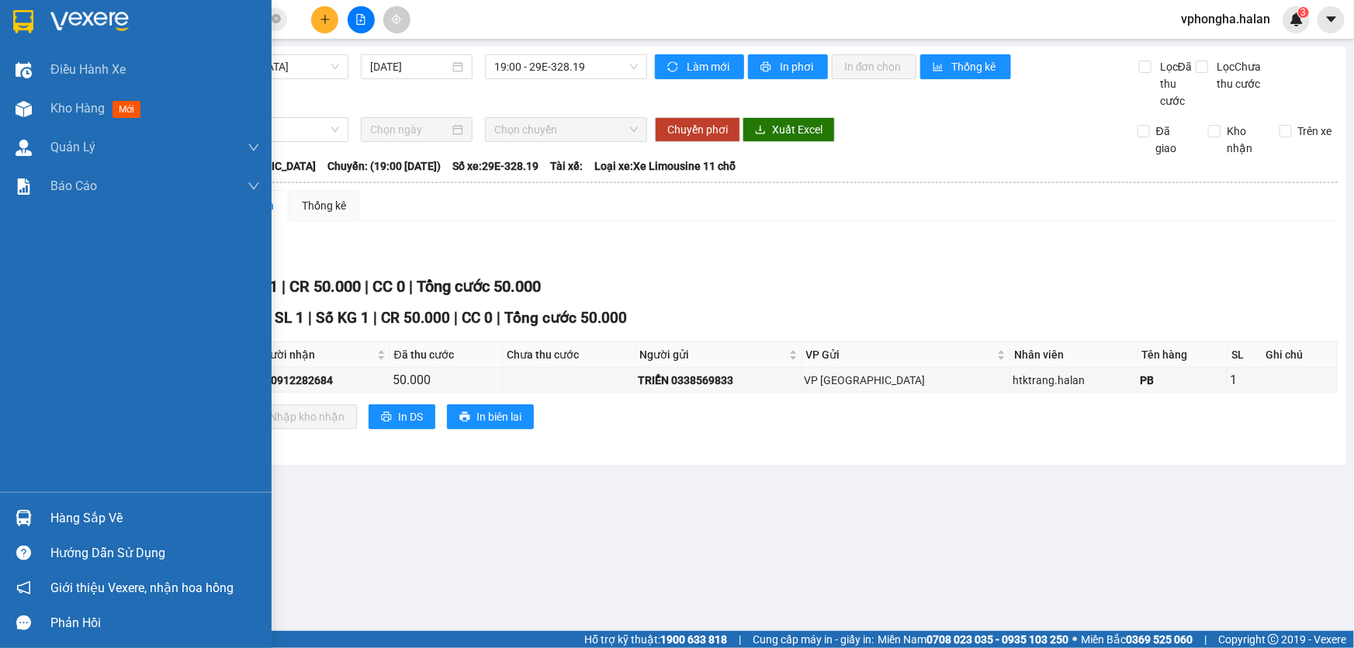
click at [80, 511] on div "Hàng sắp về" at bounding box center [154, 518] width 209 height 23
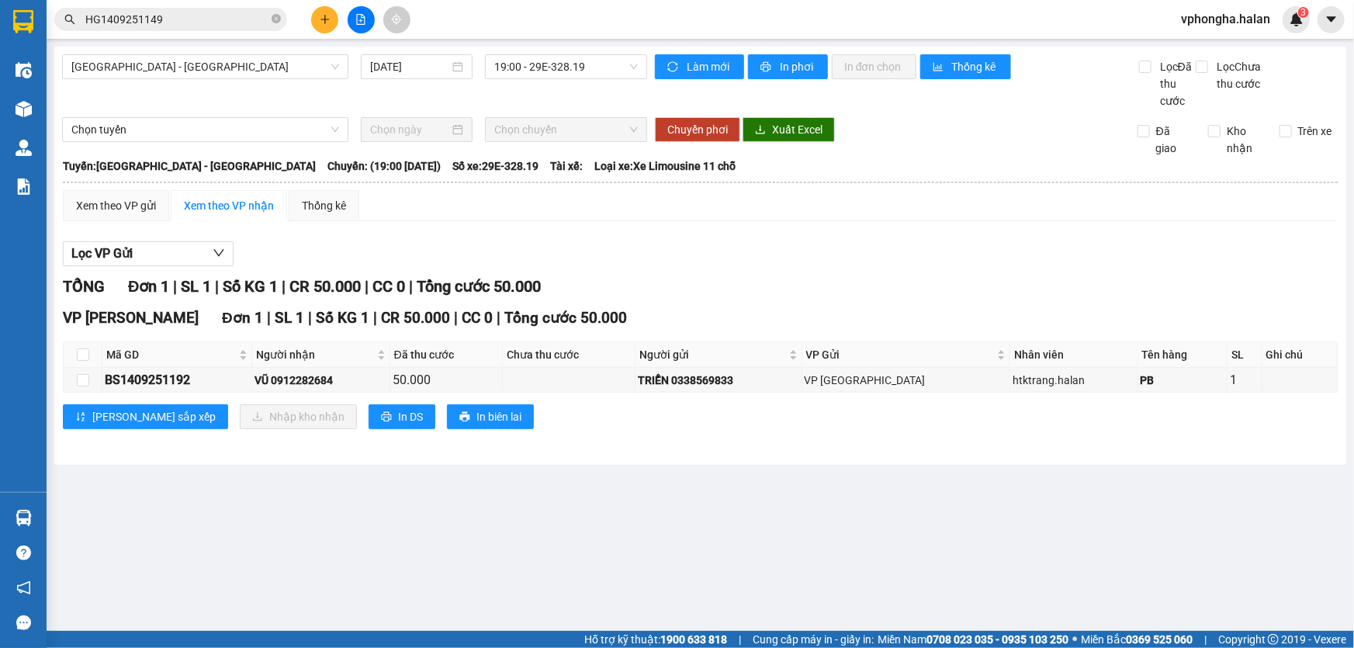
drag, startPoint x: 797, startPoint y: 513, endPoint x: 199, endPoint y: 633, distance: 610.0
click at [796, 515] on section "Kết quả tìm kiếm ( 1 ) Bộ lọc Mã ĐH Trạng thái Món hàng Thu hộ Tổng cước Chưa c…" at bounding box center [677, 324] width 1354 height 648
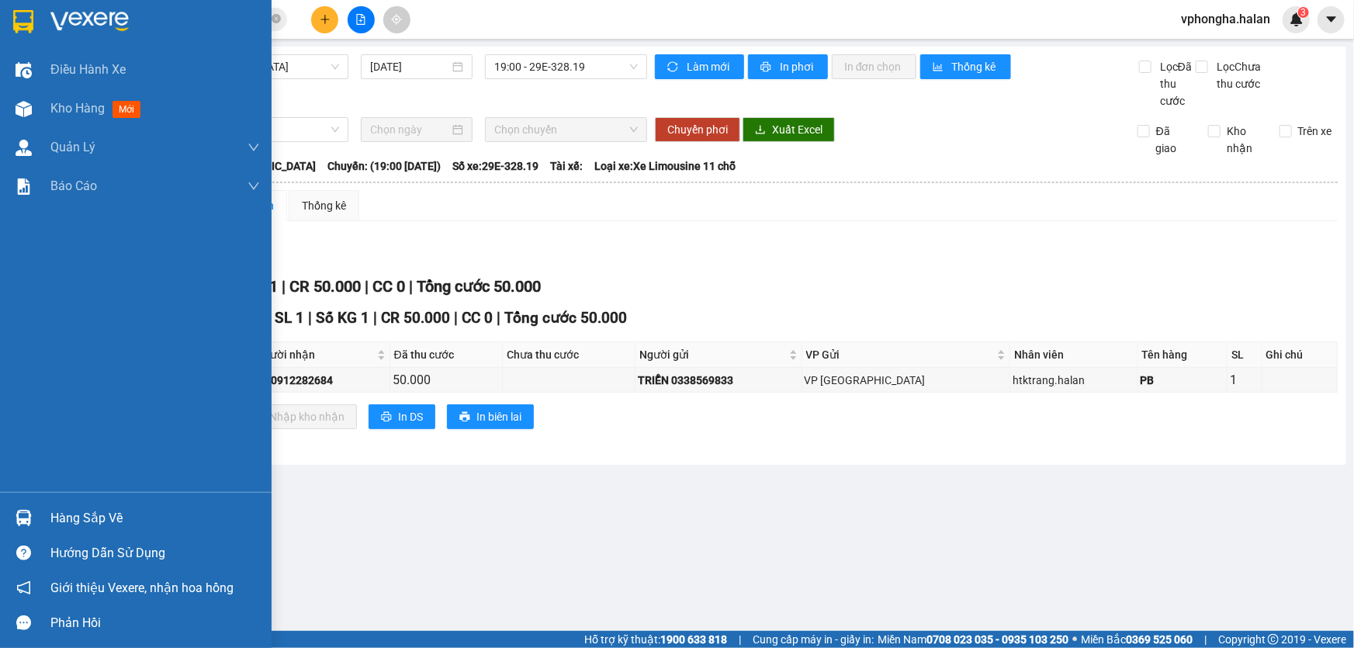
click at [64, 510] on div "Hàng sắp về" at bounding box center [154, 518] width 209 height 23
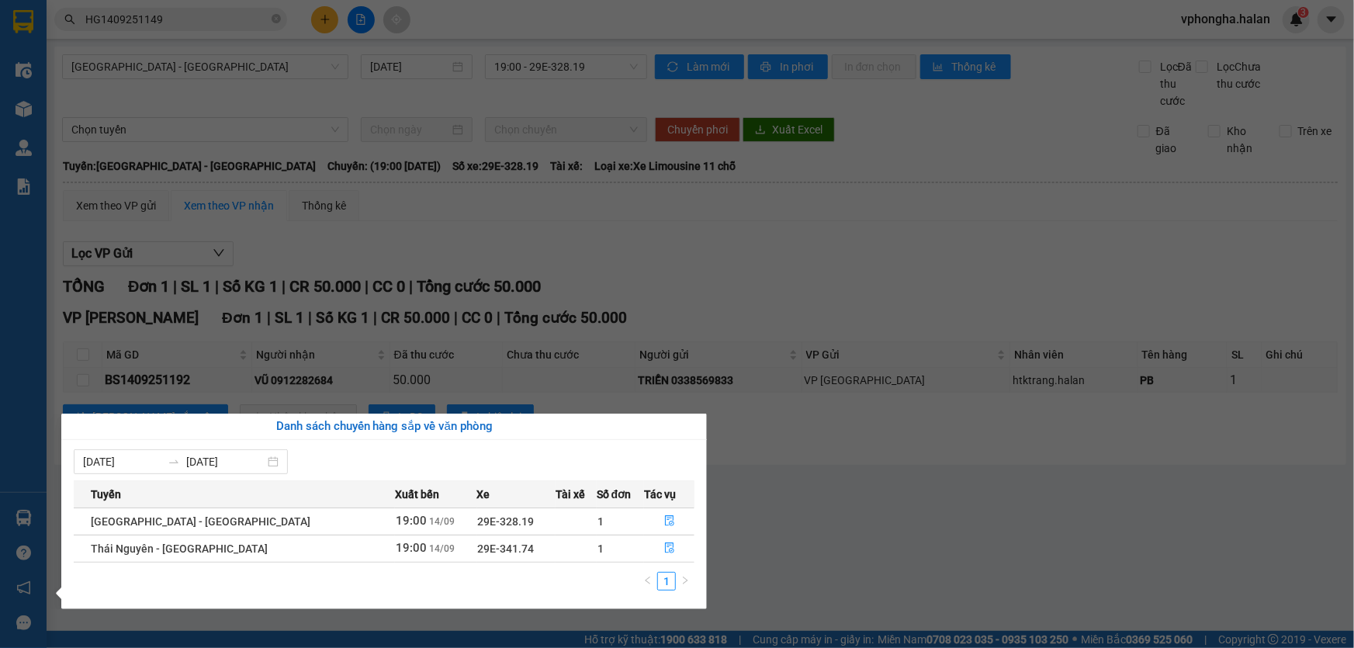
click at [1189, 494] on section "Kết quả tìm kiếm ( 1 ) Bộ lọc Mã ĐH Trạng thái Món hàng Thu hộ Tổng cước Chưa c…" at bounding box center [677, 324] width 1354 height 648
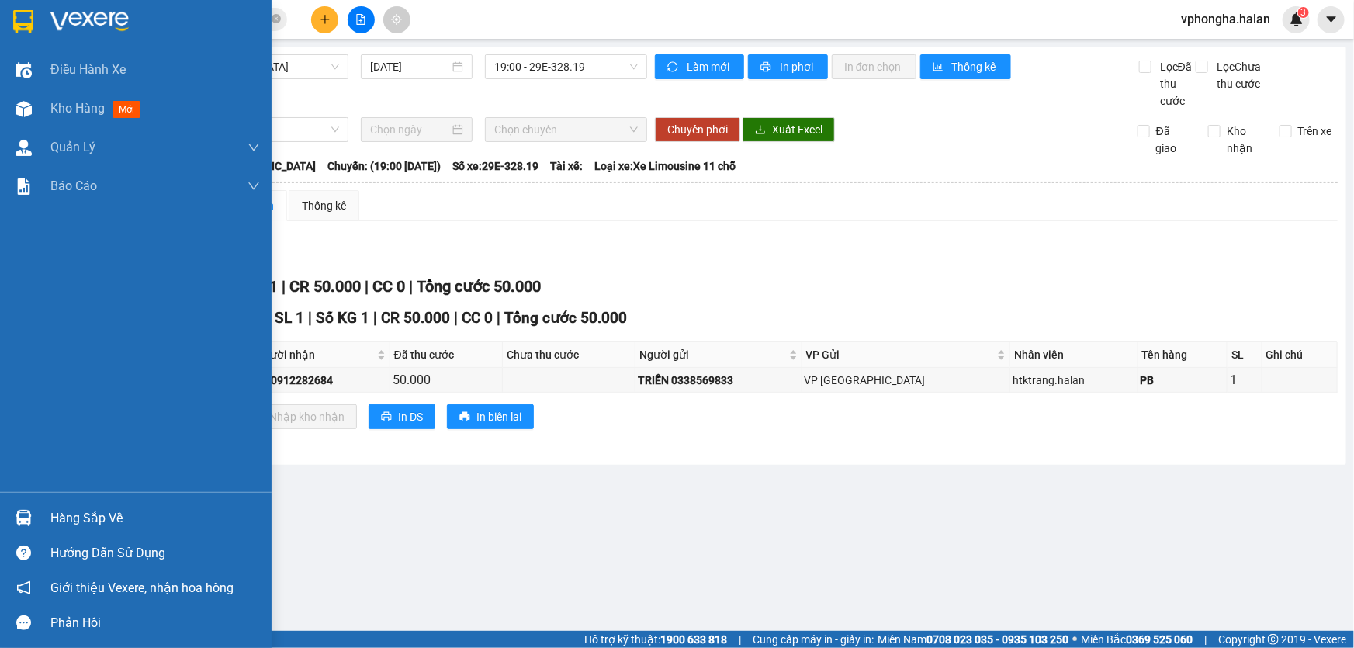
click at [129, 511] on div "Hàng sắp về" at bounding box center [154, 518] width 209 height 23
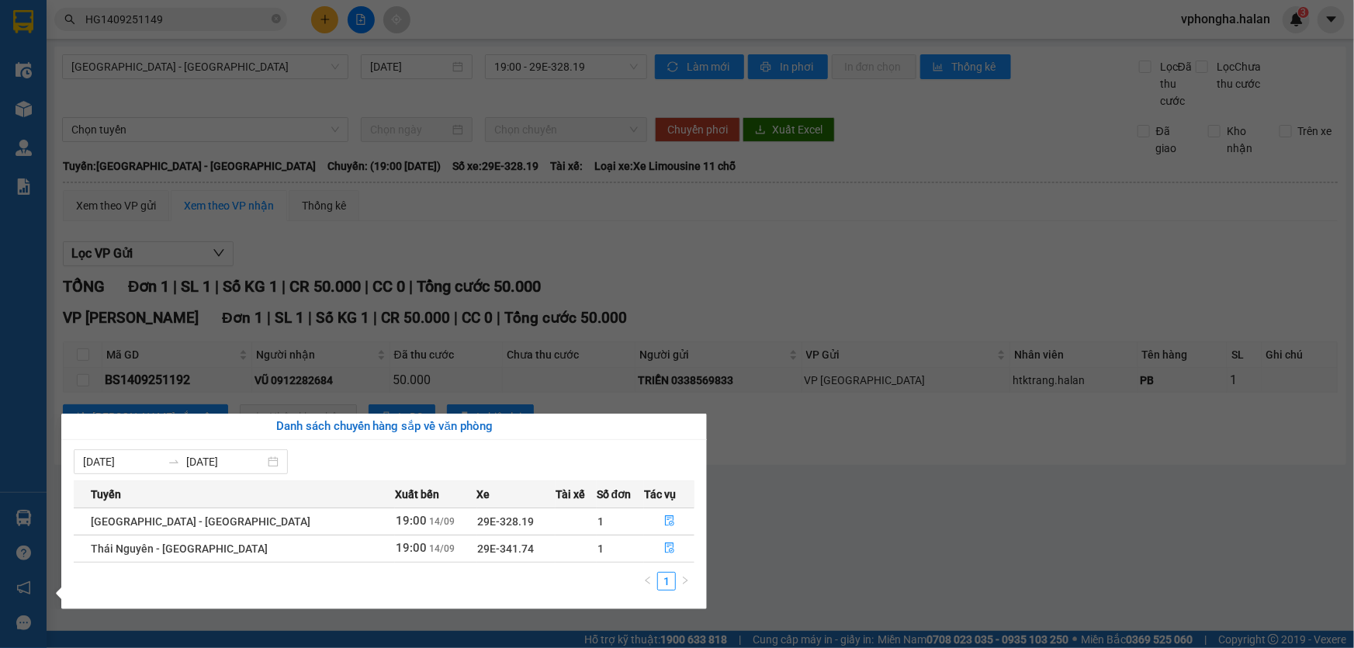
click at [998, 496] on section "Kết quả tìm kiếm ( 1 ) Bộ lọc Mã ĐH Trạng thái Món hàng Thu hộ Tổng cước Chưa c…" at bounding box center [677, 324] width 1354 height 648
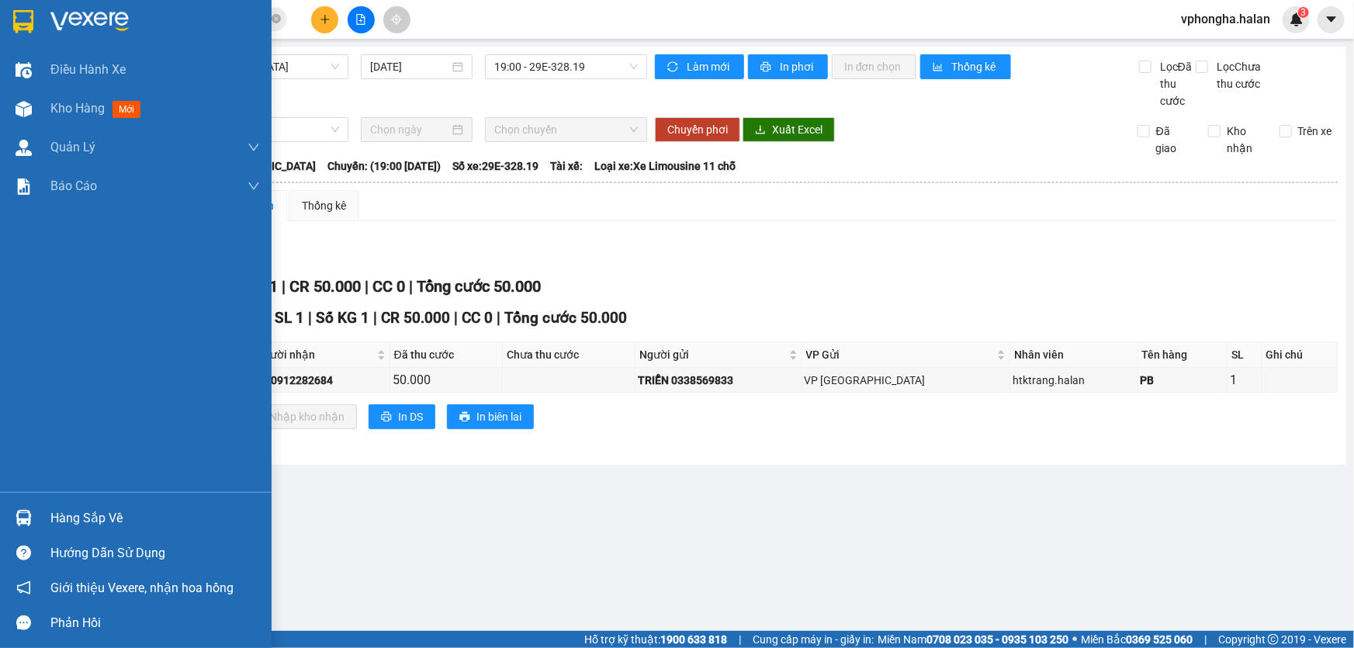
click at [77, 522] on div "Hàng sắp về" at bounding box center [154, 518] width 209 height 23
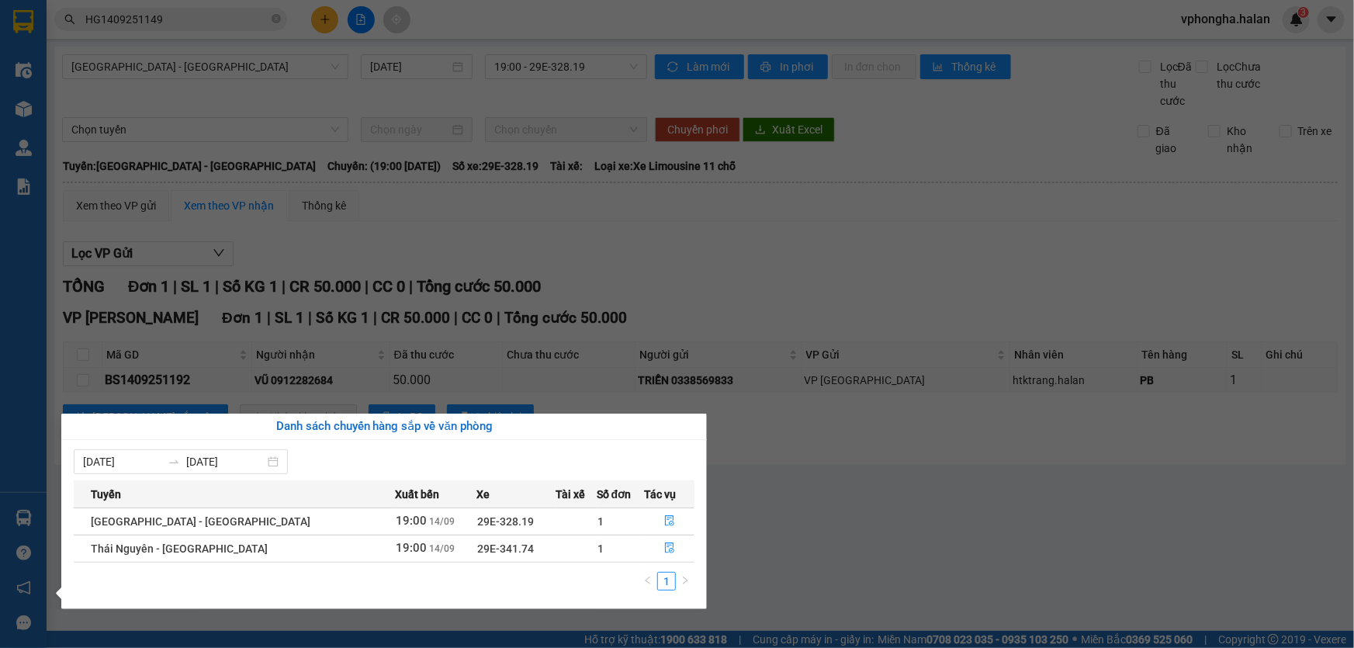
click at [823, 514] on section "Kết quả tìm kiếm ( 1 ) Bộ lọc Mã ĐH Trạng thái Món hàng Thu hộ Tổng cước Chưa c…" at bounding box center [677, 324] width 1354 height 648
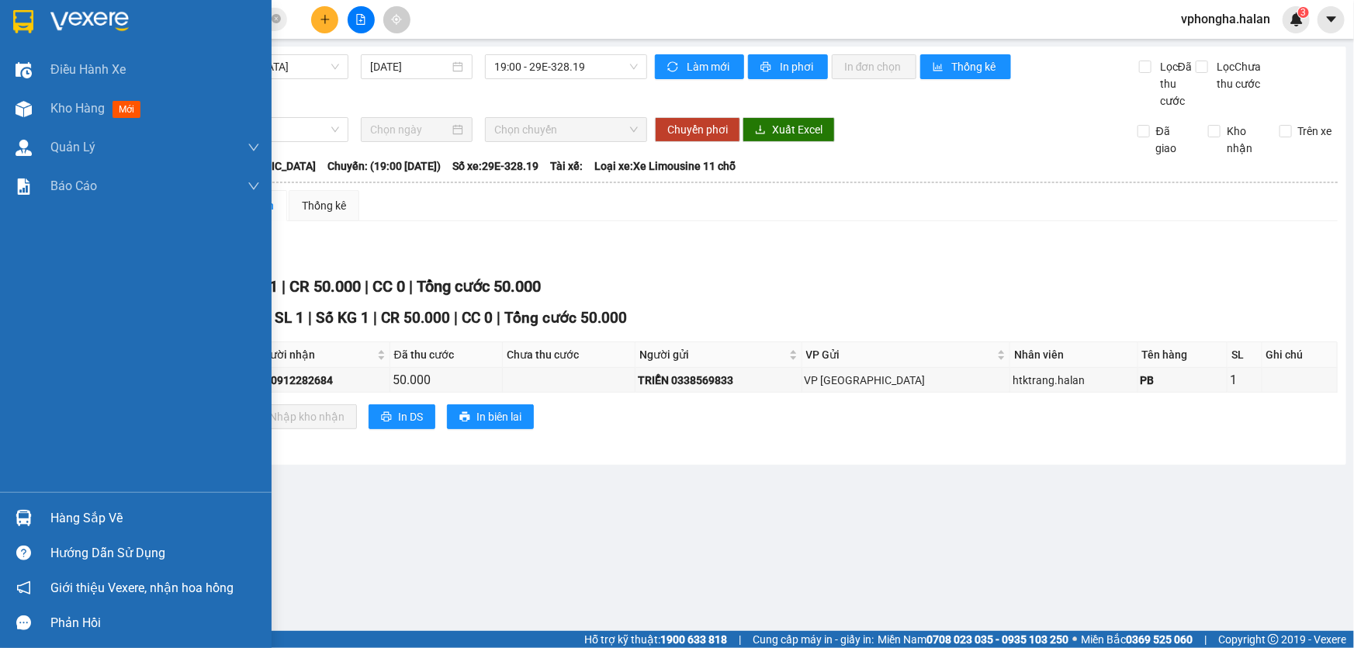
click at [114, 518] on div "Hàng sắp về" at bounding box center [154, 518] width 209 height 23
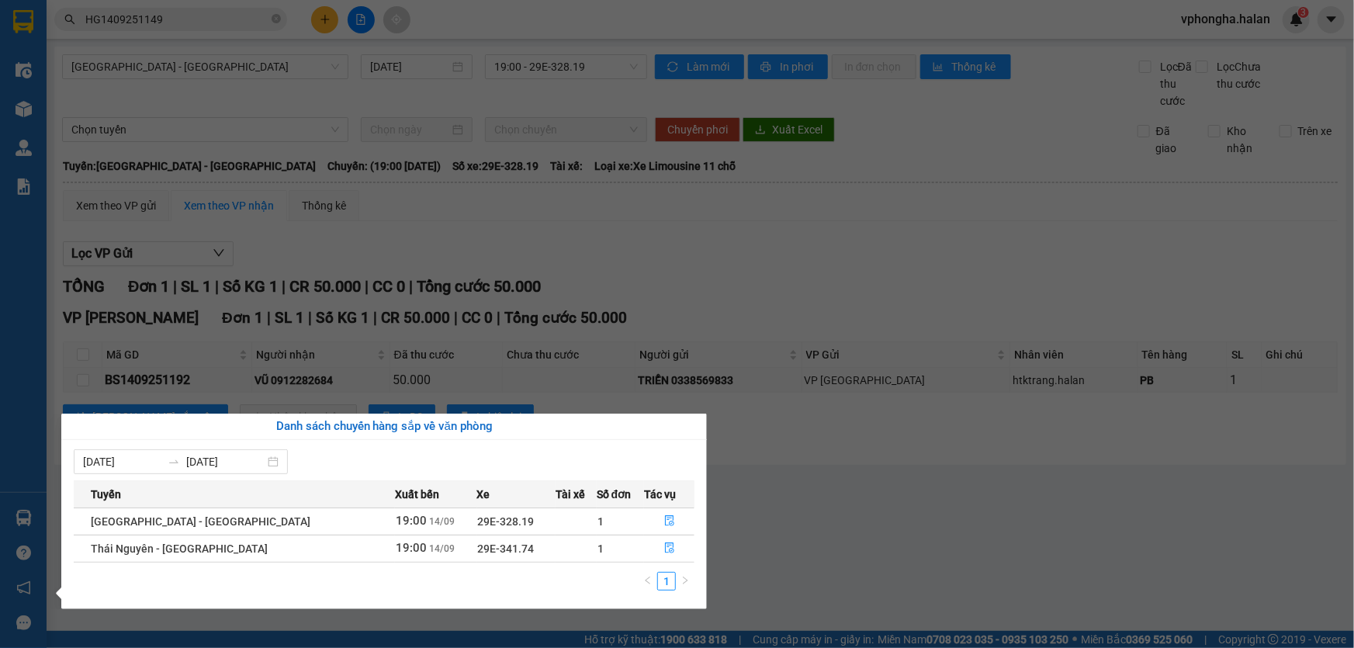
click at [821, 531] on section "Kết quả tìm kiếm ( 1 ) Bộ lọc Mã ĐH Trạng thái Món hàng Thu hộ Tổng cước Chưa c…" at bounding box center [677, 324] width 1354 height 648
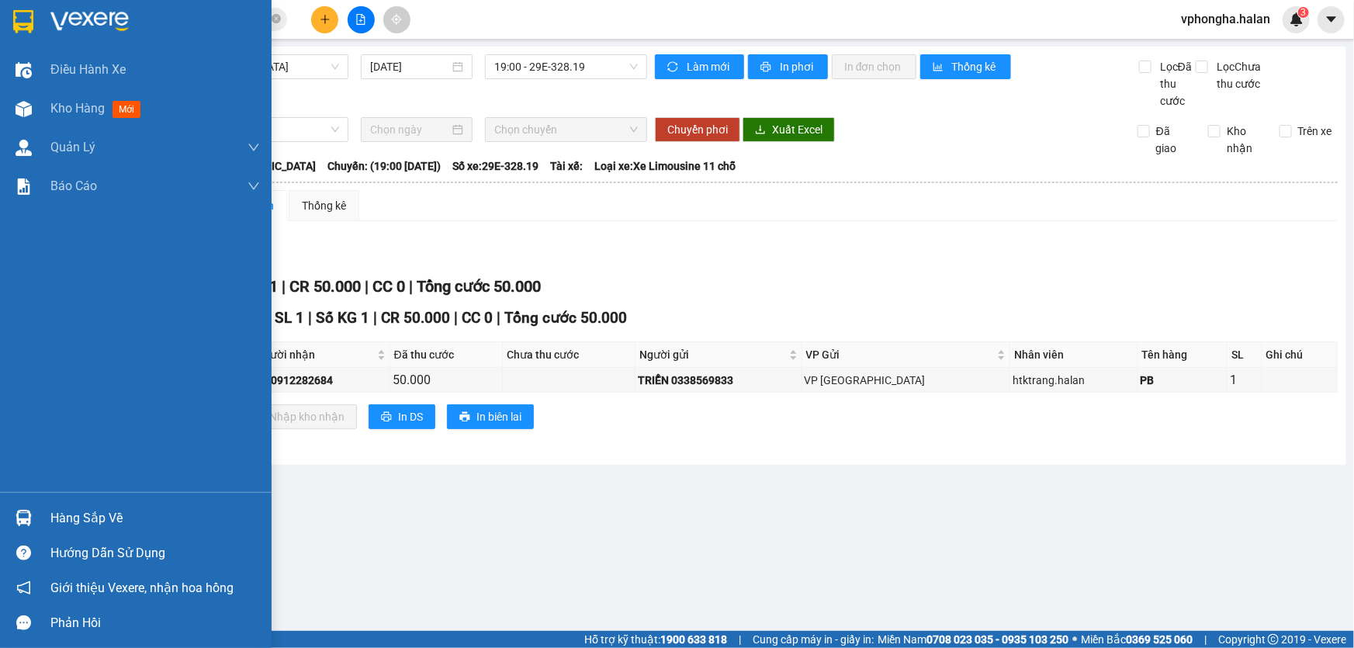
click at [58, 520] on div "Hàng sắp về" at bounding box center [154, 518] width 209 height 23
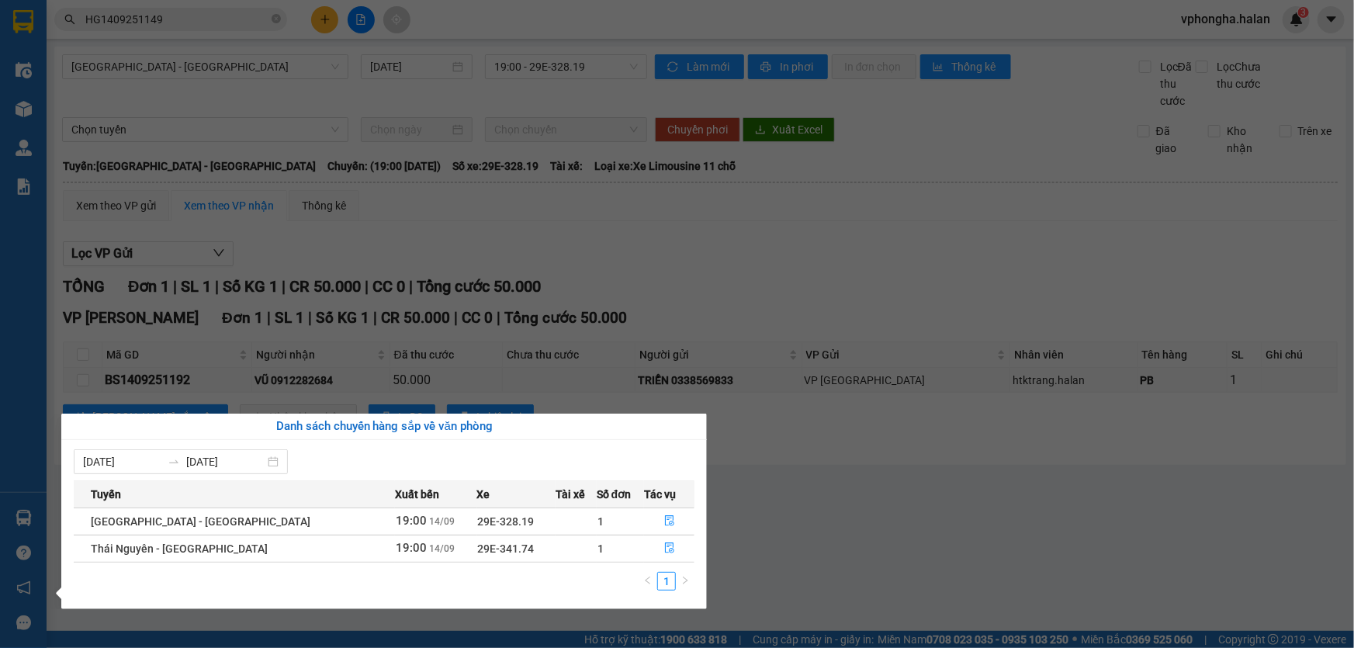
click at [928, 503] on section "Kết quả tìm kiếm ( 1 ) Bộ lọc Mã ĐH Trạng thái Món hàng Thu hộ Tổng cước Chưa c…" at bounding box center [677, 324] width 1354 height 648
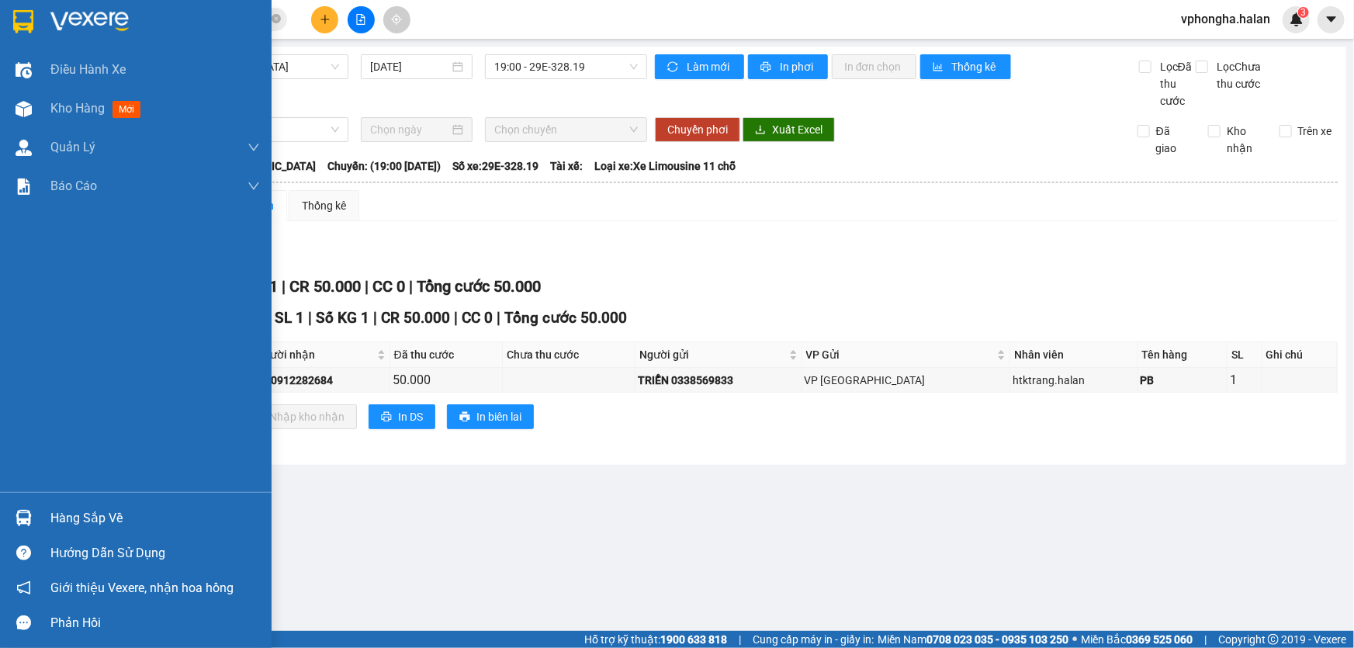
click at [78, 508] on div "Hàng sắp về" at bounding box center [154, 518] width 209 height 23
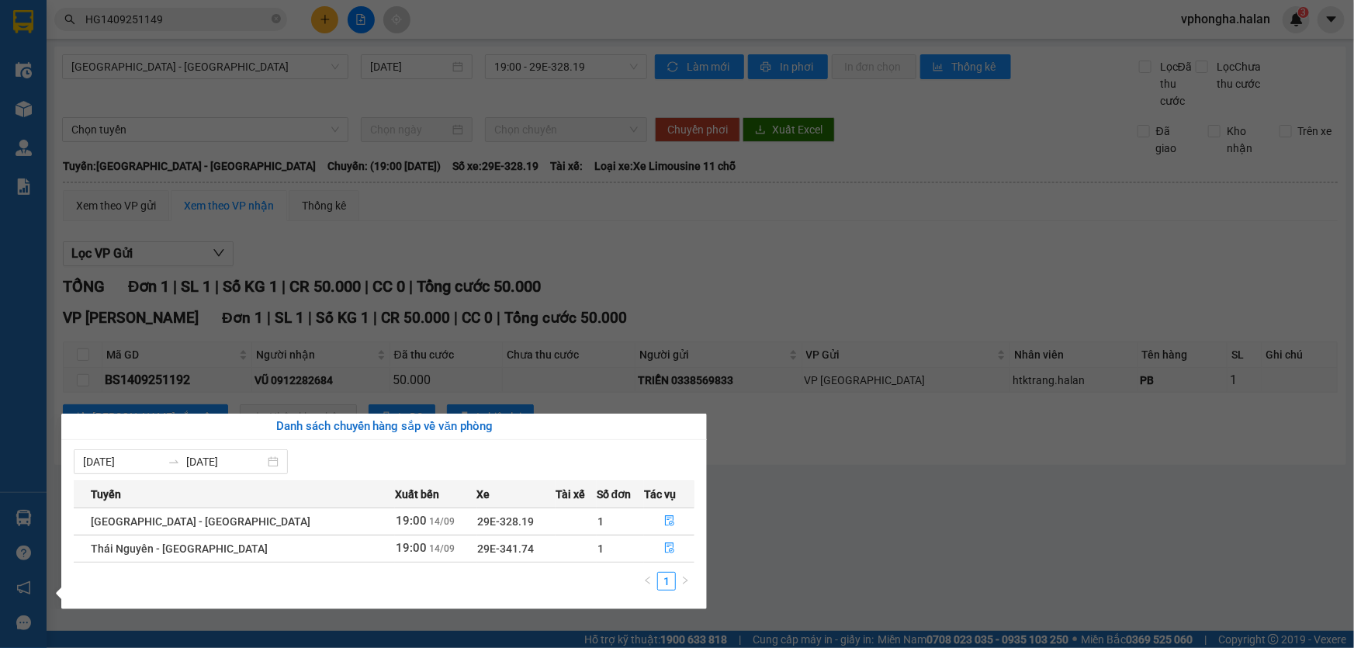
click at [912, 525] on section "Kết quả tìm kiếm ( 1 ) Bộ lọc Mã ĐH Trạng thái Món hàng Thu hộ Tổng cước Chưa c…" at bounding box center [677, 324] width 1354 height 648
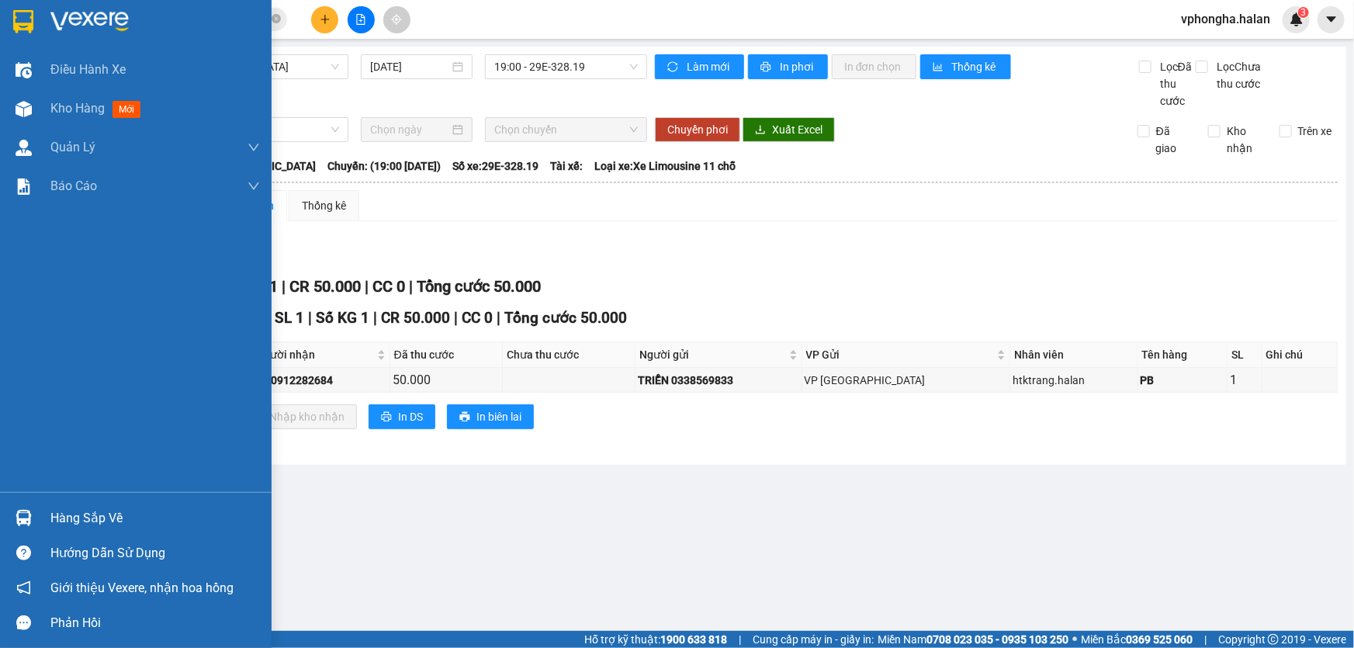
click at [102, 505] on div "Hàng sắp về" at bounding box center [135, 517] width 271 height 35
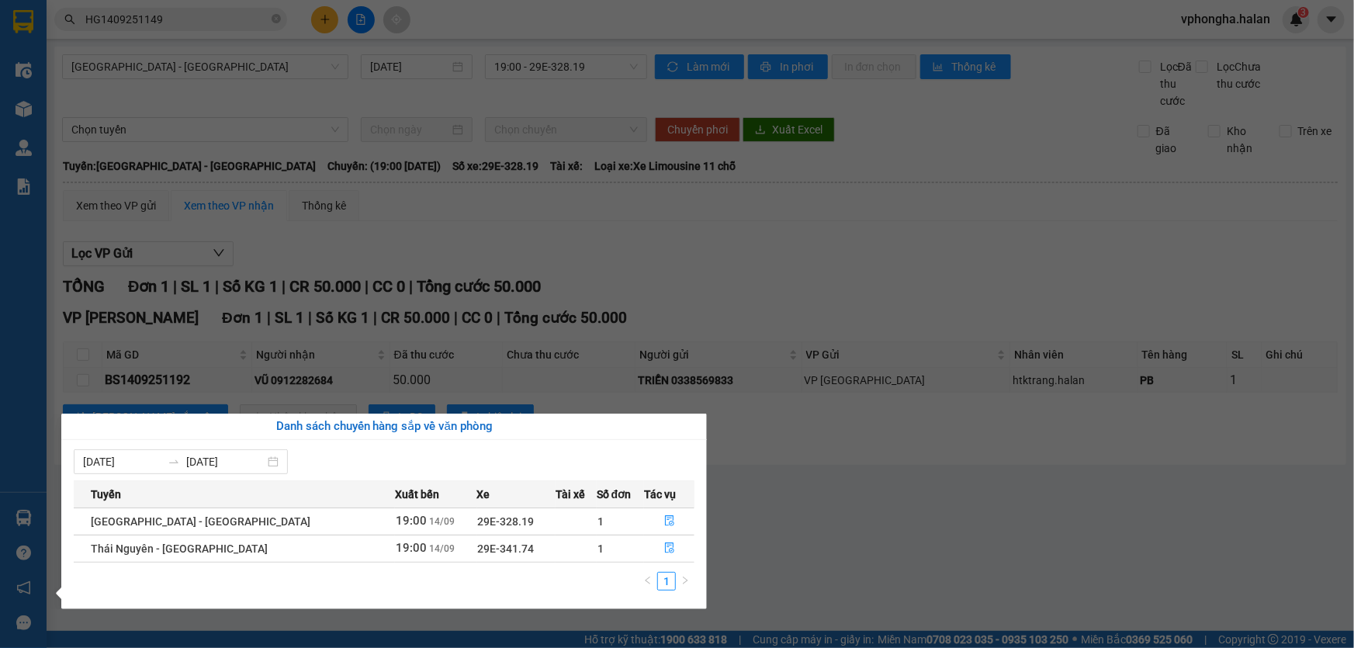
click at [939, 524] on section "Kết quả tìm kiếm ( 1 ) Bộ lọc Mã ĐH Trạng thái Món hàng Thu hộ Tổng cước Chưa c…" at bounding box center [677, 324] width 1354 height 648
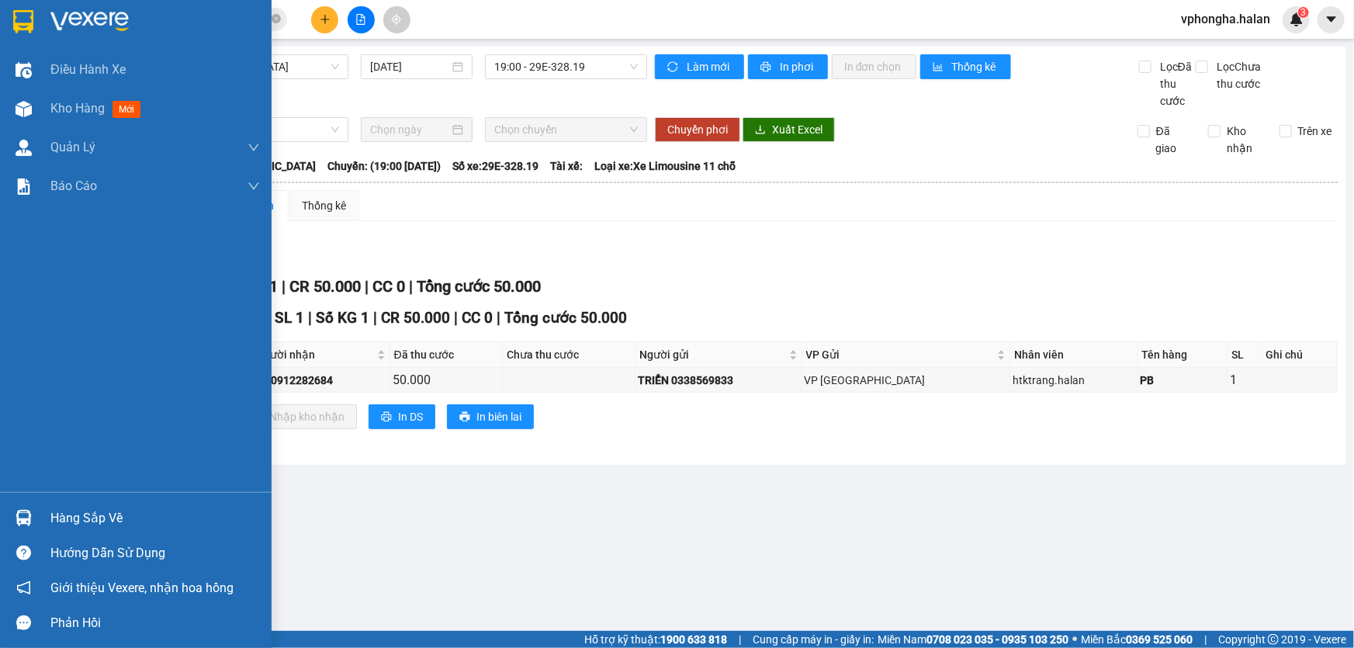
click at [125, 507] on div "Hàng sắp về" at bounding box center [154, 518] width 209 height 23
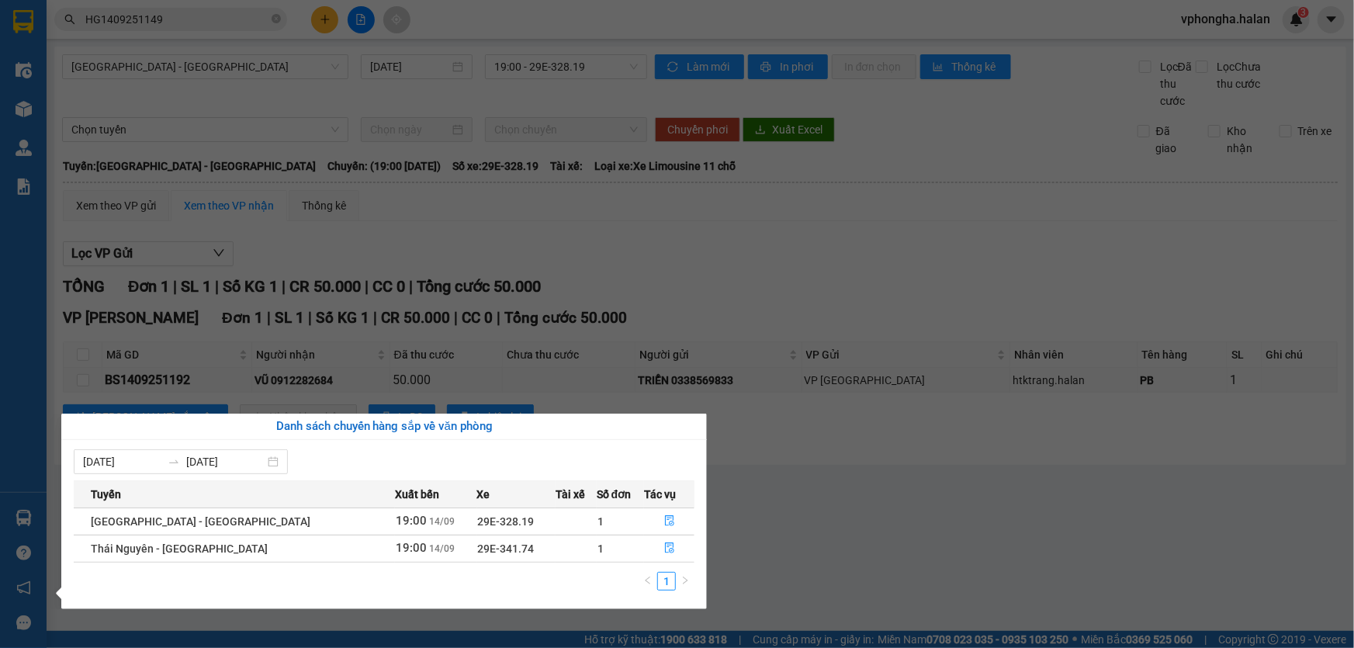
click at [1031, 548] on section "Kết quả tìm kiếm ( 1 ) Bộ lọc Mã ĐH Trạng thái Món hàng Thu hộ Tổng cước Chưa c…" at bounding box center [677, 324] width 1354 height 648
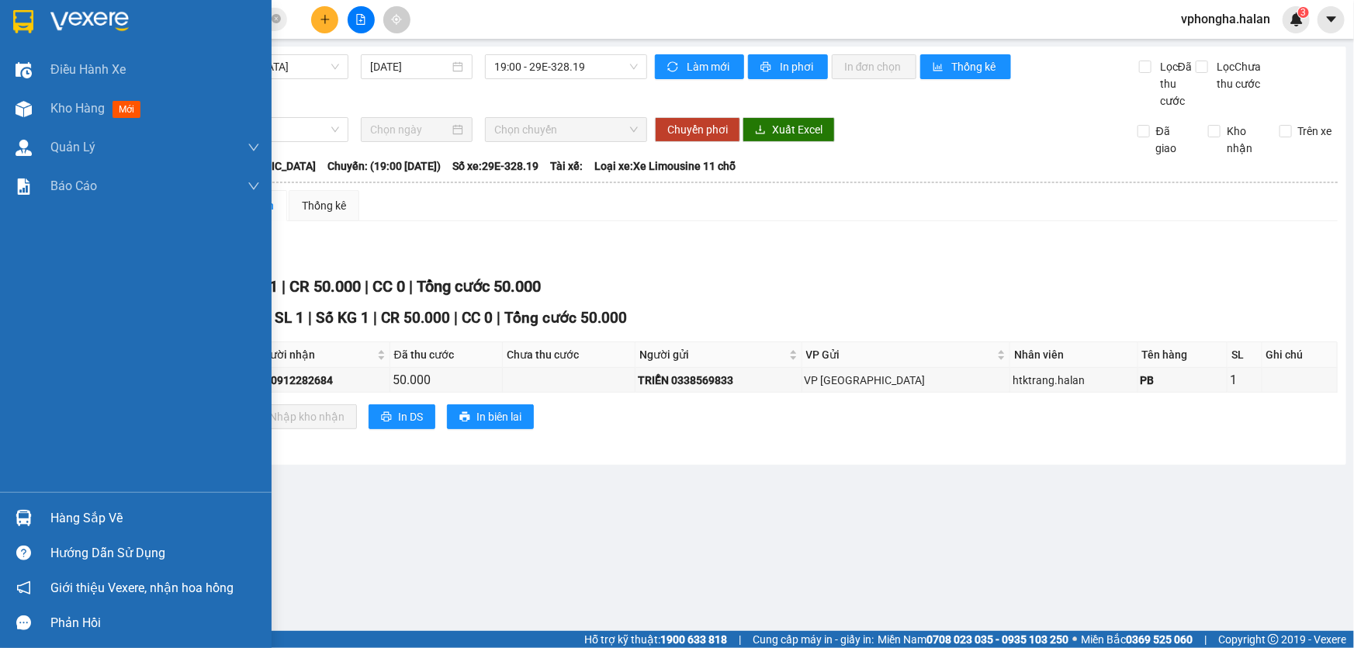
click at [89, 507] on div "Hàng sắp về" at bounding box center [154, 518] width 209 height 23
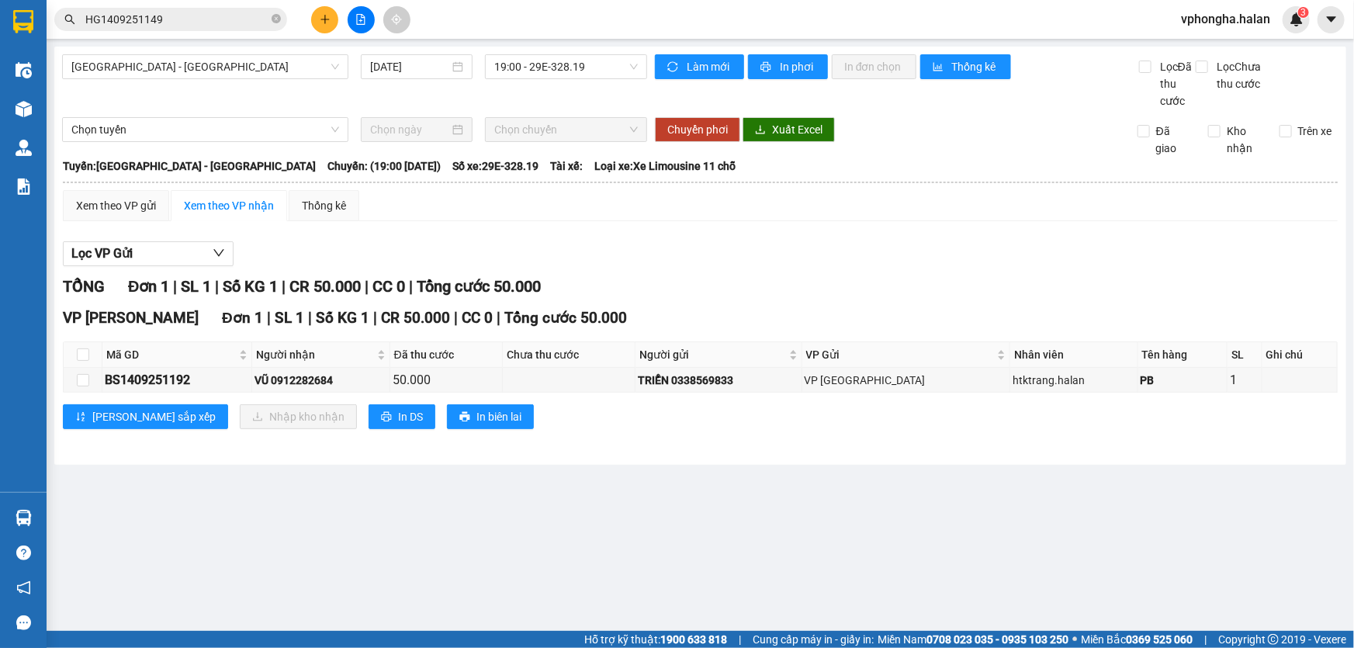
click at [922, 501] on section "Kết quả tìm kiếm ( 1 ) Bộ lọc Mã ĐH Trạng thái Món hàng Thu hộ Tổng cước Chưa c…" at bounding box center [677, 324] width 1354 height 648
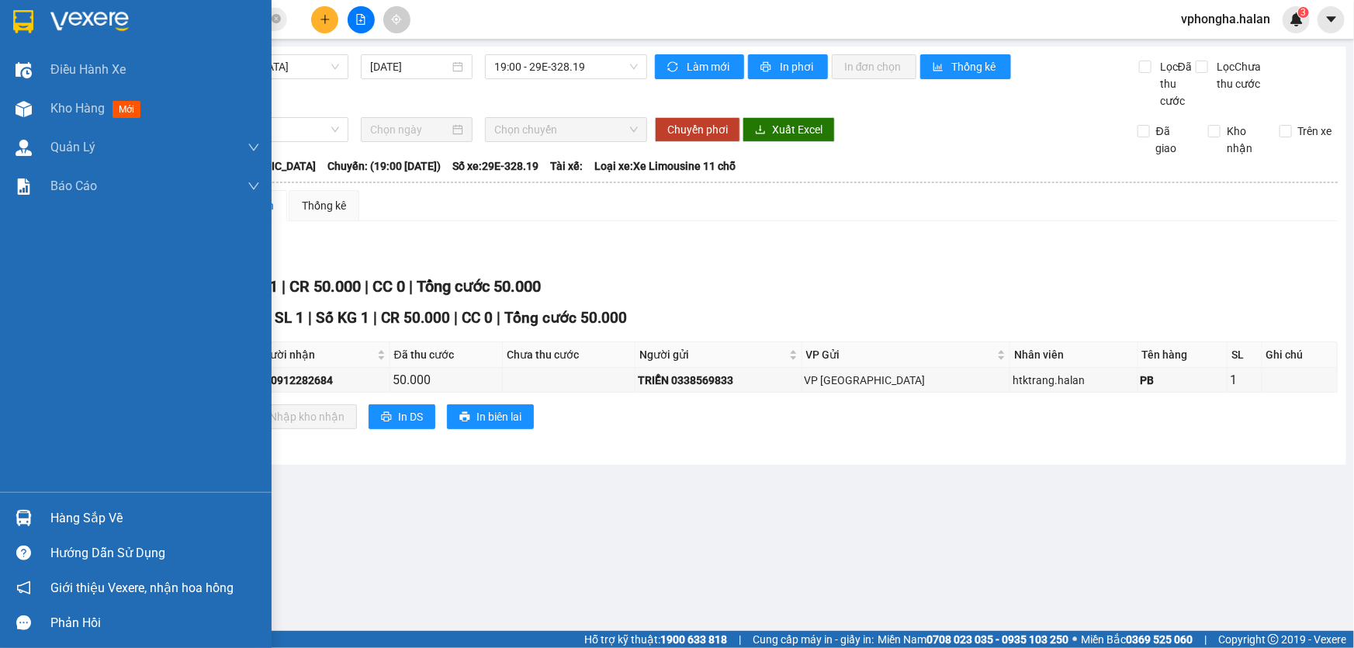
click at [66, 520] on div "Hàng sắp về" at bounding box center [154, 518] width 209 height 23
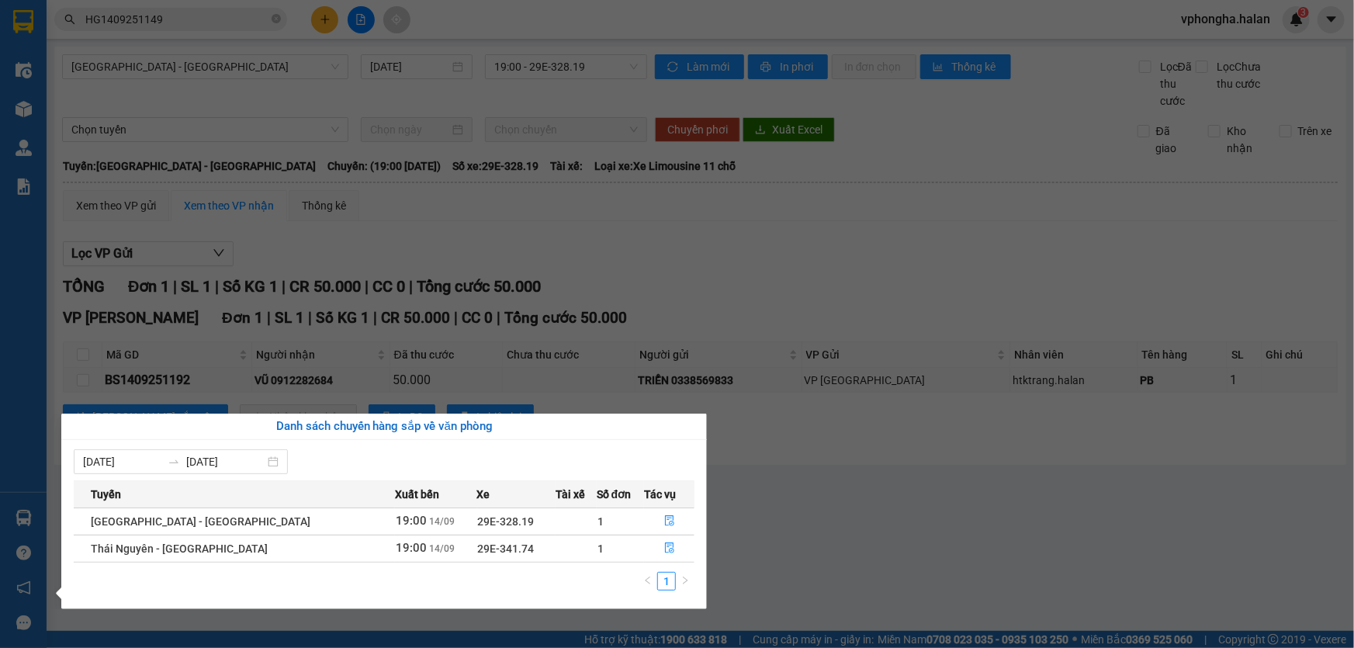
click at [929, 508] on section "Kết quả tìm kiếm ( 1 ) Bộ lọc Mã ĐH Trạng thái Món hàng Thu hộ Tổng cước Chưa c…" at bounding box center [677, 324] width 1354 height 648
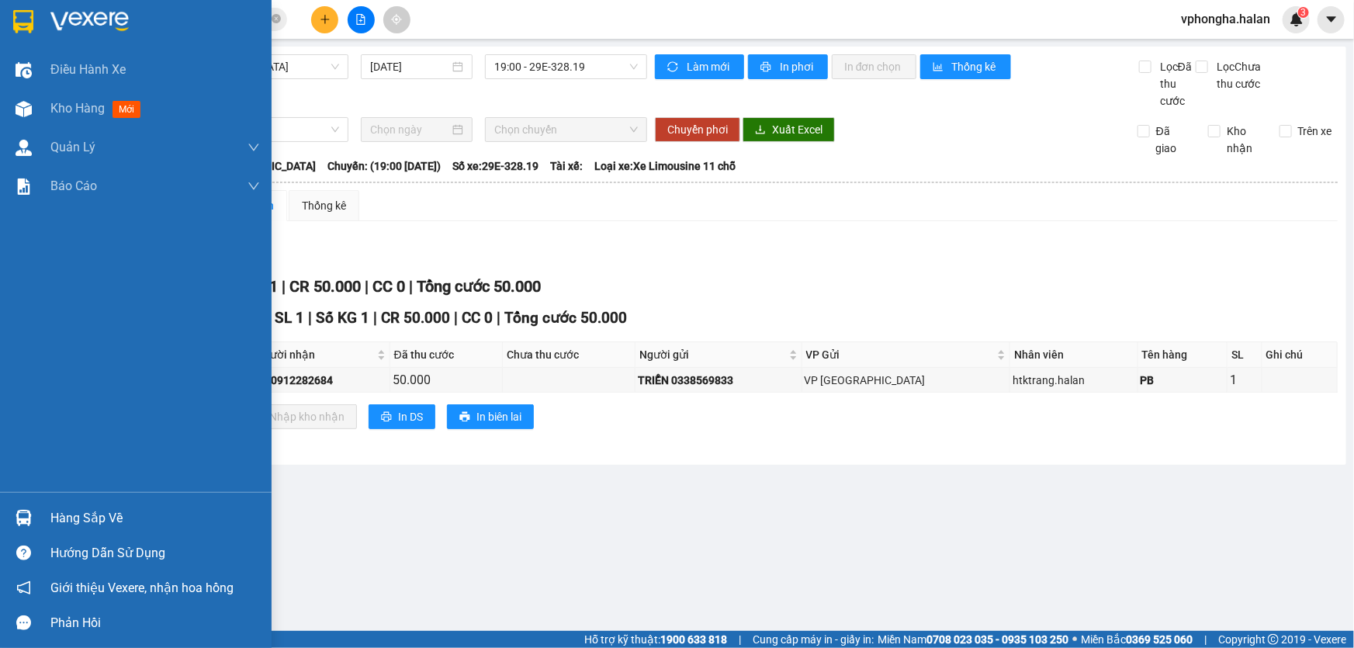
drag, startPoint x: 120, startPoint y: 515, endPoint x: 182, endPoint y: 515, distance: 62.1
click at [126, 515] on div "Hàng sắp về" at bounding box center [154, 518] width 209 height 23
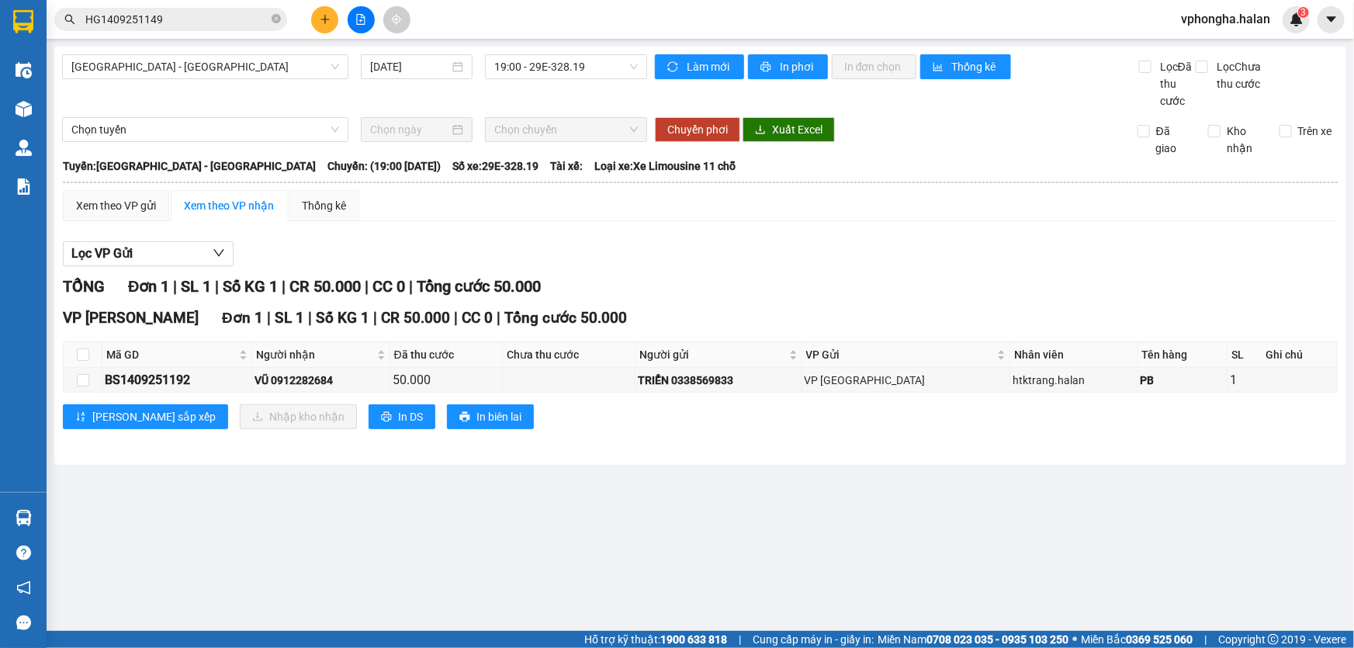
click at [995, 485] on section "Kết quả tìm kiếm ( 1 ) Bộ lọc Mã ĐH Trạng thái Món hàng Thu hộ Tổng cước Chưa c…" at bounding box center [677, 324] width 1354 height 648
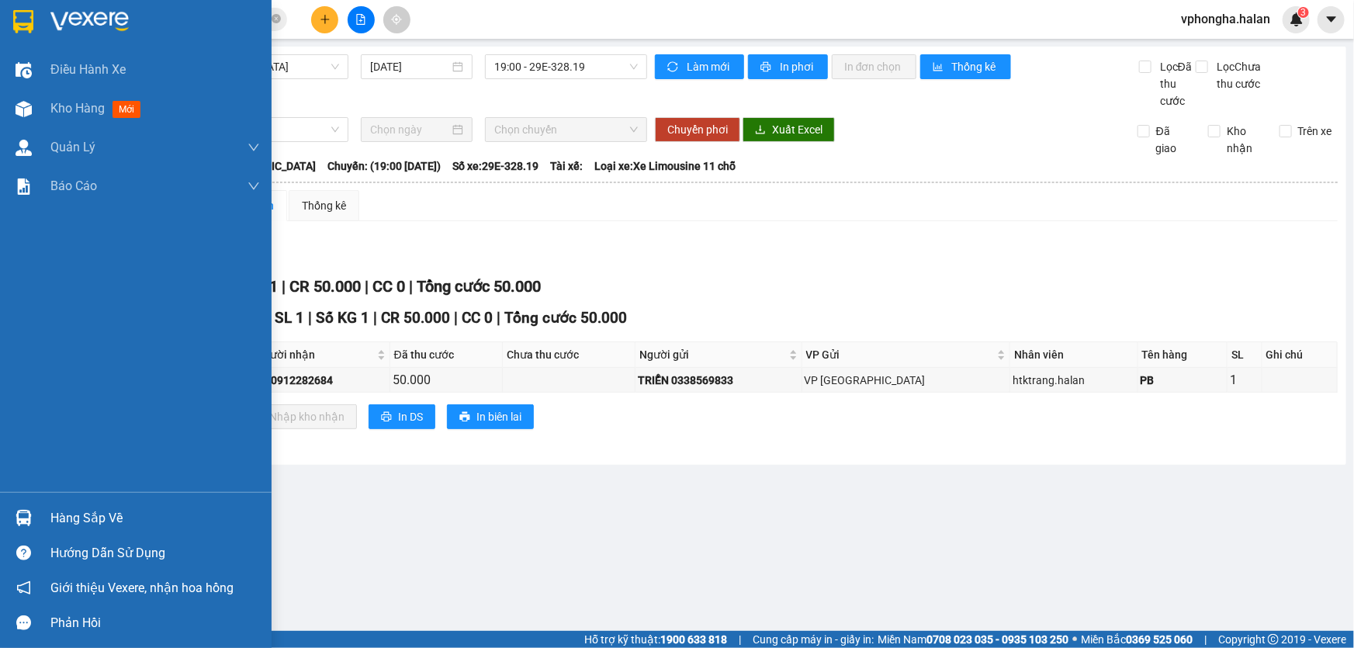
click at [50, 516] on div "Hàng sắp về" at bounding box center [154, 518] width 209 height 23
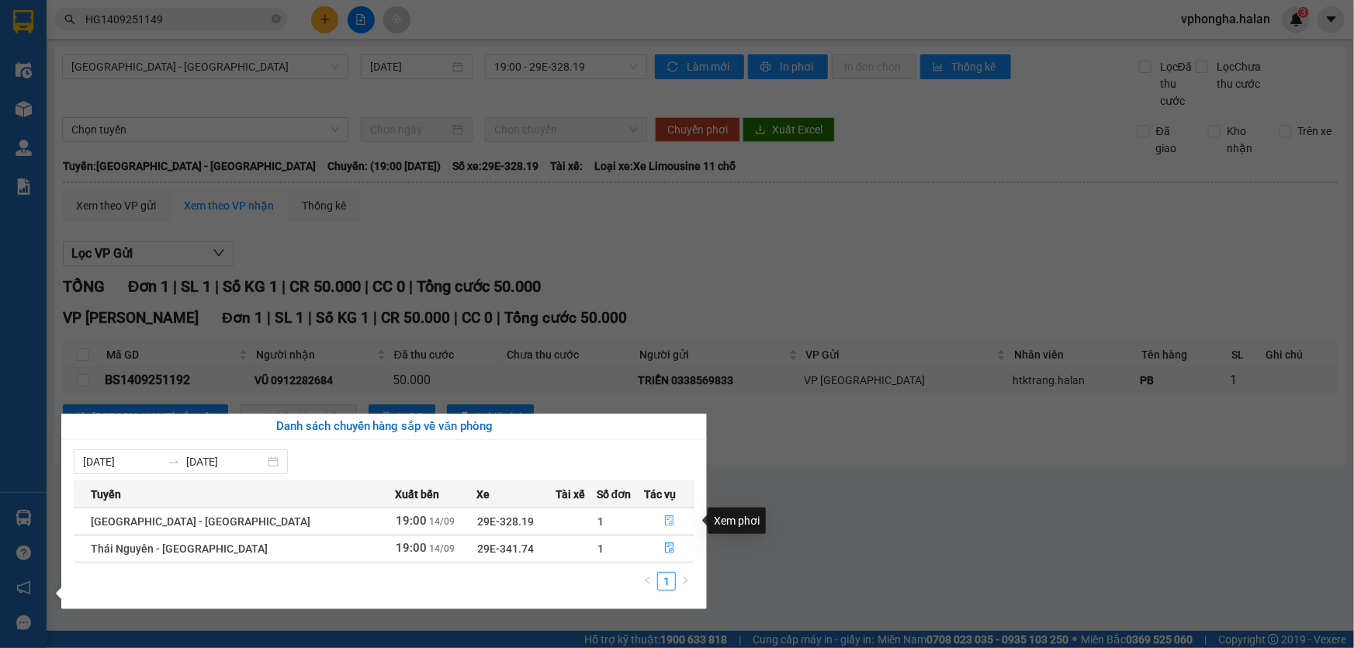
click at [669, 518] on button "button" at bounding box center [669, 521] width 49 height 25
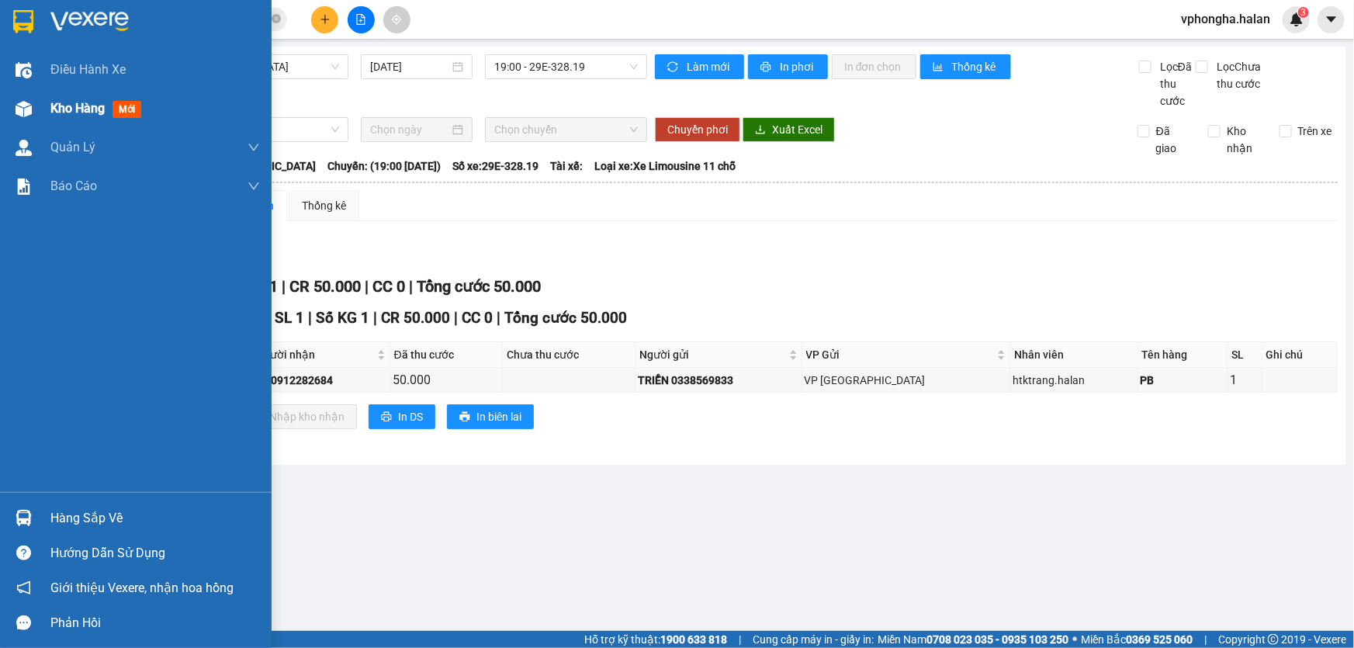
click at [61, 109] on span "Kho hàng" at bounding box center [77, 108] width 54 height 15
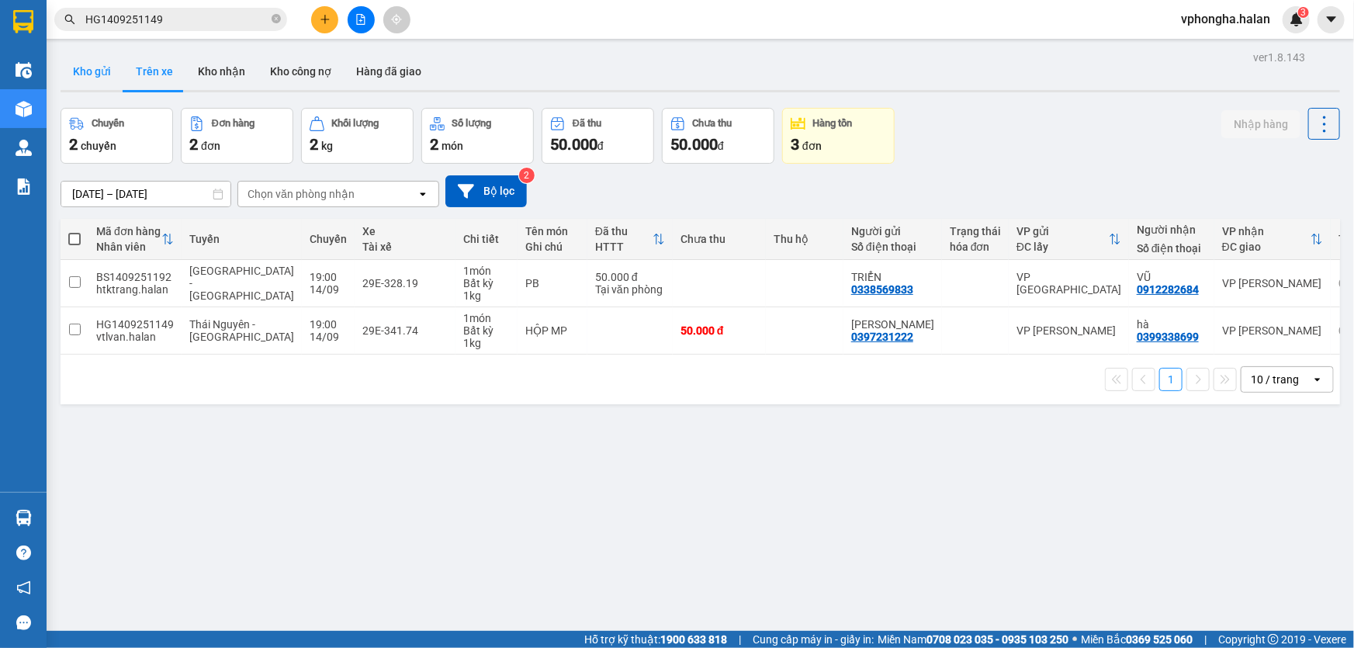
click at [112, 67] on button "Kho gửi" at bounding box center [92, 71] width 63 height 37
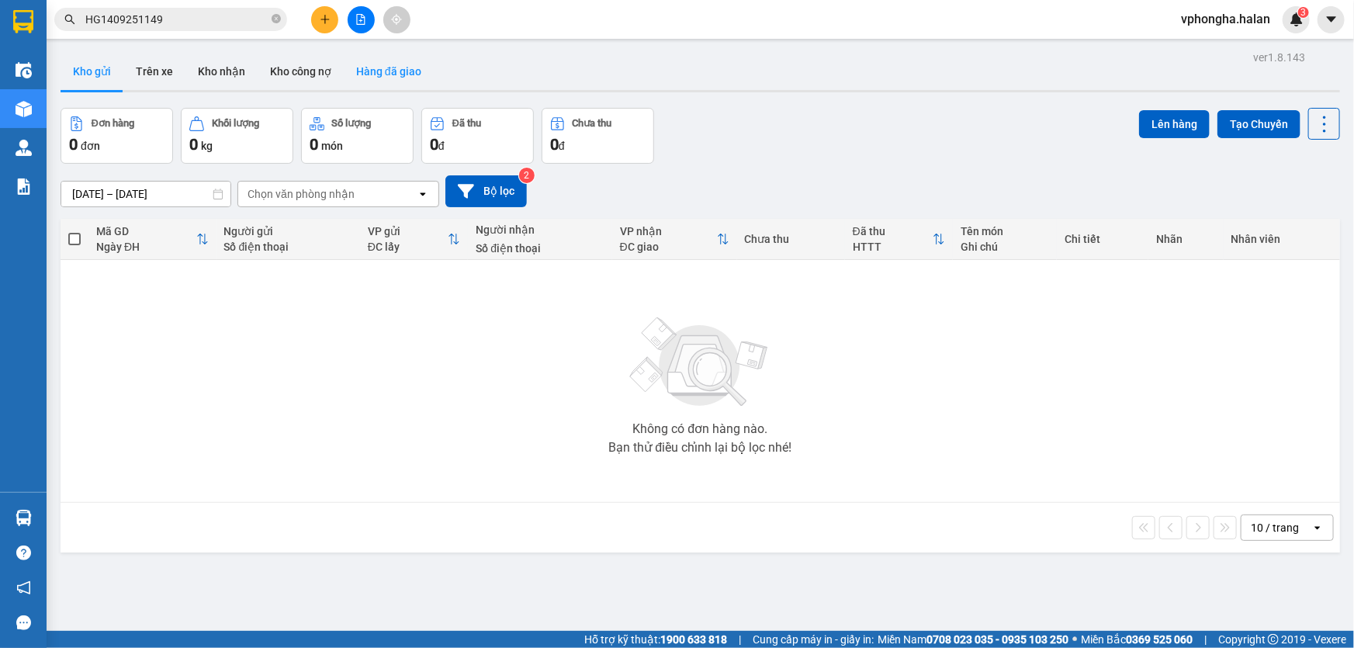
click at [397, 67] on button "Hàng đã giao" at bounding box center [389, 71] width 90 height 37
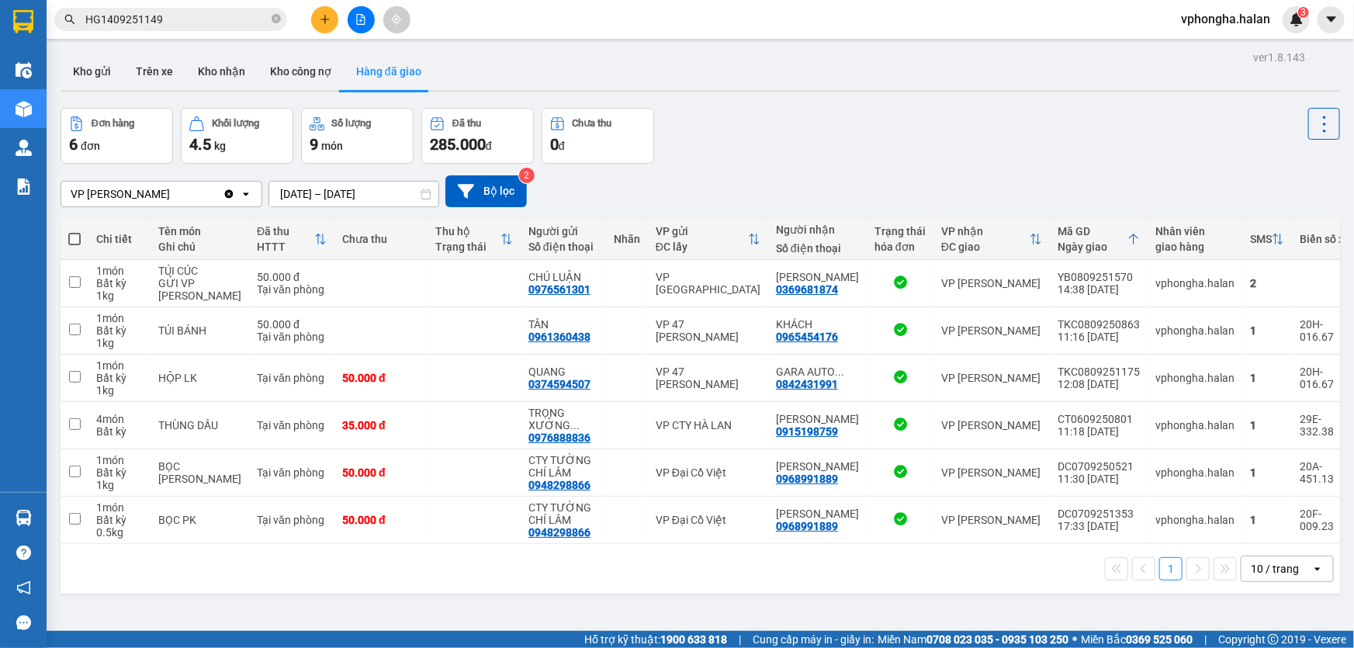
click at [91, 91] on div at bounding box center [700, 91] width 1279 height 2
click at [105, 74] on button "Kho gửi" at bounding box center [92, 71] width 63 height 37
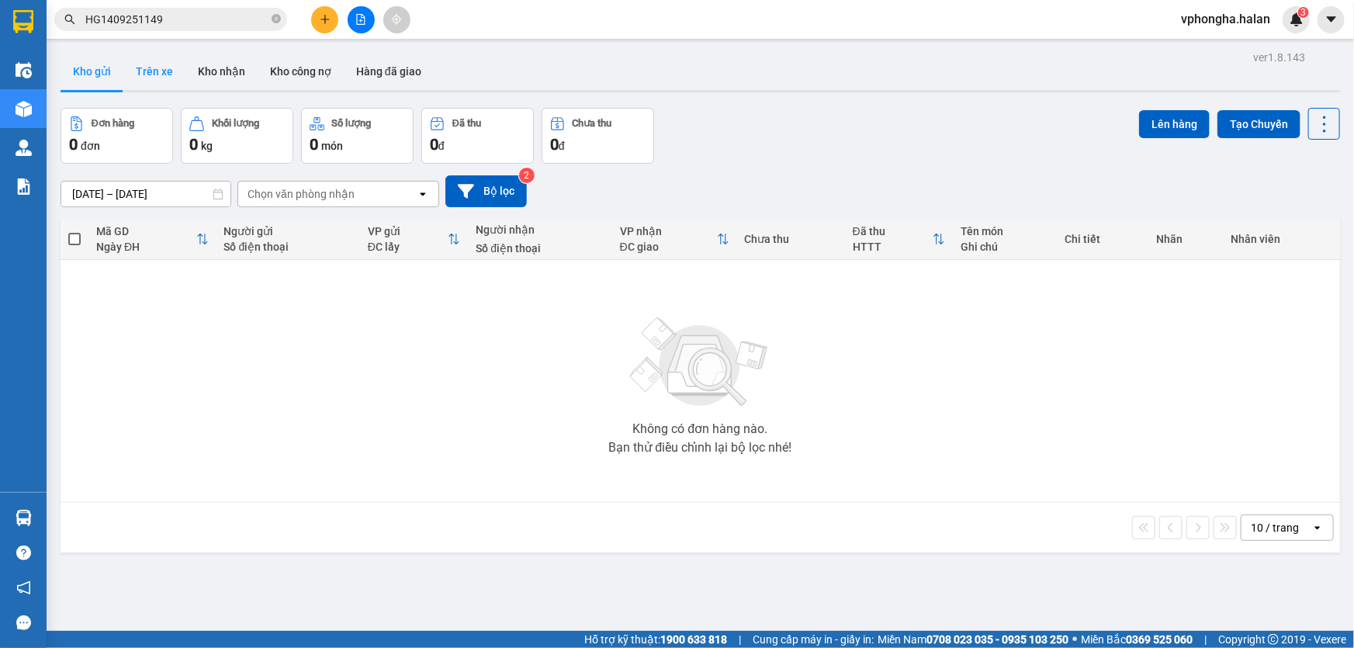
click at [140, 70] on button "Trên xe" at bounding box center [154, 71] width 62 height 37
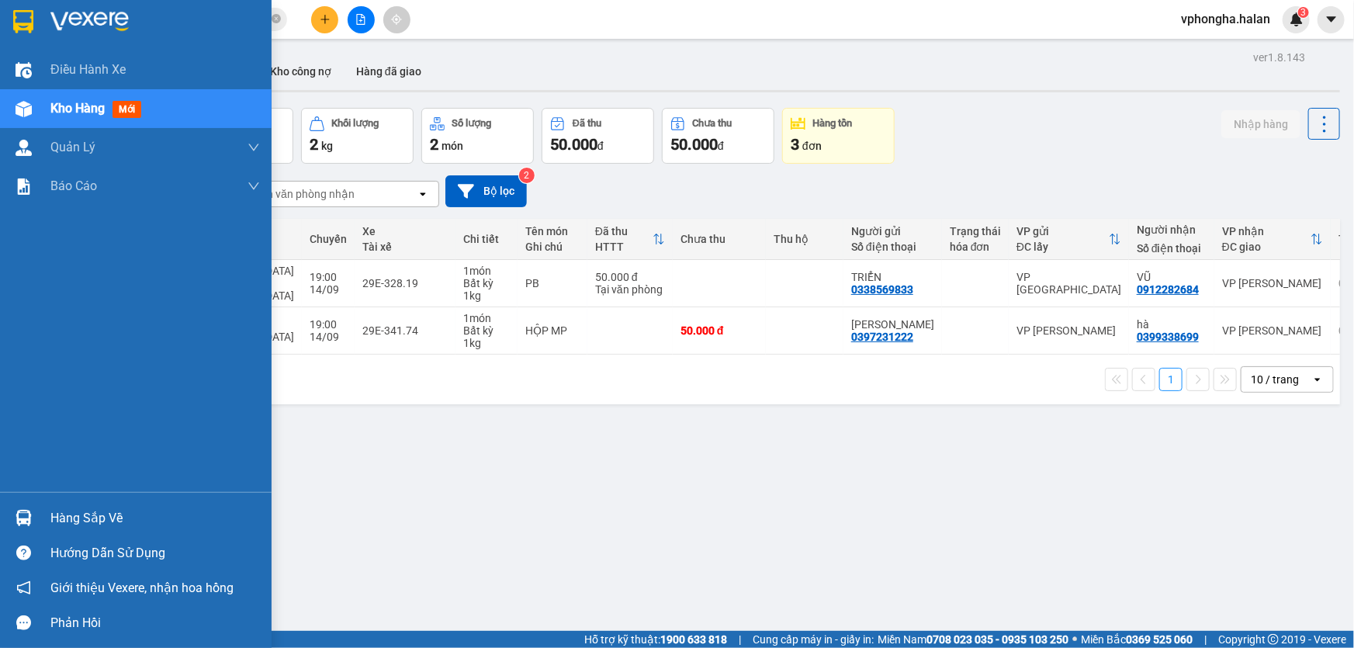
click at [105, 521] on div "Hàng sắp về" at bounding box center [154, 518] width 209 height 23
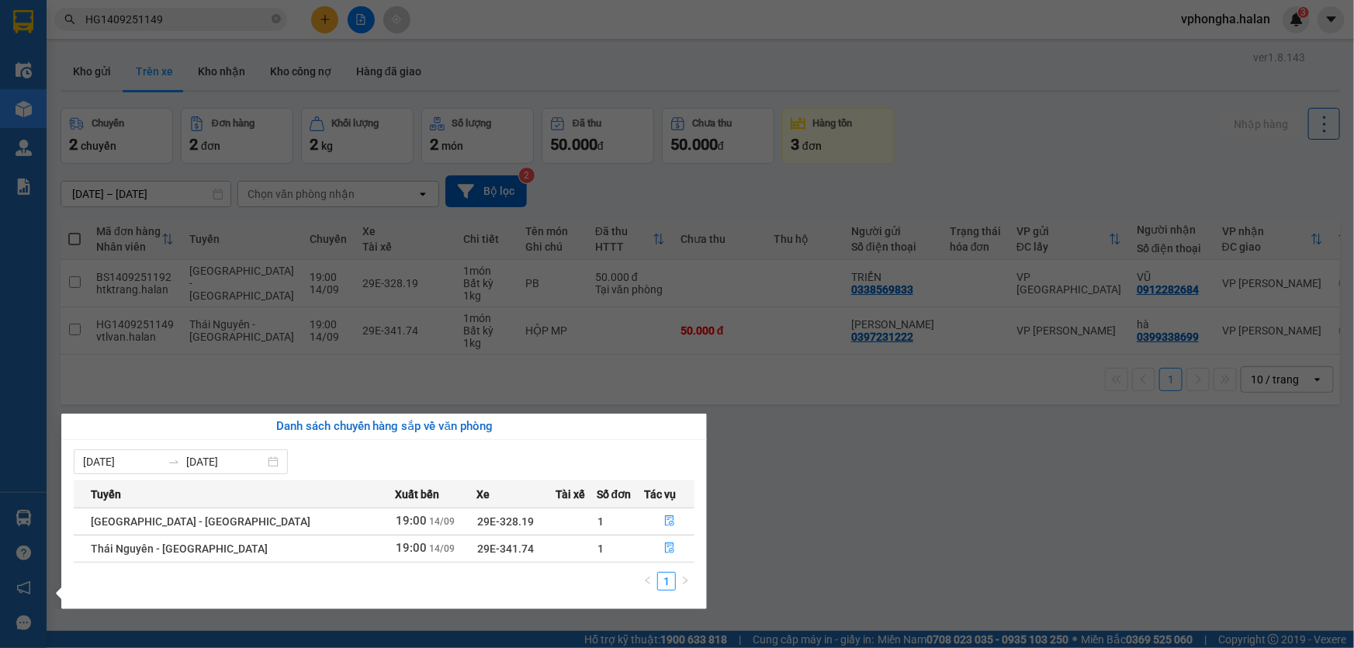
drag, startPoint x: 838, startPoint y: 475, endPoint x: 745, endPoint y: 485, distance: 92.9
click at [838, 475] on section "Kết quả tìm kiếm ( 1 ) Bộ lọc Mã ĐH Trạng thái Món hàng Thu hộ Tổng cước Chưa c…" at bounding box center [677, 324] width 1354 height 648
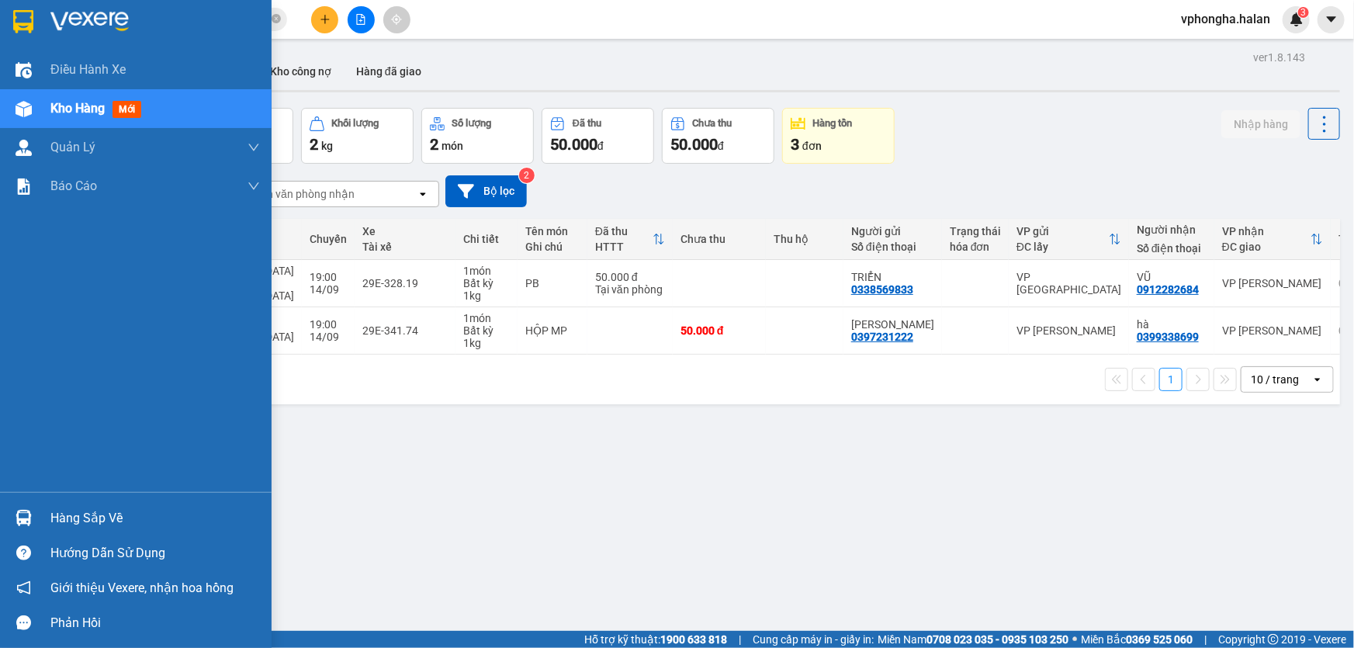
click at [111, 514] on div "Hàng sắp về" at bounding box center [154, 518] width 209 height 23
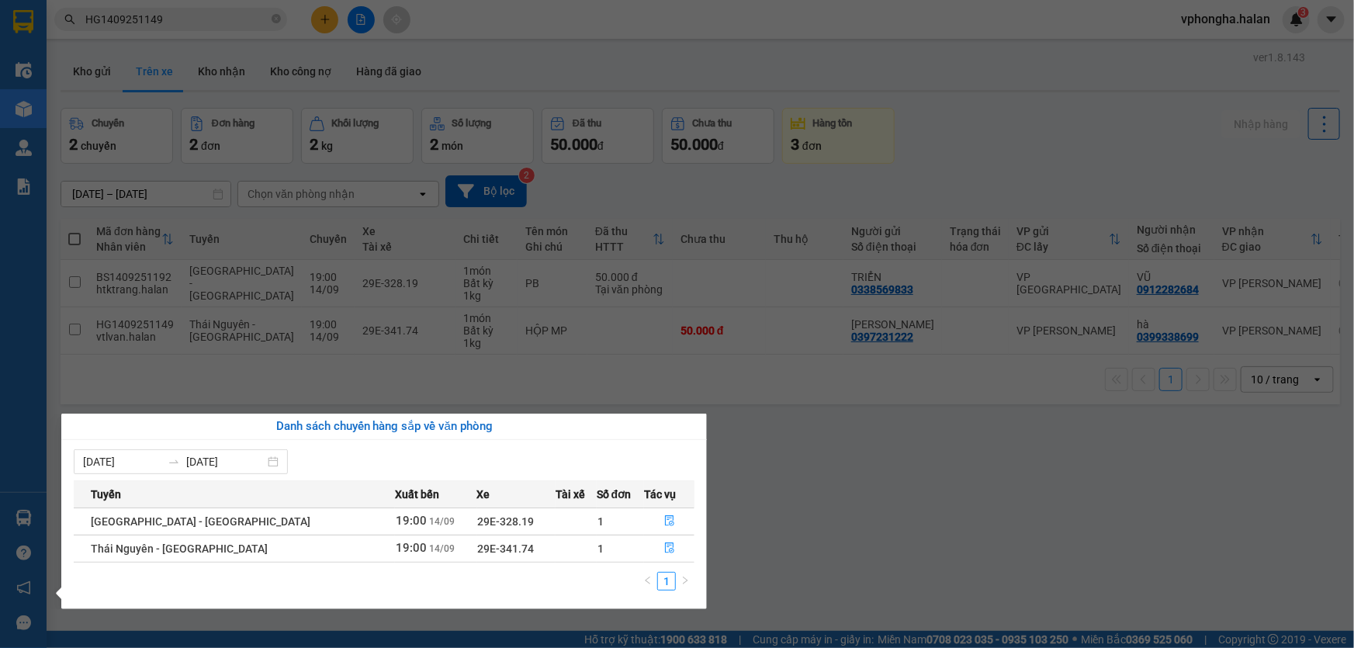
click at [938, 499] on section "Kết quả tìm kiếm ( 1 ) Bộ lọc Mã ĐH Trạng thái Món hàng Thu hộ Tổng cước Chưa c…" at bounding box center [677, 324] width 1354 height 648
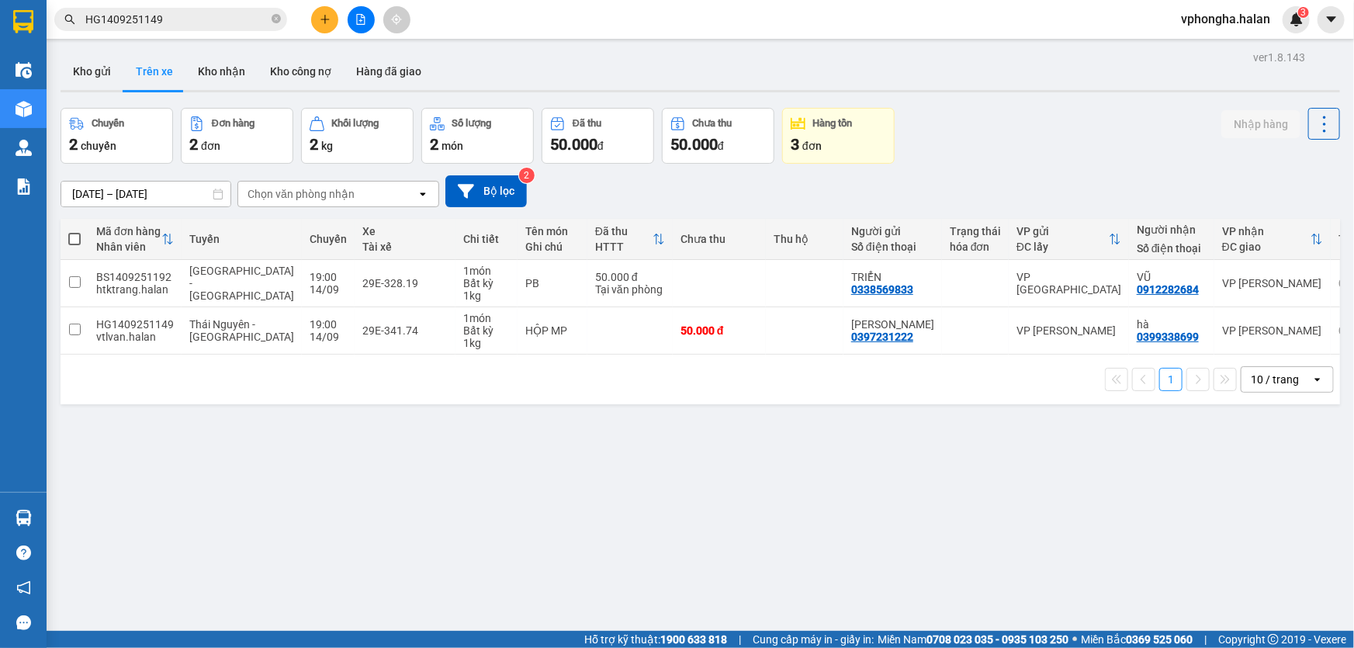
click at [320, 21] on icon "plus" at bounding box center [325, 19] width 11 height 11
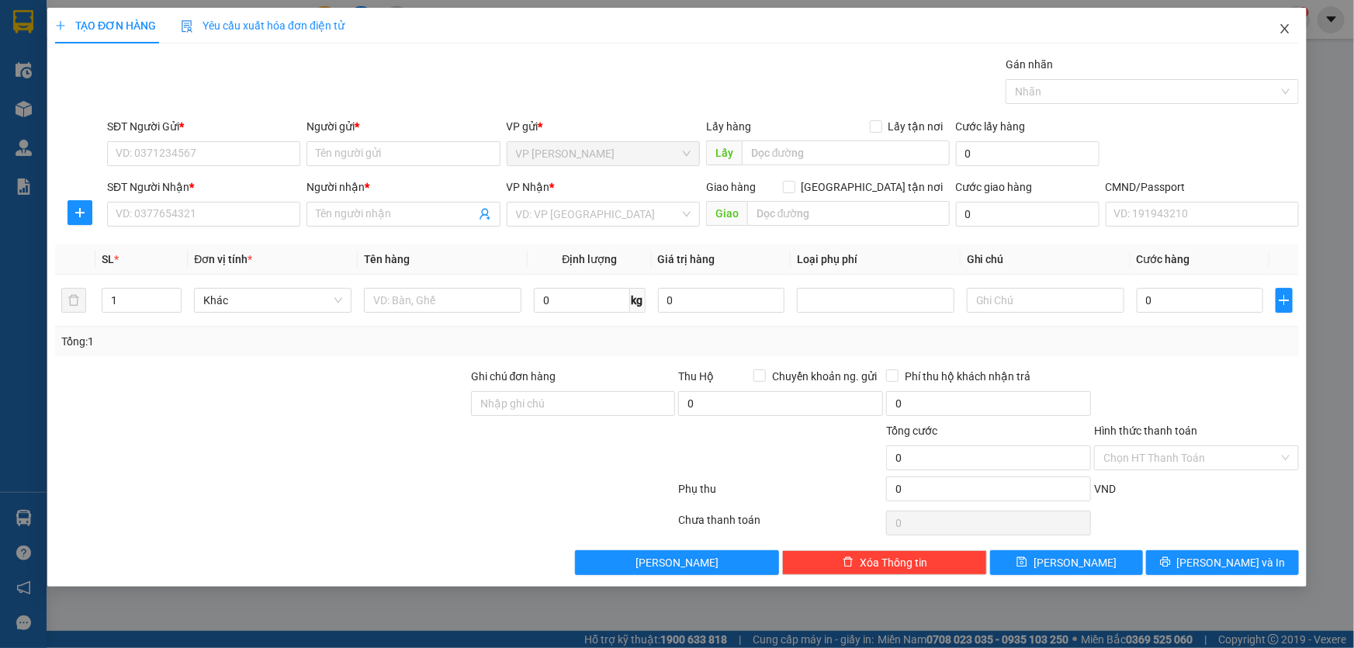
click at [1285, 32] on icon "close" at bounding box center [1284, 28] width 12 height 12
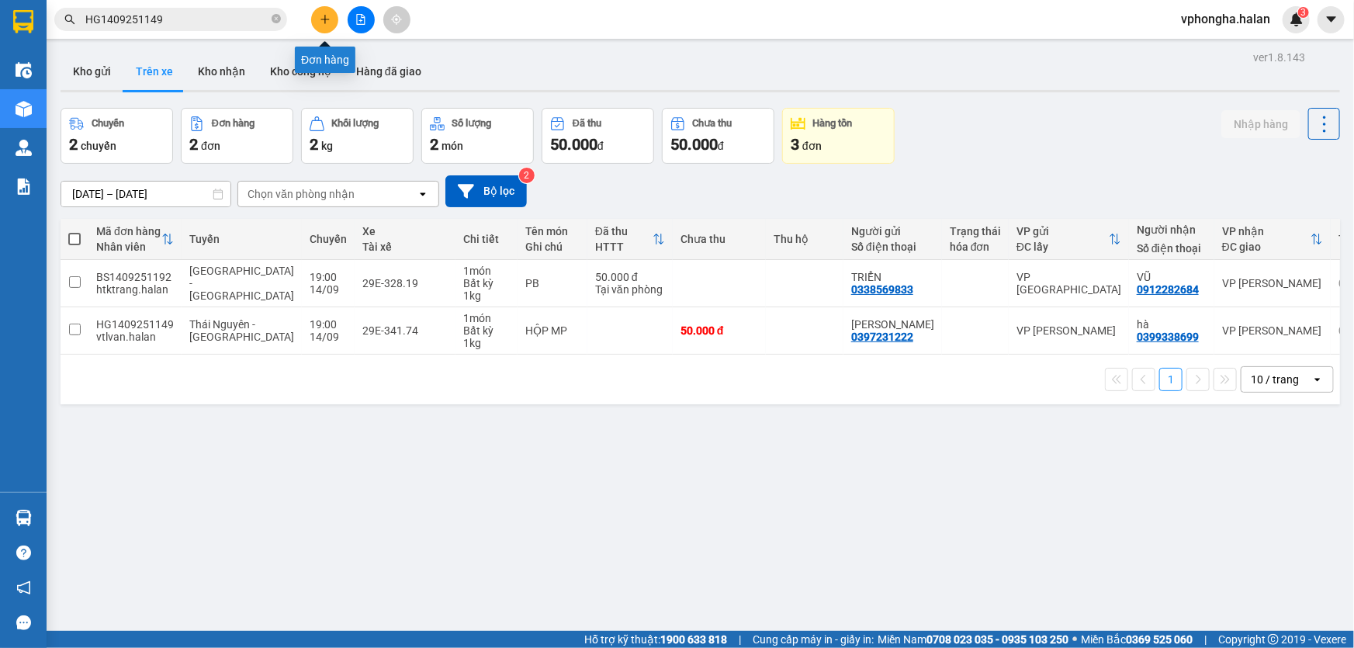
click at [330, 18] on button at bounding box center [324, 19] width 27 height 27
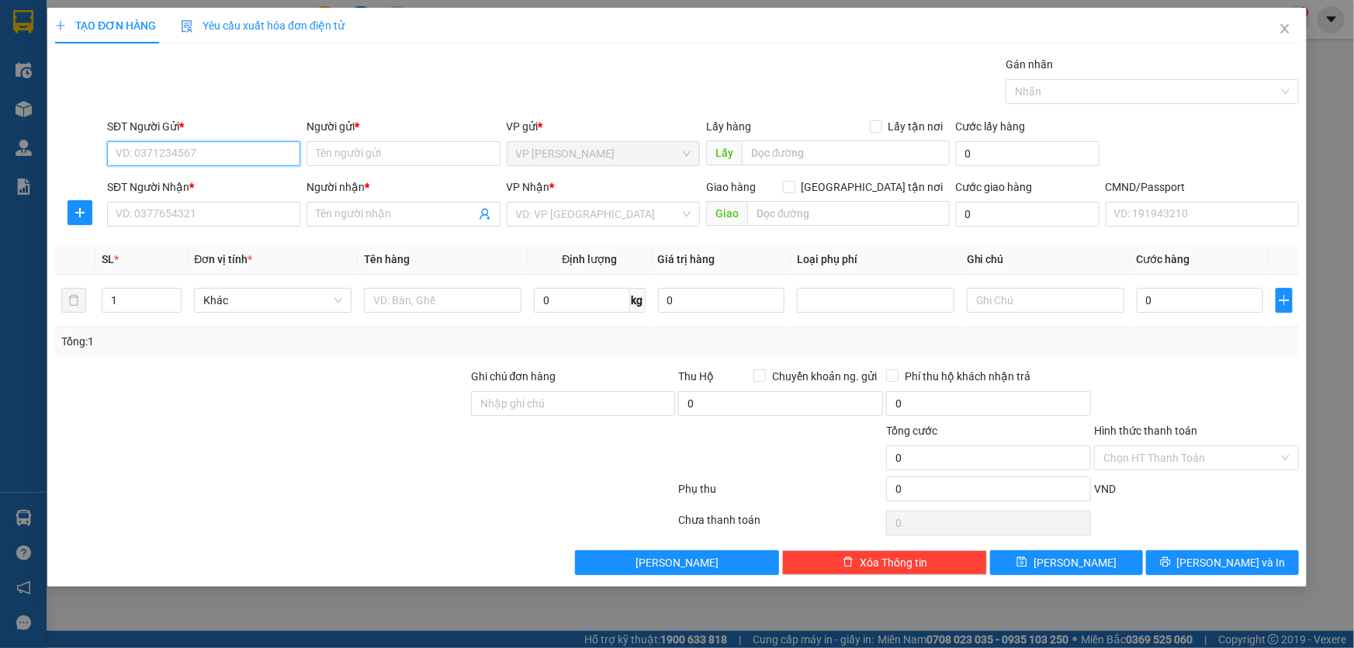
click at [277, 155] on input "SĐT Người Gửi *" at bounding box center [203, 153] width 193 height 25
type input "0914526559"
click at [327, 155] on input "Người gửi *" at bounding box center [402, 153] width 193 height 25
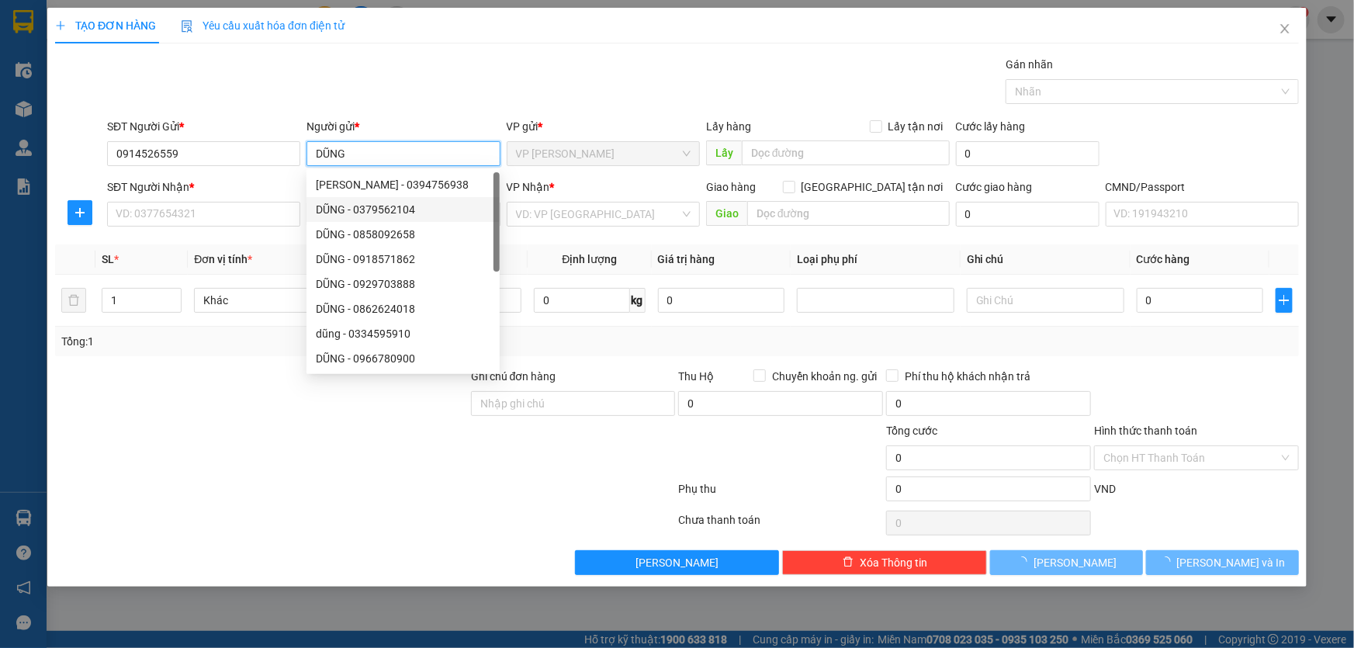
type input "DŨNG"
click at [613, 57] on div "Gói vận chuyển * Tiêu chuẩn Gán nhãn Nhãn" at bounding box center [703, 83] width 1198 height 54
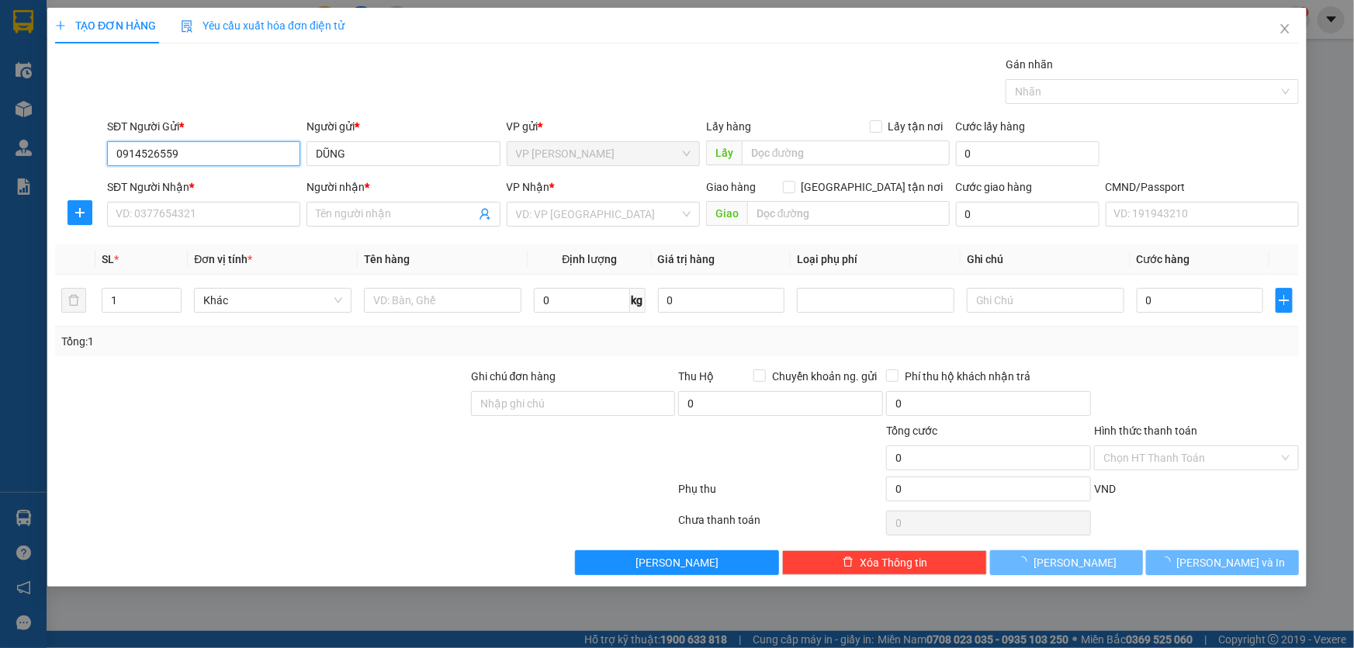
click at [227, 156] on input "0914526559" at bounding box center [203, 153] width 193 height 25
click at [203, 212] on input "SĐT Người Nhận *" at bounding box center [203, 214] width 193 height 25
paste input "0914526559"
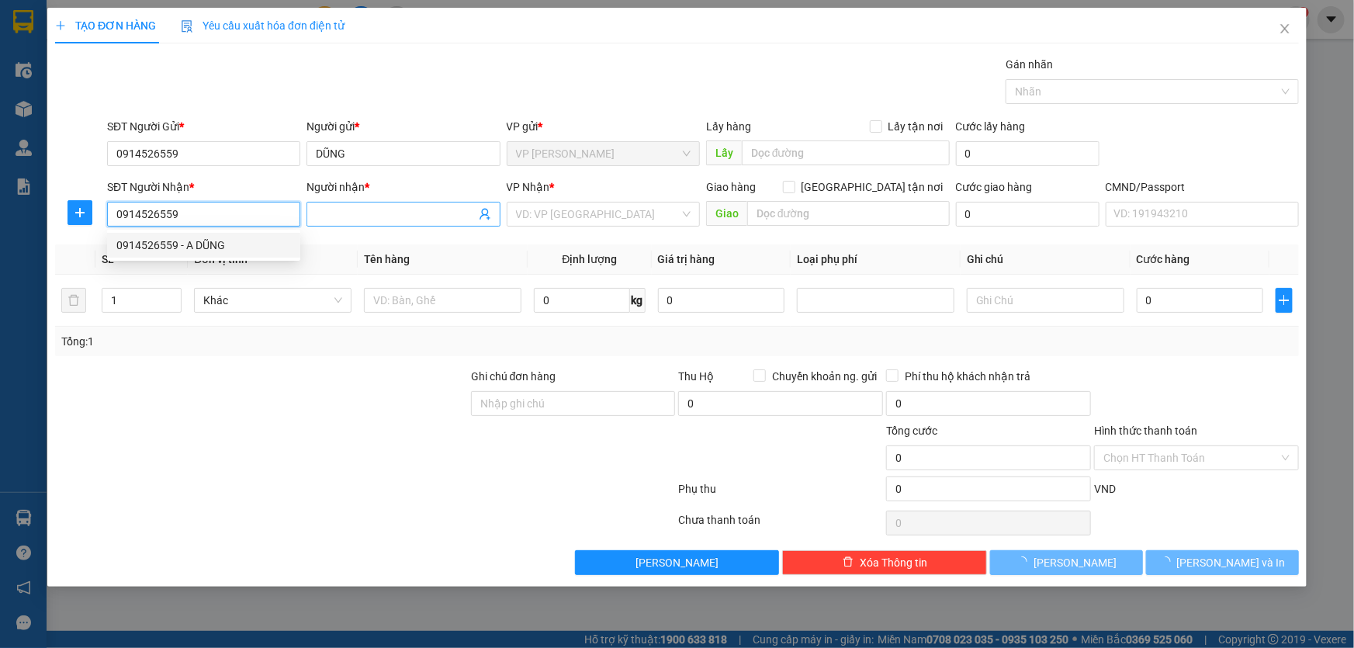
type input "0914526559"
click at [391, 213] on input "Người nhận *" at bounding box center [395, 214] width 159 height 17
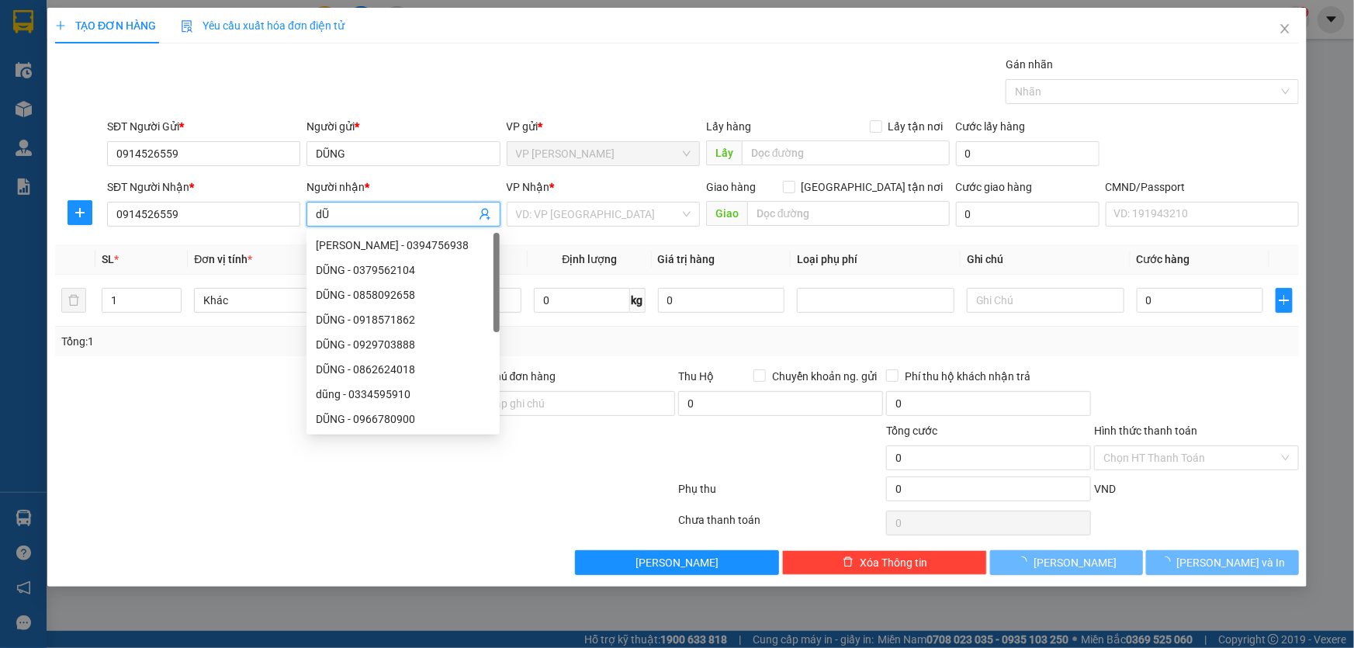
type input "d"
type input "DŨNG"
click at [641, 19] on div "TẠO ĐƠN HÀNG Yêu cầu xuất hóa đơn điện tử" at bounding box center [676, 26] width 1243 height 36
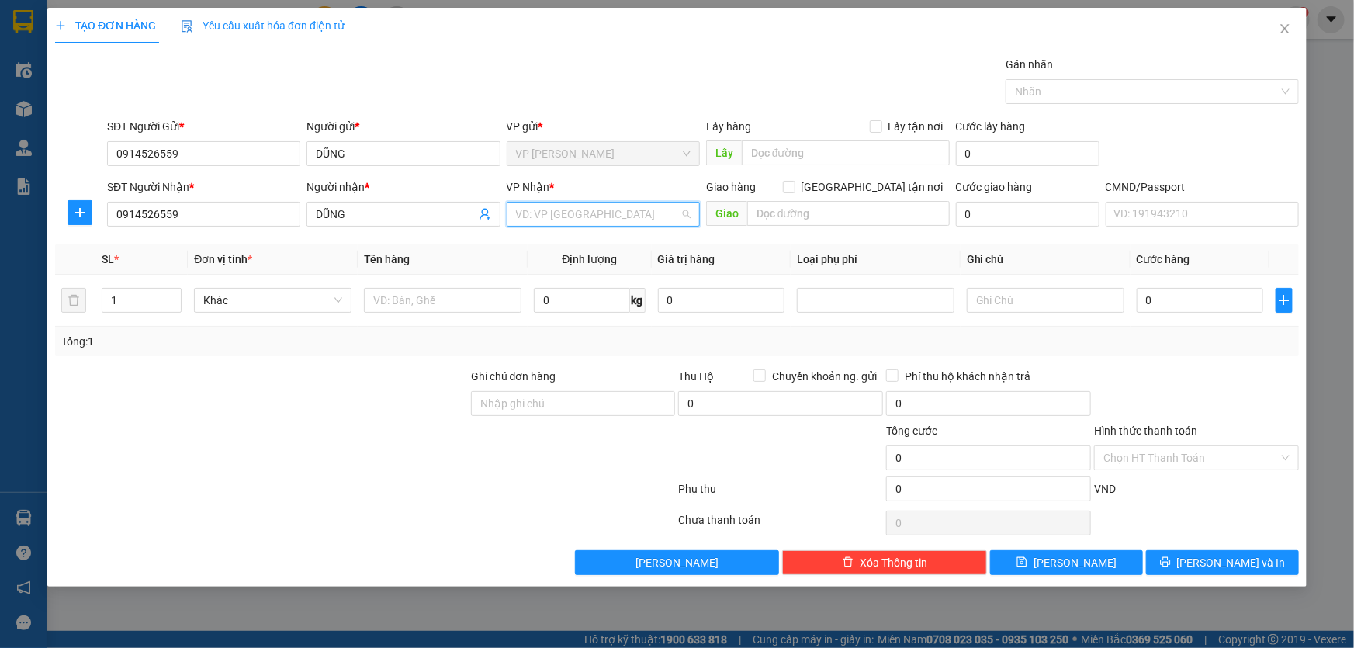
click at [597, 210] on input "search" at bounding box center [598, 213] width 164 height 23
type input "TK"
click at [794, 185] on input "[GEOGRAPHIC_DATA] tận nơi" at bounding box center [788, 186] width 11 height 11
checkbox input "true"
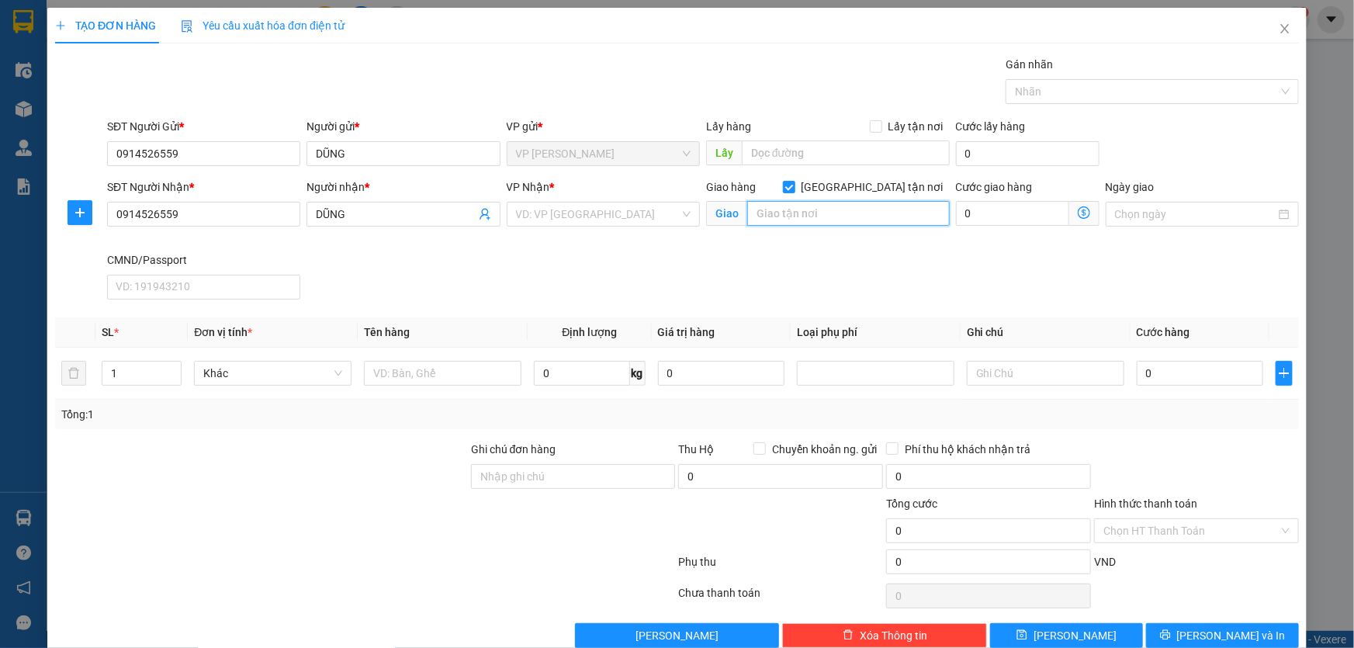
click at [847, 216] on input "text" at bounding box center [848, 213] width 202 height 25
click at [807, 210] on input "text" at bounding box center [848, 213] width 202 height 25
paste input "36 Đ. [PERSON_NAME], Mai Dịch, [GEOGRAPHIC_DATA], [GEOGRAPHIC_DATA] 10000, [GEO…"
type input "36 Đ. [PERSON_NAME], Mai Dịch, [GEOGRAPHIC_DATA], [GEOGRAPHIC_DATA] 10000, [GEO…"
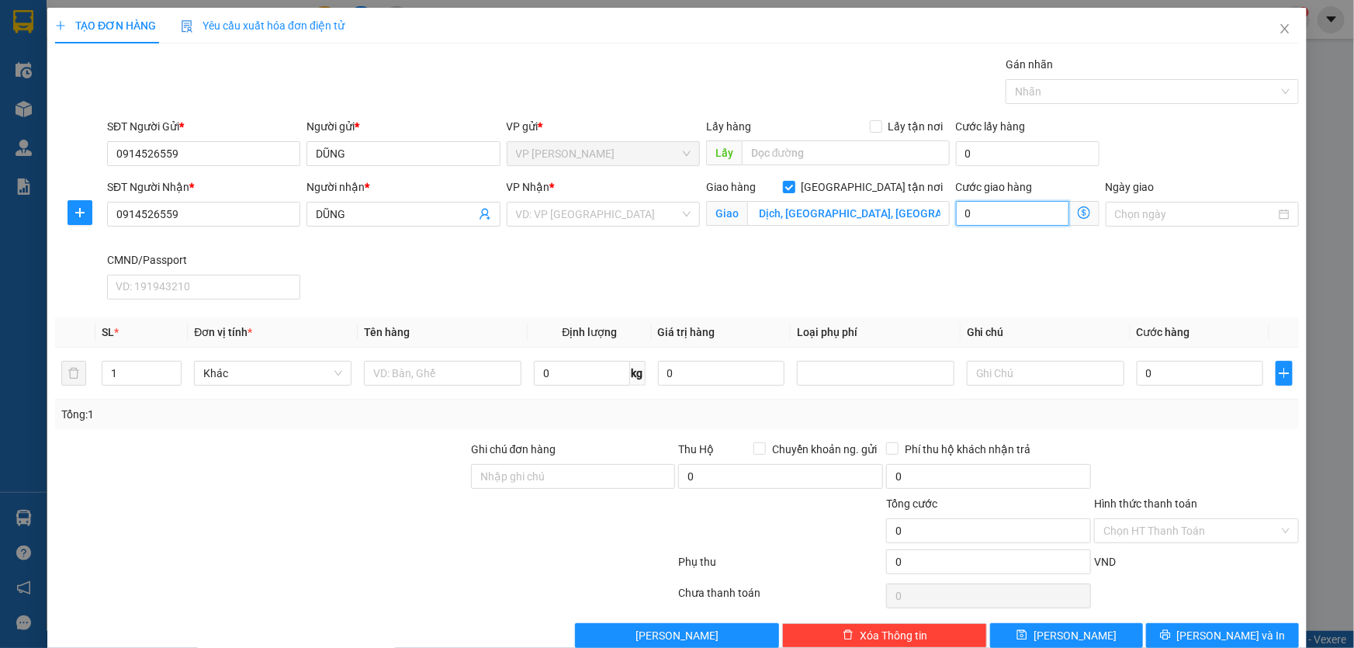
click at [995, 212] on input "0" at bounding box center [1012, 213] width 113 height 25
type input "3"
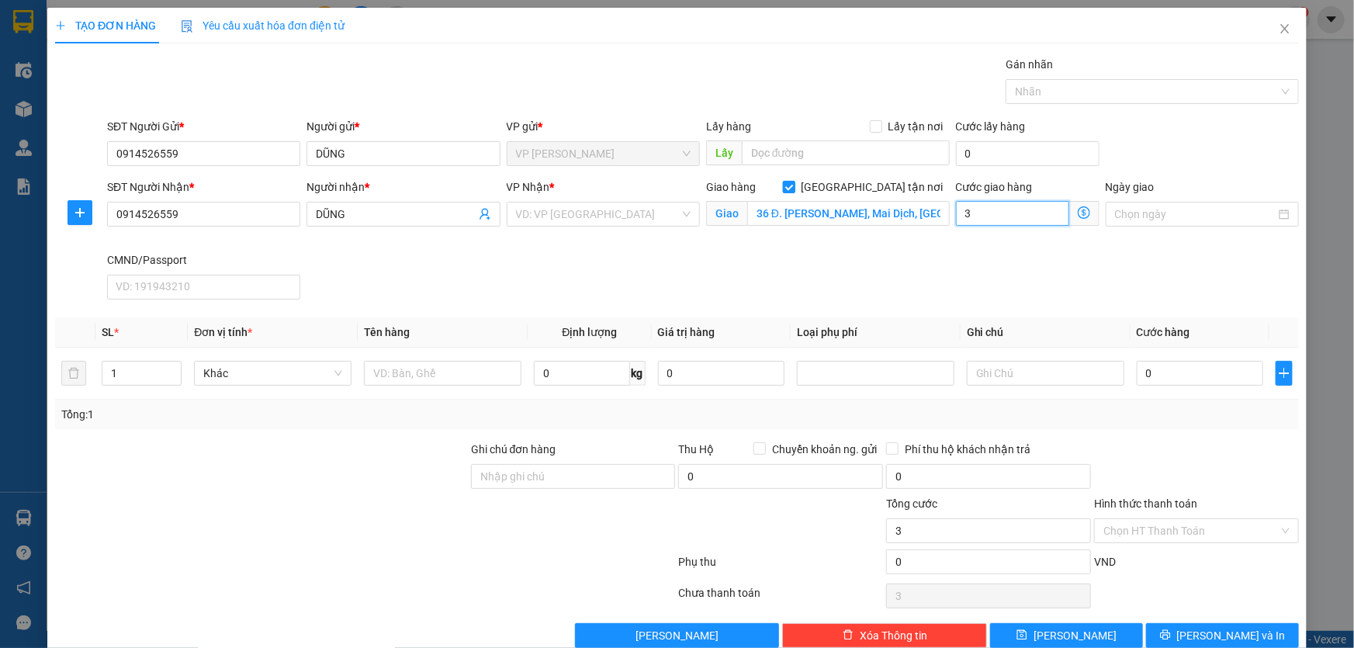
type input "35"
type input "35.000"
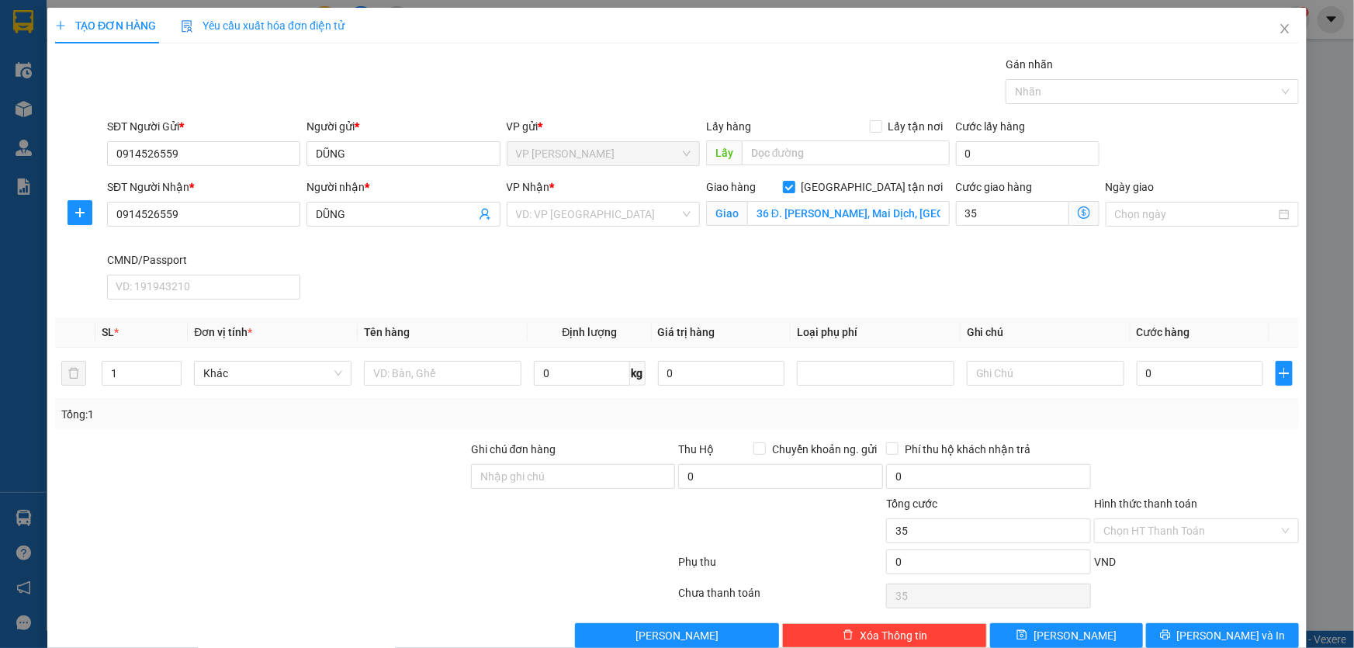
type input "35.000"
click at [721, 251] on div "SĐT Người Nhận * 0914526559 Người nhận * DŨNG VP Nhận * VD: VP [GEOGRAPHIC_DATA…" at bounding box center [703, 241] width 1198 height 127
click at [437, 376] on input "text" at bounding box center [442, 373] width 157 height 25
type input "XỐP ĐỒ ĂN"
click at [1160, 372] on input "0" at bounding box center [1199, 373] width 126 height 25
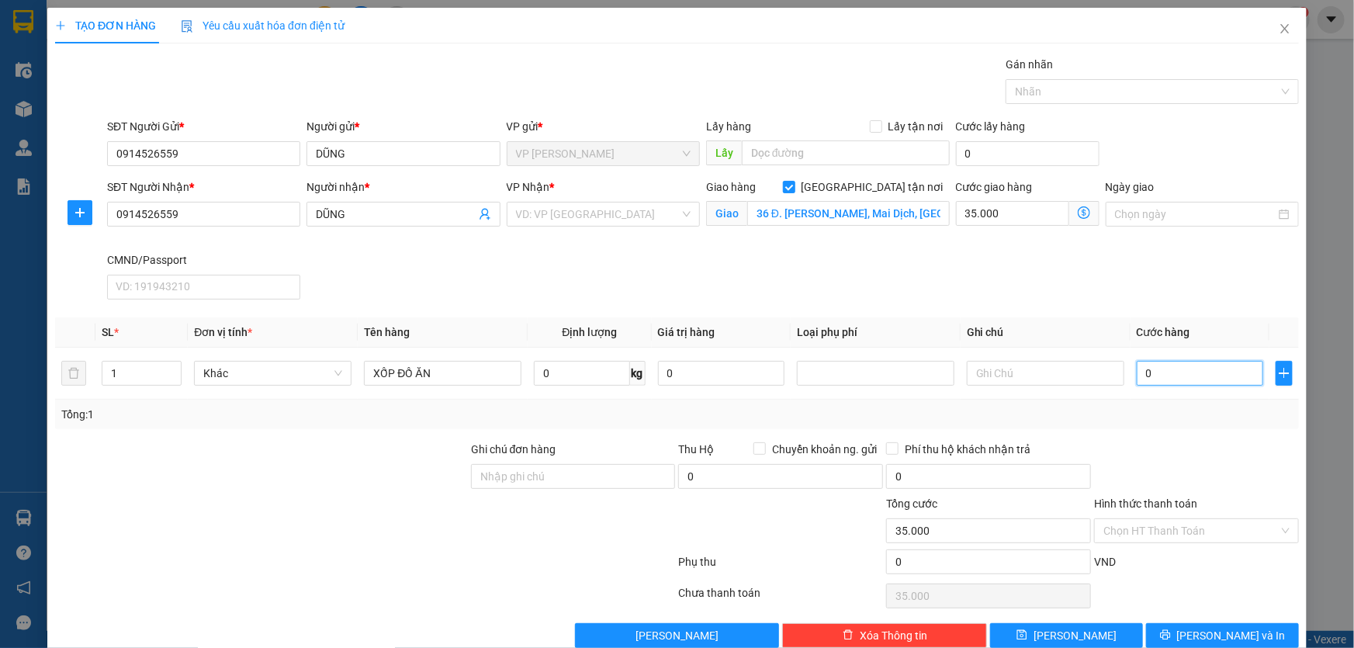
type input "7"
type input "35.007"
type input "70"
type input "35.070"
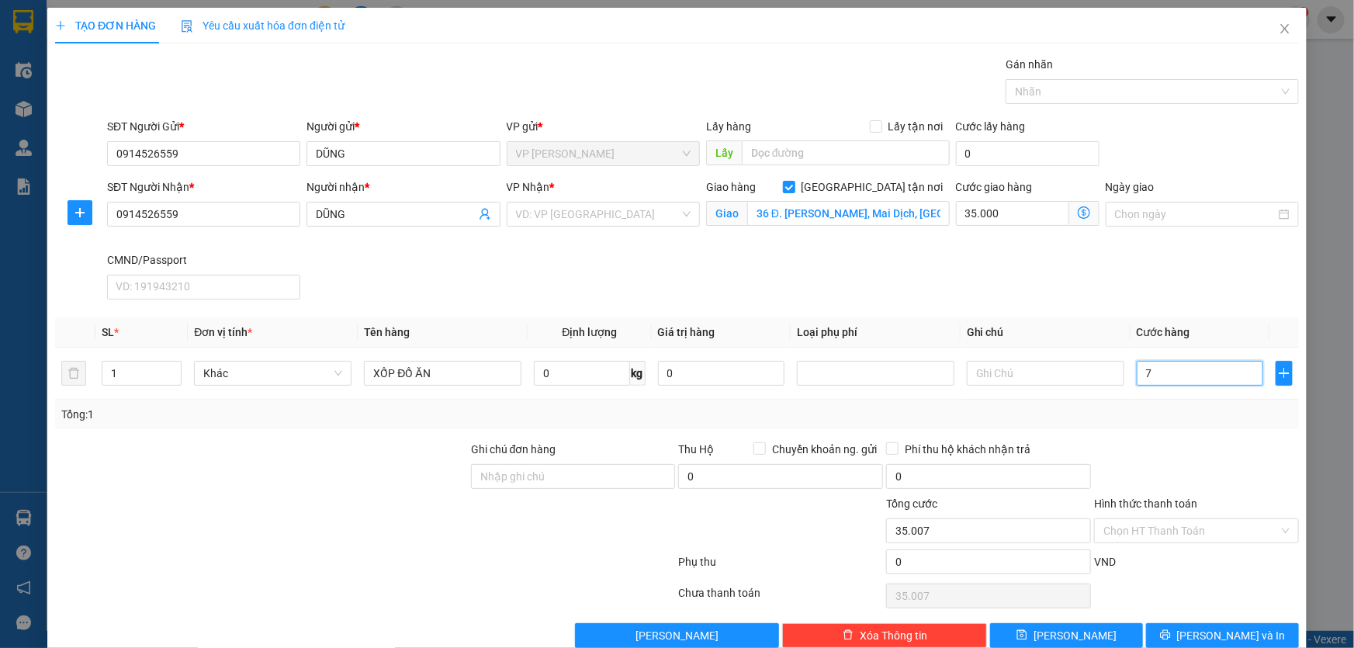
type input "35.070"
type input "70.000"
type input "105.000"
click at [1143, 410] on div "Tổng: 1" at bounding box center [676, 414] width 1231 height 17
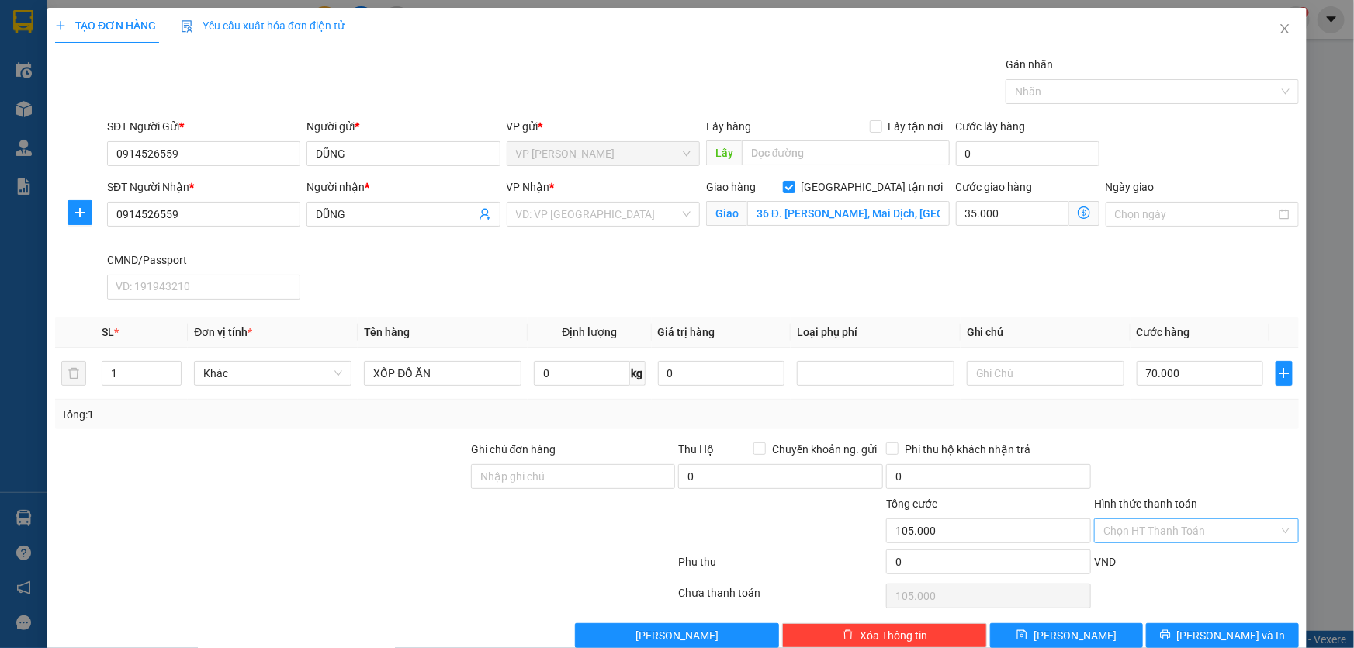
scroll to position [28, 0]
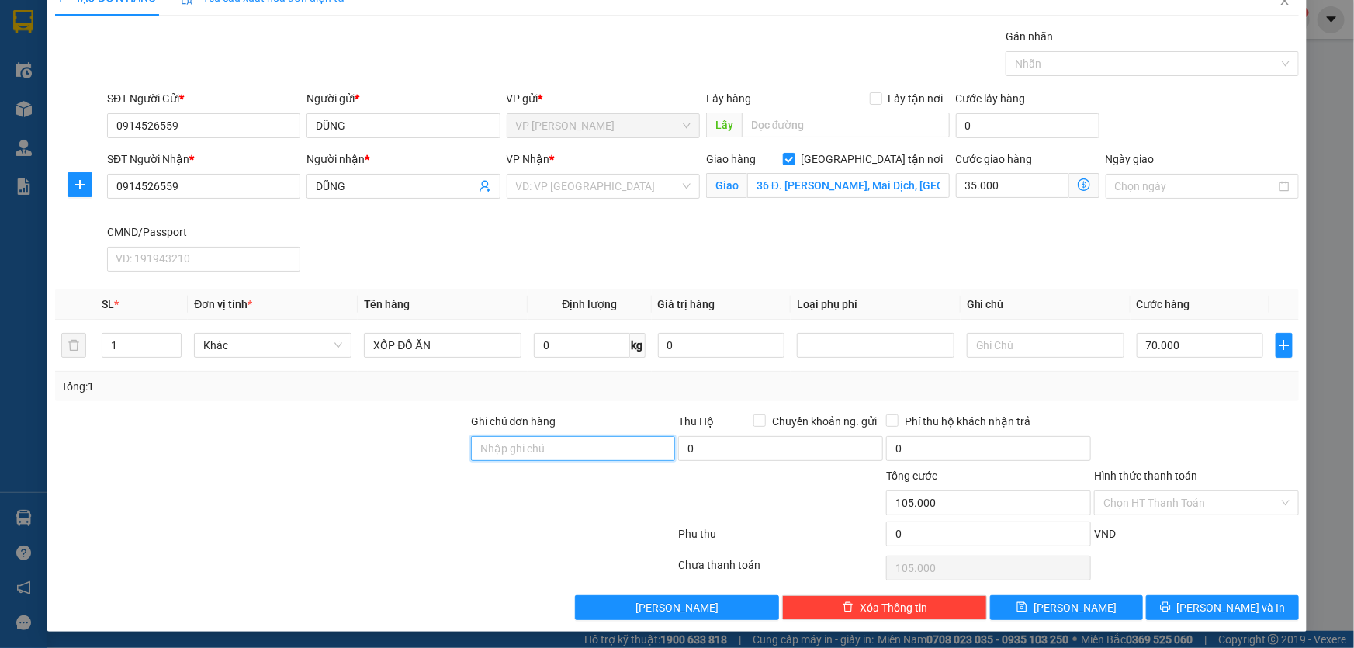
click at [535, 442] on input "Ghi chú đơn hàng" at bounding box center [573, 448] width 205 height 25
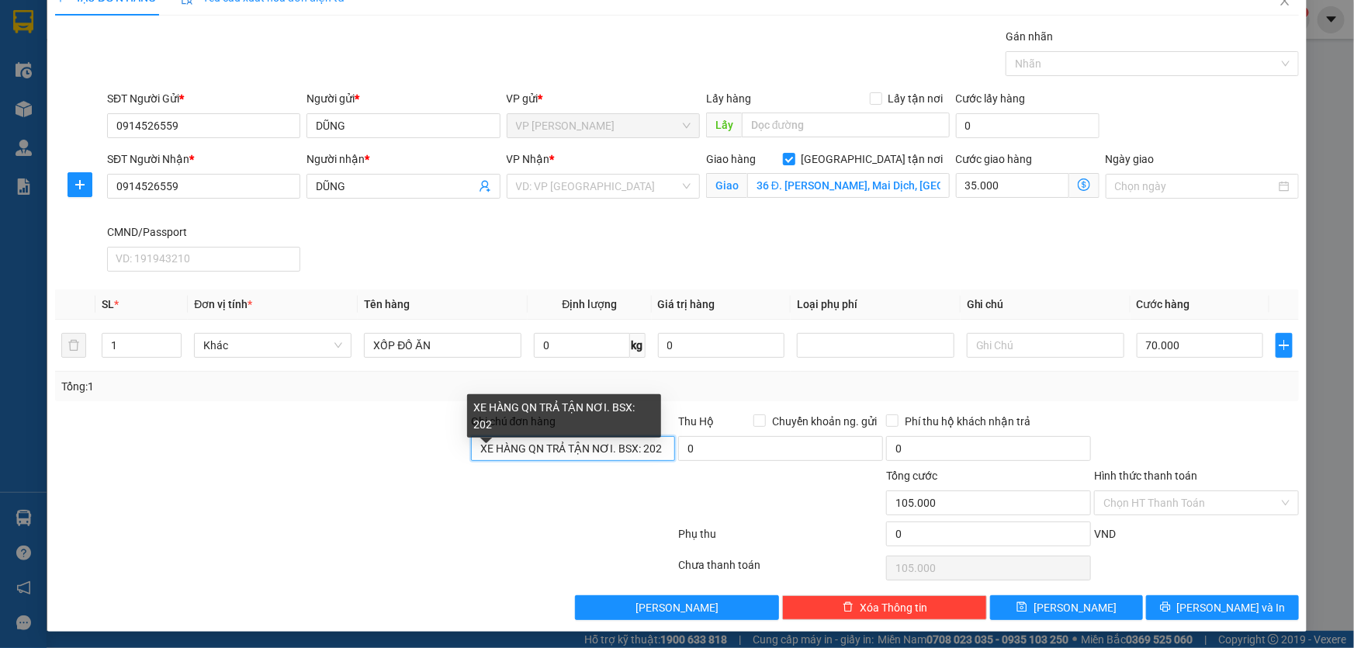
click at [662, 444] on input "XE HÀNG QN TRẢ TẬN NƠI. BSX: 202" at bounding box center [573, 448] width 205 height 25
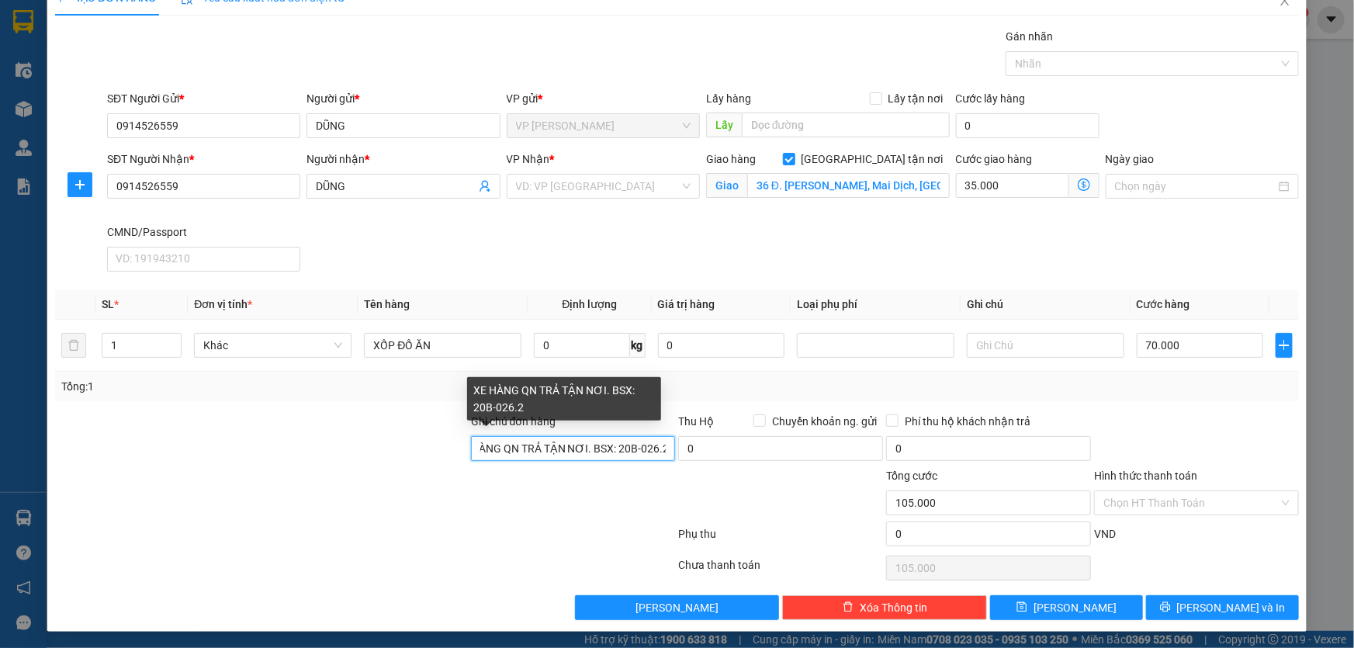
scroll to position [0, 31]
click at [598, 450] on input "XE HÀNG QN TRẢ TẬN NƠI. BSX: 20B-026.20" at bounding box center [573, 448] width 205 height 25
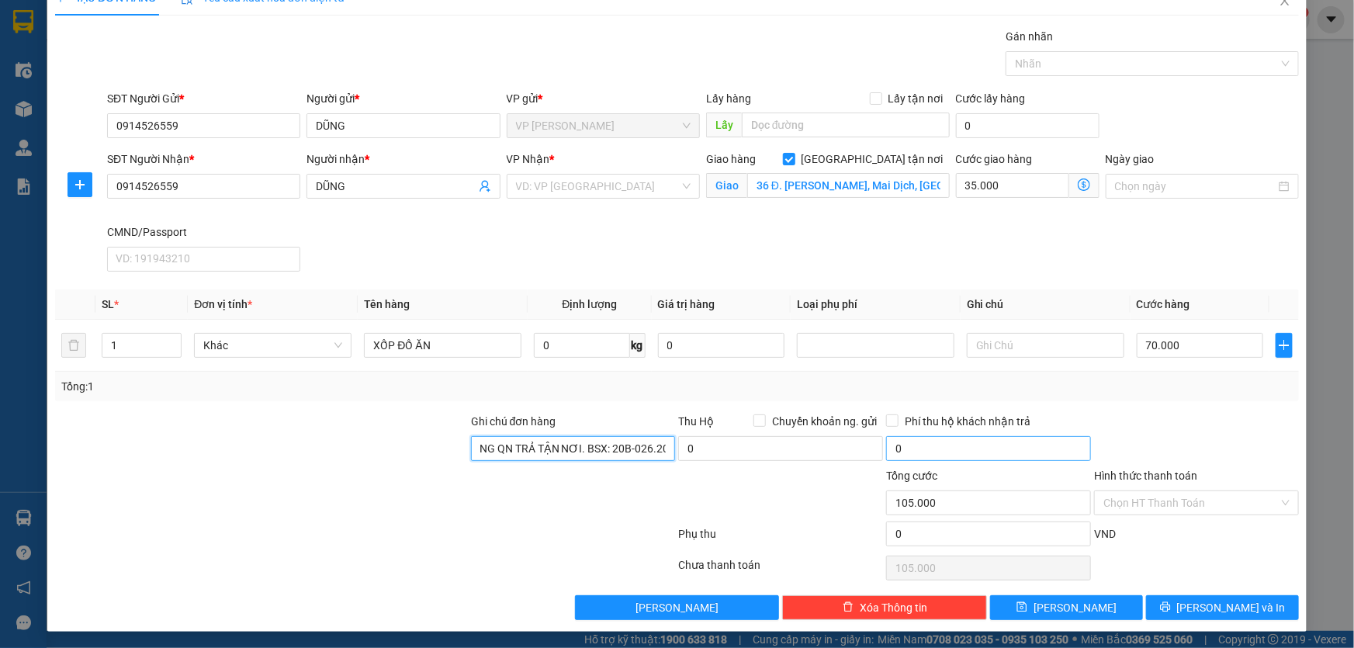
scroll to position [0, 0]
type input "XE HÀNG QN TRẢ TẬN NƠI. BSX: 20B-026.20"
click at [642, 192] on input "search" at bounding box center [598, 186] width 164 height 23
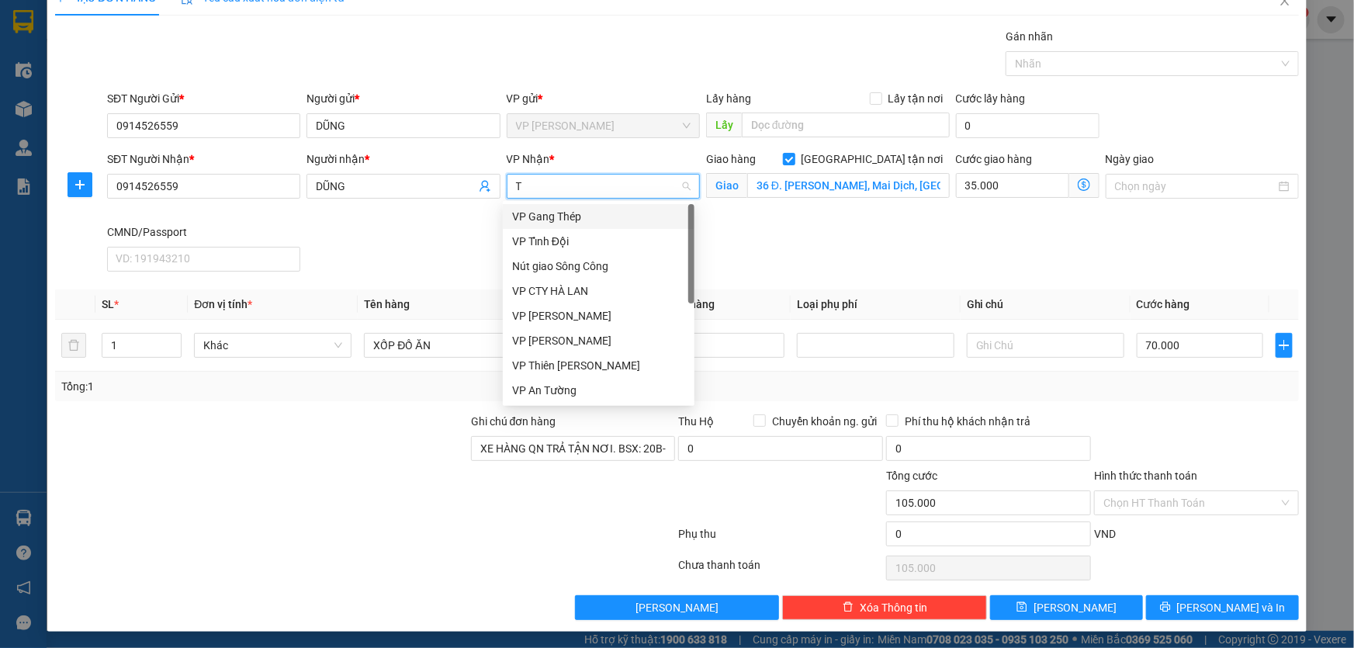
type input "TK"
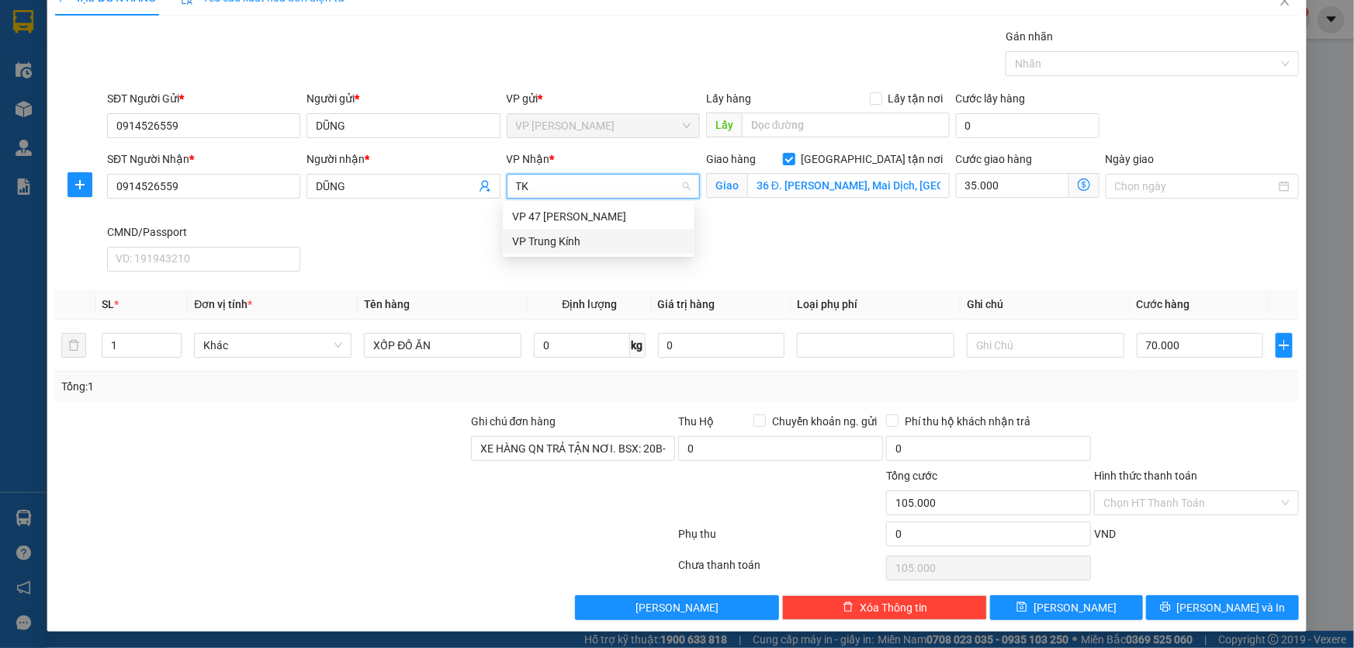
click at [638, 233] on div "VP Trung Kính" at bounding box center [598, 241] width 173 height 17
click at [832, 254] on div "SĐT Người Nhận * 0914526559 Người nhận * DŨNG VP Nhận * VP Trung Kính VP Trung …" at bounding box center [703, 213] width 1198 height 127
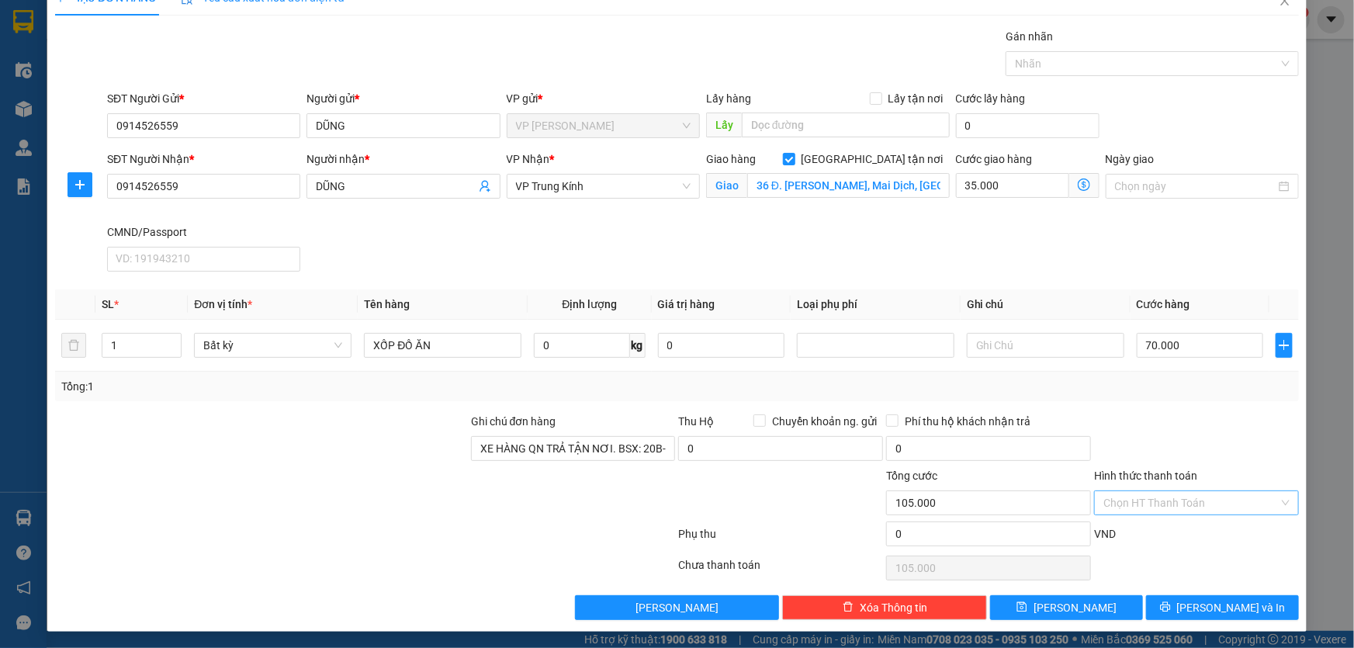
click at [1178, 495] on input "Hình thức thanh toán" at bounding box center [1190, 502] width 175 height 23
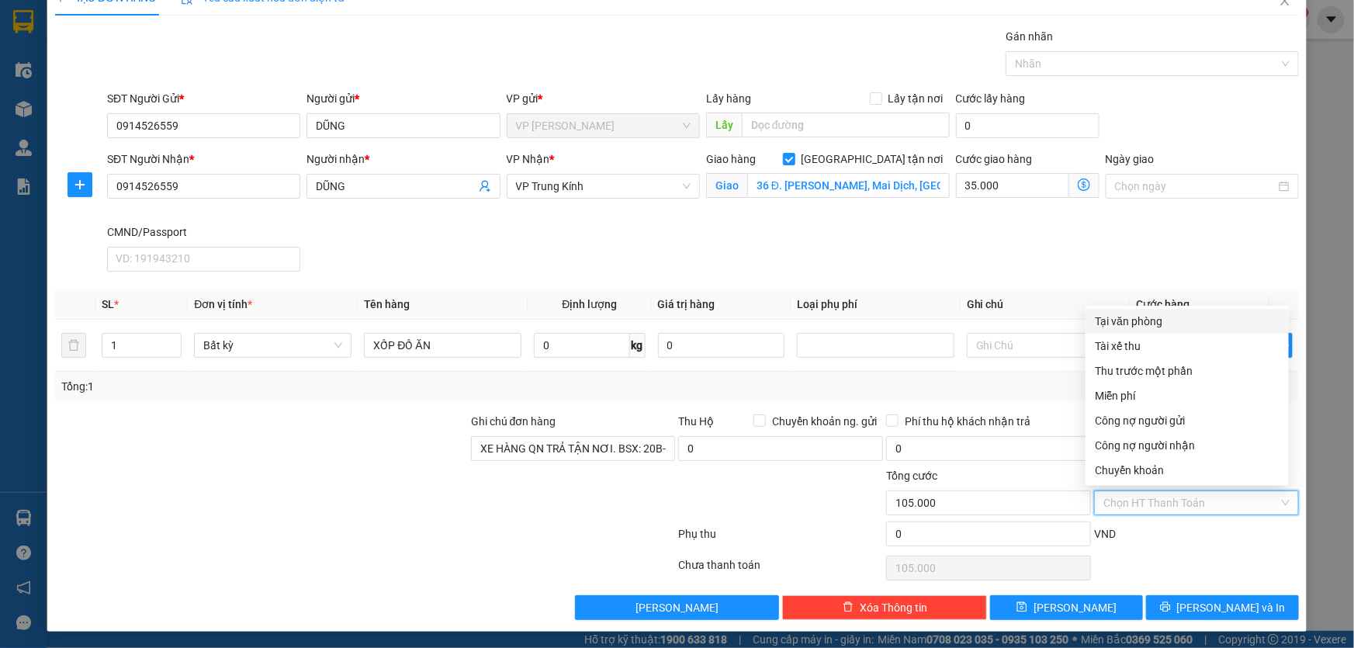
click at [1155, 320] on div "Tại văn phòng" at bounding box center [1187, 321] width 185 height 17
type input "0"
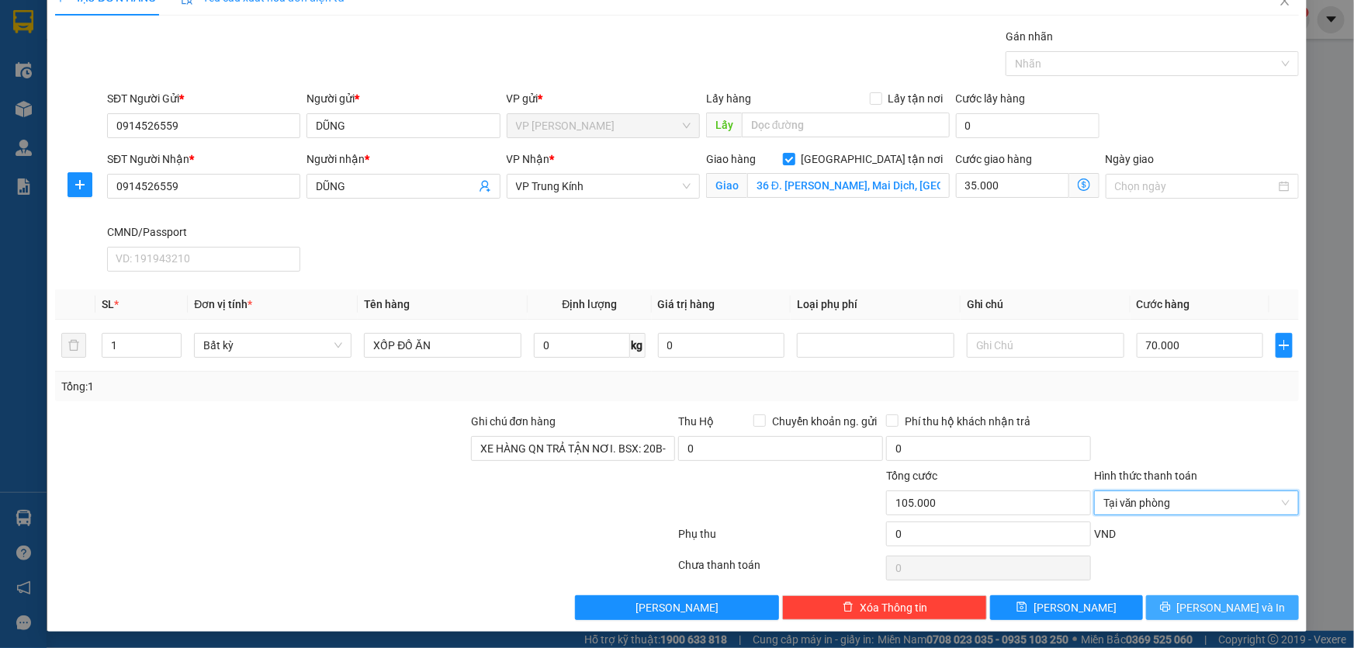
click at [1236, 611] on span "[PERSON_NAME] và In" at bounding box center [1231, 607] width 109 height 17
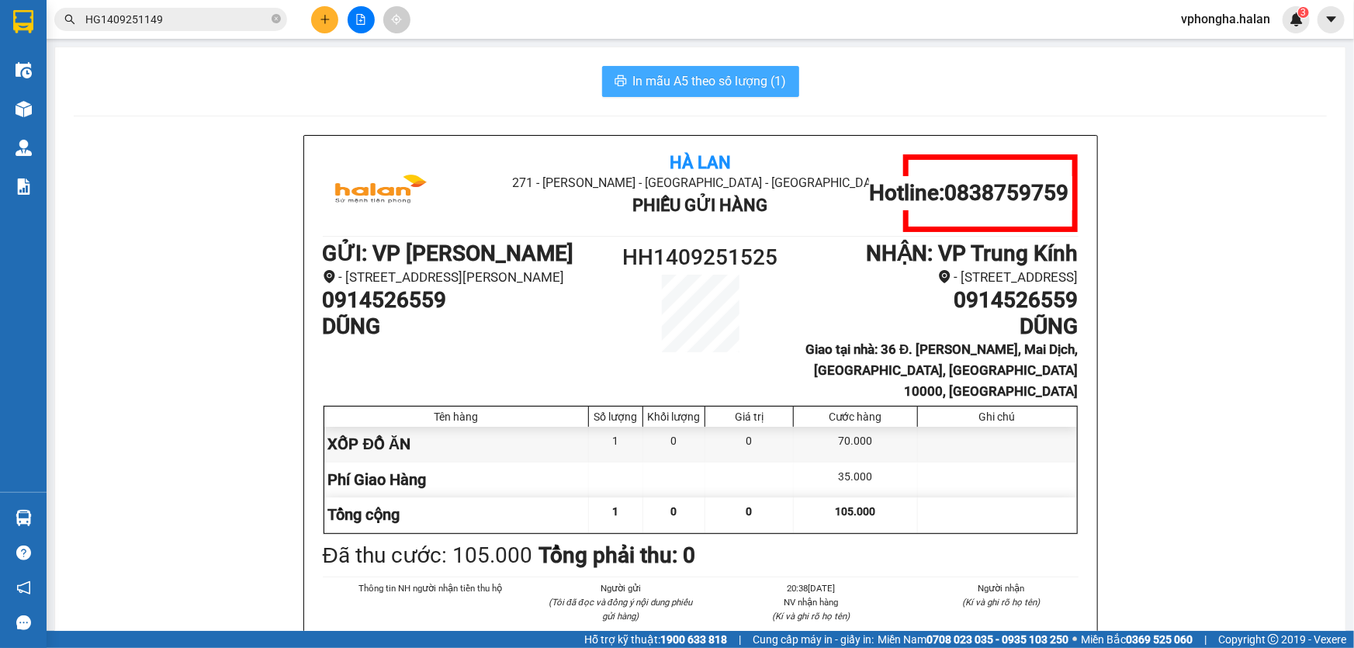
click at [764, 83] on span "In mẫu A5 theo số lượng (1)" at bounding box center [710, 80] width 154 height 19
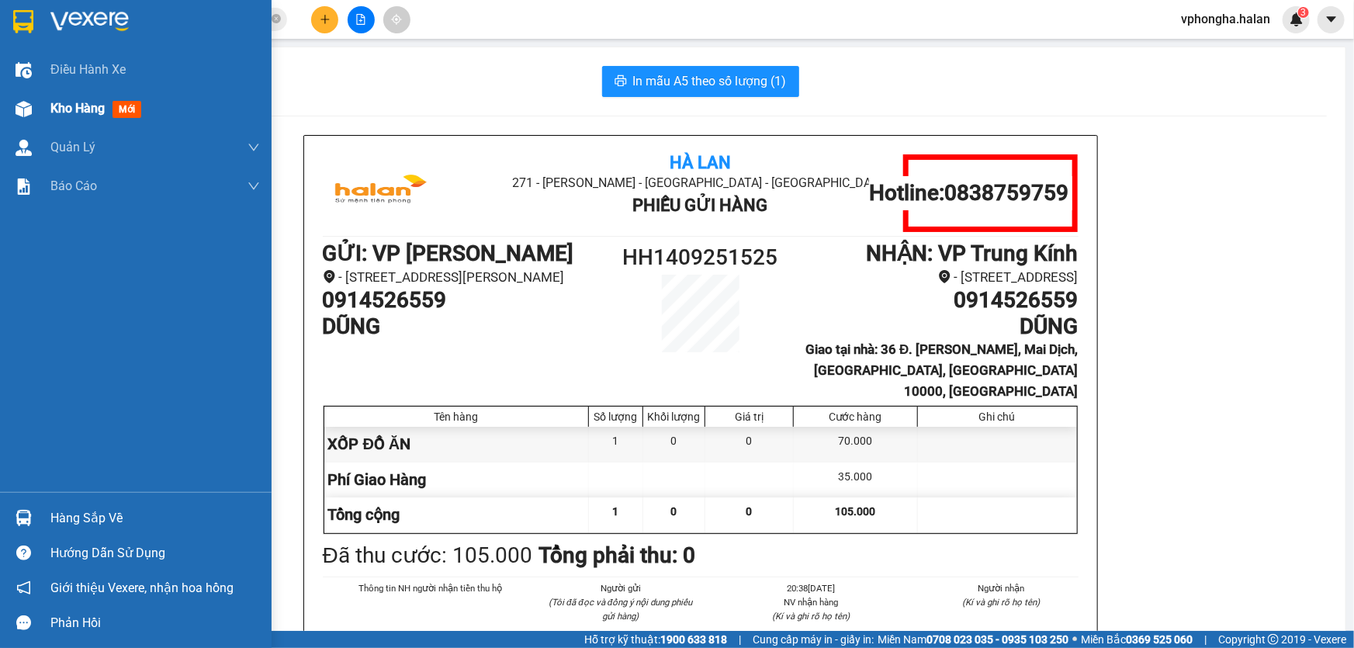
click at [106, 108] on div "Kho hàng mới" at bounding box center [98, 108] width 97 height 19
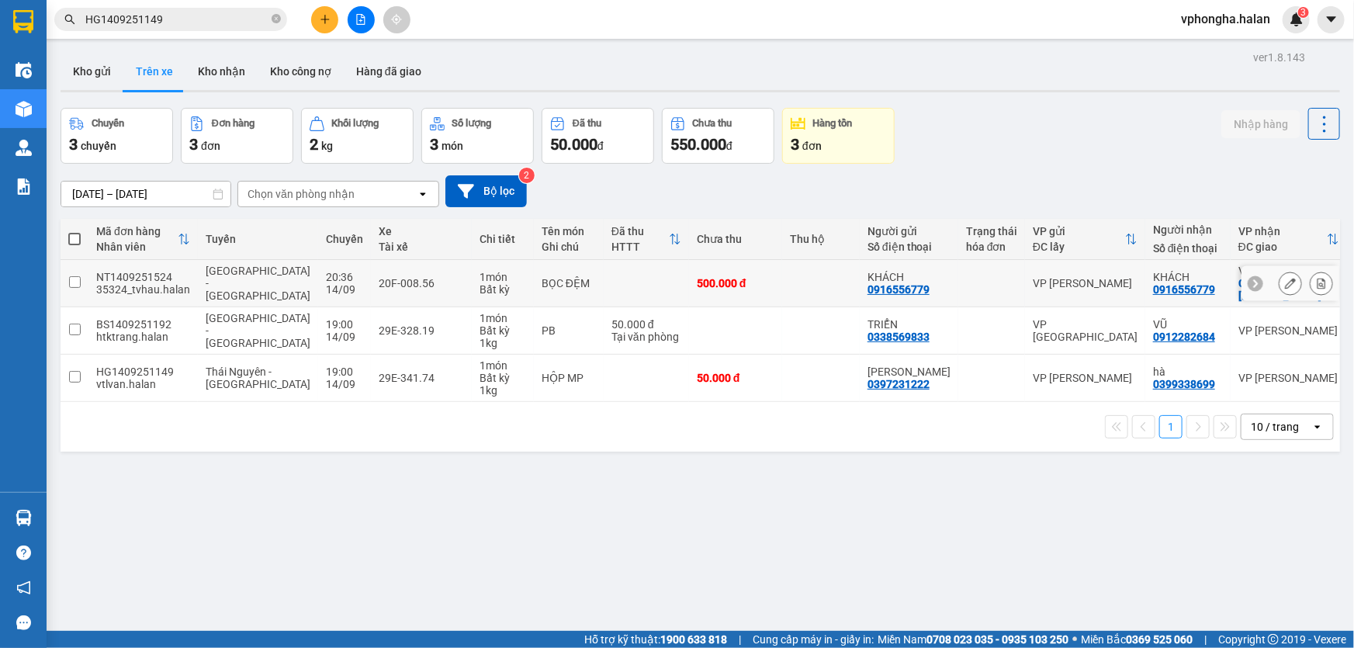
click at [76, 282] on input "checkbox" at bounding box center [75, 282] width 12 height 12
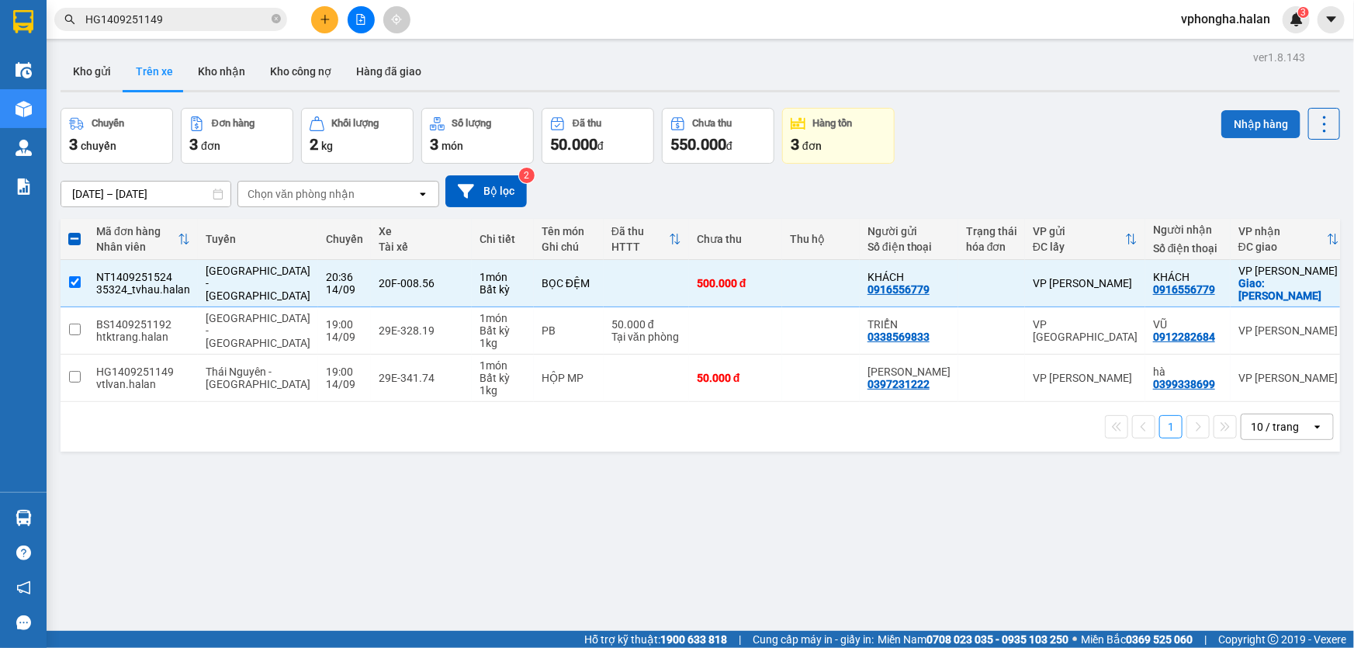
click at [1262, 123] on button "Nhập hàng" at bounding box center [1260, 124] width 79 height 28
checkbox input "false"
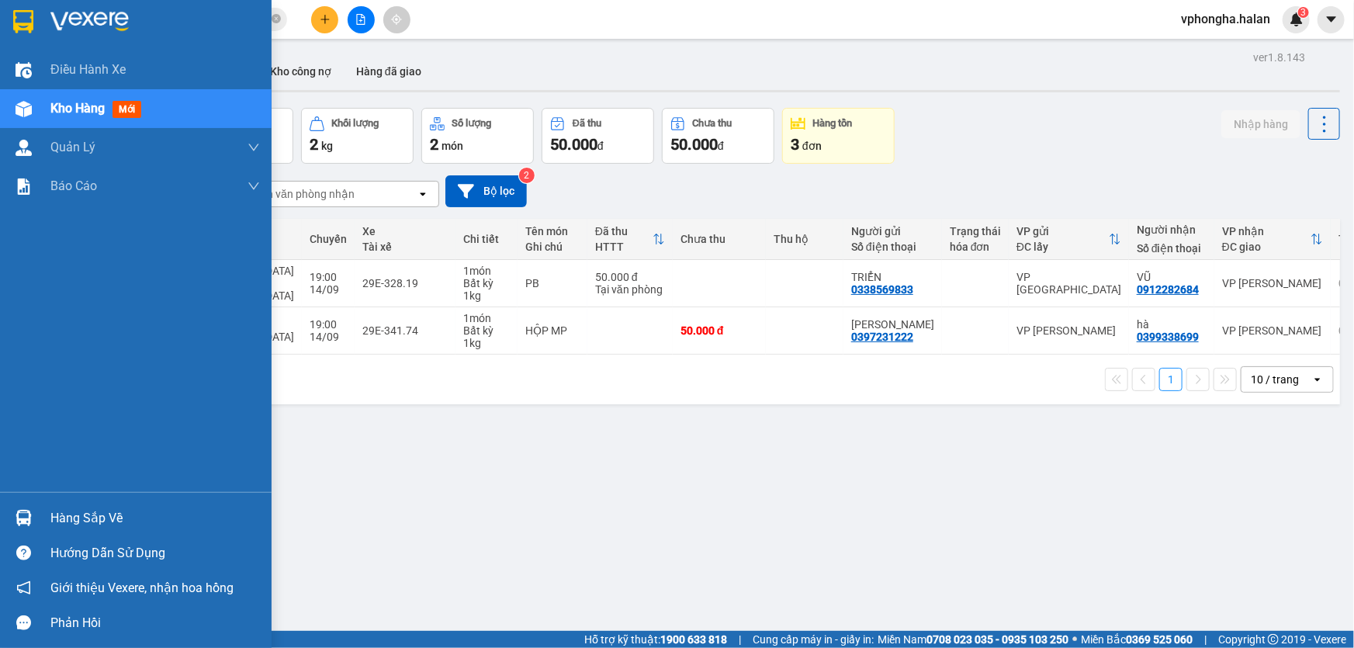
click at [95, 510] on div "Hàng sắp về" at bounding box center [154, 518] width 209 height 23
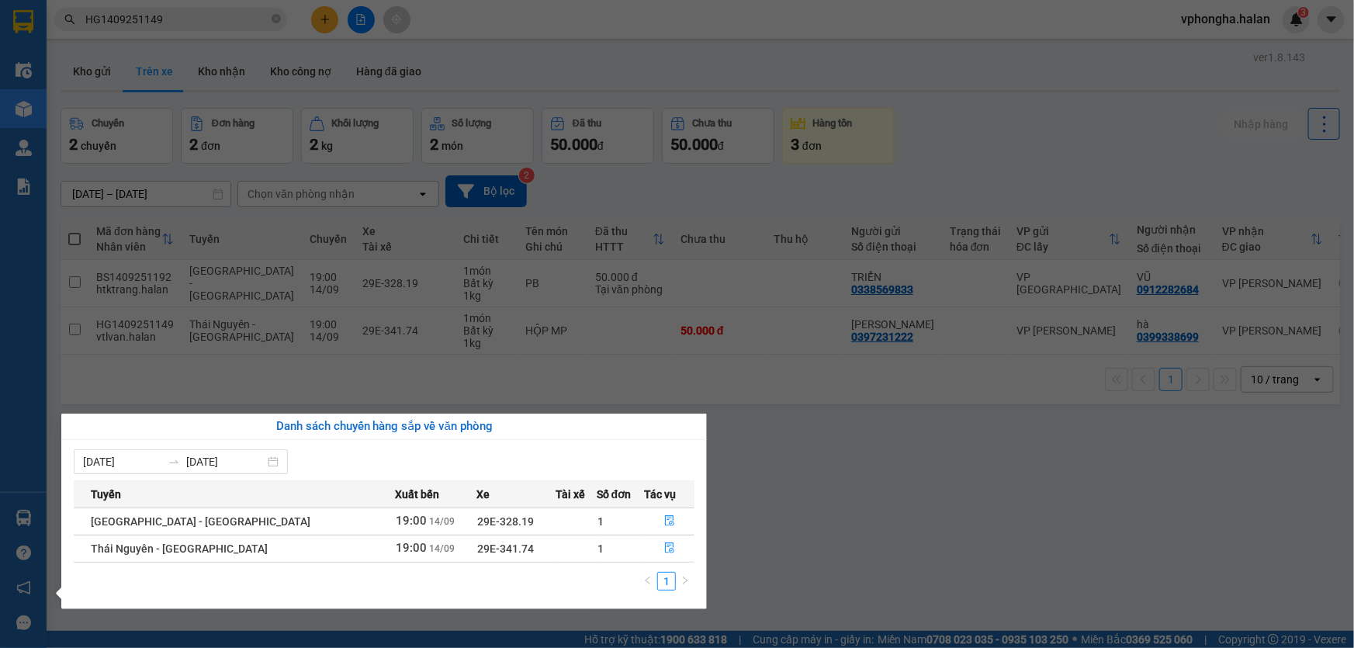
drag, startPoint x: 856, startPoint y: 507, endPoint x: 830, endPoint y: 495, distance: 28.1
click at [853, 505] on section "Kết quả tìm kiếm ( 1 ) Bộ lọc Mã ĐH Trạng thái Món hàng Thu hộ Tổng cước Chưa c…" at bounding box center [677, 324] width 1354 height 648
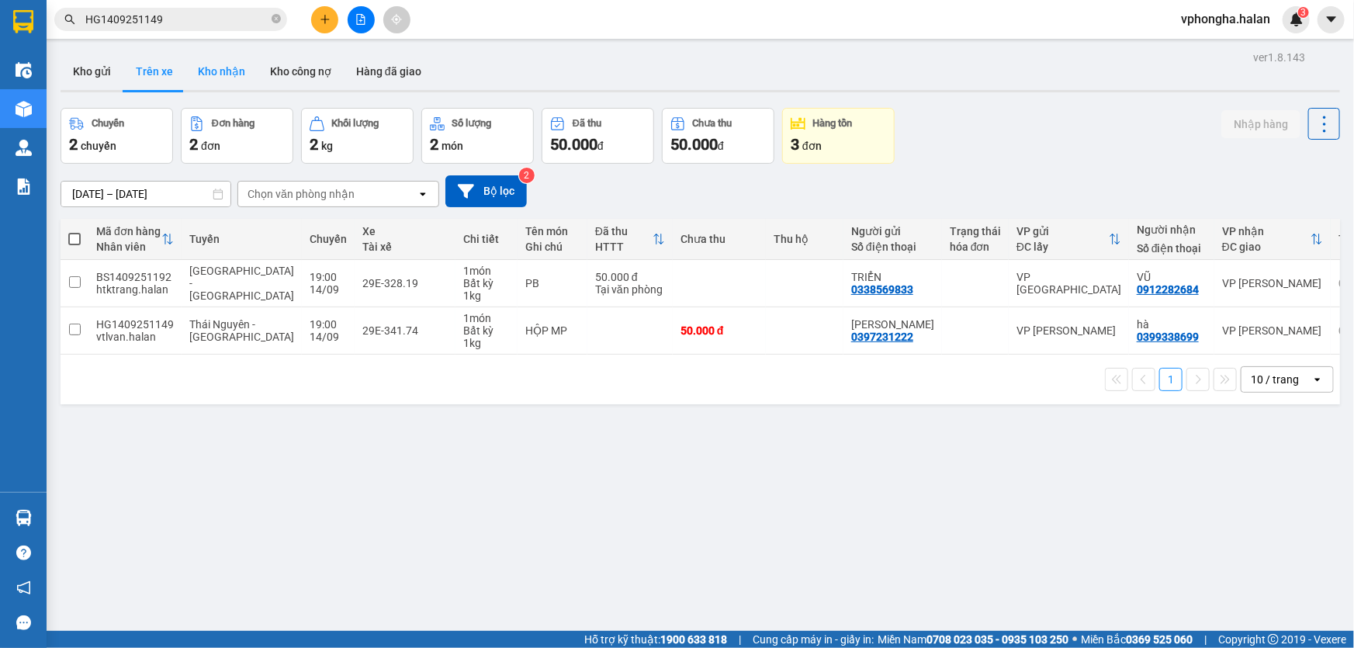
click at [210, 67] on button "Kho nhận" at bounding box center [221, 71] width 72 height 37
type input "[DATE] – [DATE]"
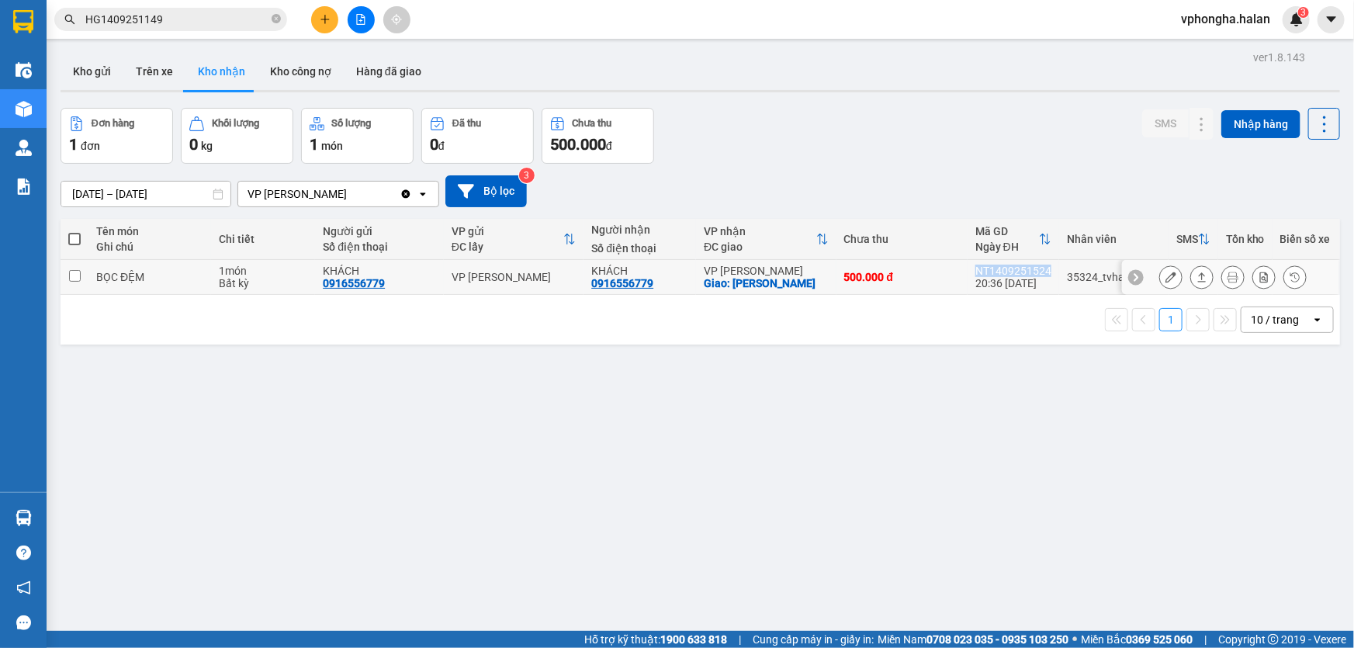
drag, startPoint x: 1048, startPoint y: 275, endPoint x: 970, endPoint y: 278, distance: 78.4
click at [970, 278] on td "NT1409251524 20:36 [DATE]" at bounding box center [1013, 277] width 92 height 35
checkbox input "true"
copy div "NT1409251524"
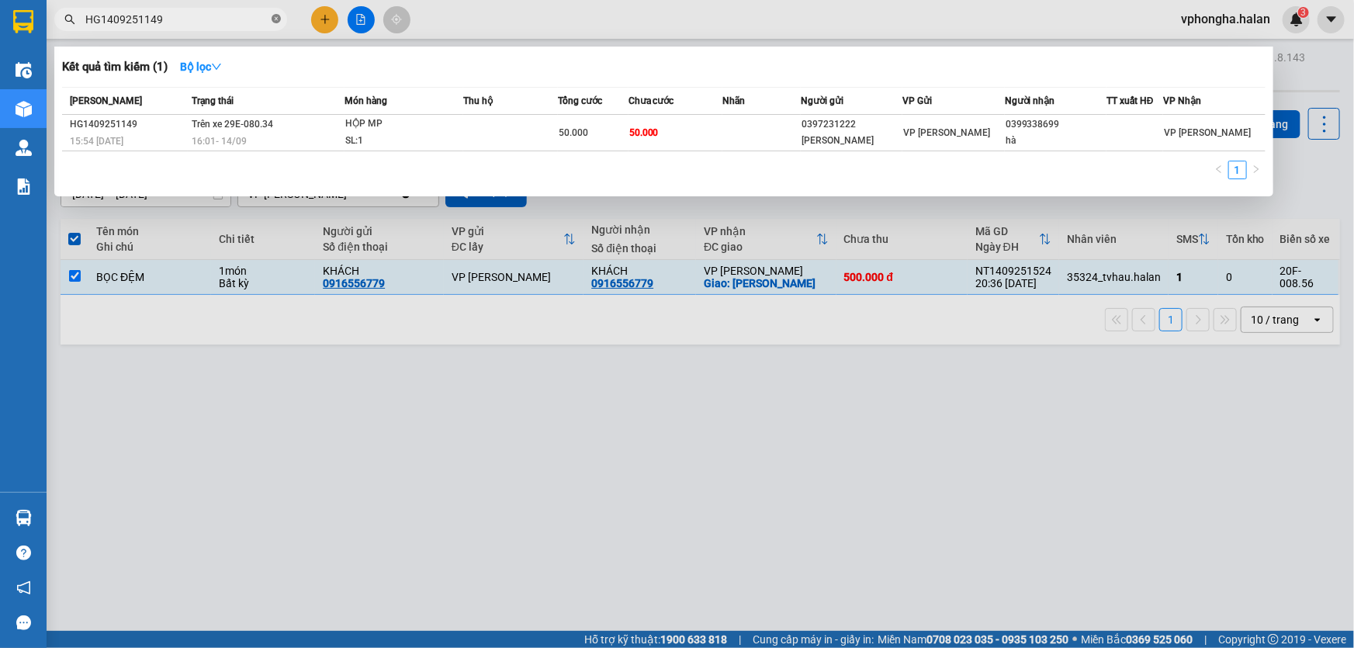
click at [279, 17] on icon "close-circle" at bounding box center [275, 18] width 9 height 9
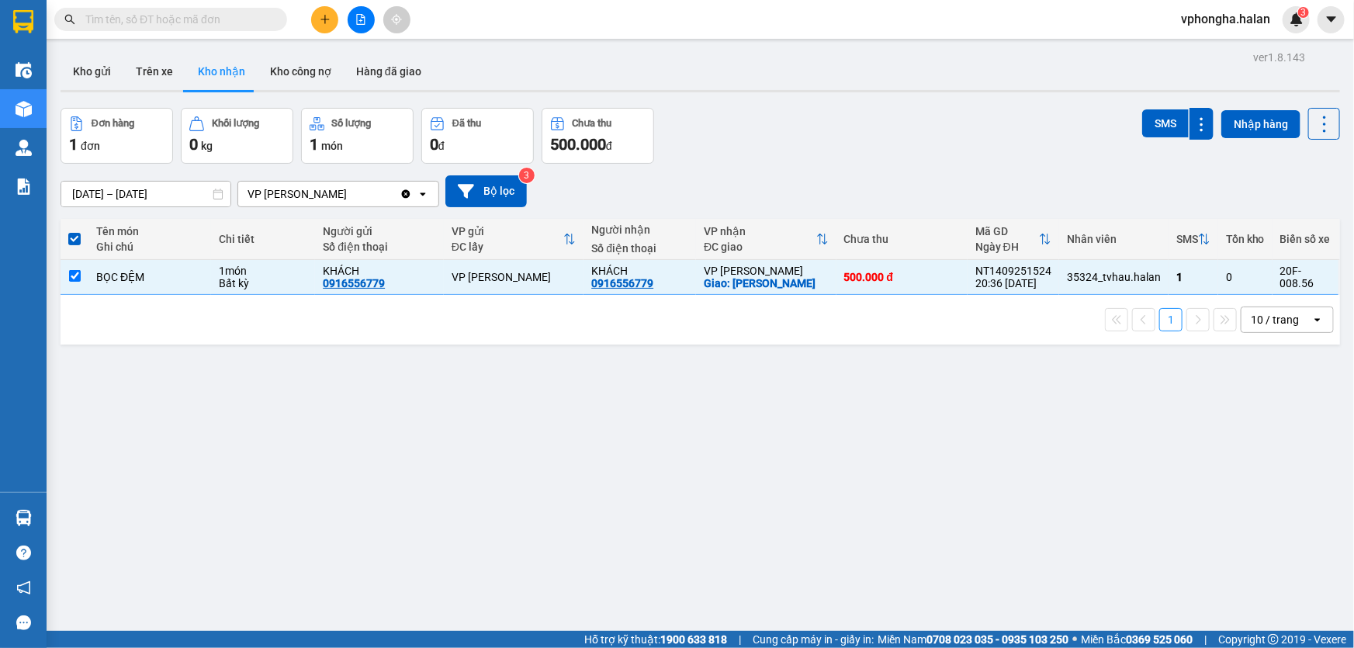
click at [221, 22] on input "text" at bounding box center [176, 19] width 183 height 17
paste input "NT1409251524"
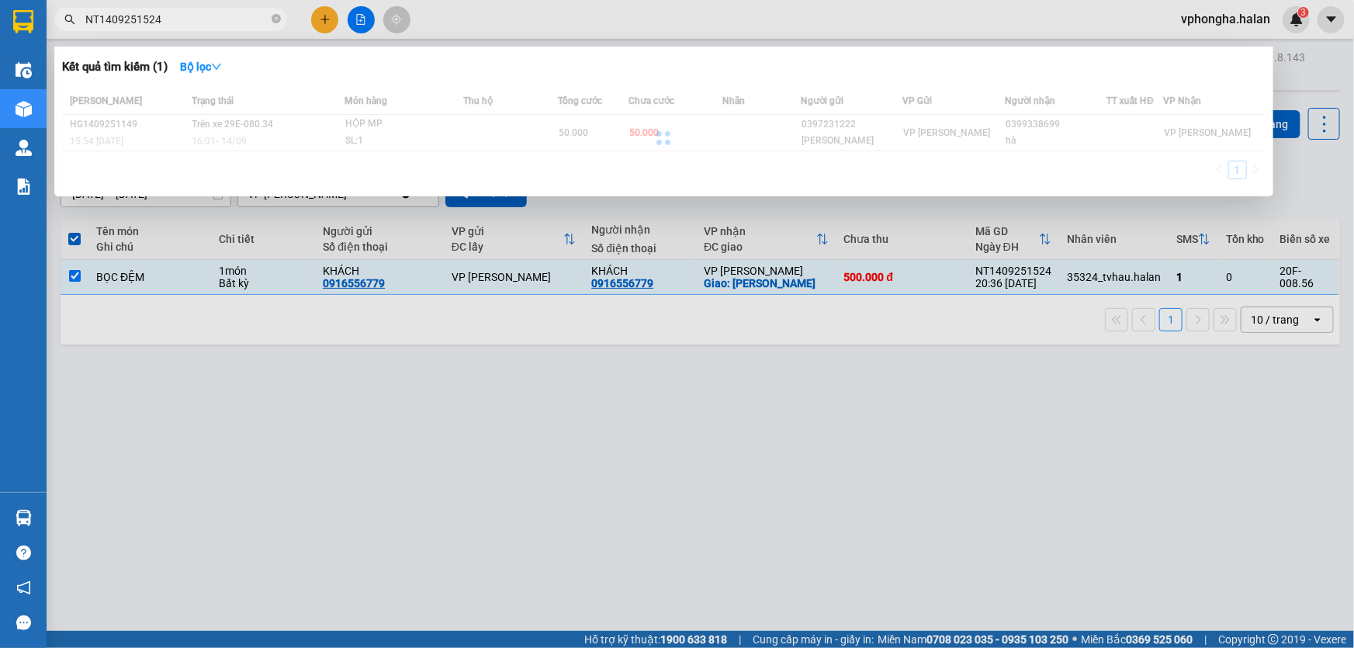
type input "NT1409251524"
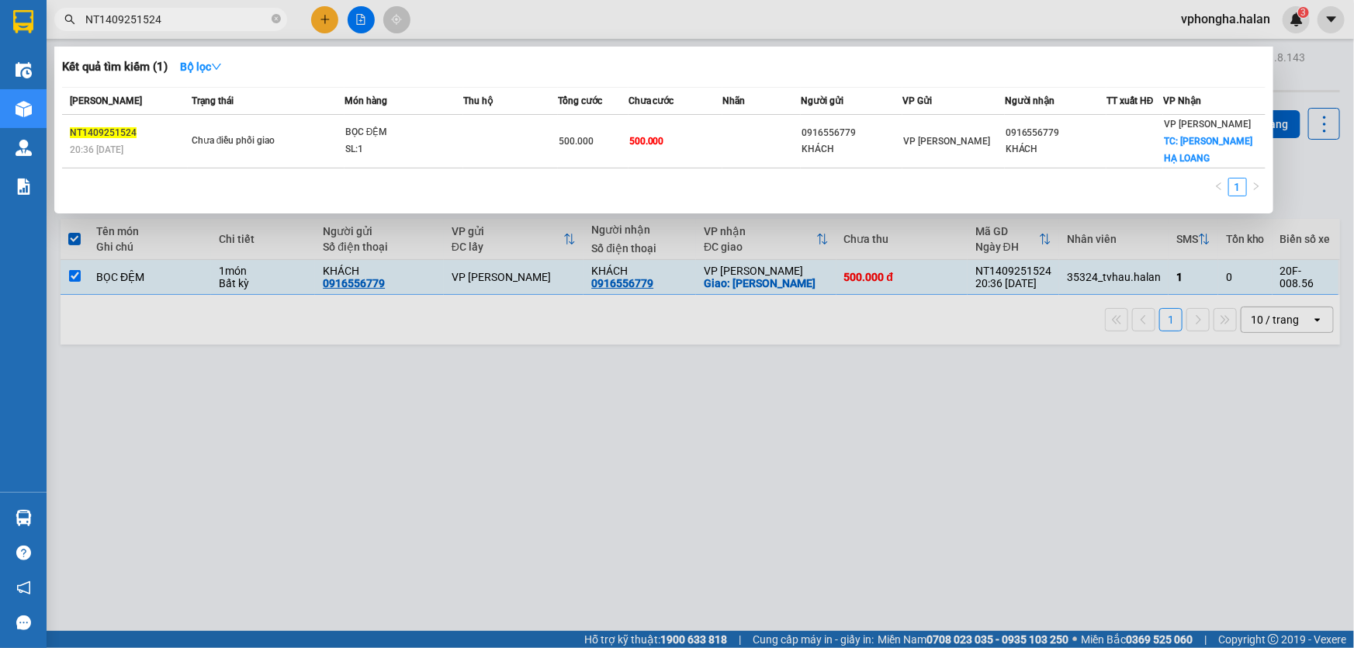
click at [283, 137] on div "Chưa điều phối giao" at bounding box center [250, 141] width 116 height 17
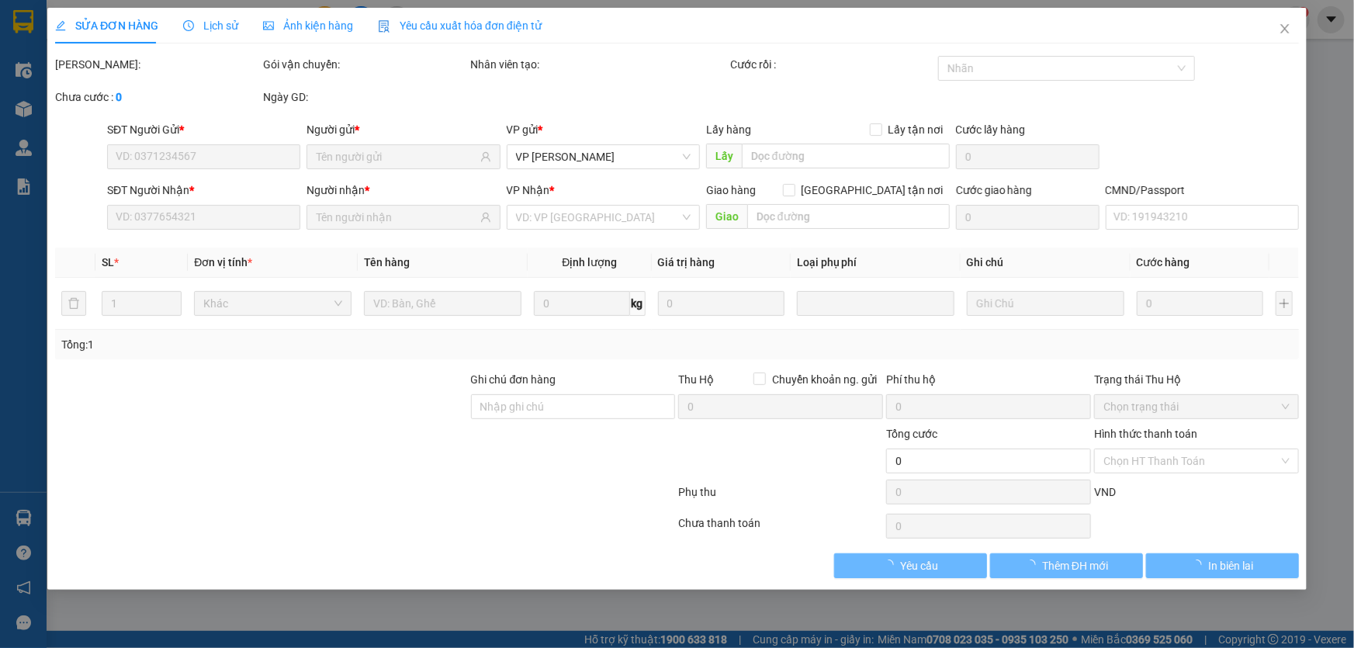
type input "0916556779"
type input "KHÁCH"
type input "0916556779"
type input "KHÁCH"
checkbox input "true"
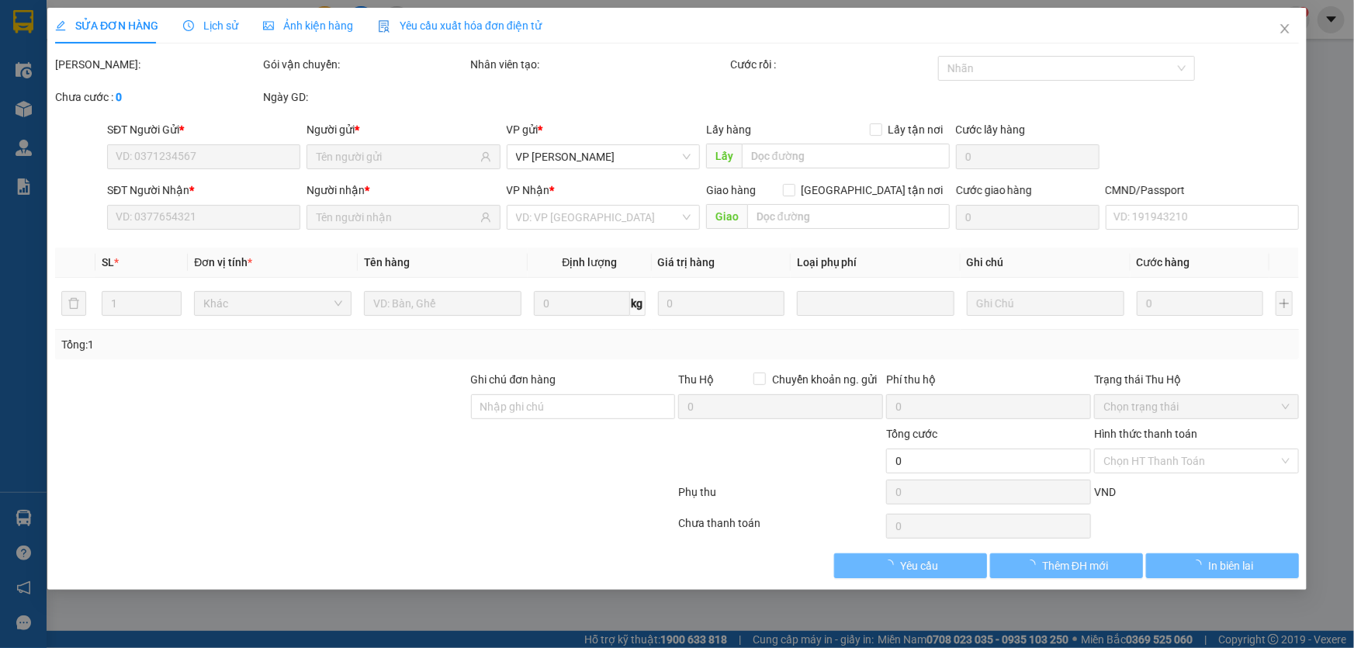
type input "[PERSON_NAME] [PERSON_NAME]"
type input "50.000"
type input "500.000"
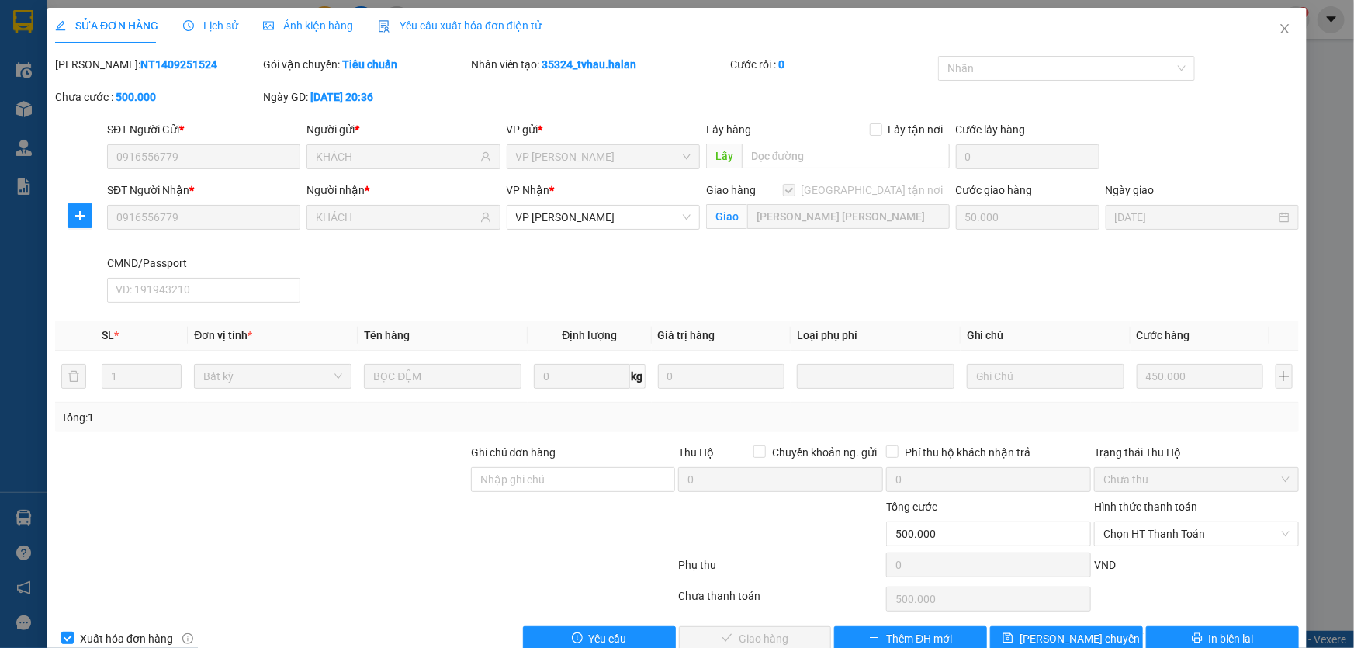
scroll to position [31, 0]
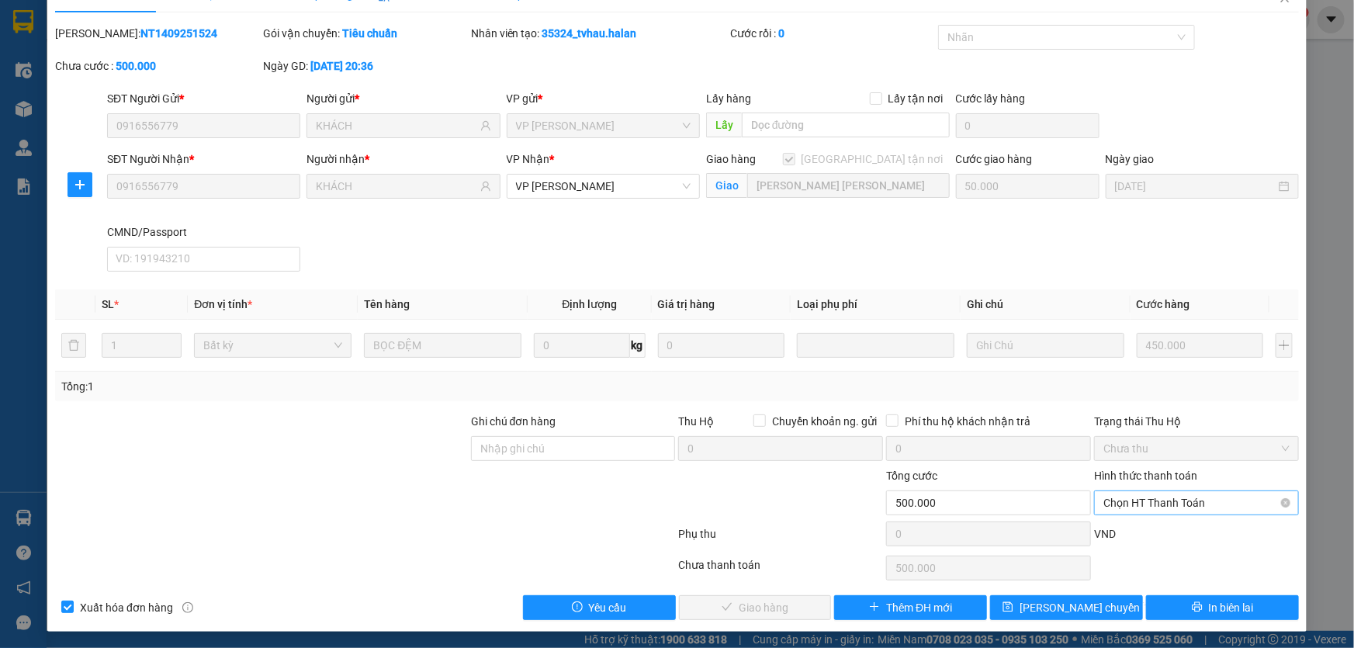
click at [1167, 501] on span "Chọn HT Thanh Toán" at bounding box center [1196, 502] width 186 height 23
click at [1229, 257] on div "SĐT Người Nhận * 0916556779 Người nhận * KHÁCH VP Nhận * VP [PERSON_NAME] hàng …" at bounding box center [703, 213] width 1198 height 127
click at [1174, 503] on span "Chọn HT Thanh Toán" at bounding box center [1196, 502] width 186 height 23
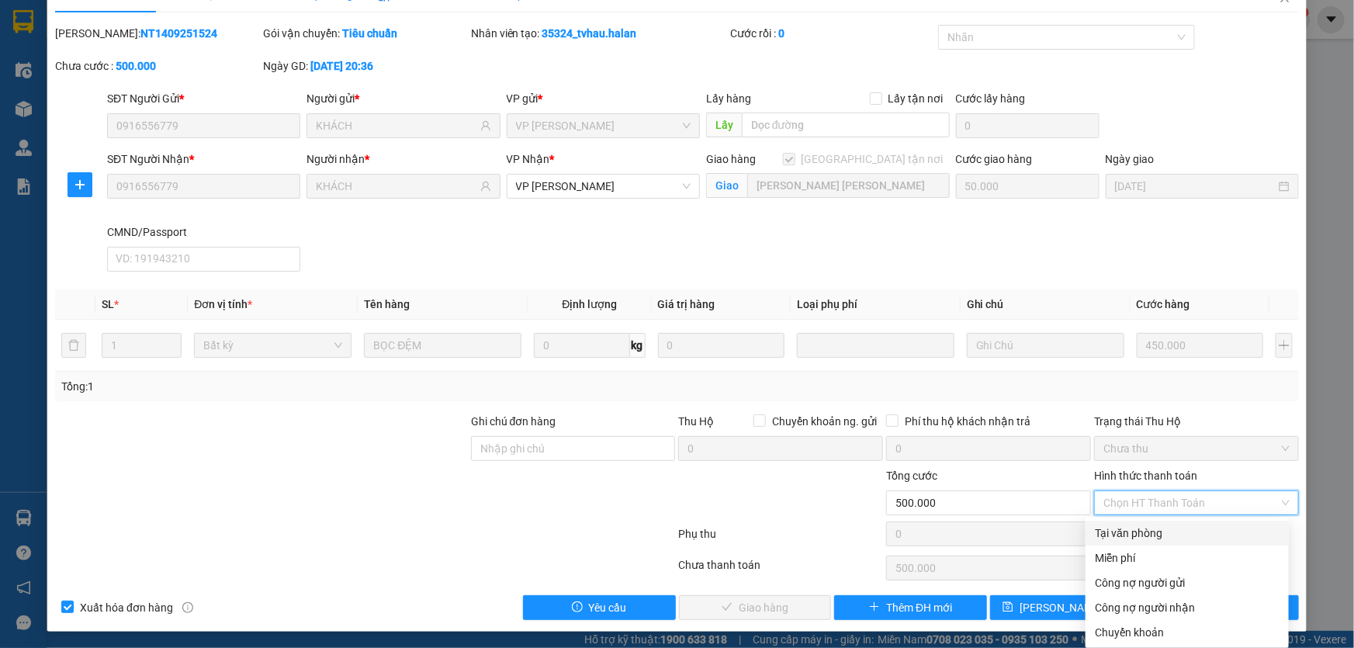
click at [1136, 527] on div "Tại văn phòng" at bounding box center [1187, 532] width 185 height 17
type input "0"
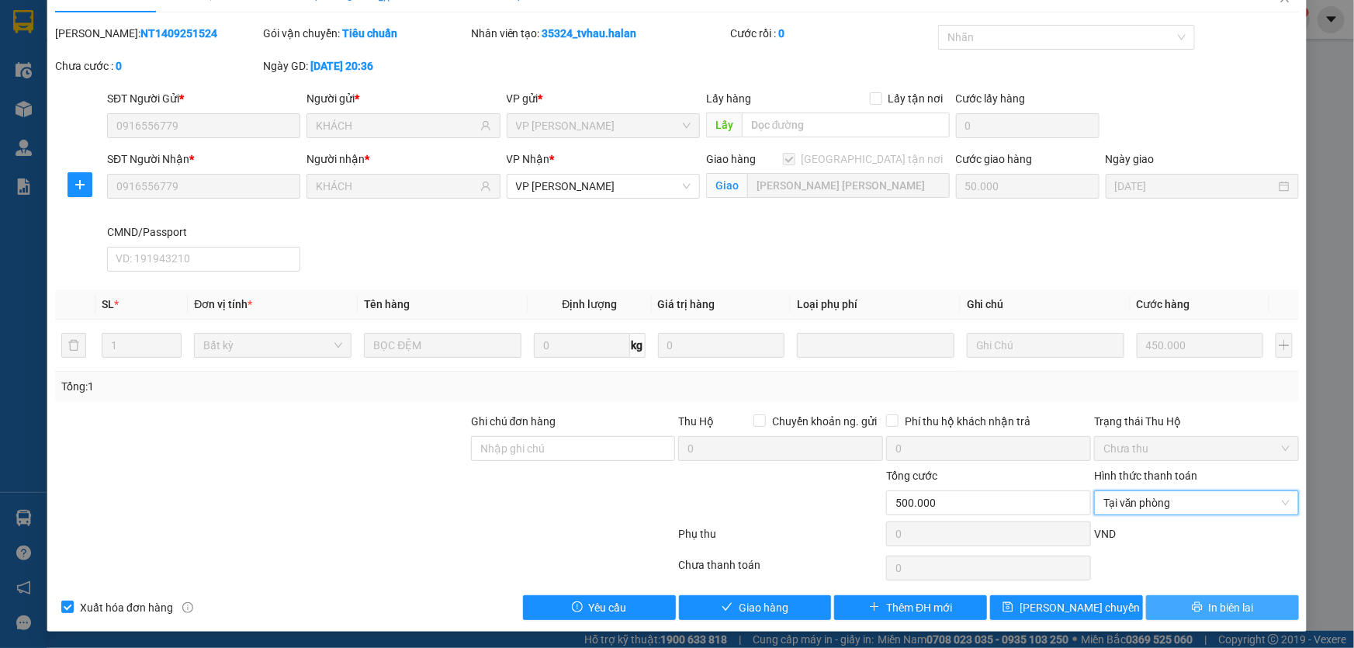
click at [1229, 600] on span "In biên lai" at bounding box center [1231, 607] width 45 height 17
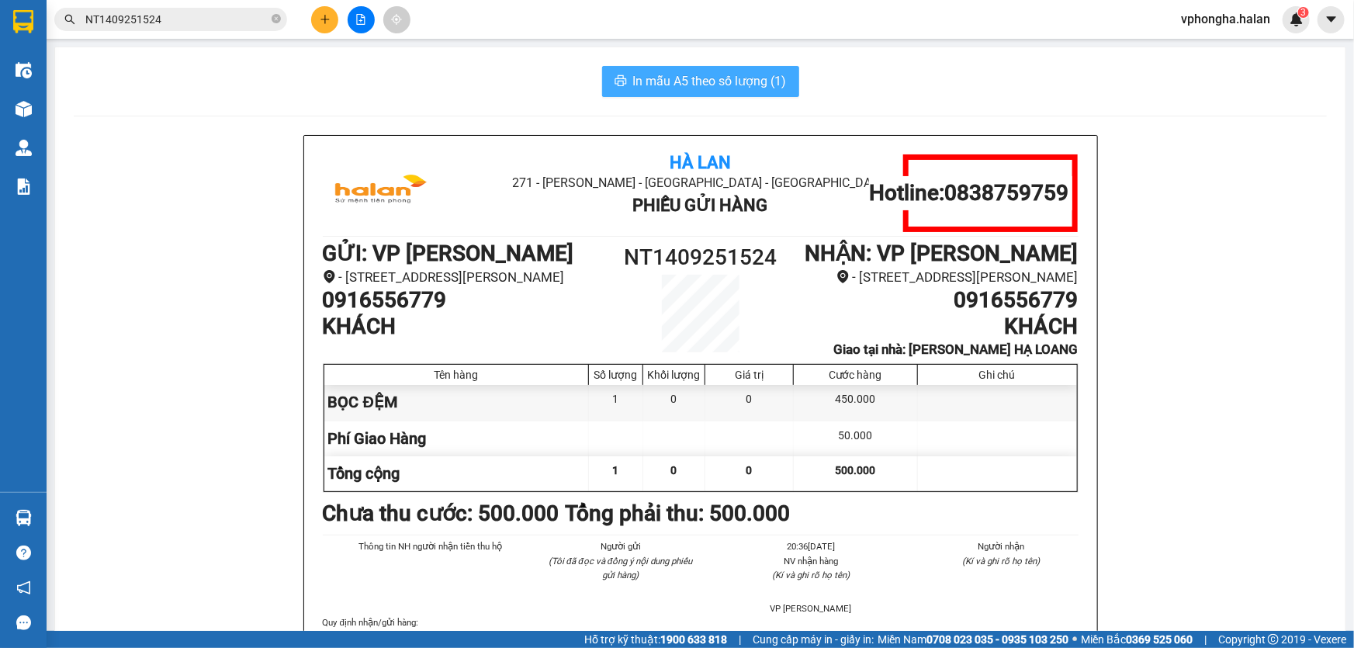
click at [757, 82] on span "In mẫu A5 theo số lượng (1)" at bounding box center [710, 80] width 154 height 19
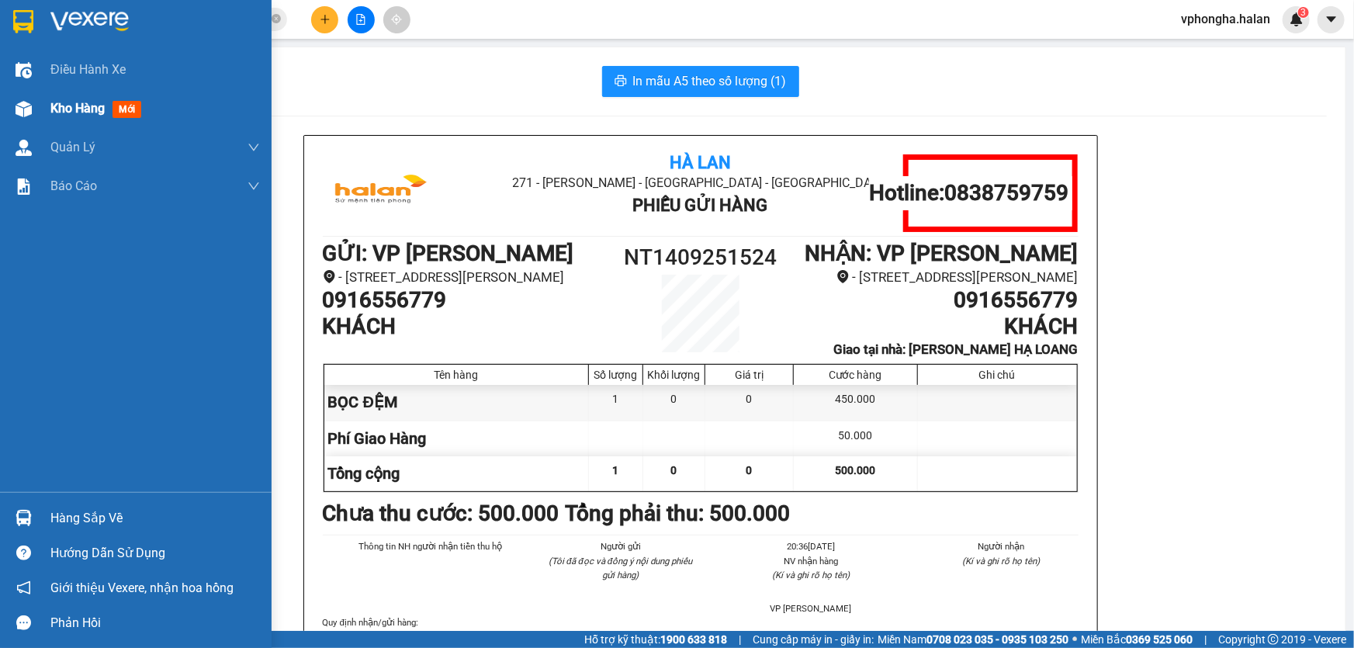
click at [94, 115] on span "Kho hàng" at bounding box center [77, 108] width 54 height 15
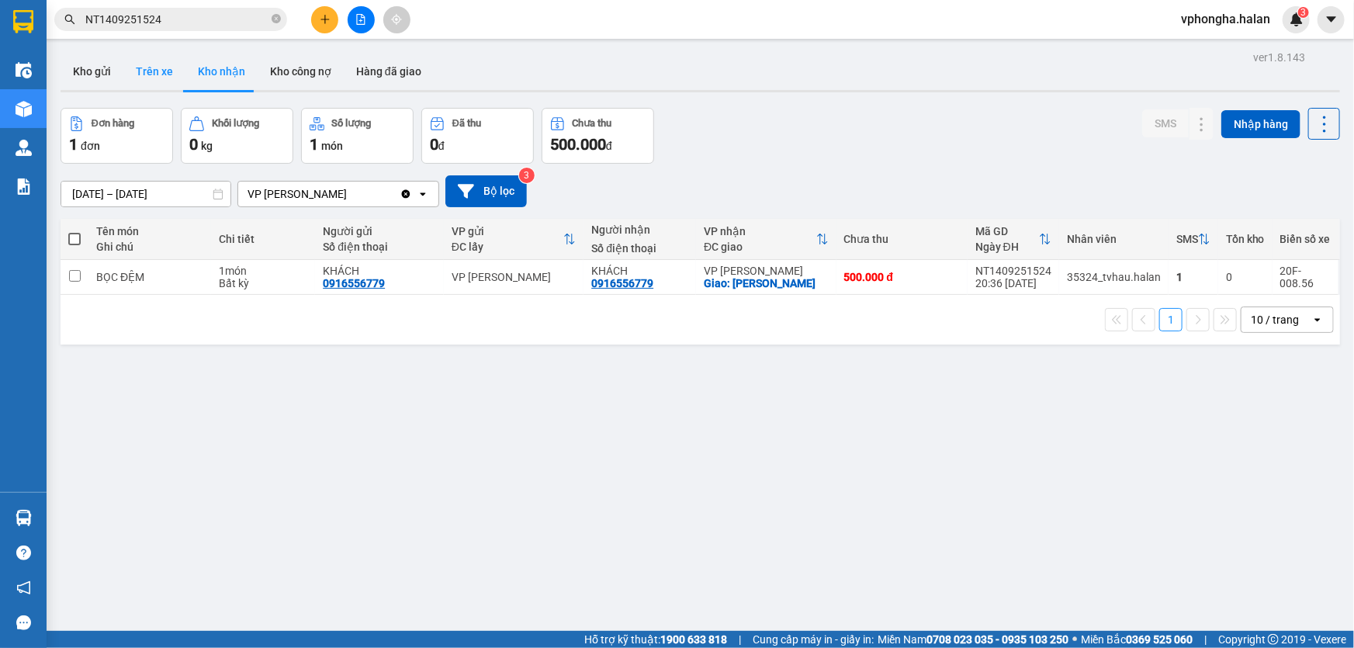
click at [144, 66] on button "Trên xe" at bounding box center [154, 71] width 62 height 37
type input "[DATE] – [DATE]"
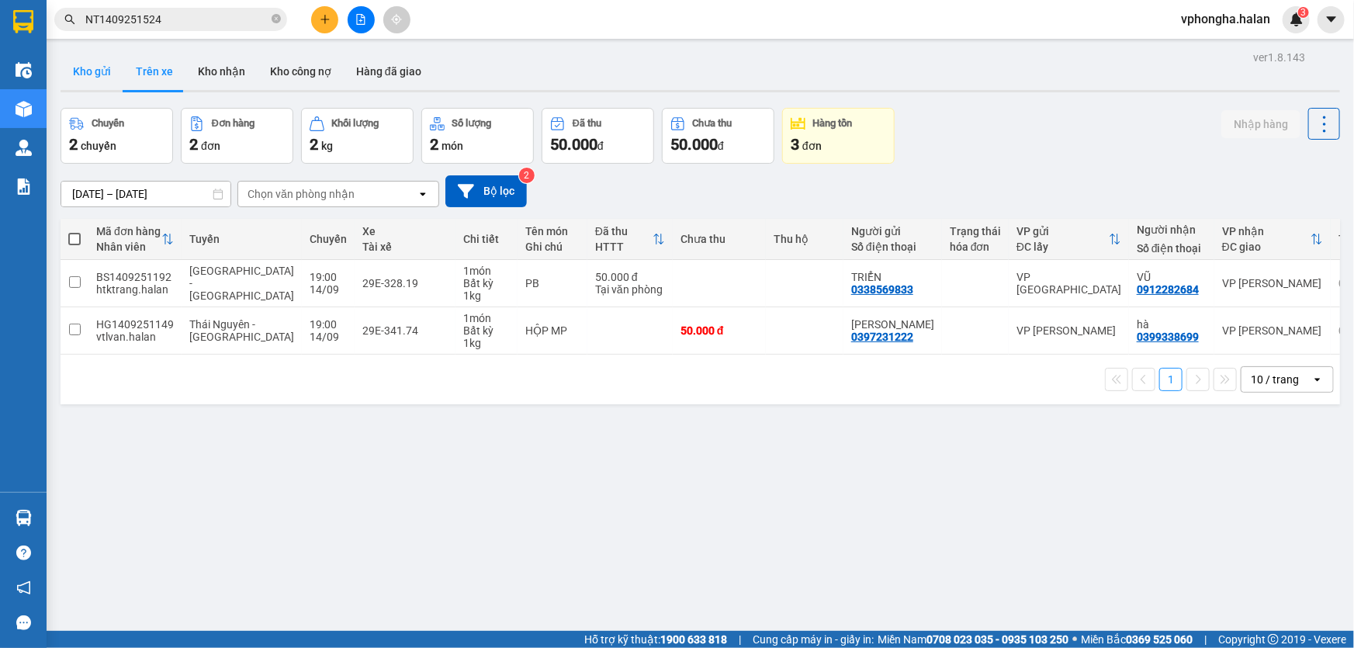
click at [85, 71] on button "Kho gửi" at bounding box center [92, 71] width 63 height 37
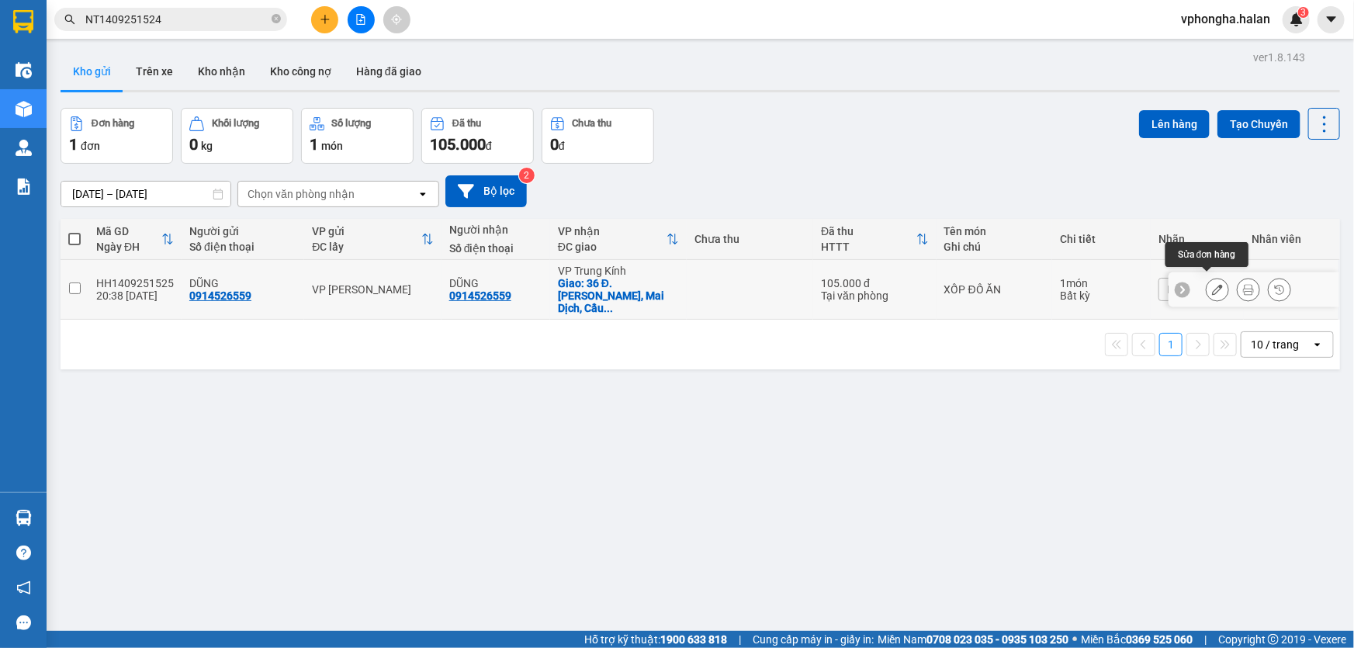
click at [1212, 284] on icon at bounding box center [1217, 289] width 11 height 11
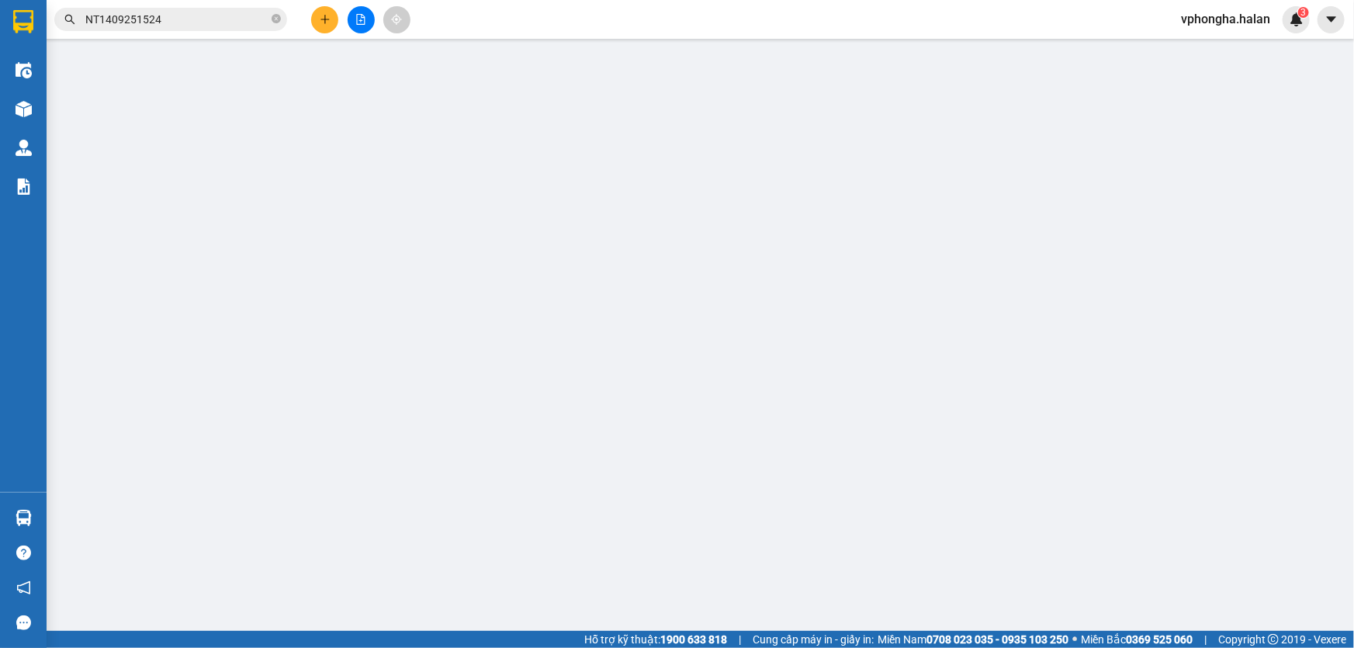
type input "0914526559"
checkbox input "true"
type input "36 Đ. [PERSON_NAME], Mai Dịch, [GEOGRAPHIC_DATA], [GEOGRAPHIC_DATA] 10000, [GEO…"
type input "XE HÀNG QN TRẢ TẬN NƠI. BSX: 20B-026.20"
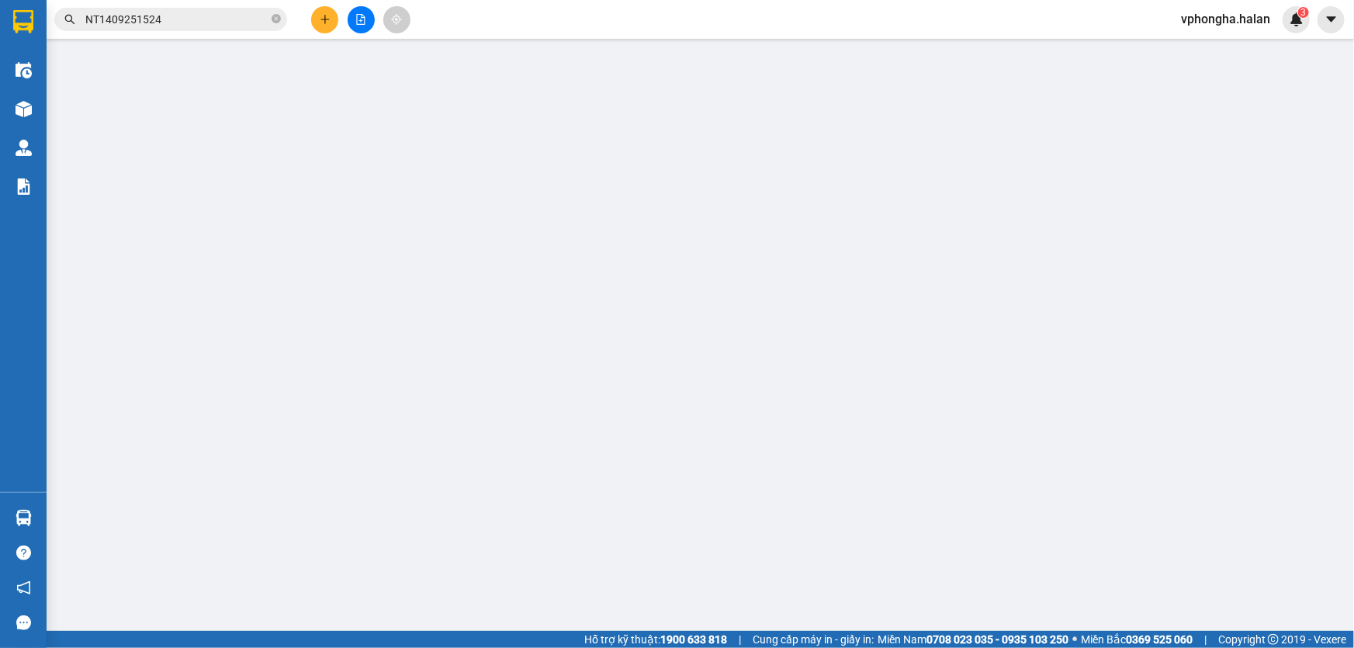
type input "105.000"
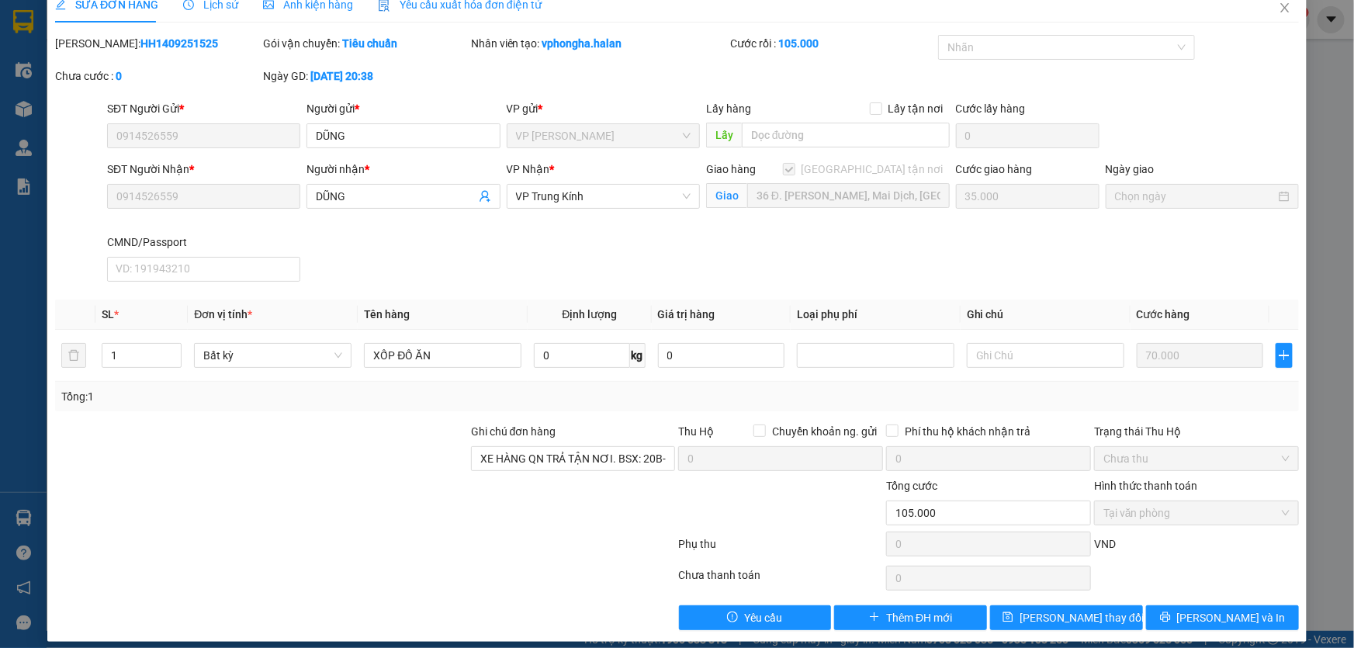
scroll to position [31, 0]
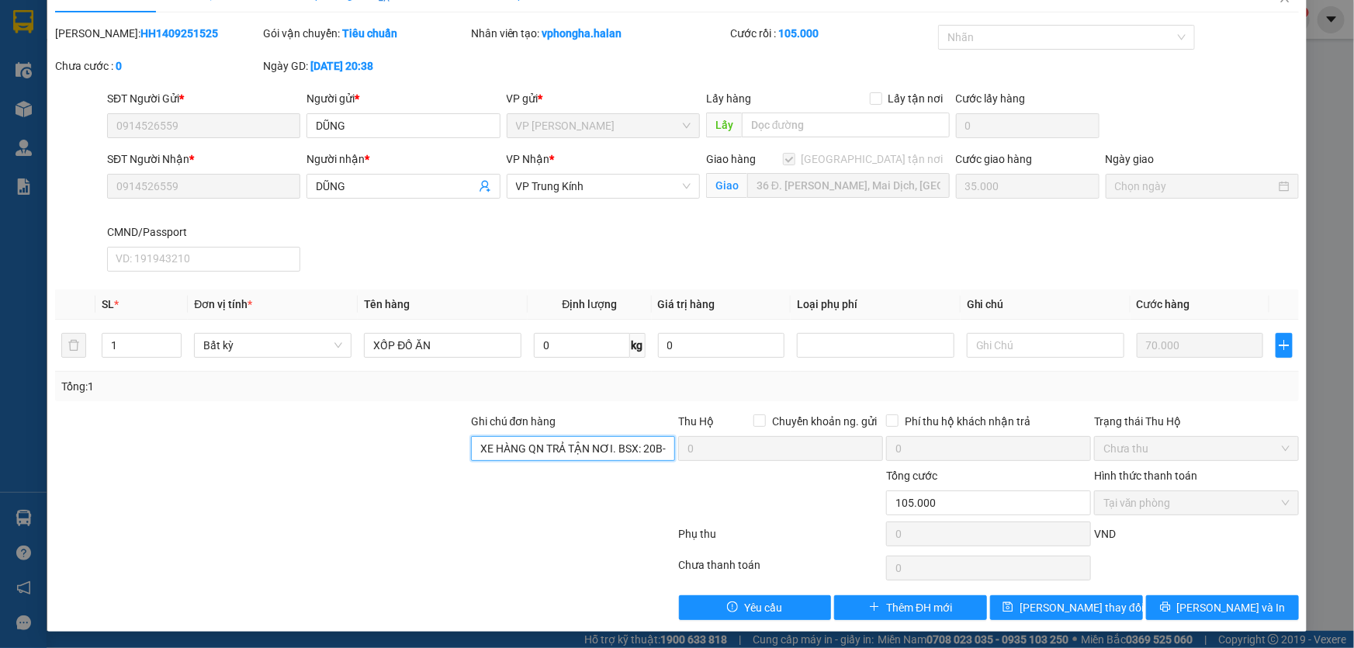
click at [628, 441] on input "XE HÀNG QN TRẢ TẬN NƠI. BSX: 20B-026.20" at bounding box center [573, 448] width 205 height 25
type input "XE HÀNG QN TRẢ TẬN NƠI. BSX: 20B-026.20 - [PERSON_NAME]"
click at [731, 487] on div at bounding box center [780, 494] width 208 height 54
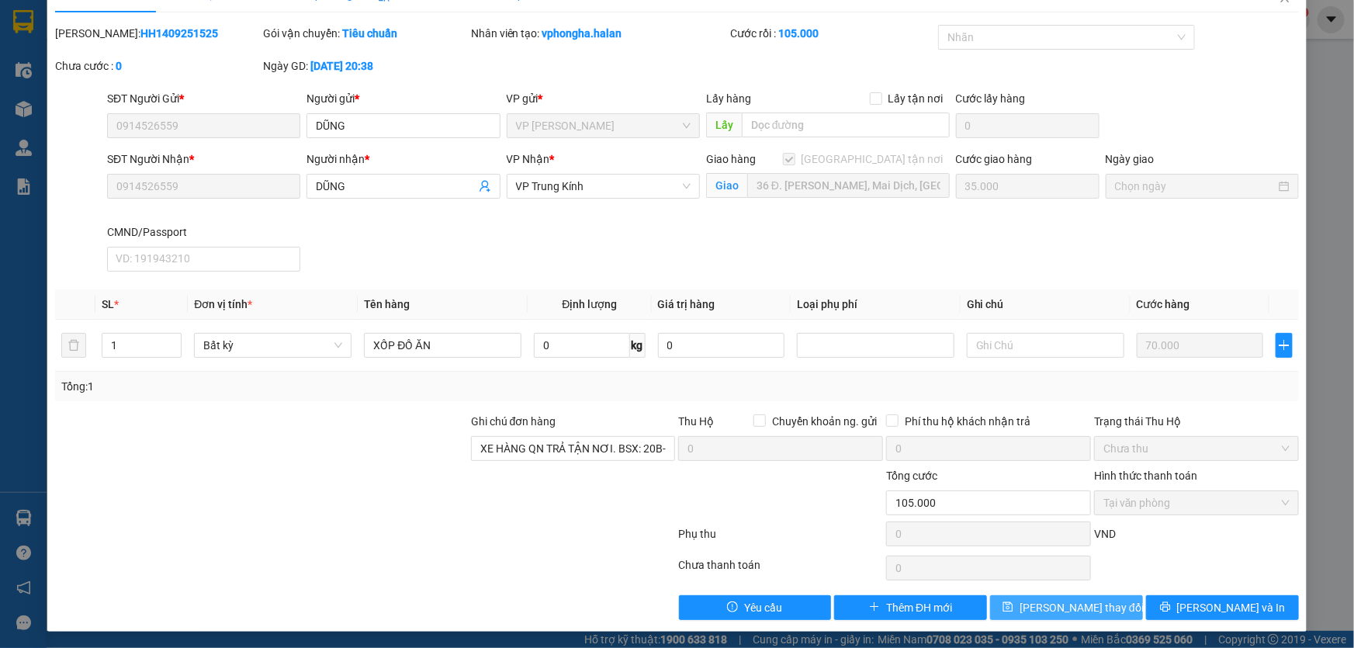
click at [1051, 603] on span "[PERSON_NAME] thay đổi" at bounding box center [1081, 607] width 124 height 17
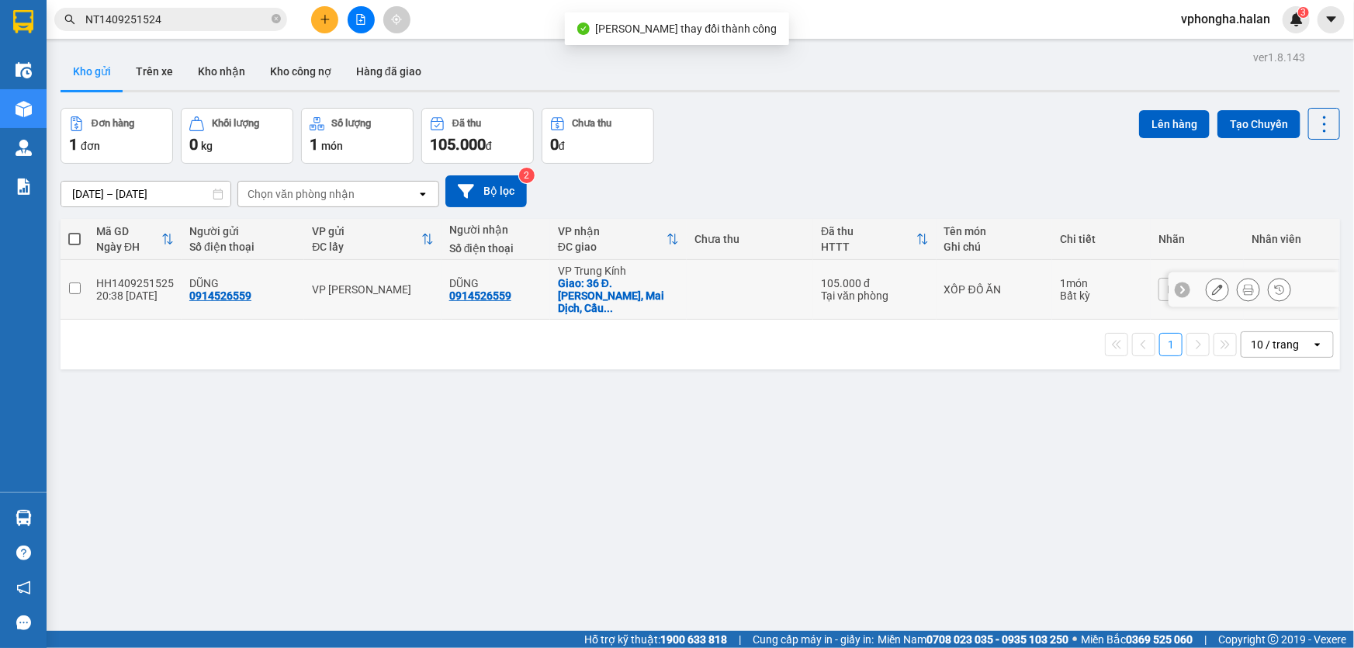
click at [1212, 284] on icon at bounding box center [1217, 289] width 11 height 11
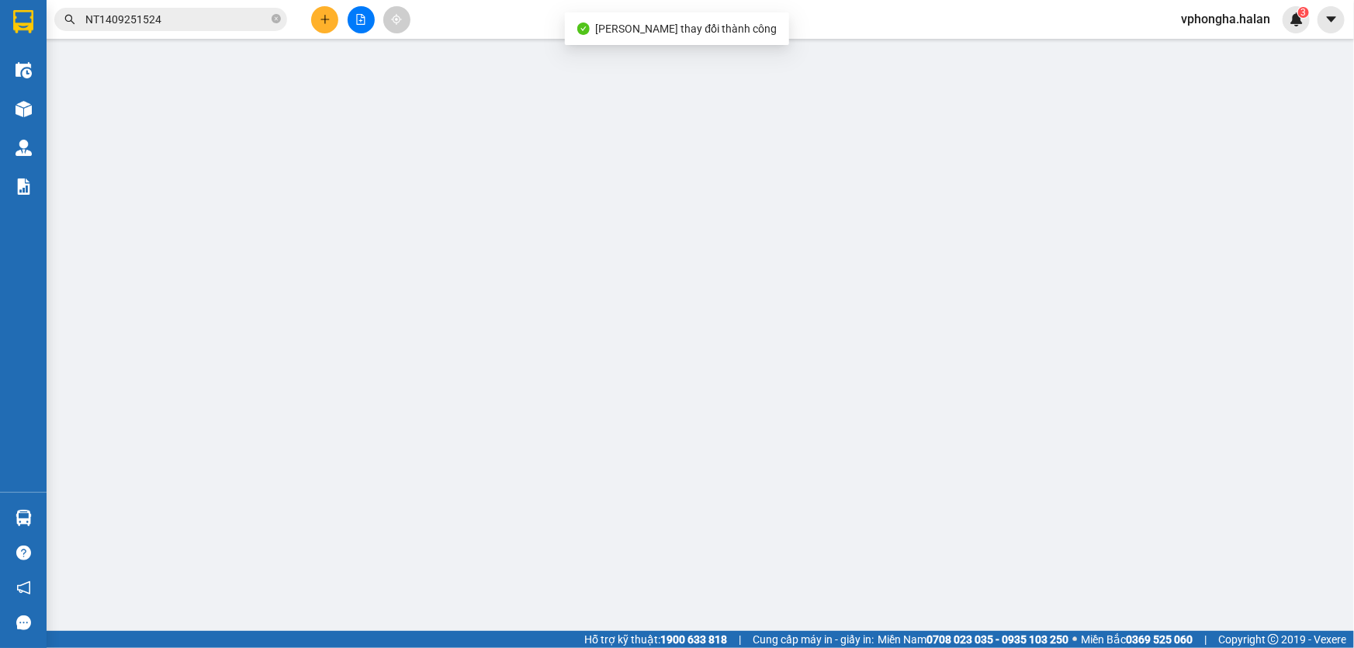
type input "0914526559"
checkbox input "true"
type input "36 Đ. [PERSON_NAME], Mai Dịch, [GEOGRAPHIC_DATA], [GEOGRAPHIC_DATA] 10000, [GEO…"
type input "XE HÀNG QN TRẢ TẬN NƠI. BSX: 20B-026.20 - [PERSON_NAME]"
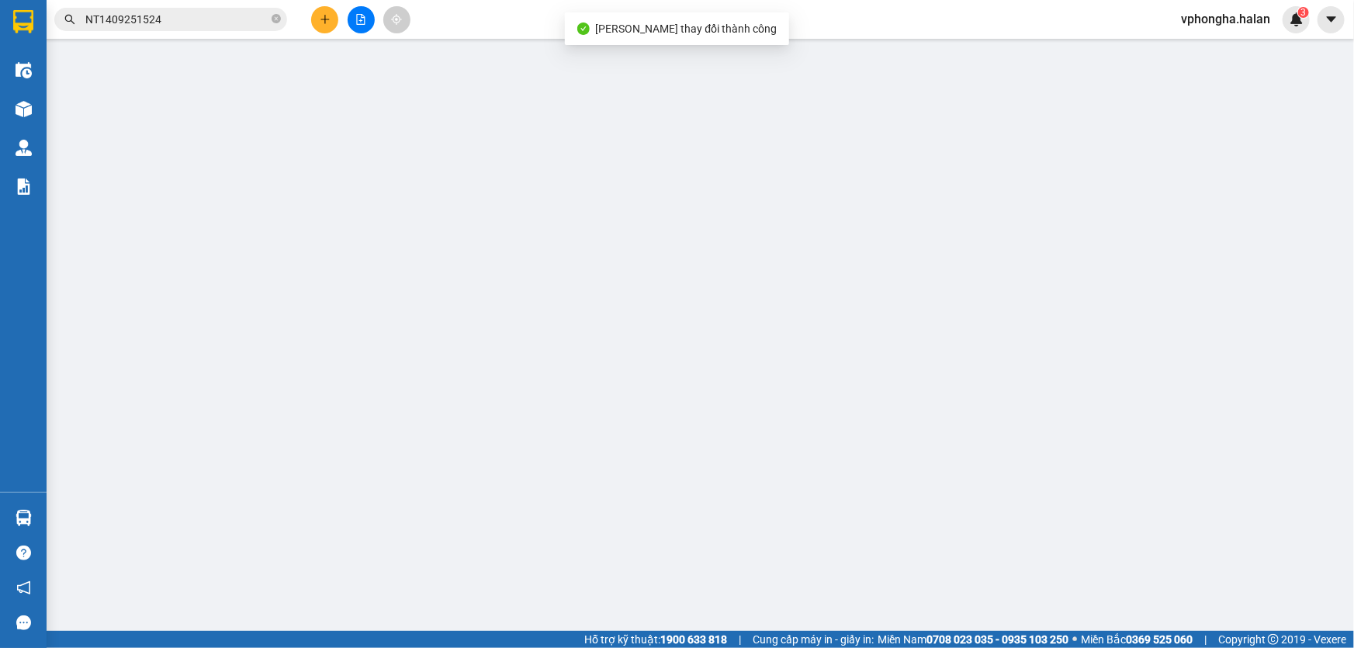
type input "105.000"
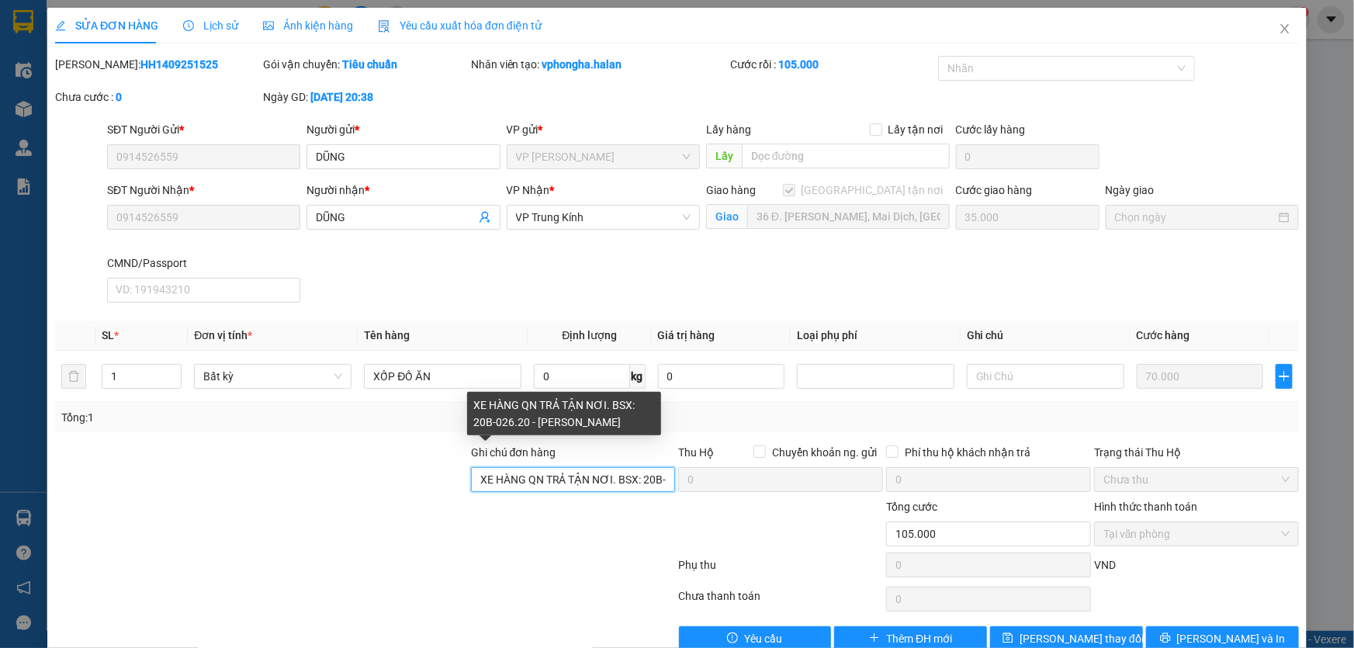
click at [624, 481] on input "XE HÀNG QN TRẢ TẬN NƠI. BSX: 20B-026.20 - [PERSON_NAME]" at bounding box center [573, 479] width 205 height 25
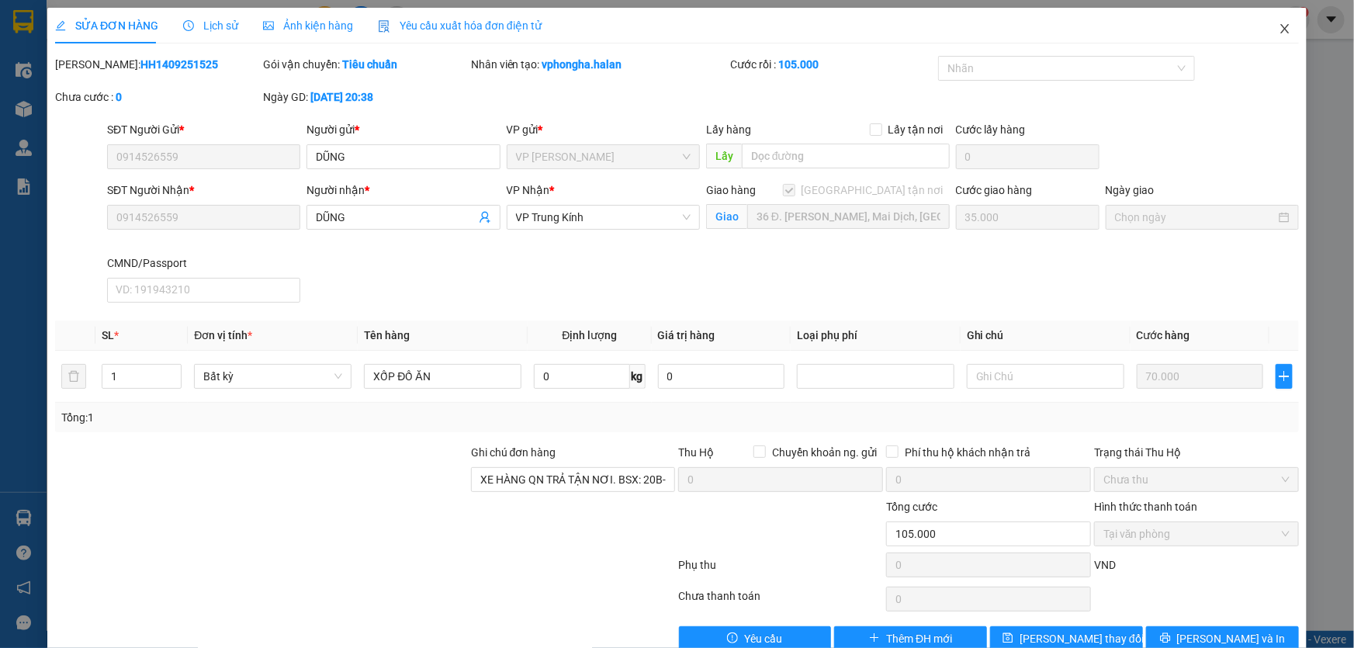
click at [1277, 21] on span "Close" at bounding box center [1284, 29] width 43 height 43
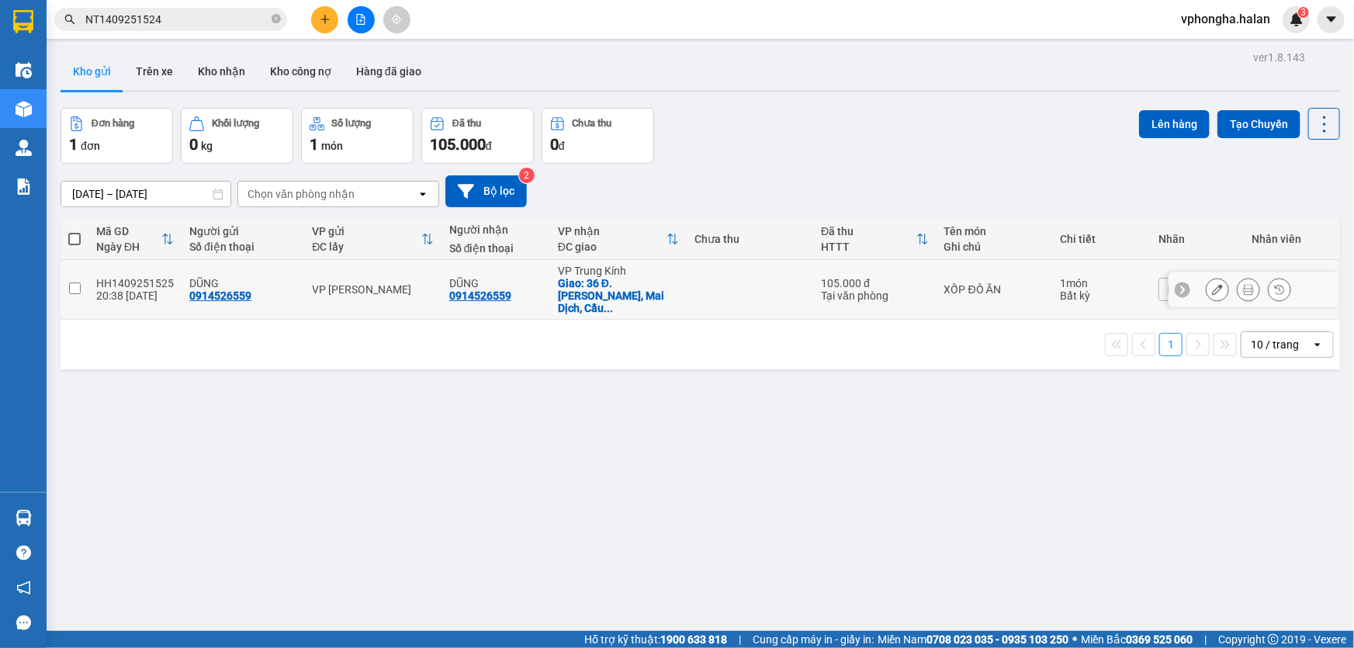
click at [71, 282] on input "checkbox" at bounding box center [75, 288] width 12 height 12
checkbox input "true"
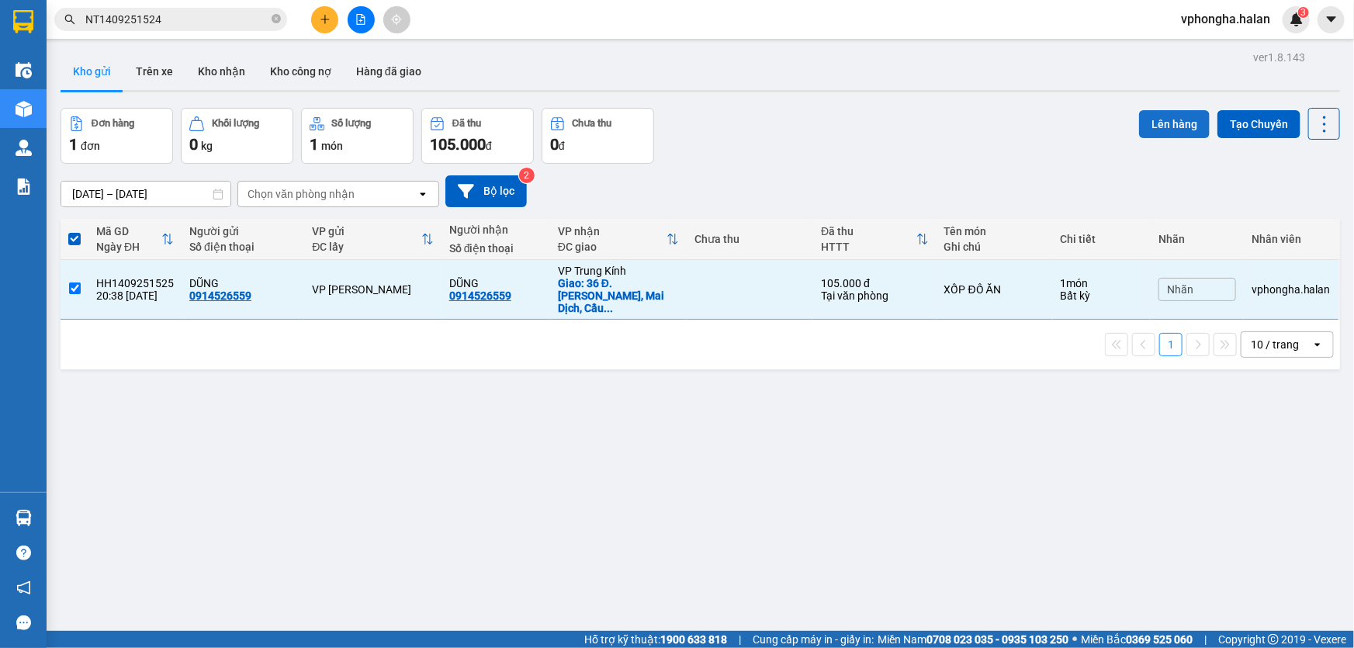
click at [1171, 117] on button "Lên hàng" at bounding box center [1174, 124] width 71 height 28
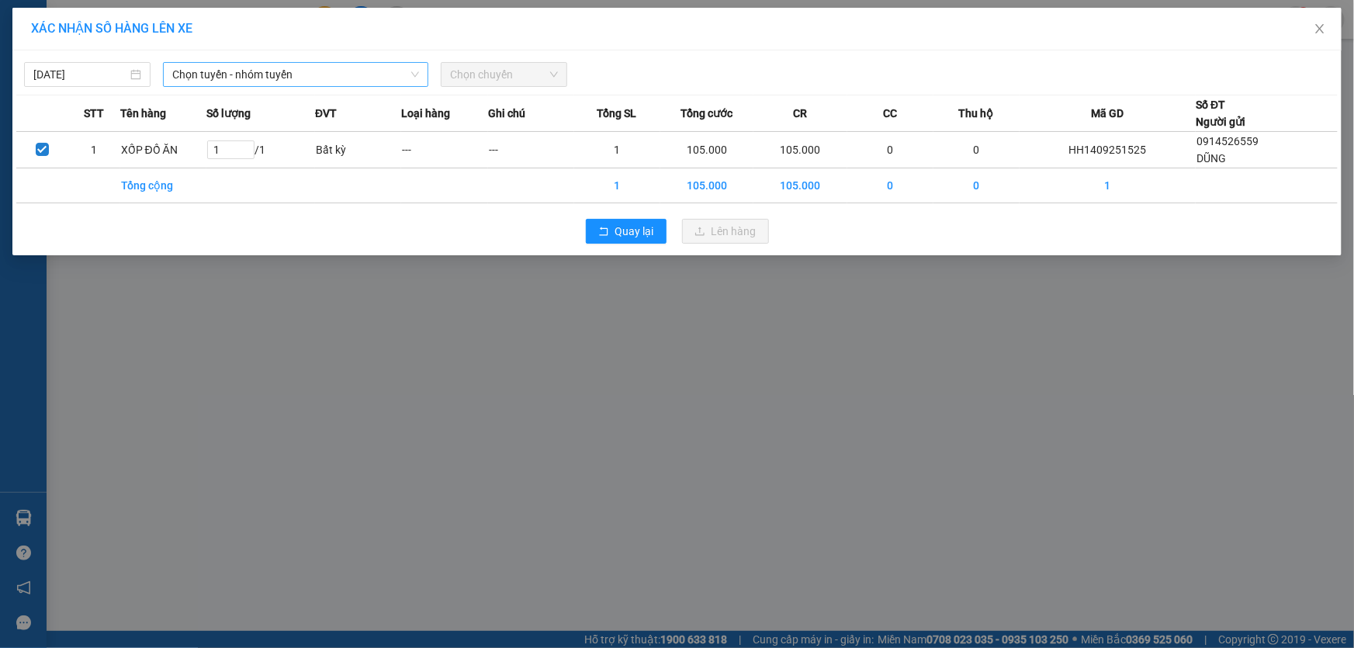
click at [360, 70] on span "Chọn tuyến - nhóm tuyến" at bounding box center [295, 74] width 247 height 23
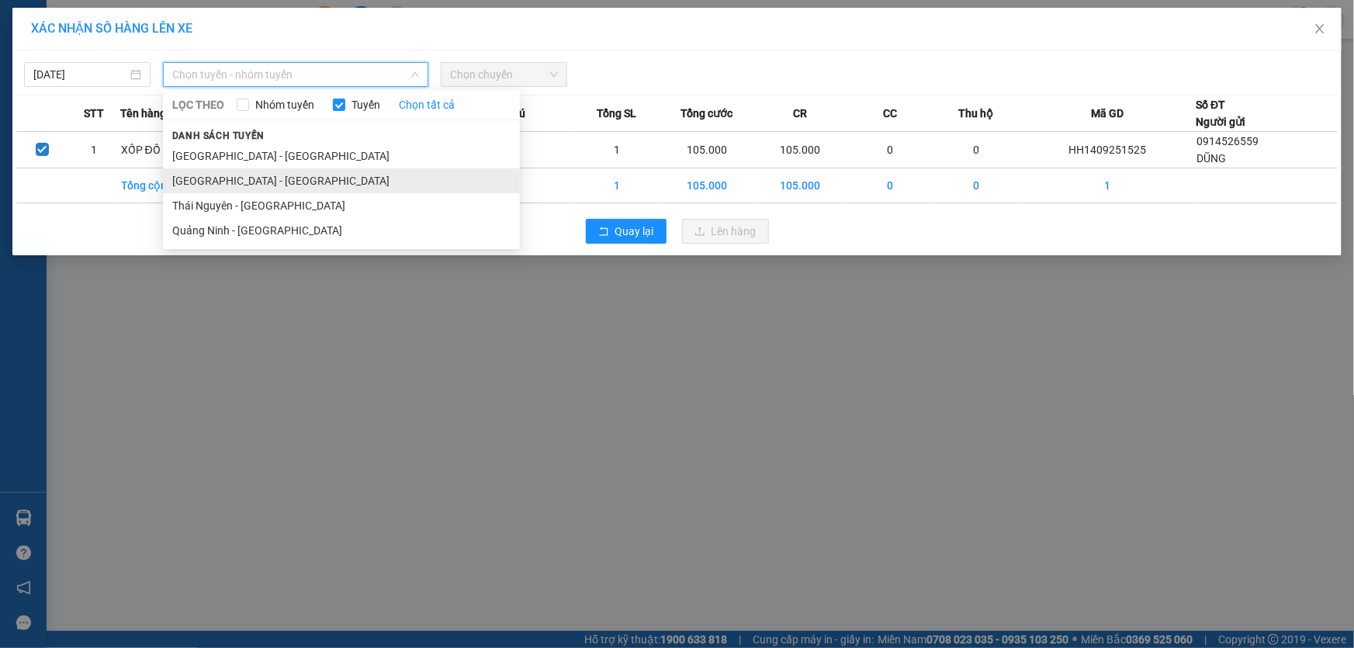
click at [292, 171] on li "[GEOGRAPHIC_DATA] - [GEOGRAPHIC_DATA]" at bounding box center [341, 180] width 357 height 25
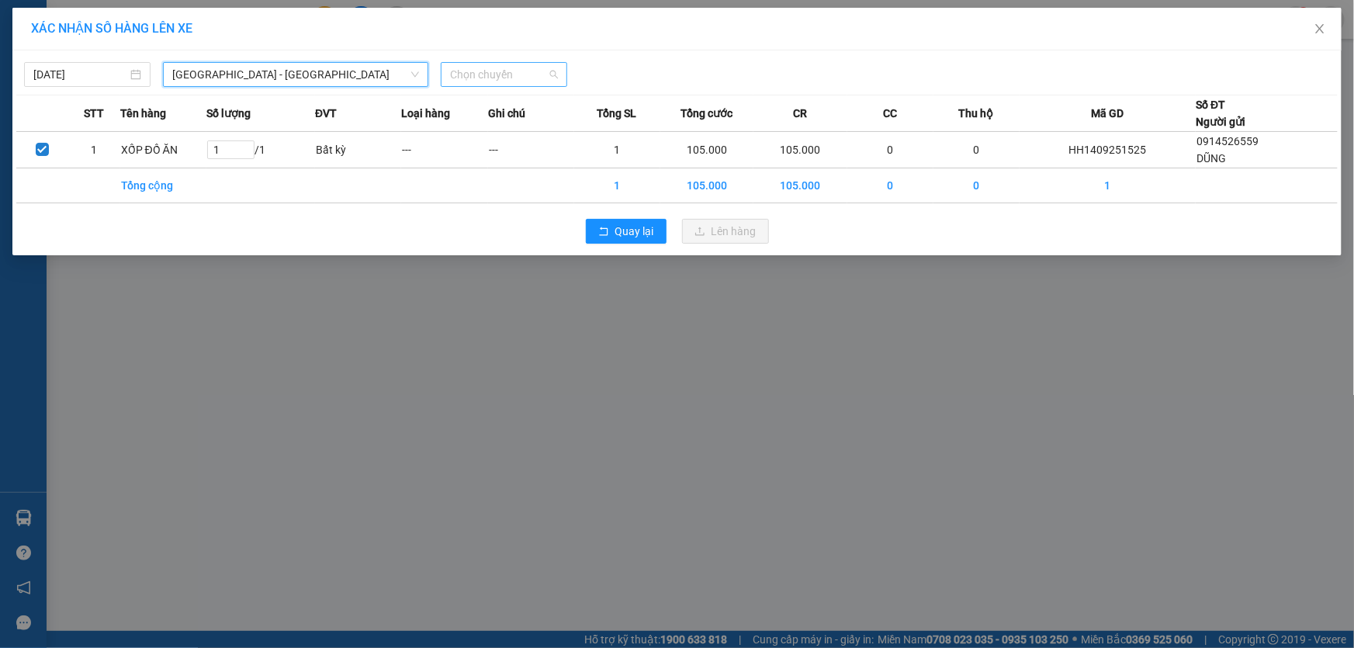
click at [519, 71] on span "Chọn chuyến" at bounding box center [504, 74] width 108 height 23
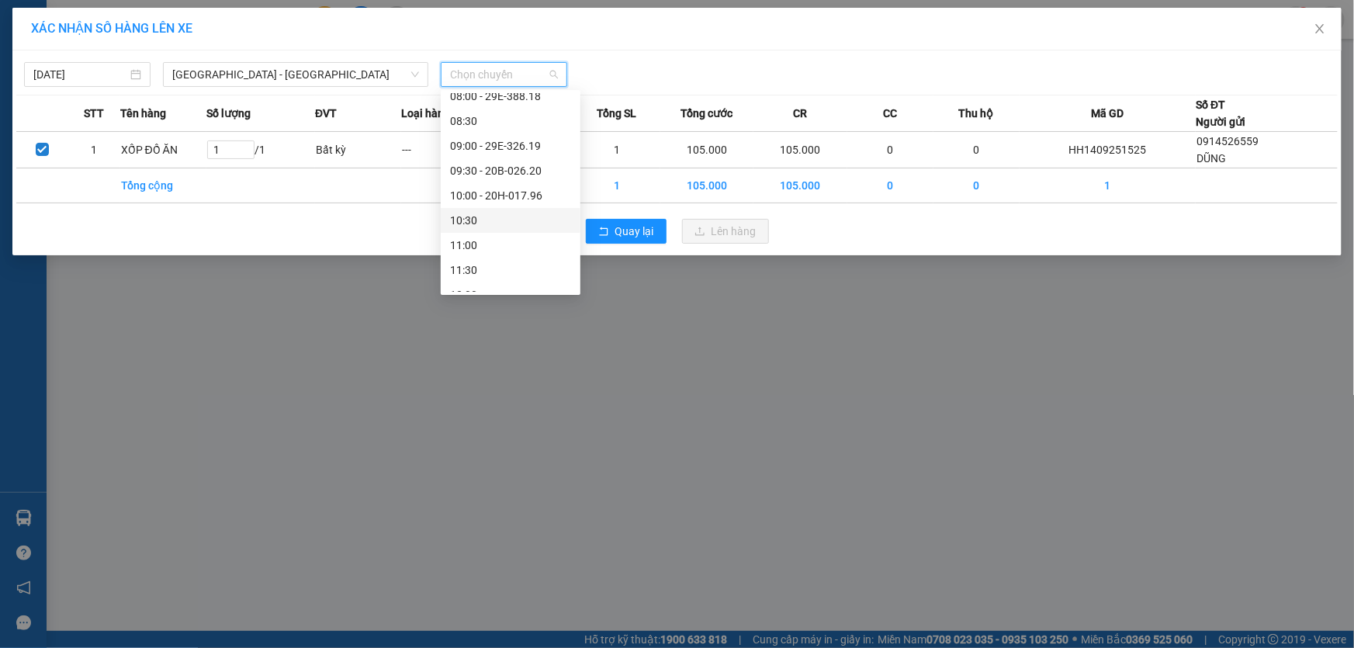
scroll to position [211, 0]
click at [520, 185] on div "09:30 - 20B-026.20" at bounding box center [510, 192] width 121 height 17
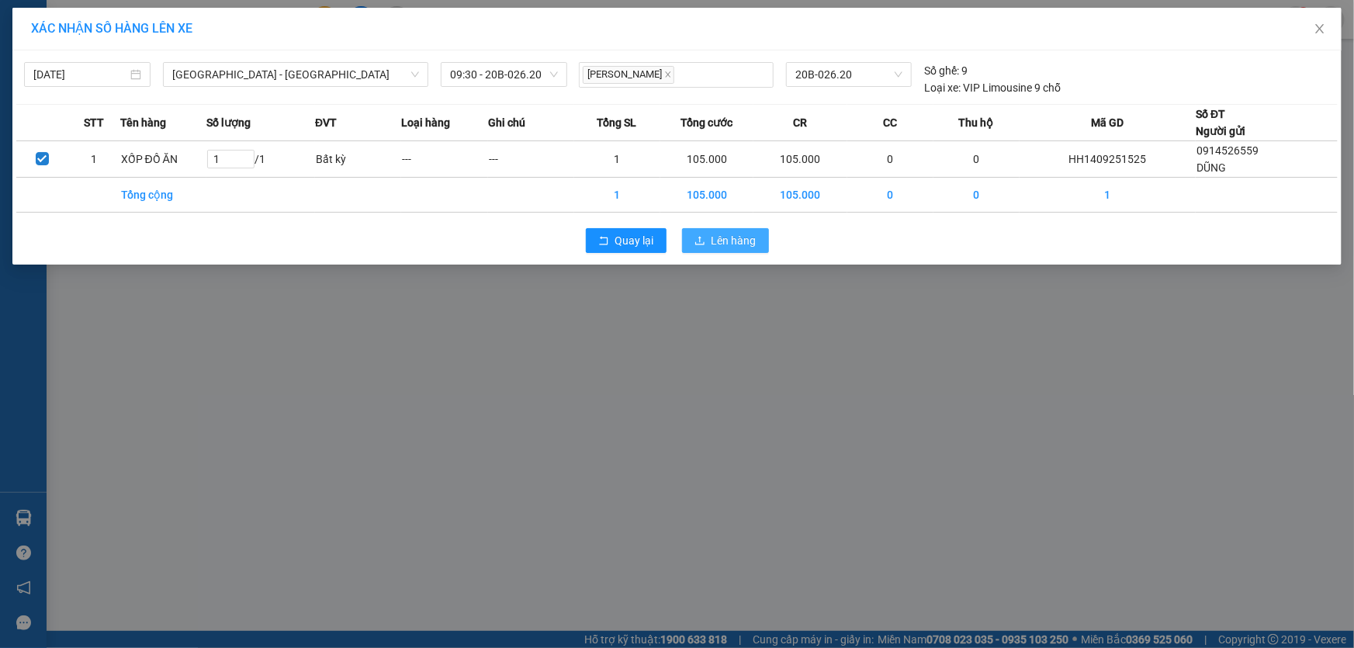
click at [730, 236] on span "Lên hàng" at bounding box center [733, 240] width 45 height 17
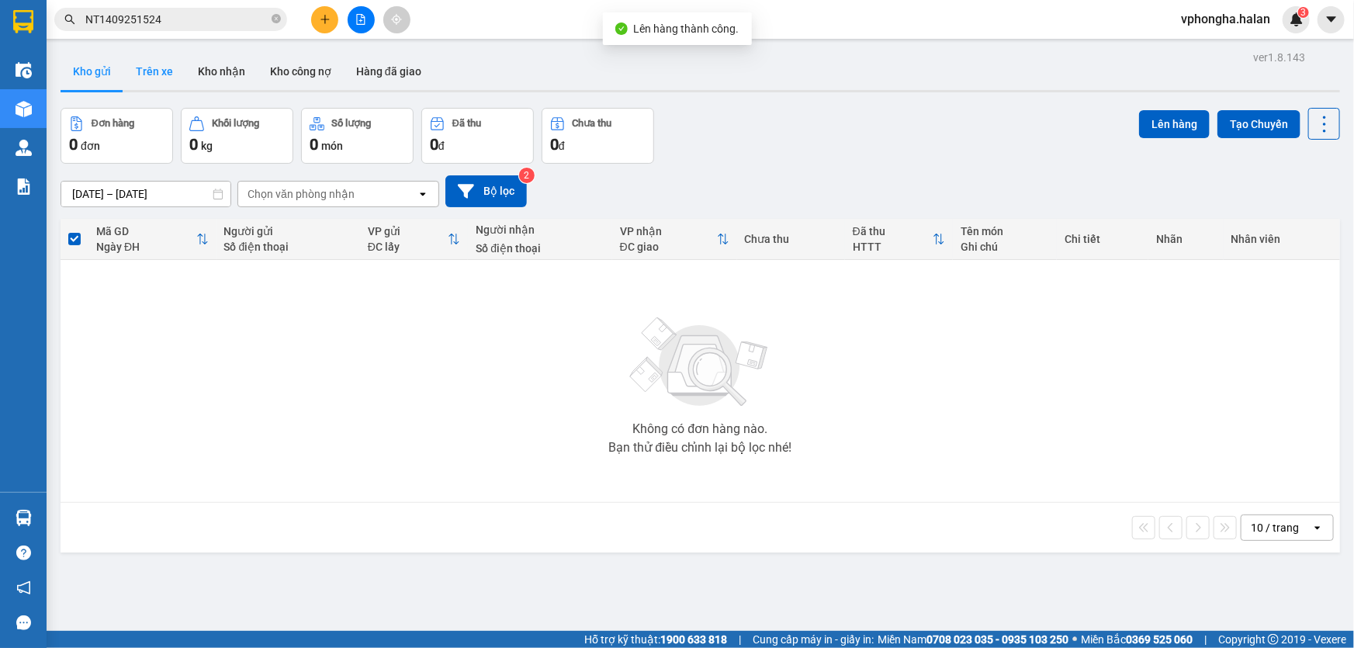
click at [160, 70] on button "Trên xe" at bounding box center [154, 71] width 62 height 37
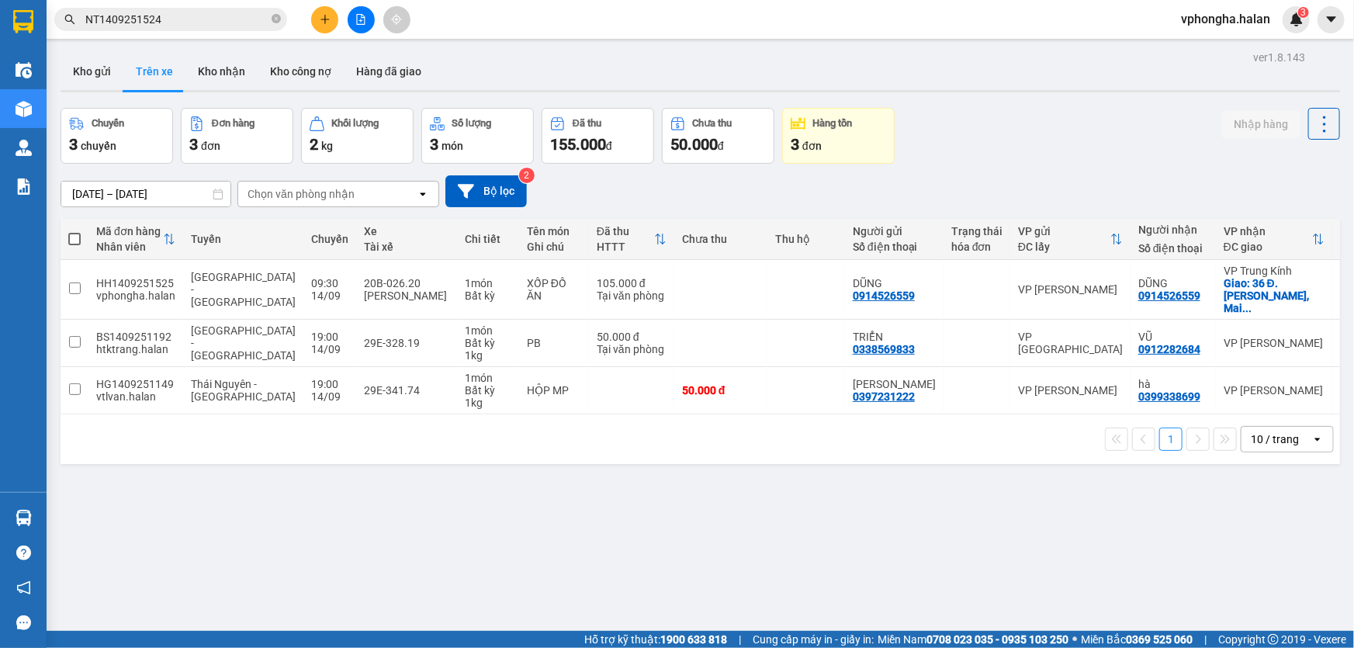
click at [123, 53] on button "Trên xe" at bounding box center [154, 71] width 62 height 37
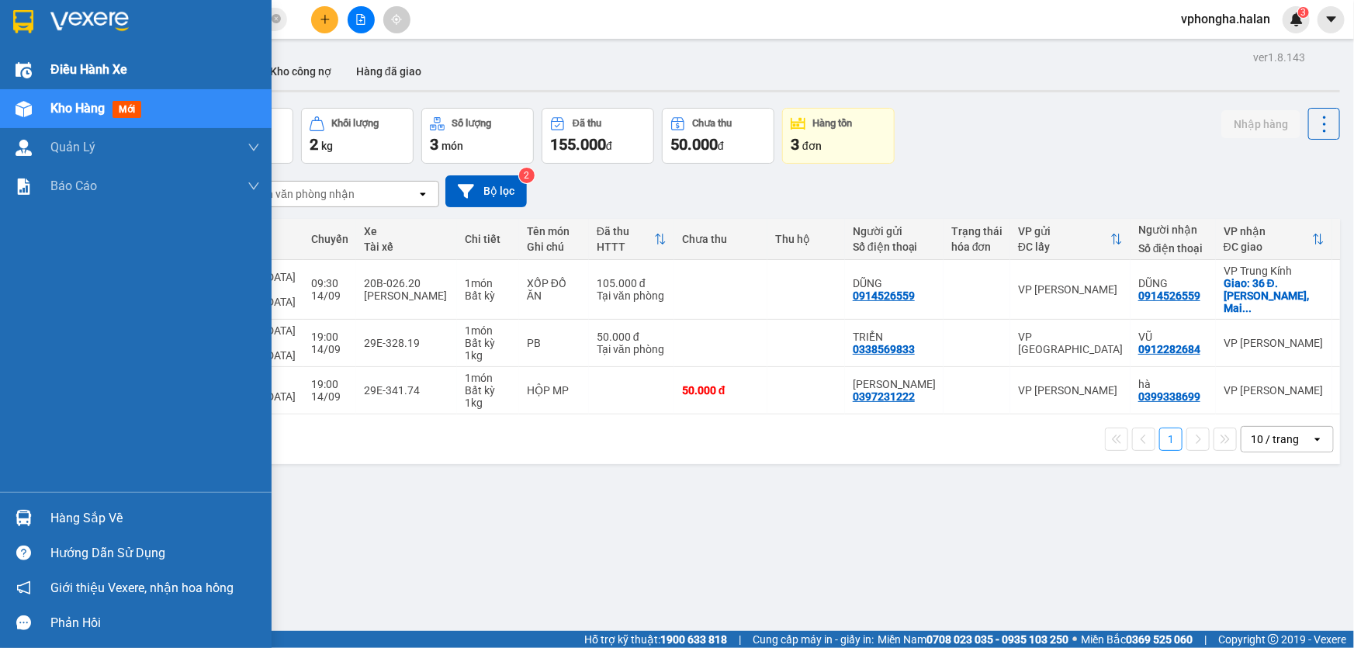
click at [84, 69] on span "Điều hành xe" at bounding box center [88, 69] width 77 height 19
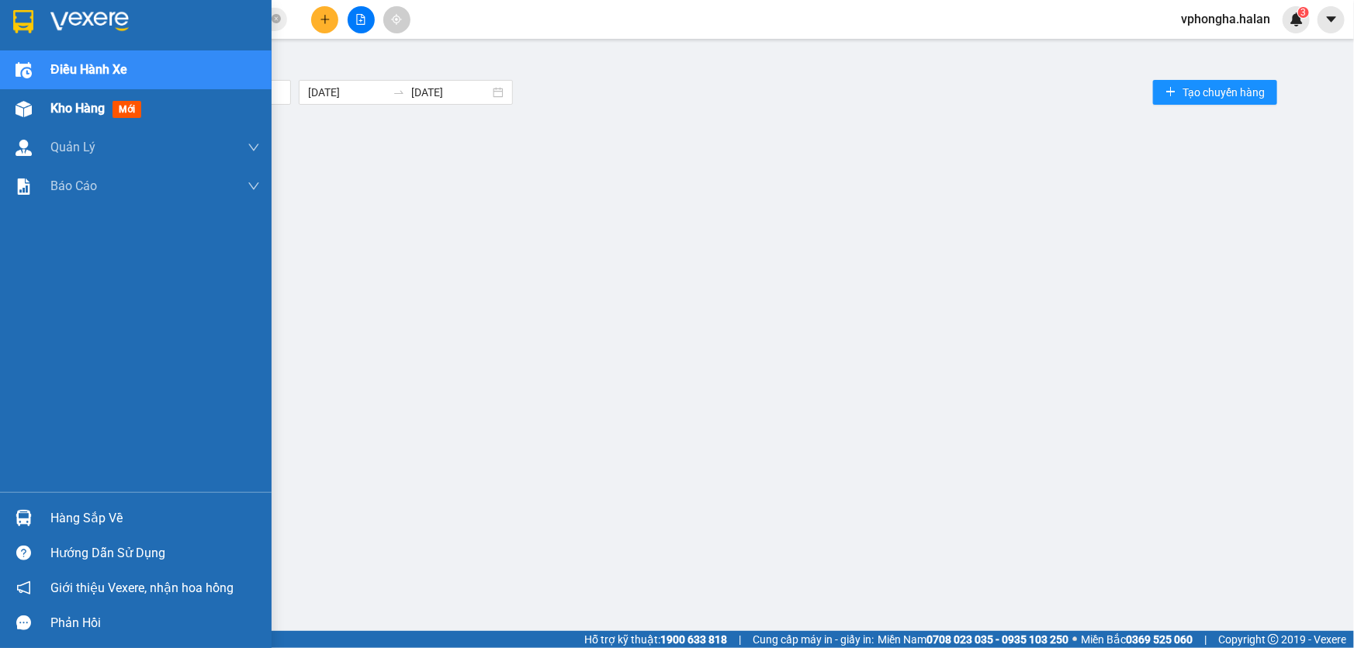
click at [77, 107] on span "Kho hàng" at bounding box center [77, 108] width 54 height 15
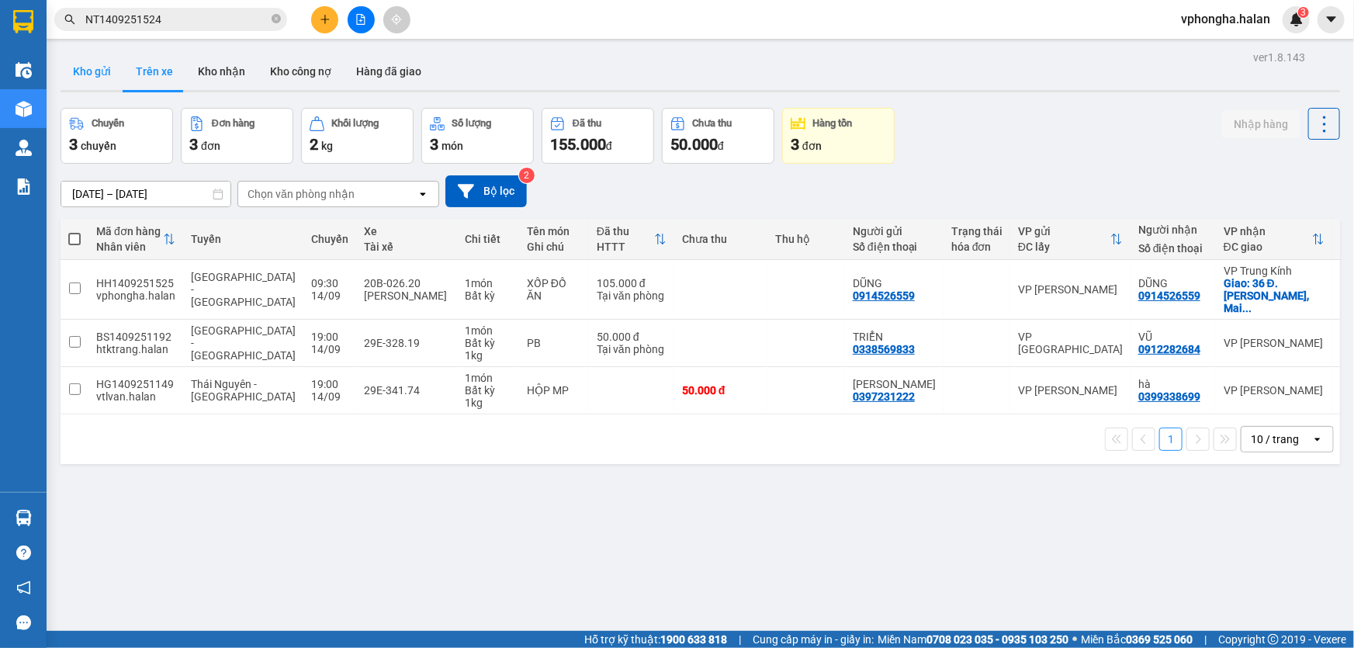
click at [92, 76] on button "Kho gửi" at bounding box center [92, 71] width 63 height 37
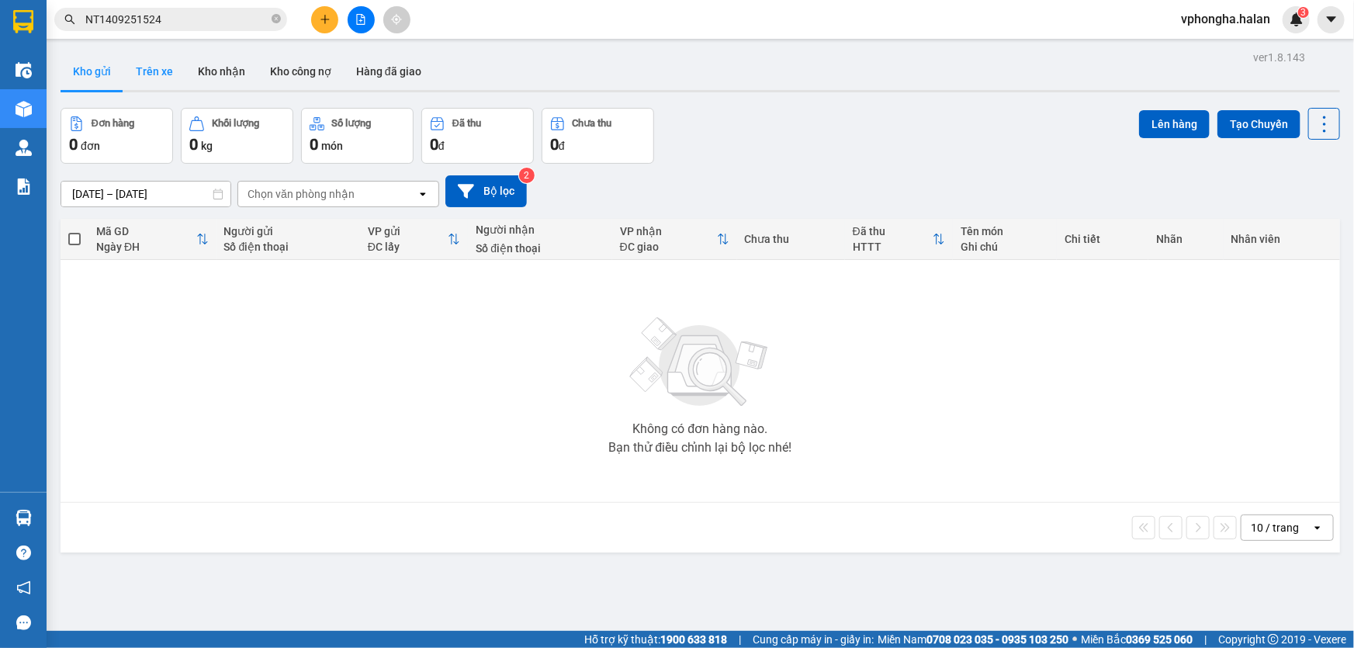
click at [148, 75] on button "Trên xe" at bounding box center [154, 71] width 62 height 37
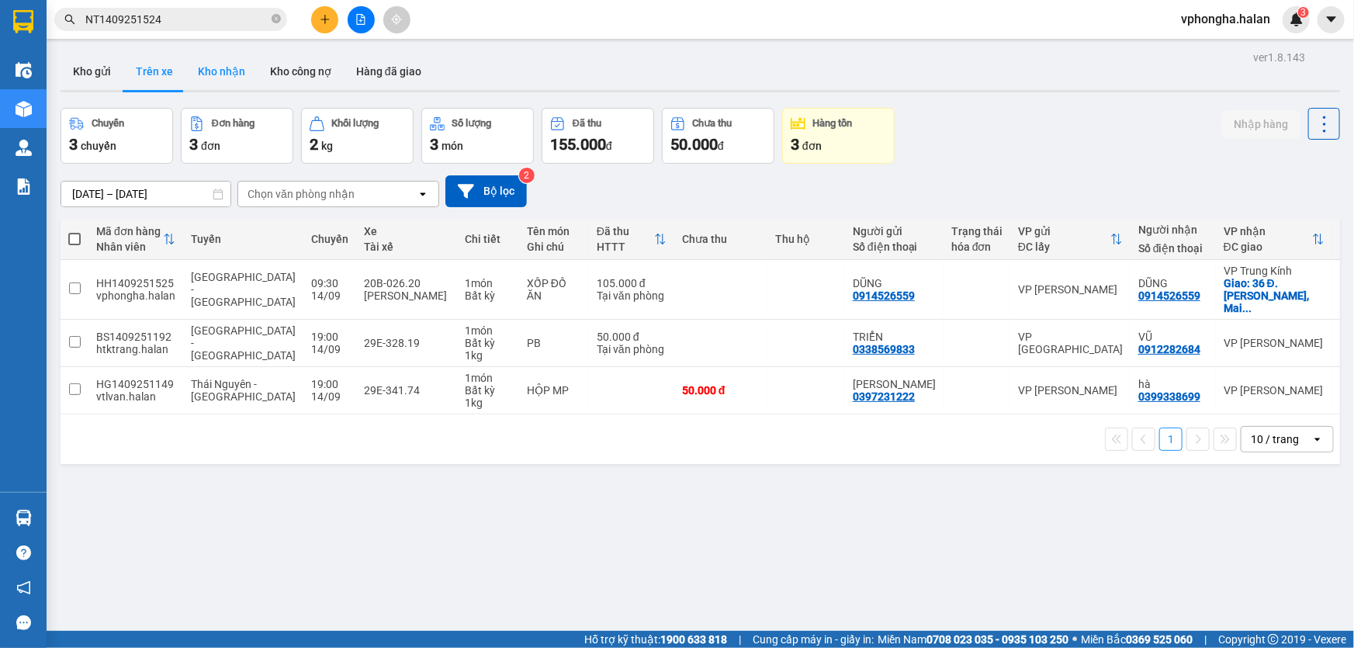
click at [224, 75] on button "Kho nhận" at bounding box center [221, 71] width 72 height 37
type input "[DATE] – [DATE]"
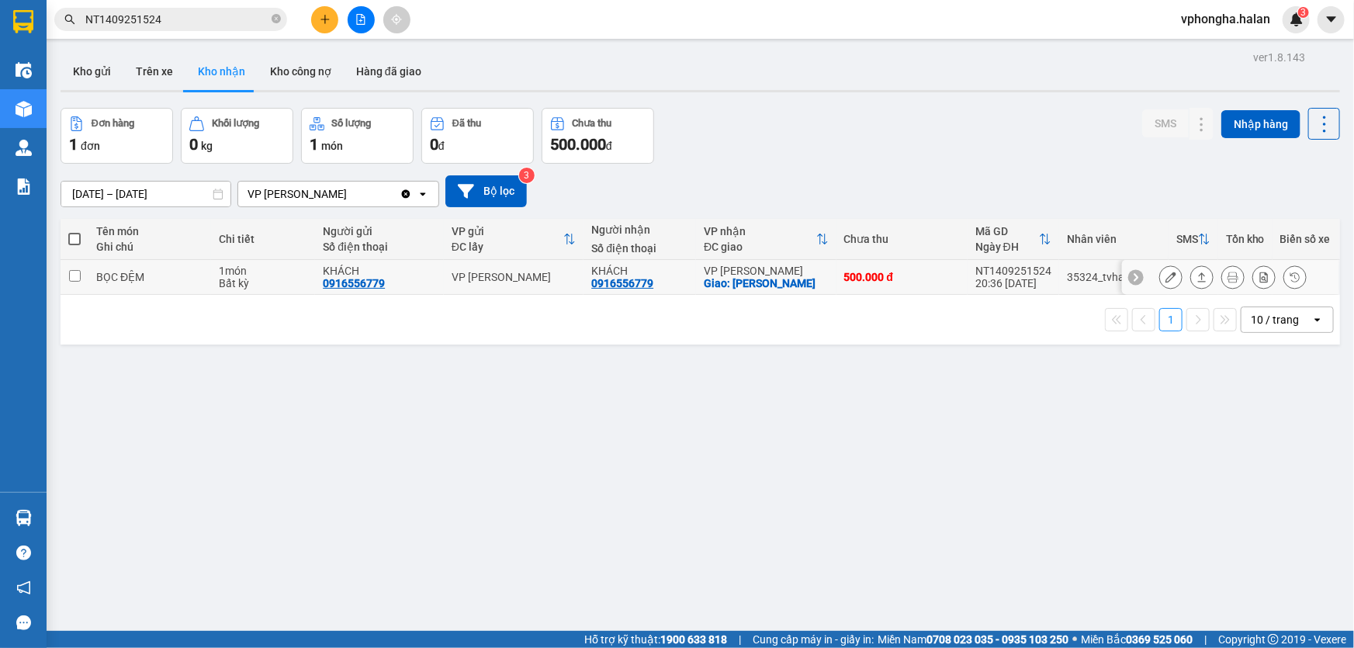
click at [75, 282] on input "checkbox" at bounding box center [75, 276] width 12 height 12
checkbox input "true"
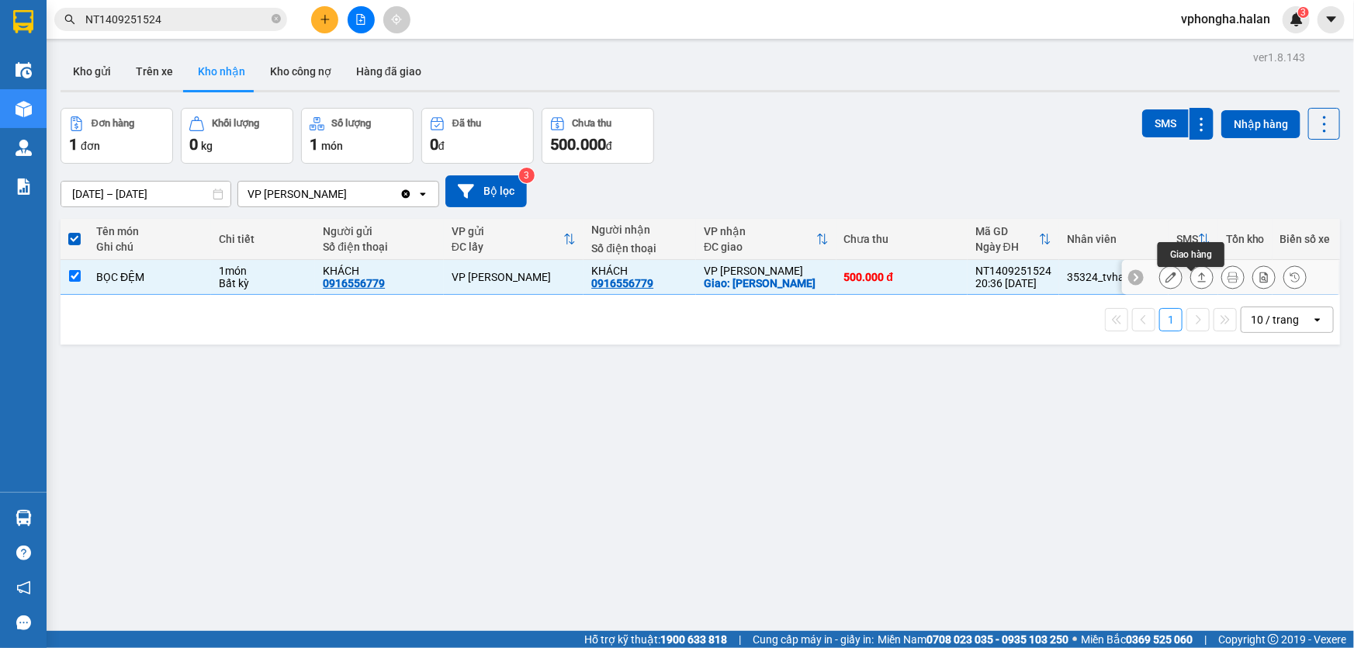
click at [1196, 282] on icon at bounding box center [1201, 276] width 11 height 11
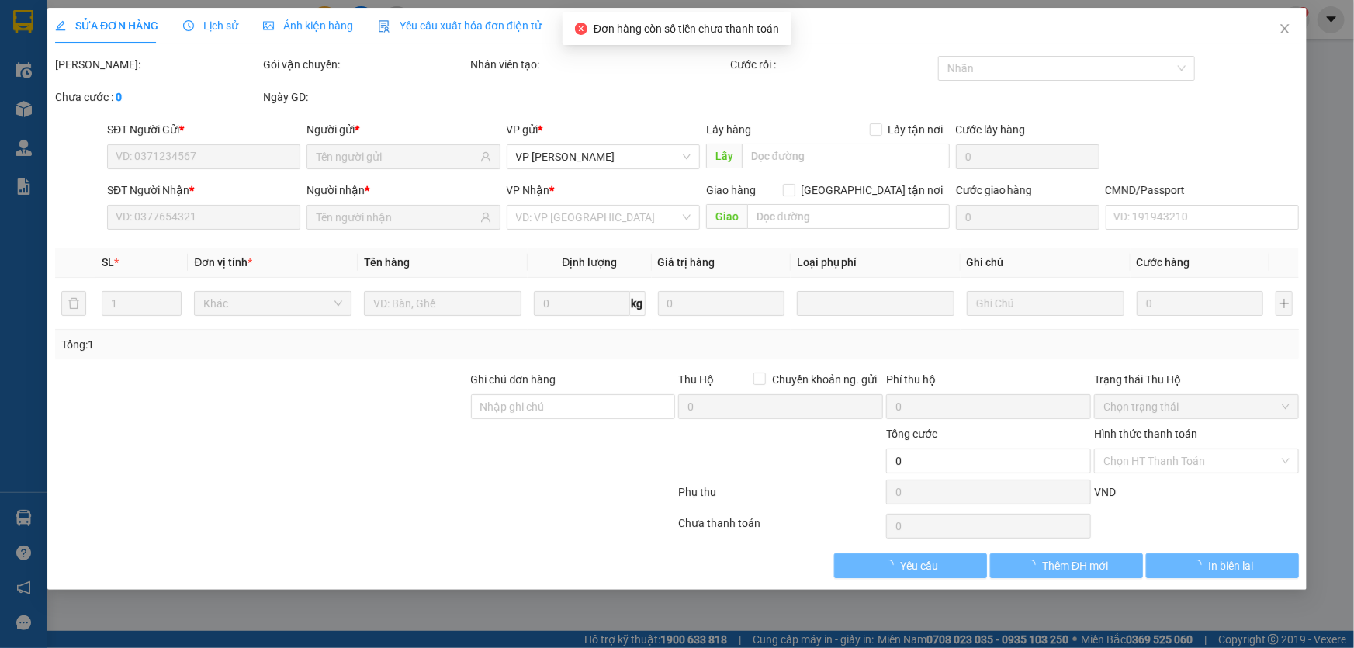
type input "0916556779"
type input "KHÁCH"
type input "0916556779"
type input "KHÁCH"
checkbox input "true"
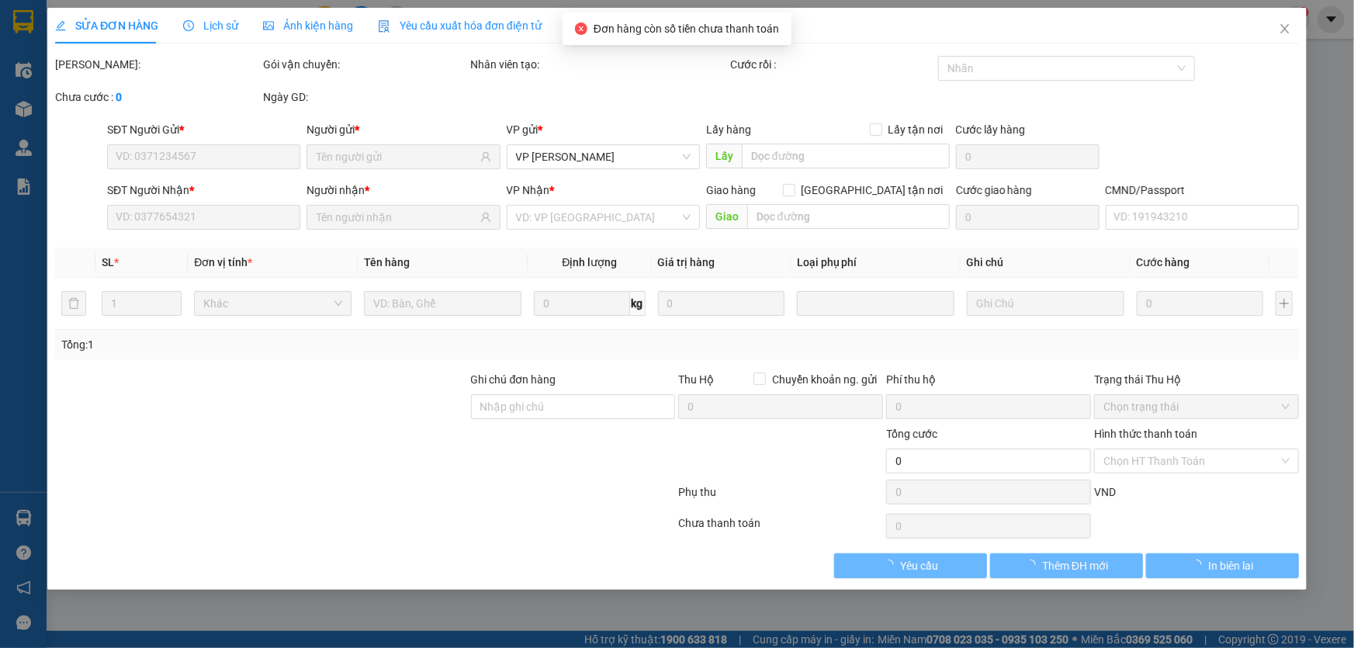
type input "[PERSON_NAME] [PERSON_NAME]"
type input "50.000"
type input "500.000"
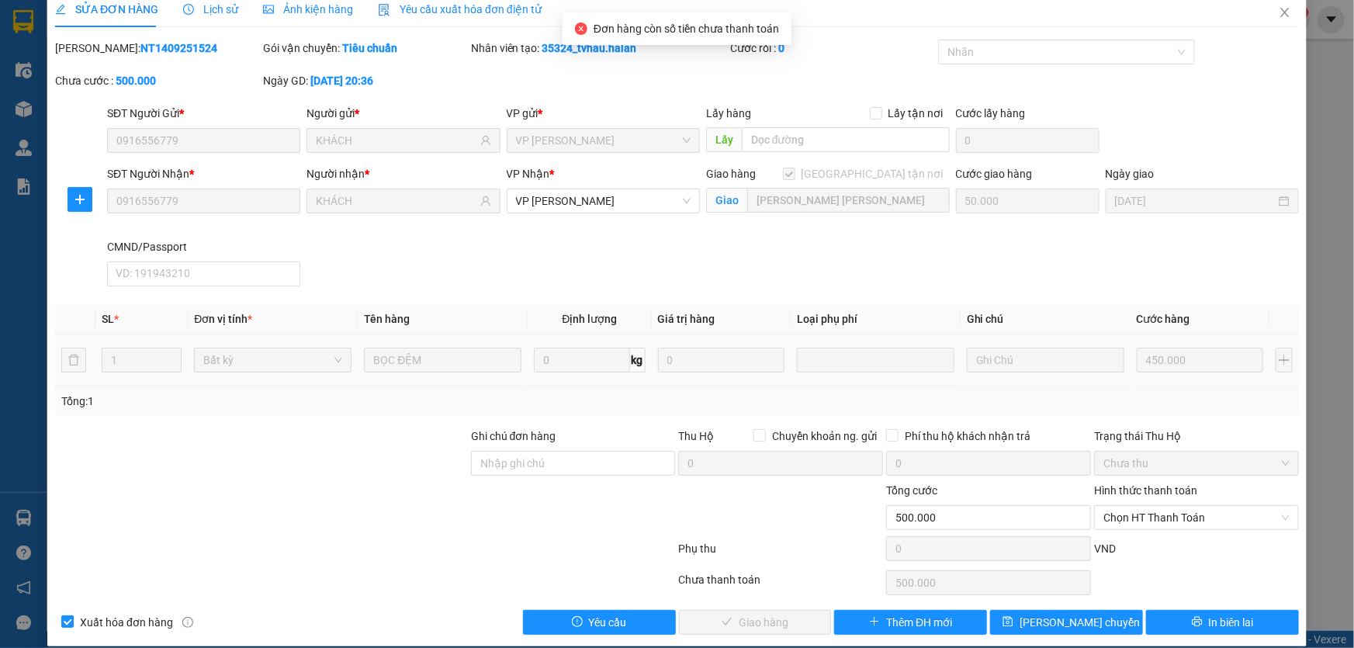
scroll to position [31, 0]
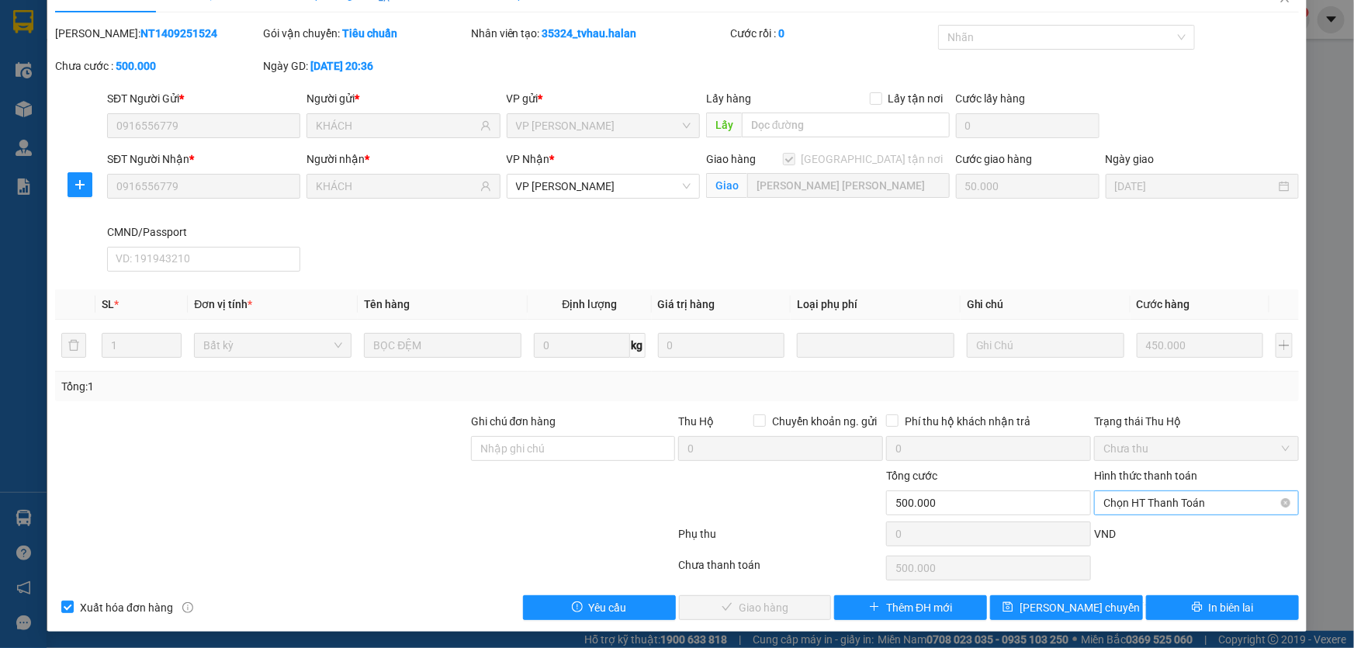
click at [1163, 497] on span "Chọn HT Thanh Toán" at bounding box center [1196, 502] width 186 height 23
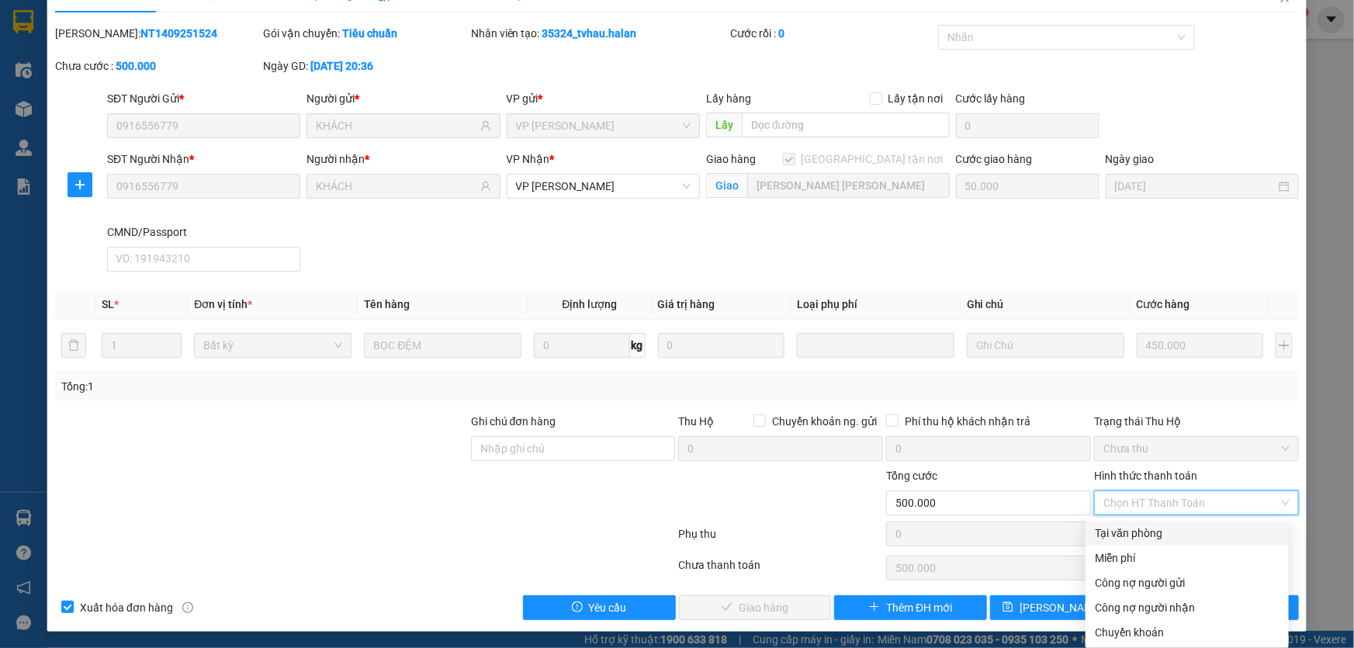
click at [1142, 532] on div "Tại văn phòng" at bounding box center [1187, 532] width 185 height 17
type input "0"
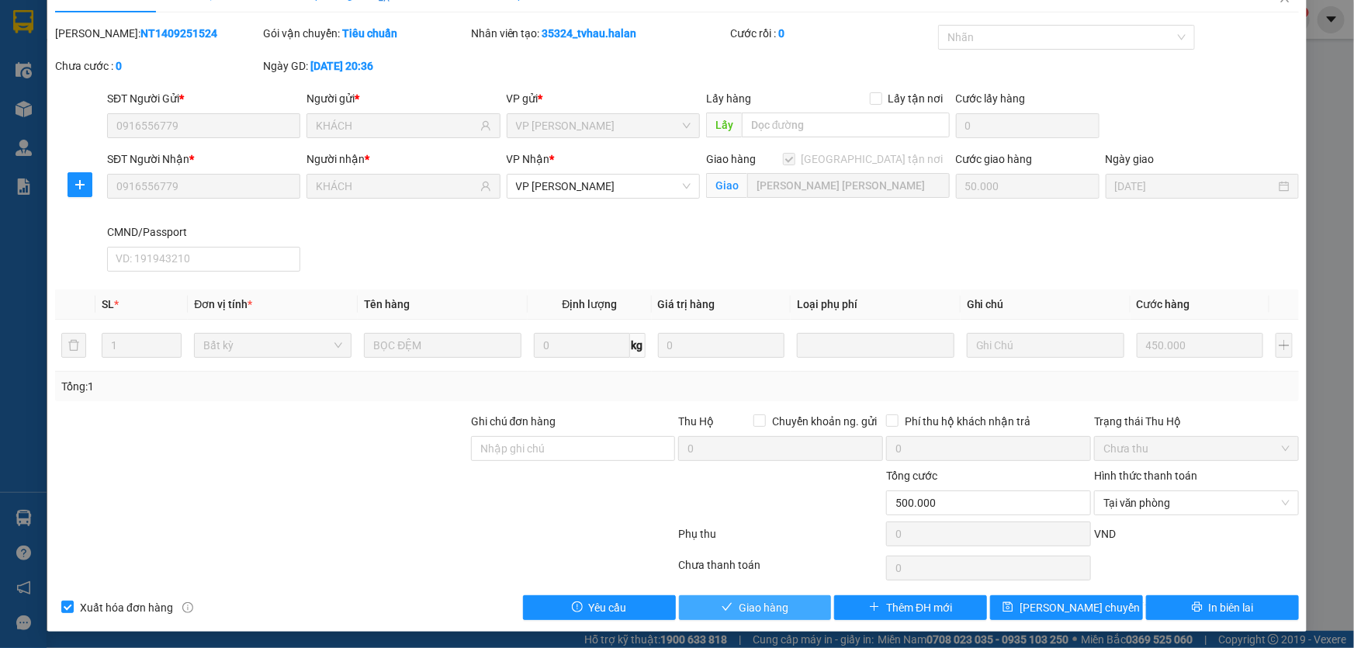
click at [763, 610] on span "Giao hàng" at bounding box center [763, 607] width 50 height 17
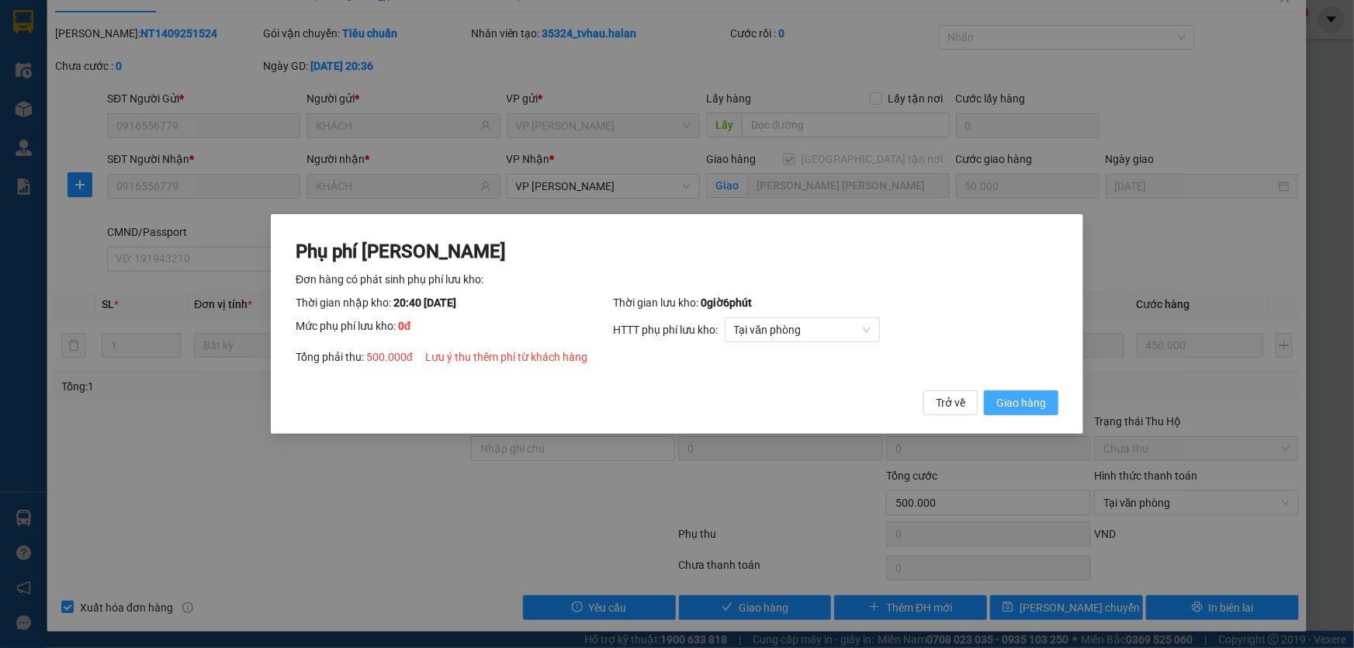
click at [1039, 400] on span "Giao hàng" at bounding box center [1021, 402] width 50 height 17
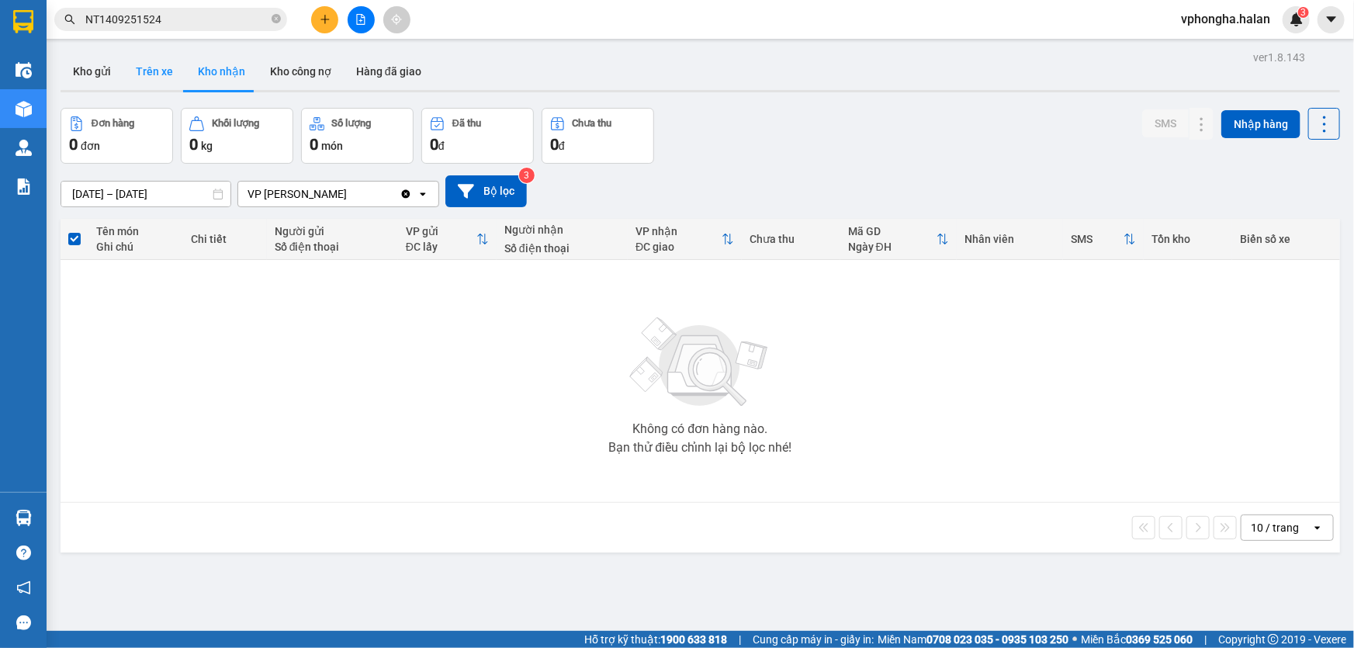
click at [166, 66] on button "Trên xe" at bounding box center [154, 71] width 62 height 37
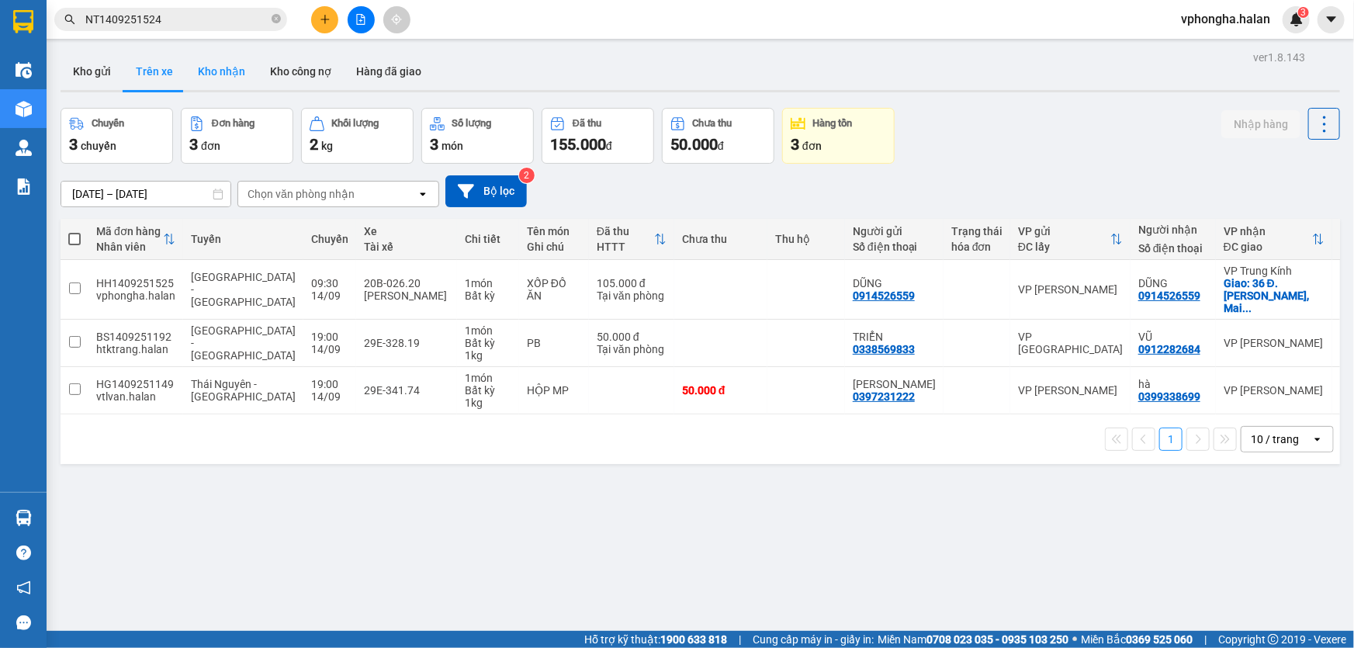
click at [206, 63] on button "Kho nhận" at bounding box center [221, 71] width 72 height 37
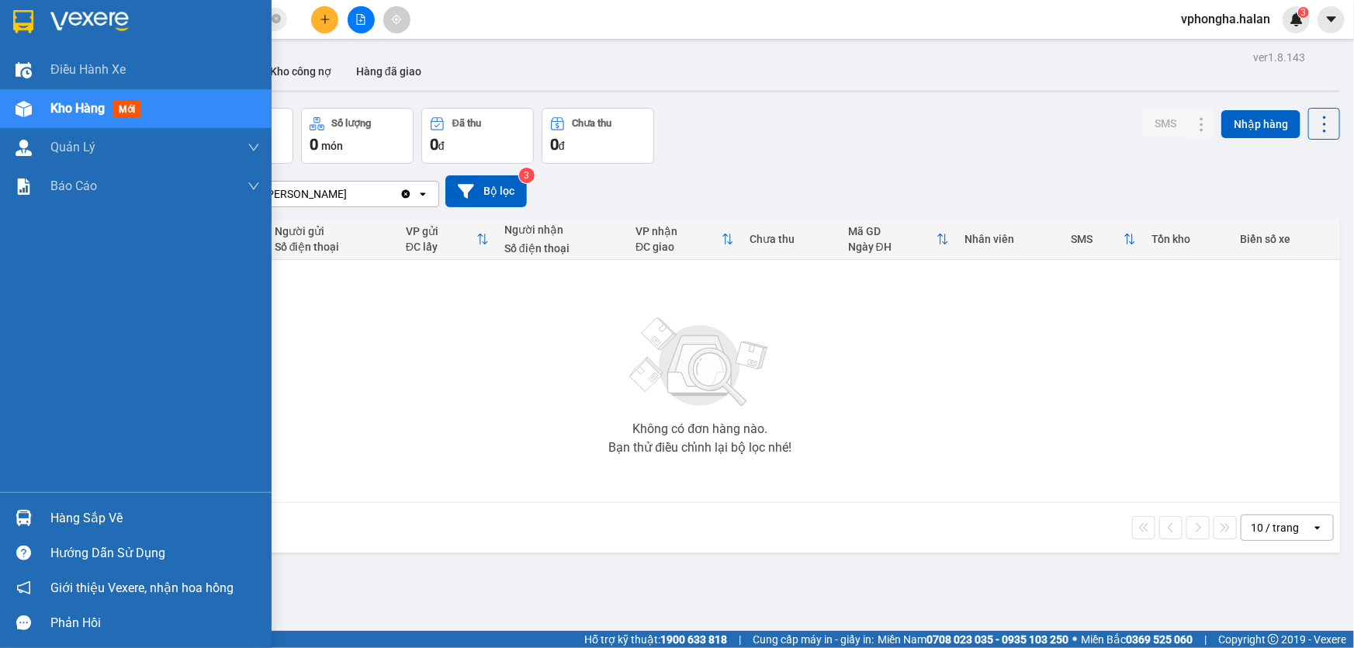
click at [98, 530] on div "Hàng sắp về" at bounding box center [135, 517] width 271 height 35
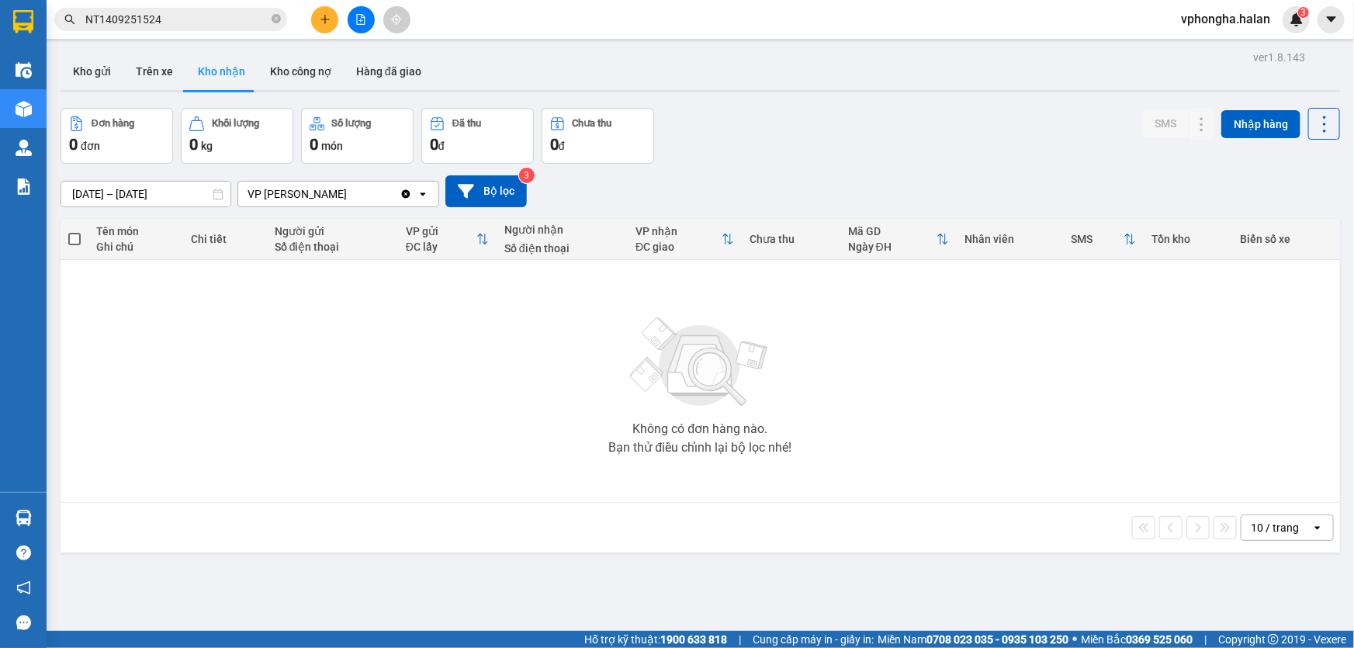
click at [650, 341] on section "Kết quả tìm kiếm ( 1 ) Bộ lọc Mã ĐH Trạng thái Món hàng Thu hộ Tổng cước Chưa c…" at bounding box center [677, 324] width 1354 height 648
click at [130, 65] on button "Trên xe" at bounding box center [154, 71] width 62 height 37
type input "[DATE] – [DATE]"
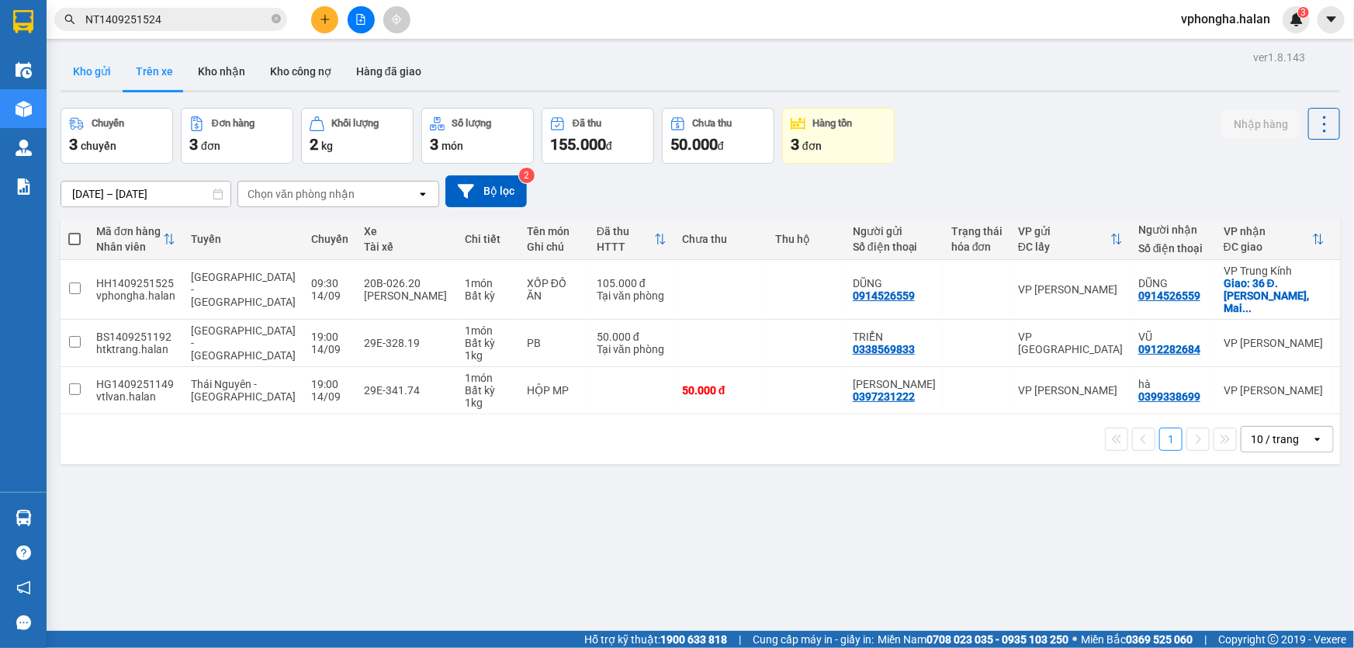
click at [88, 67] on button "Kho gửi" at bounding box center [92, 71] width 63 height 37
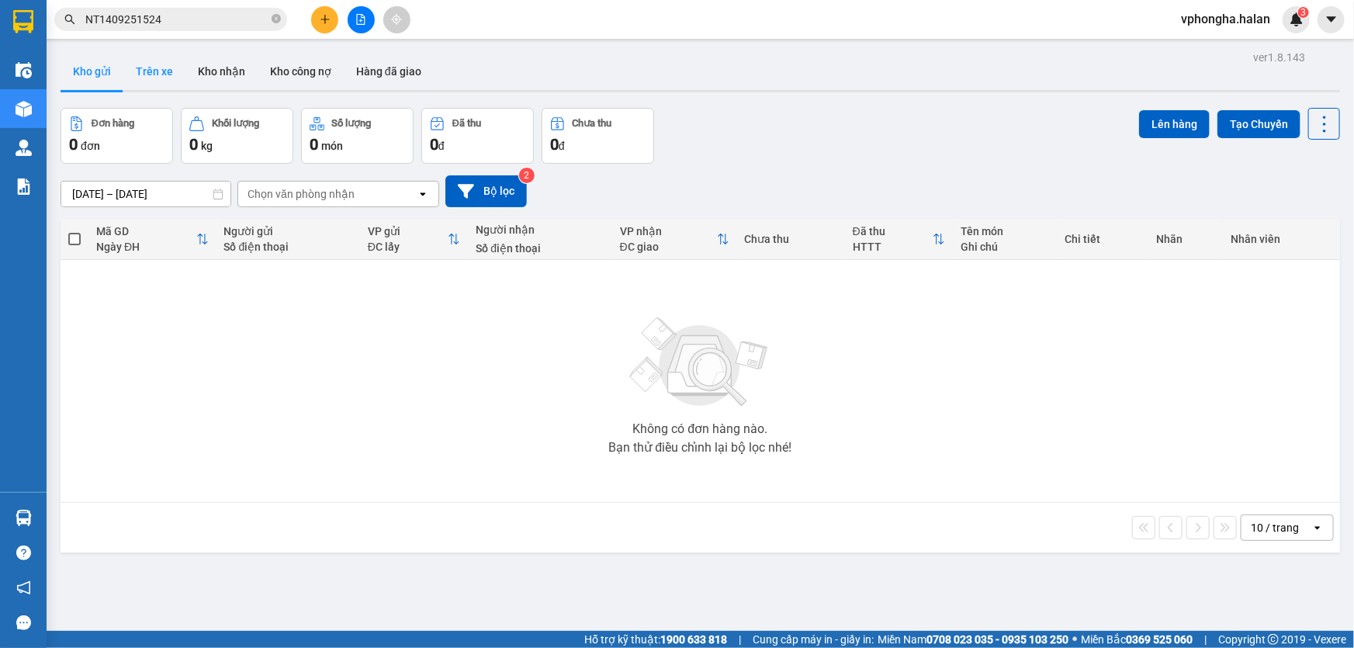
click at [146, 67] on button "Trên xe" at bounding box center [154, 71] width 62 height 37
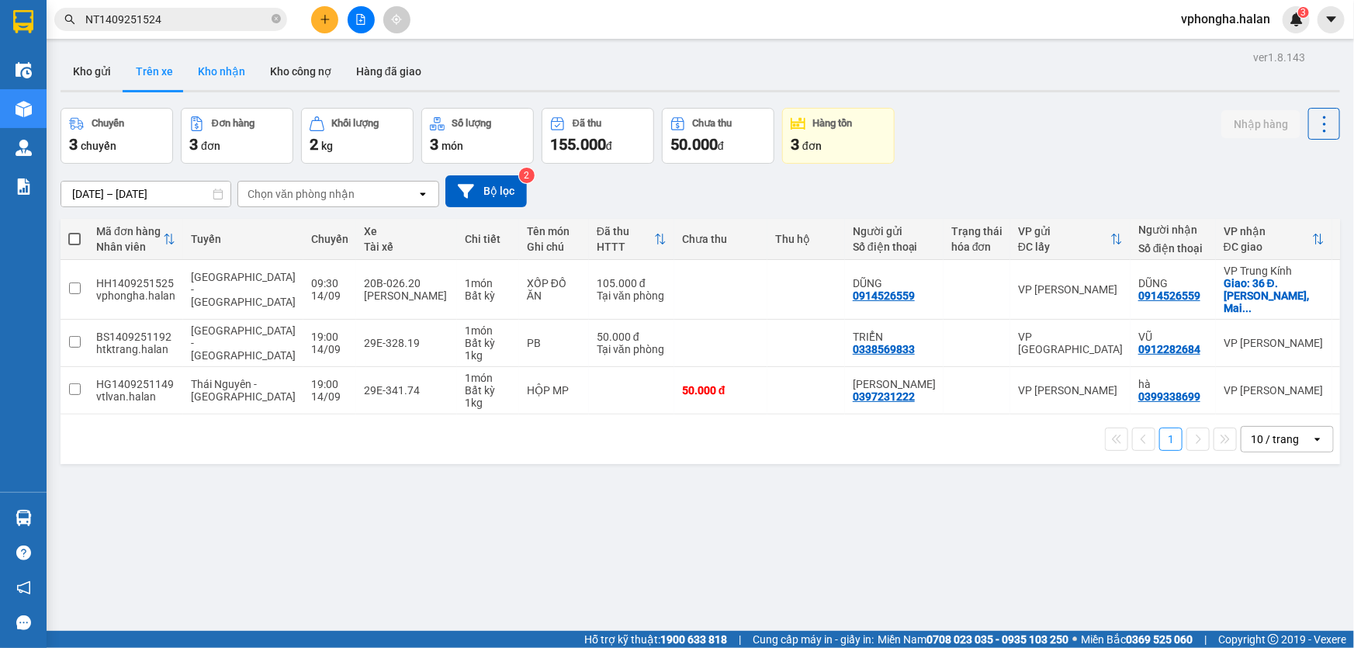
click at [217, 65] on button "Kho nhận" at bounding box center [221, 71] width 72 height 37
type input "[DATE] – [DATE]"
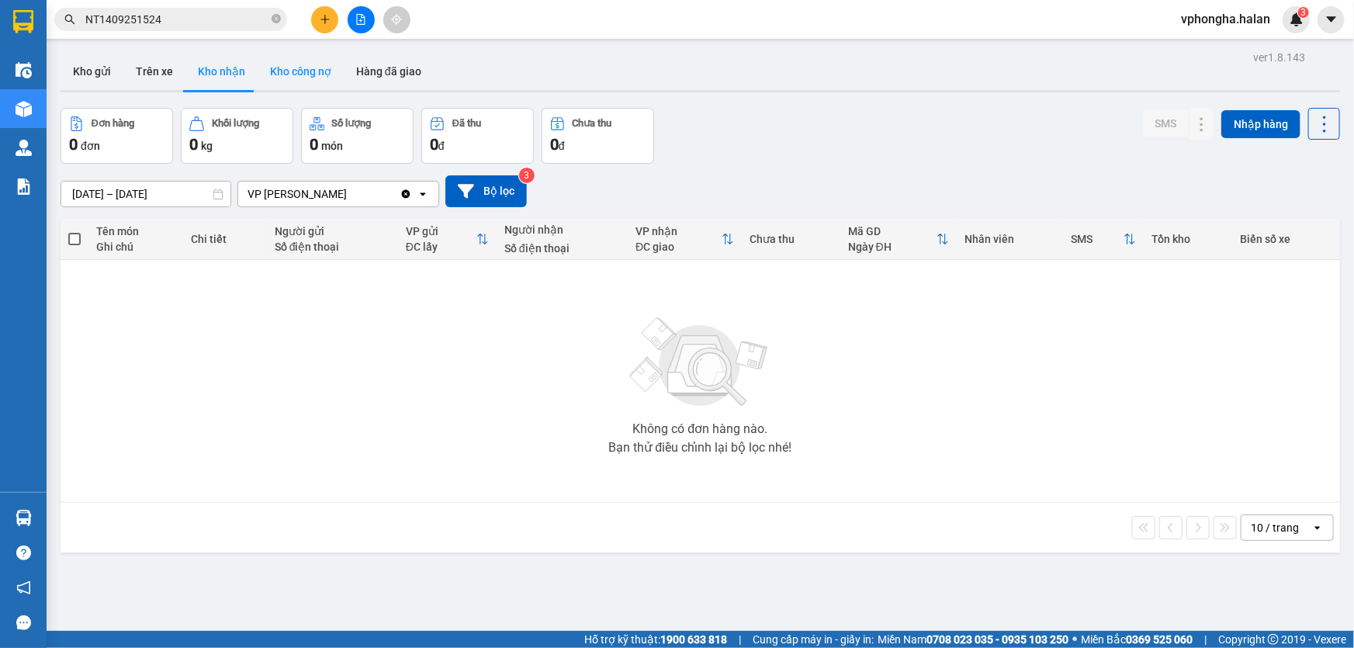
click at [280, 65] on button "Kho công nợ" at bounding box center [301, 71] width 86 height 37
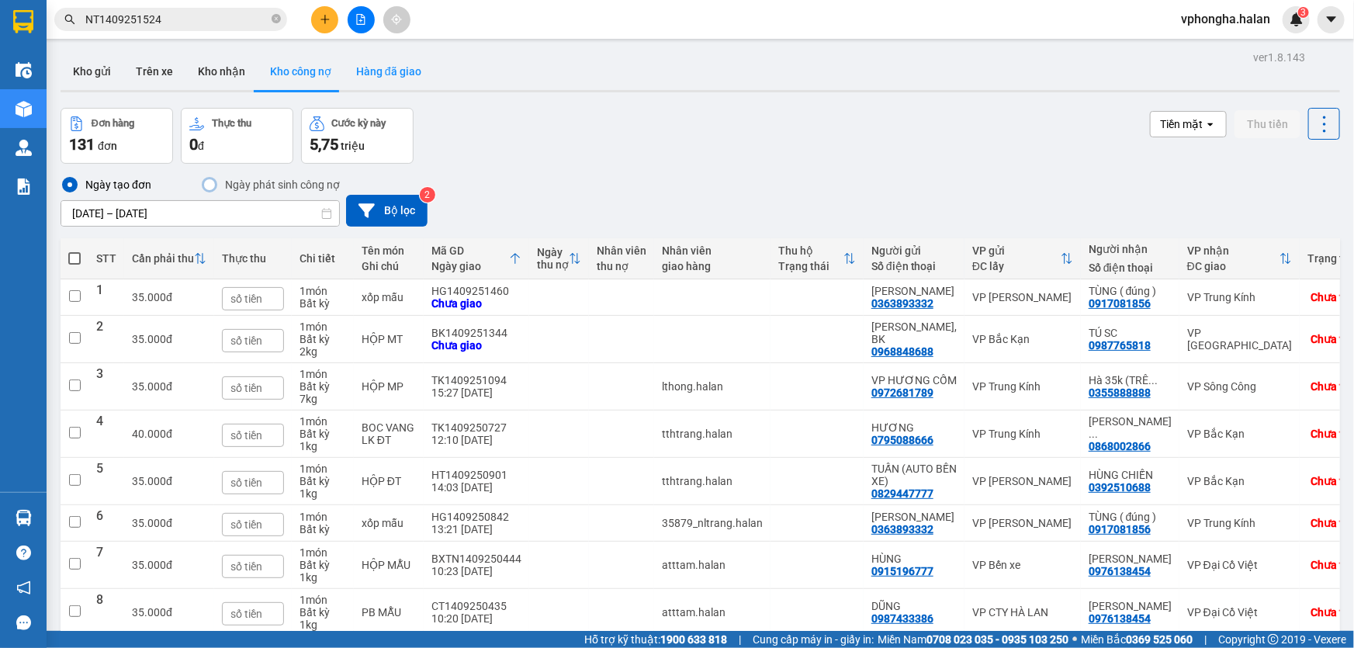
click at [408, 73] on button "Hàng đã giao" at bounding box center [389, 71] width 90 height 37
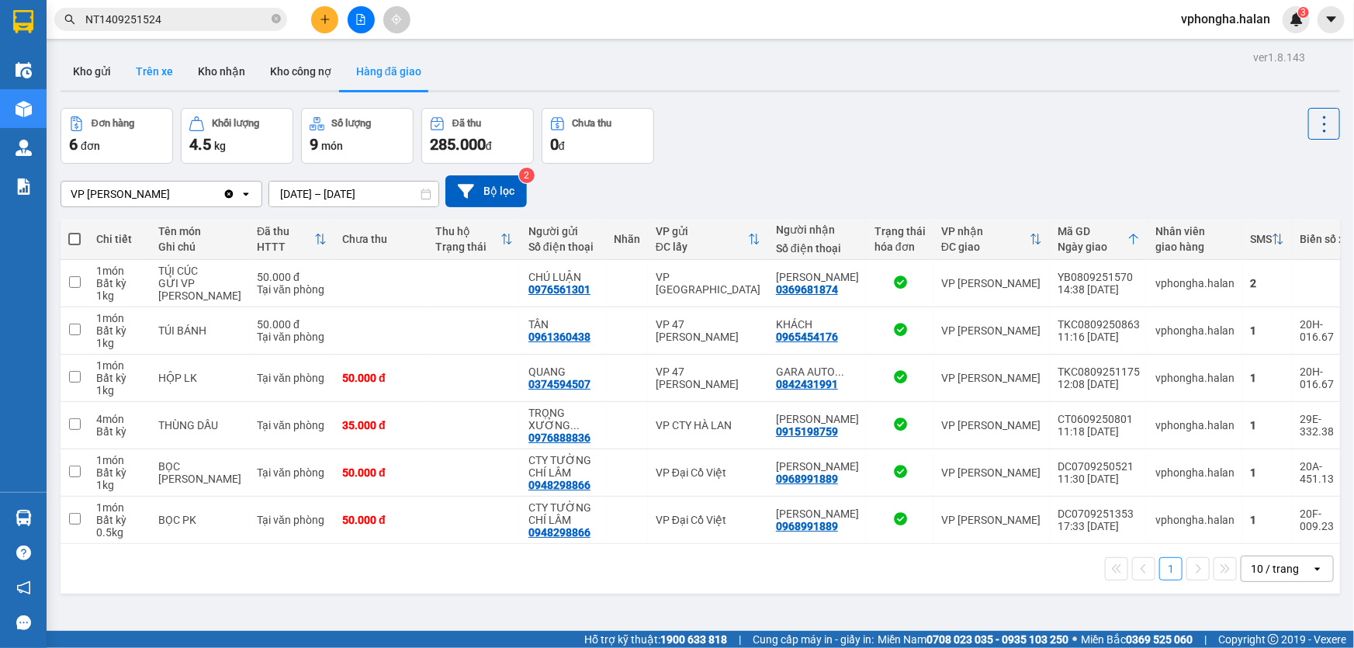
click at [147, 73] on button "Trên xe" at bounding box center [154, 71] width 62 height 37
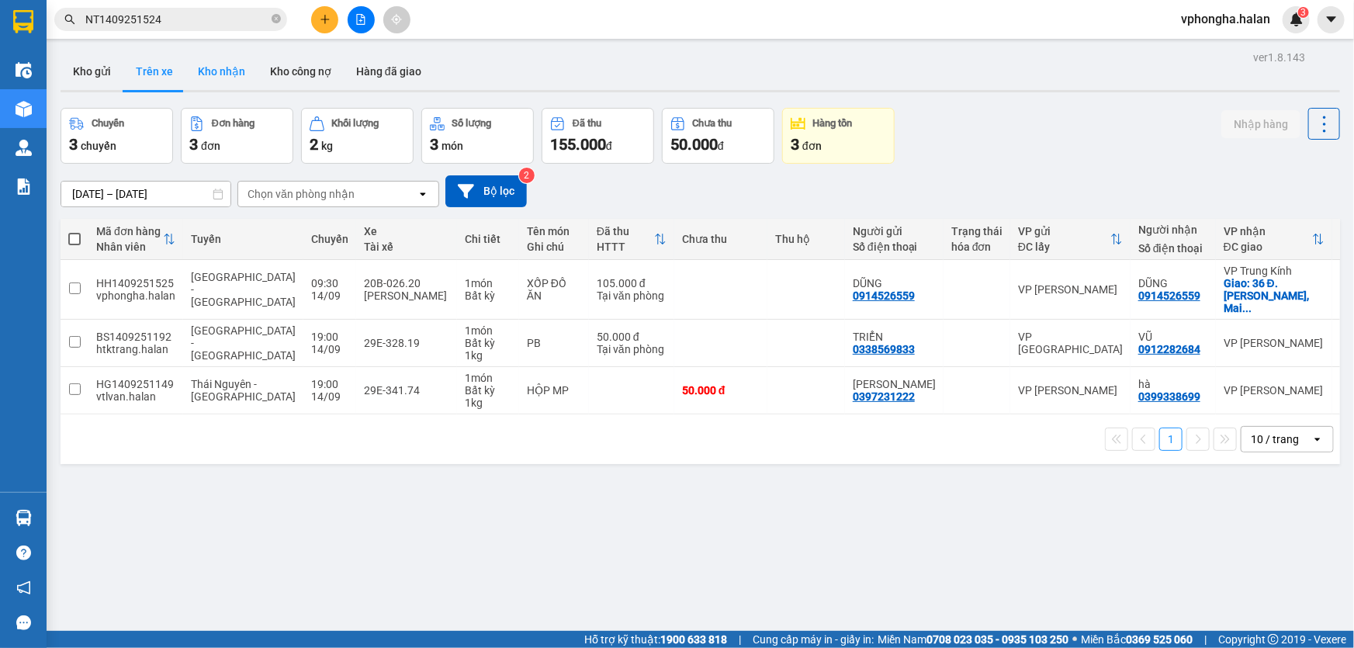
click at [220, 73] on button "Kho nhận" at bounding box center [221, 71] width 72 height 37
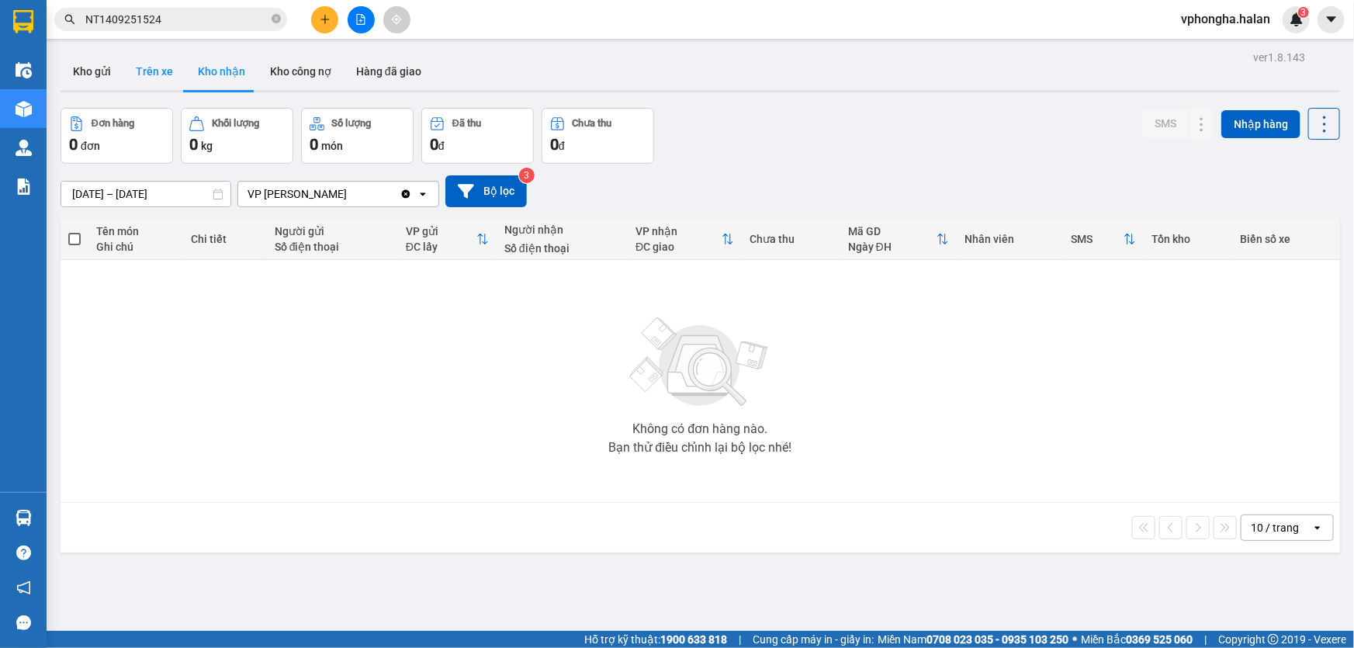
click at [167, 74] on button "Trên xe" at bounding box center [154, 71] width 62 height 37
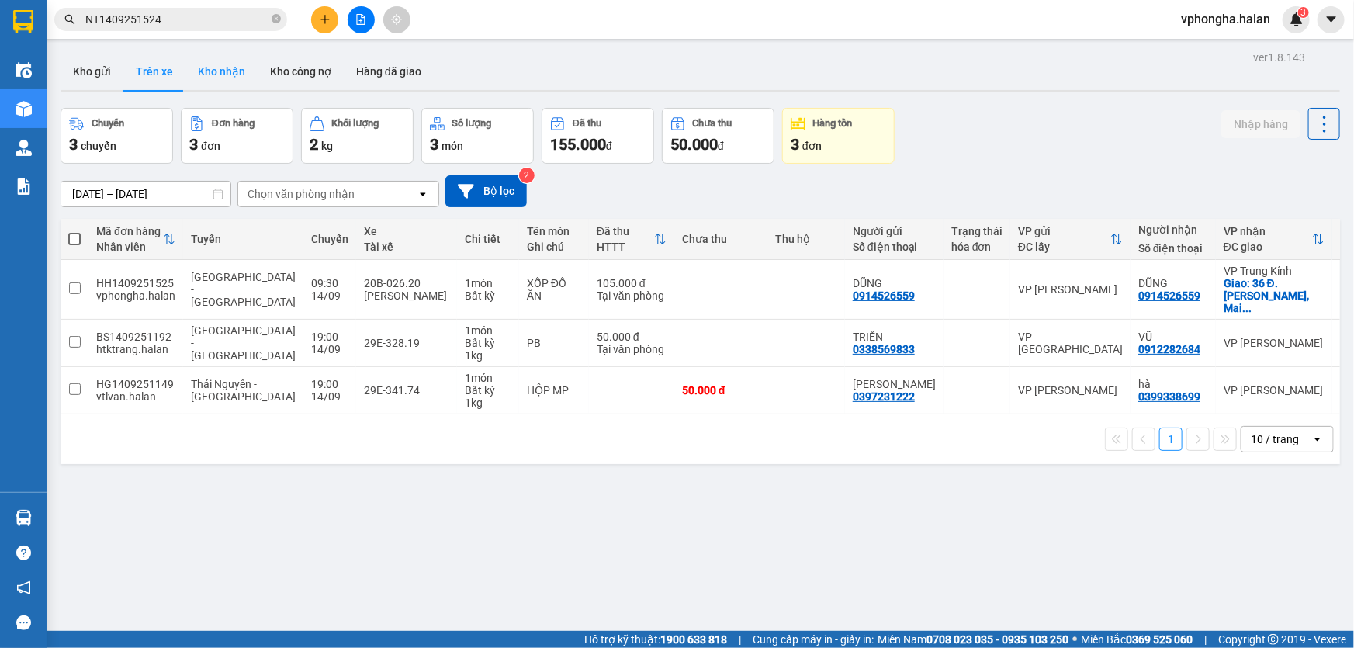
click at [227, 70] on button "Kho nhận" at bounding box center [221, 71] width 72 height 37
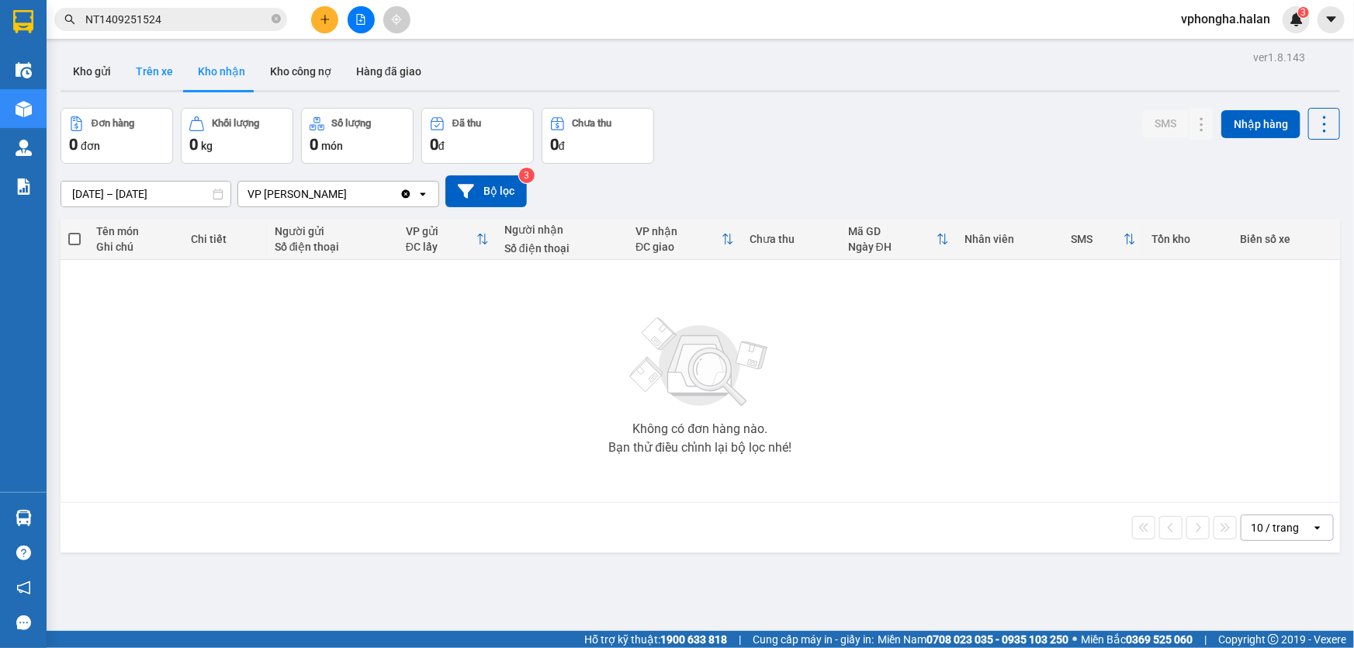
click at [165, 71] on button "Trên xe" at bounding box center [154, 71] width 62 height 37
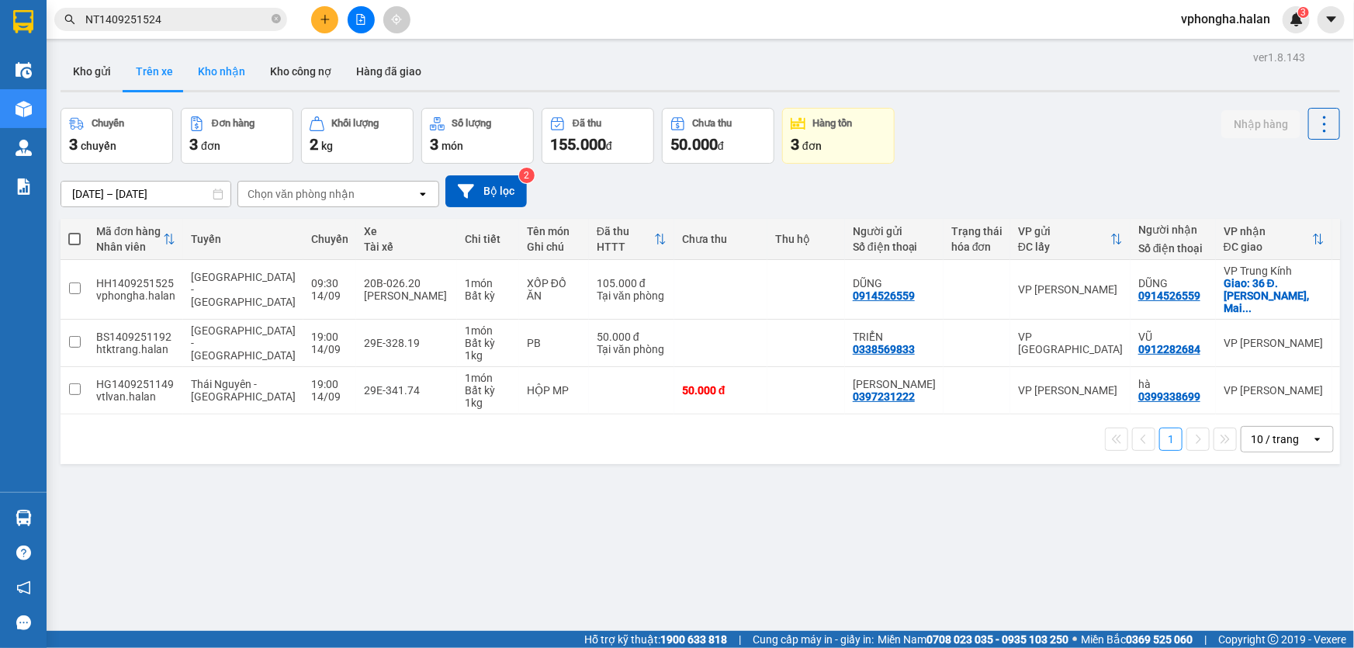
click at [243, 71] on button "Kho nhận" at bounding box center [221, 71] width 72 height 37
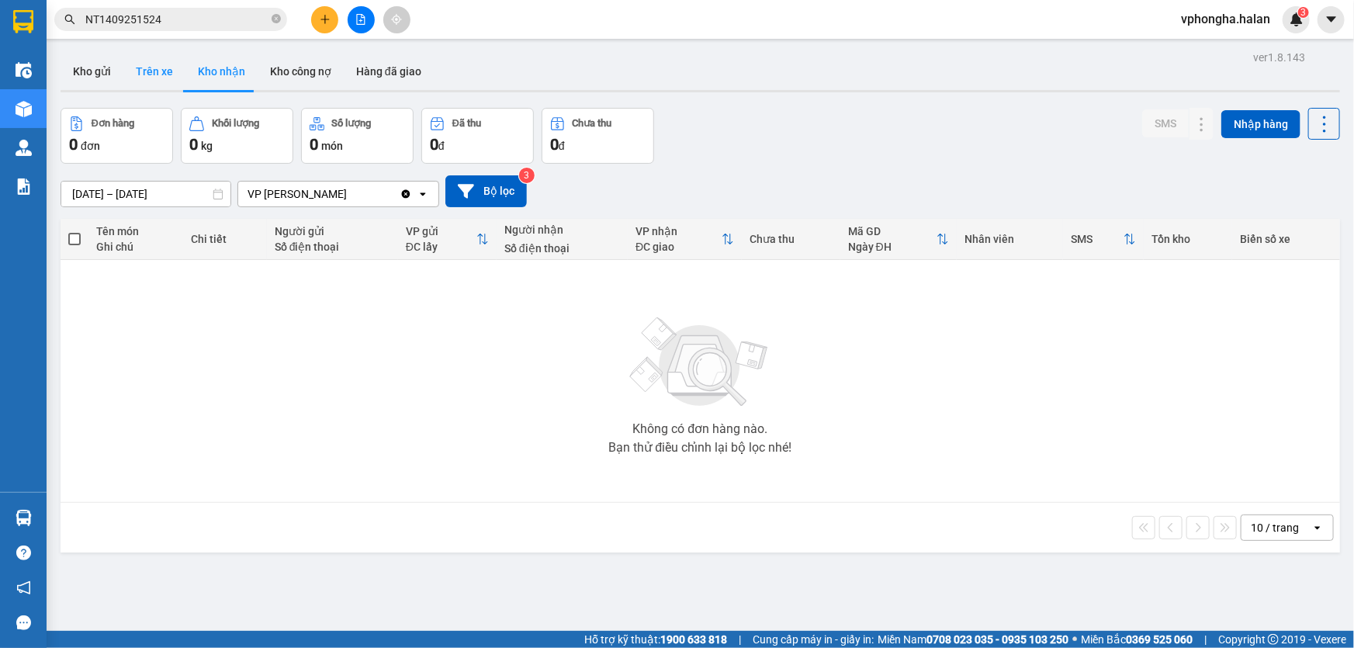
click at [170, 72] on button "Trên xe" at bounding box center [154, 71] width 62 height 37
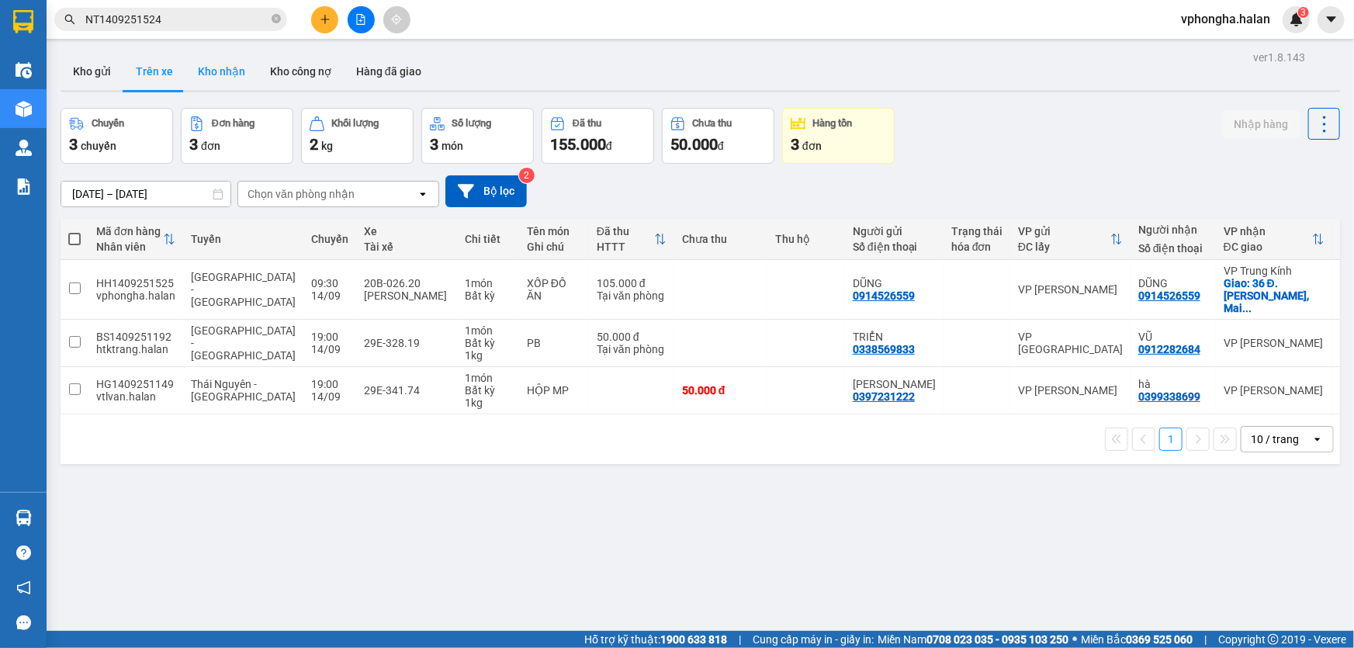
click at [248, 72] on button "Kho nhận" at bounding box center [221, 71] width 72 height 37
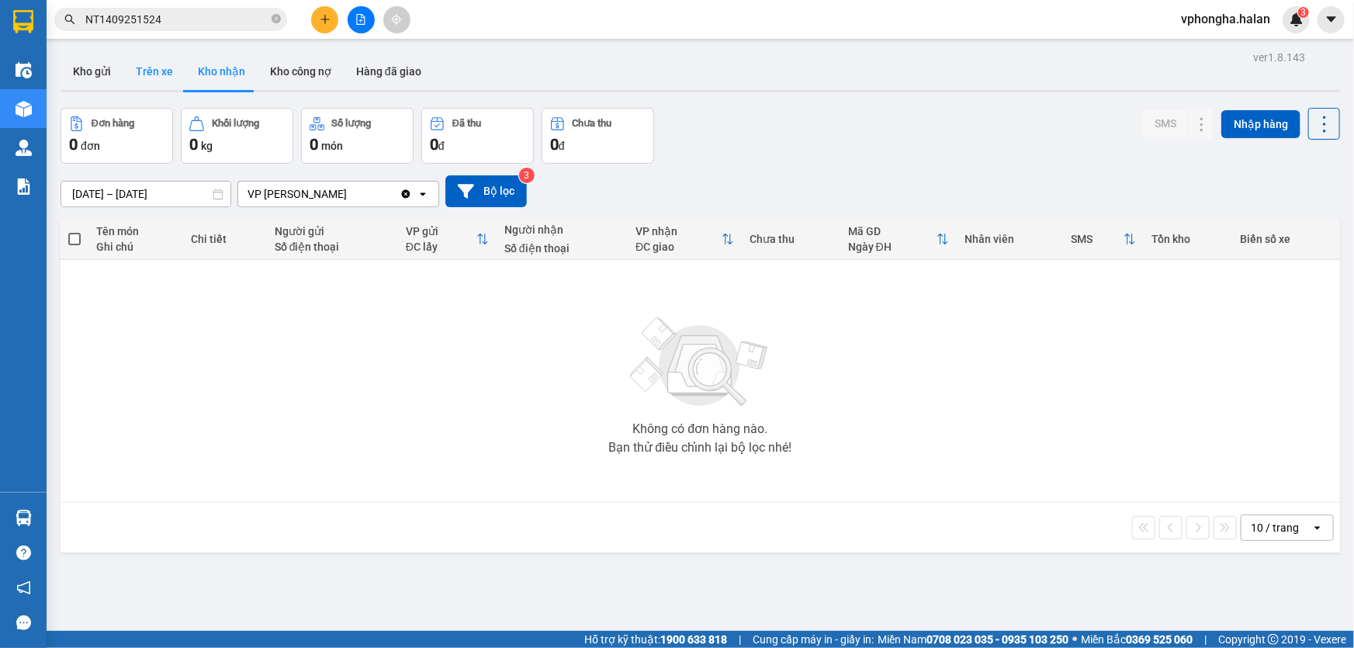
click at [144, 77] on button "Trên xe" at bounding box center [154, 71] width 62 height 37
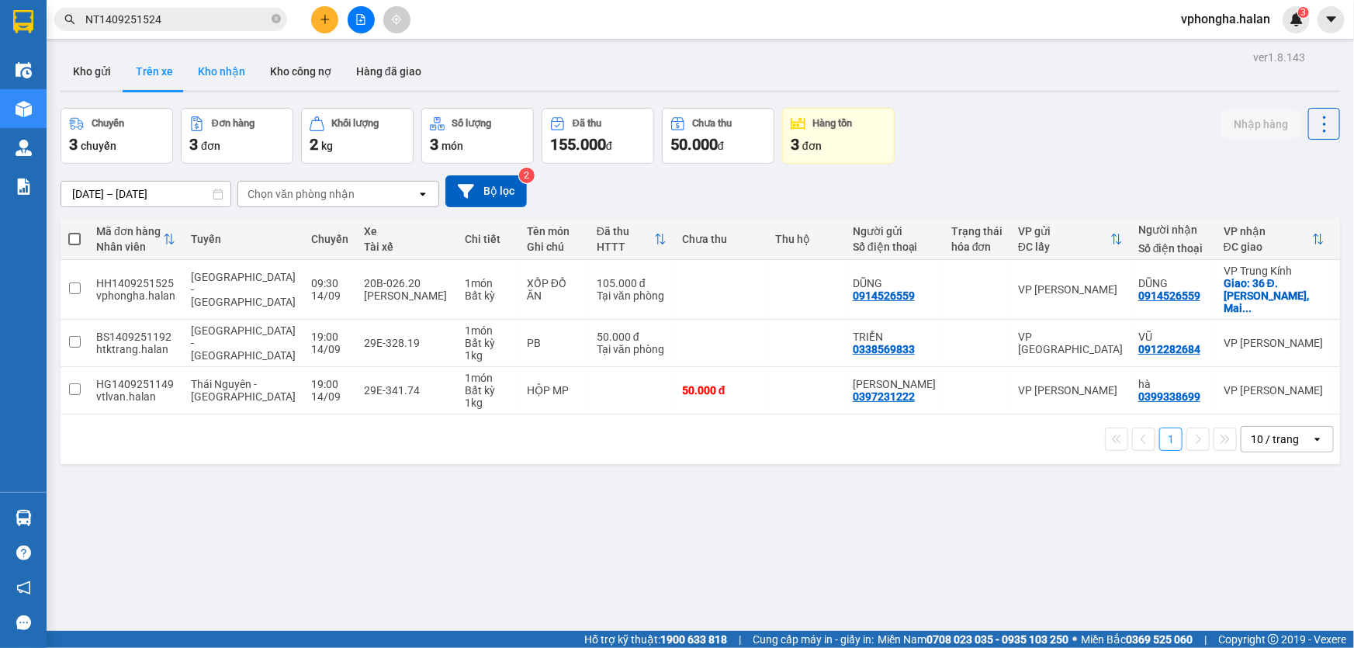
click at [247, 60] on button "Kho nhận" at bounding box center [221, 71] width 72 height 37
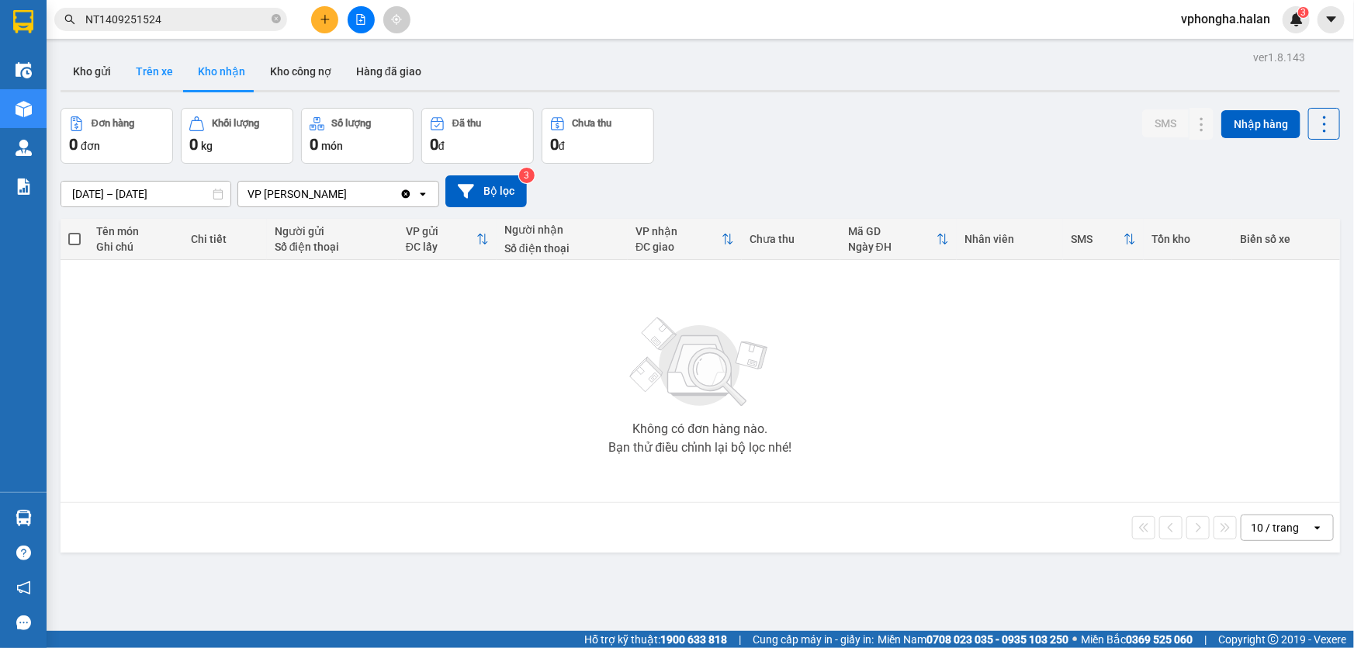
click at [178, 67] on button "Trên xe" at bounding box center [154, 71] width 62 height 37
type input "[DATE] – [DATE]"
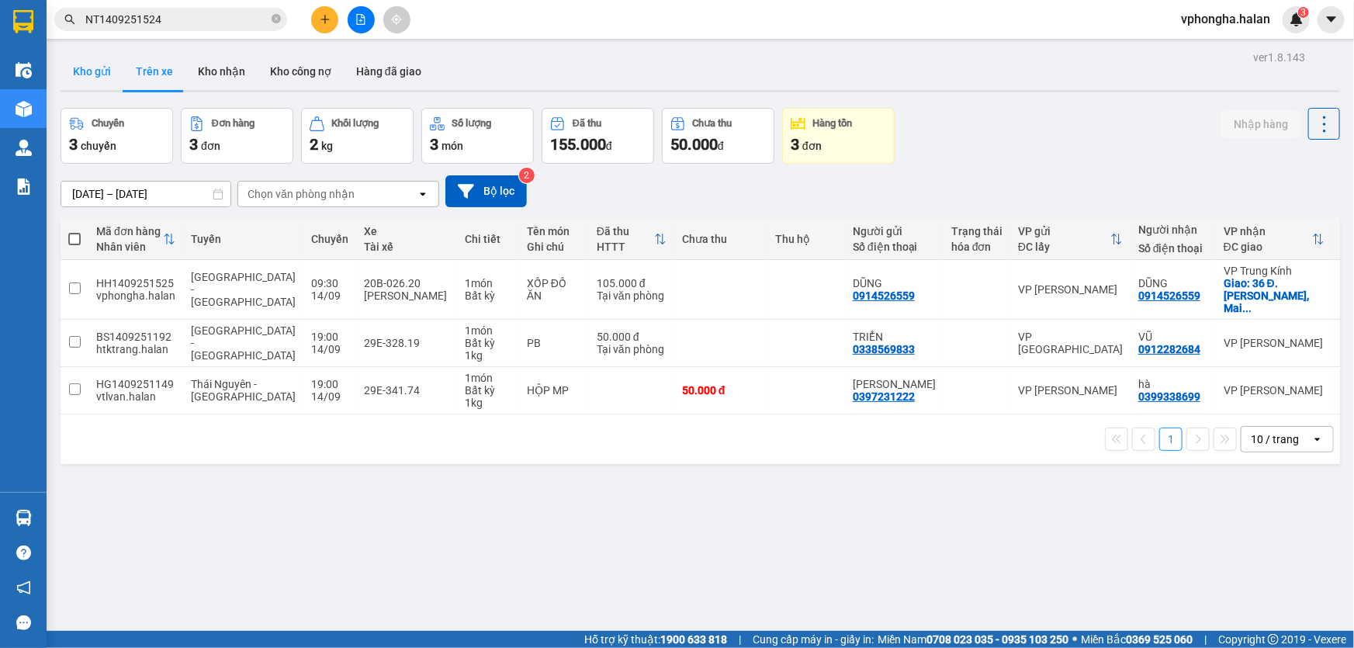
click at [92, 71] on button "Kho gửi" at bounding box center [92, 71] width 63 height 37
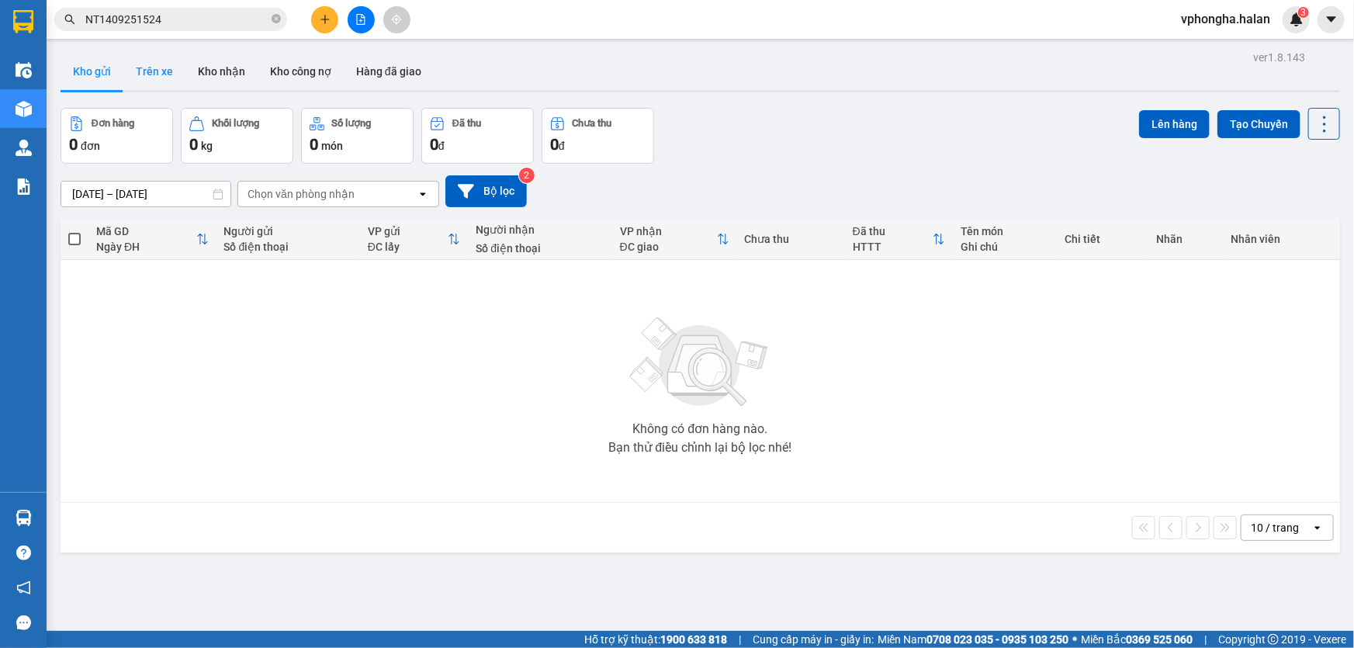
click at [152, 71] on button "Trên xe" at bounding box center [154, 71] width 62 height 37
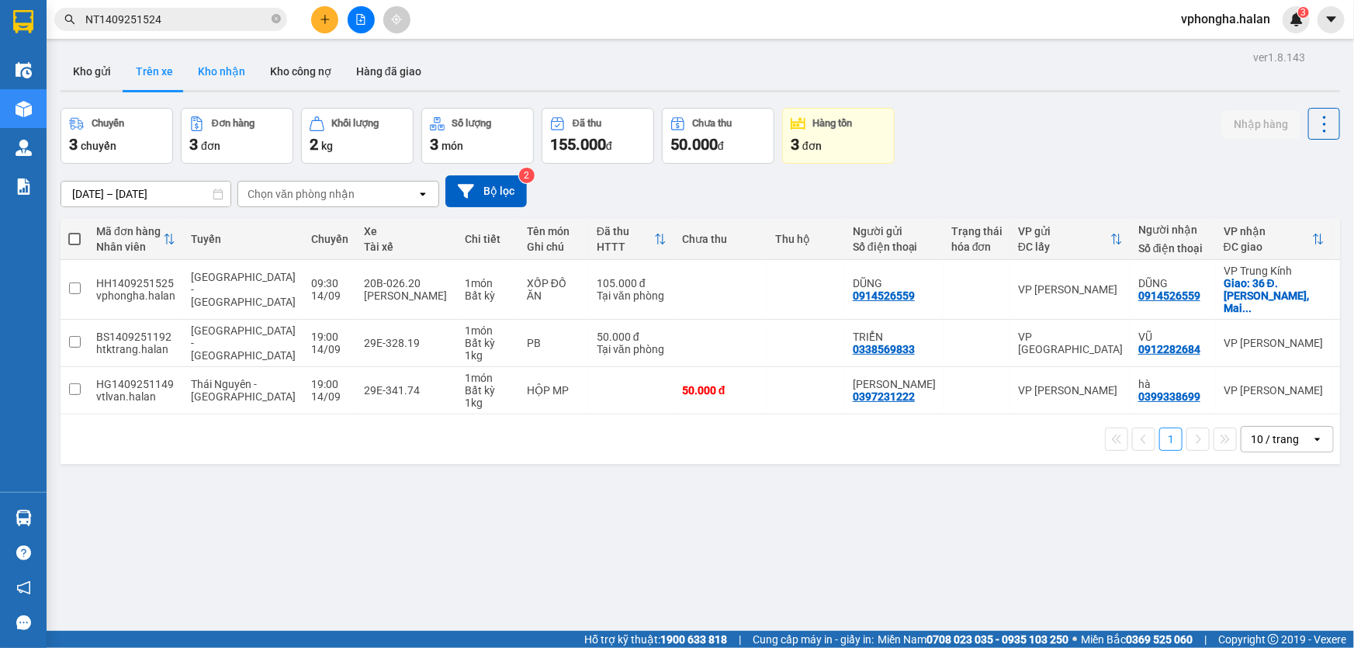
click at [227, 59] on button "Kho nhận" at bounding box center [221, 71] width 72 height 37
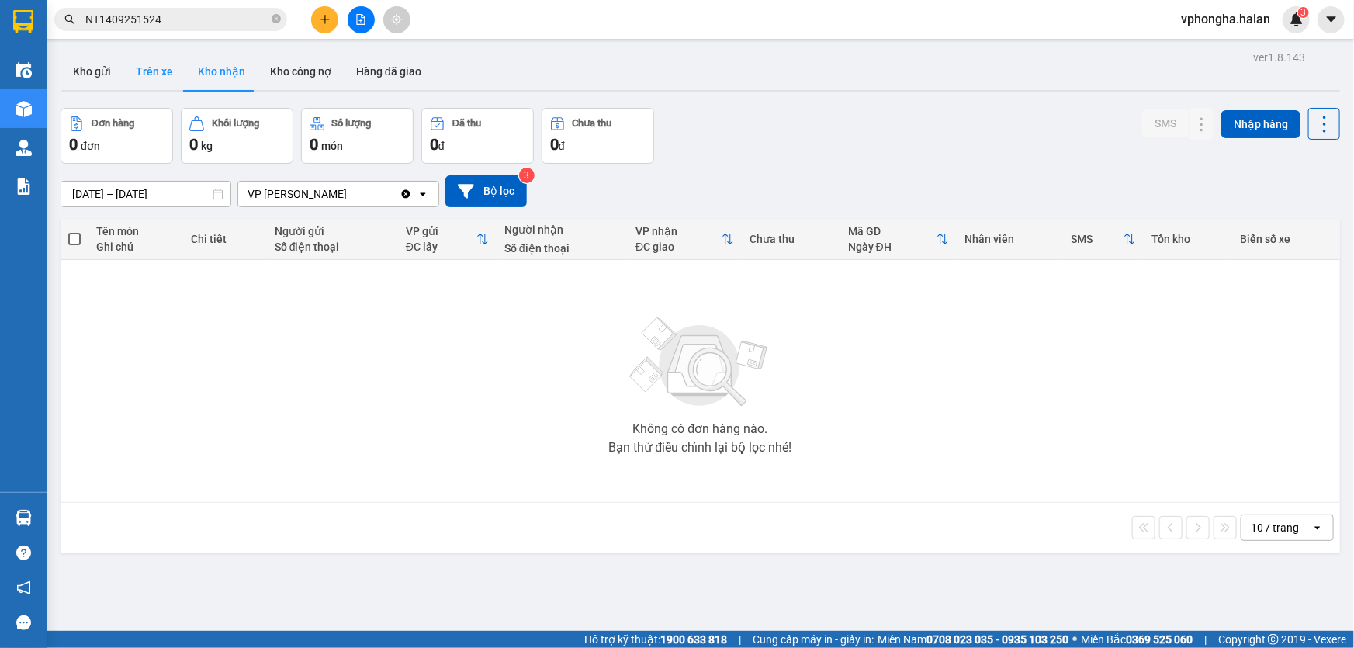
click at [166, 62] on button "Trên xe" at bounding box center [154, 71] width 62 height 37
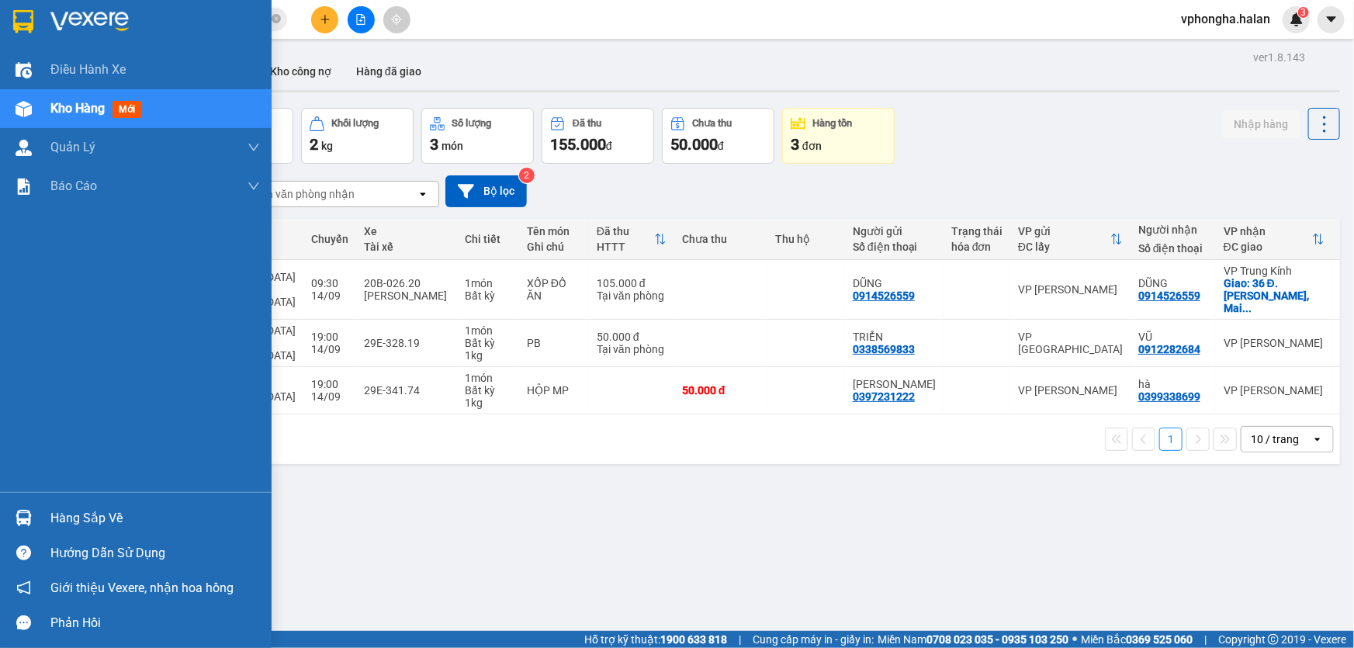
click at [86, 523] on div "Hàng sắp về" at bounding box center [154, 518] width 209 height 23
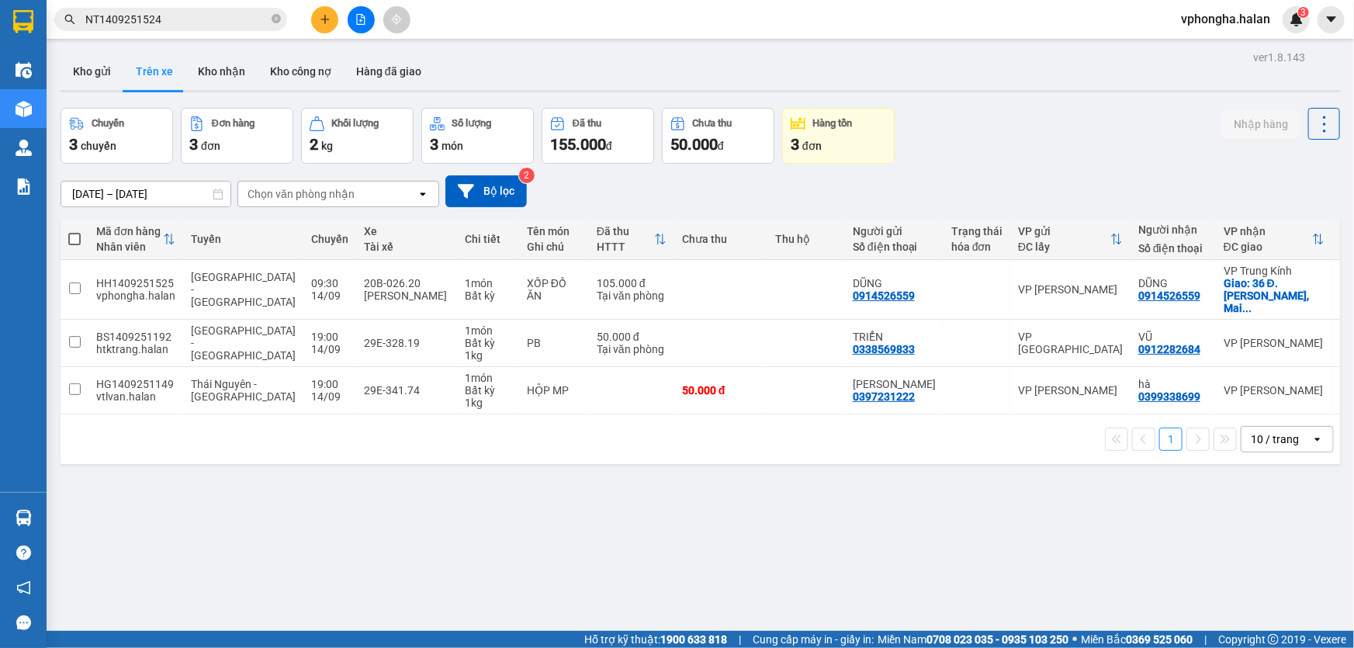
click at [926, 583] on section "Kết quả tìm kiếm ( 1 ) Bộ lọc Mã ĐH Trạng thái Món hàng Thu hộ Tổng cước Chưa c…" at bounding box center [677, 324] width 1354 height 648
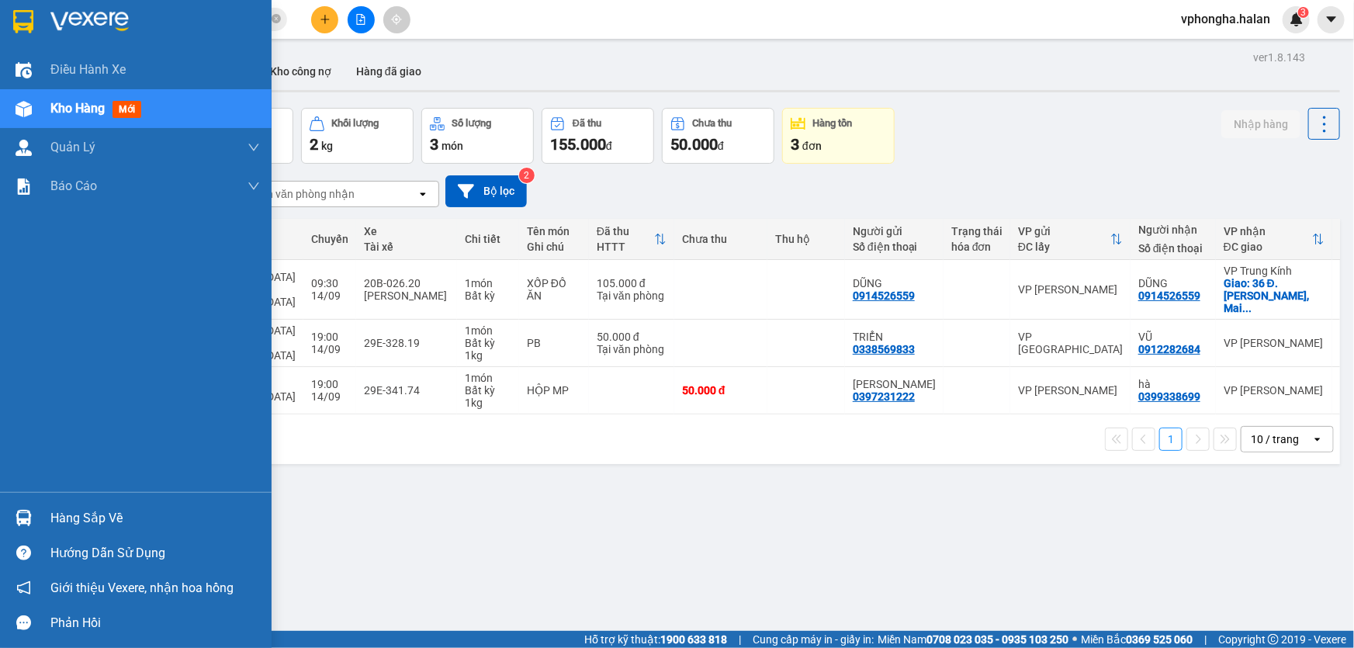
click at [85, 518] on div "Hàng sắp về" at bounding box center [154, 518] width 209 height 23
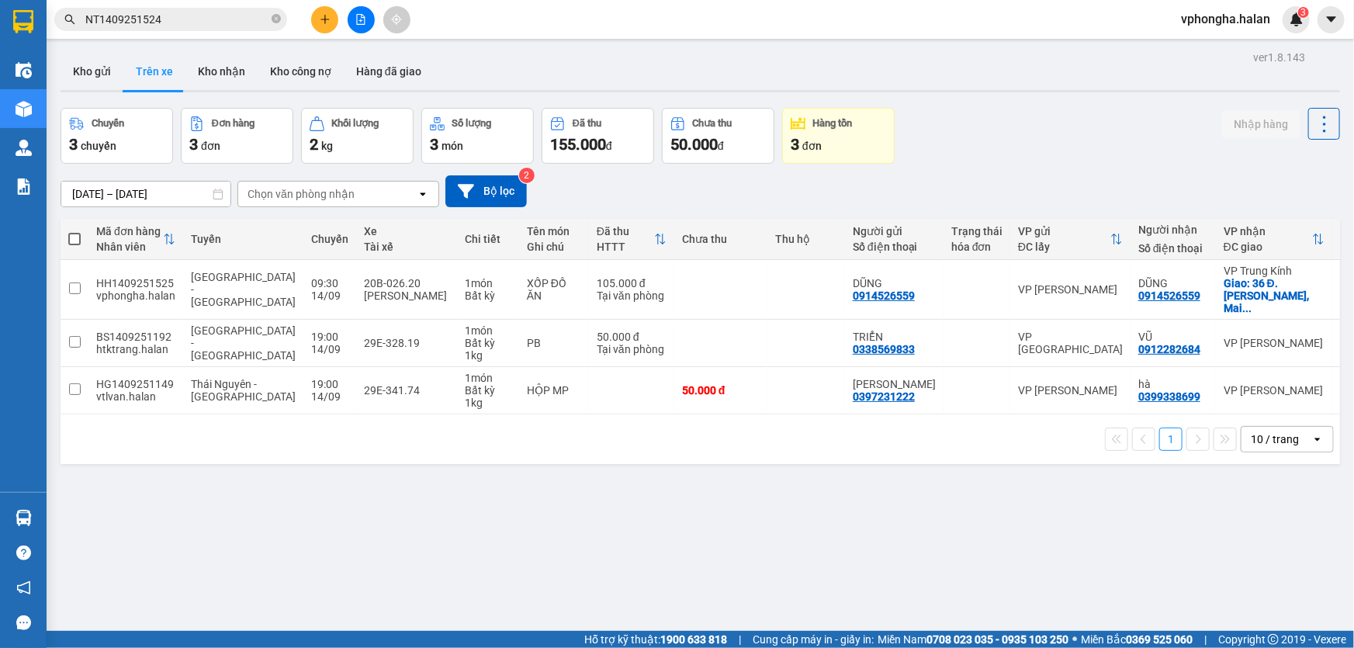
click at [942, 515] on section "Kết quả tìm kiếm ( 1 ) Bộ lọc Mã ĐH Trạng thái Món hàng Thu hộ Tổng cước Chưa c…" at bounding box center [677, 324] width 1354 height 648
click at [213, 66] on button "Kho nhận" at bounding box center [221, 71] width 72 height 37
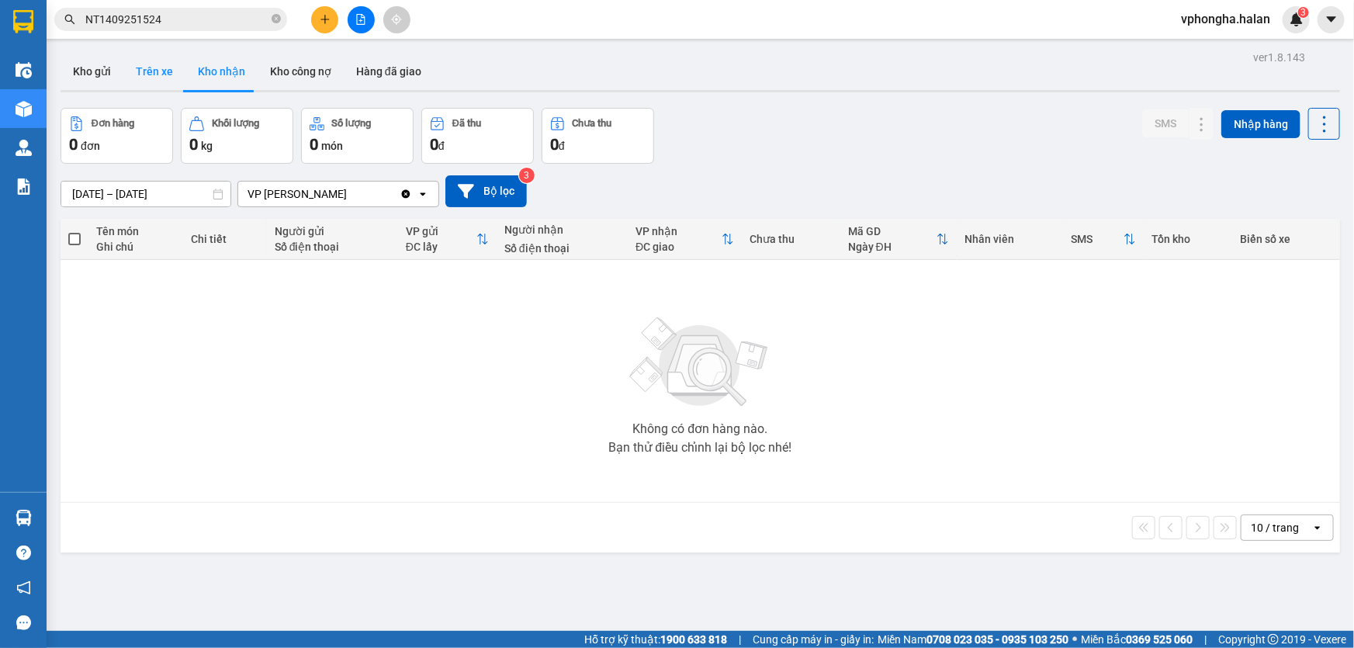
click at [160, 71] on button "Trên xe" at bounding box center [154, 71] width 62 height 37
type input "[DATE] – [DATE]"
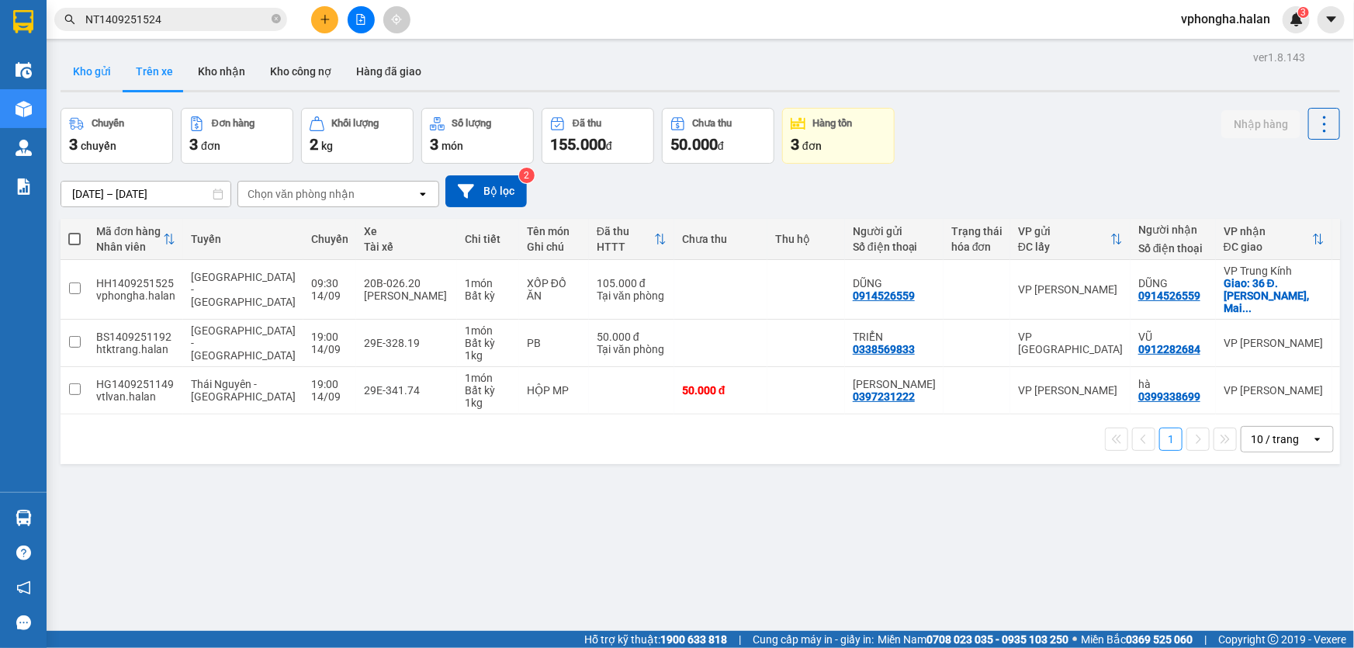
click at [93, 66] on button "Kho gửi" at bounding box center [92, 71] width 63 height 37
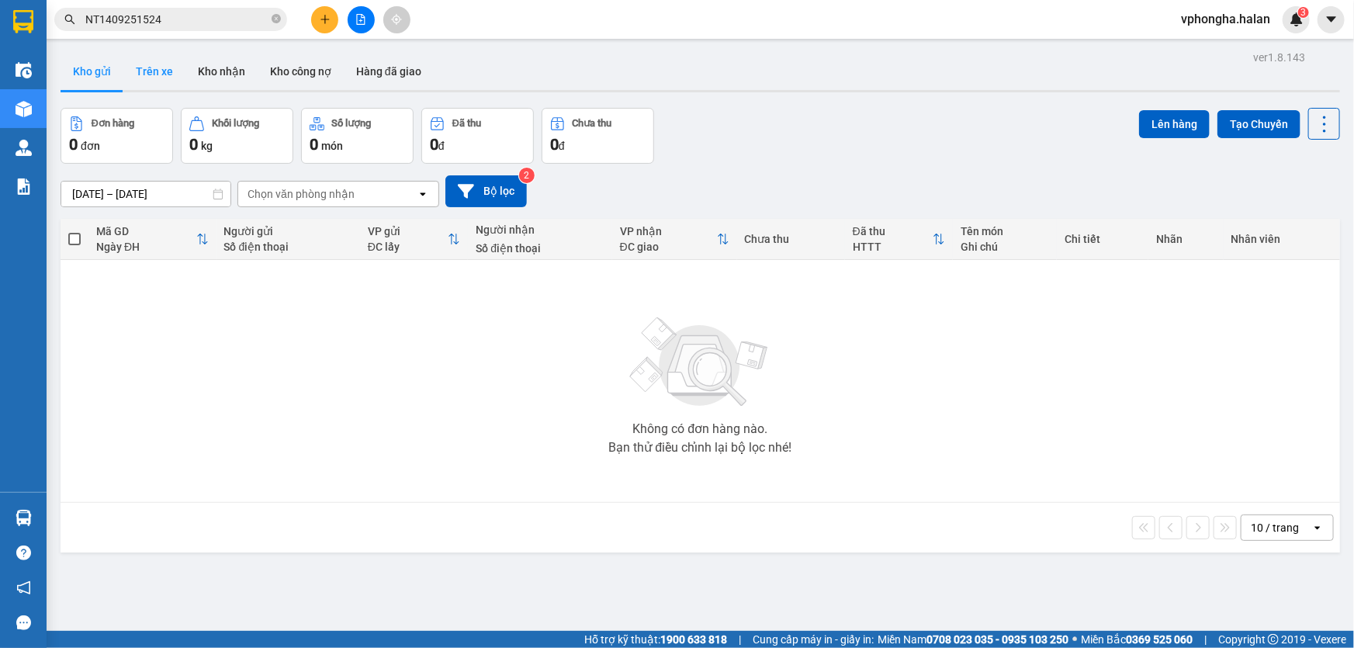
click at [149, 60] on button "Trên xe" at bounding box center [154, 71] width 62 height 37
